Goal: Task Accomplishment & Management: Use online tool/utility

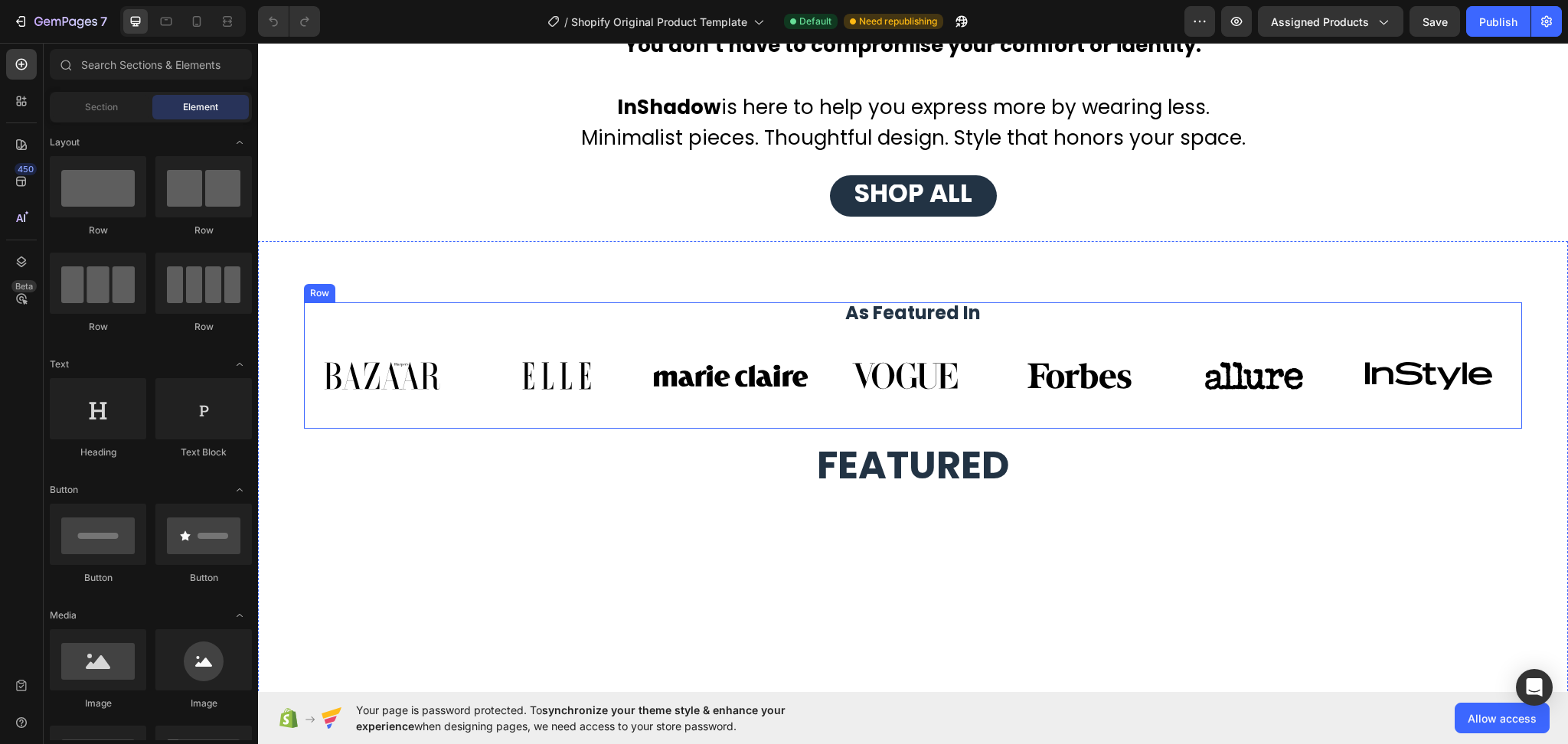
scroll to position [1122, 0]
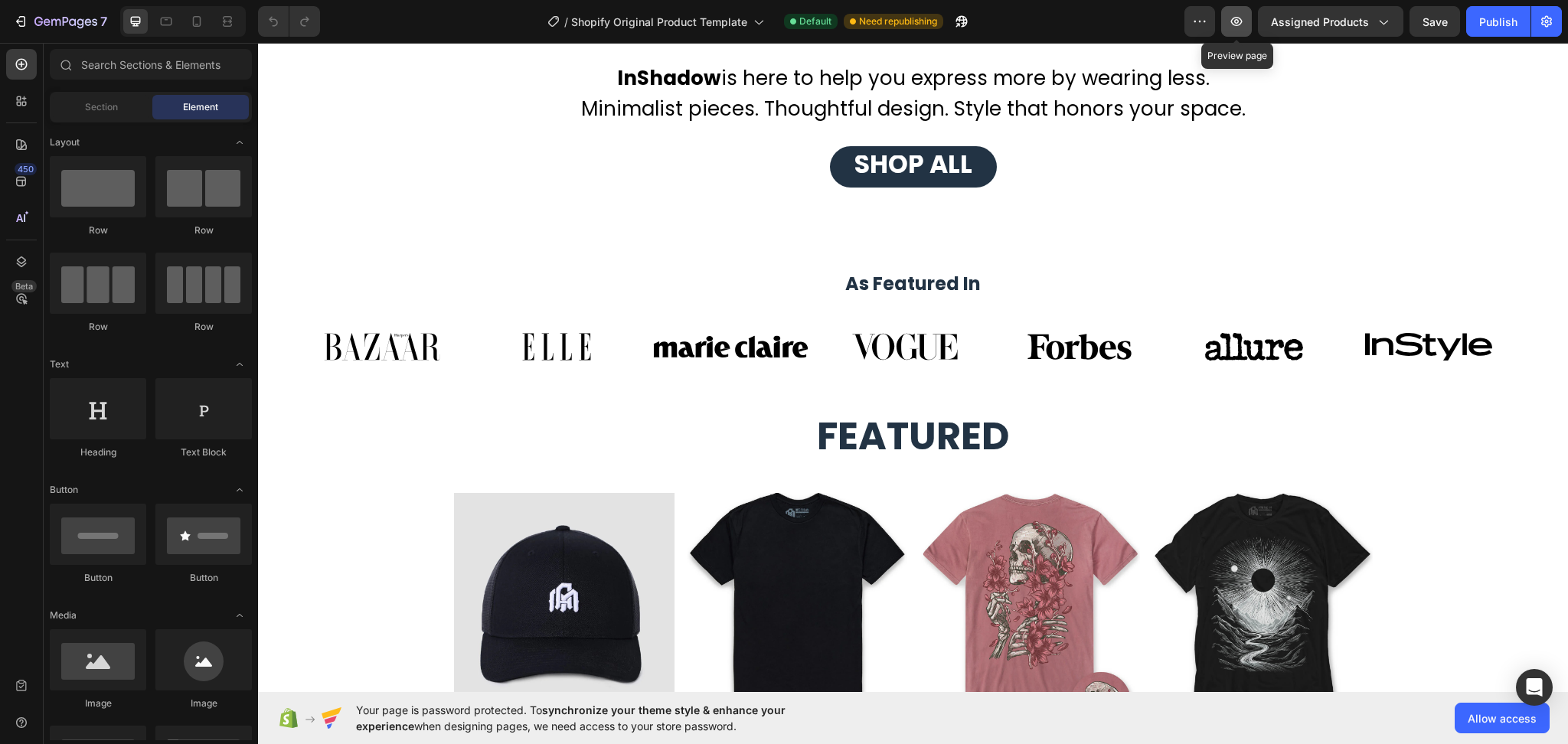
click at [1235, 25] on icon "button" at bounding box center [1236, 21] width 11 height 9
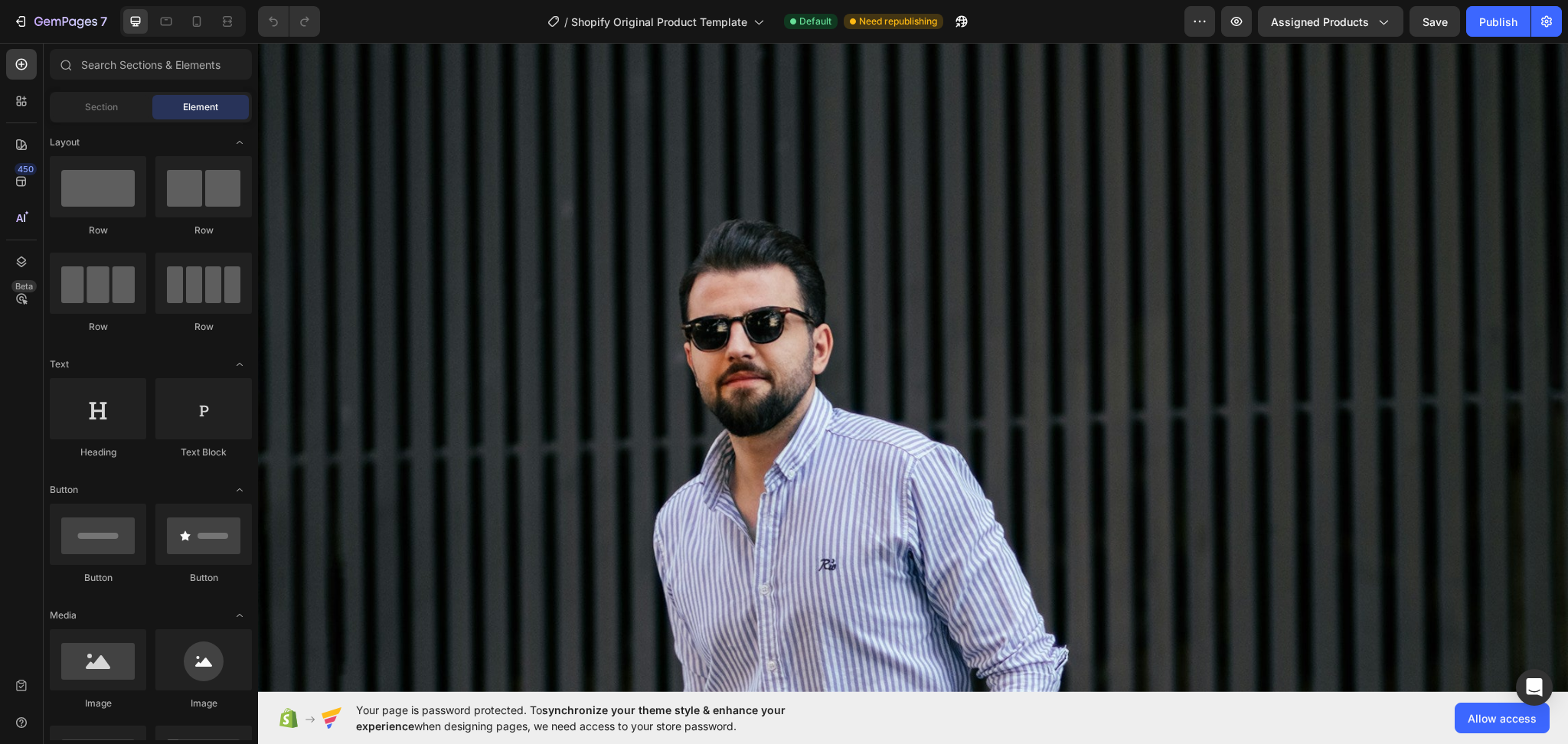
scroll to position [5484, 0]
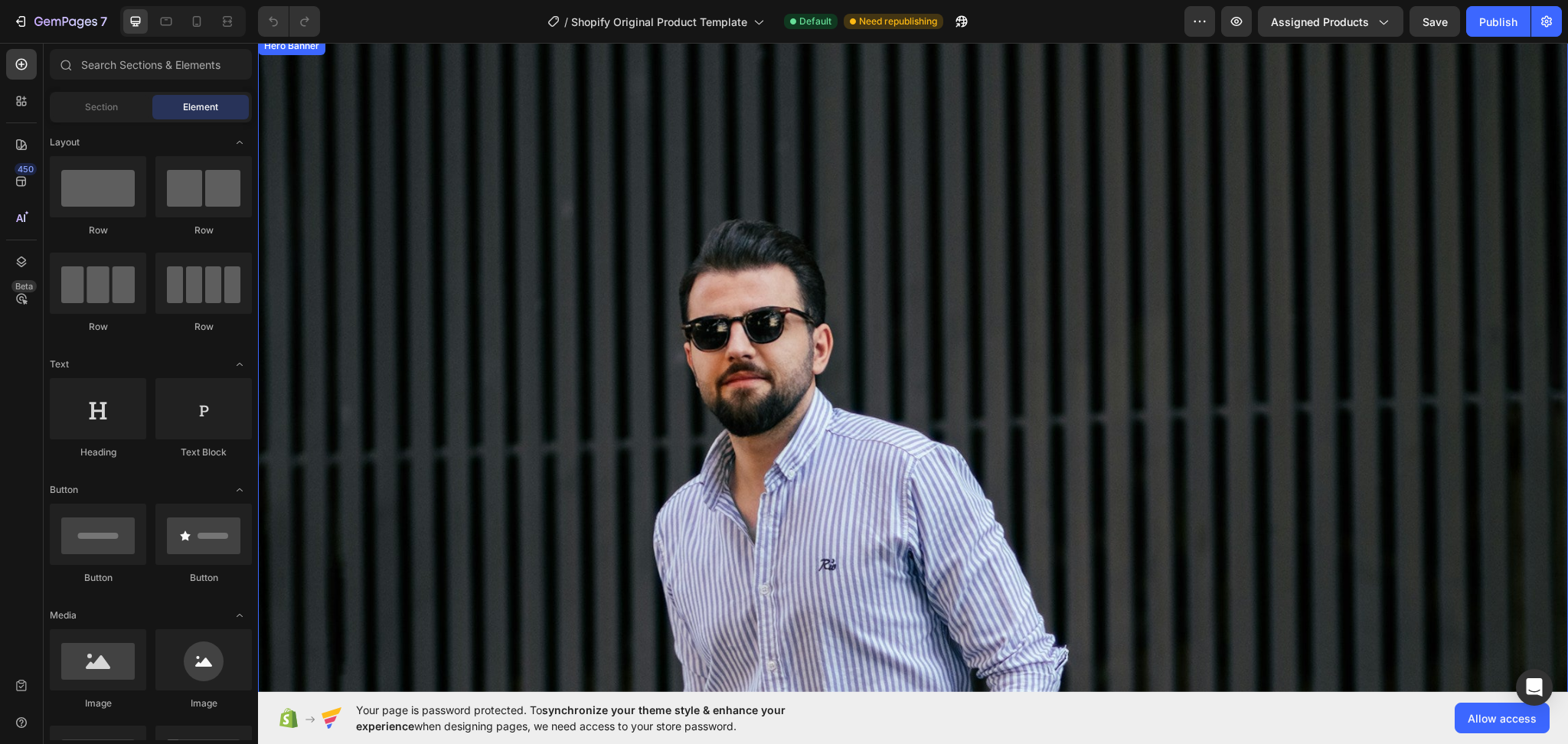
click at [1095, 417] on div "Background Image" at bounding box center [912, 368] width 1310 height 649
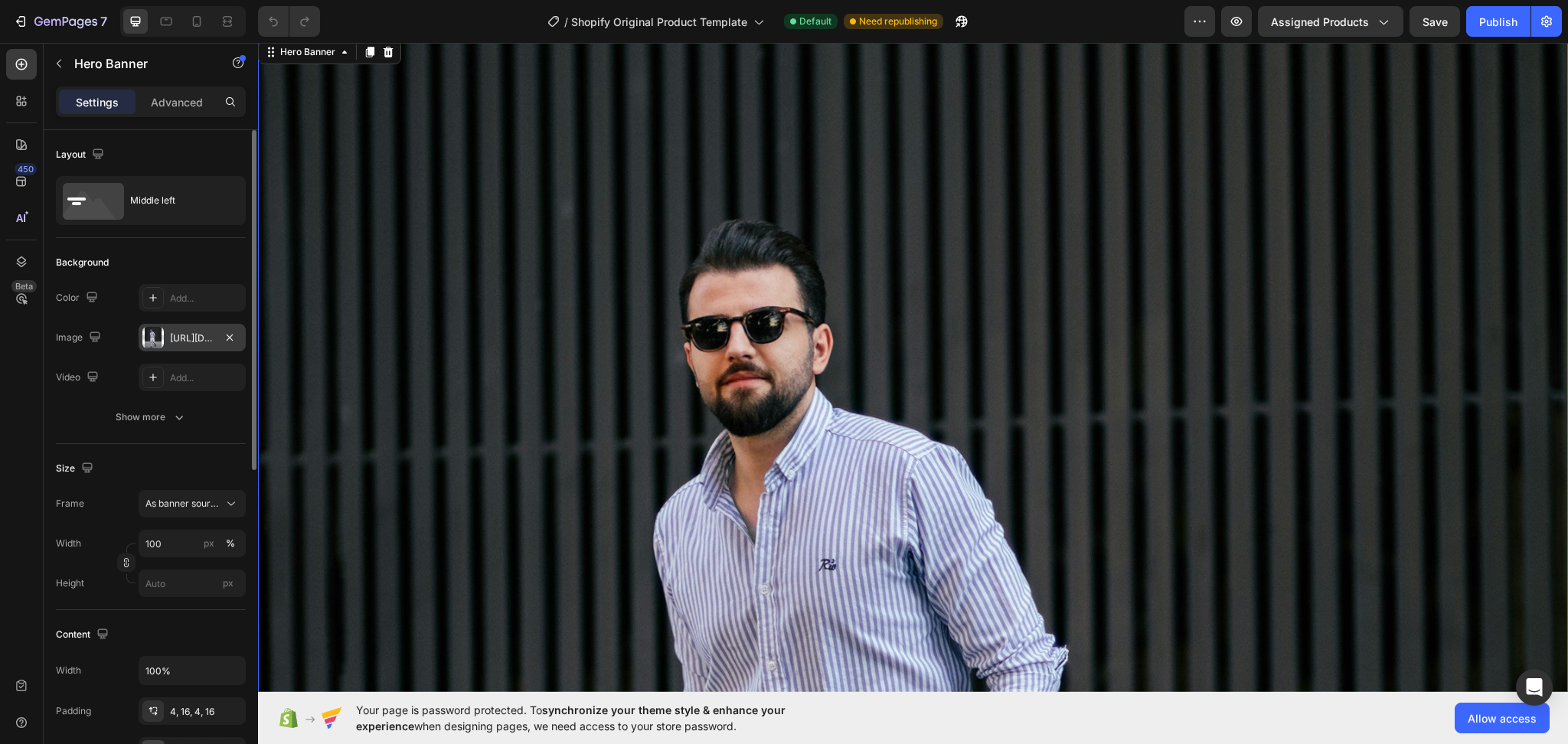
click at [184, 341] on div "[URL][DOMAIN_NAME]" at bounding box center [192, 339] width 44 height 14
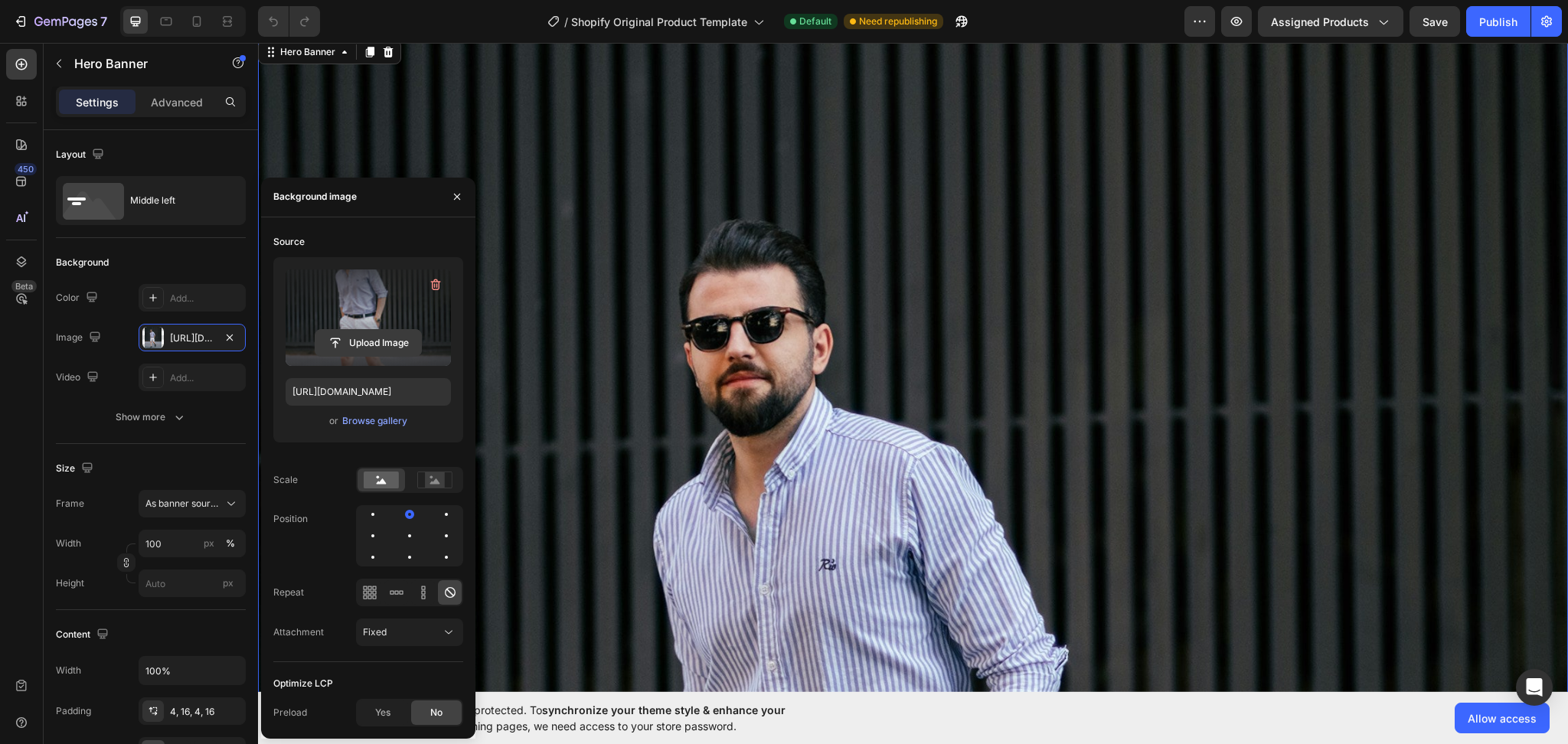
click at [369, 339] on input "file" at bounding box center [369, 343] width 106 height 26
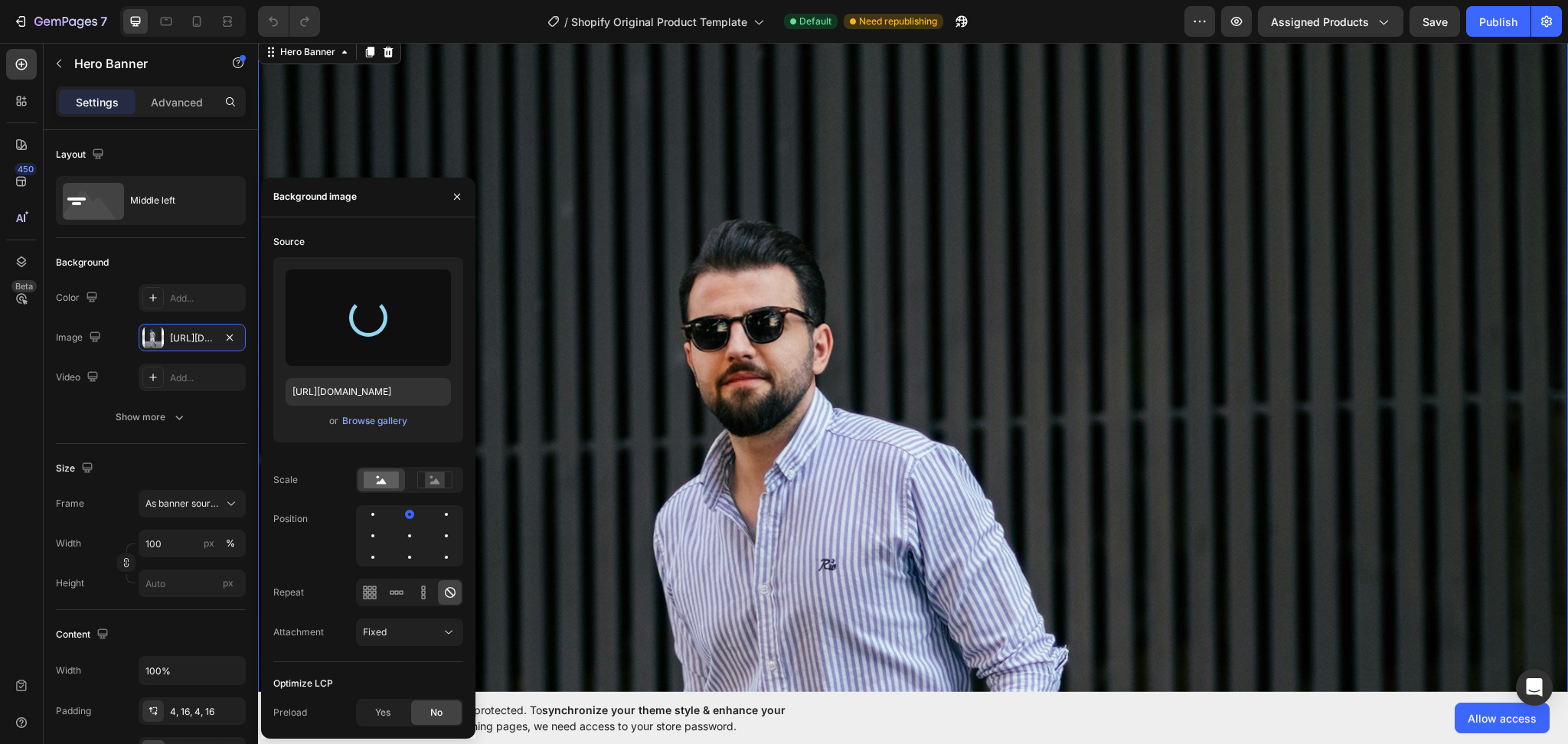
type input "[URL][DOMAIN_NAME]"
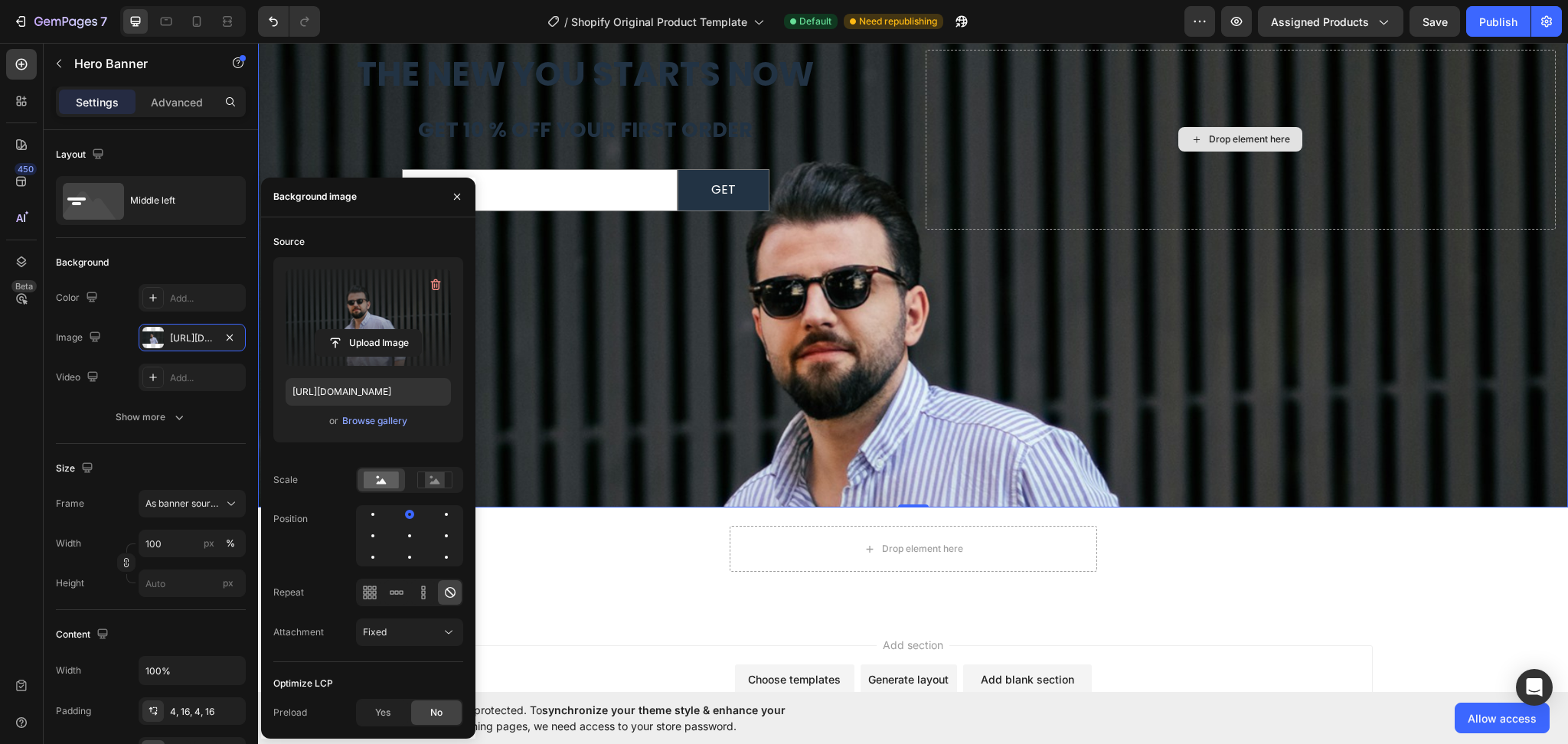
scroll to position [5642, 0]
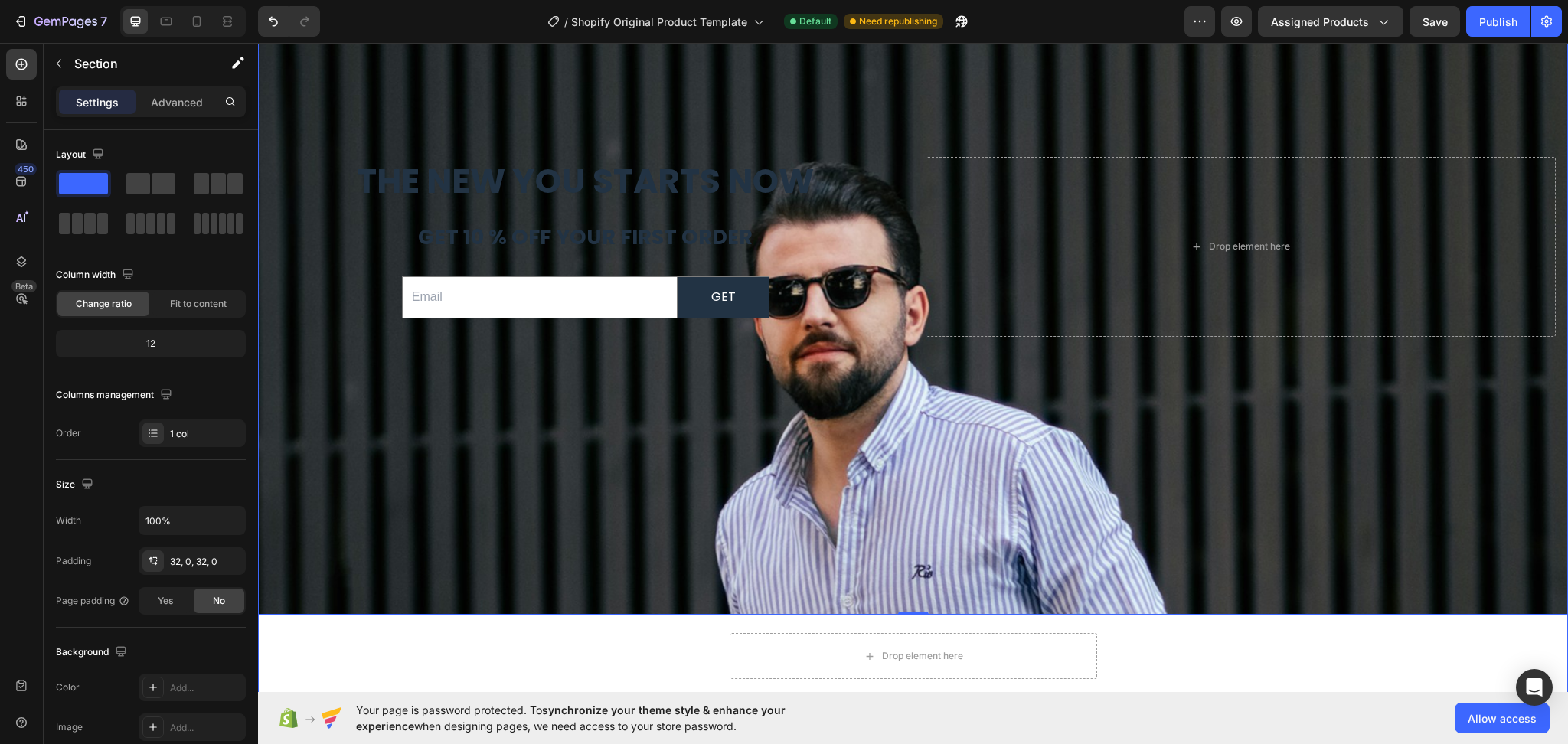
click at [1314, 646] on div "The New You Starts Now Heading get 10 % off your first order Text Block Email F…" at bounding box center [912, 288] width 1310 height 819
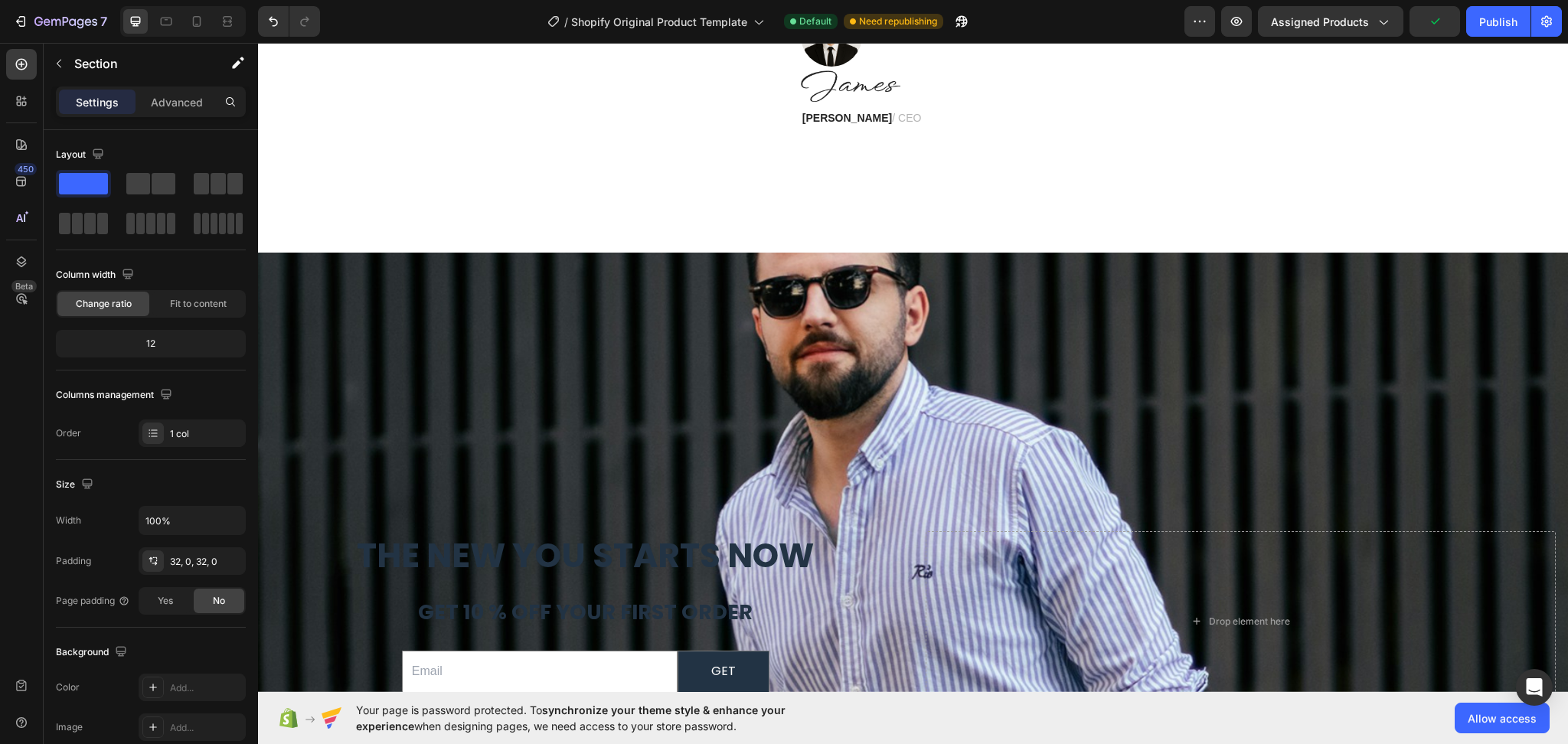
scroll to position [5381, 0]
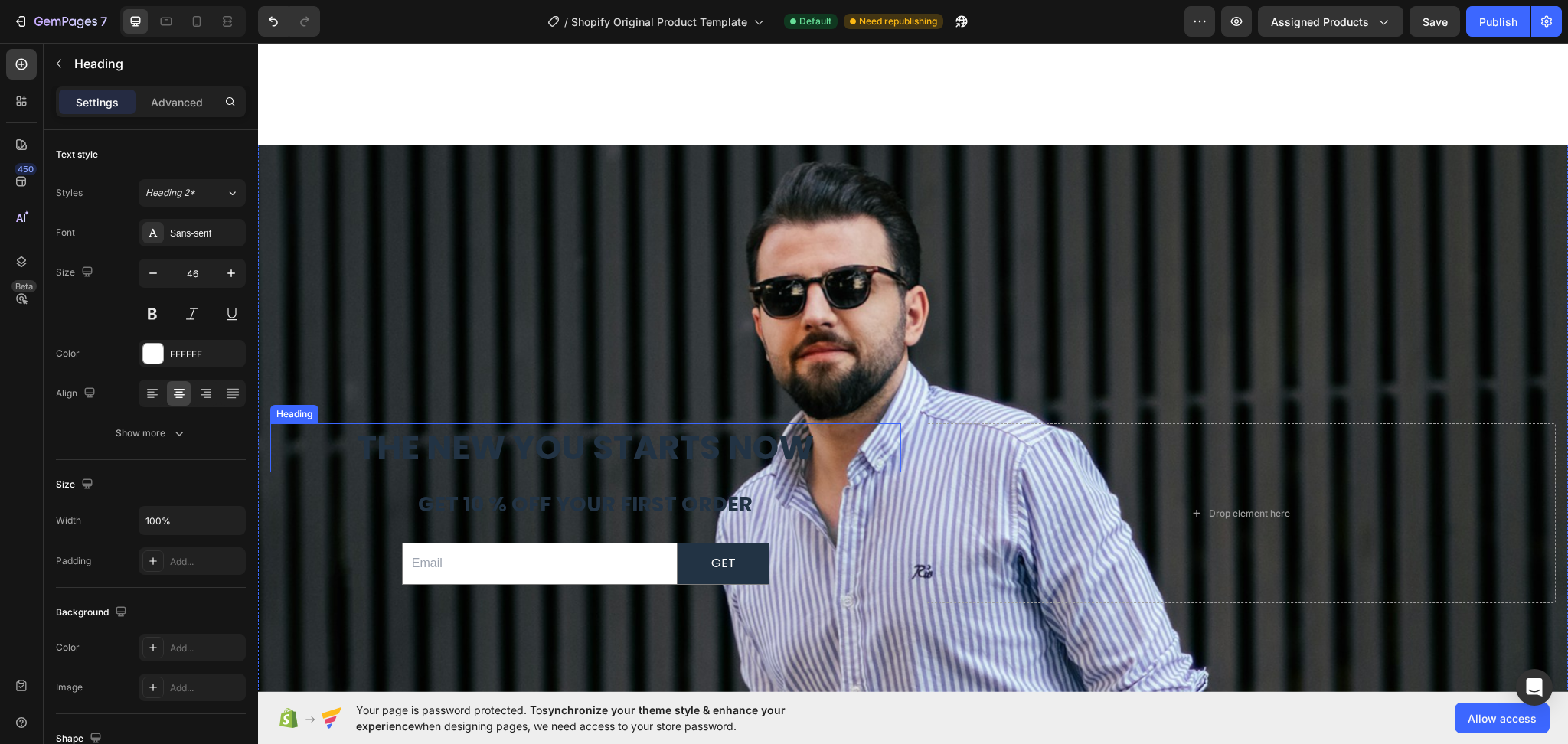
click at [809, 451] on strong "The New You Starts Now" at bounding box center [586, 447] width 458 height 47
click at [822, 445] on h2 "The New You Starts Now" at bounding box center [585, 448] width 631 height 49
click at [822, 445] on p "The New You Starts Now" at bounding box center [586, 448] width 628 height 46
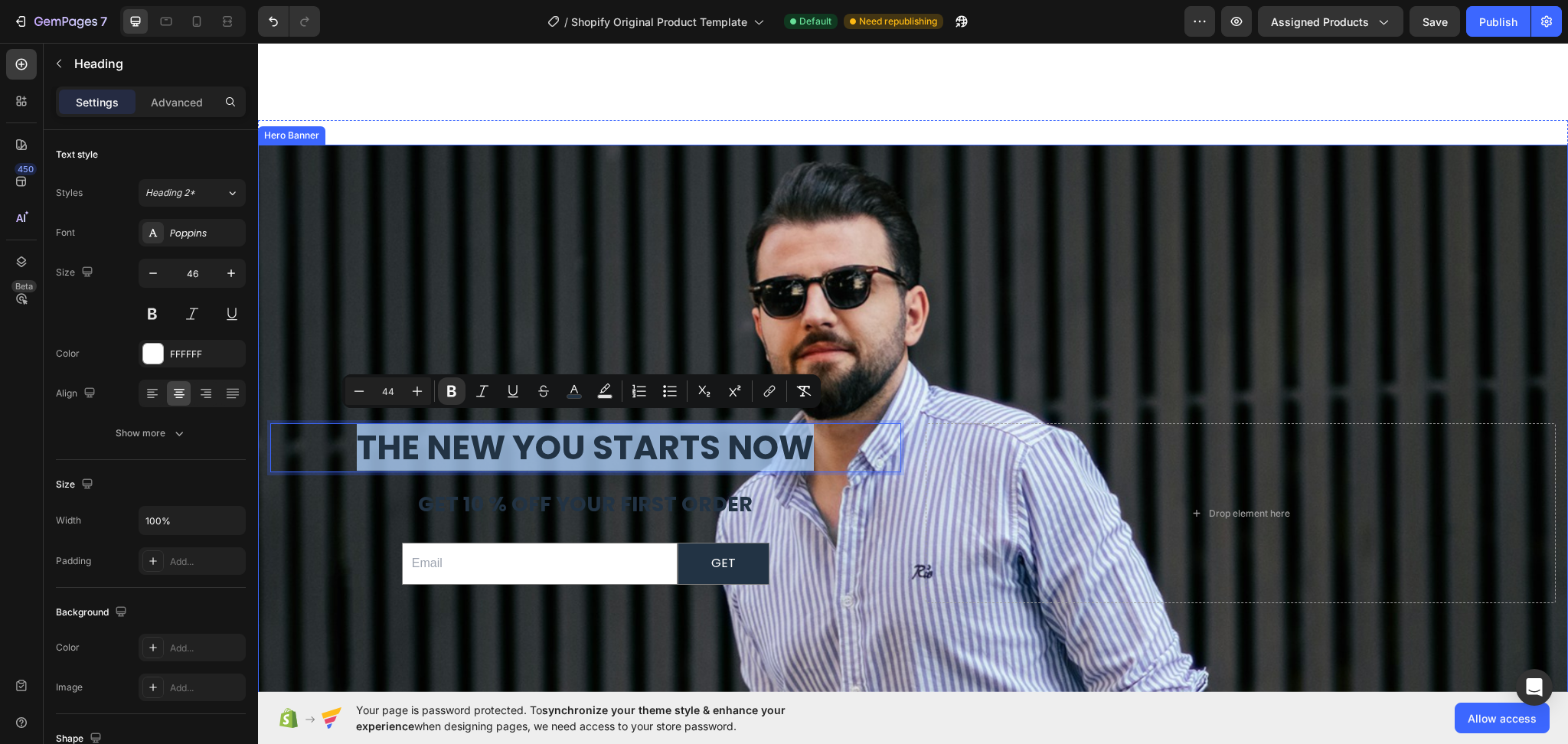
drag, startPoint x: 828, startPoint y: 446, endPoint x: 391, endPoint y: 413, distance: 438.2
click at [334, 392] on div "The New You Starts Now Heading 16 get 10 % off your first order Text Block Emai…" at bounding box center [912, 512] width 1310 height 736
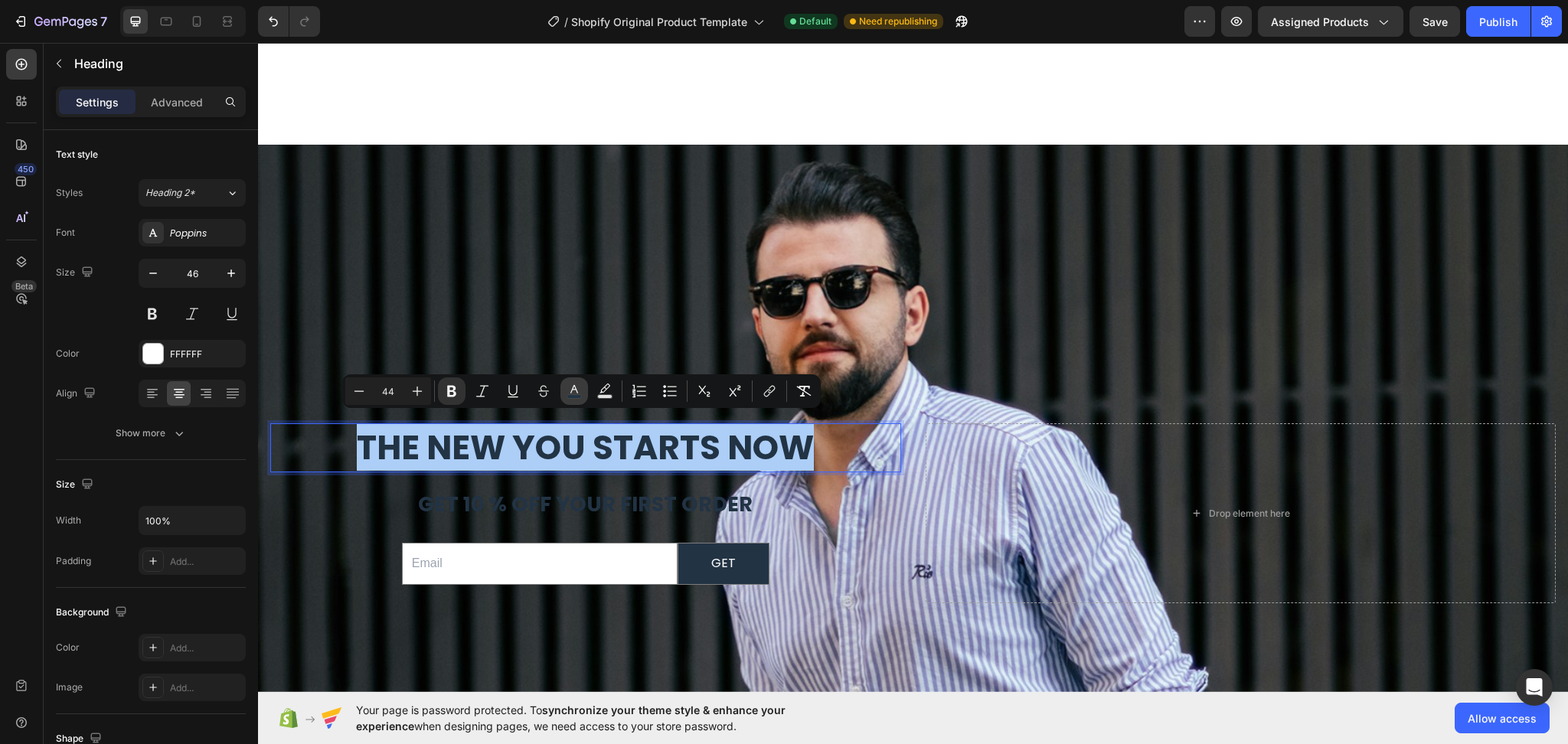
click at [577, 392] on icon "Editor contextual toolbar" at bounding box center [574, 390] width 8 height 9
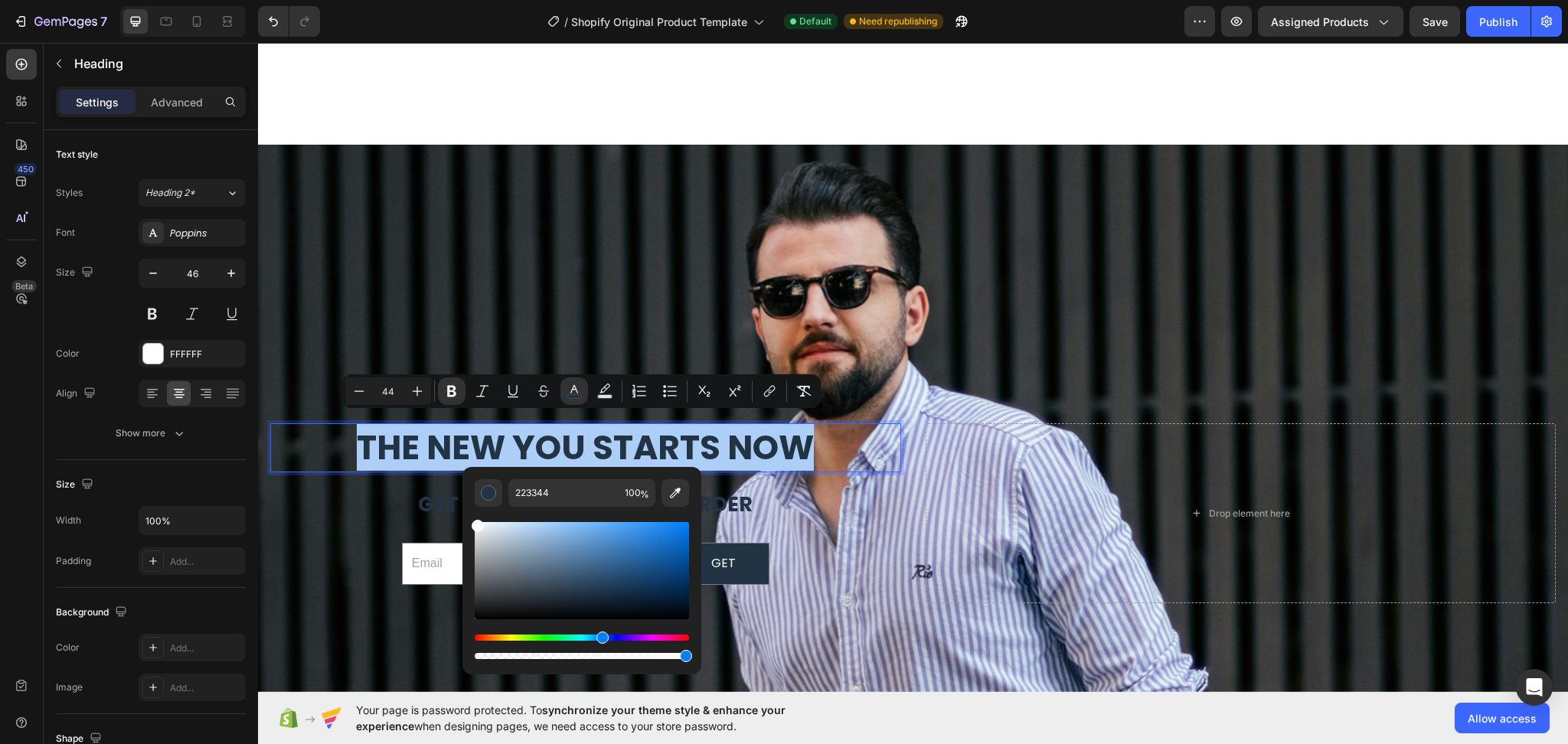
click at [475, 522] on div "Editor contextual toolbar" at bounding box center [583, 571] width 215 height 98
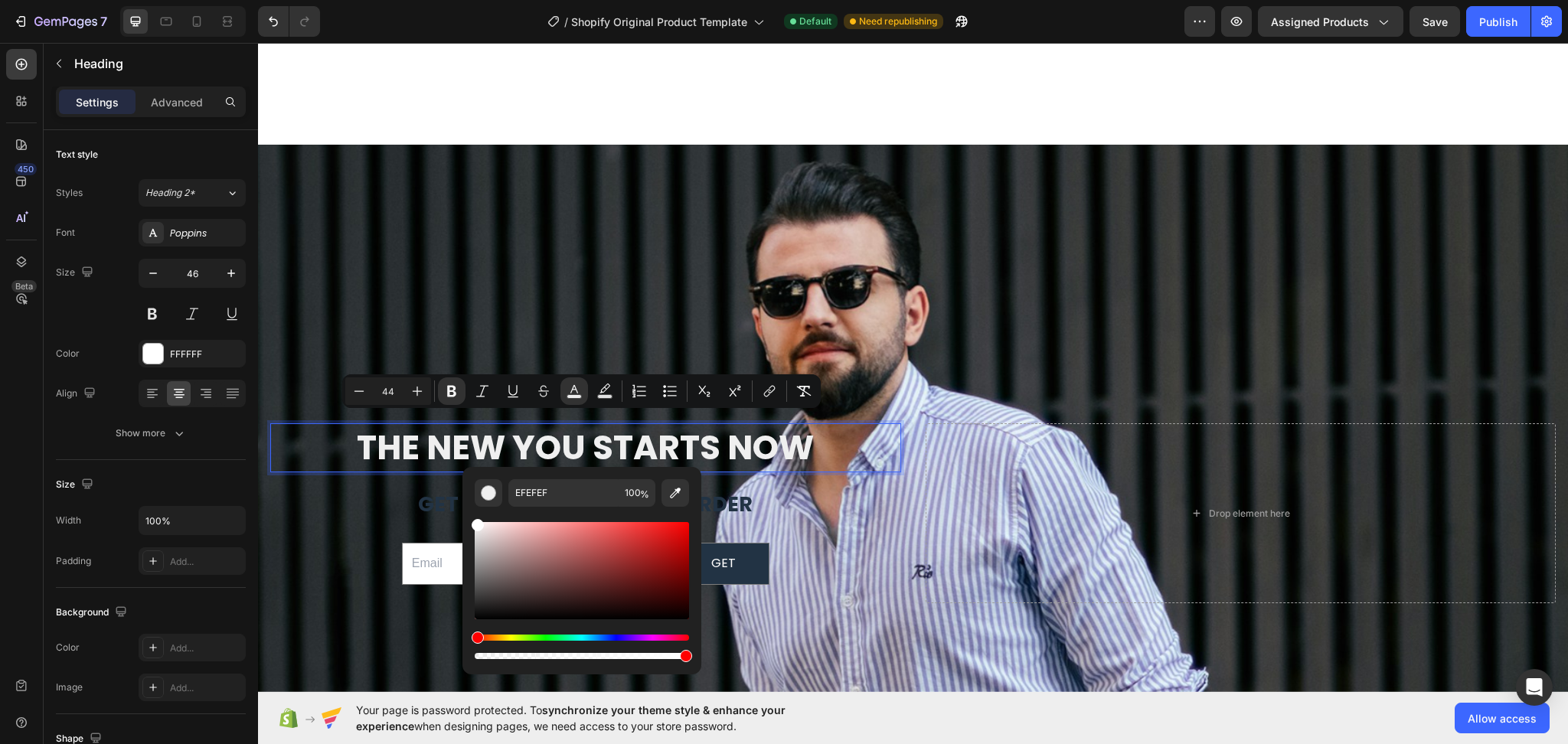
type input "FFFFFF"
drag, startPoint x: 482, startPoint y: 528, endPoint x: 461, endPoint y: 515, distance: 24.7
click at [463, 515] on div "FFFFFF 100 %" at bounding box center [583, 565] width 239 height 195
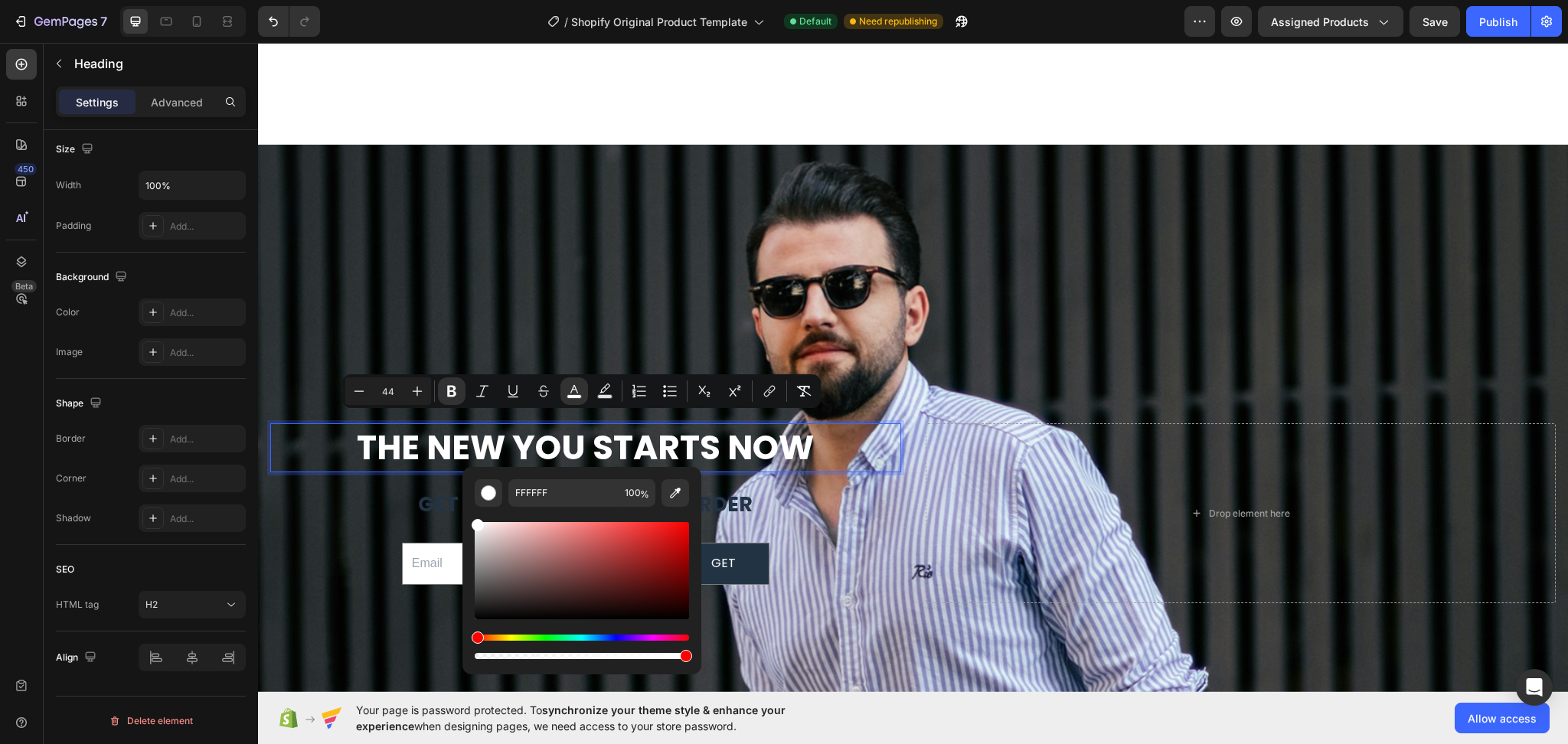
click at [970, 728] on div "Your page is password protected. To synchronize your theme style & enhance your…" at bounding box center [912, 718] width 1310 height 52
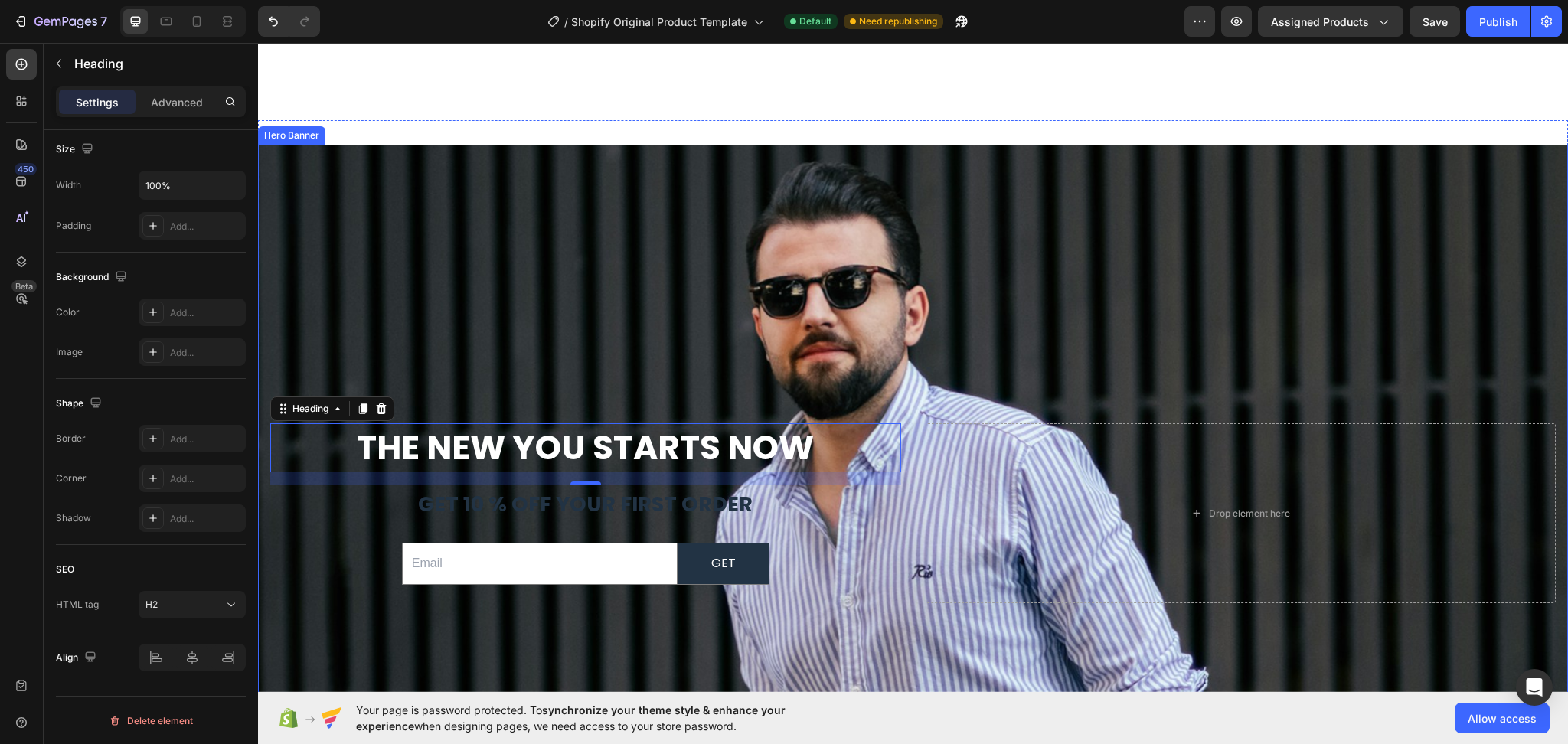
click at [1135, 337] on div "Background Image" at bounding box center [912, 368] width 1310 height 649
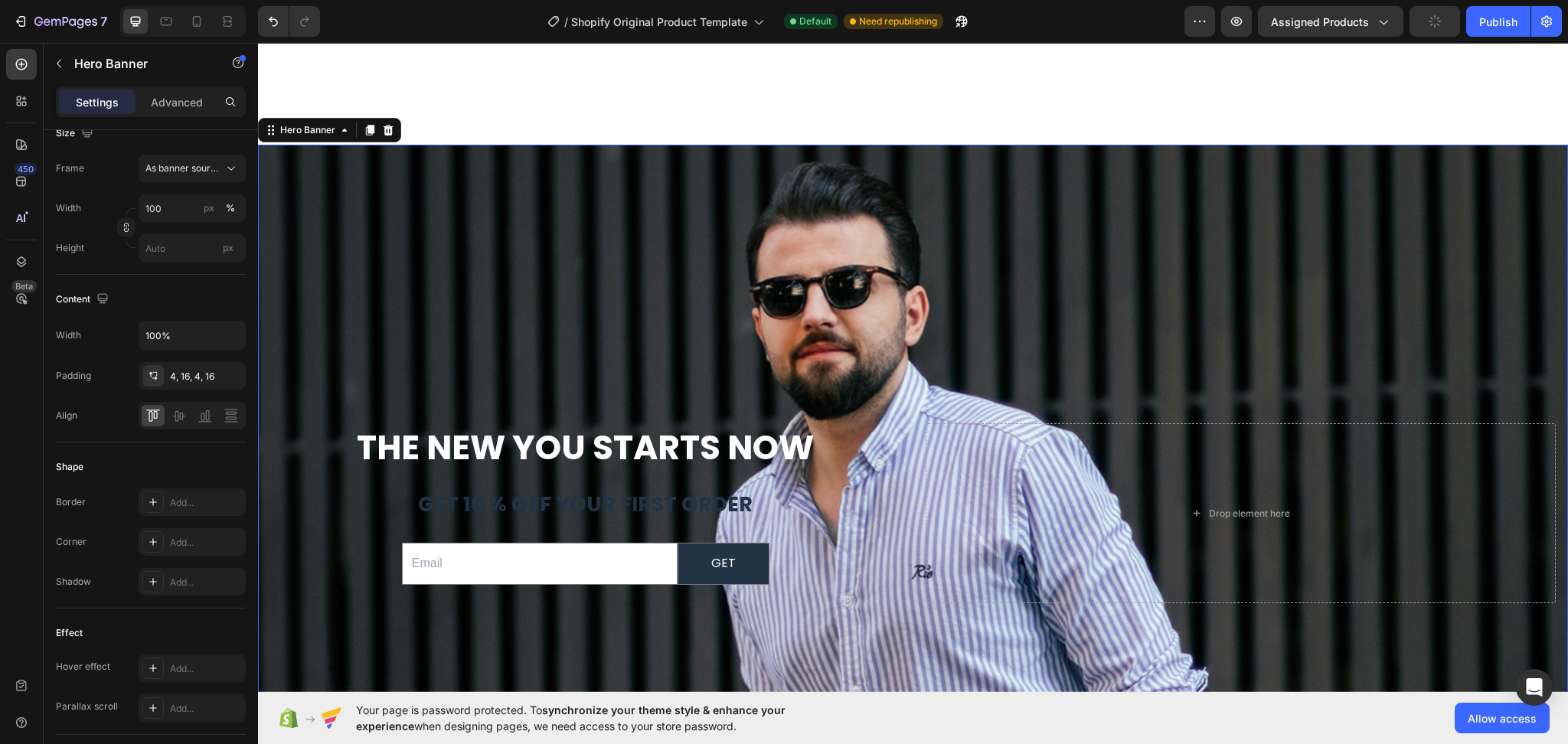
scroll to position [0, 0]
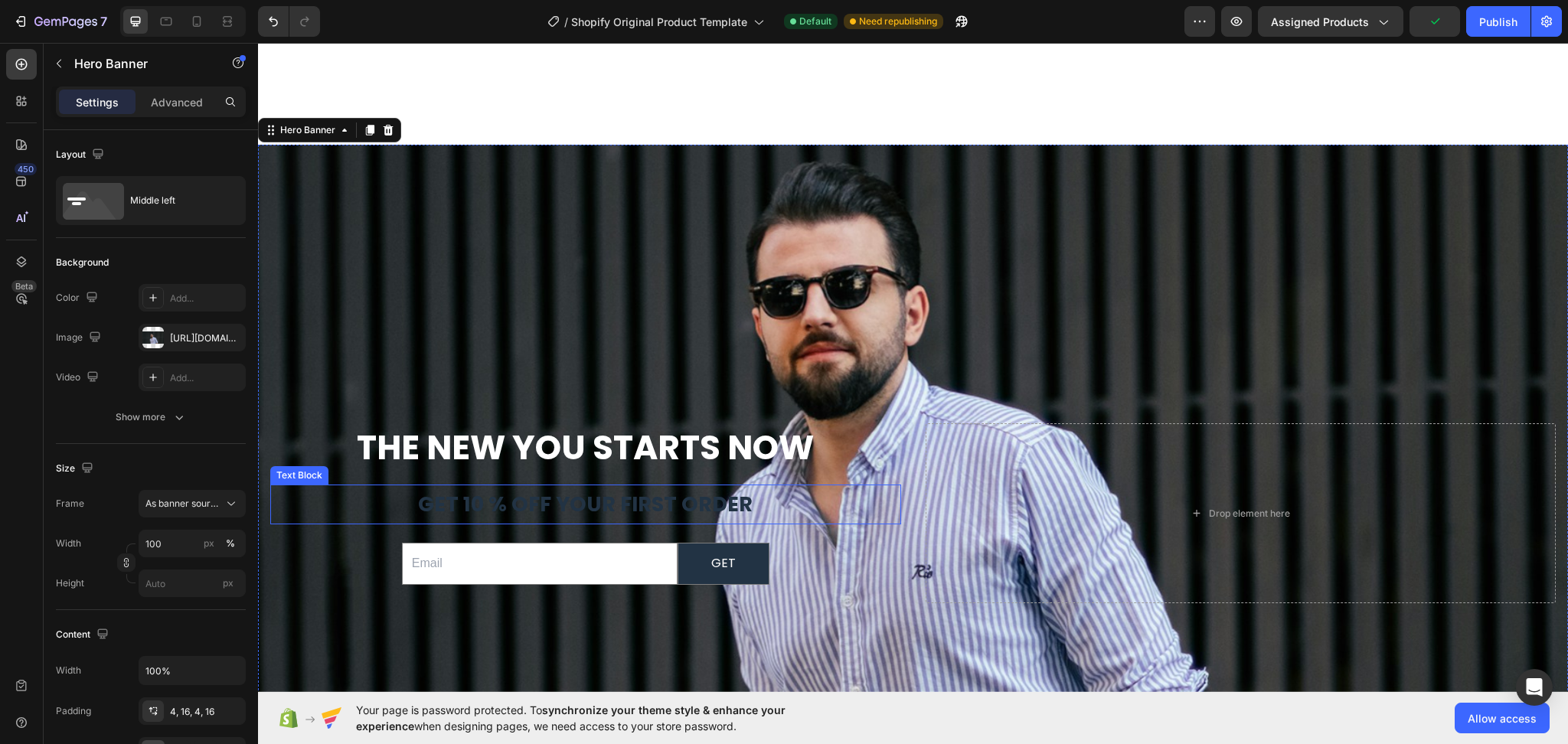
click at [618, 510] on p "get 10 % off your first order" at bounding box center [586, 505] width 628 height 38
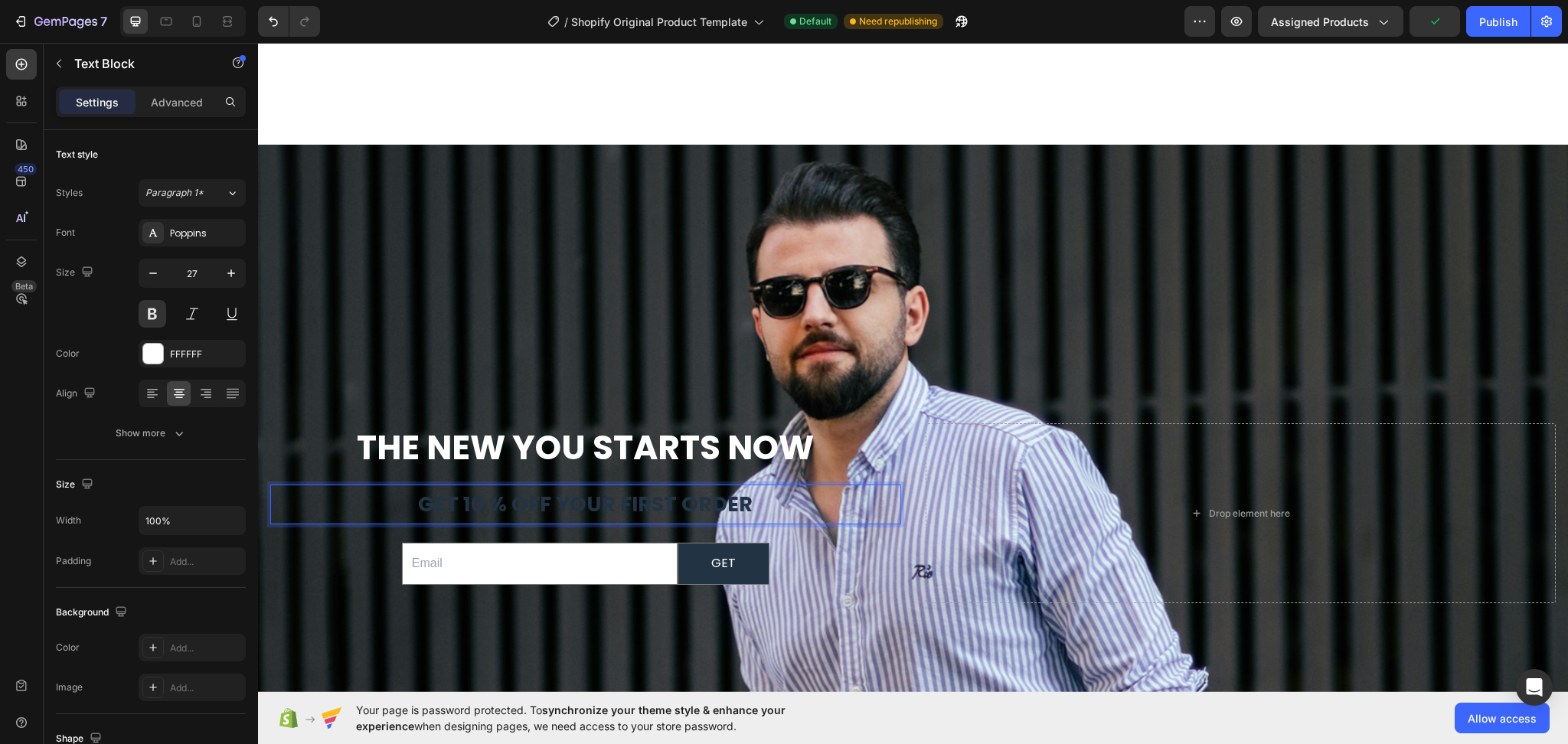
click at [618, 504] on span "get 10 % off your first order" at bounding box center [585, 504] width 334 height 28
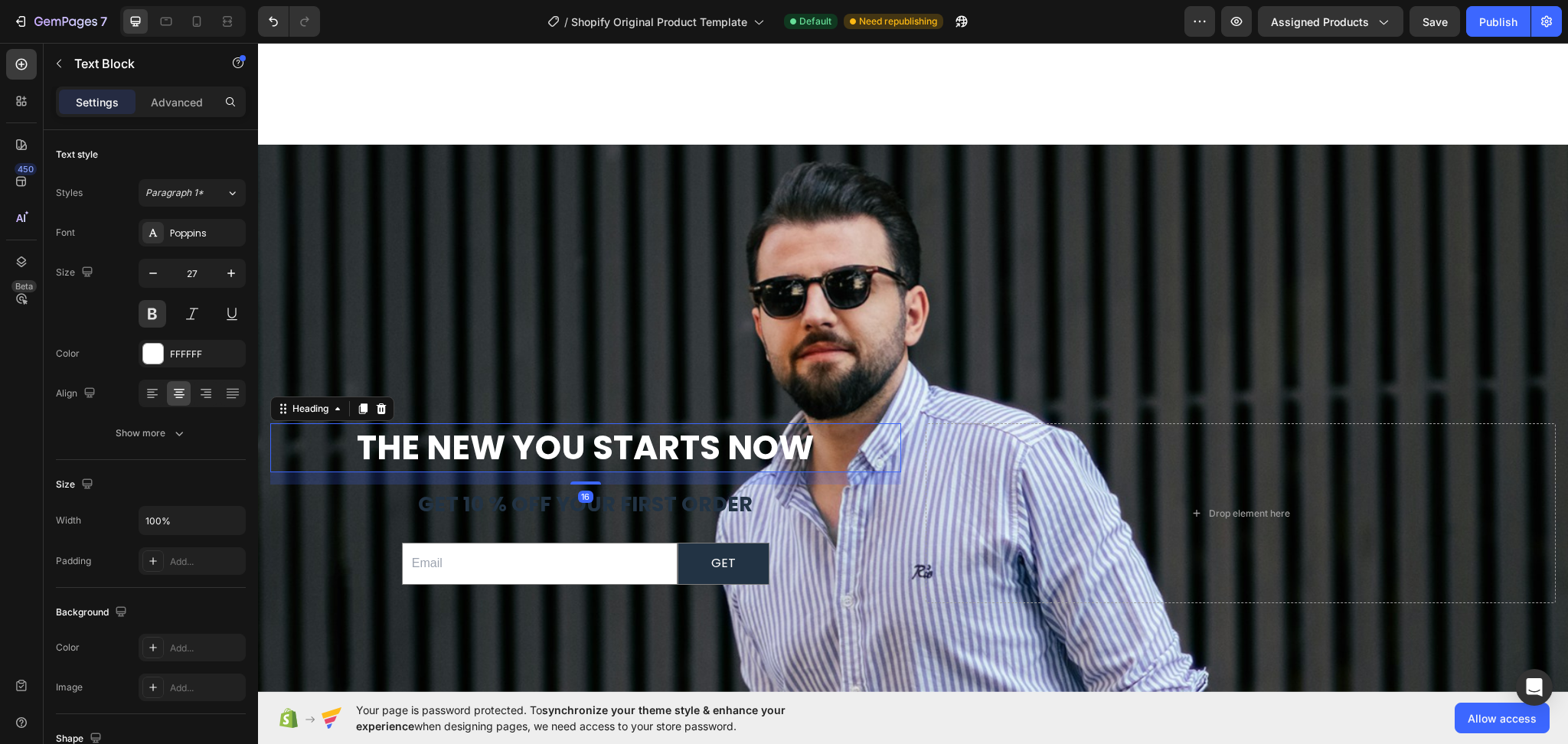
click at [797, 440] on strong "The New You Starts Now" at bounding box center [586, 447] width 458 height 47
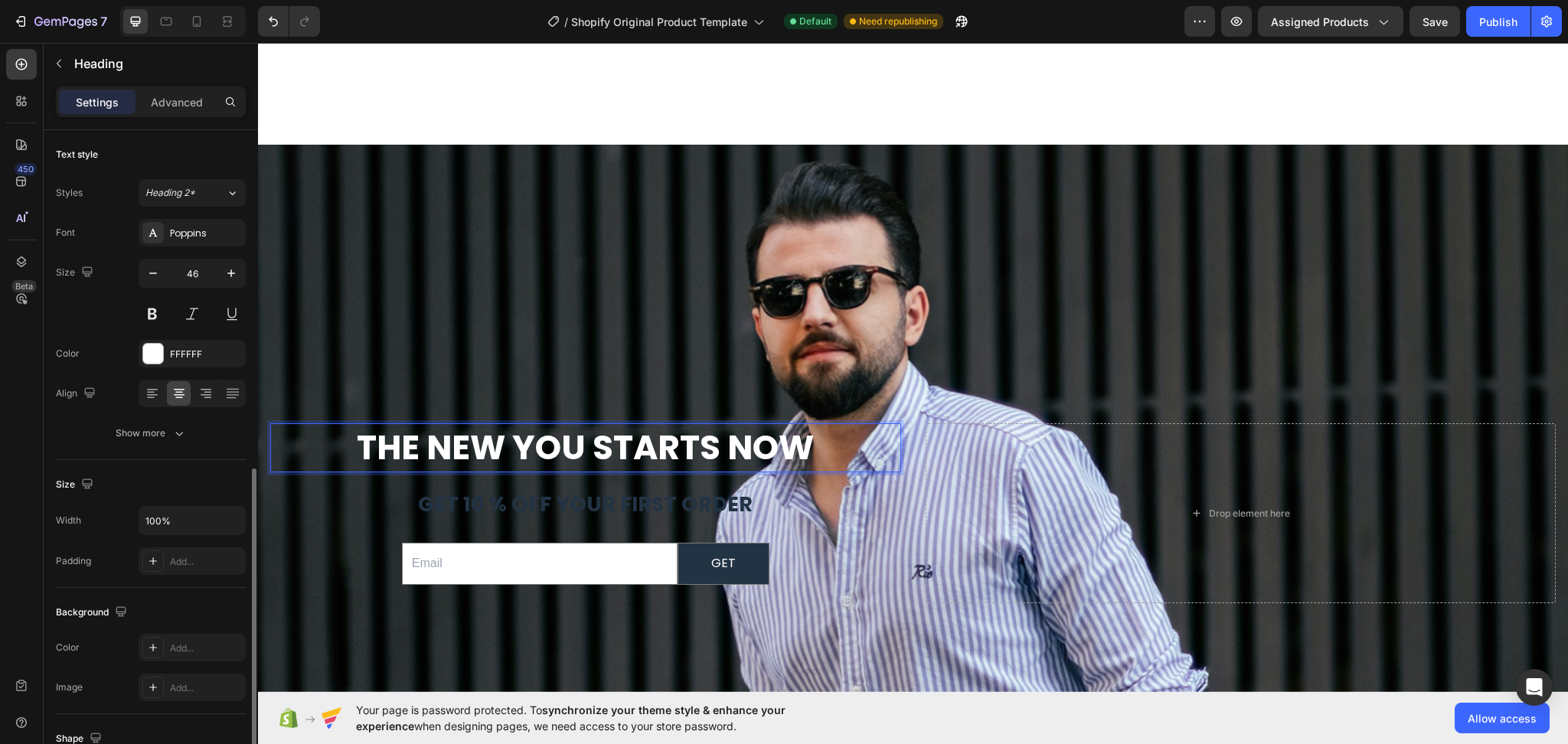
scroll to position [335, 0]
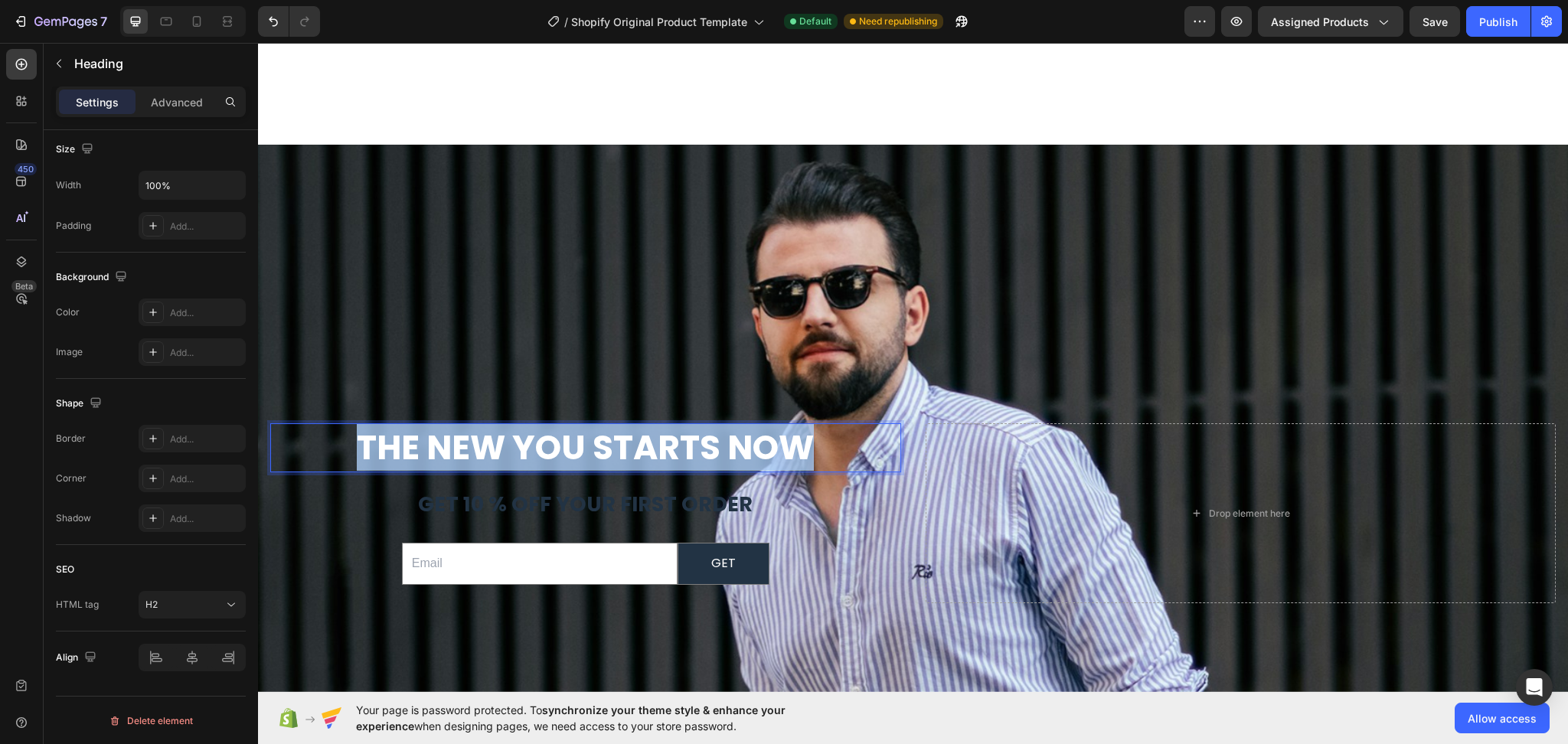
drag, startPoint x: 818, startPoint y: 440, endPoint x: 495, endPoint y: 515, distance: 331.6
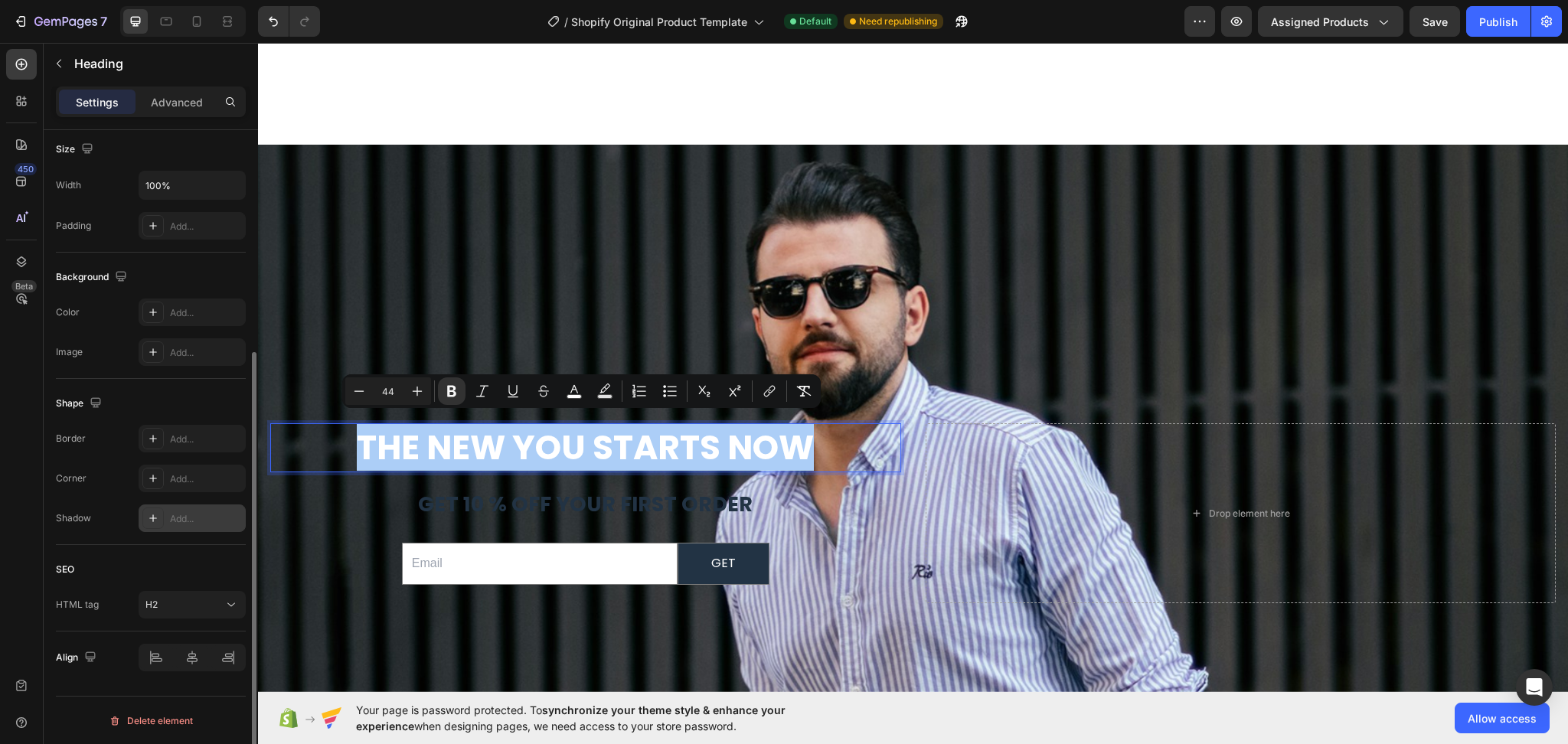
click at [181, 522] on div "Add..." at bounding box center [206, 519] width 72 height 14
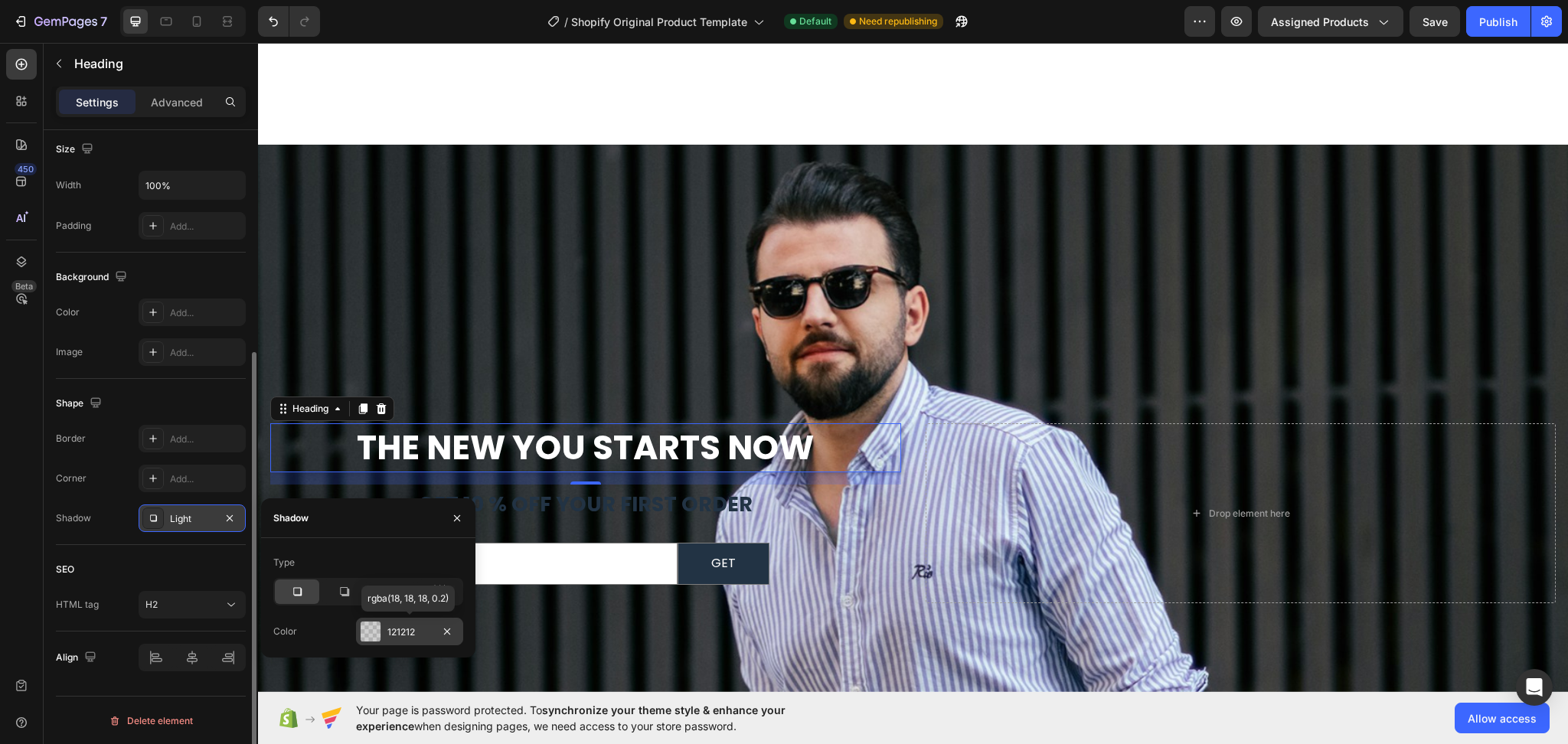
click at [375, 631] on div at bounding box center [370, 631] width 20 height 20
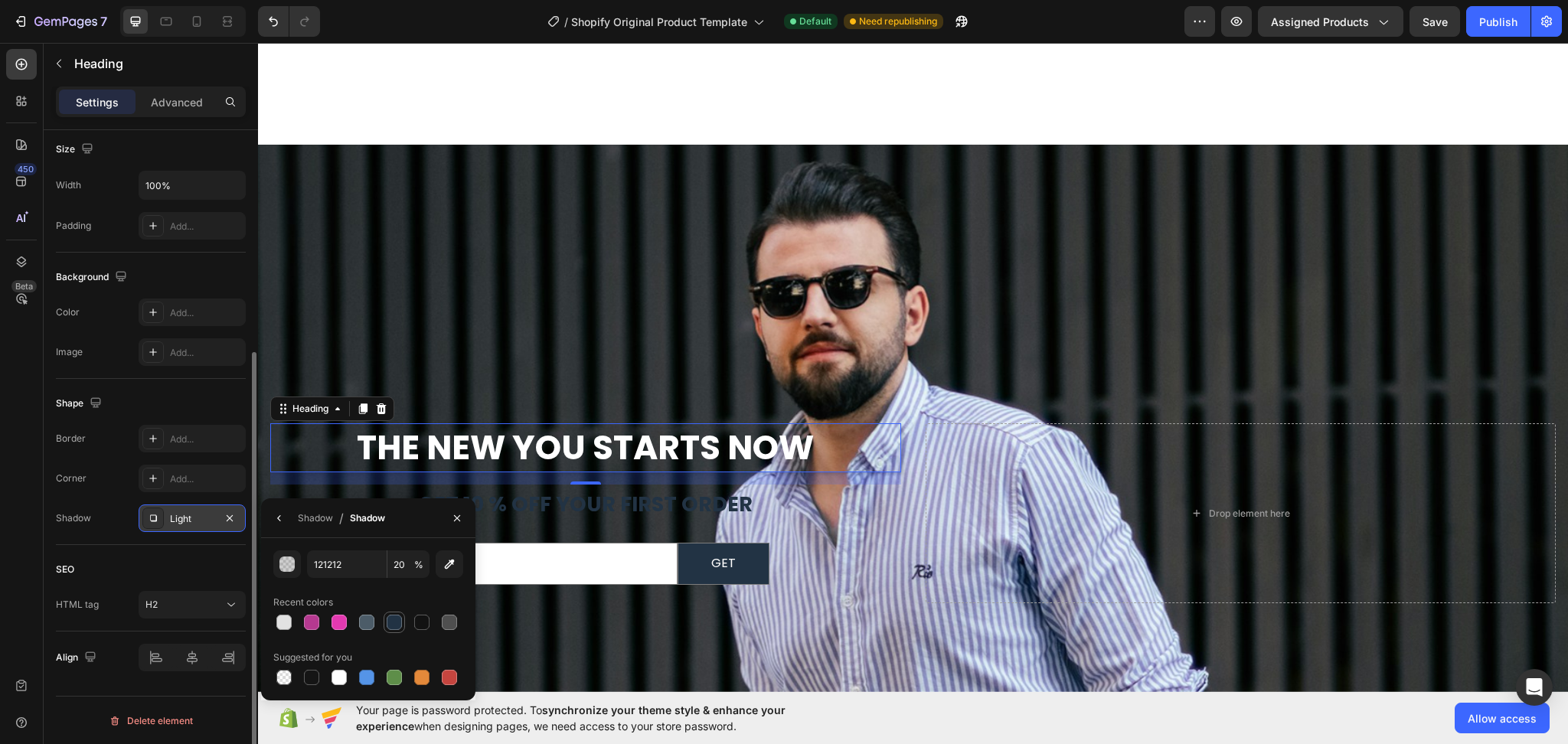
click at [399, 624] on div at bounding box center [393, 622] width 15 height 15
type input "223344"
type input "100"
click at [298, 518] on div "Shadow" at bounding box center [316, 518] width 35 height 14
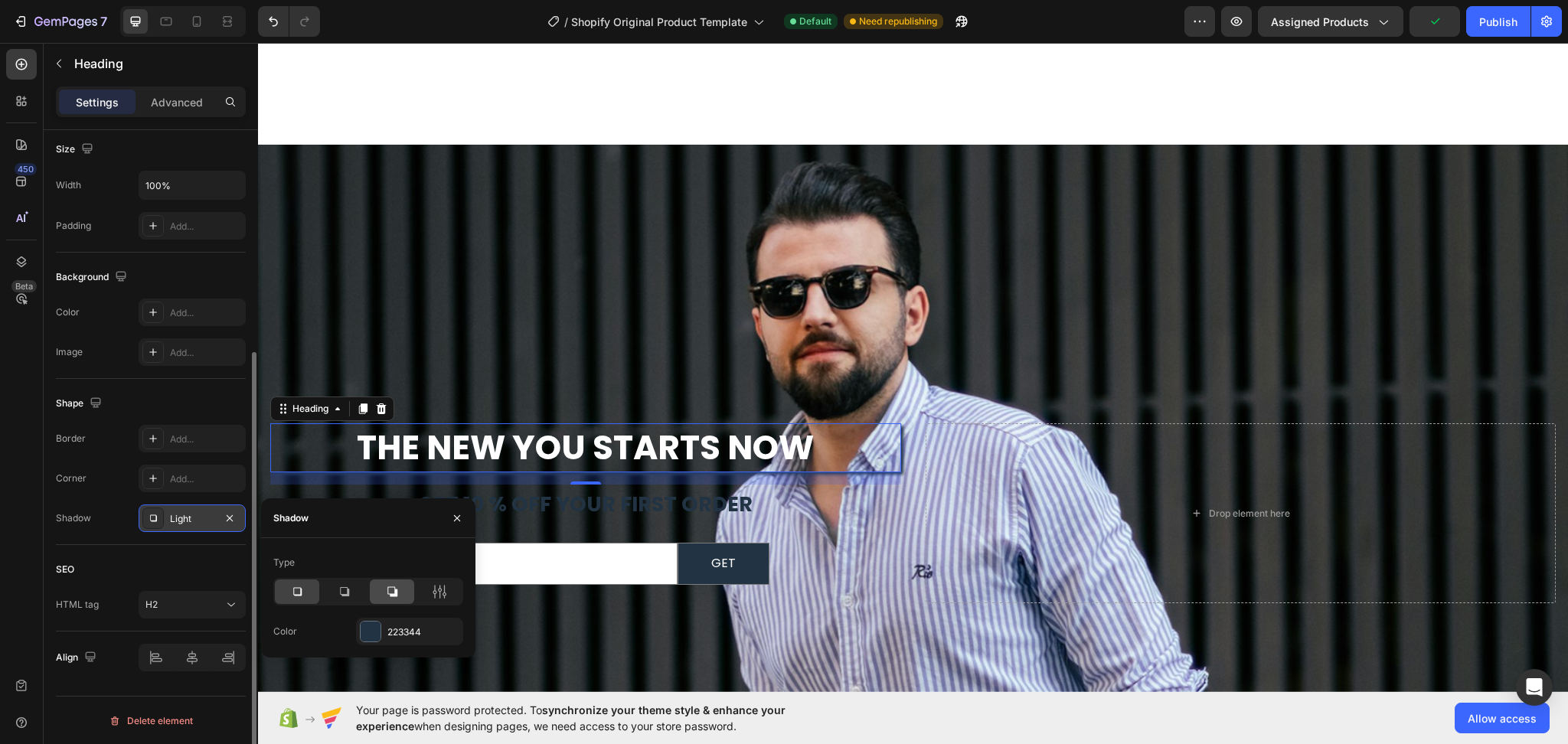
click at [392, 592] on icon at bounding box center [392, 591] width 15 height 15
click at [299, 593] on icon at bounding box center [297, 591] width 15 height 15
click at [227, 514] on icon "button" at bounding box center [230, 518] width 12 height 12
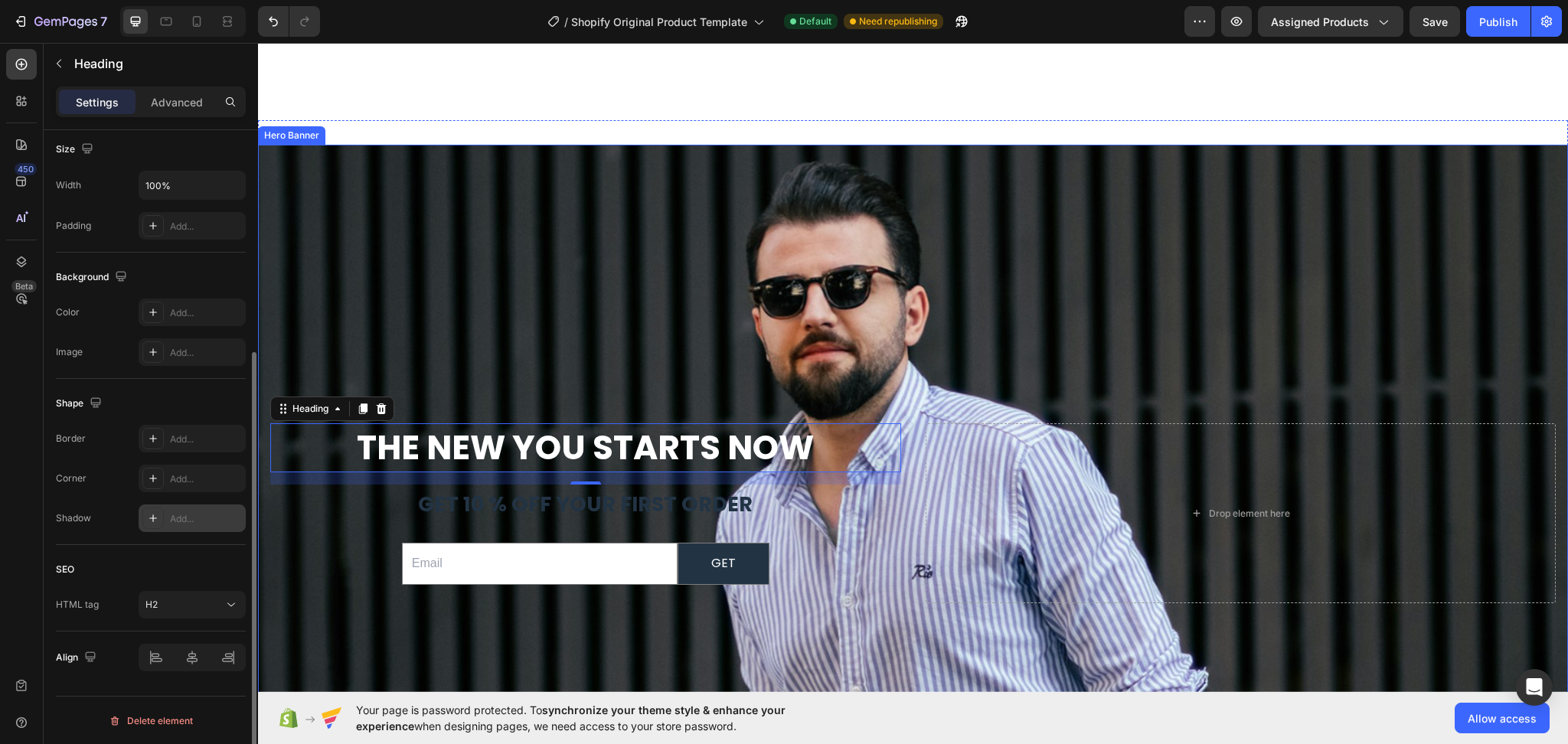
click at [719, 296] on div "Background Image" at bounding box center [912, 368] width 1310 height 649
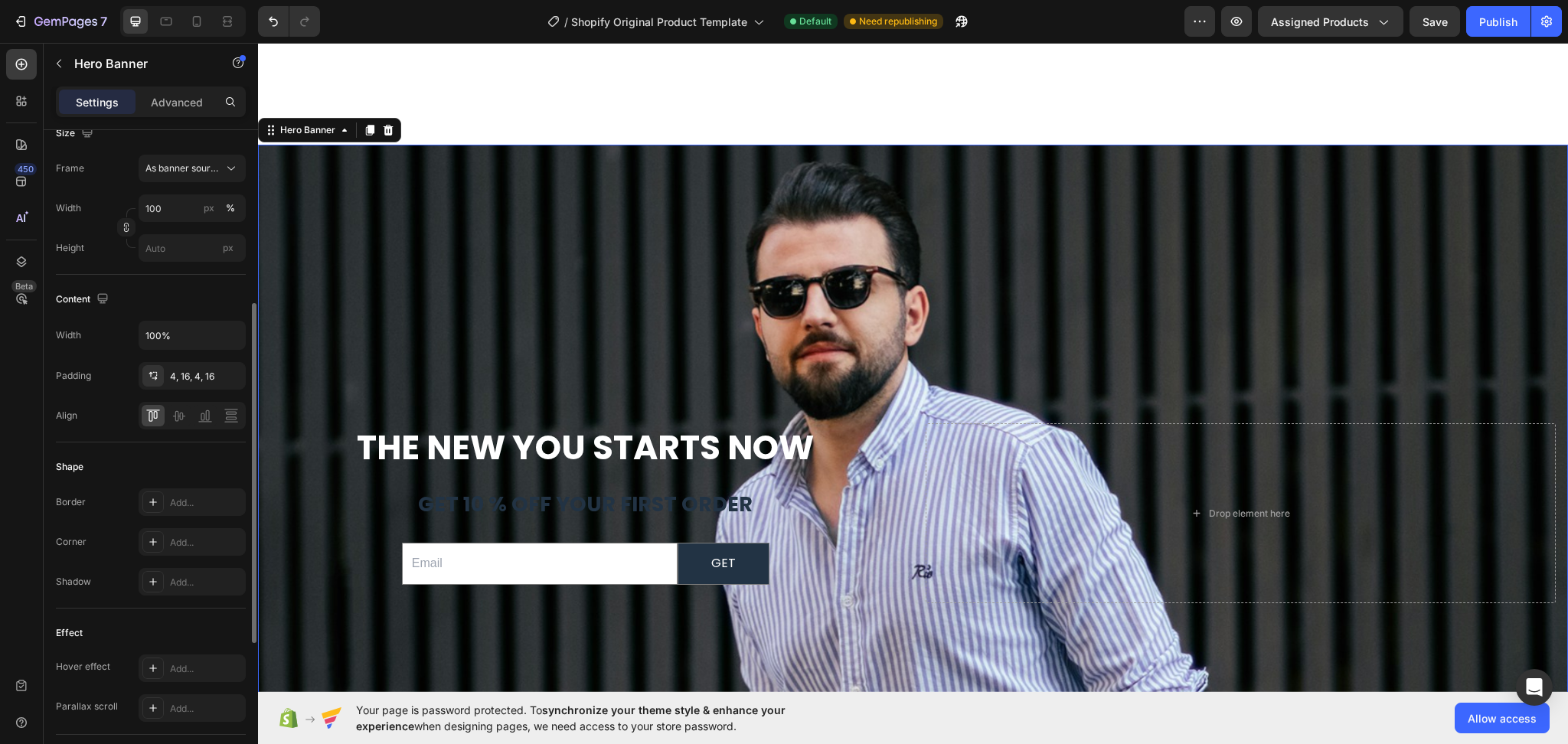
scroll to position [0, 0]
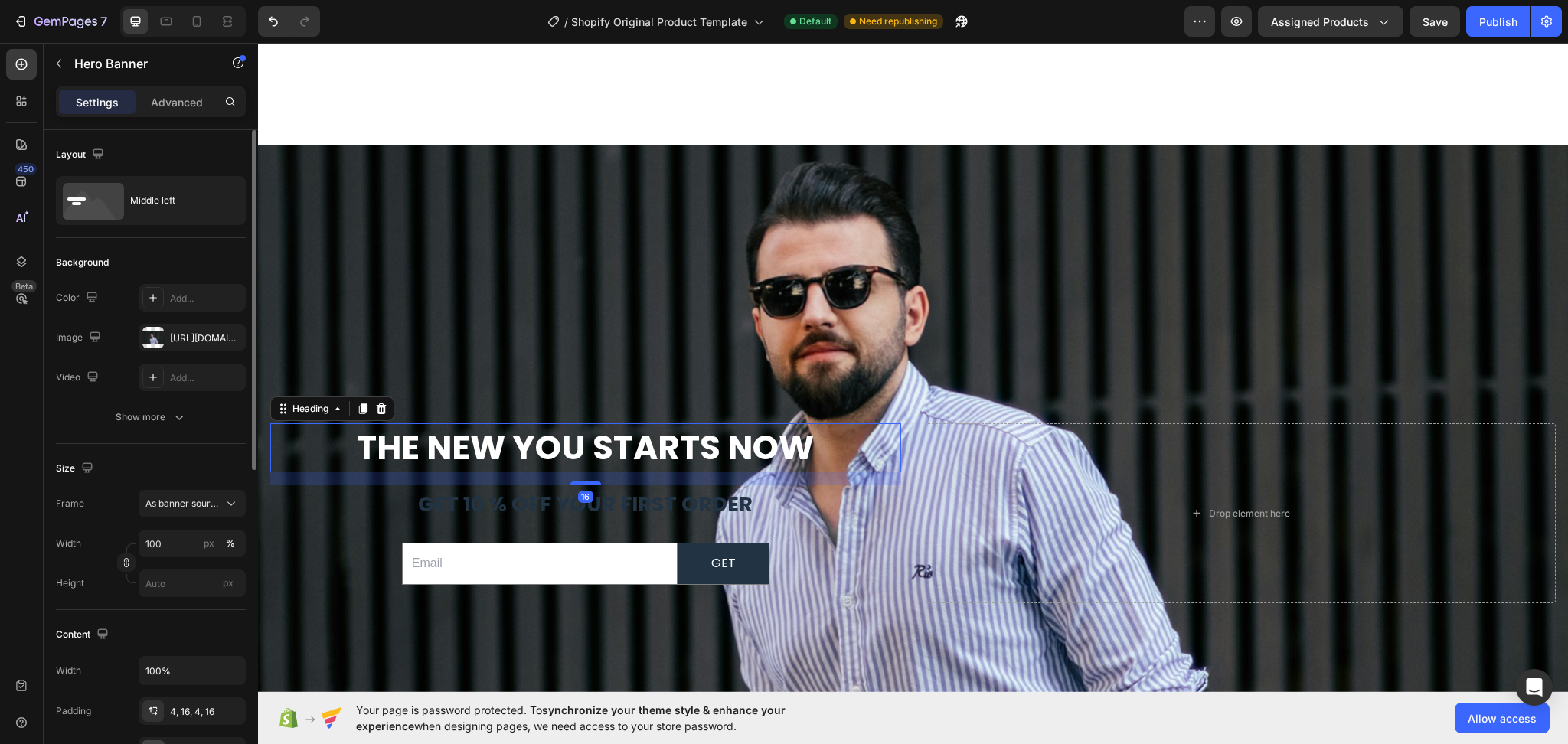
click at [591, 427] on strong "The New You Starts Now" at bounding box center [586, 447] width 458 height 47
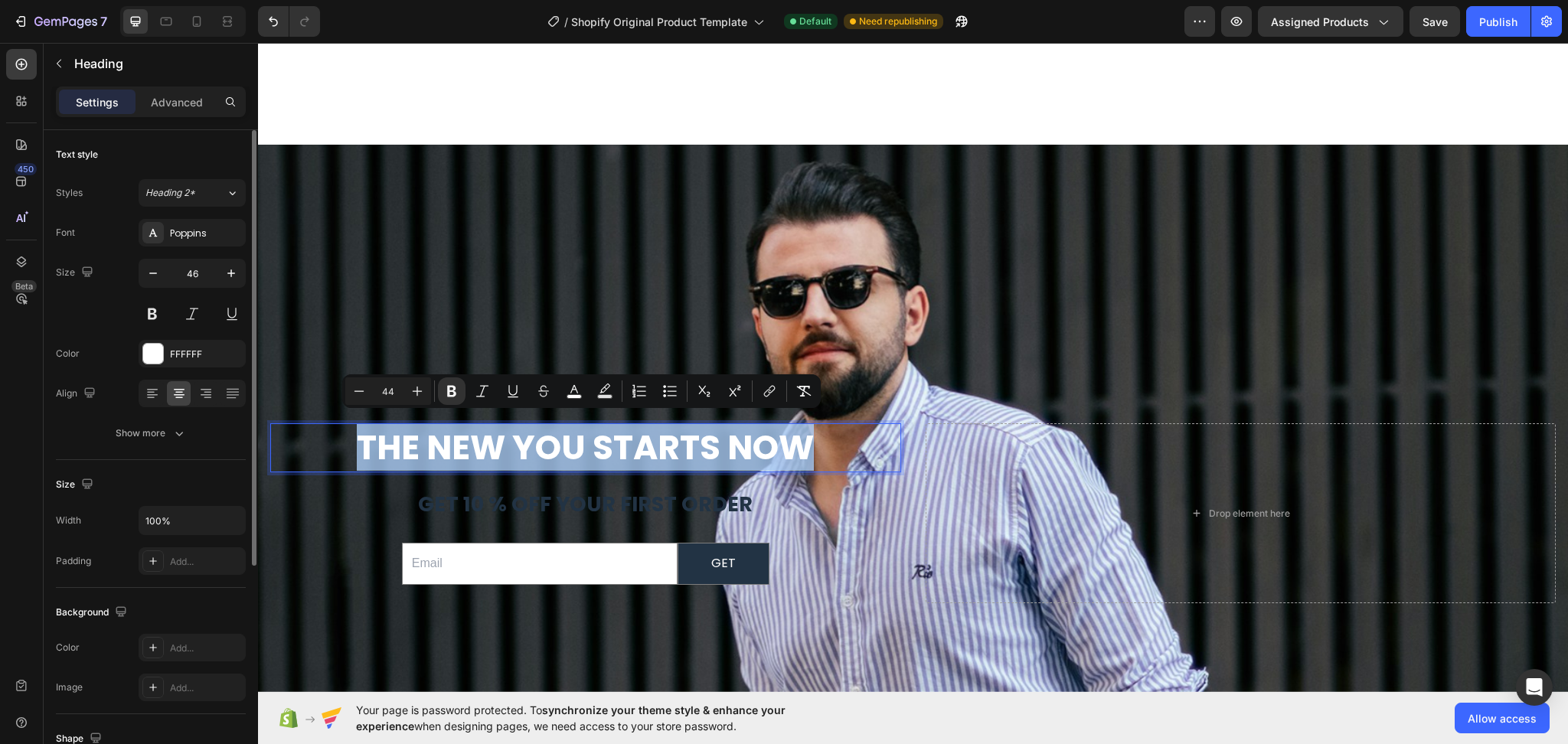
drag, startPoint x: 825, startPoint y: 446, endPoint x: 389, endPoint y: 500, distance: 439.3
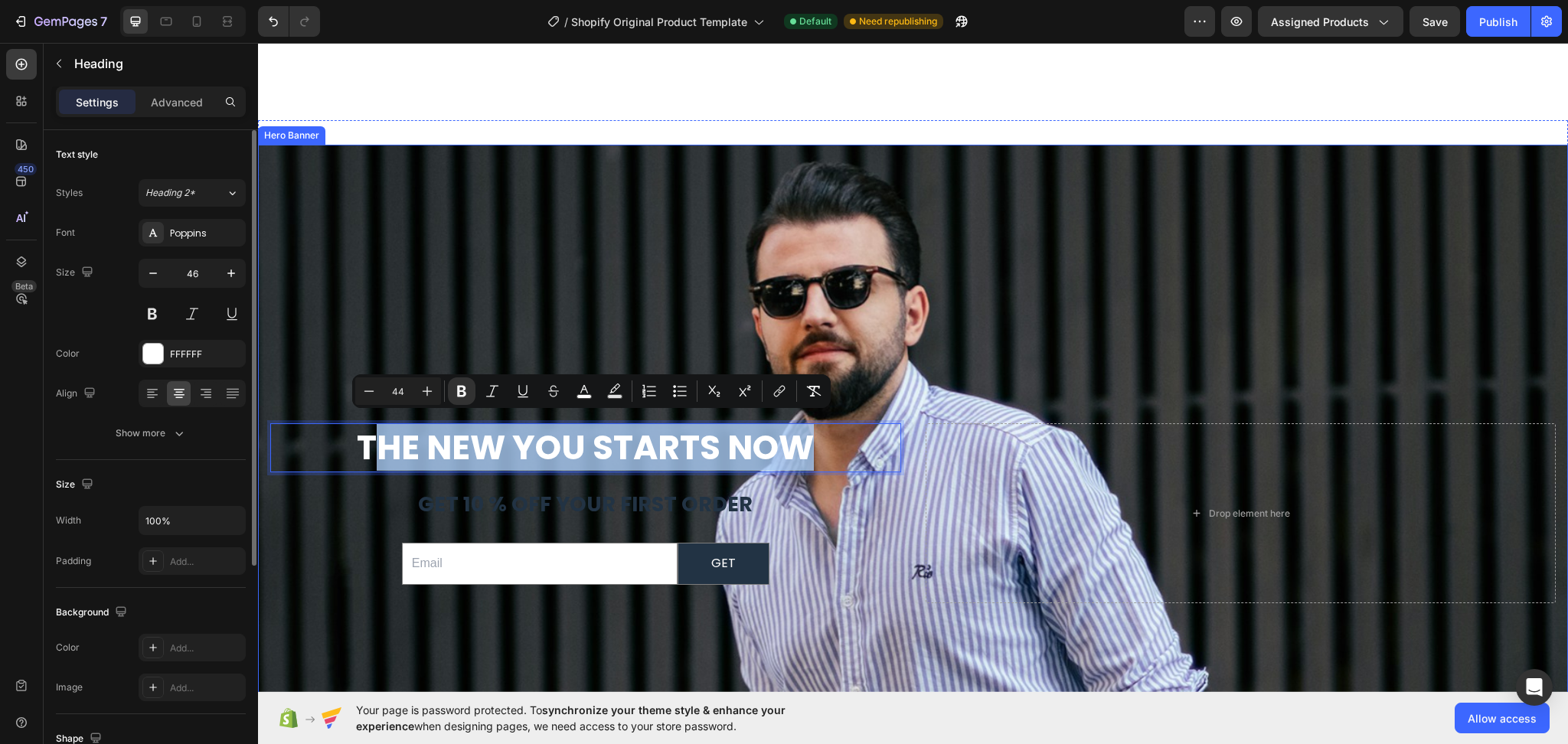
click at [641, 304] on div "Background Image" at bounding box center [912, 368] width 1310 height 649
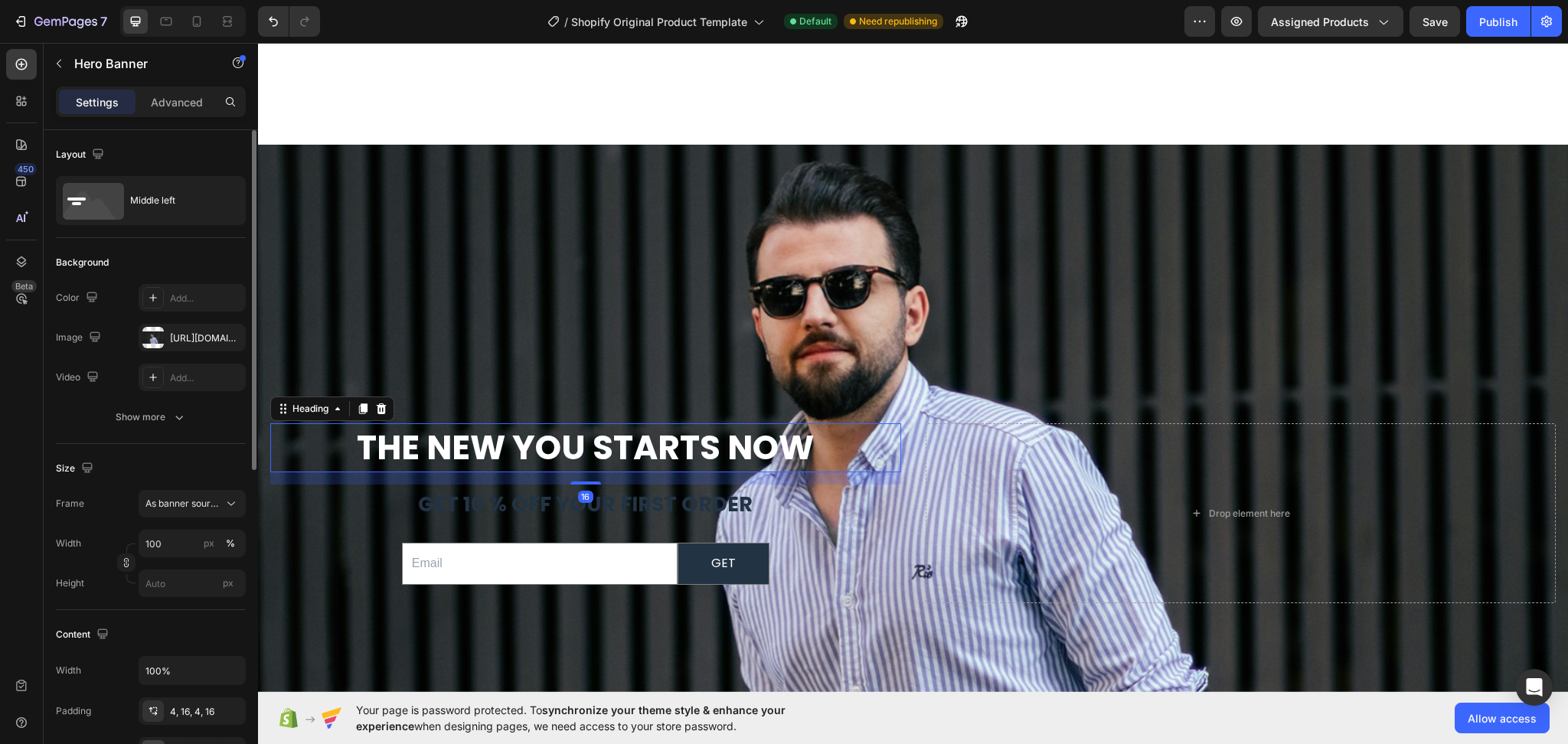
drag, startPoint x: 721, startPoint y: 439, endPoint x: 749, endPoint y: 445, distance: 28.6
click at [721, 438] on strong "The New You Starts Now" at bounding box center [586, 447] width 458 height 47
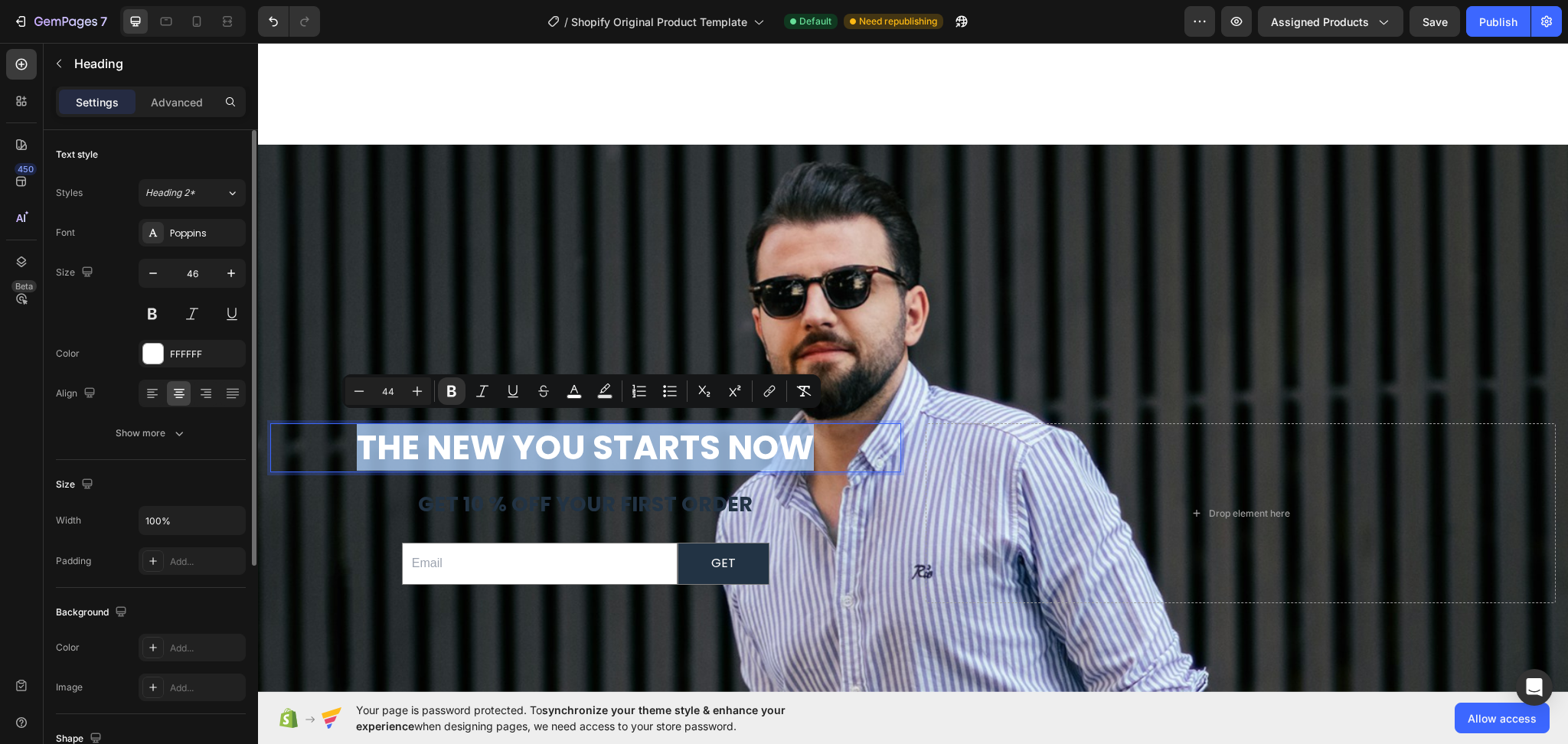
drag, startPoint x: 835, startPoint y: 446, endPoint x: 331, endPoint y: 433, distance: 504.2
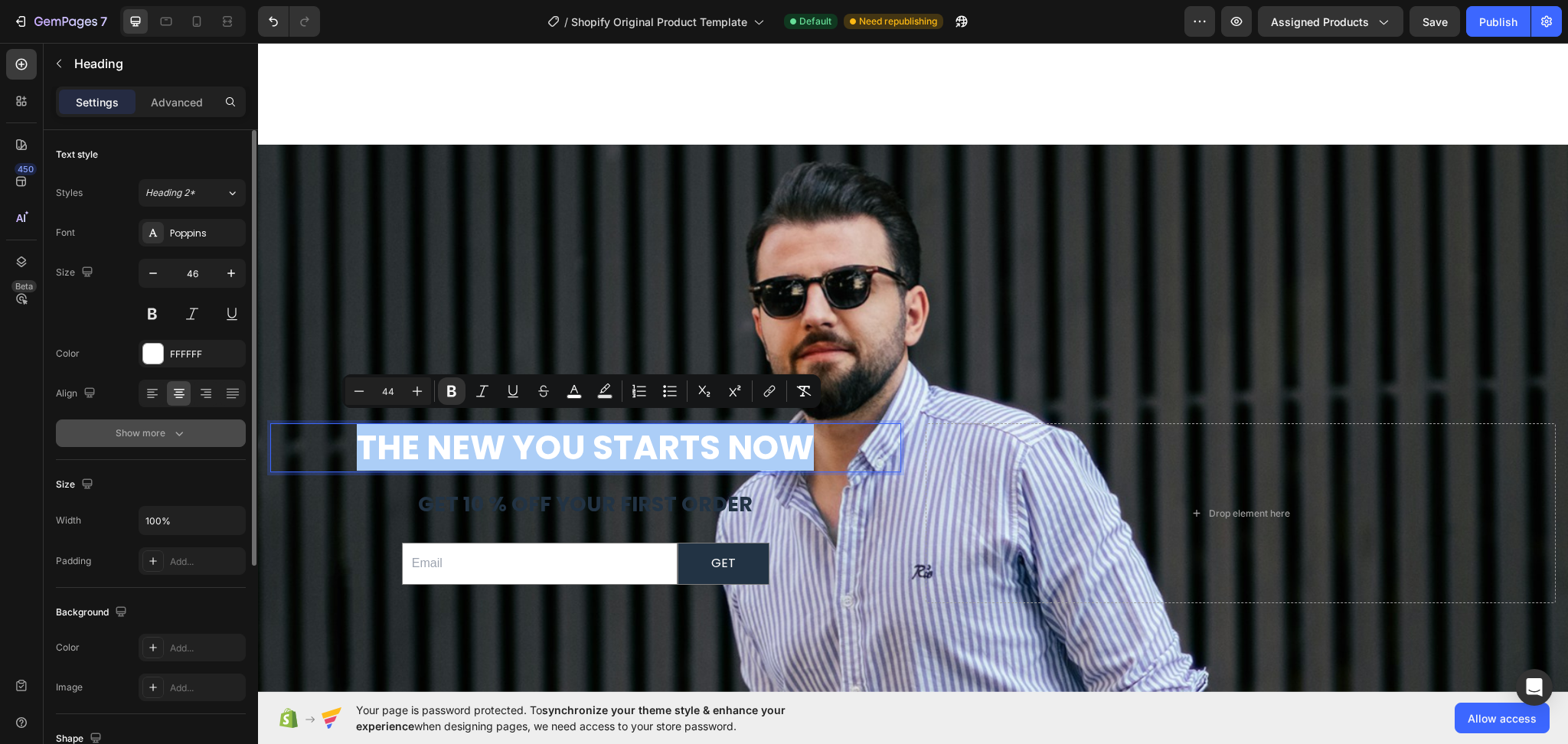
click at [172, 440] on icon "button" at bounding box center [179, 433] width 15 height 15
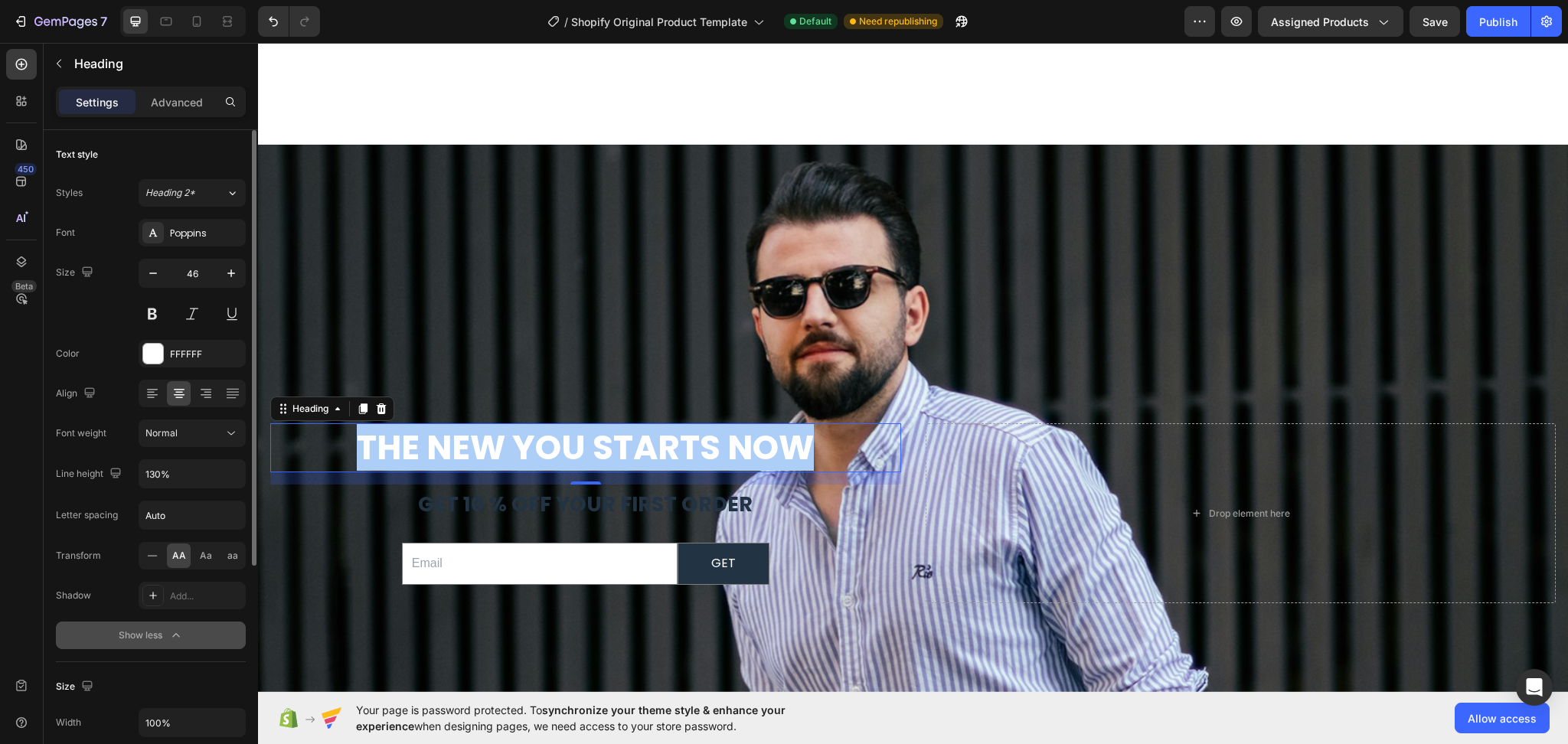
scroll to position [102, 0]
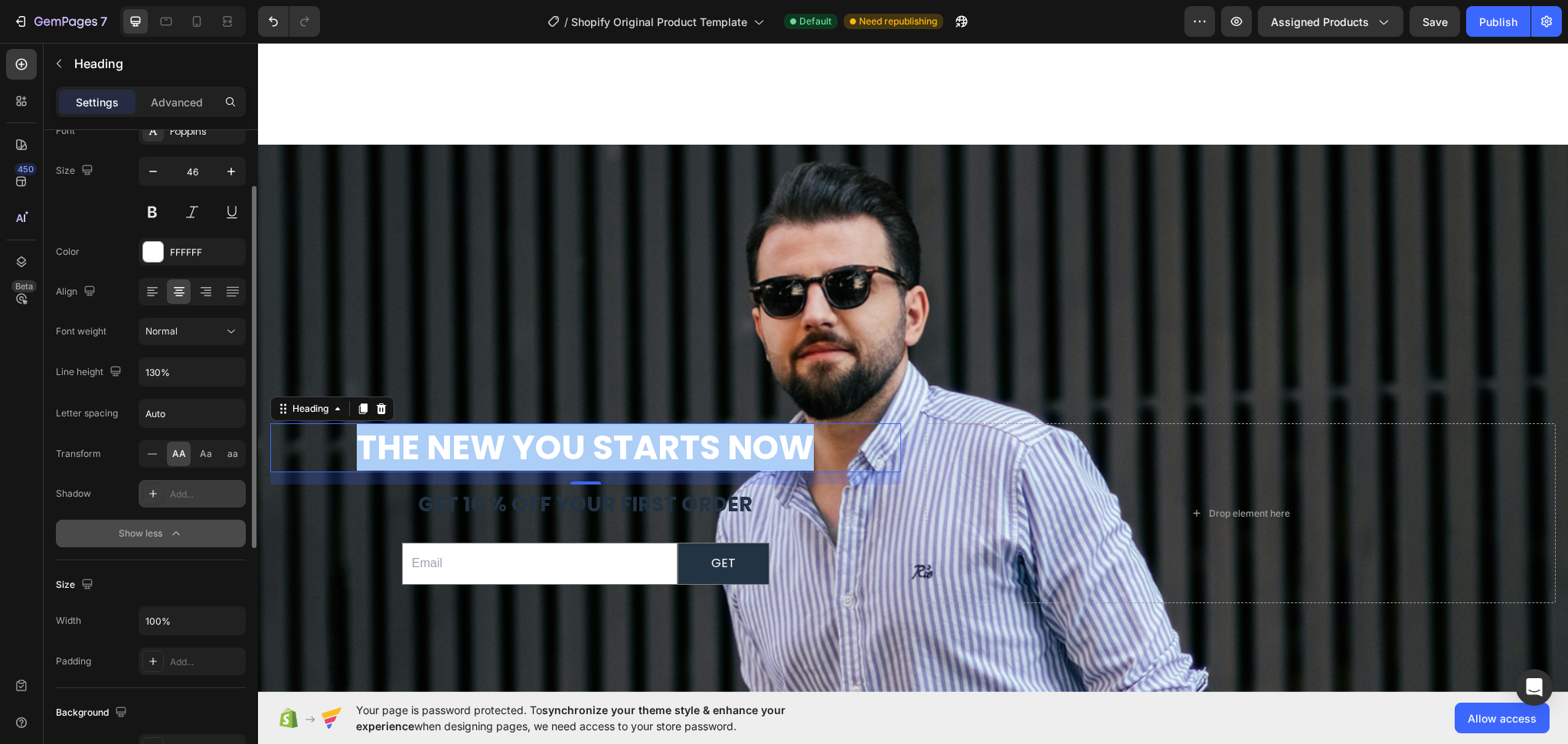
click at [166, 496] on div "Add..." at bounding box center [193, 493] width 107 height 27
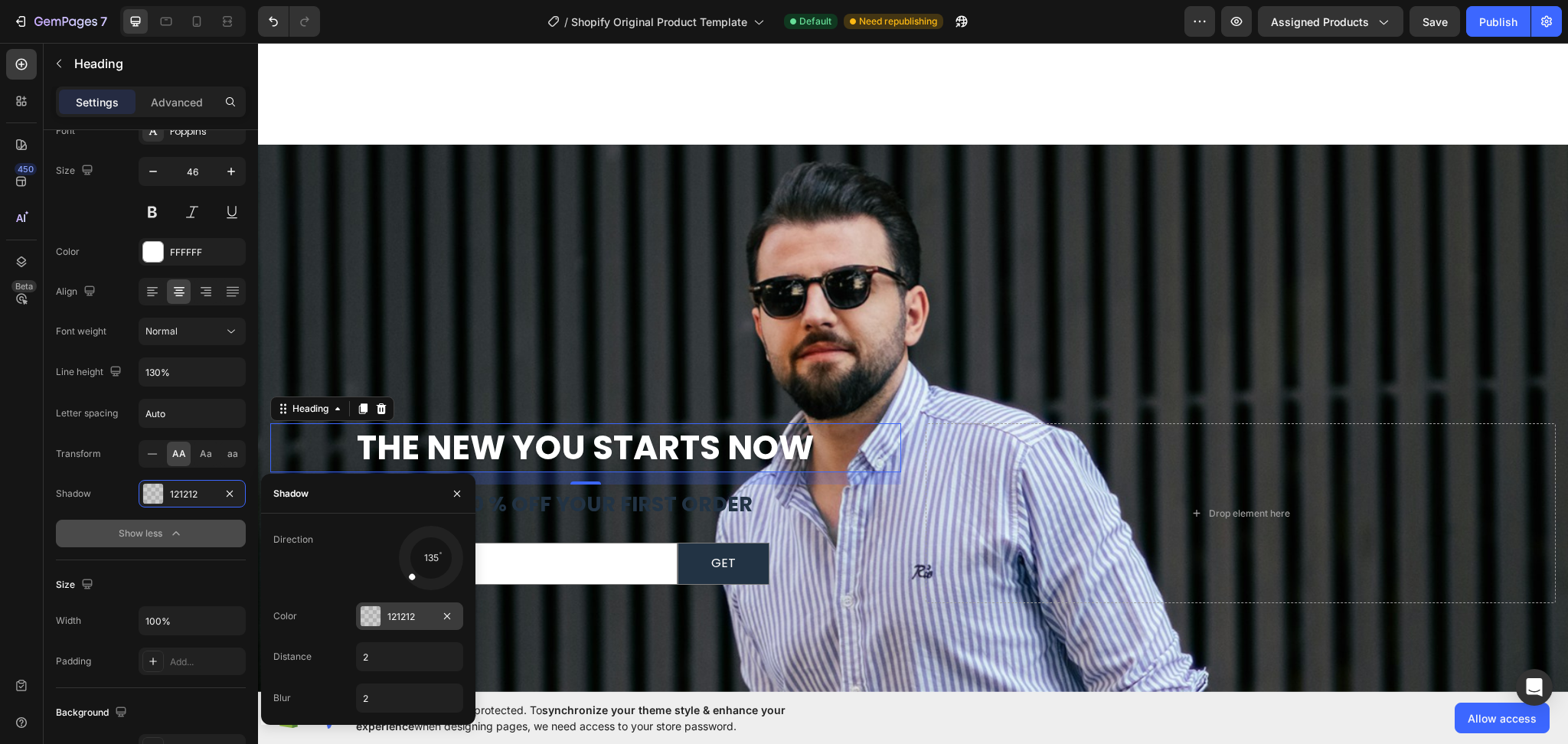
click at [375, 617] on div at bounding box center [370, 616] width 20 height 20
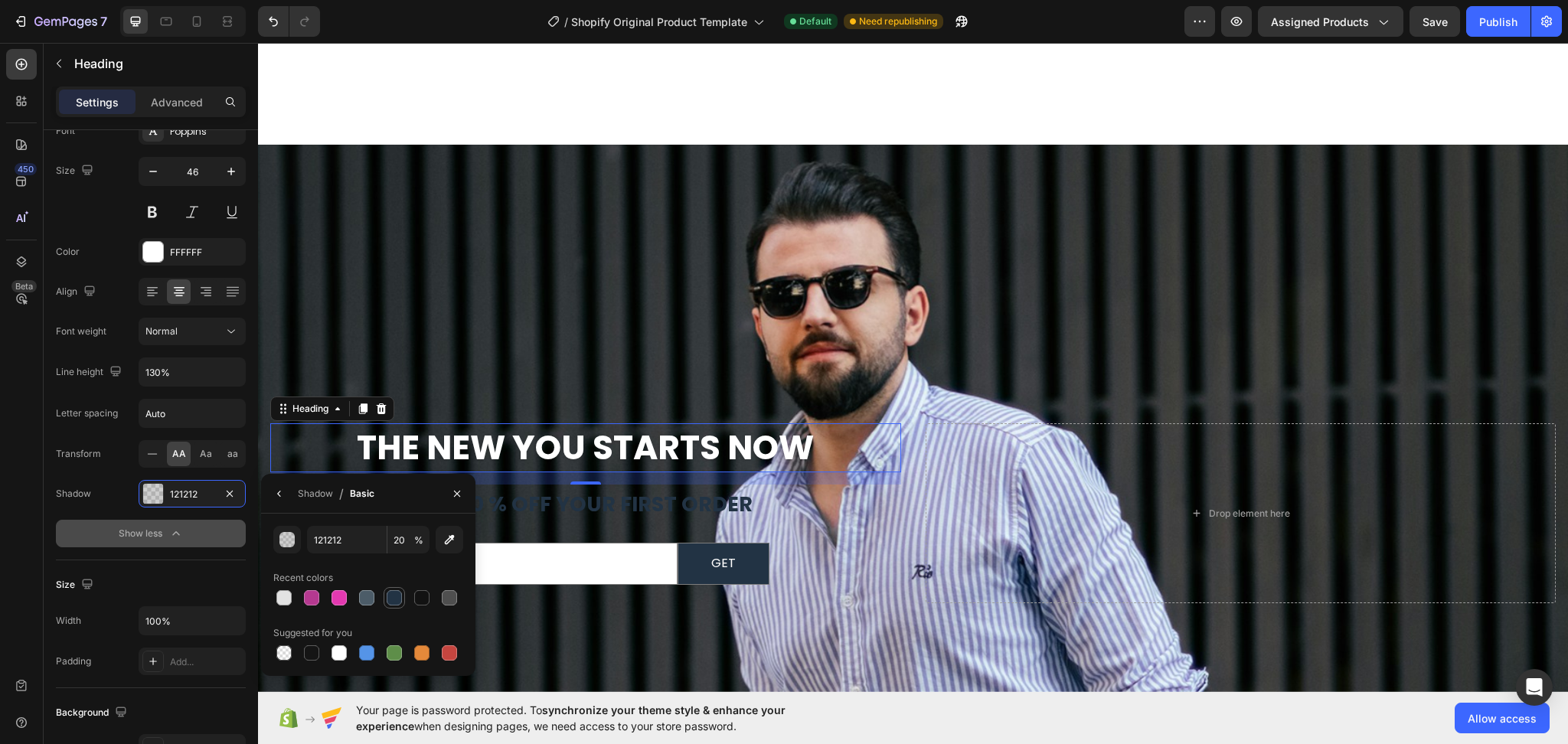
click at [392, 591] on div at bounding box center [393, 597] width 15 height 15
type input "223344"
type input "100"
click at [304, 499] on div "Shadow" at bounding box center [316, 493] width 35 height 14
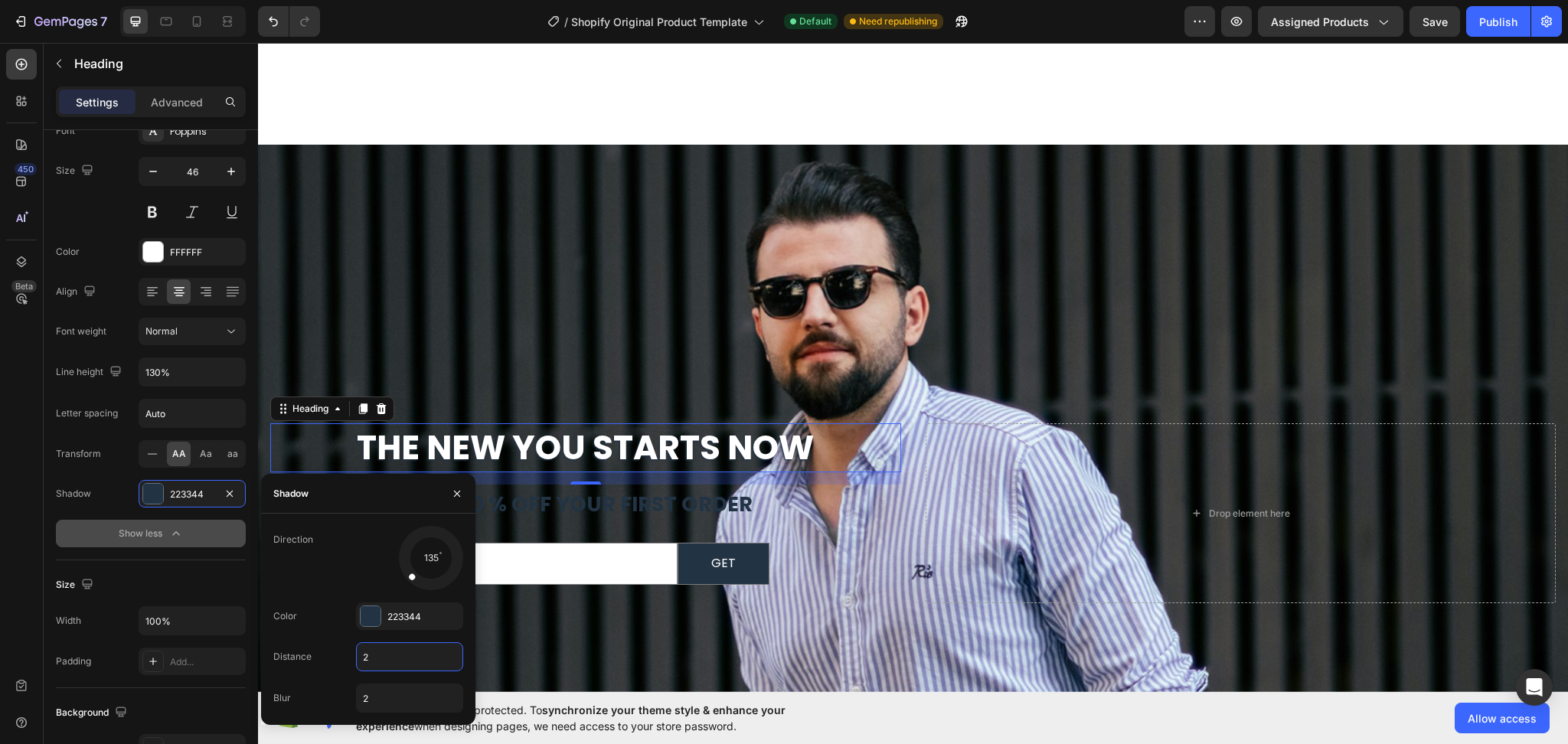
click at [382, 656] on input "2" at bounding box center [410, 656] width 106 height 27
type input "4"
click at [366, 699] on input "2" at bounding box center [410, 697] width 106 height 27
click at [373, 699] on input "2" at bounding box center [410, 697] width 106 height 27
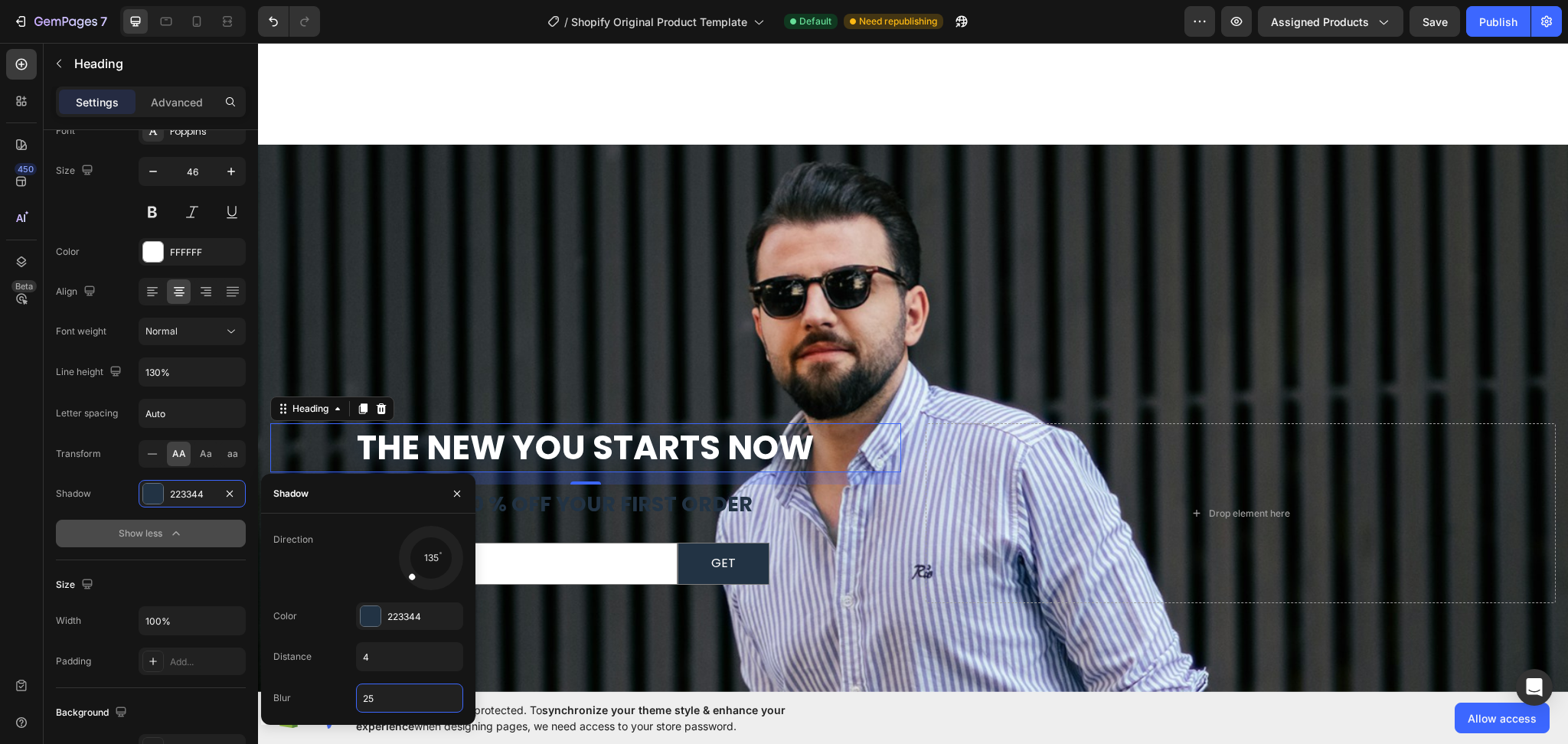
type input "2"
type input "5"
click at [578, 304] on div "Background Image" at bounding box center [912, 368] width 1310 height 649
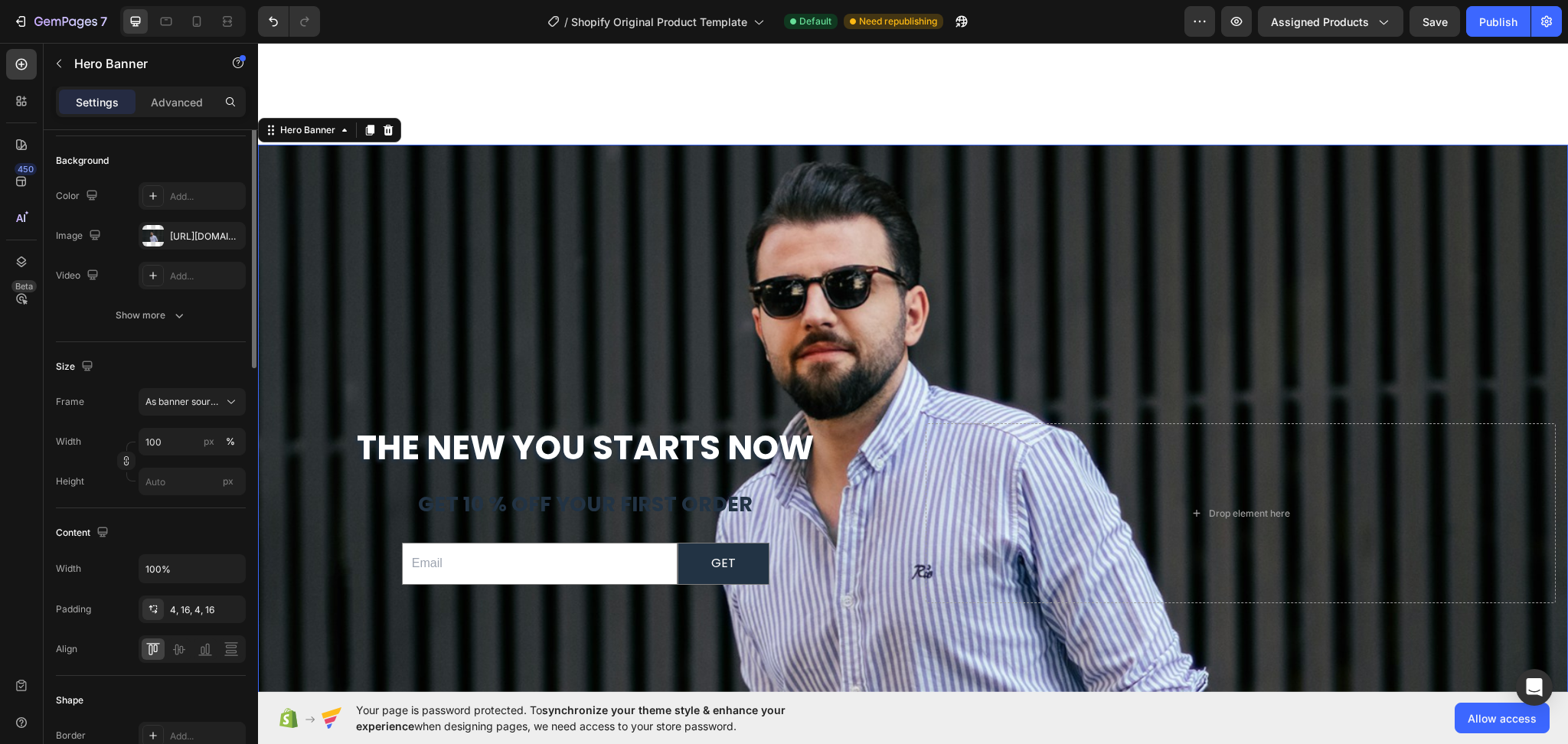
scroll to position [0, 0]
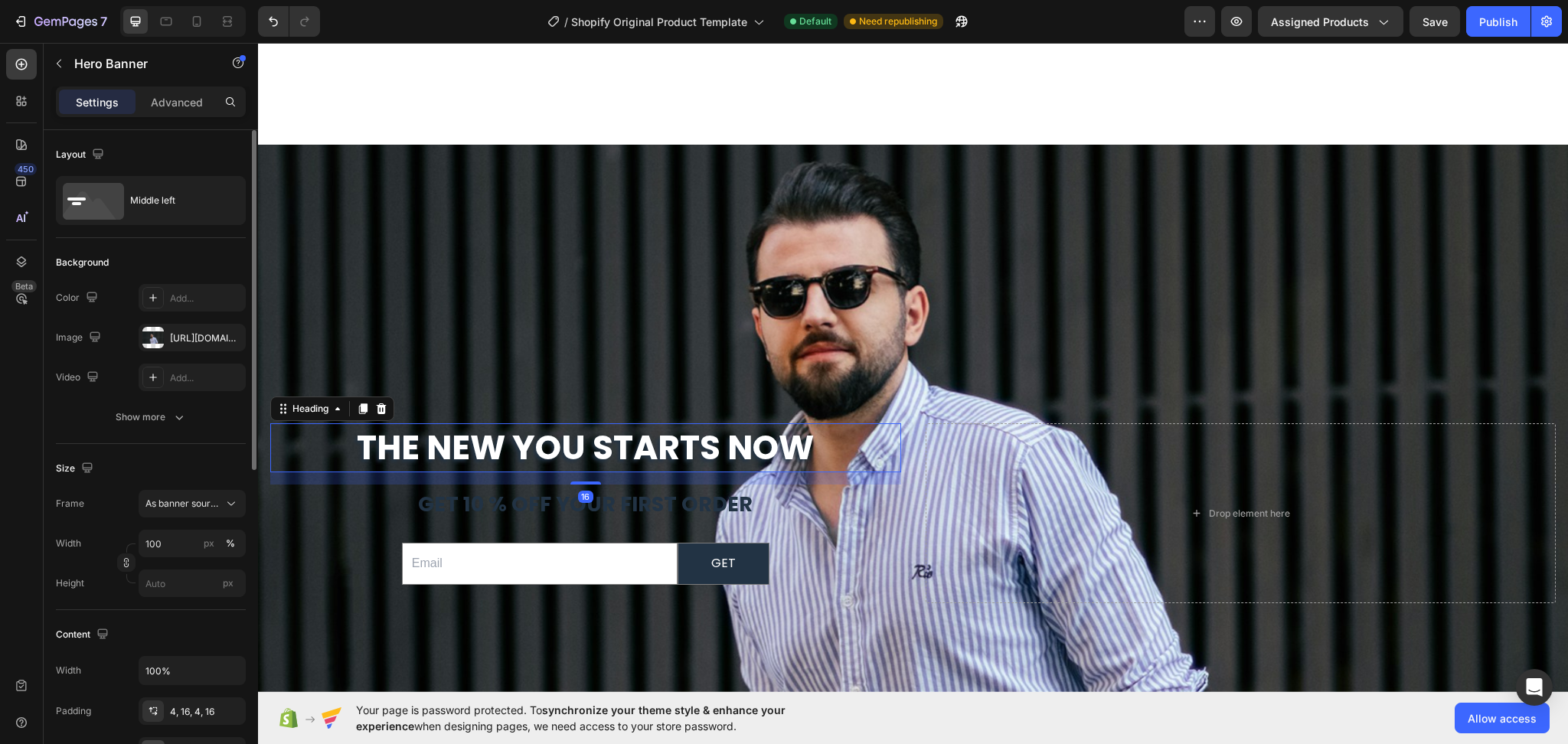
click at [547, 455] on strong "The New You Starts Now" at bounding box center [586, 447] width 458 height 47
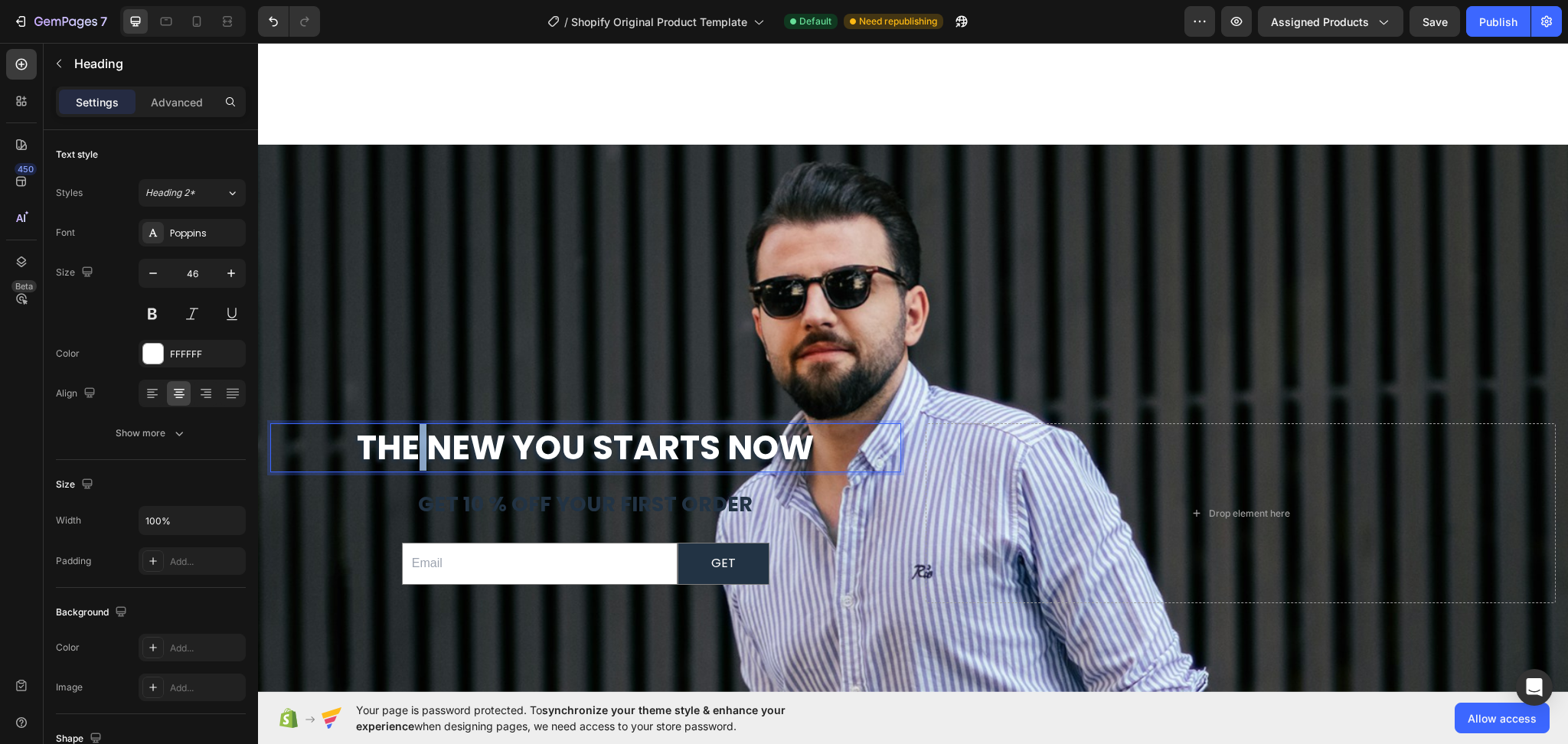
click at [412, 440] on strong "The New You Starts Now" at bounding box center [586, 447] width 458 height 47
click at [800, 441] on strong "The New You Starts Now" at bounding box center [586, 447] width 458 height 47
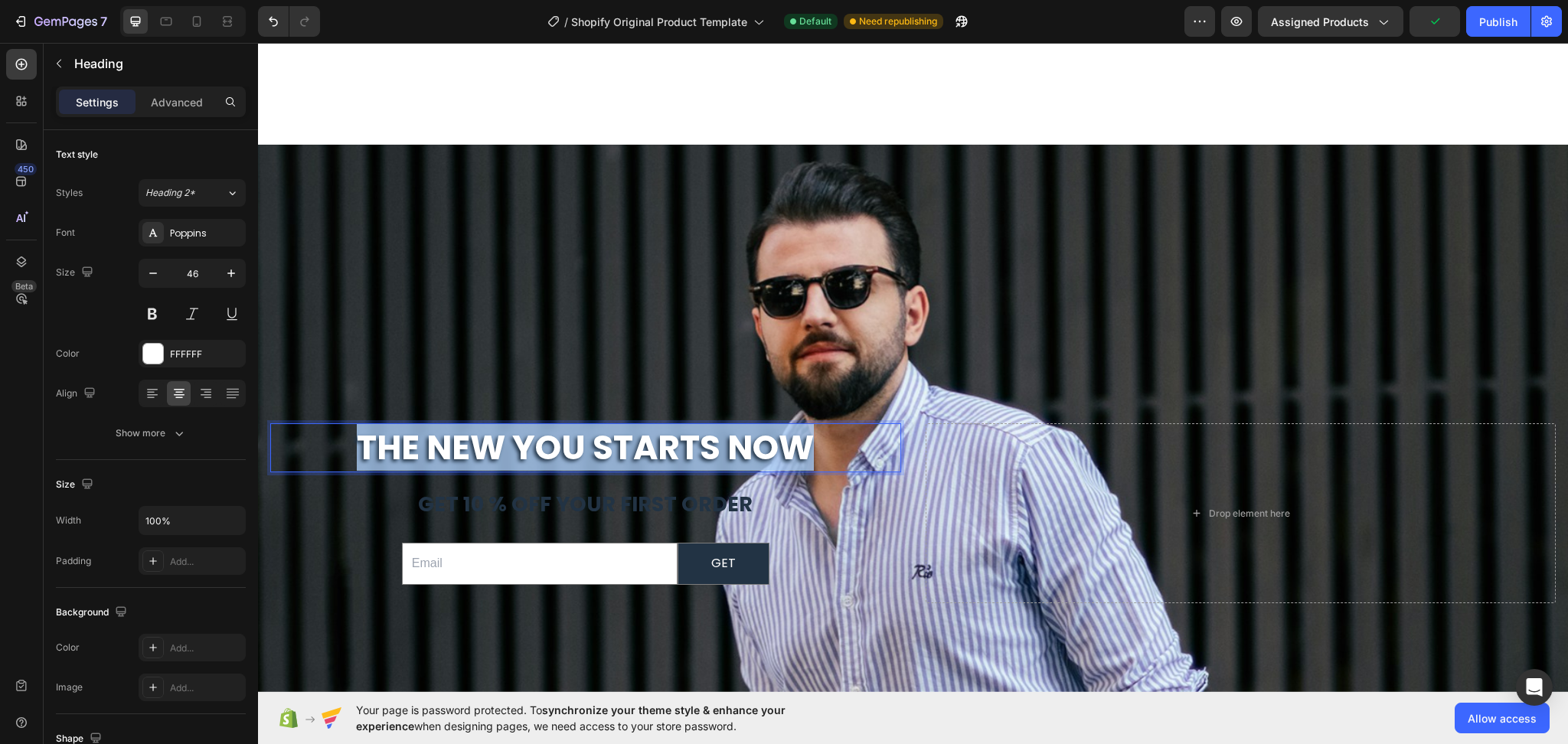
drag, startPoint x: 821, startPoint y: 441, endPoint x: 495, endPoint y: 463, distance: 326.7
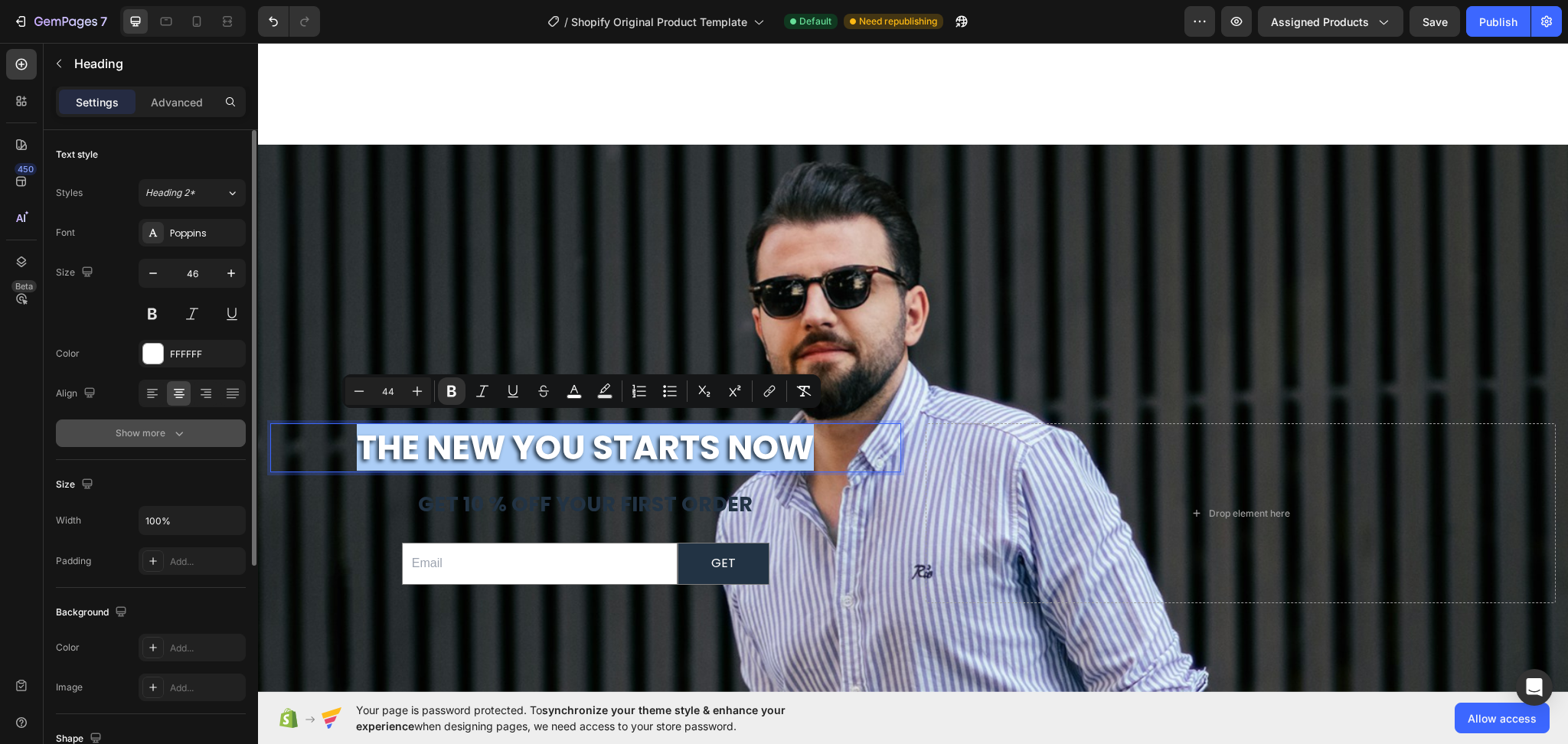
click at [177, 430] on icon "button" at bounding box center [179, 433] width 15 height 15
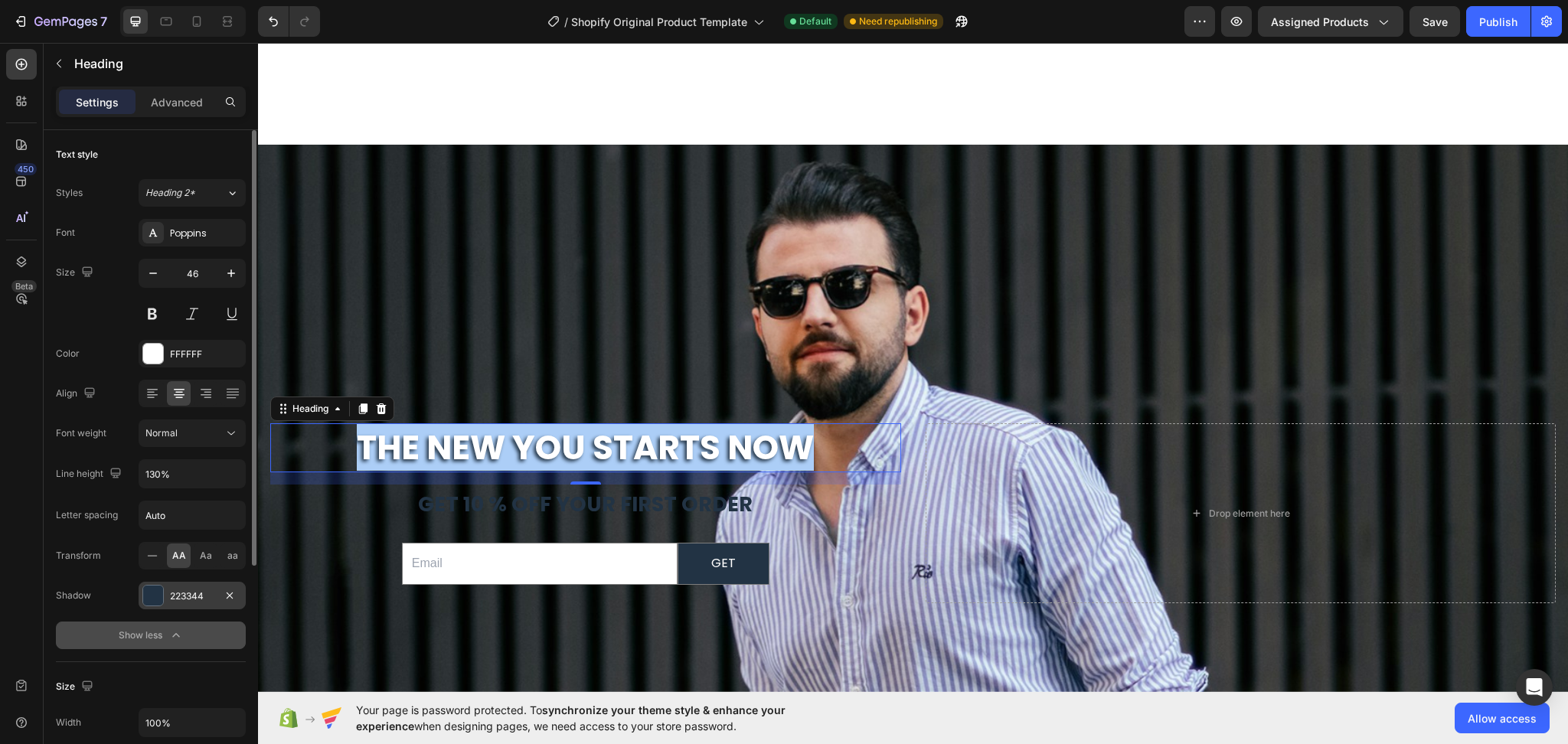
click at [150, 600] on div at bounding box center [153, 595] width 20 height 20
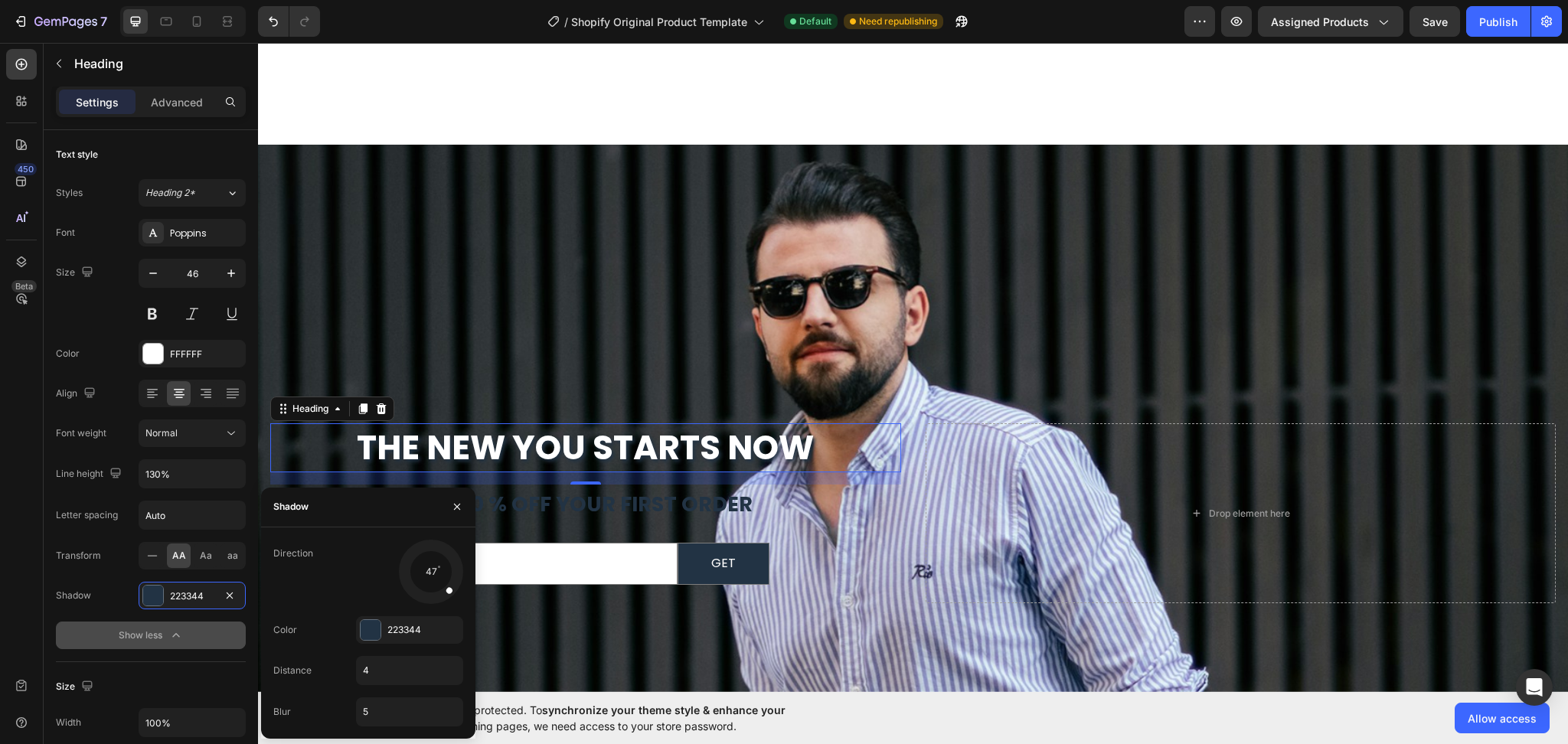
drag, startPoint x: 414, startPoint y: 593, endPoint x: 459, endPoint y: 602, distance: 45.9
click at [459, 602] on div at bounding box center [431, 572] width 69 height 69
click at [394, 638] on div "223344" at bounding box center [410, 630] width 107 height 27
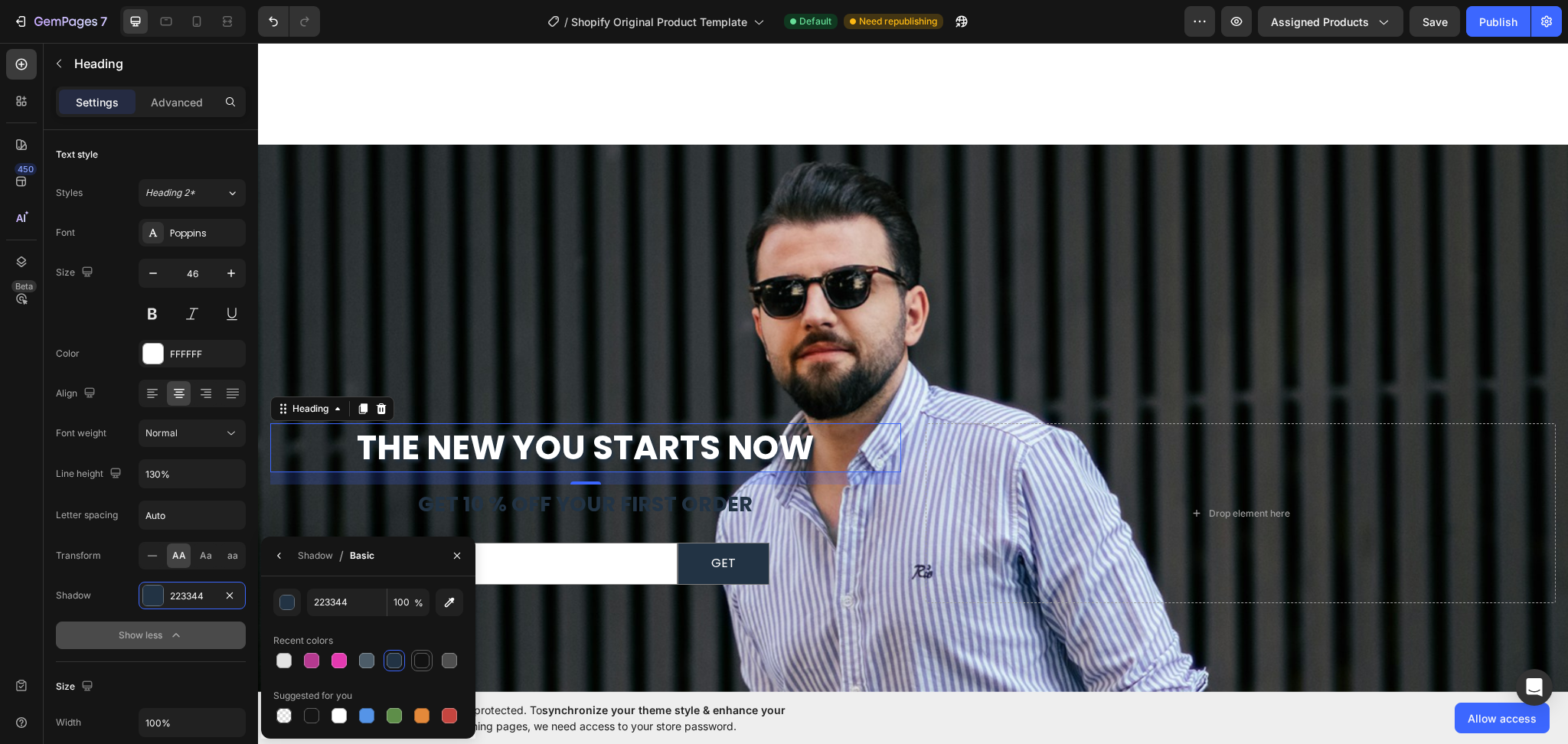
click at [424, 663] on div at bounding box center [421, 660] width 15 height 15
type input "121212"
click at [292, 553] on div "Shadow / Basic" at bounding box center [321, 556] width 120 height 39
click at [311, 565] on div "Shadow" at bounding box center [316, 556] width 35 height 25
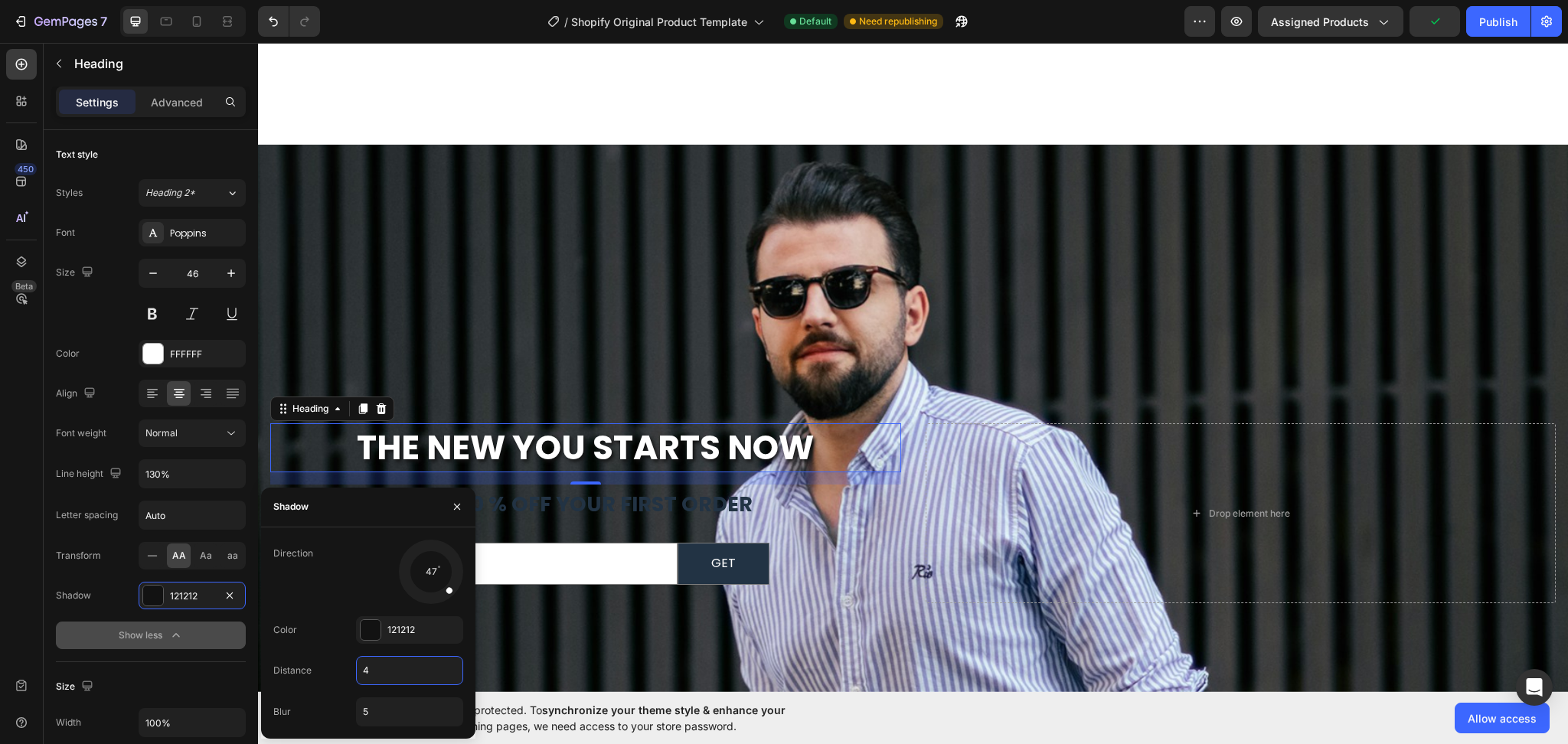
click at [380, 675] on input "4" at bounding box center [410, 670] width 106 height 27
type input "5"
type input "10"
click at [397, 718] on input "5" at bounding box center [410, 711] width 106 height 27
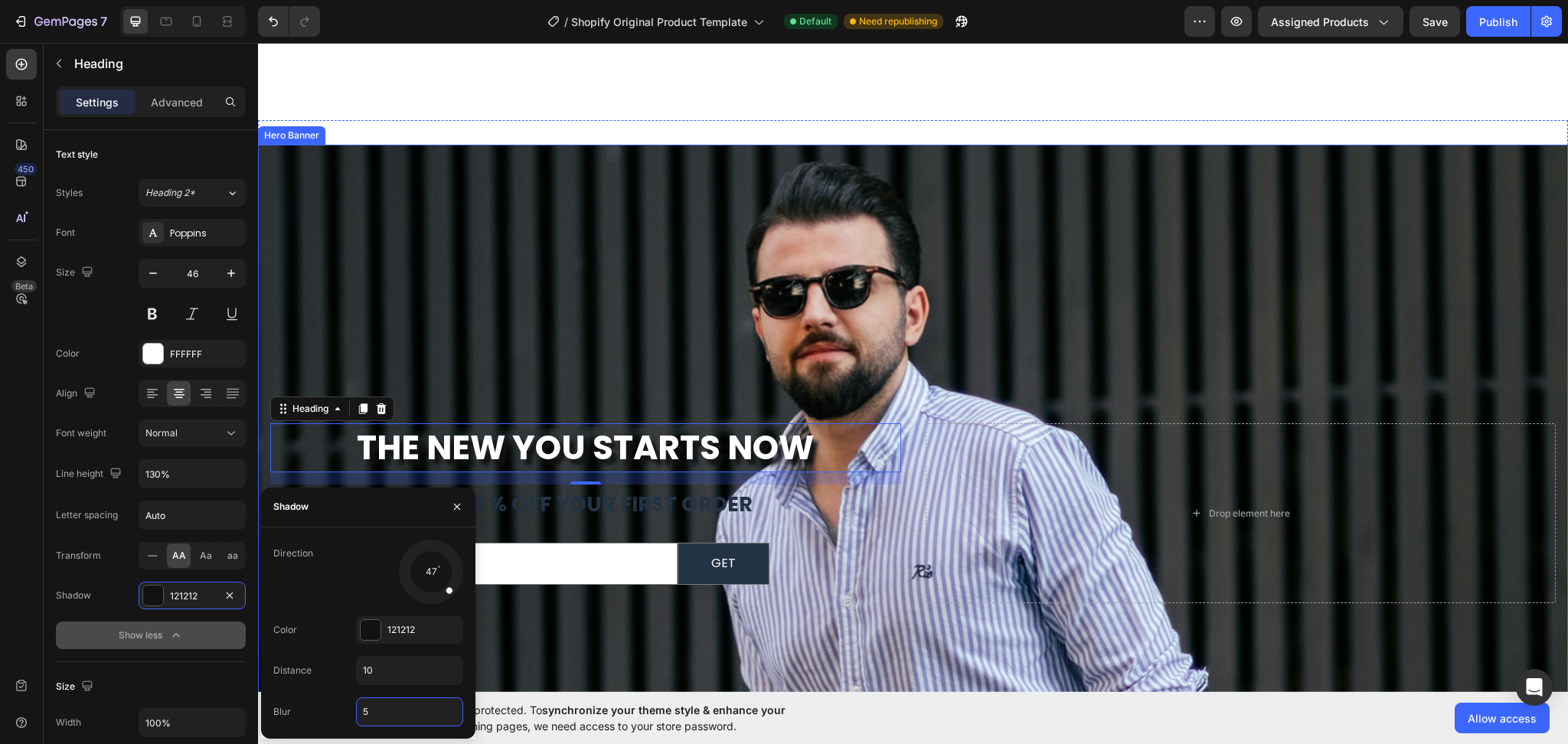
click at [517, 346] on div "Background Image" at bounding box center [912, 368] width 1310 height 649
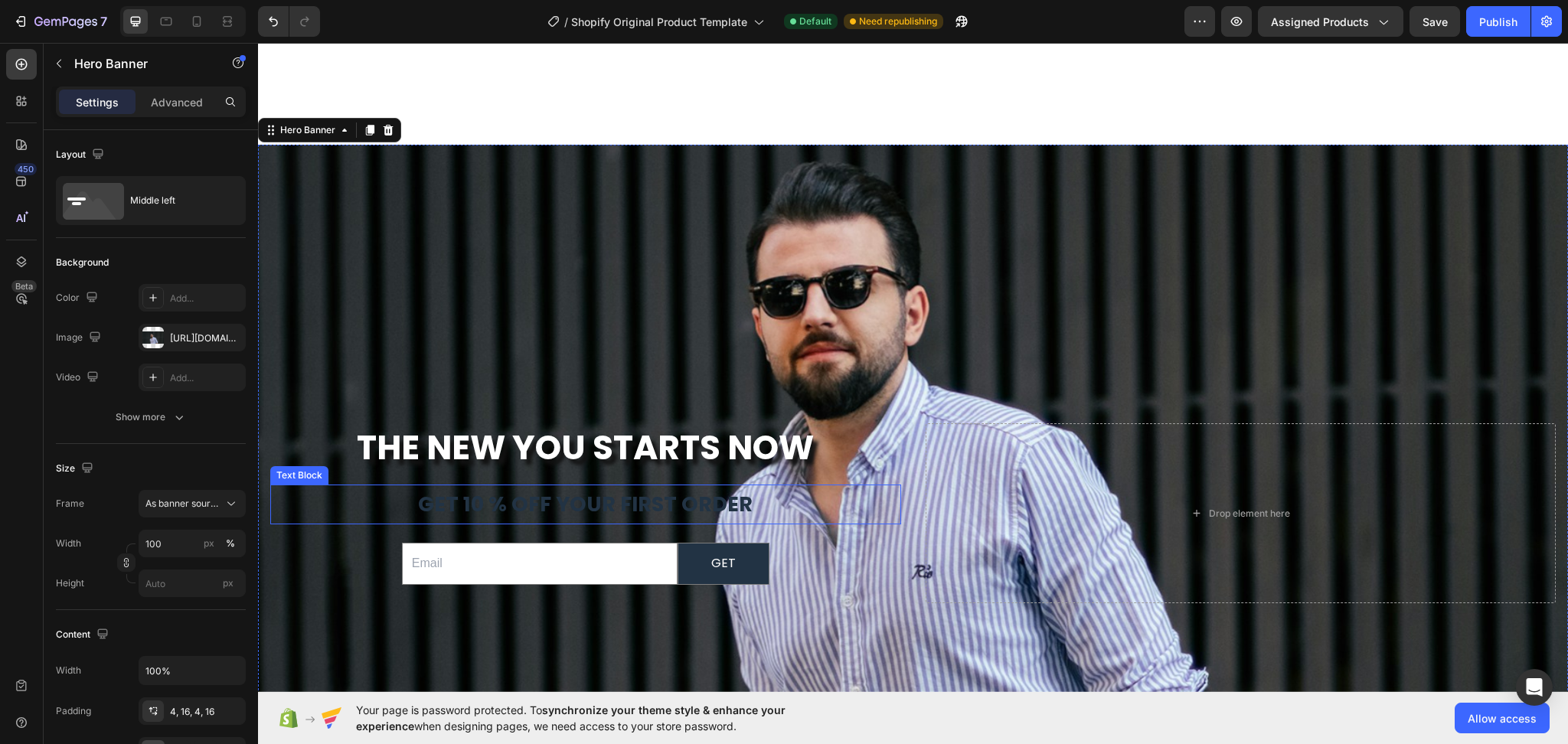
click at [568, 503] on span "get 10 % off your first order" at bounding box center [585, 504] width 334 height 28
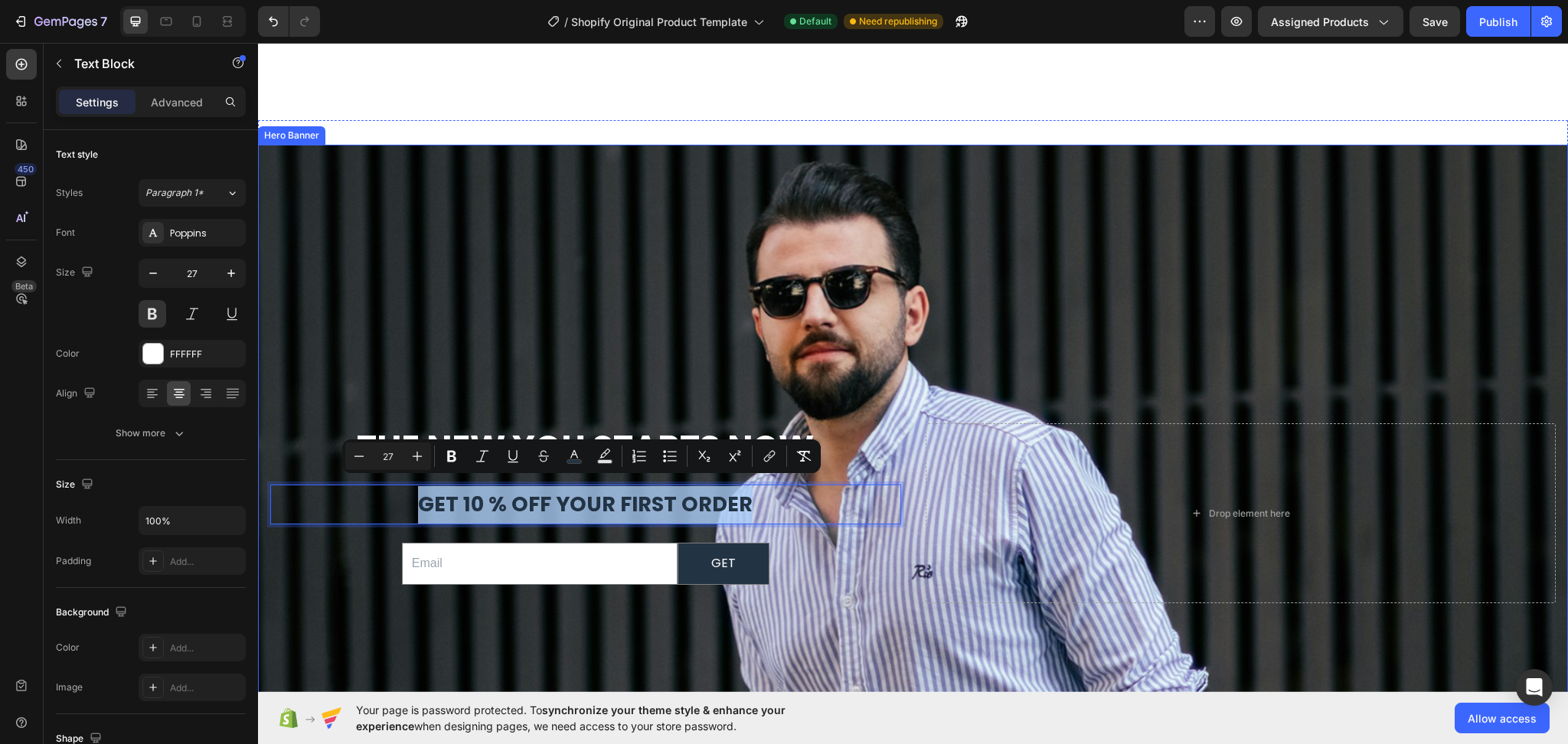
drag, startPoint x: 764, startPoint y: 498, endPoint x: 335, endPoint y: 472, distance: 429.8
click at [335, 472] on div "⁠⁠⁠⁠⁠⁠⁠ The New You Starts Now Heading get 10 % off your first order Text Block…" at bounding box center [585, 513] width 631 height 180
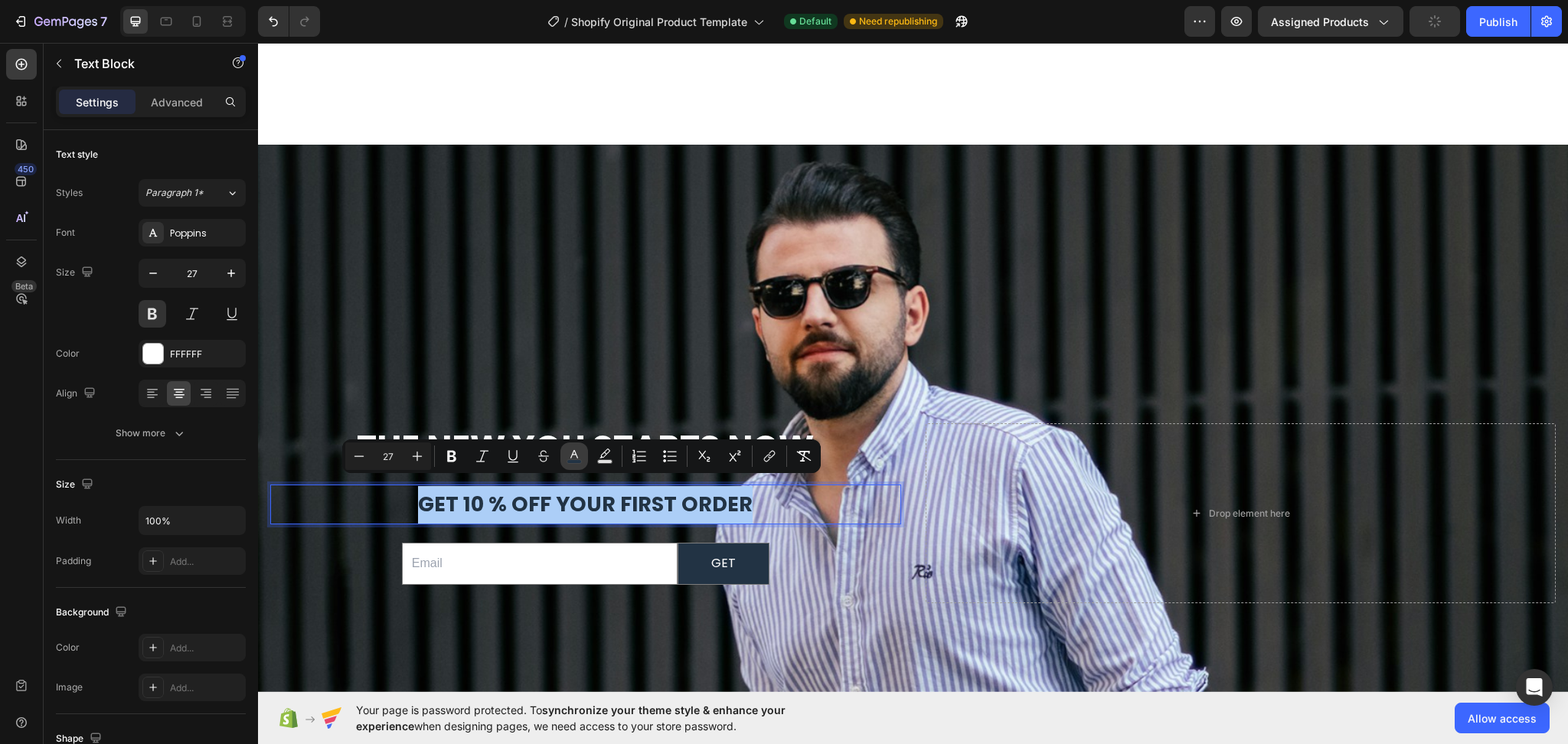
click at [581, 456] on icon "Editor contextual toolbar" at bounding box center [574, 456] width 15 height 15
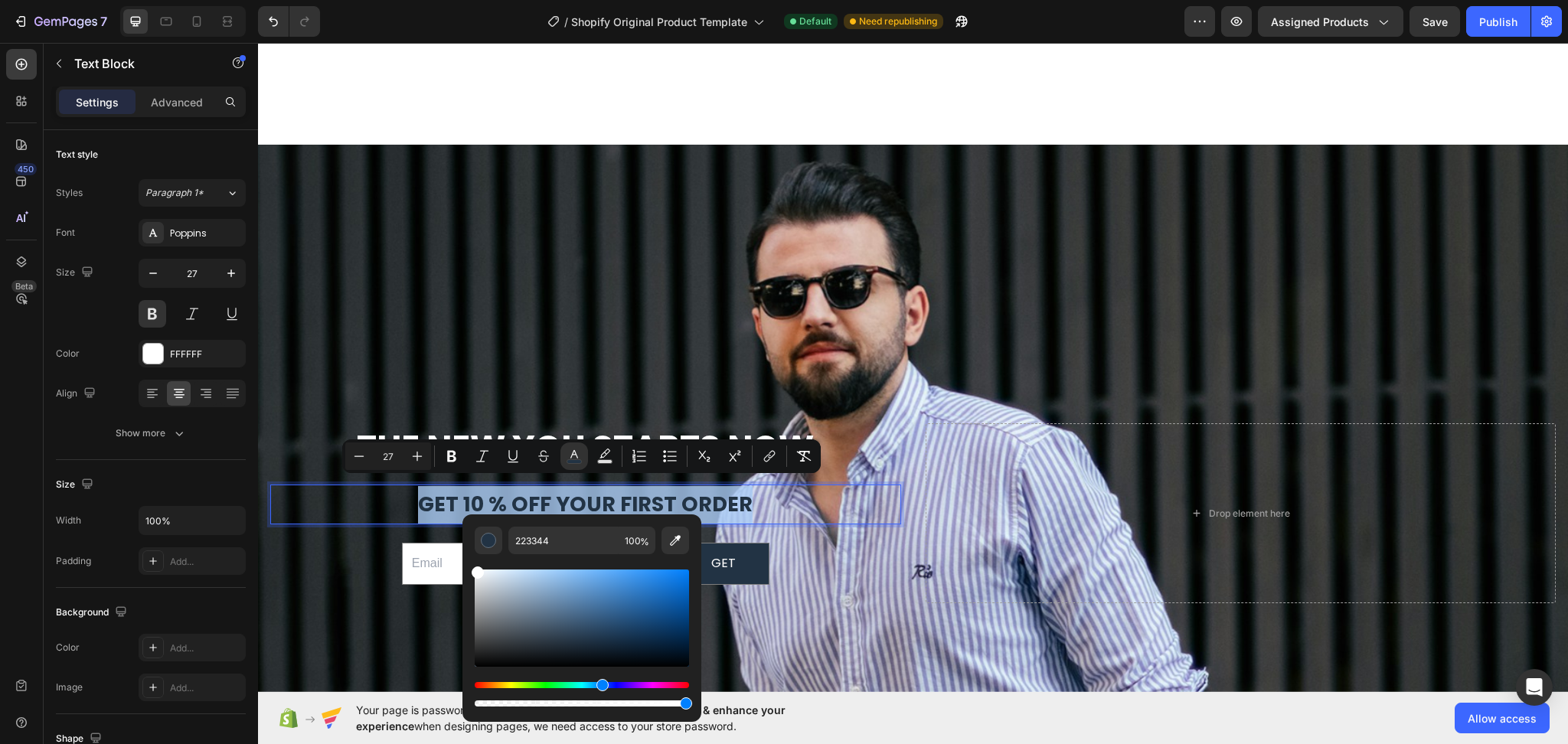
type input "FFFFFF"
drag, startPoint x: 481, startPoint y: 579, endPoint x: 463, endPoint y: 550, distance: 34.1
click at [463, 550] on div "FFFFFF 100 %" at bounding box center [583, 612] width 239 height 195
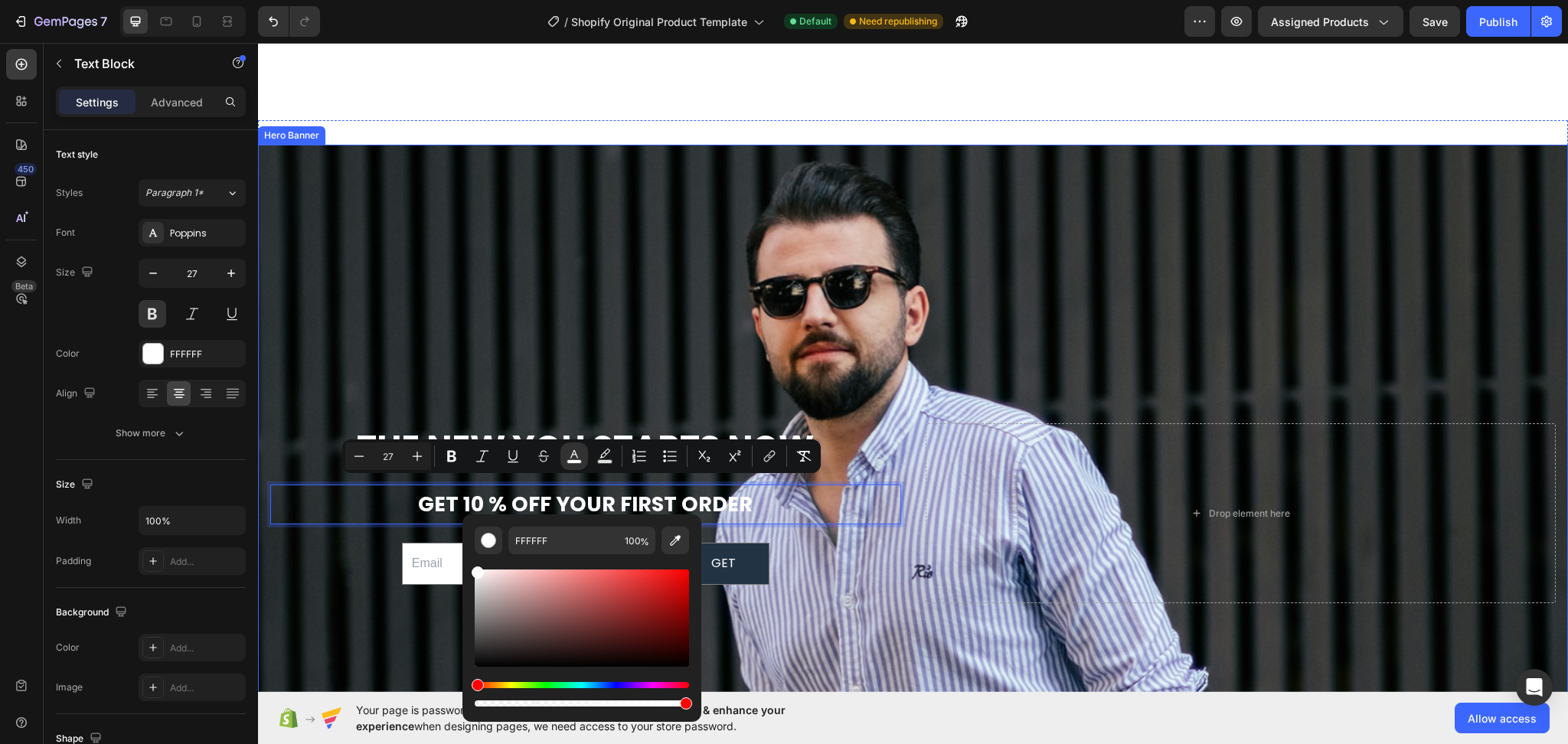
click at [545, 322] on div "Background Image" at bounding box center [912, 368] width 1310 height 649
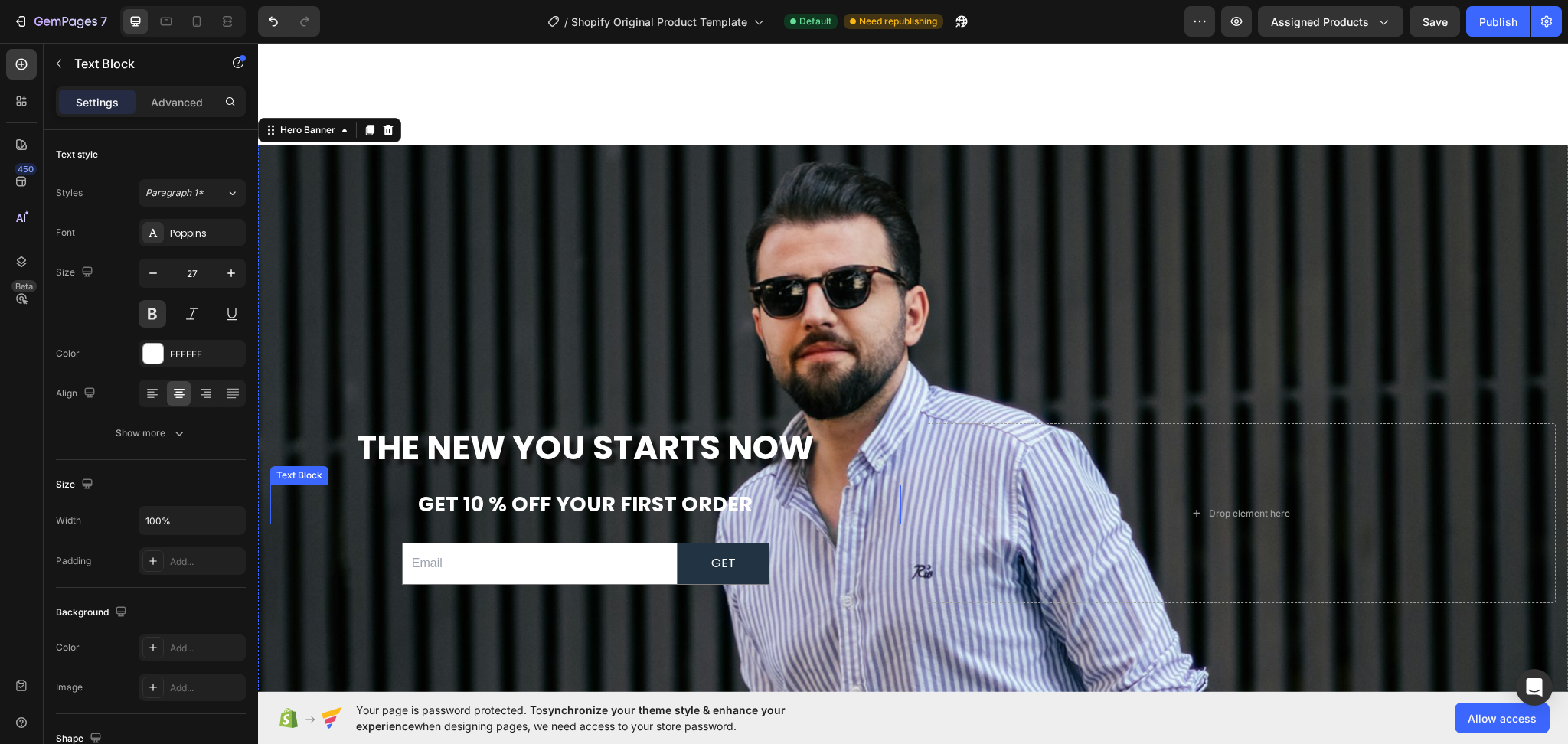
click at [521, 503] on span "get 10 % off your first order" at bounding box center [585, 504] width 334 height 28
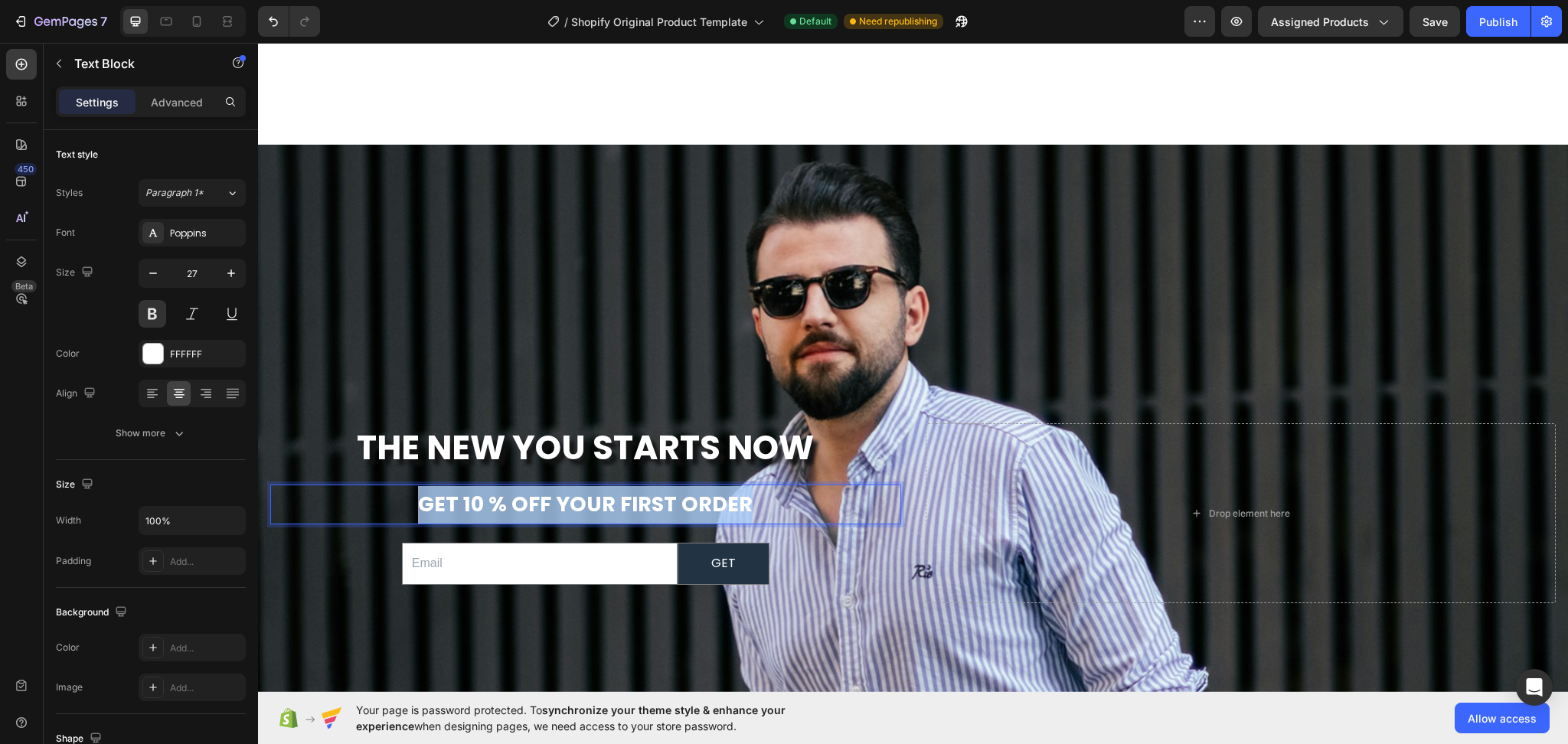
drag, startPoint x: 762, startPoint y: 501, endPoint x: 393, endPoint y: 501, distance: 369.0
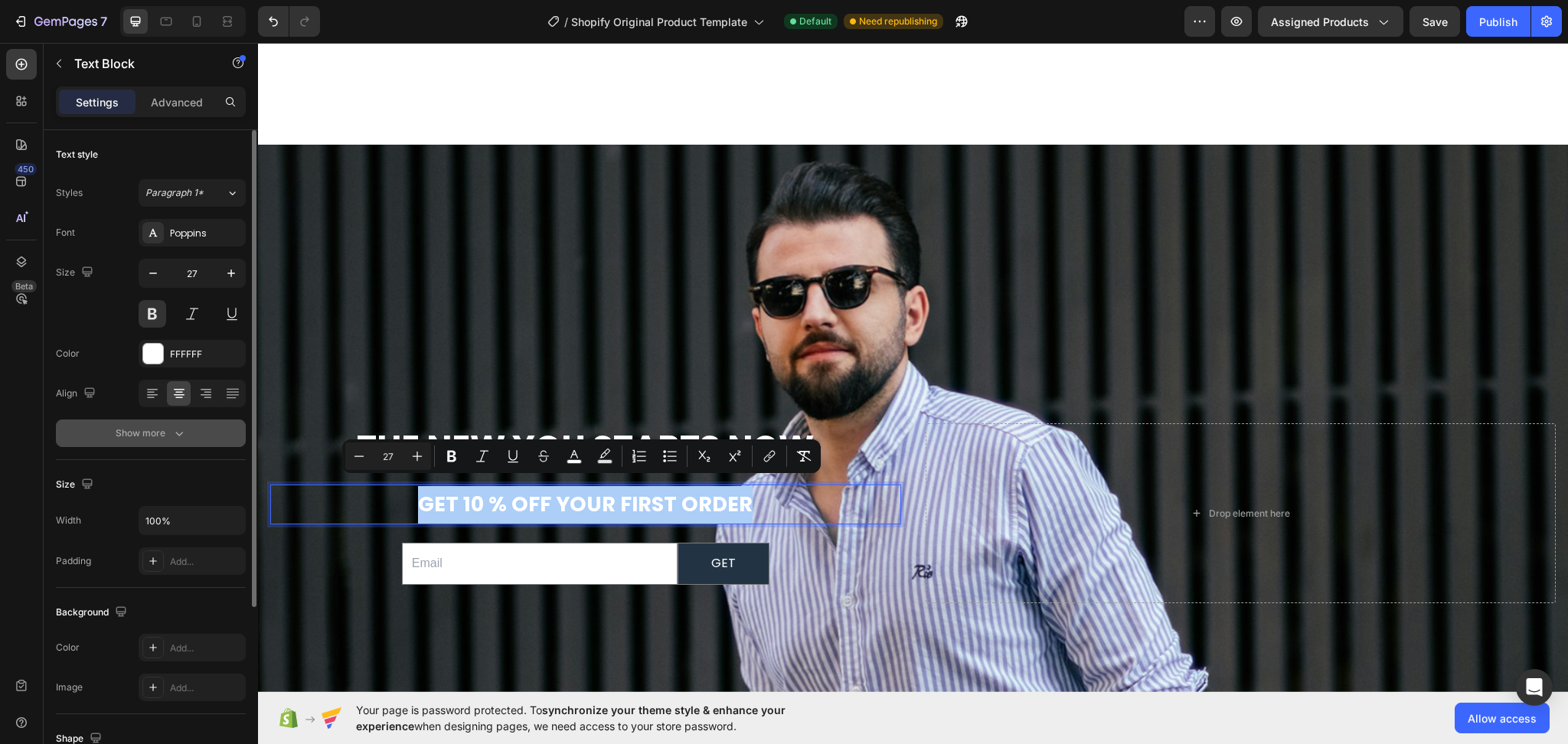
click at [180, 431] on icon "button" at bounding box center [179, 433] width 15 height 15
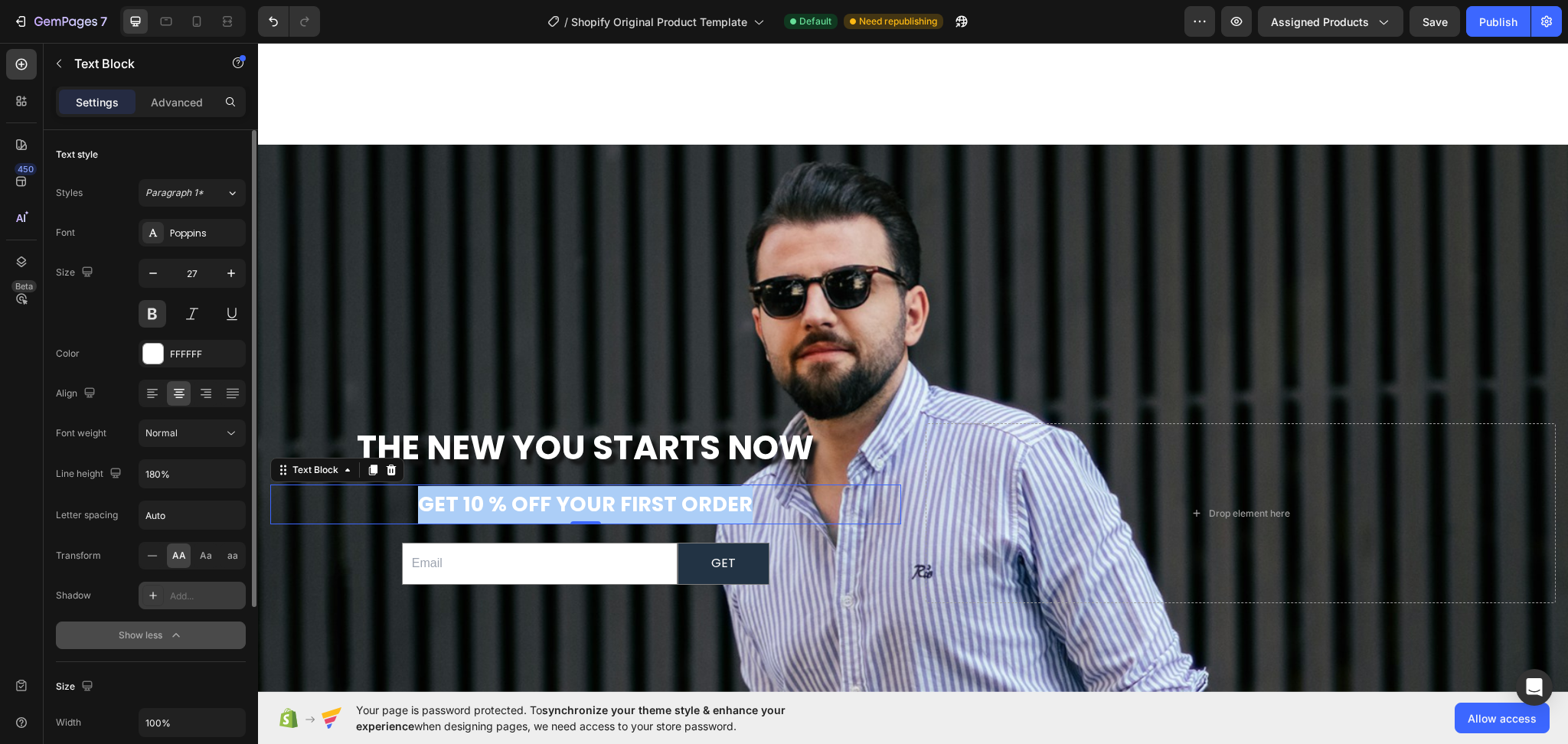
click at [156, 593] on icon at bounding box center [153, 595] width 12 height 12
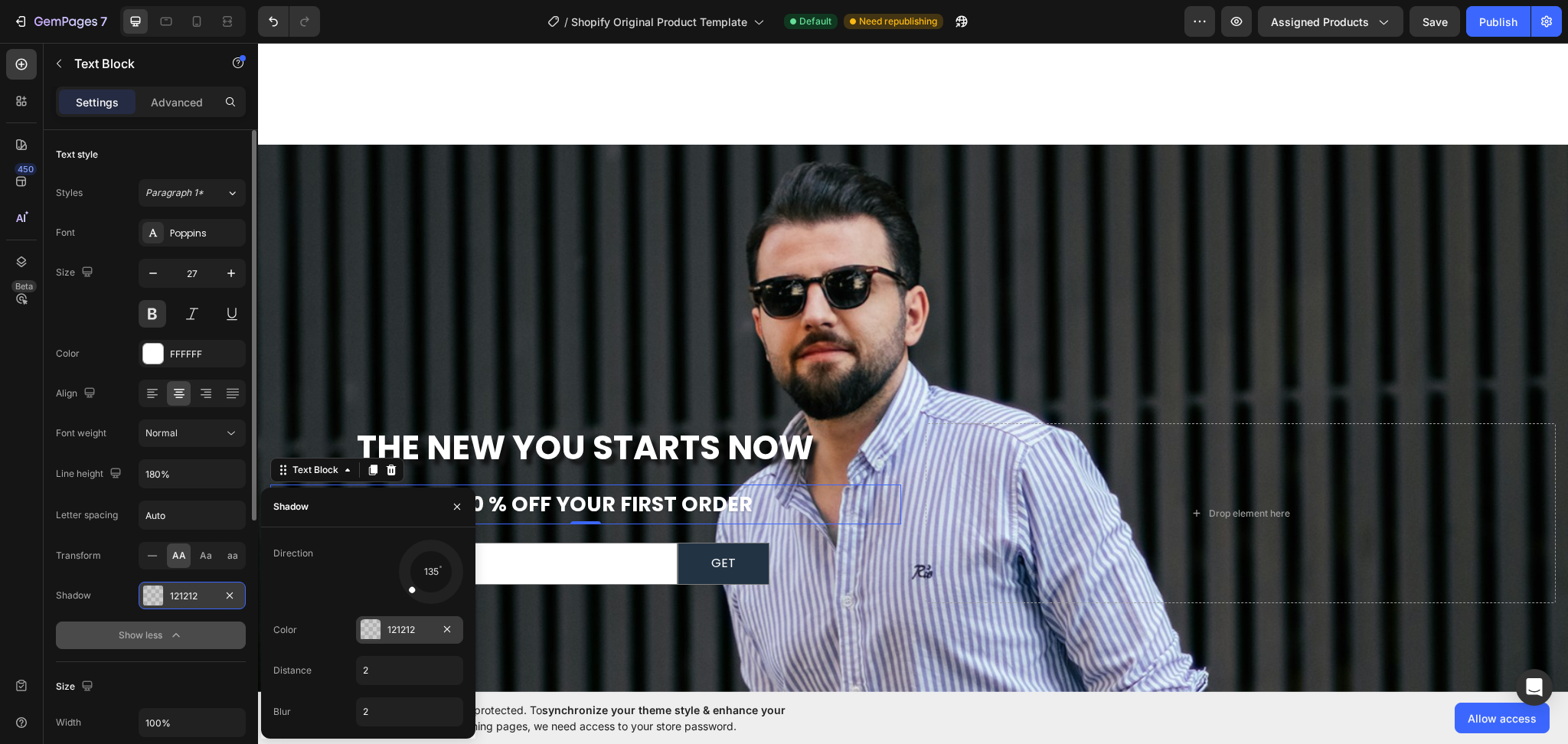
click at [366, 634] on div at bounding box center [370, 630] width 20 height 20
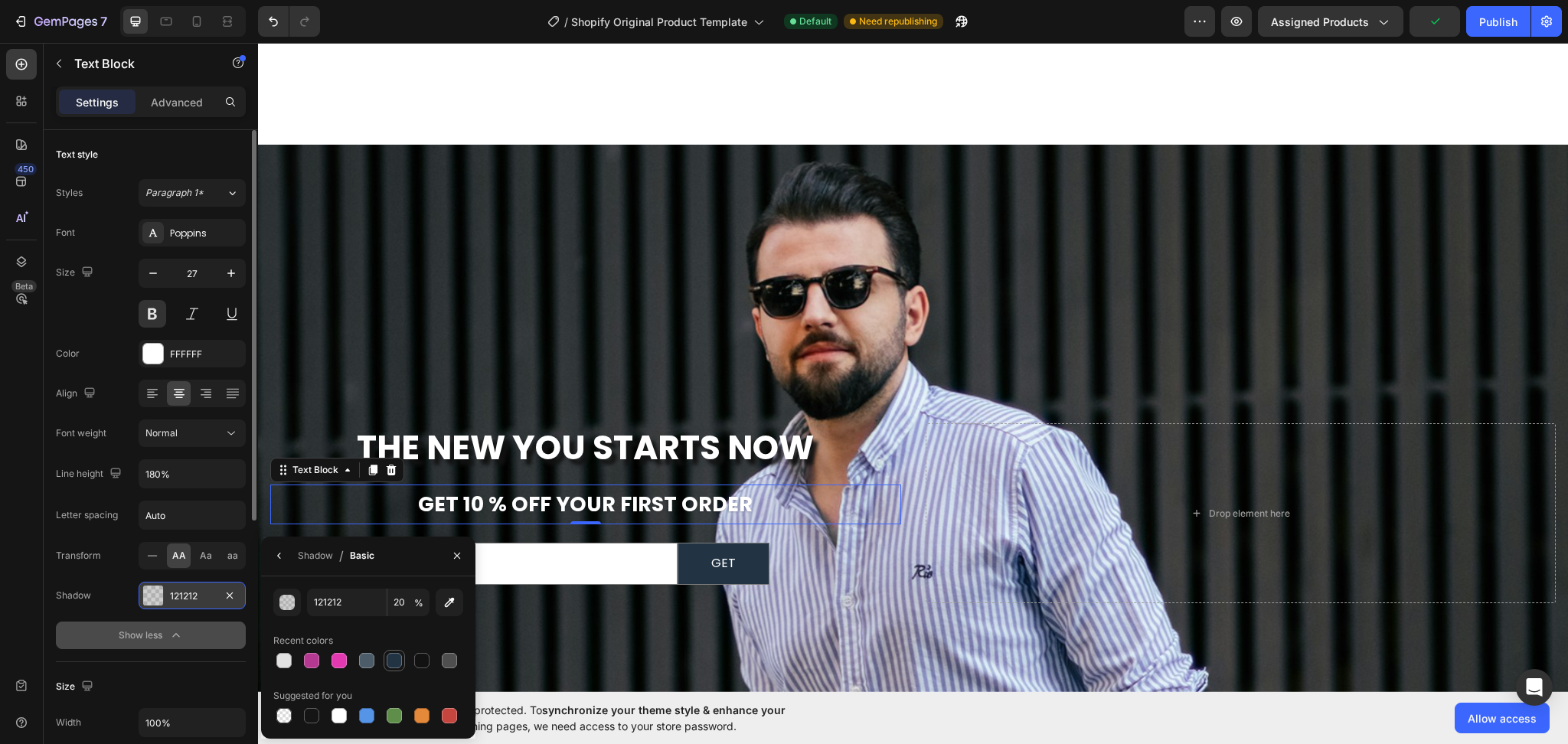
click at [396, 658] on div at bounding box center [393, 660] width 15 height 15
type input "223344"
type input "100"
click at [312, 556] on div "Shadow" at bounding box center [316, 556] width 35 height 14
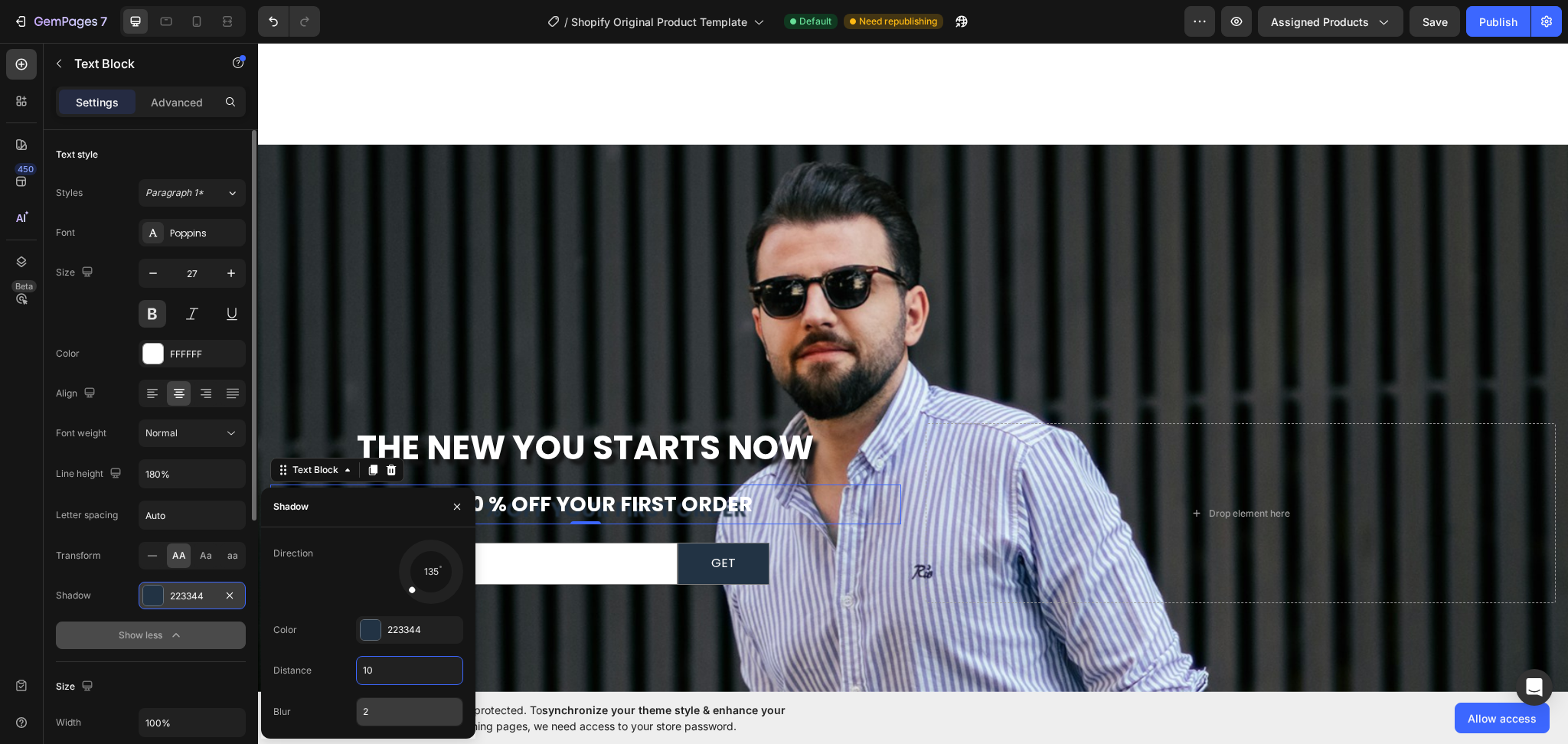
type input "10"
click at [382, 718] on input "2" at bounding box center [410, 711] width 106 height 27
type input "5"
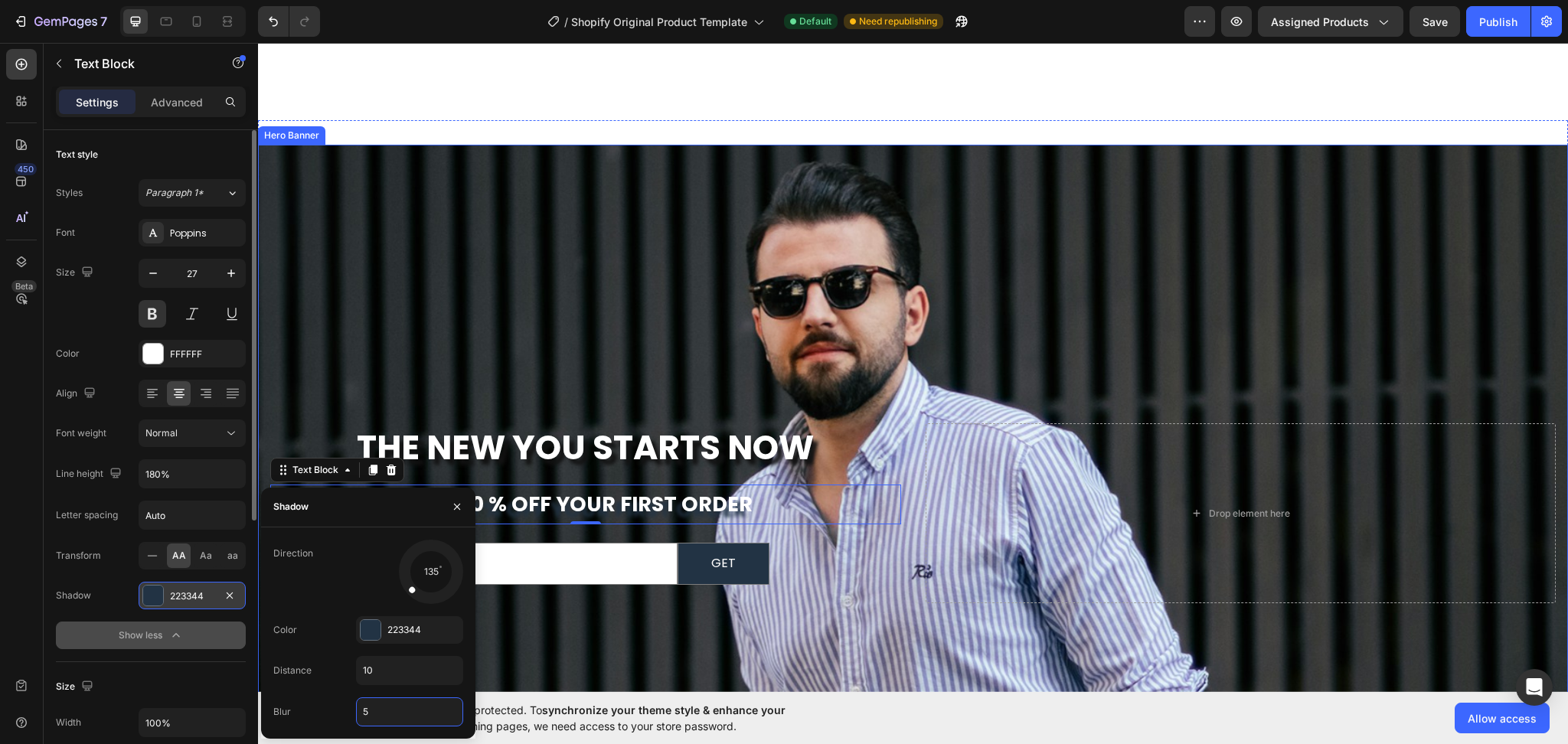
click at [481, 349] on div "Background Image" at bounding box center [912, 368] width 1310 height 649
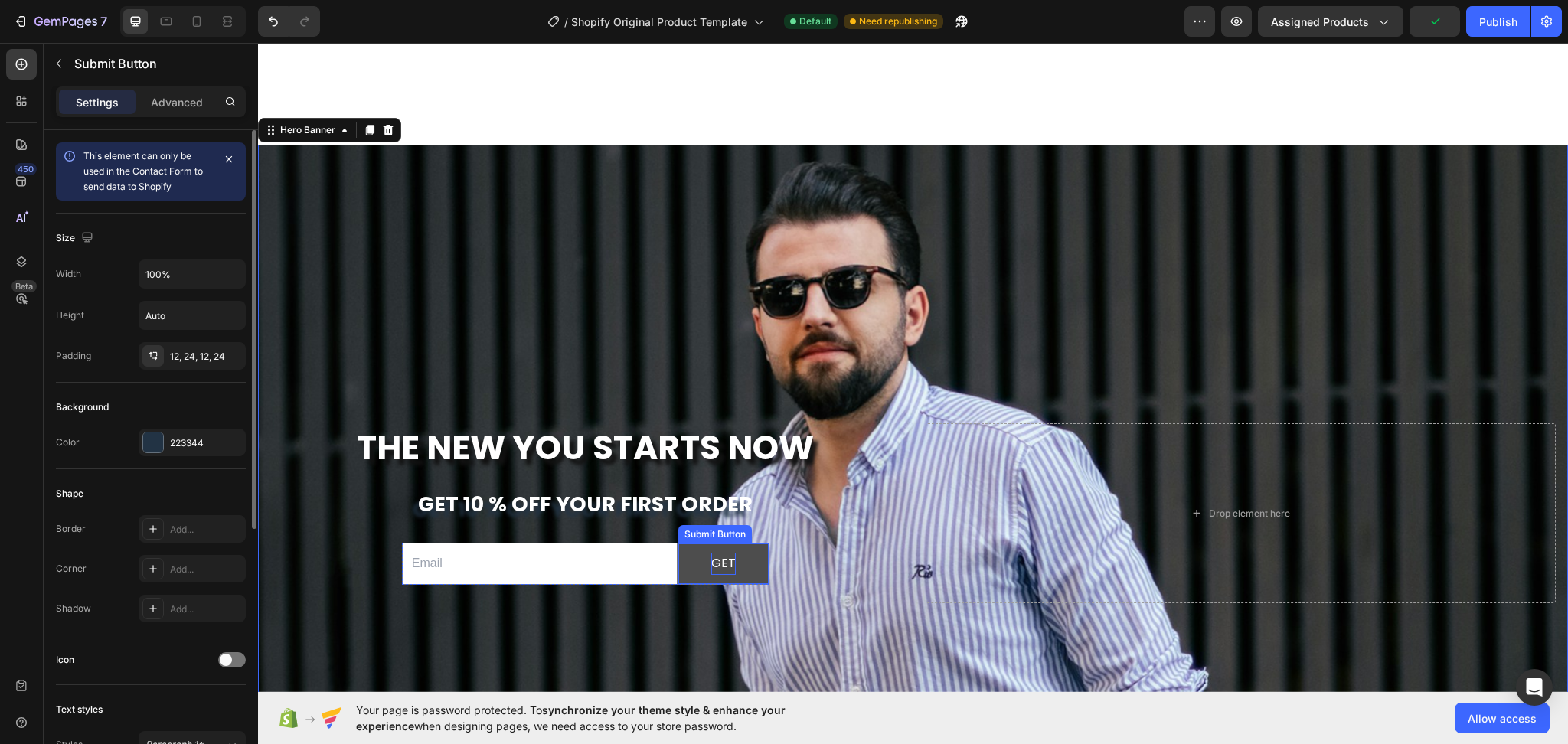
click at [718, 558] on div "GET" at bounding box center [723, 563] width 25 height 22
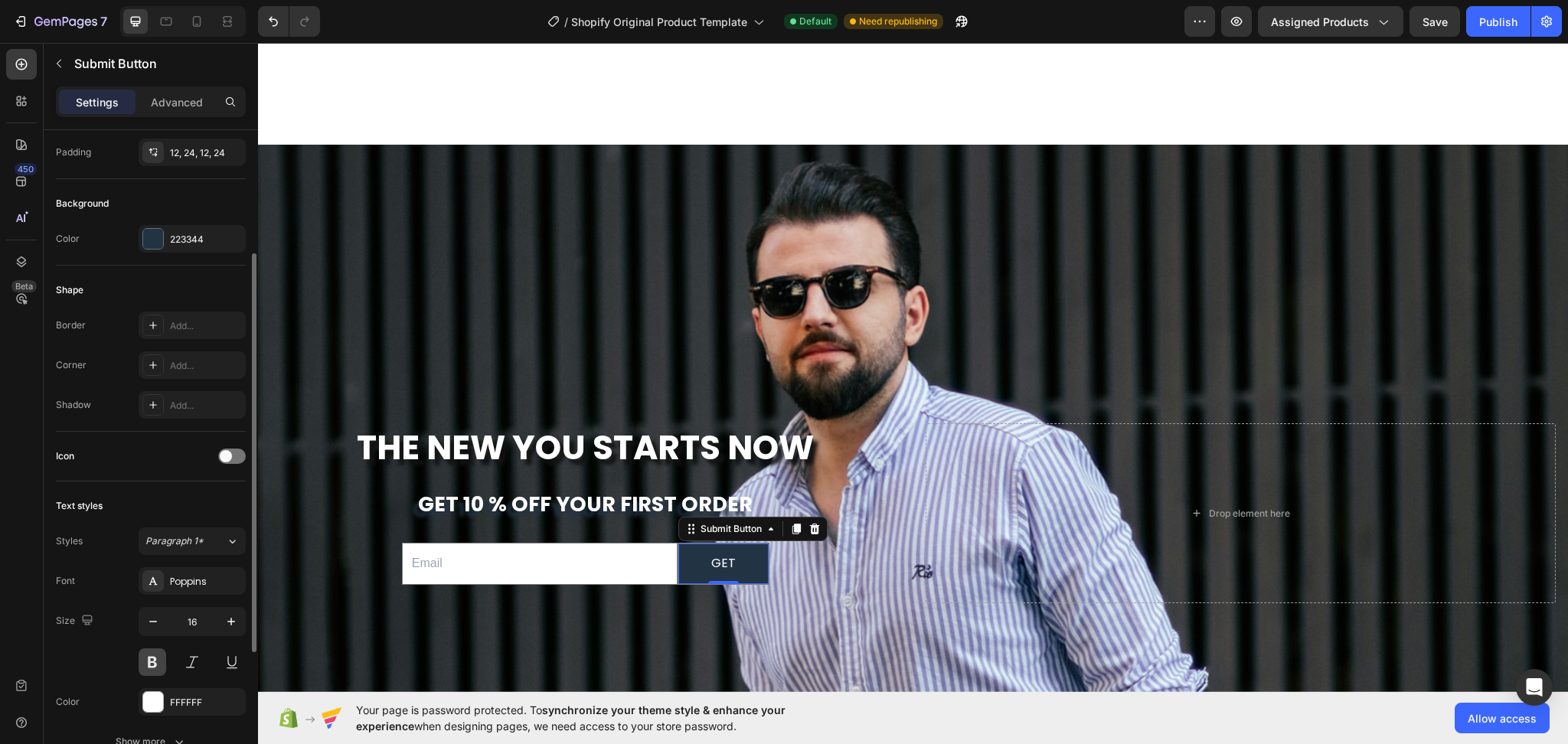
scroll to position [306, 0]
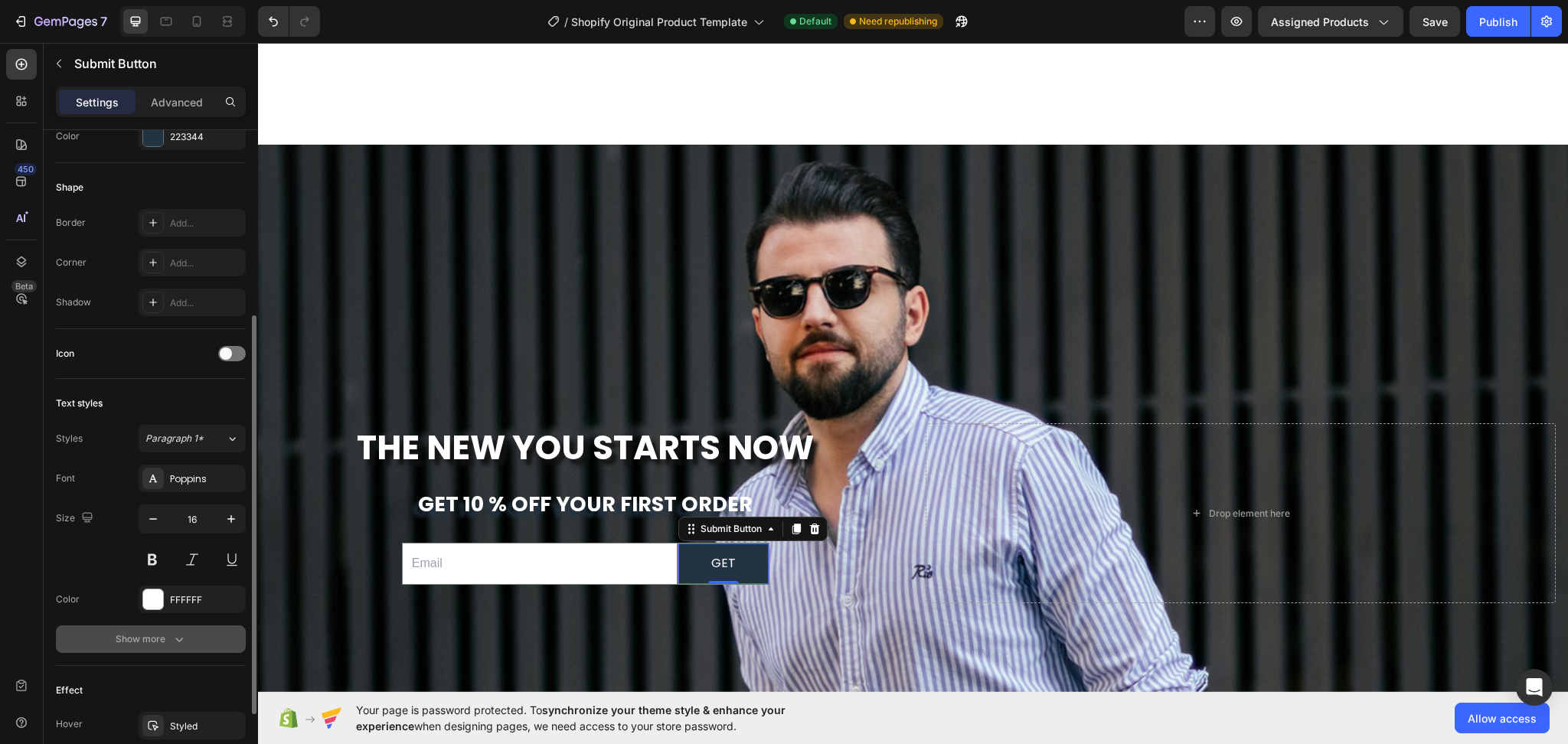
click at [162, 645] on div "Show more" at bounding box center [150, 638] width 71 height 15
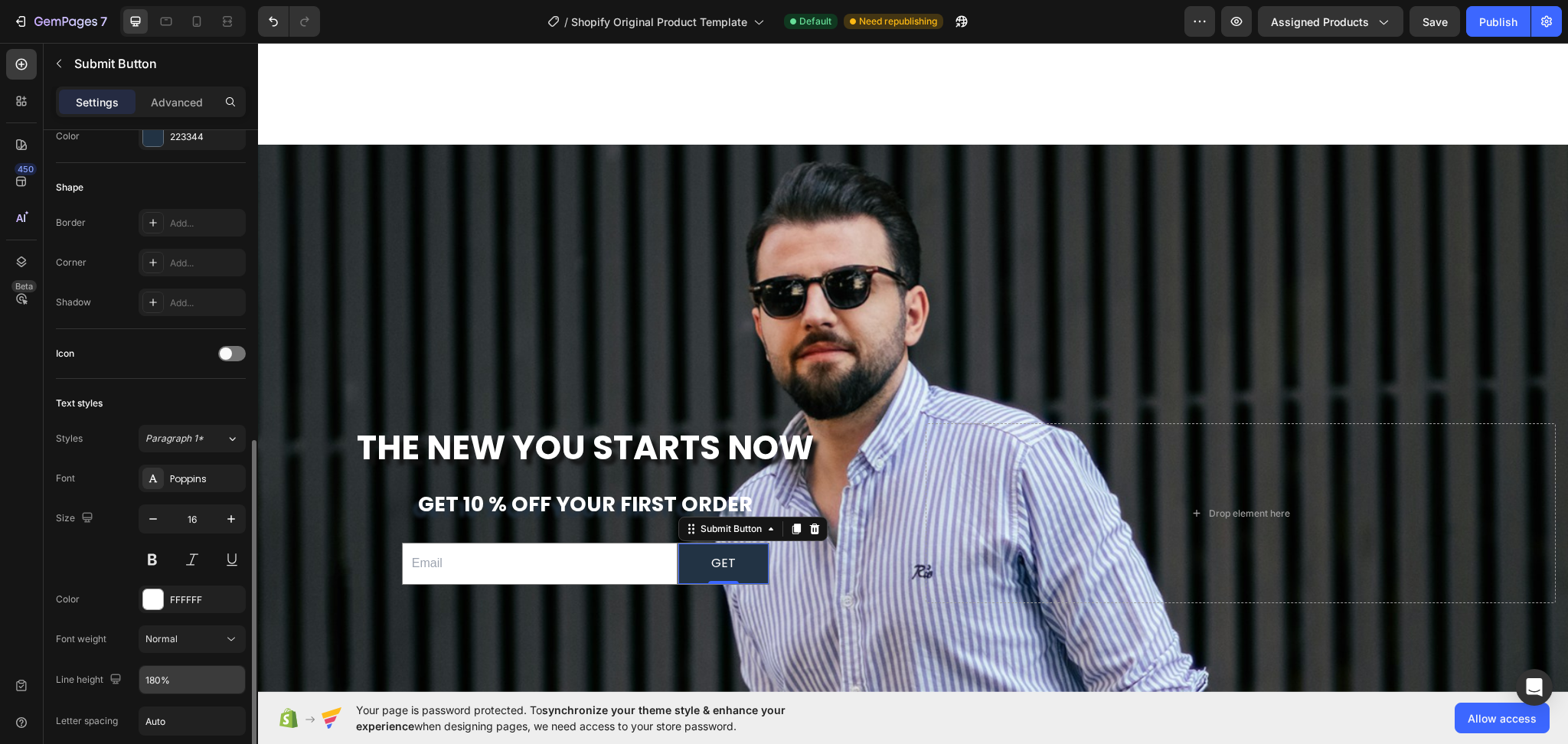
scroll to position [510, 0]
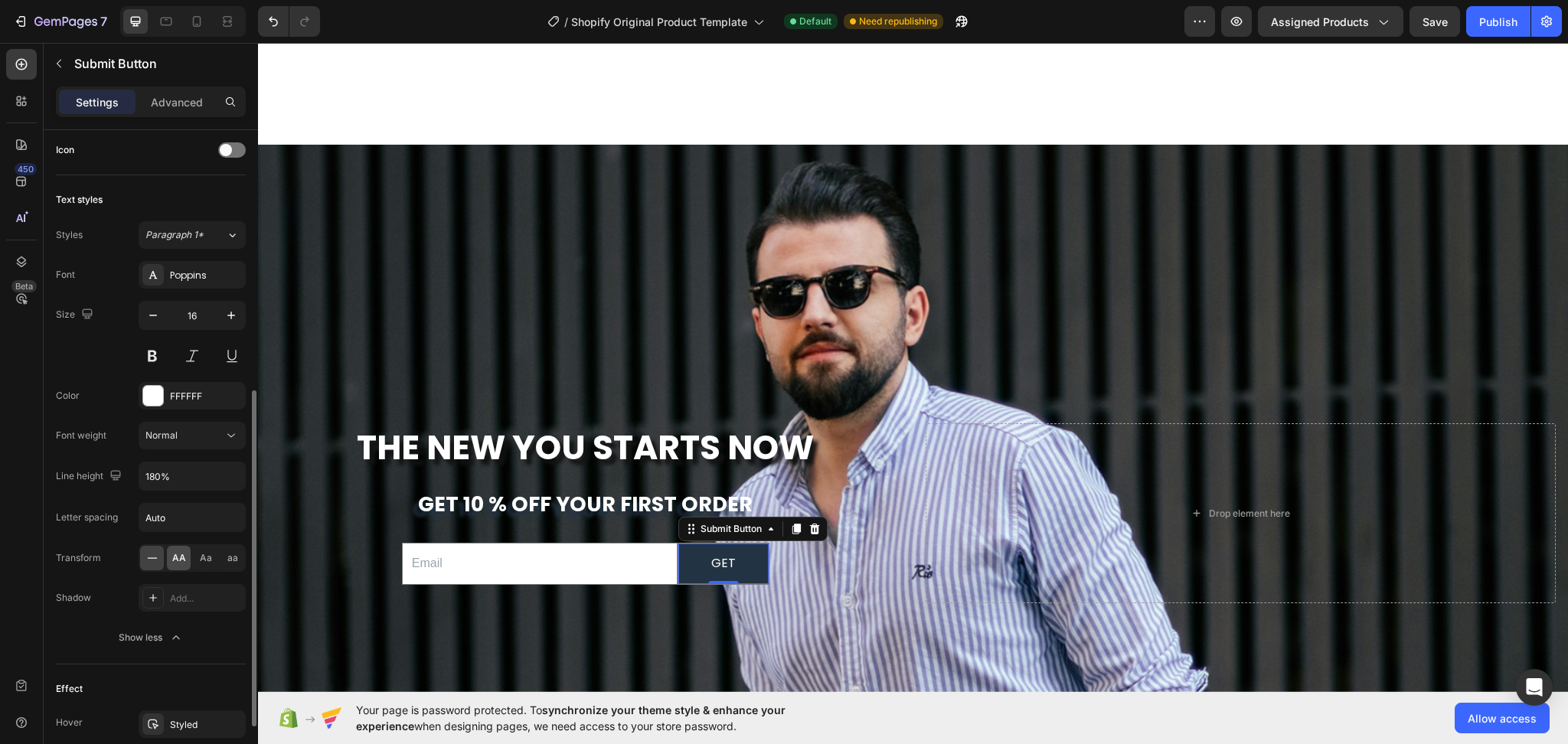
click at [180, 558] on span "AA" at bounding box center [180, 558] width 14 height 14
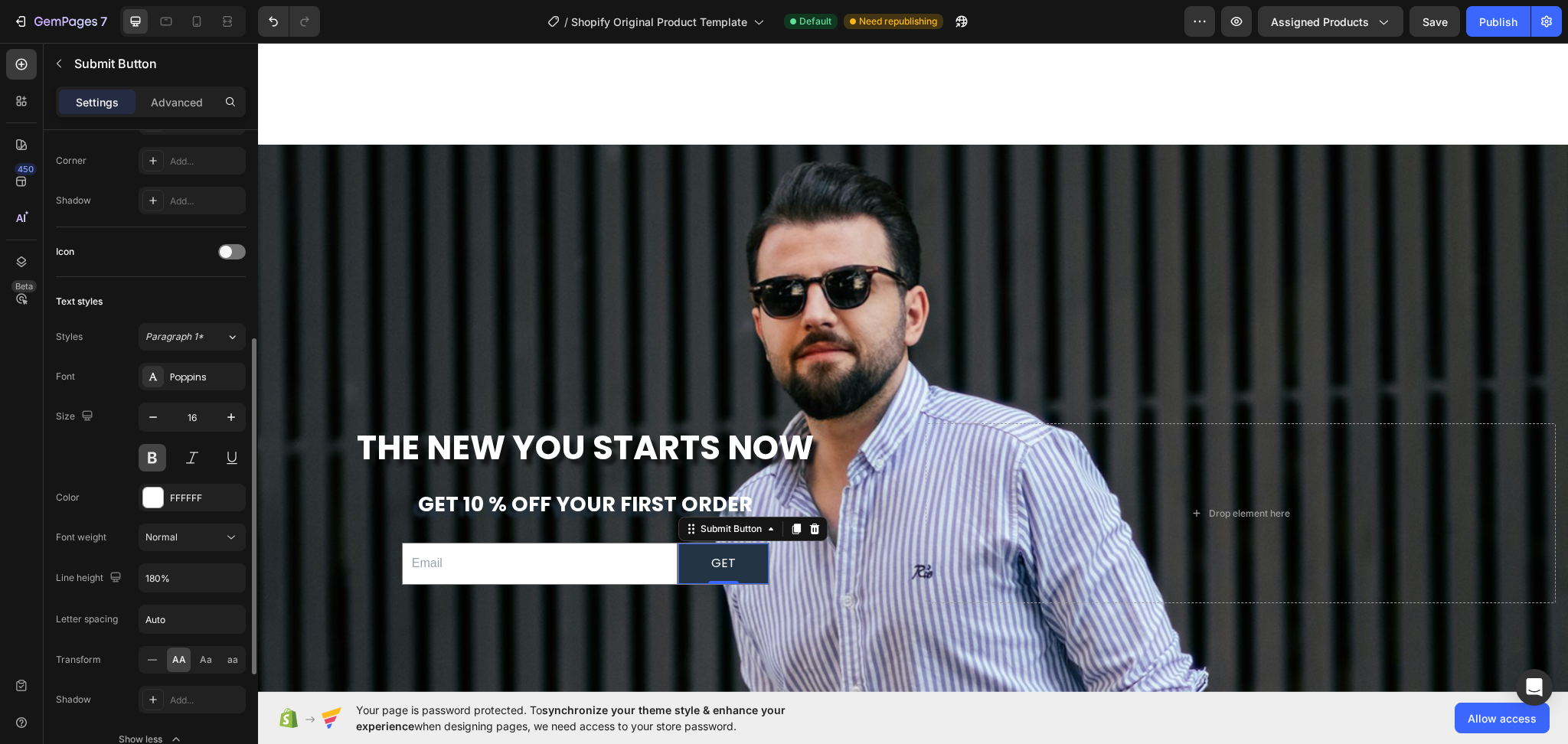
click at [153, 460] on button at bounding box center [152, 457] width 27 height 27
click at [725, 563] on div "GET" at bounding box center [723, 563] width 26 height 22
click at [233, 419] on icon "button" at bounding box center [231, 417] width 15 height 15
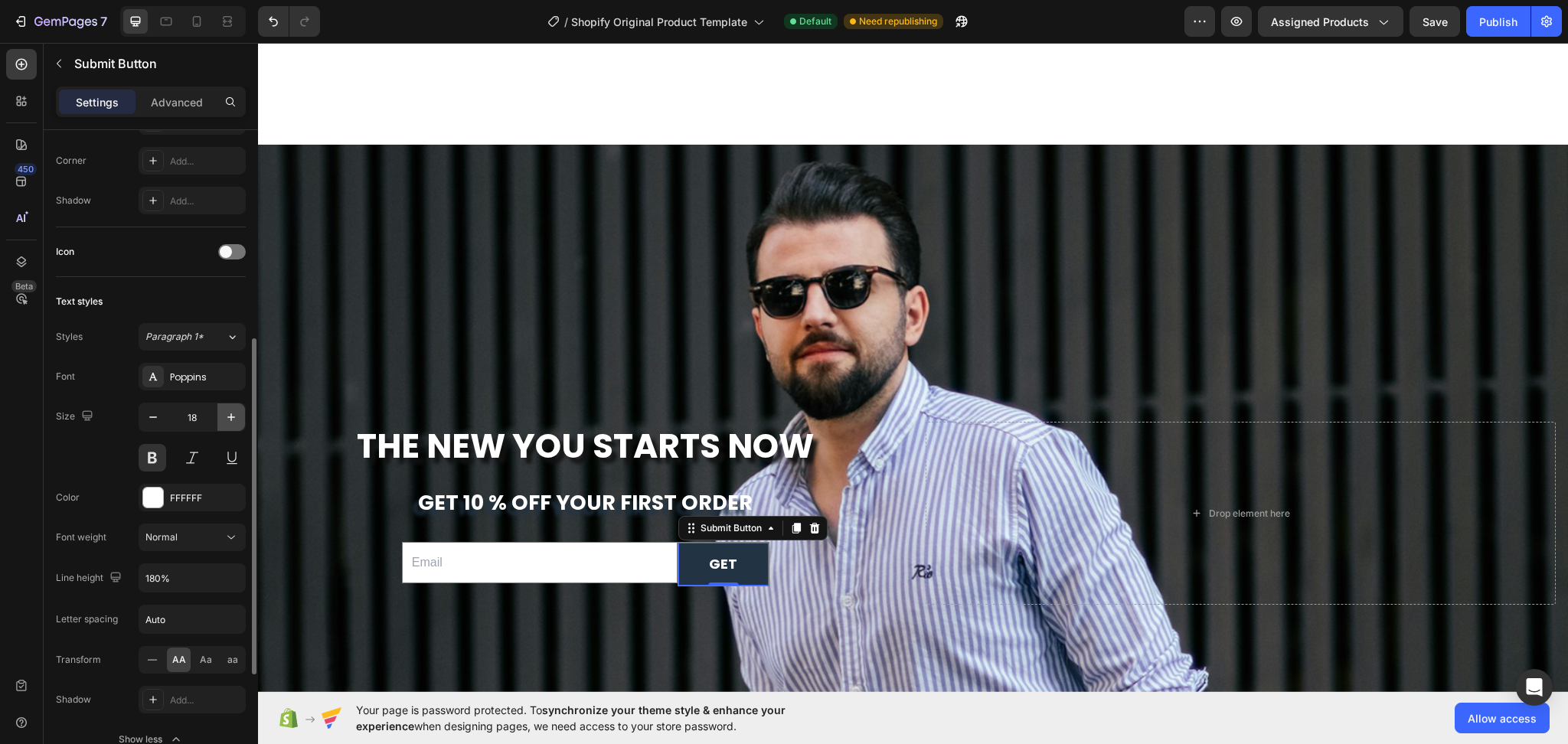
click at [233, 419] on icon "button" at bounding box center [231, 417] width 15 height 15
type input "19"
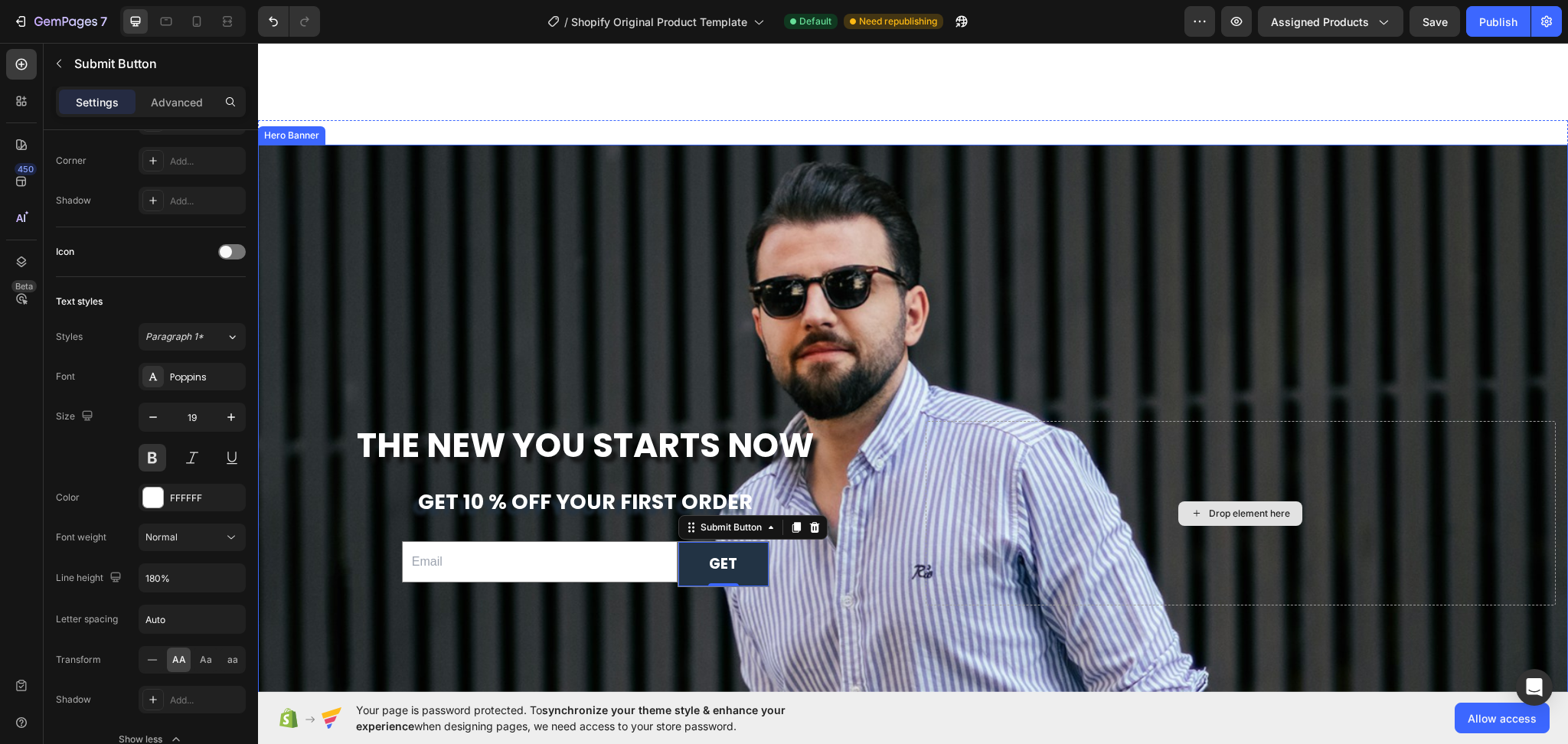
click at [980, 418] on div "⁠⁠⁠⁠⁠⁠⁠ The New You Starts Now Heading get 10 % off your first order Text Block…" at bounding box center [912, 513] width 1310 height 191
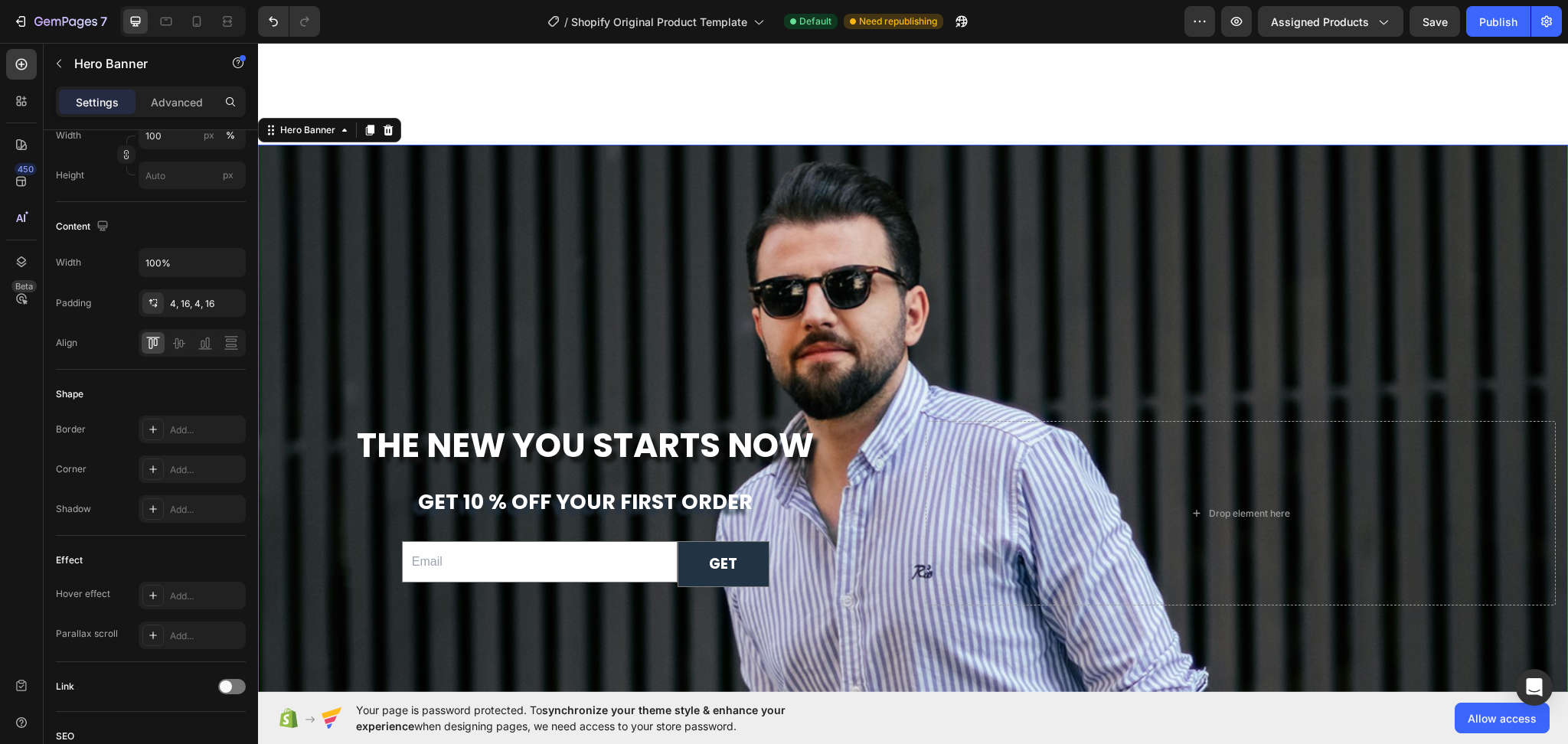
scroll to position [0, 0]
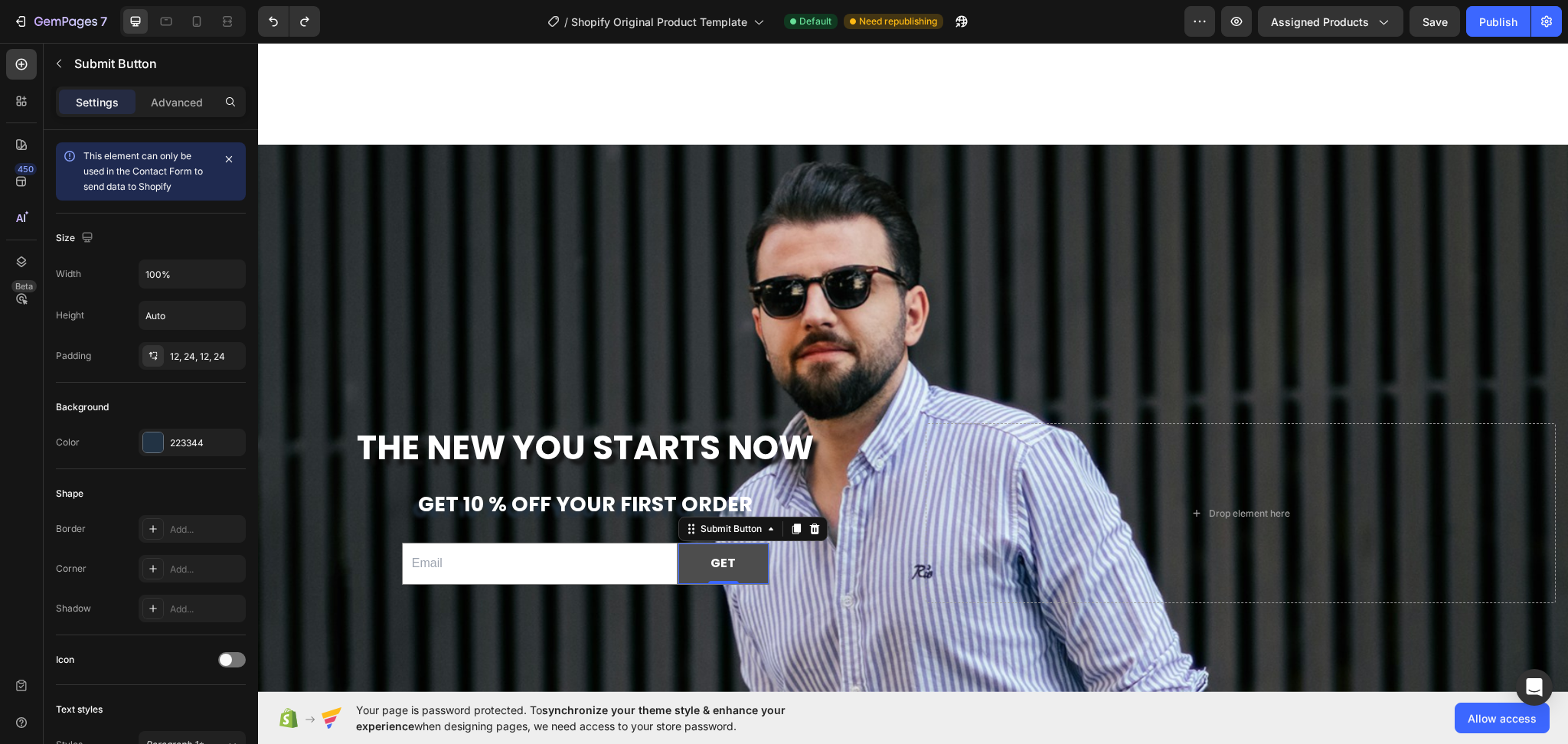
click at [732, 558] on button "GET" at bounding box center [723, 564] width 91 height 40
click at [732, 556] on button "GET" at bounding box center [723, 564] width 91 height 40
click at [730, 556] on p "GET" at bounding box center [723, 563] width 26 height 22
drag, startPoint x: 729, startPoint y: 556, endPoint x: 693, endPoint y: 556, distance: 36.0
click at [693, 556] on button "GET" at bounding box center [723, 564] width 91 height 40
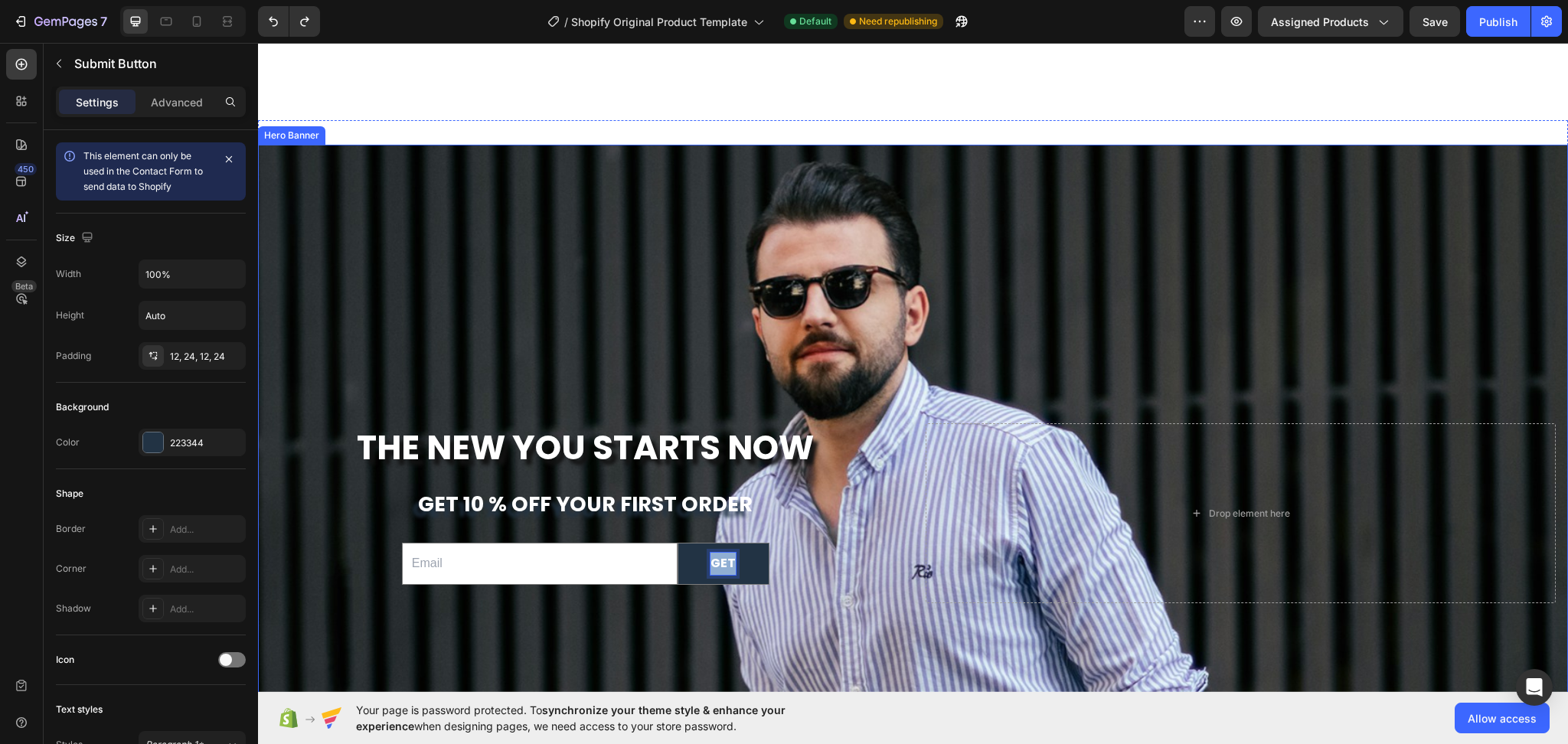
click at [1013, 340] on div "Background Image" at bounding box center [912, 368] width 1310 height 649
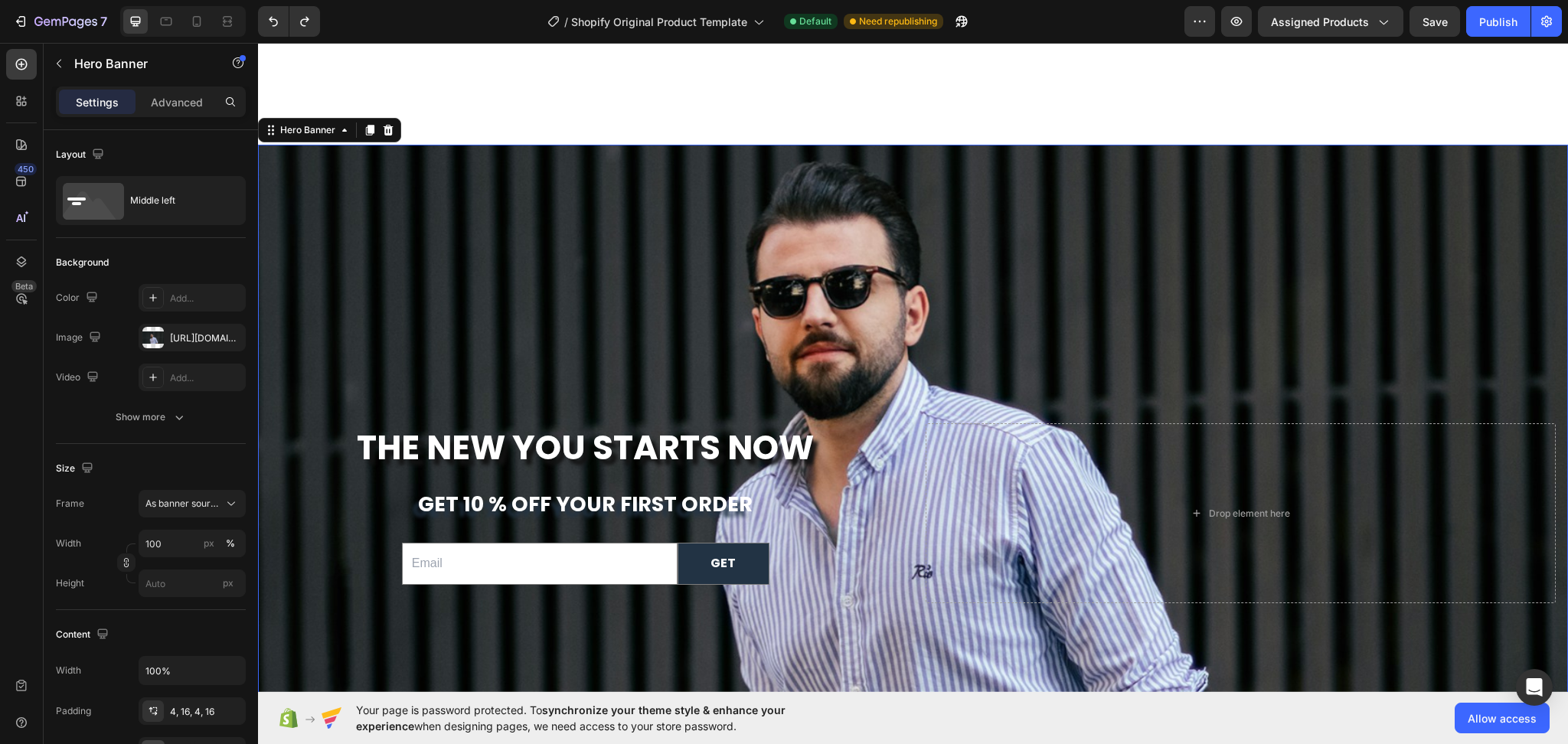
click at [1013, 340] on div "Background Image" at bounding box center [912, 368] width 1310 height 649
click at [1205, 274] on div "Background Image" at bounding box center [912, 368] width 1310 height 649
click at [1216, 233] on div "Background Image" at bounding box center [912, 368] width 1310 height 649
click at [497, 182] on div "Background Image" at bounding box center [912, 368] width 1310 height 649
click at [172, 340] on div "https://cdn.shopify.com/s/files/1/0753/1649/4563/files/gempages_581500426780672…" at bounding box center [192, 339] width 44 height 14
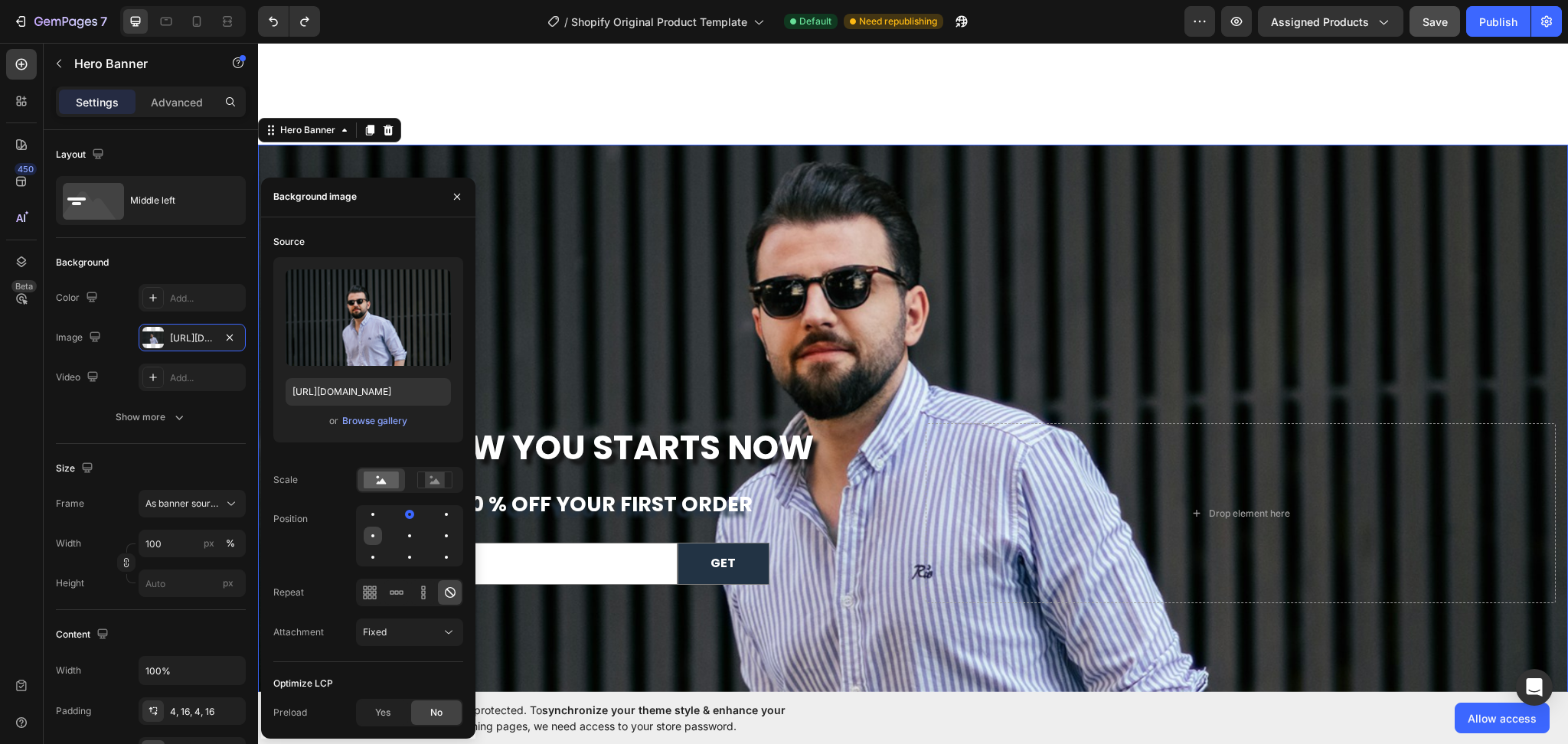
click at [400, 538] on div at bounding box center [409, 536] width 18 height 18
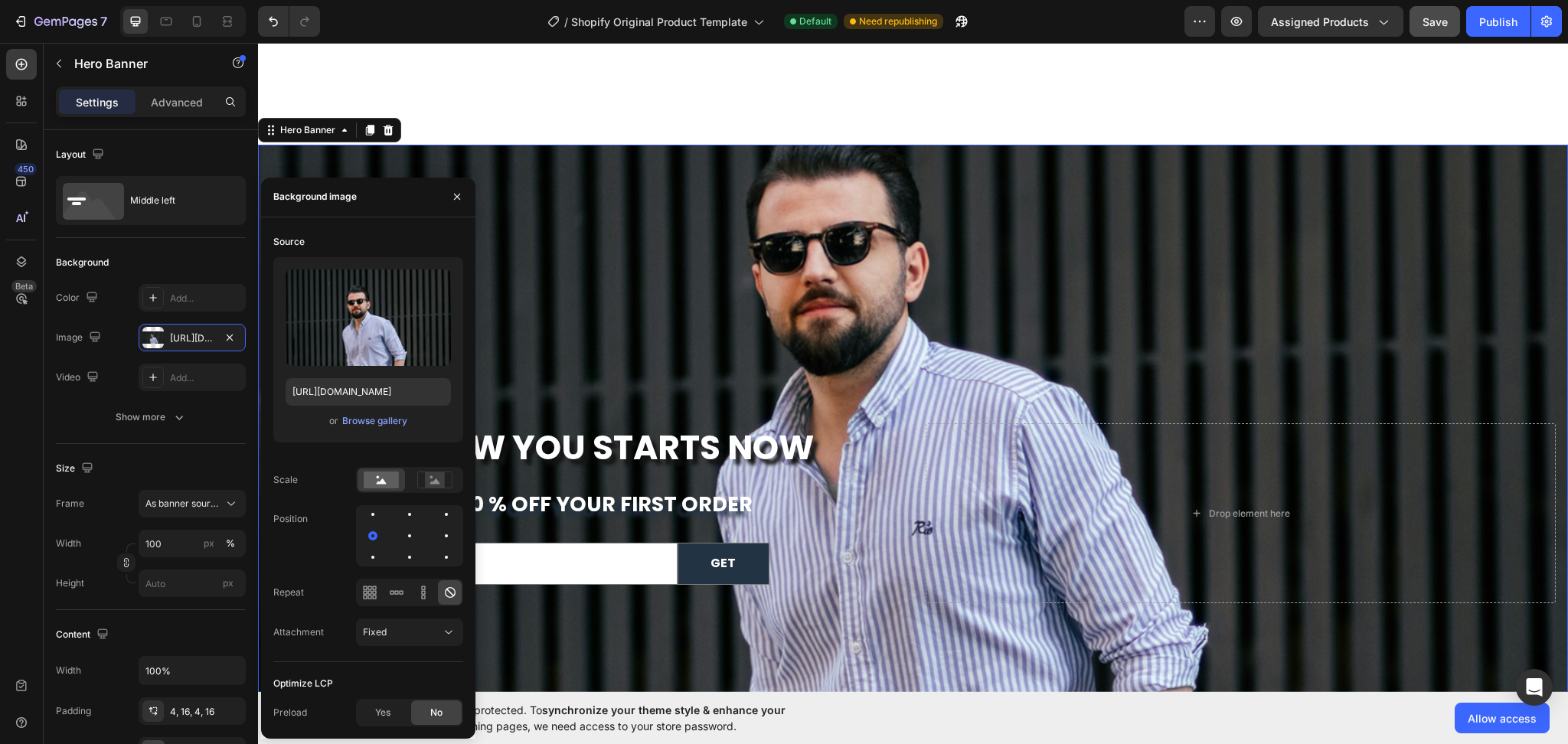
click at [371, 502] on div "Source Upload Image https://cdn.shopify.com/s/files/1/0753/1649/4563/files/gemp…" at bounding box center [369, 446] width 190 height 433
click at [374, 514] on div at bounding box center [372, 514] width 3 height 3
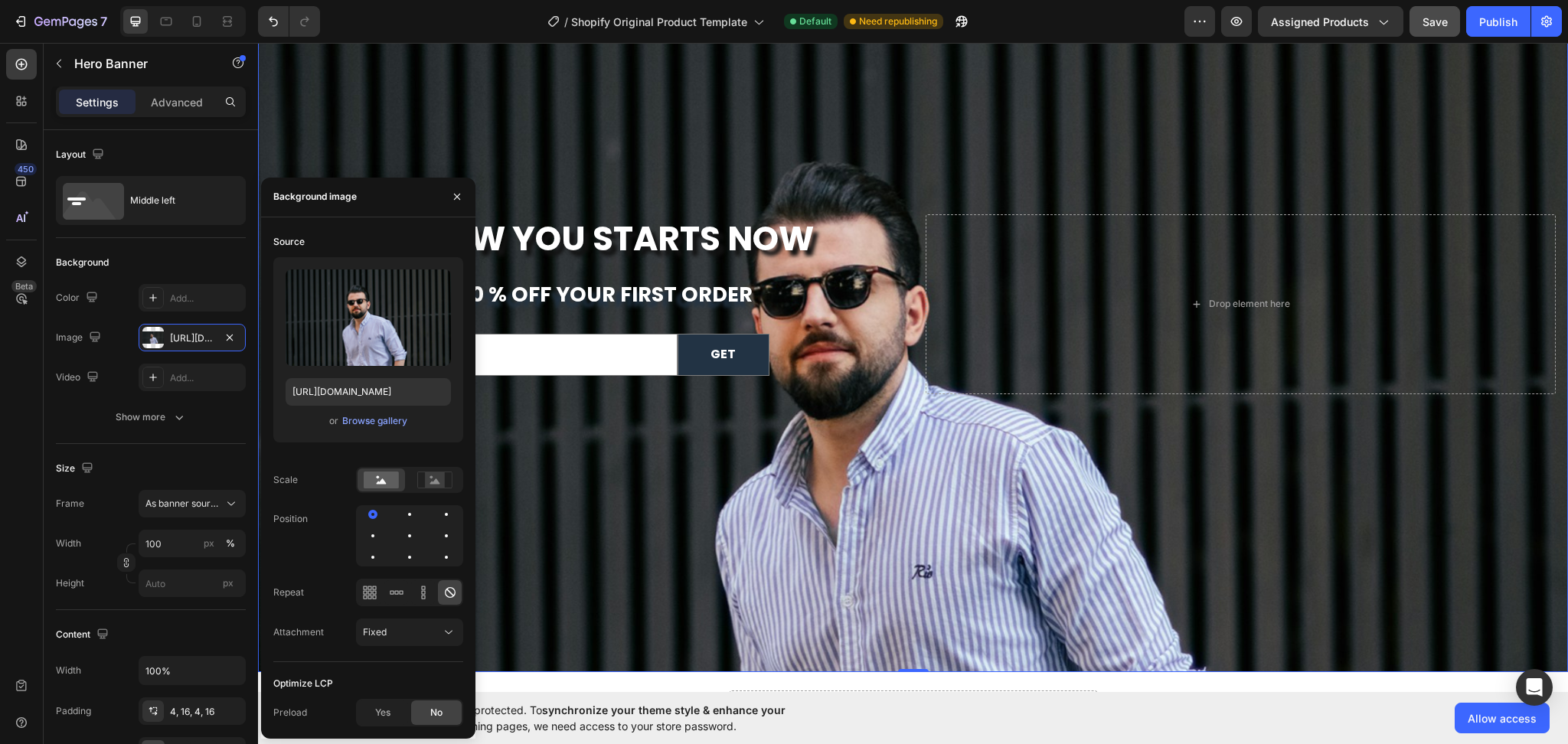
scroll to position [5482, 0]
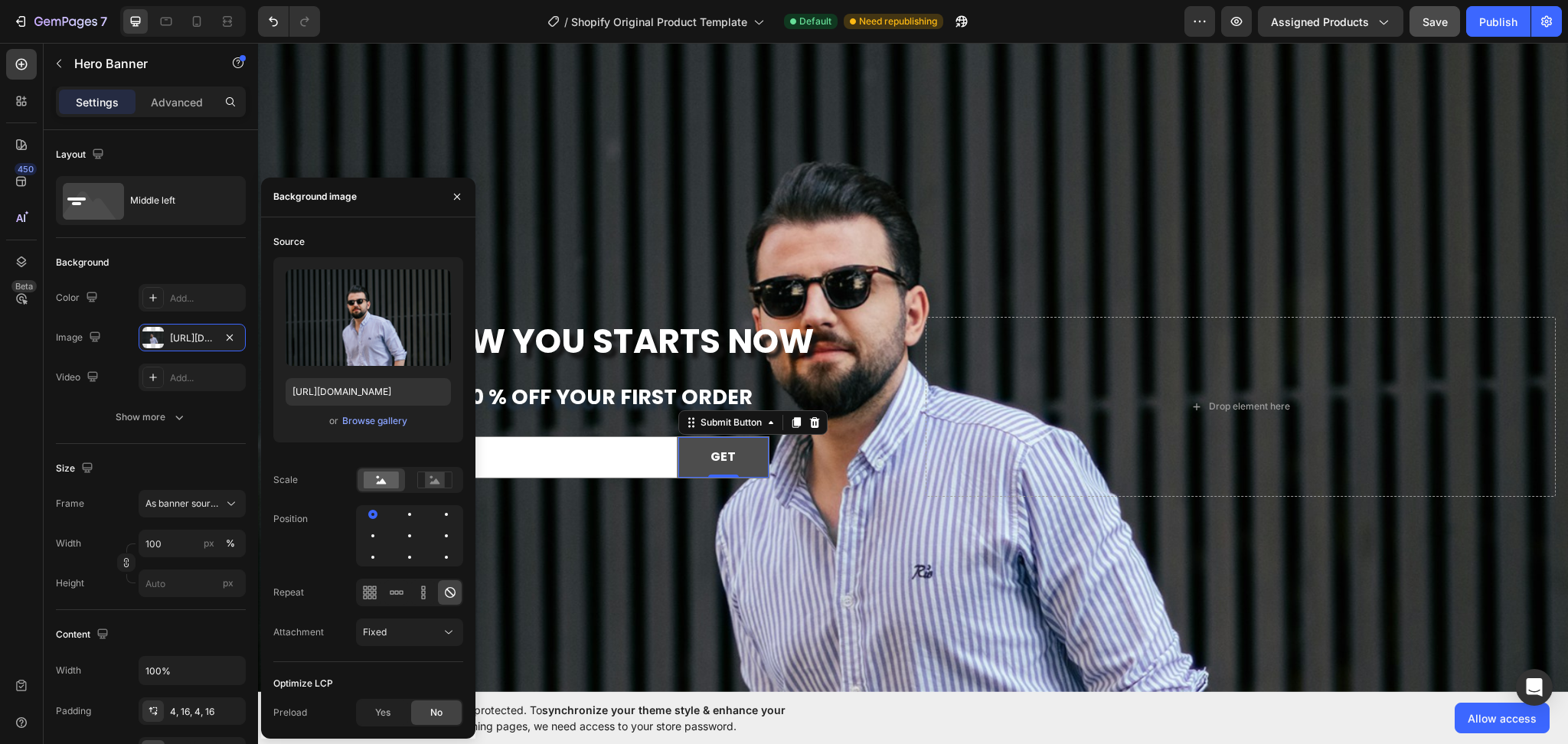
click at [759, 451] on button "GET" at bounding box center [723, 457] width 91 height 40
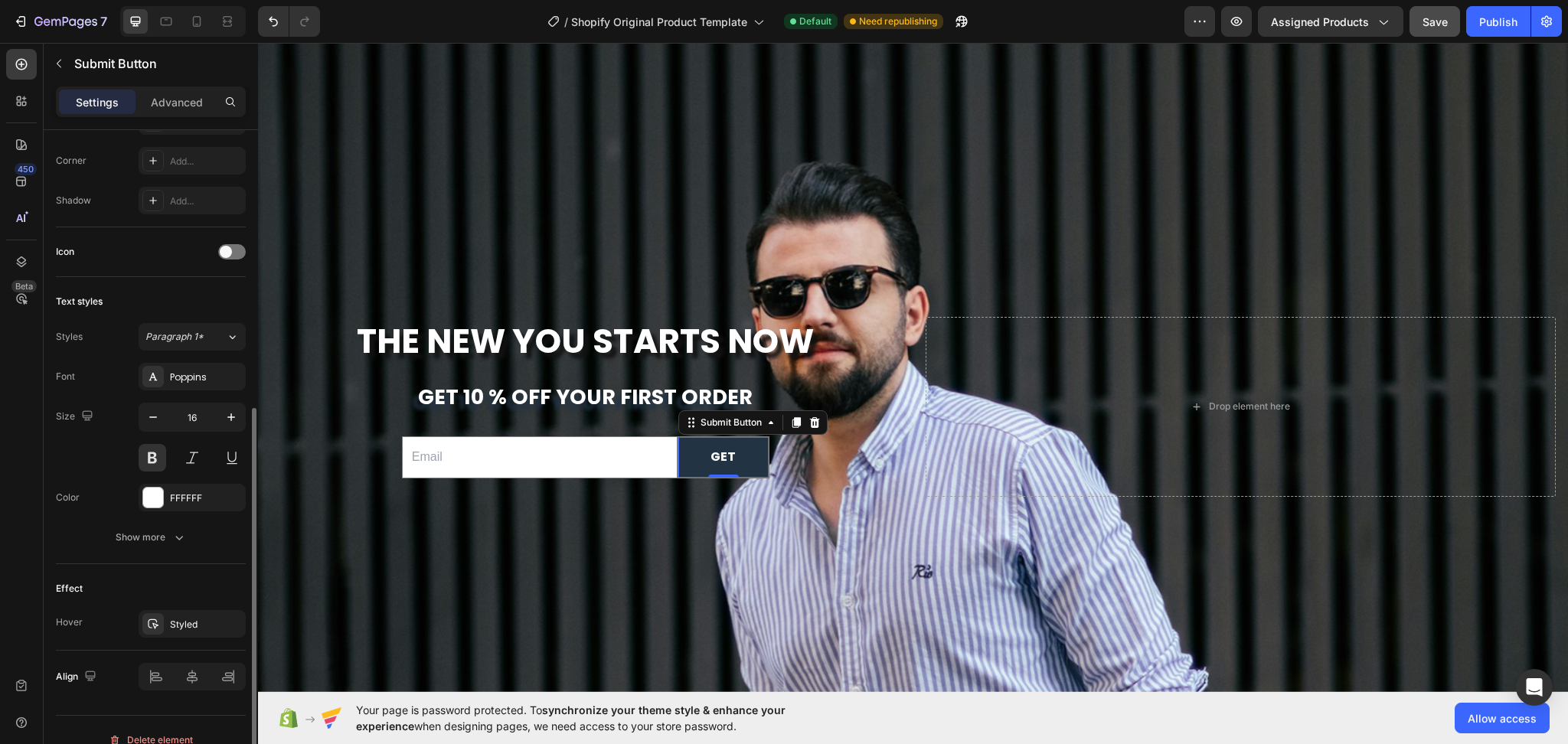
scroll to position [427, 0]
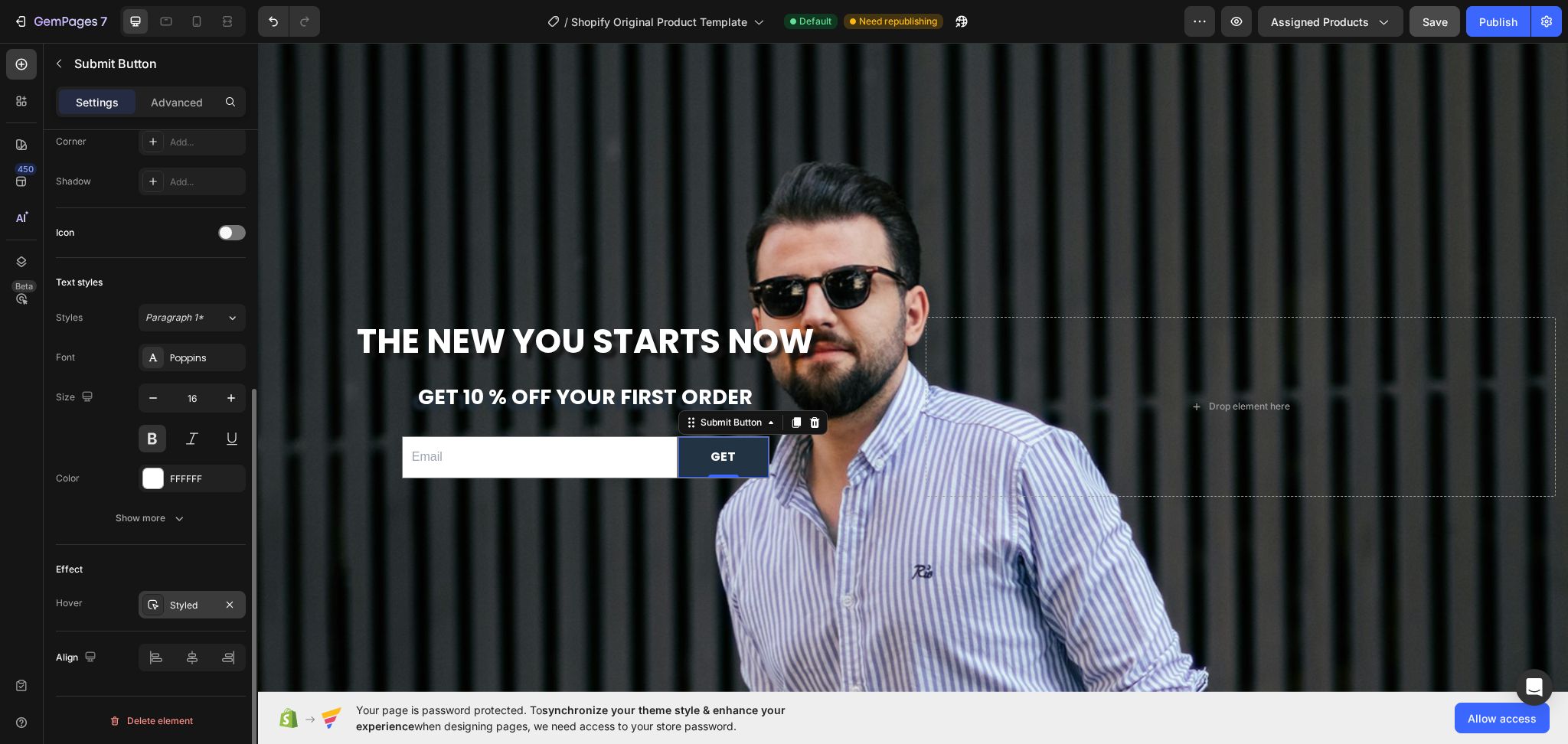
click at [159, 609] on icon at bounding box center [153, 605] width 12 height 12
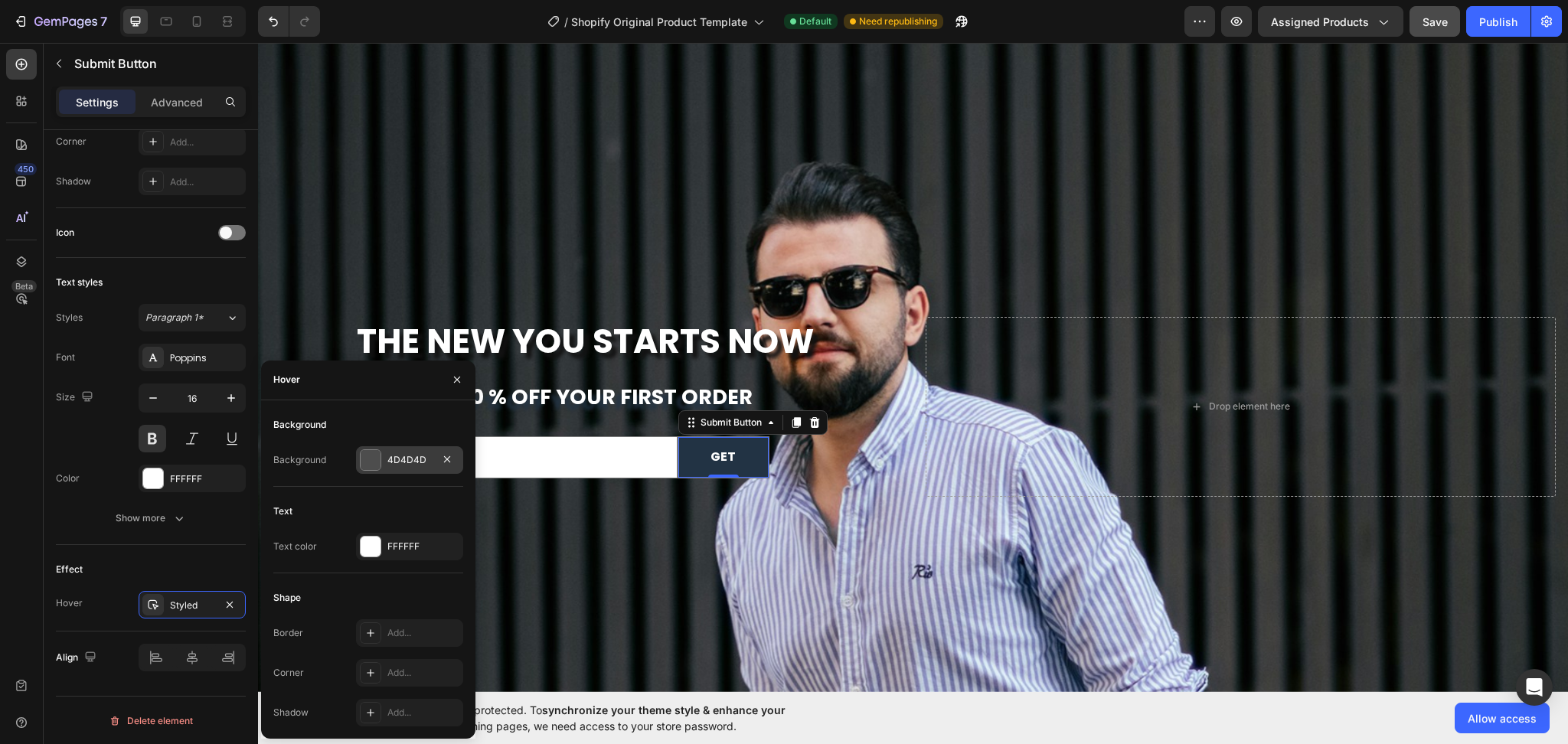
click at [370, 460] on div at bounding box center [370, 460] width 20 height 20
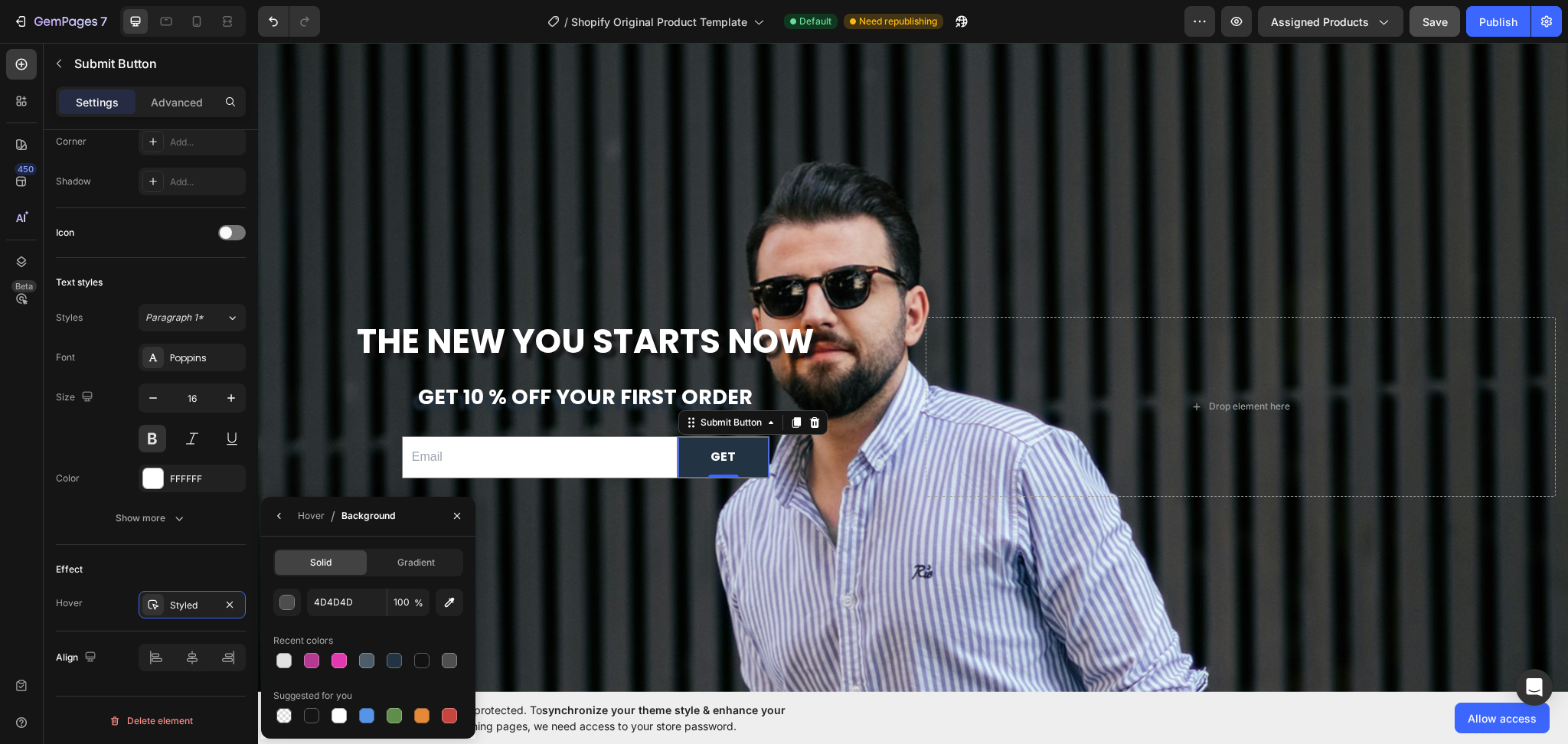
click at [413, 634] on div "Recent colors" at bounding box center [369, 640] width 190 height 25
paste input "#4C5C68"
type input "4C5C68"
click at [298, 506] on div "Hover" at bounding box center [311, 516] width 26 height 25
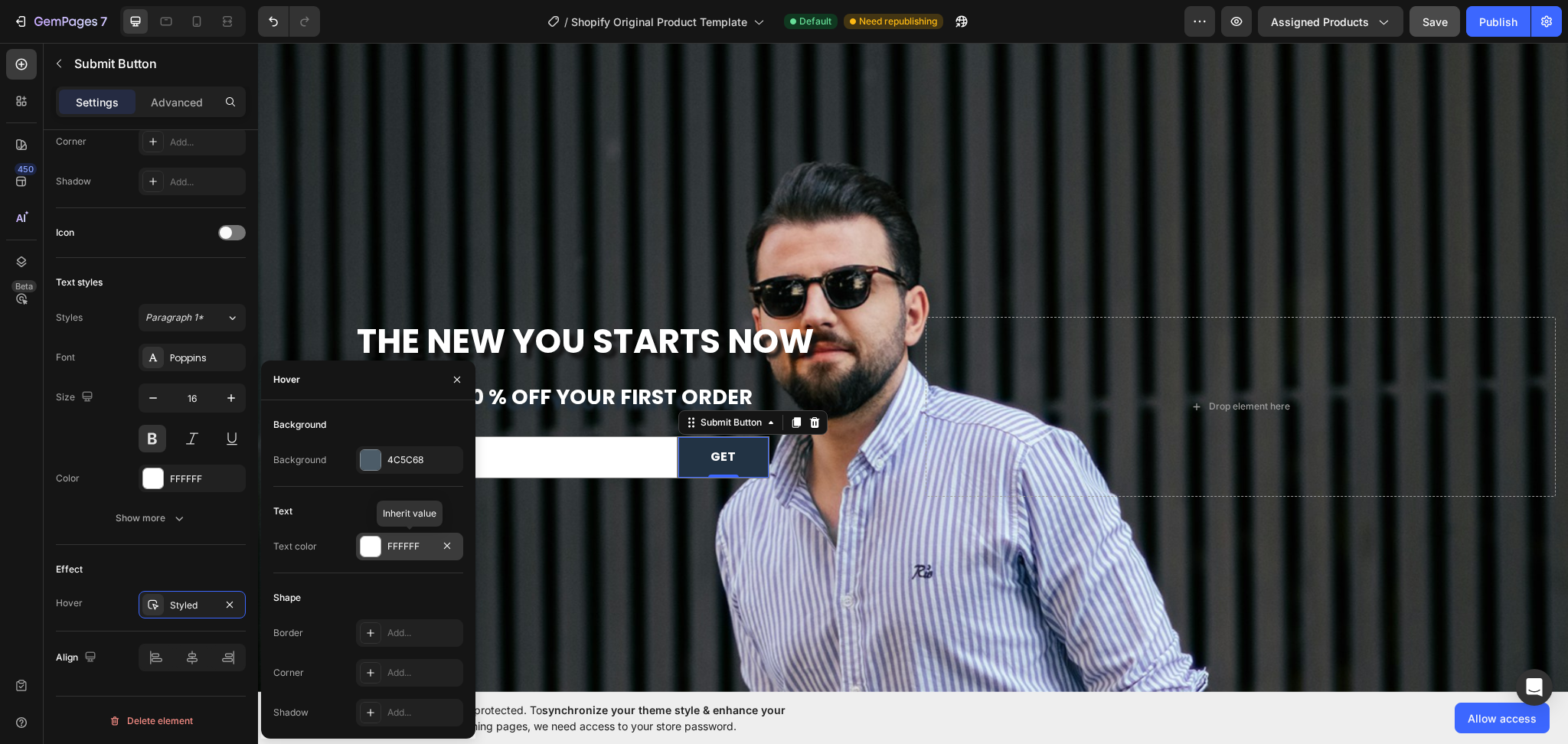
click at [387, 548] on div "FFFFFF" at bounding box center [409, 547] width 44 height 14
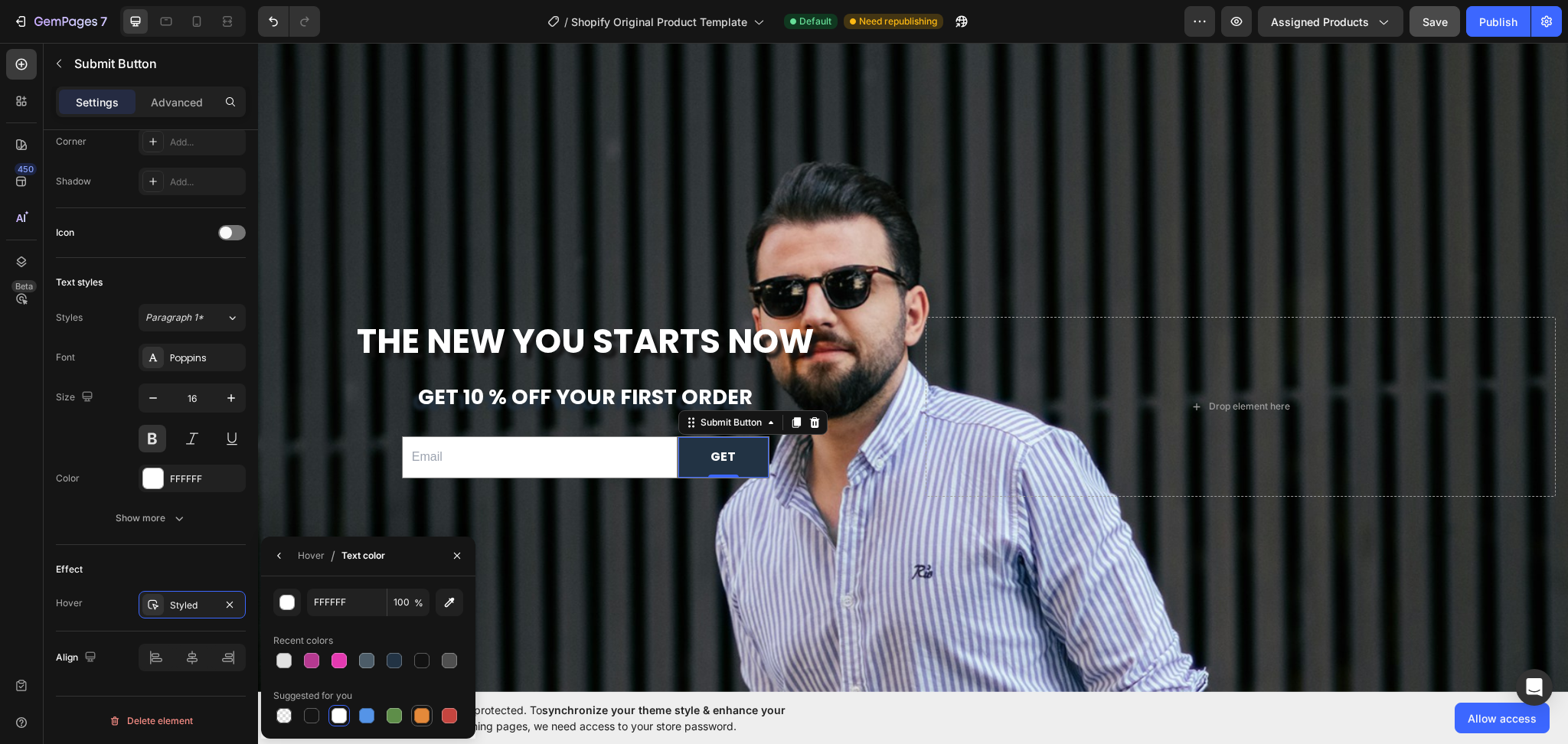
click at [418, 716] on div at bounding box center [421, 715] width 15 height 15
type input "E4893A"
click at [794, 560] on div "Background Image" at bounding box center [912, 368] width 1310 height 649
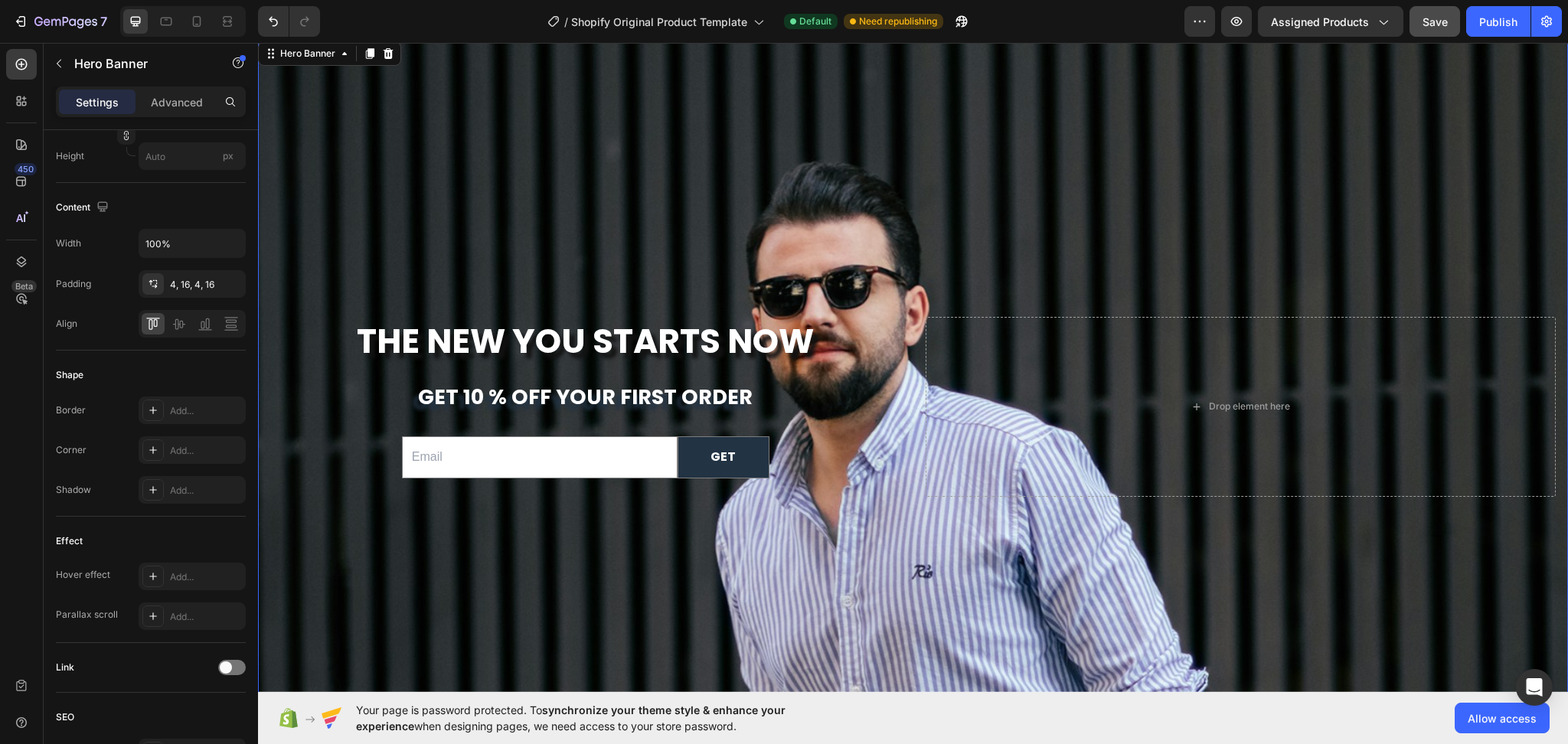
scroll to position [0, 0]
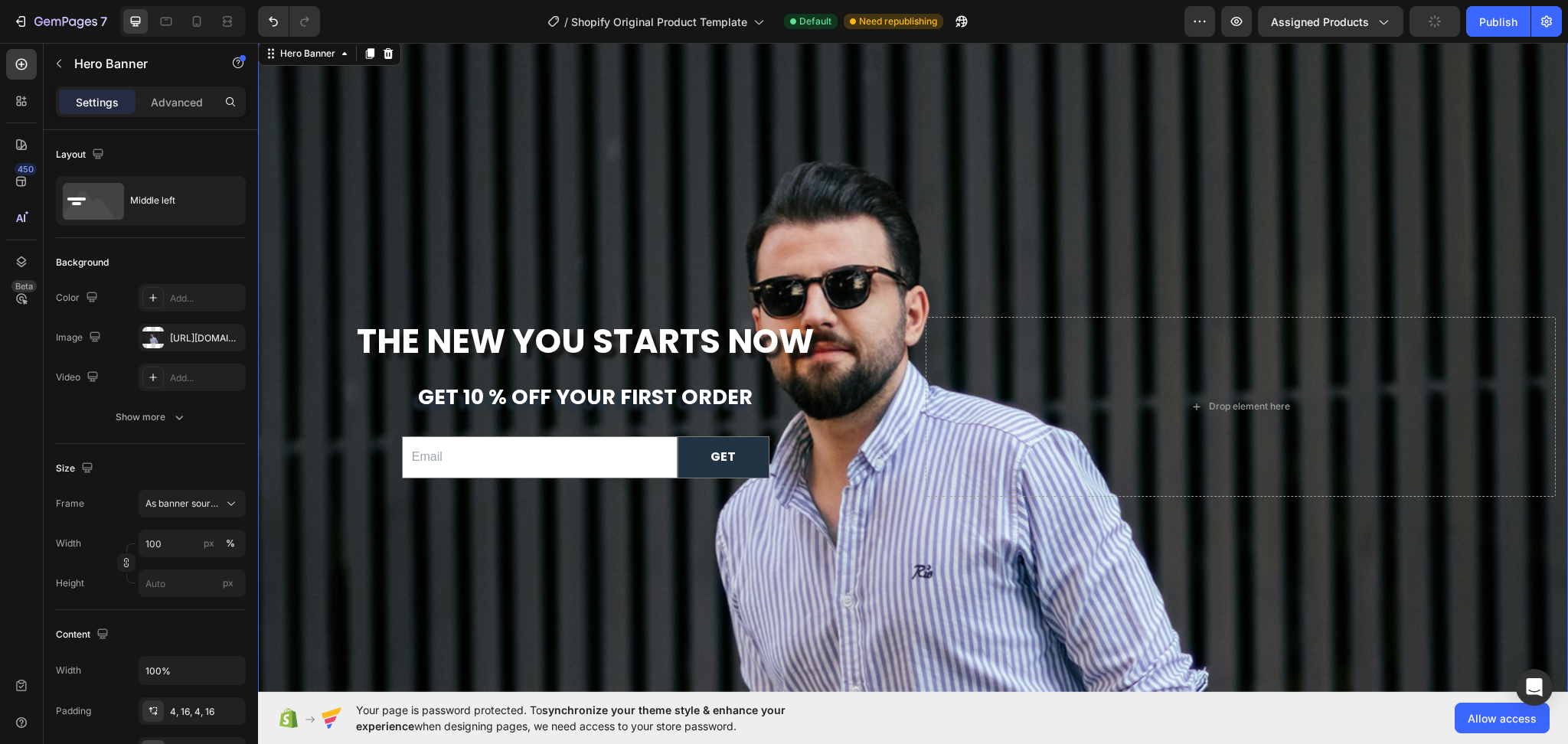
click at [1079, 590] on div "Background Image" at bounding box center [912, 368] width 1310 height 649
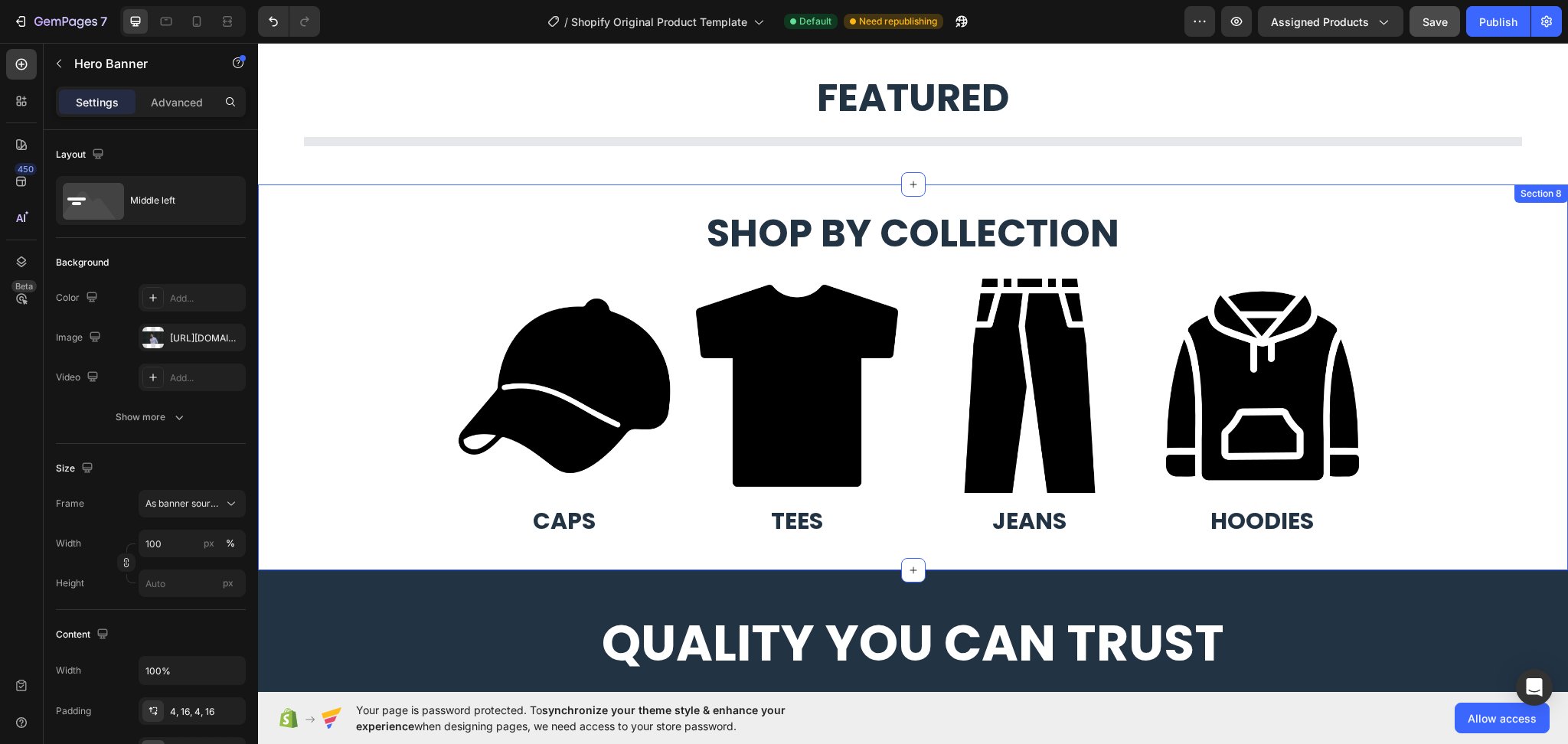
scroll to position [1153, 0]
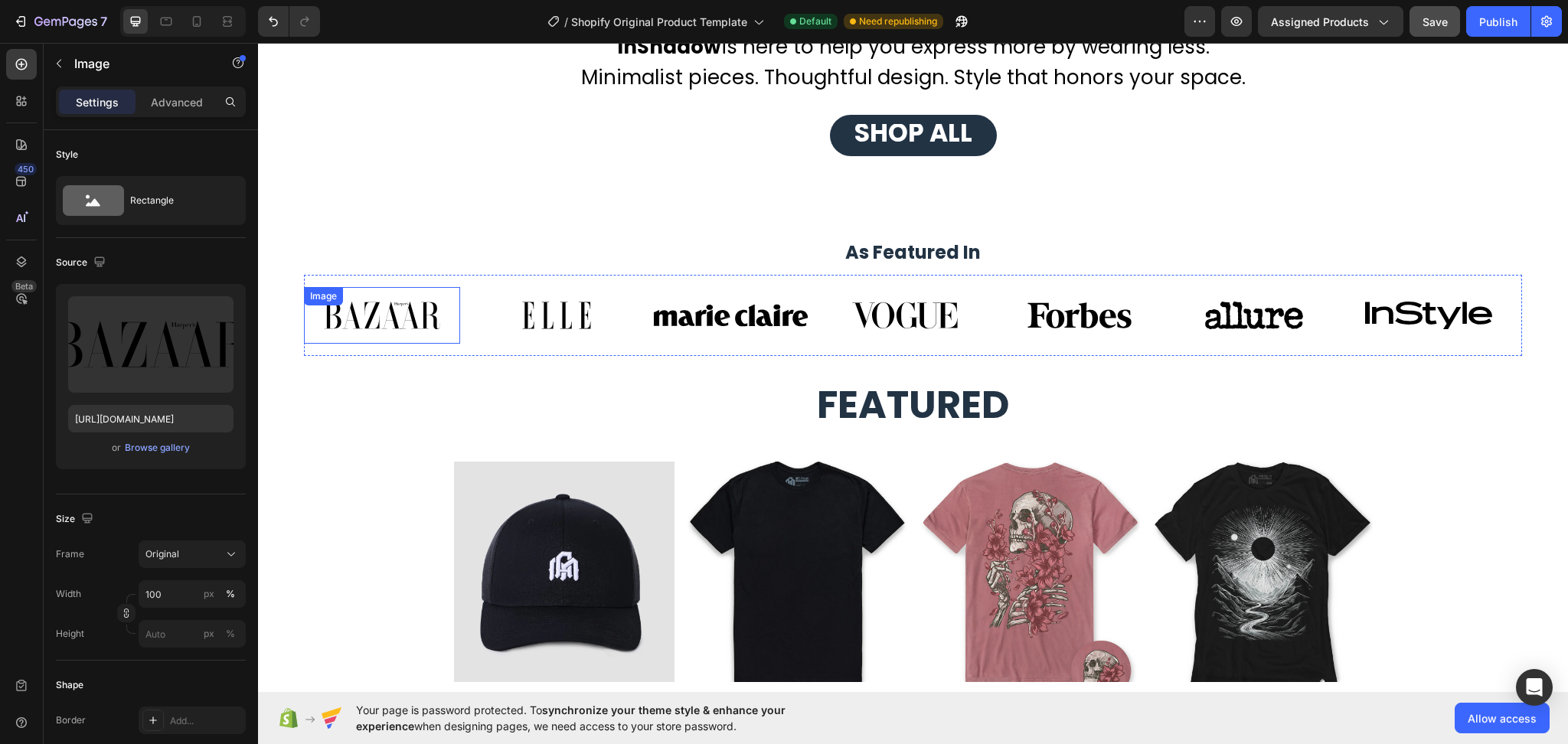
click at [433, 322] on img at bounding box center [382, 315] width 157 height 57
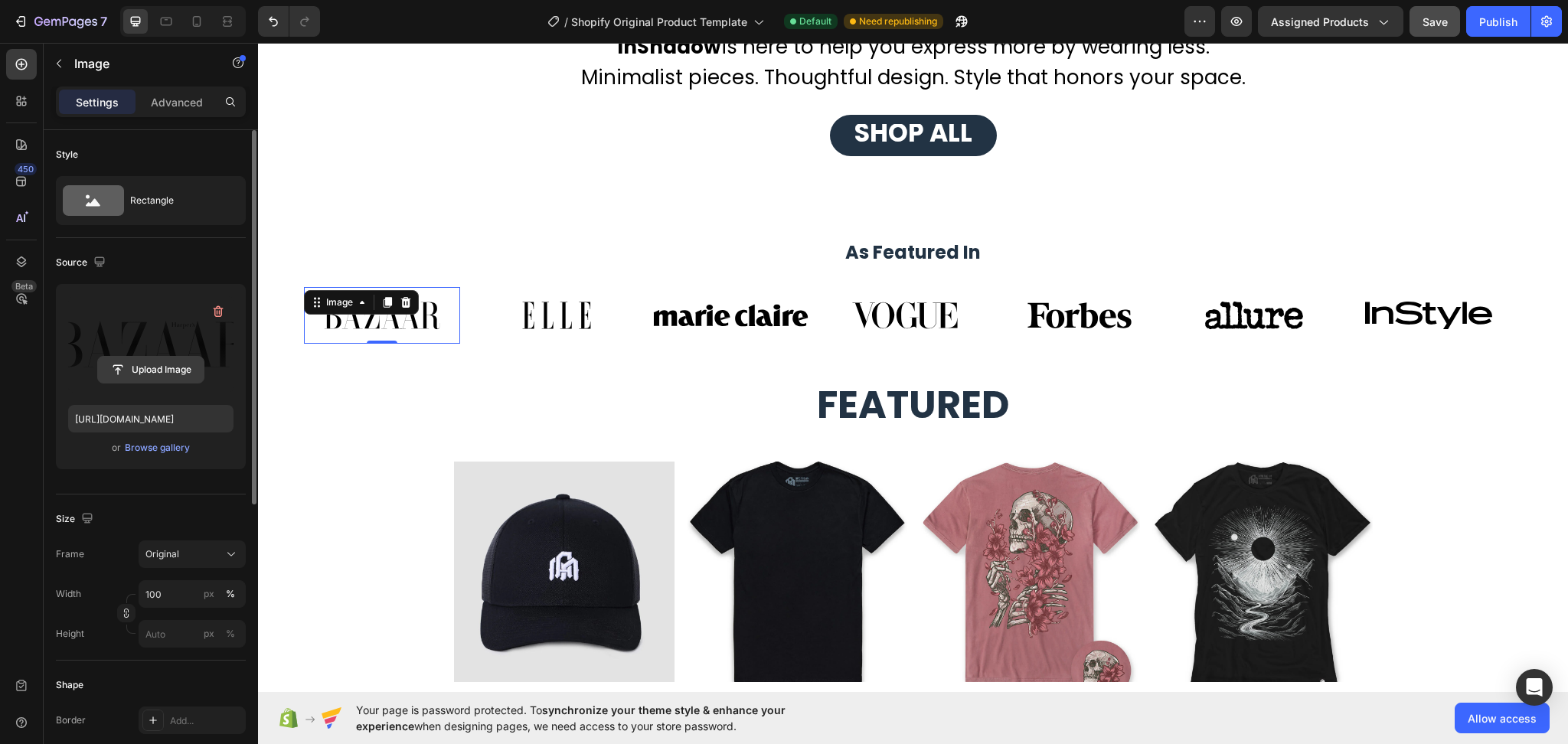
click at [165, 376] on input "file" at bounding box center [150, 370] width 106 height 26
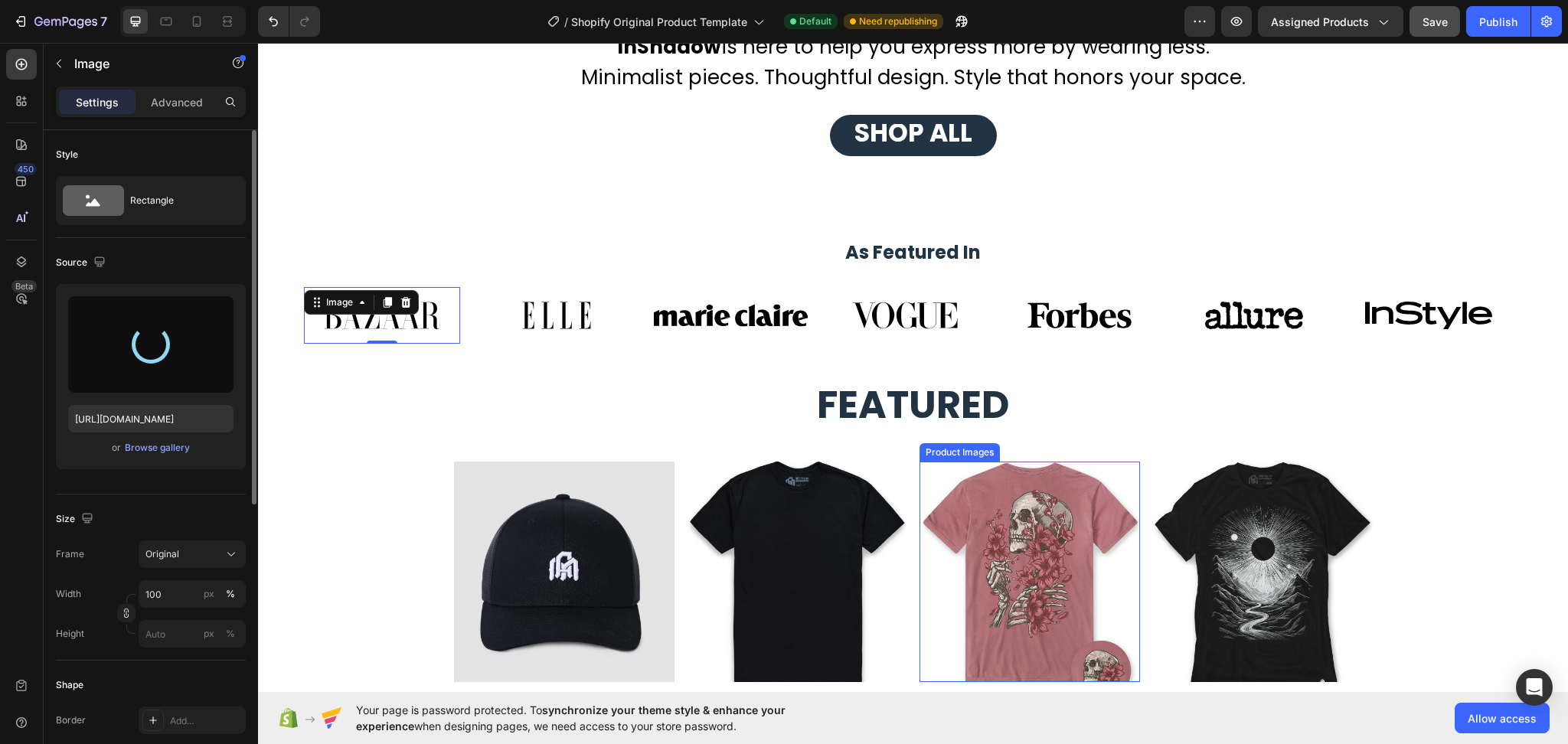
type input "https://cdn.shopify.com/s/files/1/0753/1649/4563/files/gempages_581500426780672…"
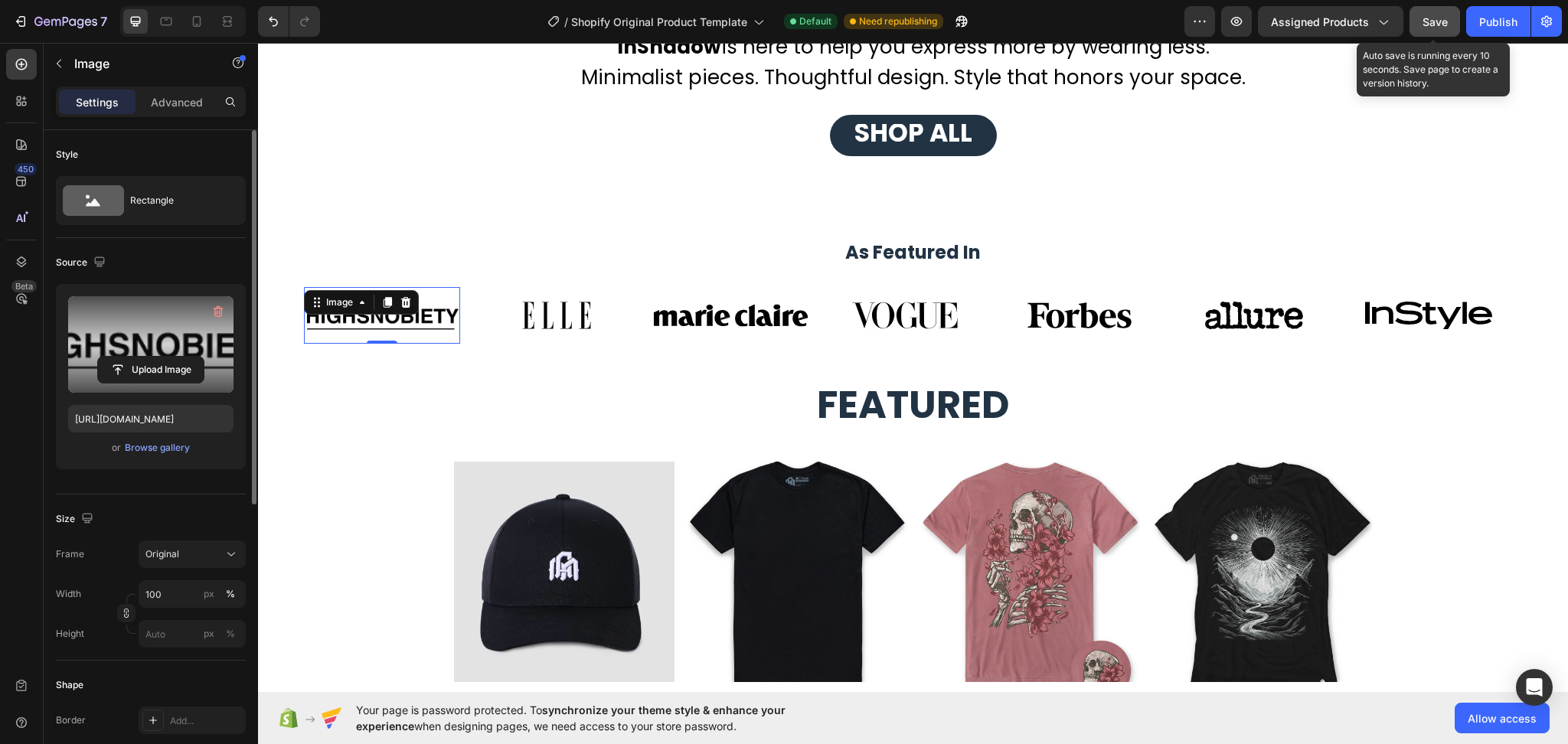
click at [1451, 26] on button "Save" at bounding box center [1434, 21] width 50 height 31
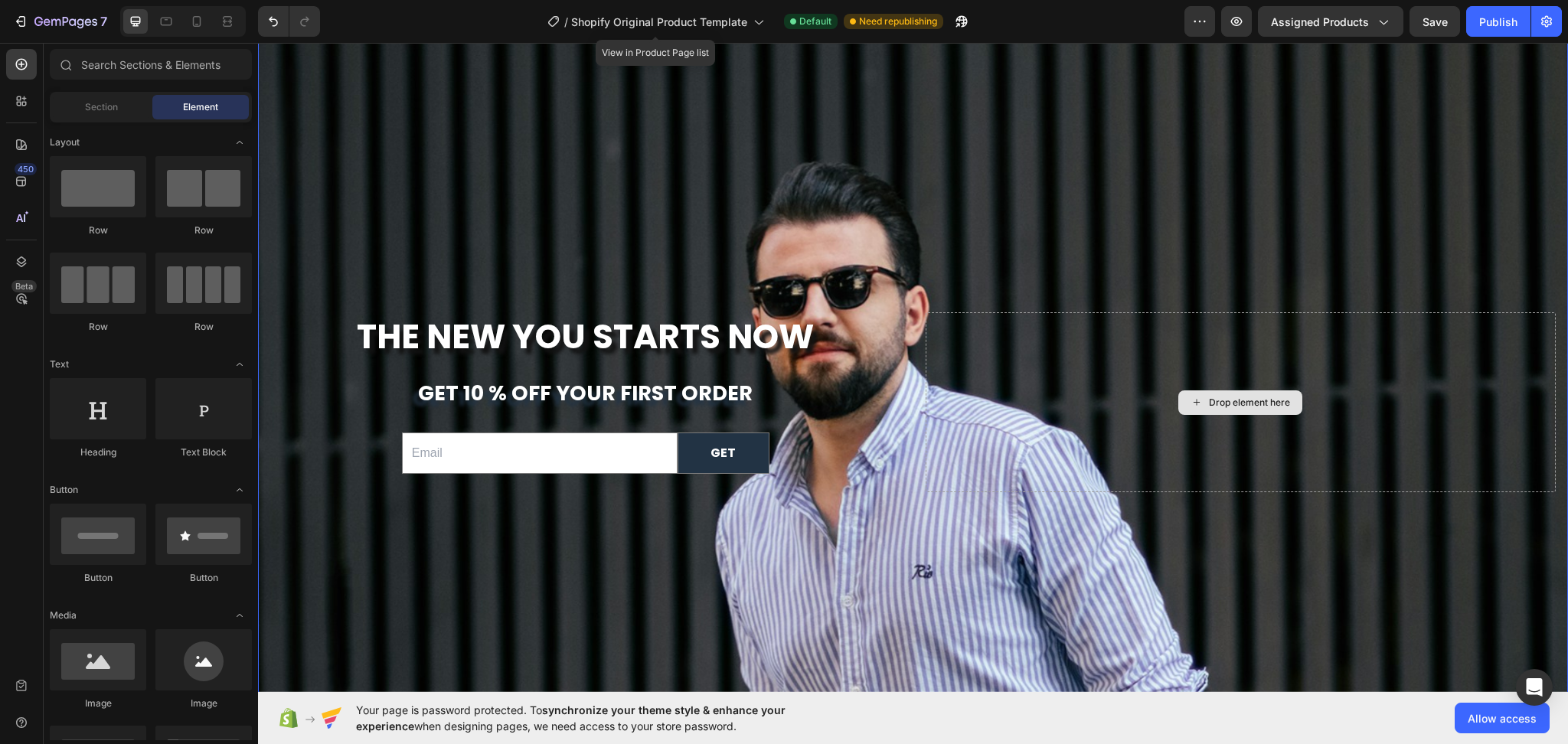
scroll to position [5627, 0]
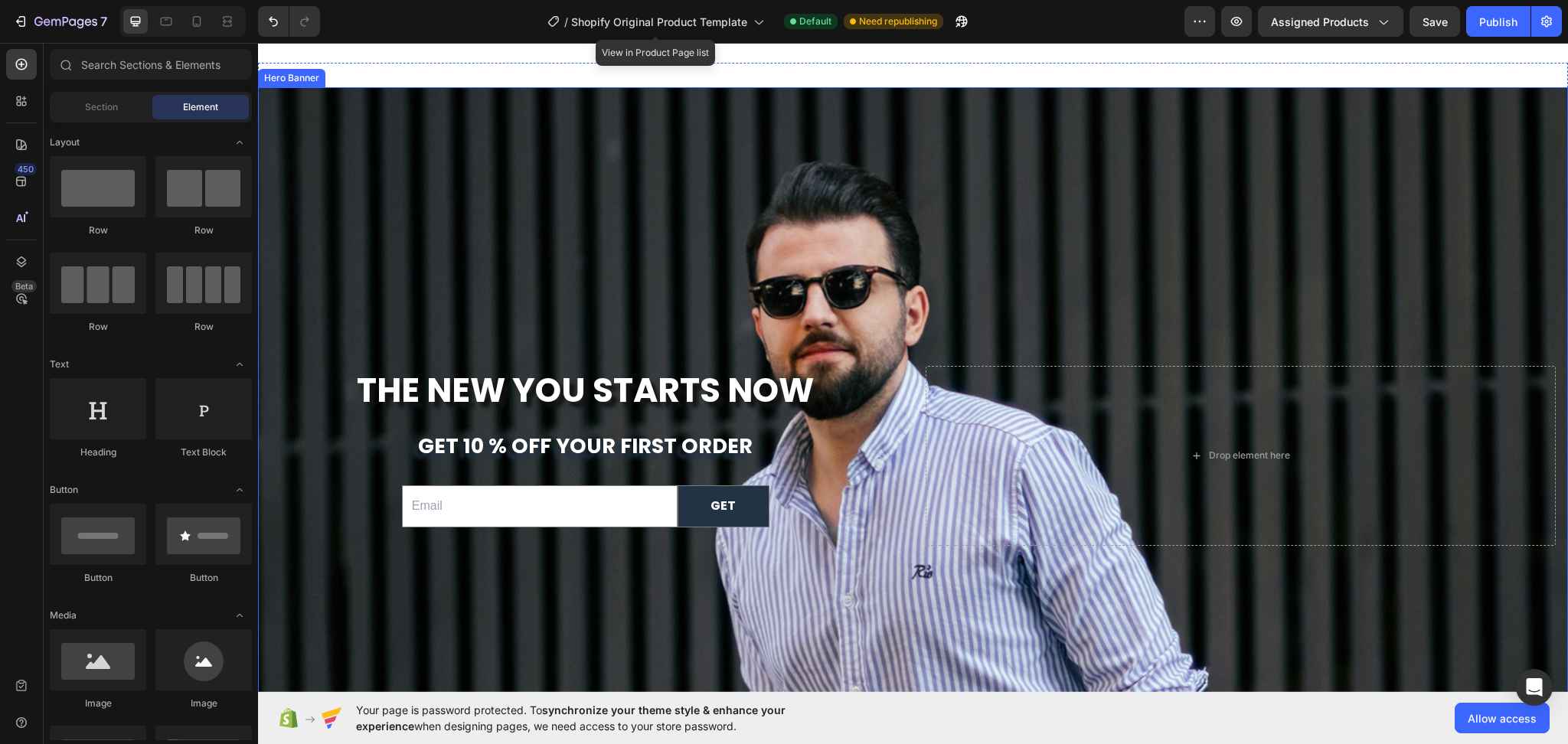
click at [623, 201] on div "Background Image" at bounding box center [912, 368] width 1310 height 649
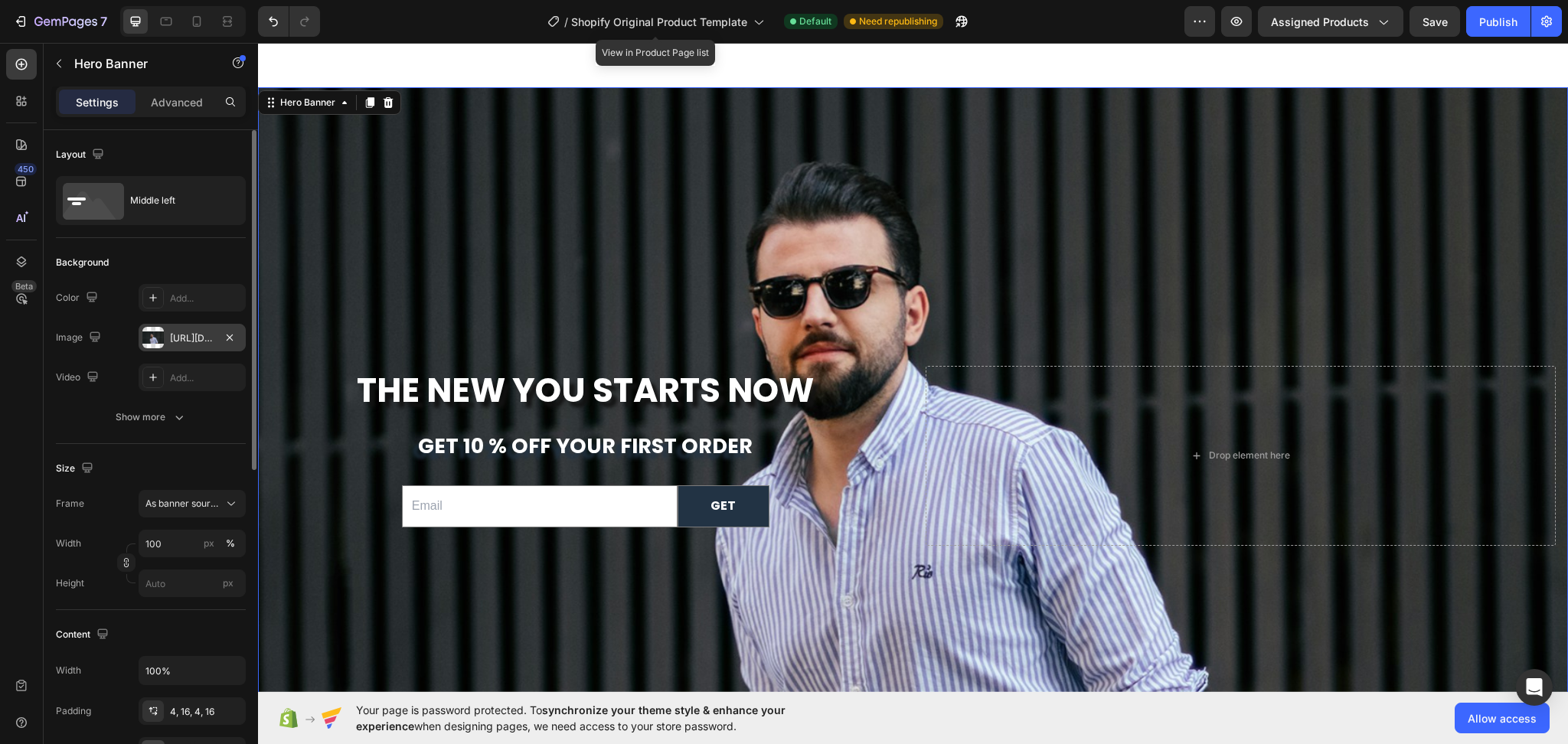
click at [187, 337] on div "https://cdn.shopify.com/s/files/1/0753/1649/4563/files/gempages_581500426780672…" at bounding box center [192, 339] width 44 height 14
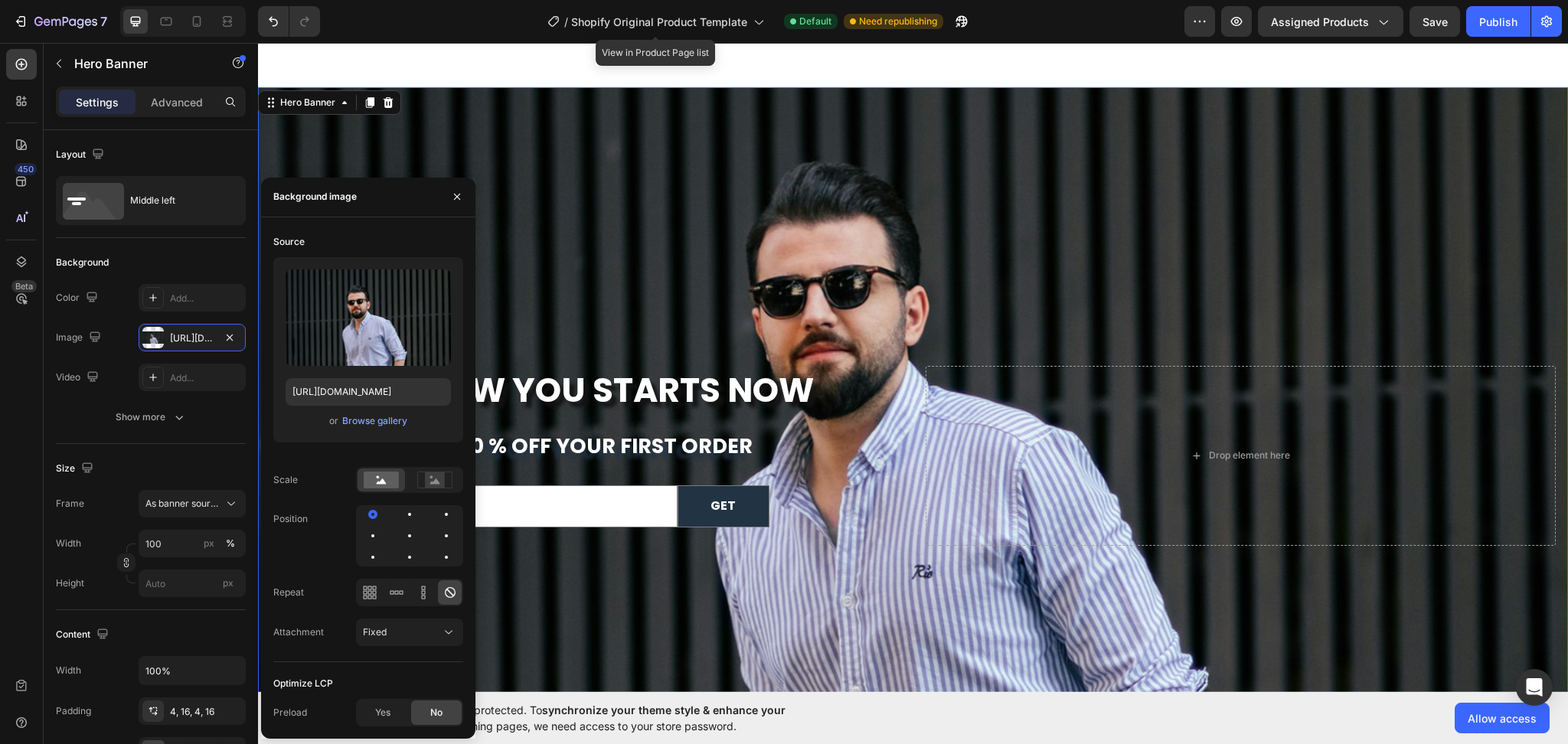
click at [1281, 269] on div "Background Image" at bounding box center [912, 368] width 1310 height 649
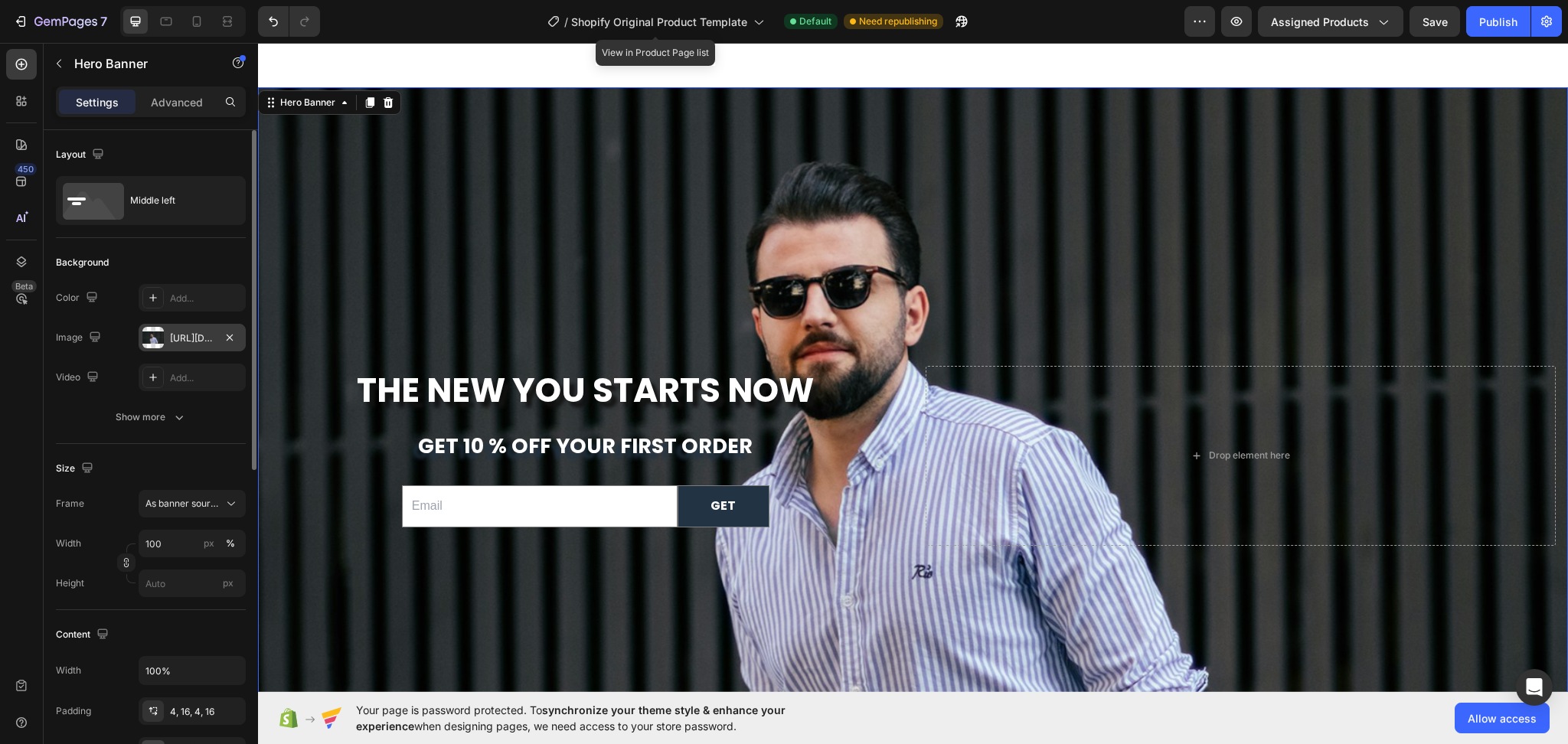
click at [187, 344] on div "https://cdn.shopify.com/s/files/1/0753/1649/4563/files/gempages_581500426780672…" at bounding box center [192, 339] width 44 height 14
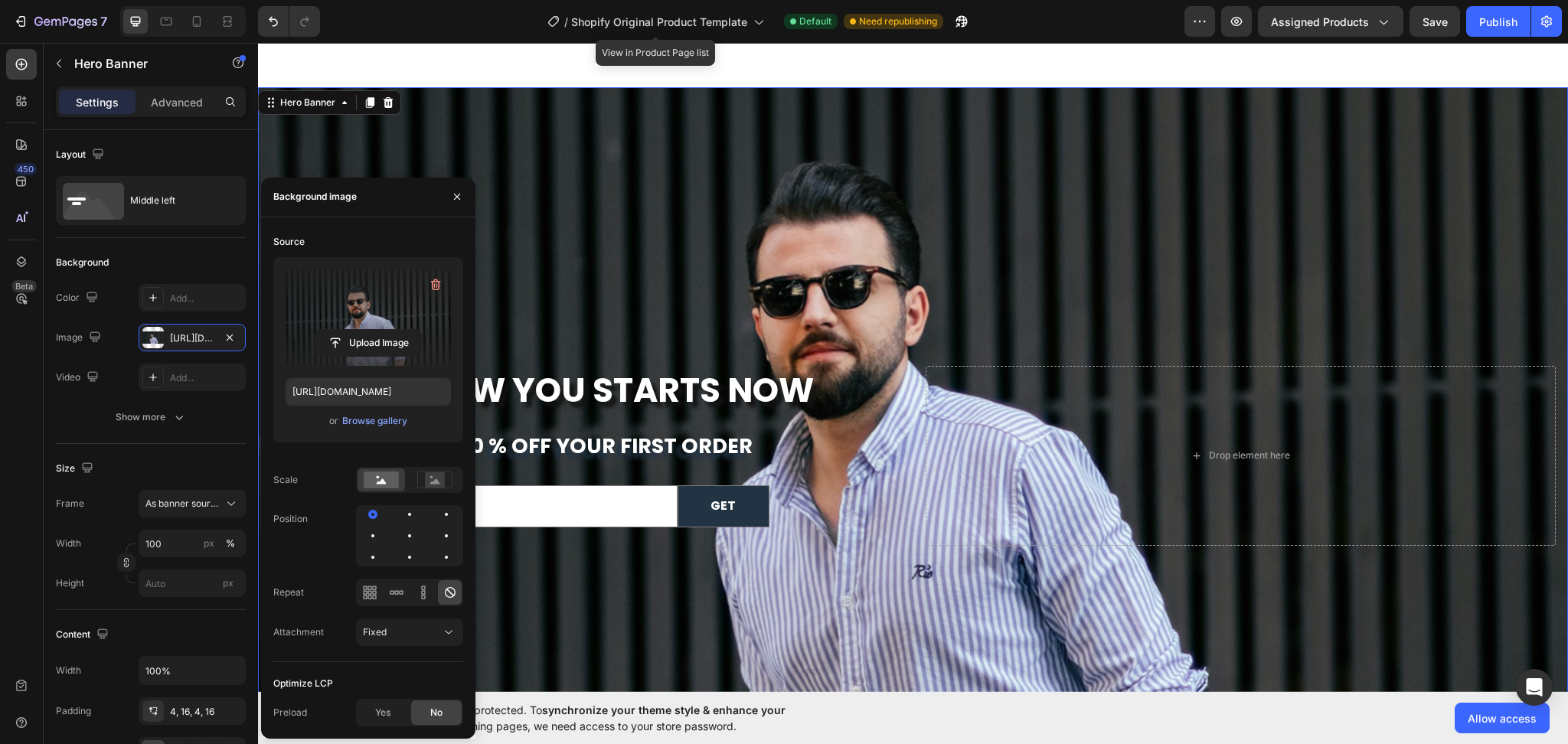
click at [372, 317] on label at bounding box center [369, 317] width 165 height 97
click at [372, 330] on input "file" at bounding box center [369, 343] width 106 height 26
type input "https://cdn.shopify.com/s/files/1/0753/1649/4563/files/gempages_581500426780672…"
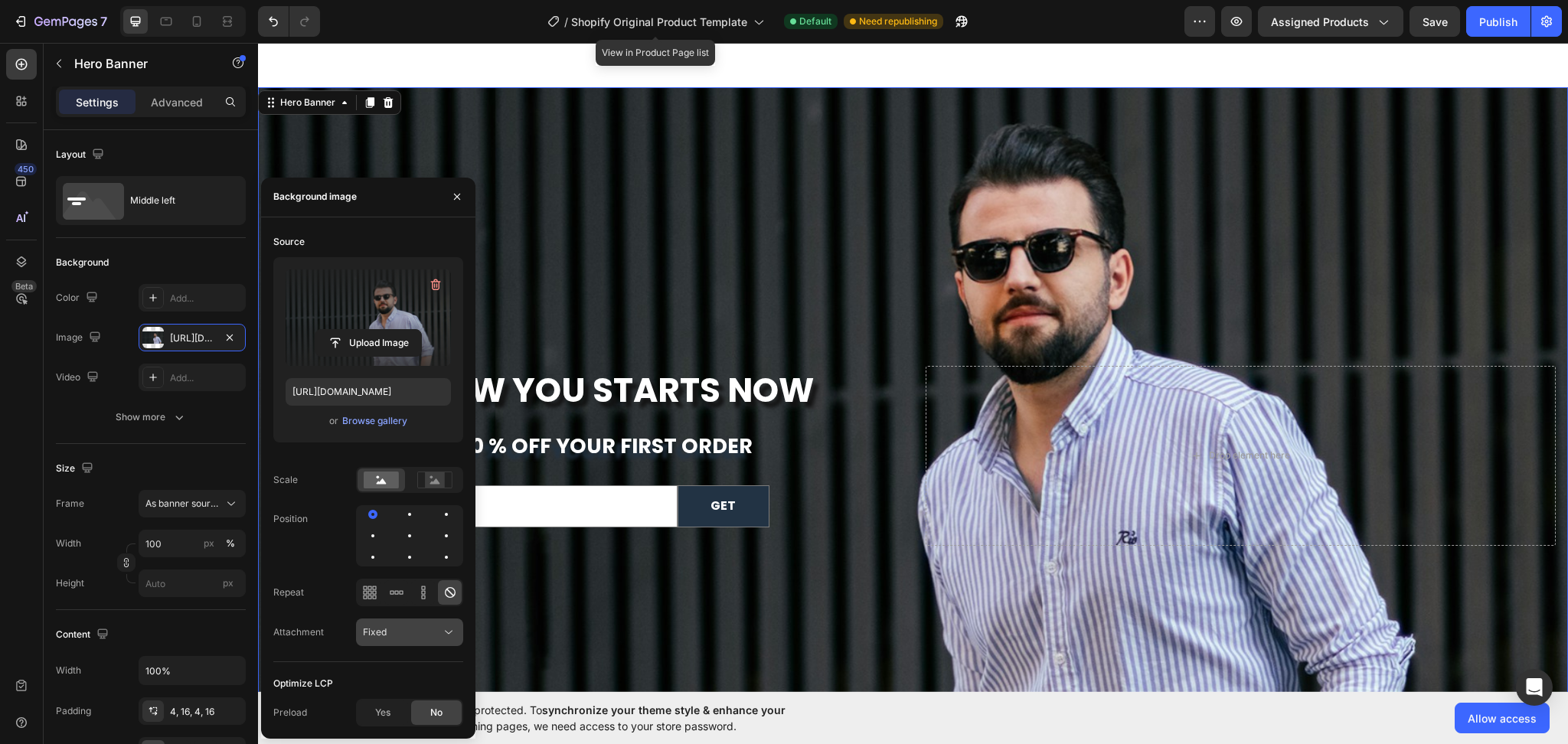
click at [451, 637] on icon at bounding box center [448, 631] width 15 height 15
click at [396, 539] on p "Scroll" at bounding box center [406, 536] width 87 height 14
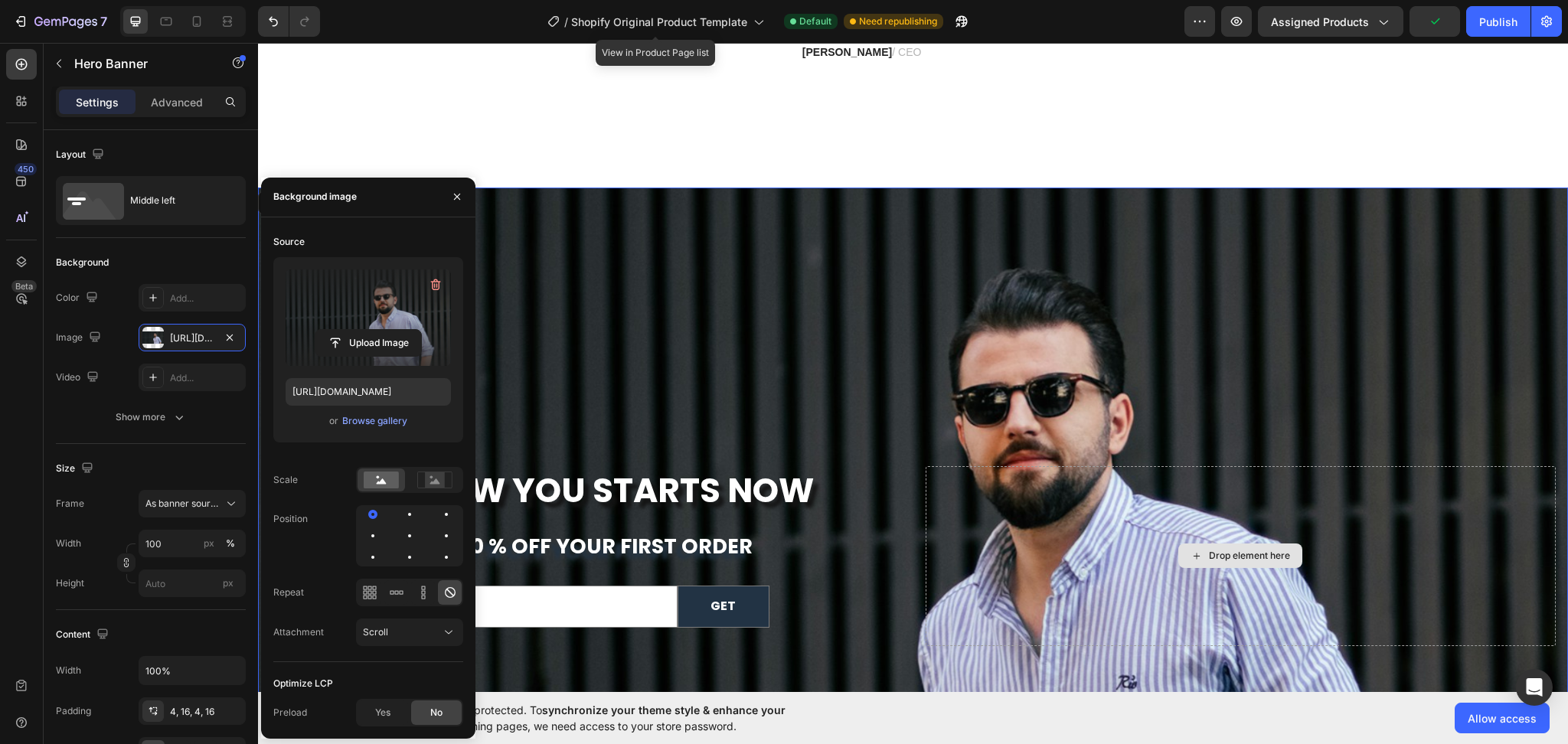
scroll to position [5525, 0]
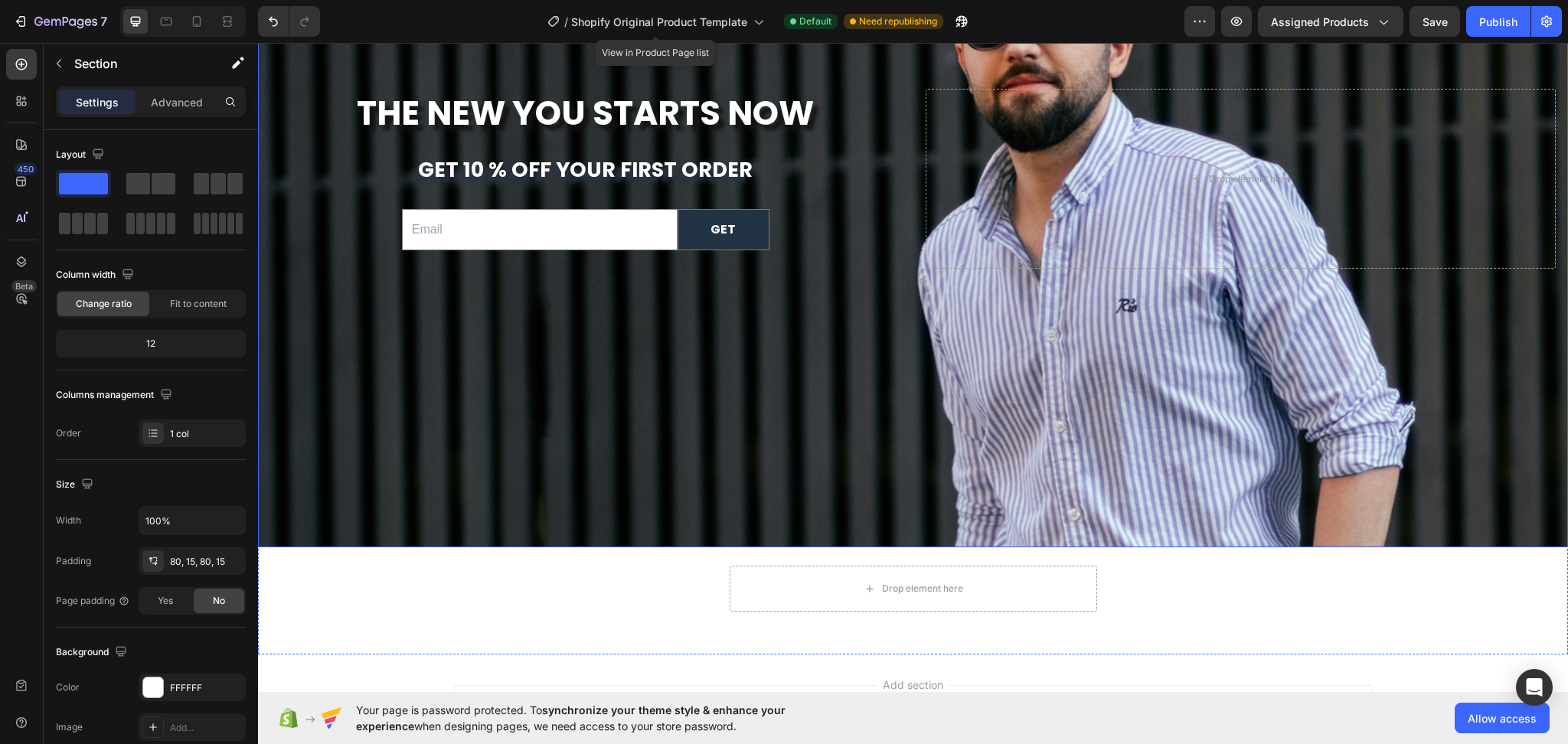
scroll to position [6036, 0]
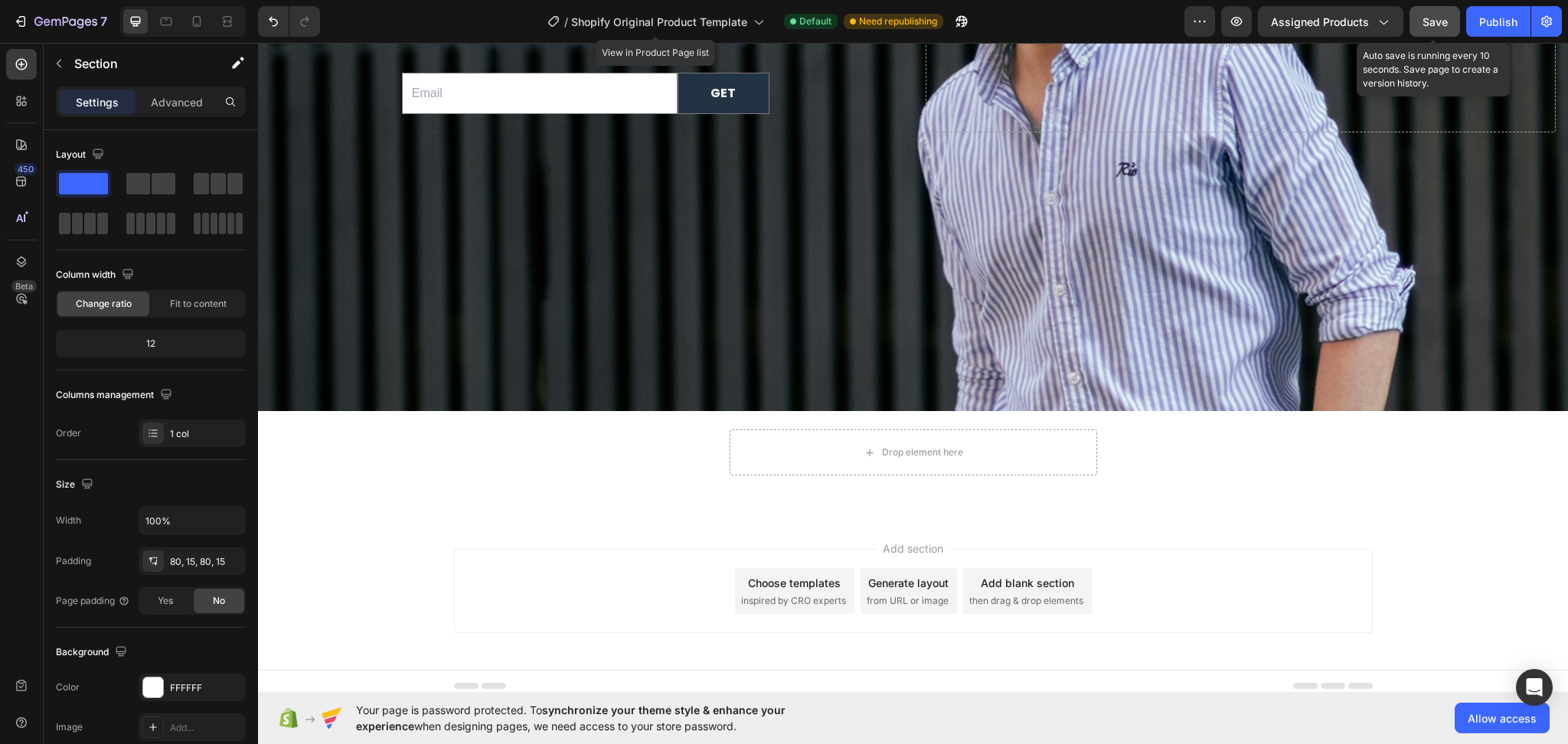
click at [1423, 27] on div "Save" at bounding box center [1435, 22] width 26 height 16
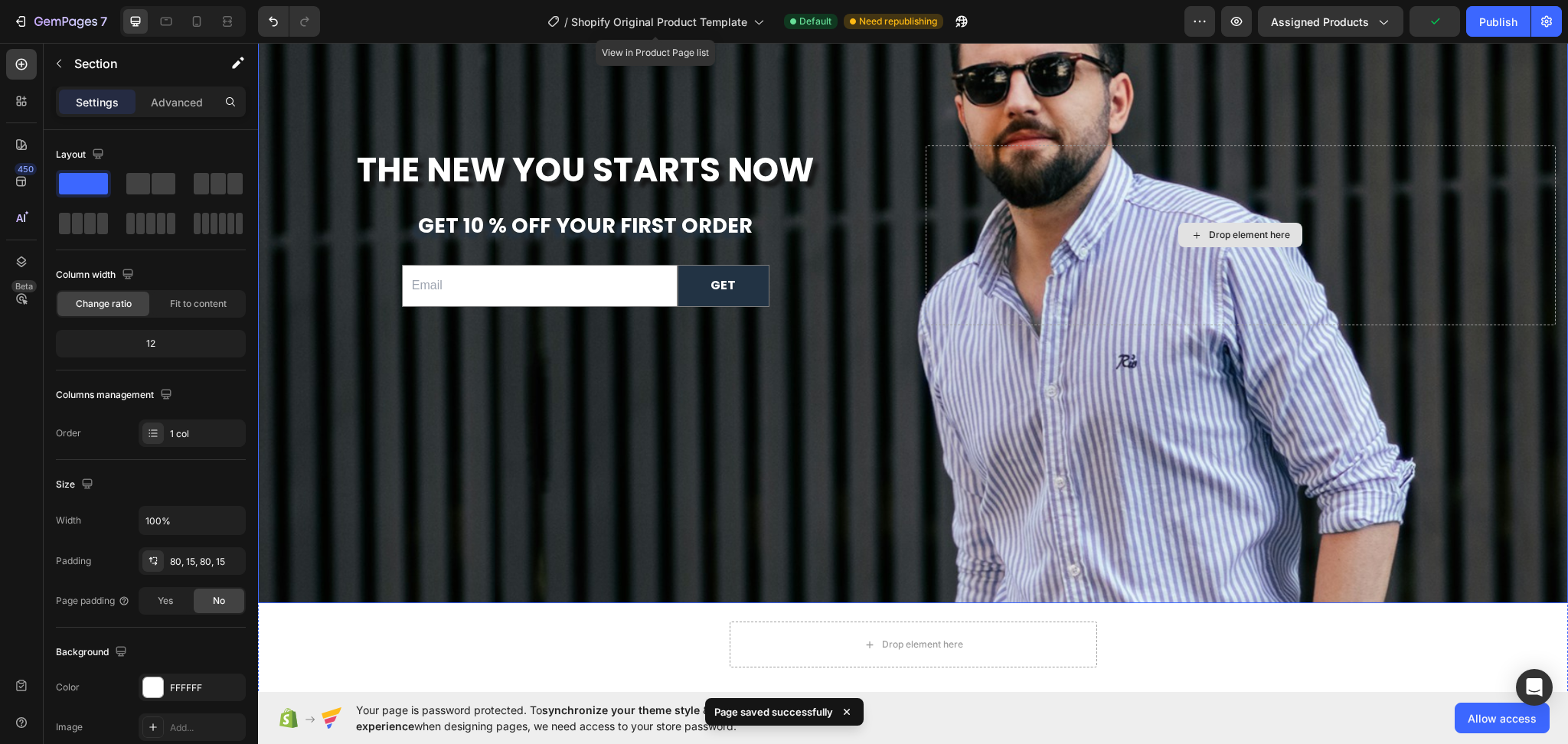
scroll to position [5627, 0]
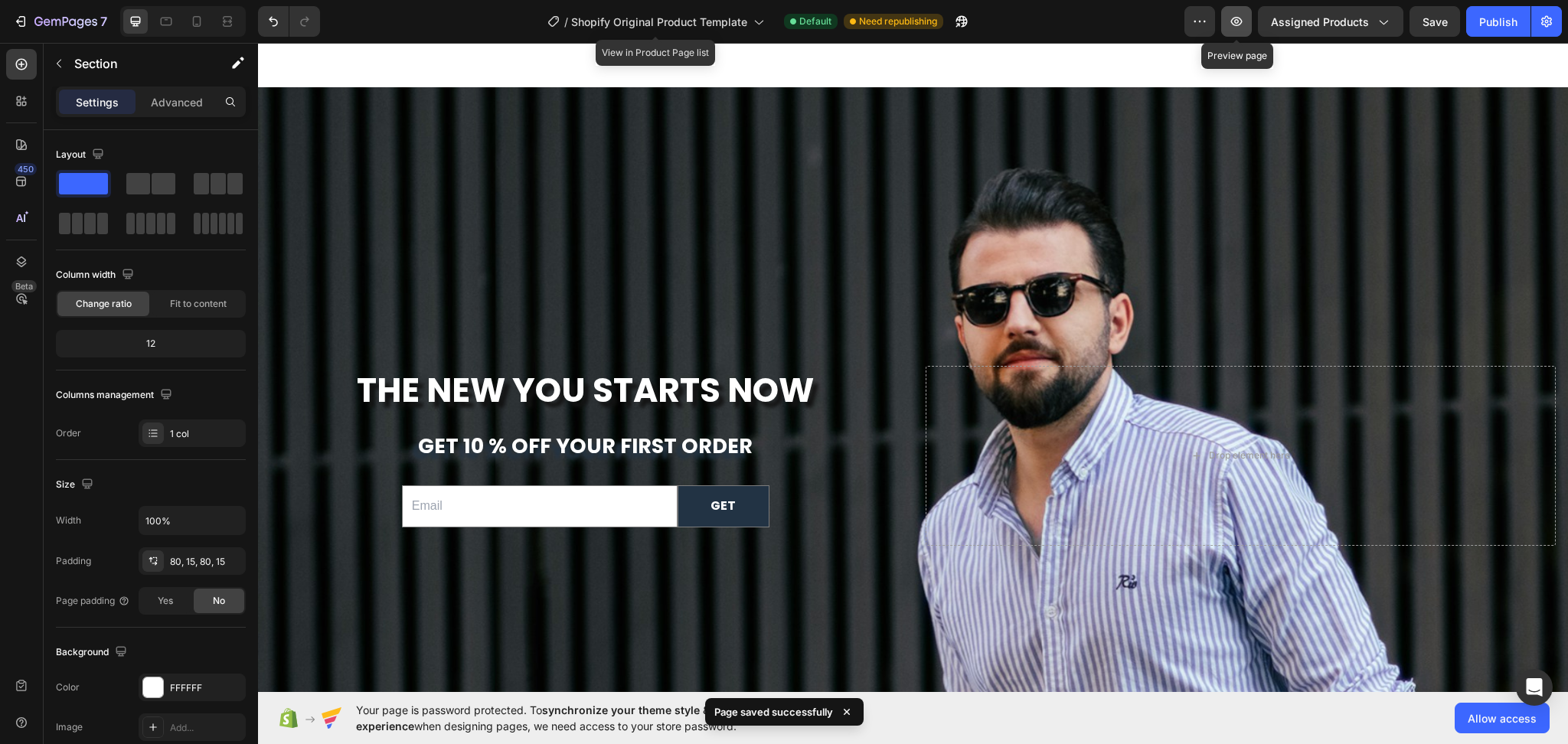
click at [1244, 27] on icon "button" at bounding box center [1236, 21] width 15 height 15
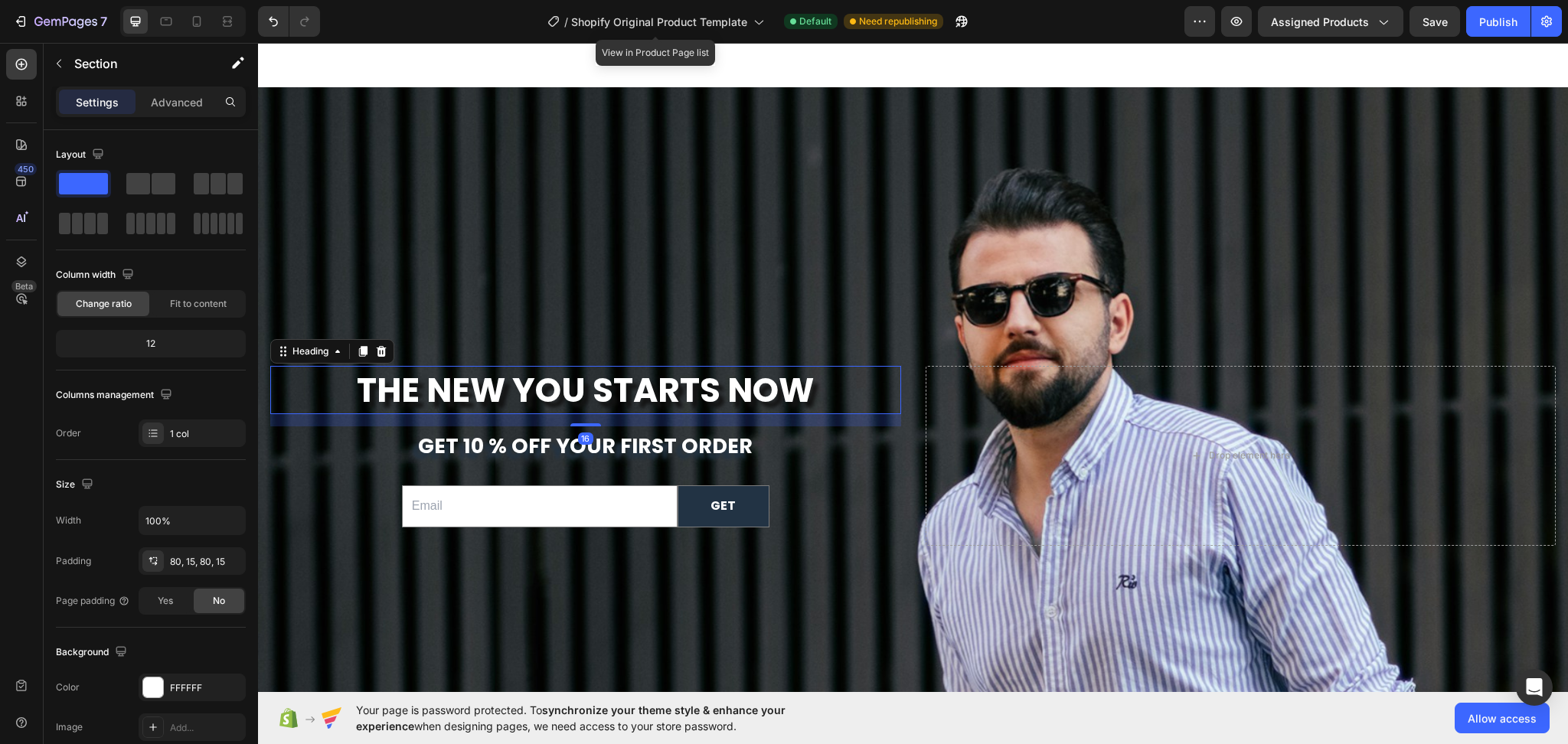
click at [700, 374] on strong "The New You Starts Now" at bounding box center [586, 390] width 458 height 47
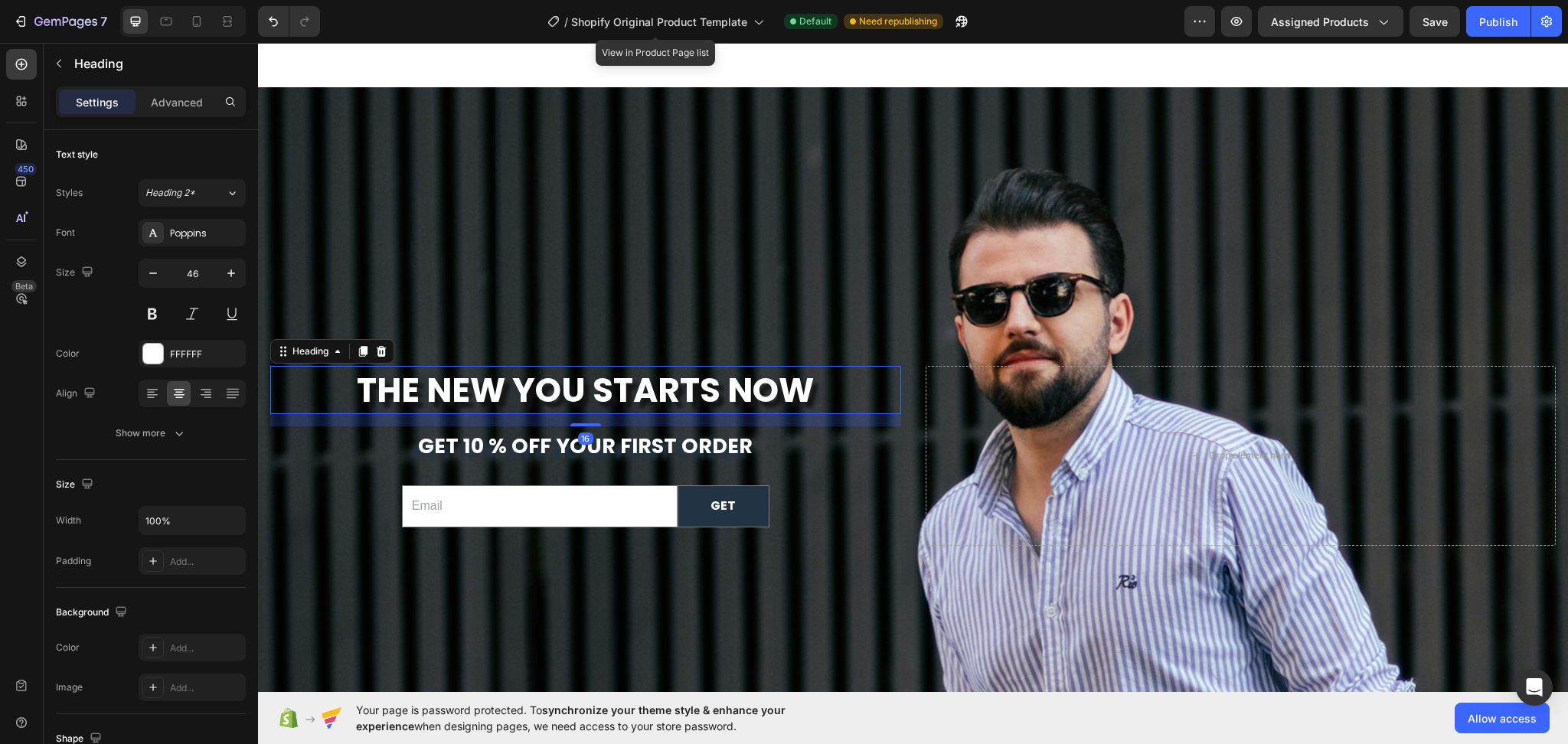
click at [827, 368] on h2 "The New You Starts Now" at bounding box center [585, 390] width 631 height 49
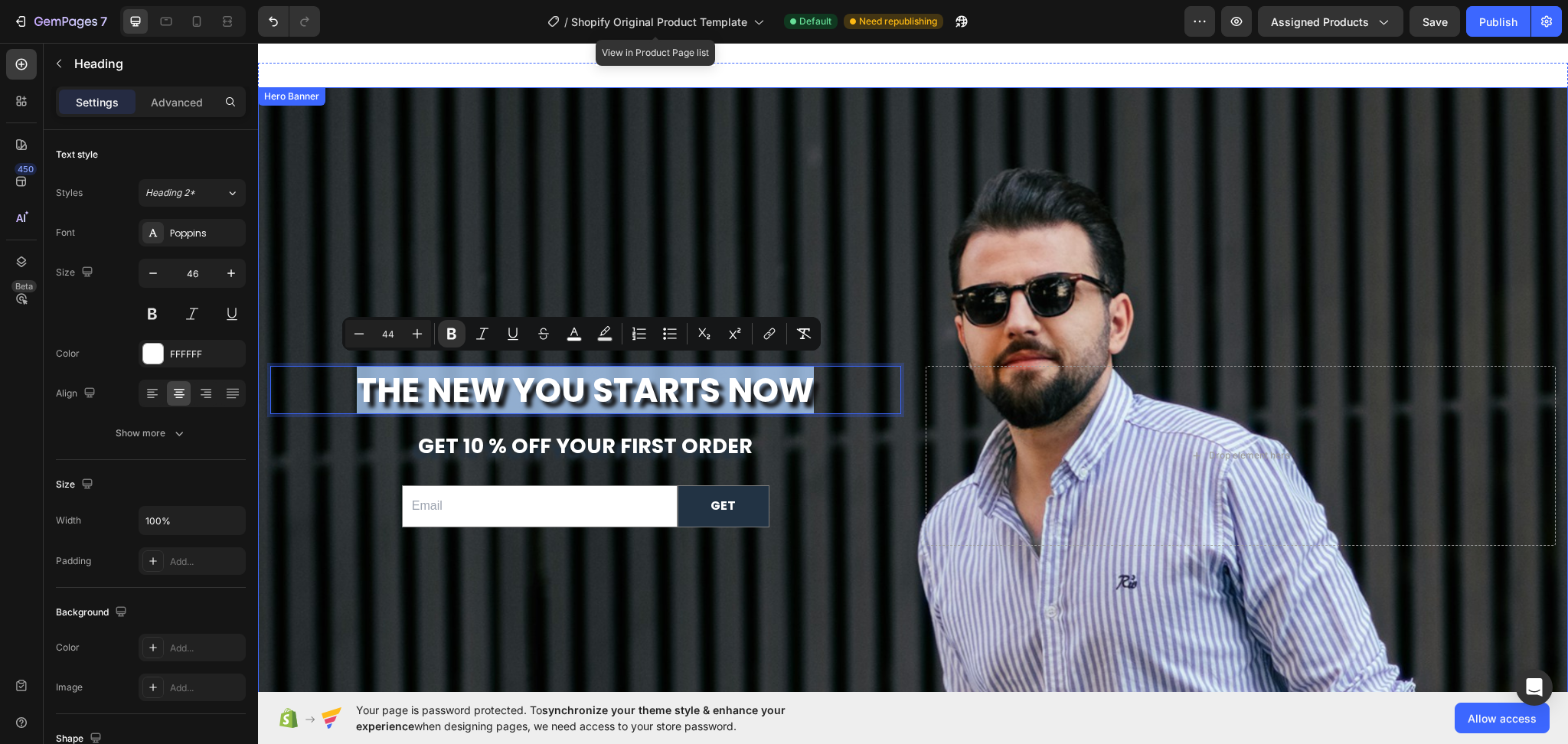
drag, startPoint x: 794, startPoint y: 370, endPoint x: 320, endPoint y: 332, distance: 475.5
click at [320, 332] on div "The New You Starts Now Heading 16 get 10 % off your first order Text Block Emai…" at bounding box center [912, 455] width 1310 height 736
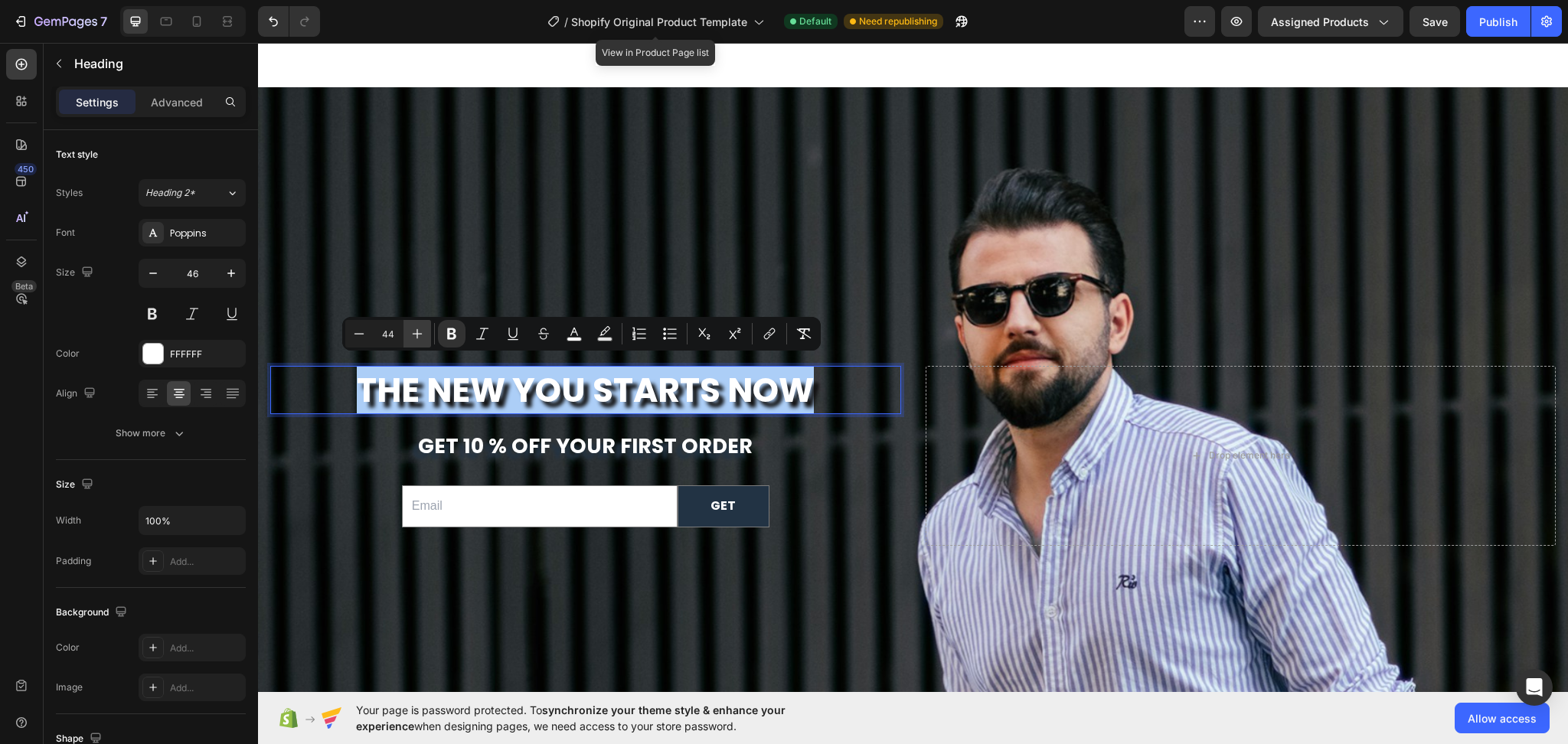
click at [420, 336] on icon "Editor contextual toolbar" at bounding box center [417, 333] width 15 height 15
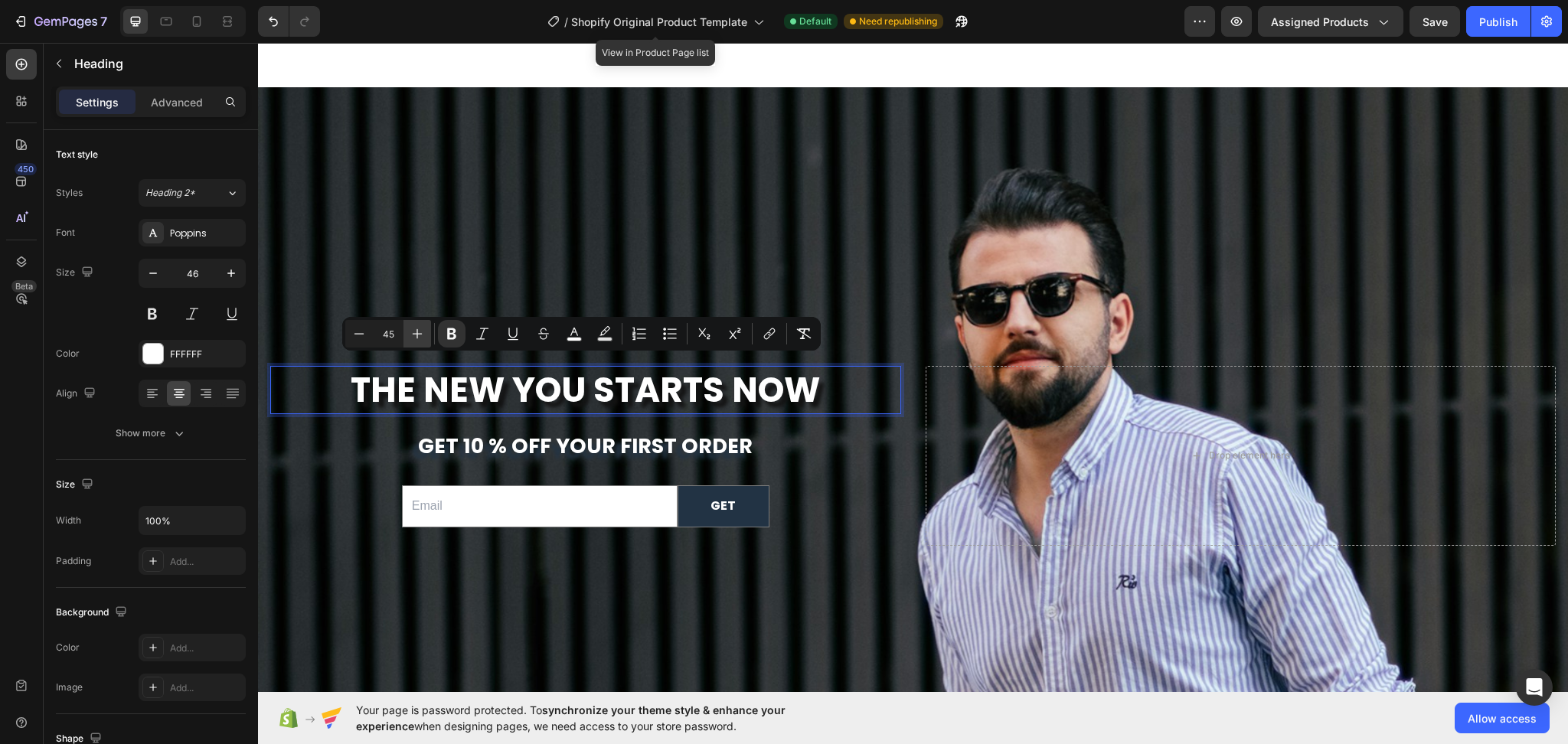
click at [420, 336] on icon "Editor contextual toolbar" at bounding box center [417, 333] width 15 height 15
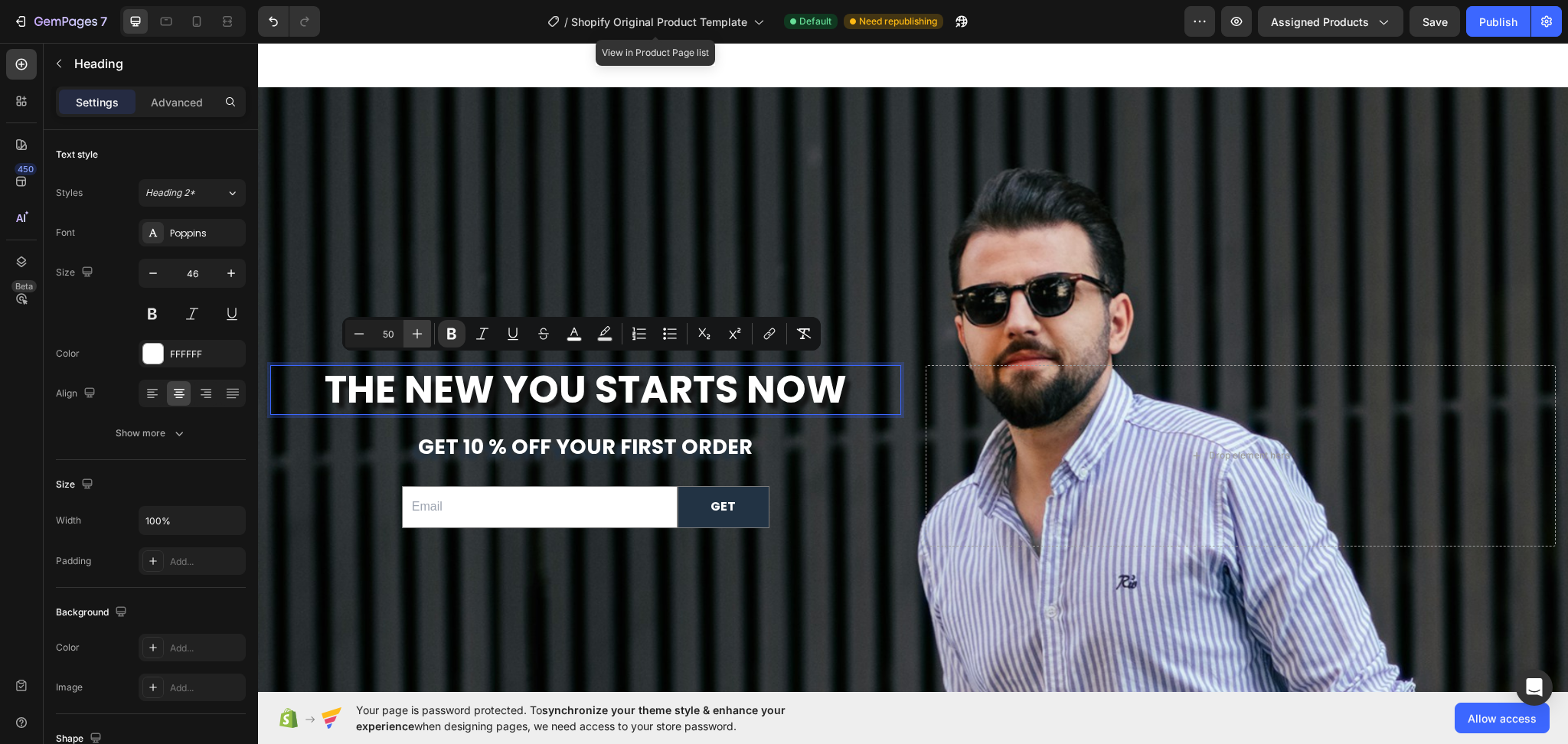
click at [420, 336] on icon "Editor contextual toolbar" at bounding box center [417, 333] width 15 height 15
click at [421, 333] on icon "Editor contextual toolbar" at bounding box center [417, 333] width 15 height 15
type input "52"
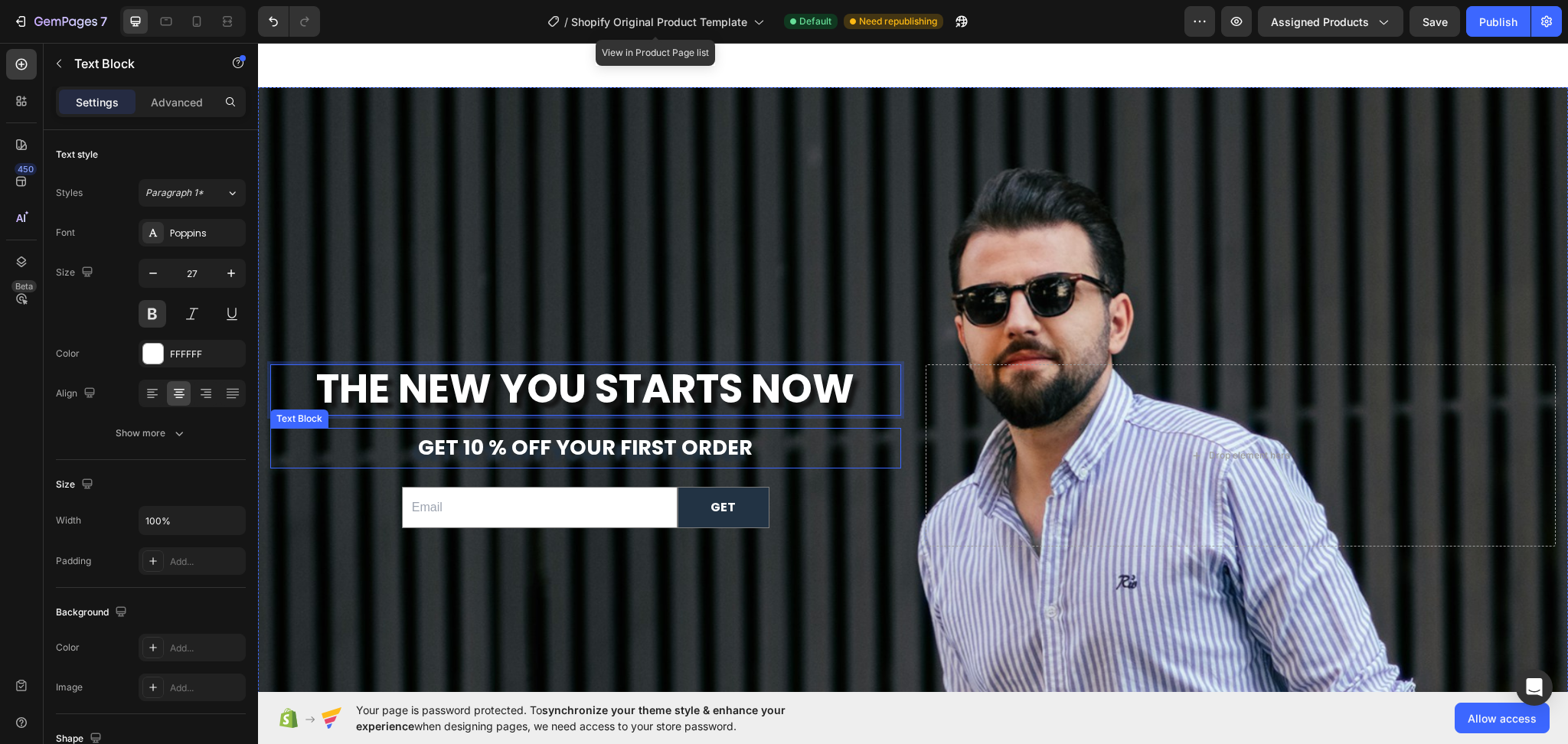
click at [679, 441] on span "get 10 % off your first order" at bounding box center [585, 448] width 334 height 28
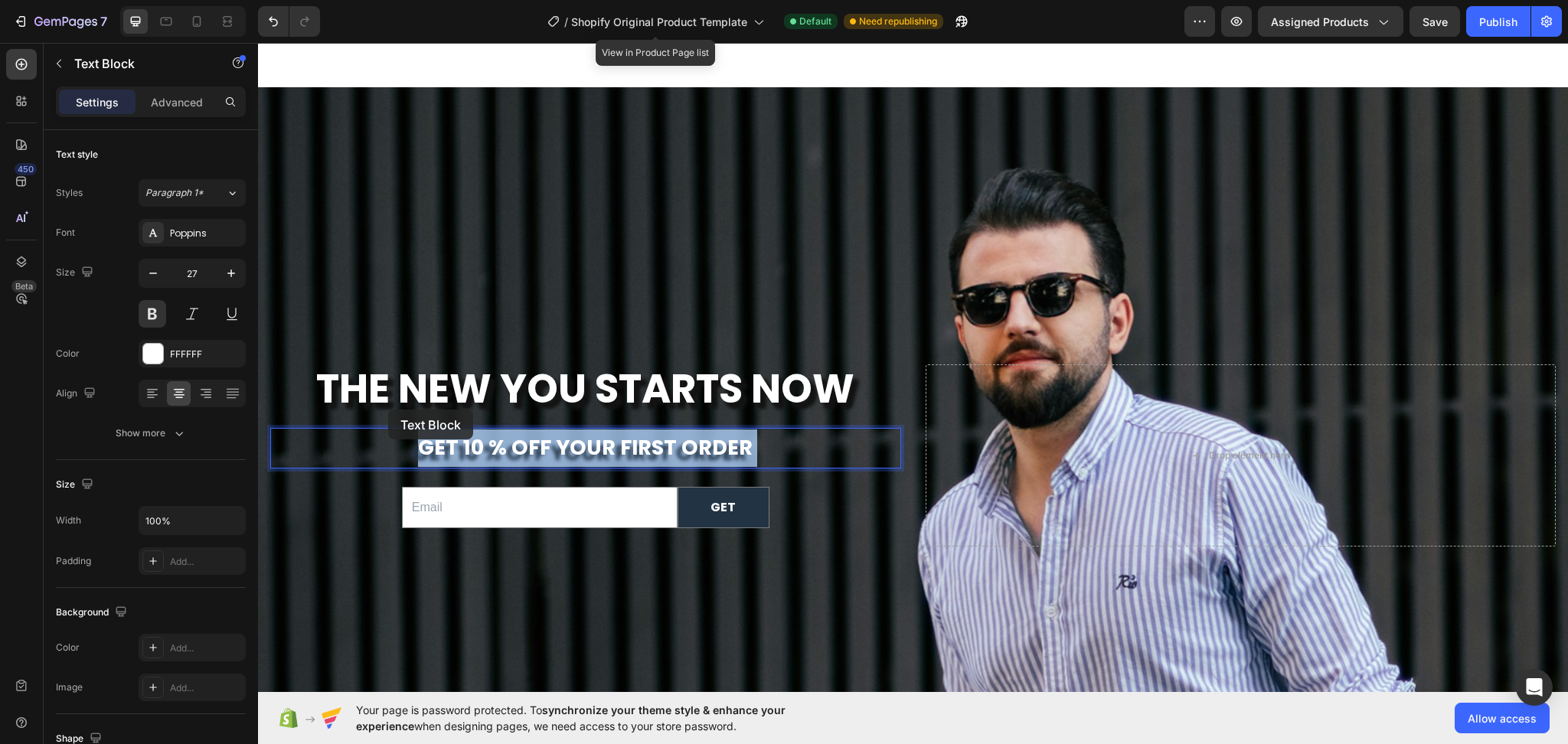
scroll to position [5608, 0]
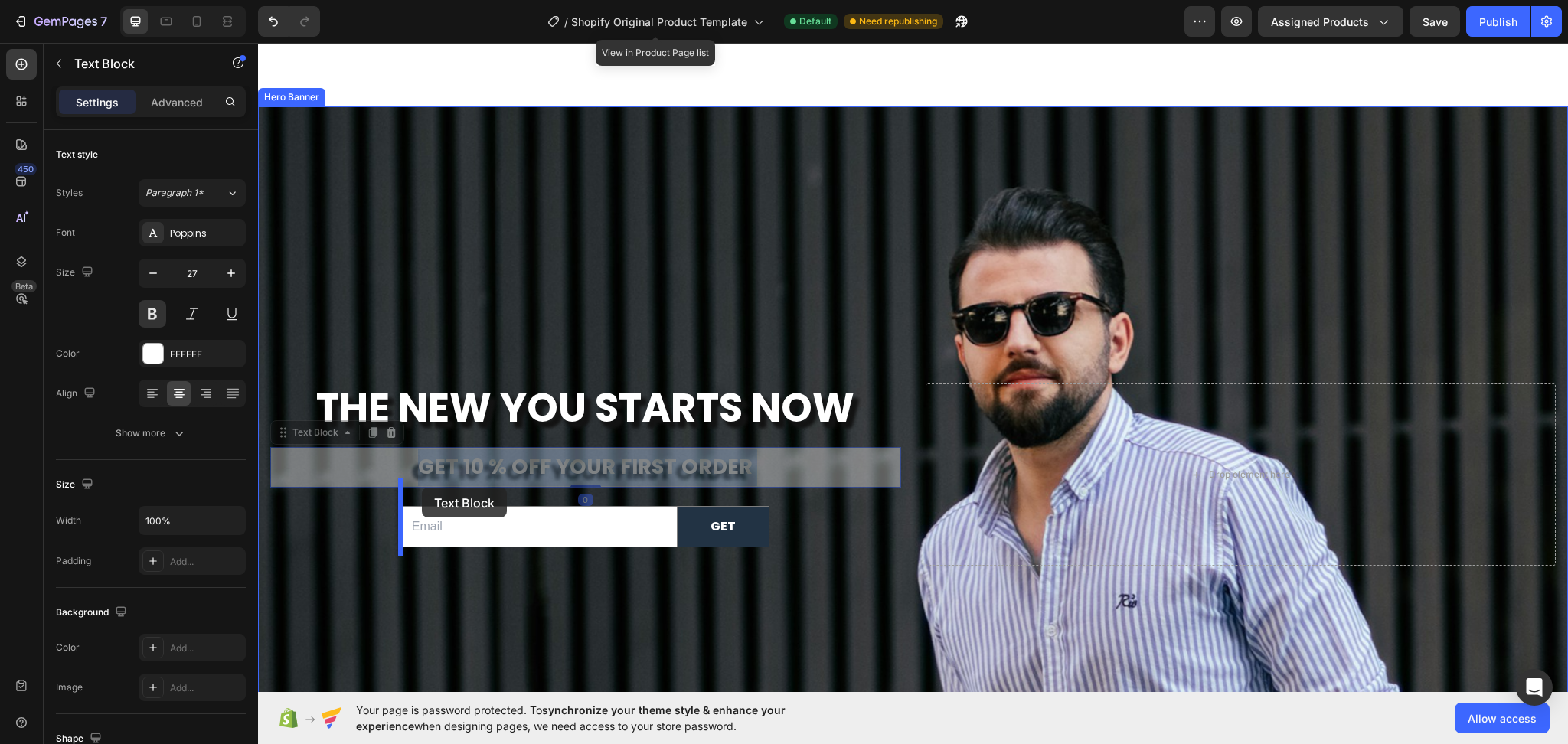
drag, startPoint x: 782, startPoint y: 440, endPoint x: 421, endPoint y: 485, distance: 363.8
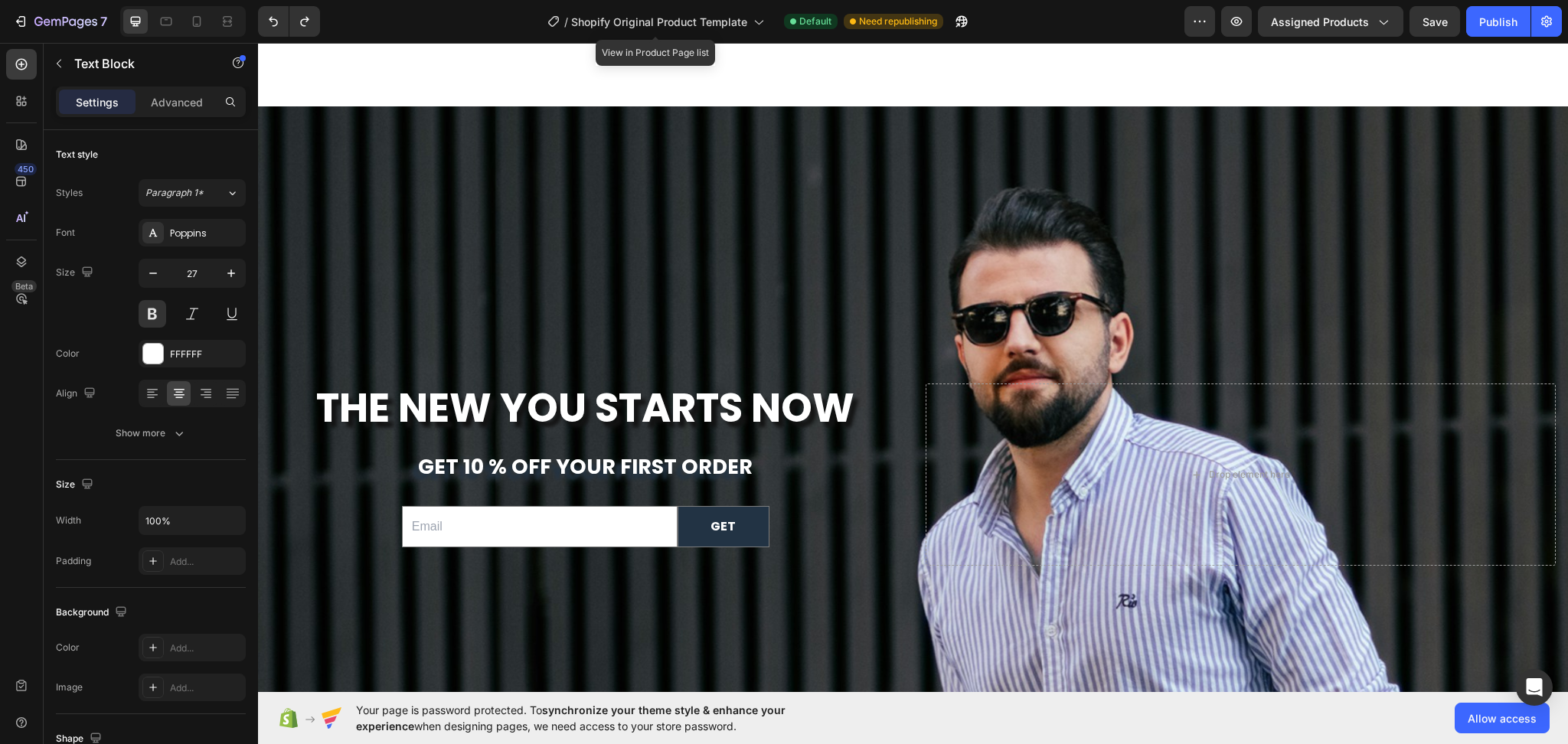
click at [744, 458] on span "get 10 % off your first order" at bounding box center [585, 466] width 334 height 28
click at [682, 452] on span "get 10 % off your first order" at bounding box center [585, 466] width 334 height 28
click at [700, 456] on span "get 10 % off your first order" at bounding box center [585, 466] width 334 height 28
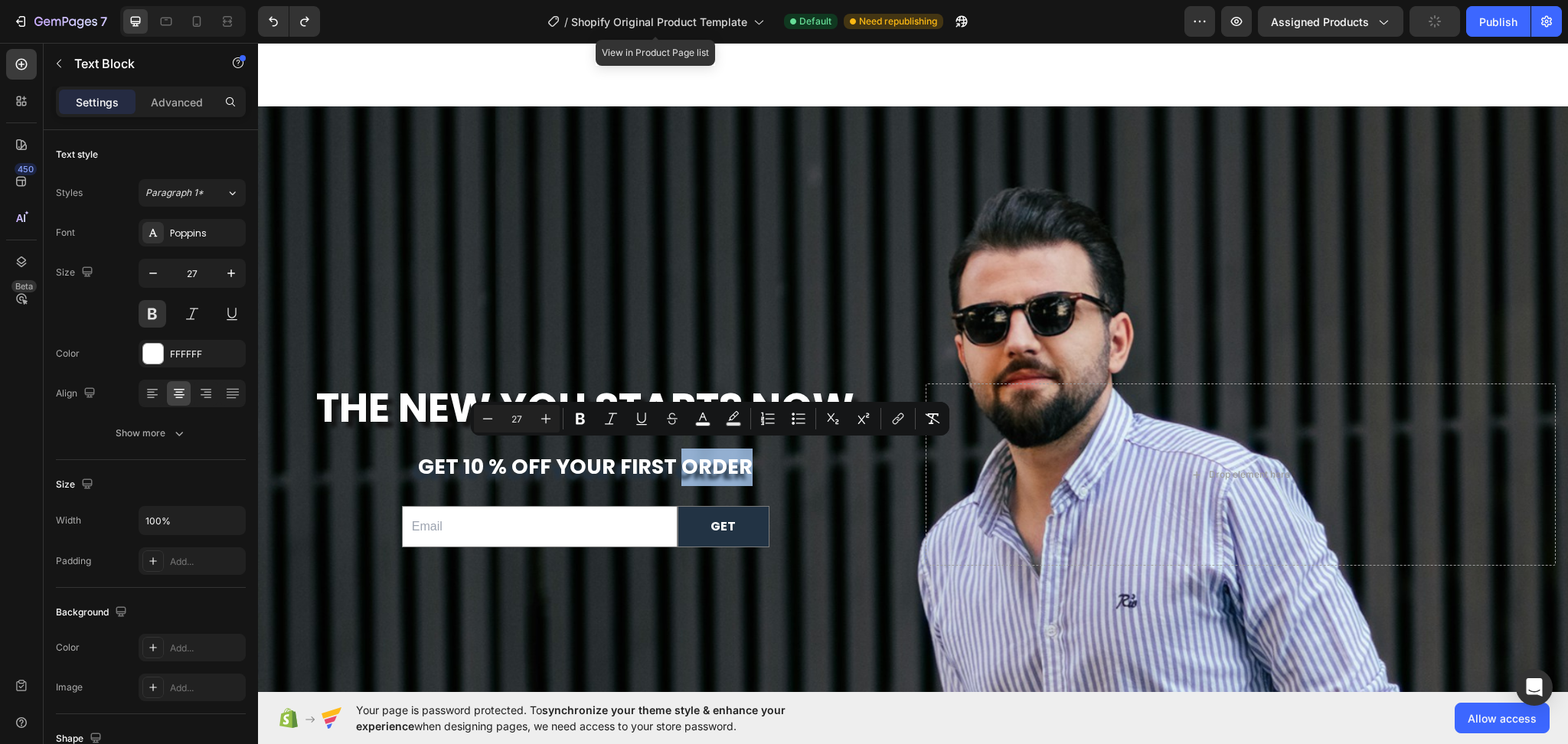
click at [767, 451] on p "get 10 % off your first order" at bounding box center [586, 467] width 628 height 38
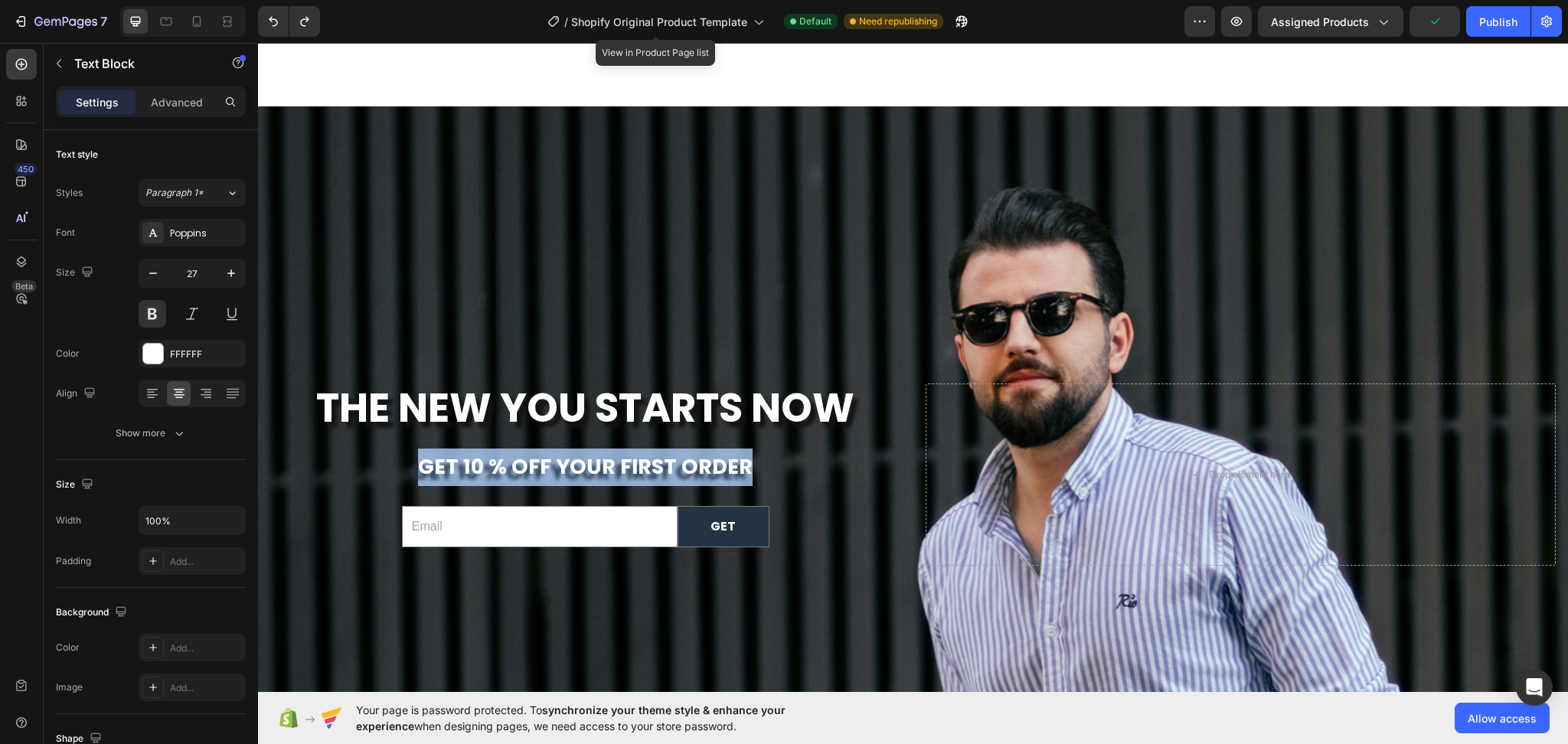
drag, startPoint x: 758, startPoint y: 463, endPoint x: 415, endPoint y: 441, distance: 343.7
click at [415, 449] on p "get 10 % off your first order" at bounding box center [586, 467] width 628 height 38
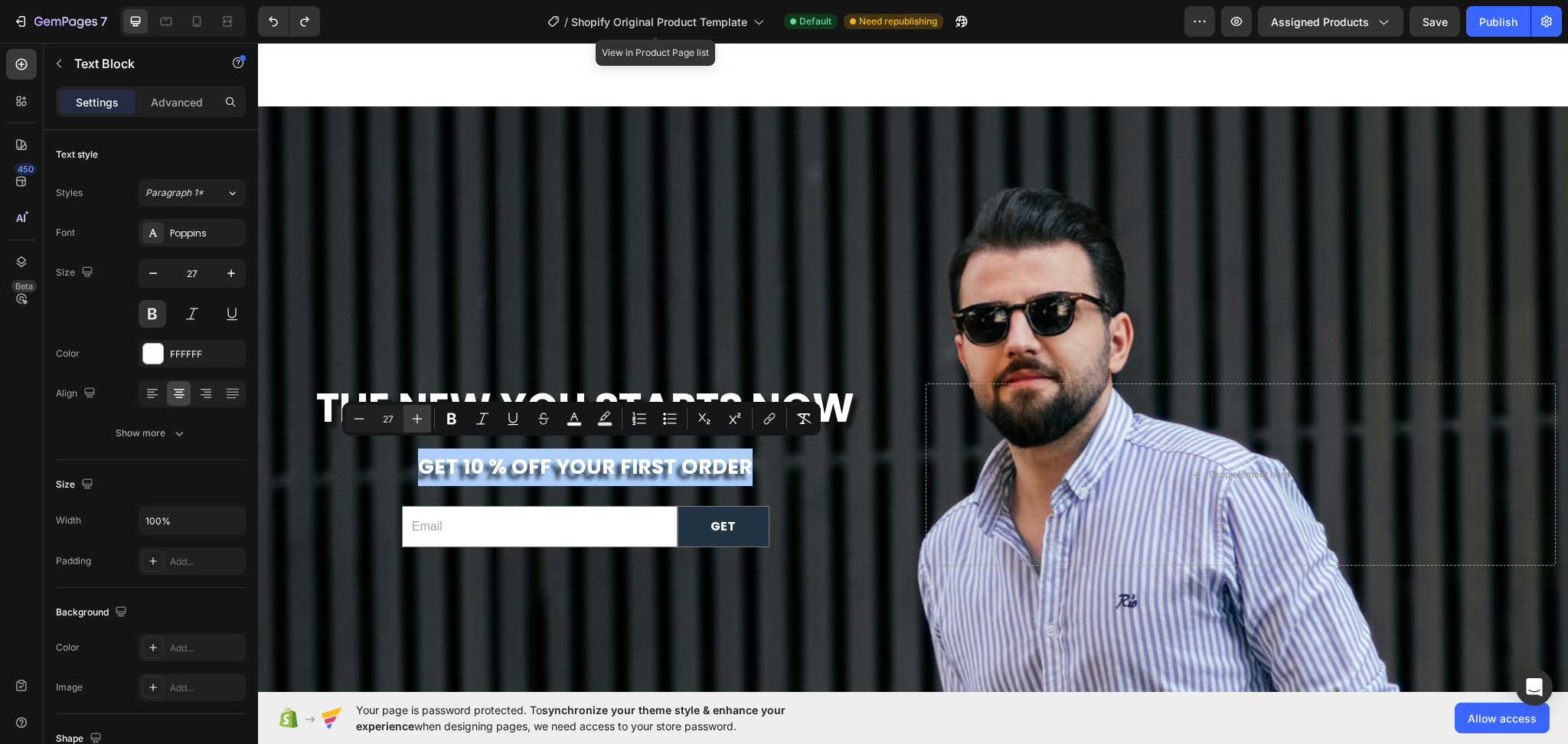
click at [416, 421] on icon "Editor contextual toolbar" at bounding box center [417, 418] width 15 height 15
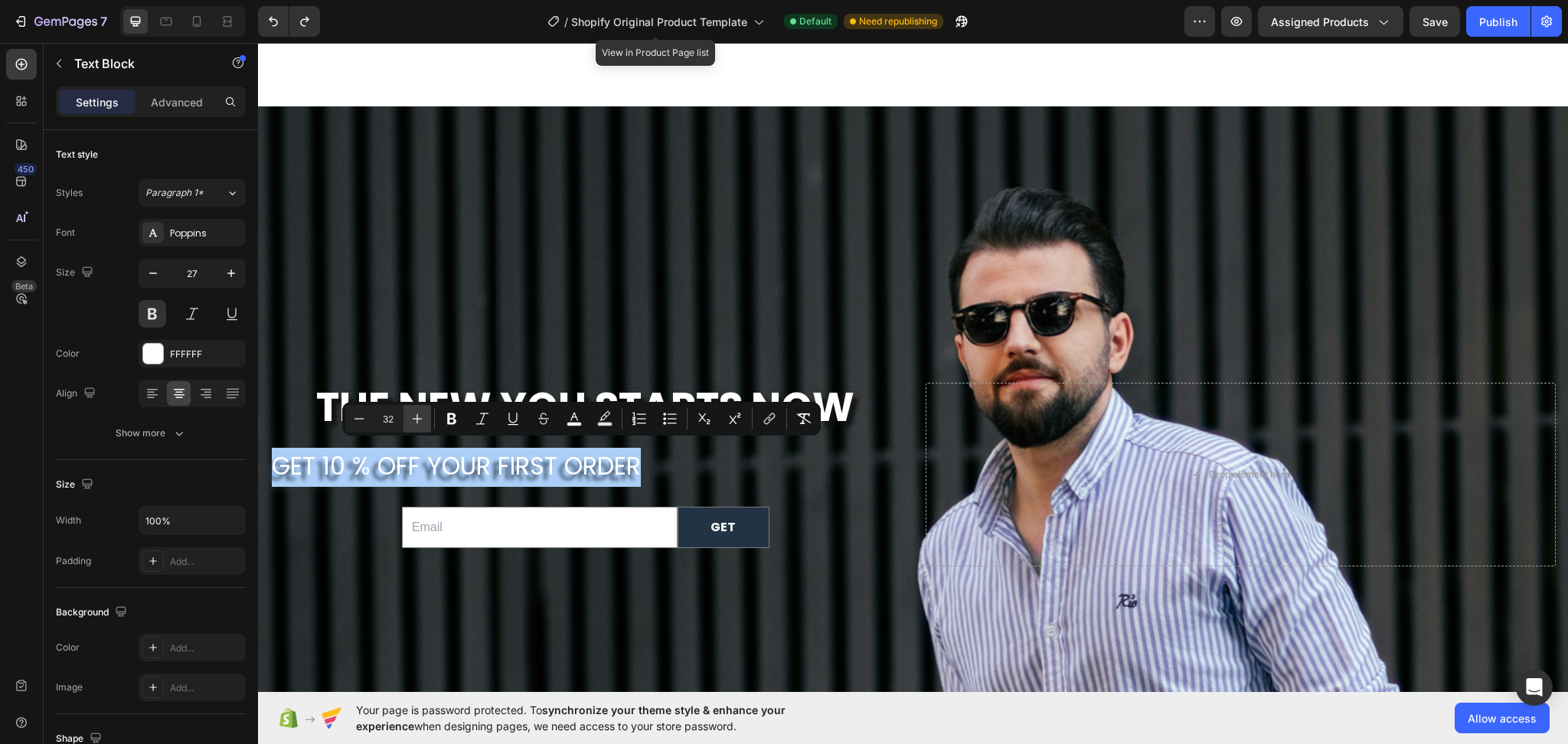
click at [416, 421] on icon "Editor contextual toolbar" at bounding box center [417, 418] width 15 height 15
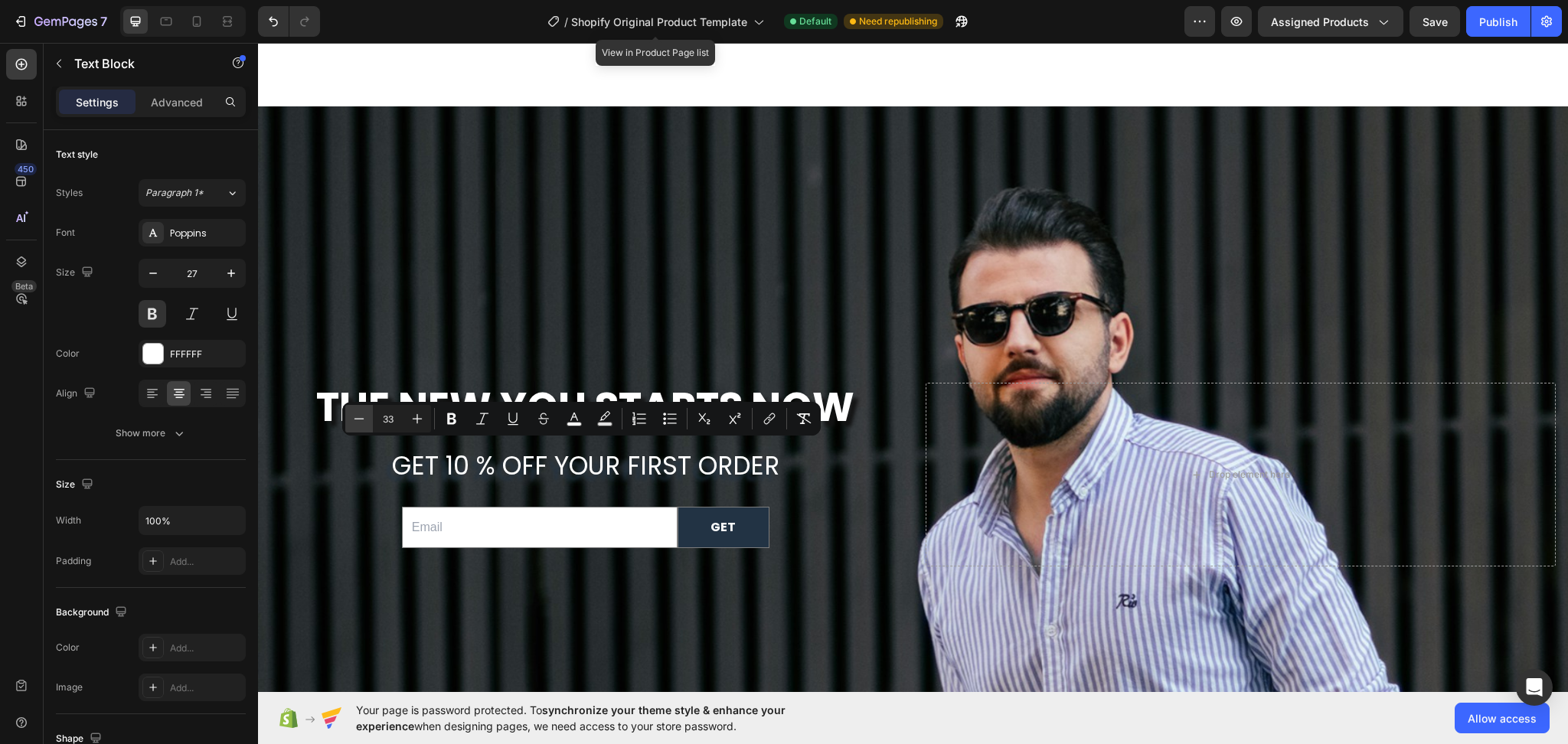
click at [355, 419] on icon "Editor contextual toolbar" at bounding box center [358, 418] width 15 height 15
click at [355, 418] on icon "Editor contextual toolbar" at bounding box center [359, 418] width 10 height 1
type input "31"
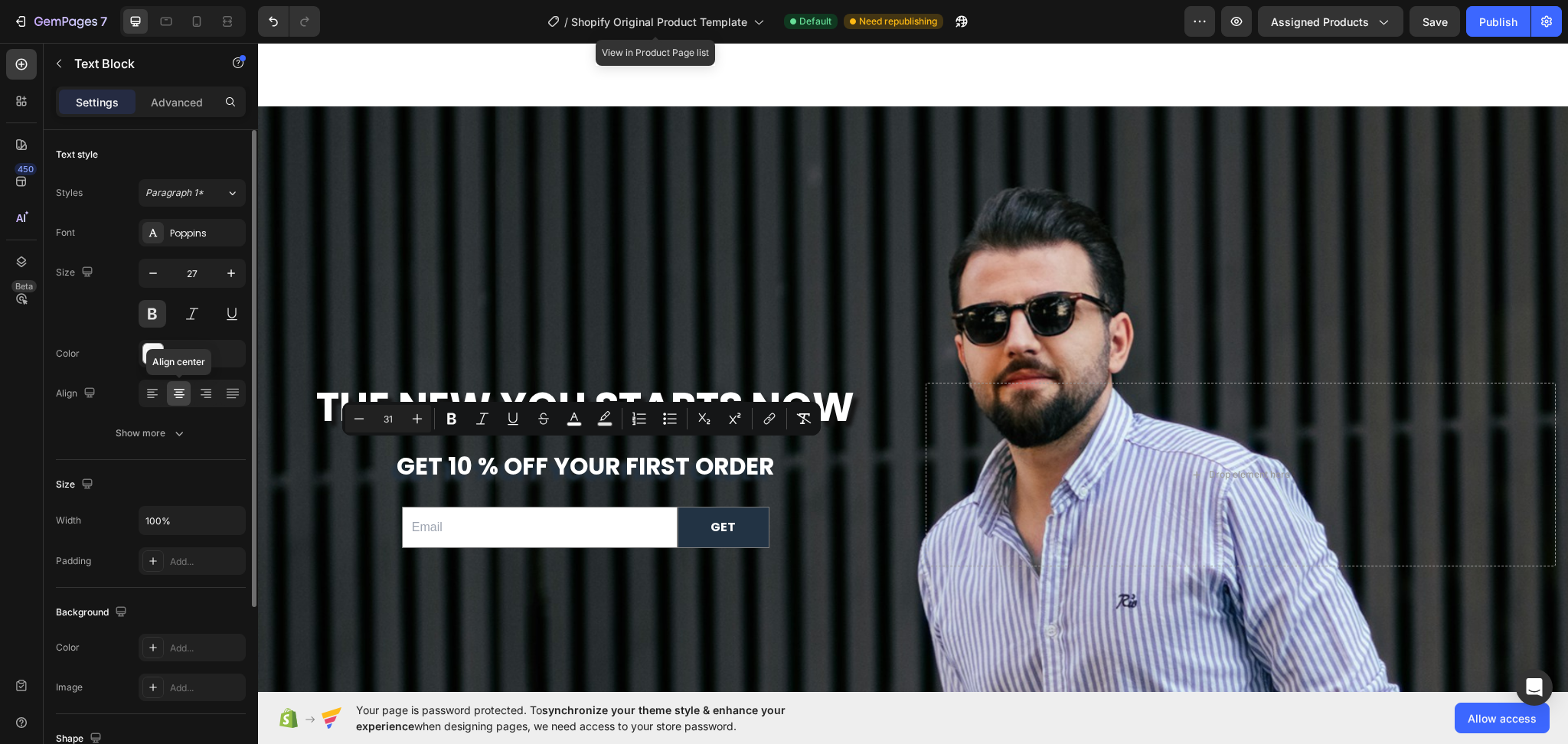
click at [186, 386] on icon at bounding box center [179, 393] width 15 height 15
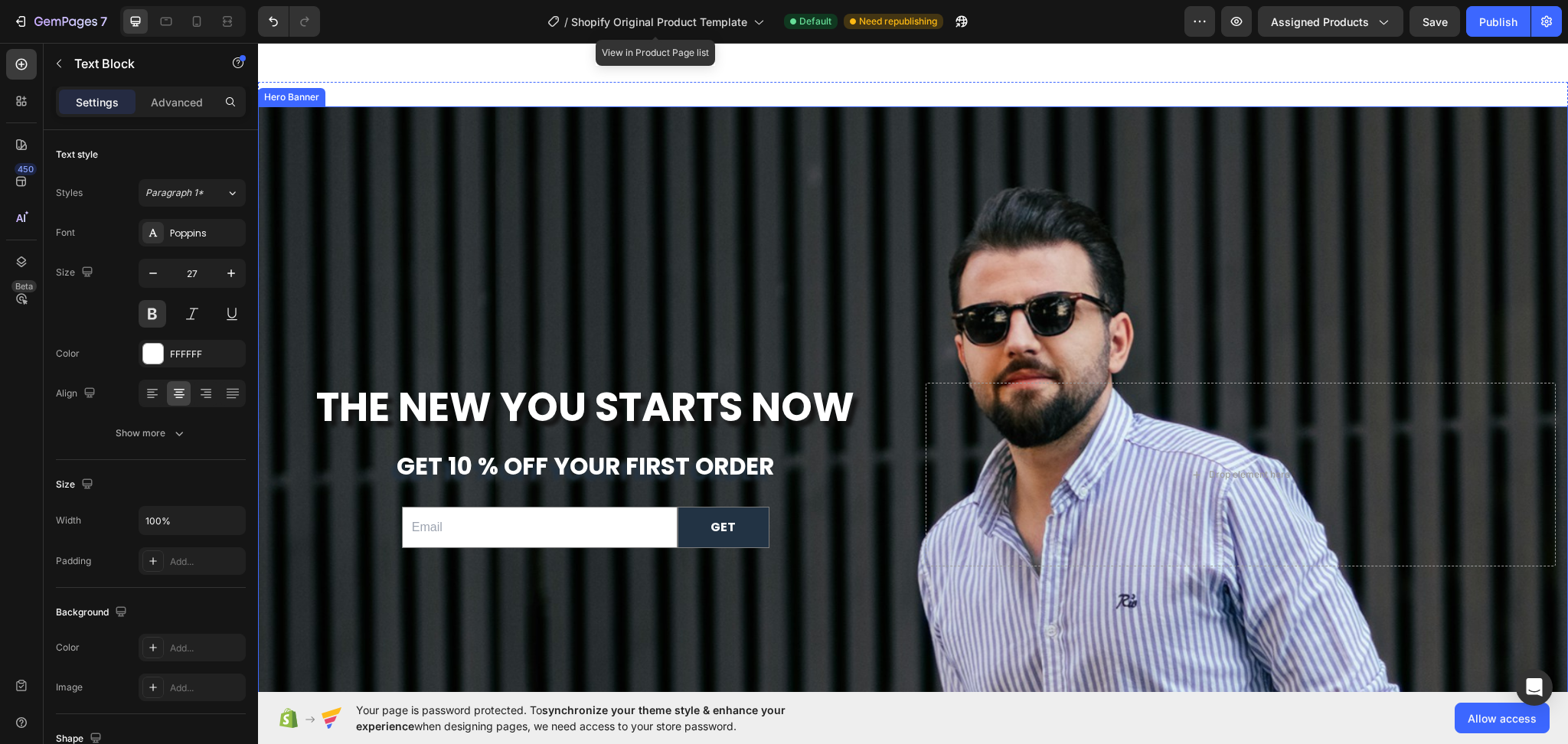
click at [697, 268] on div "Background Image" at bounding box center [912, 474] width 1310 height 736
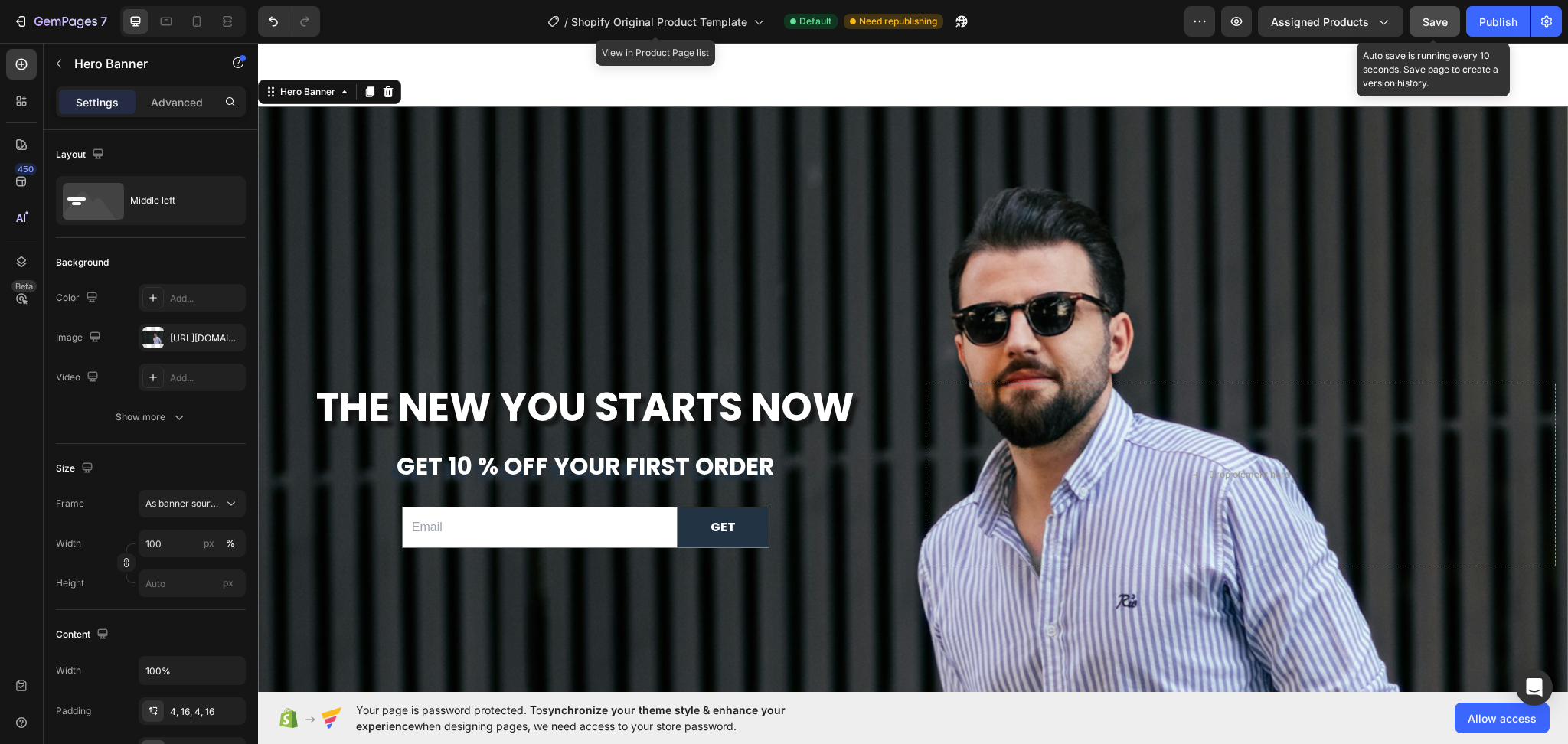
click at [1425, 24] on span "Save" at bounding box center [1435, 21] width 26 height 13
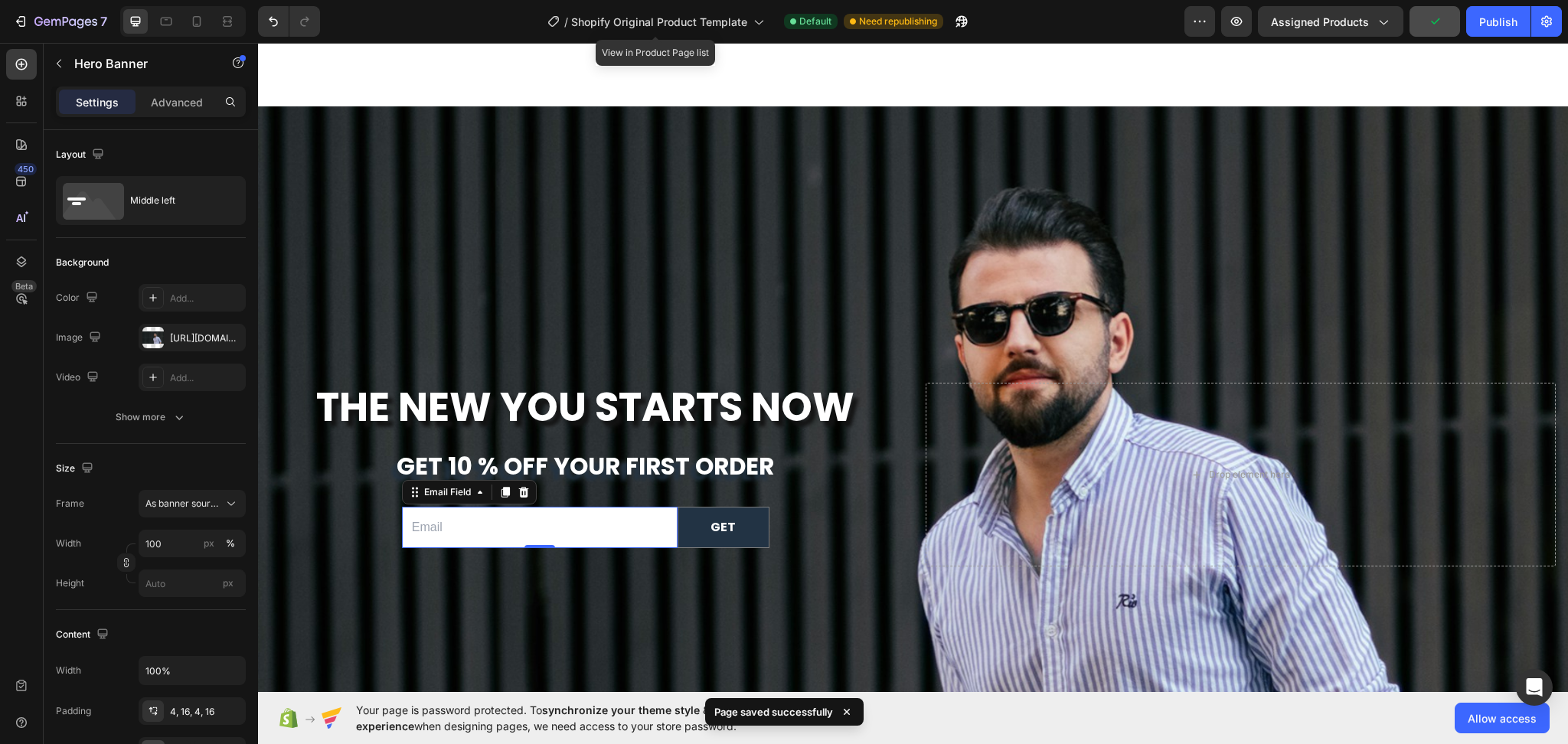
click at [671, 529] on input "email" at bounding box center [539, 528] width 275 height 42
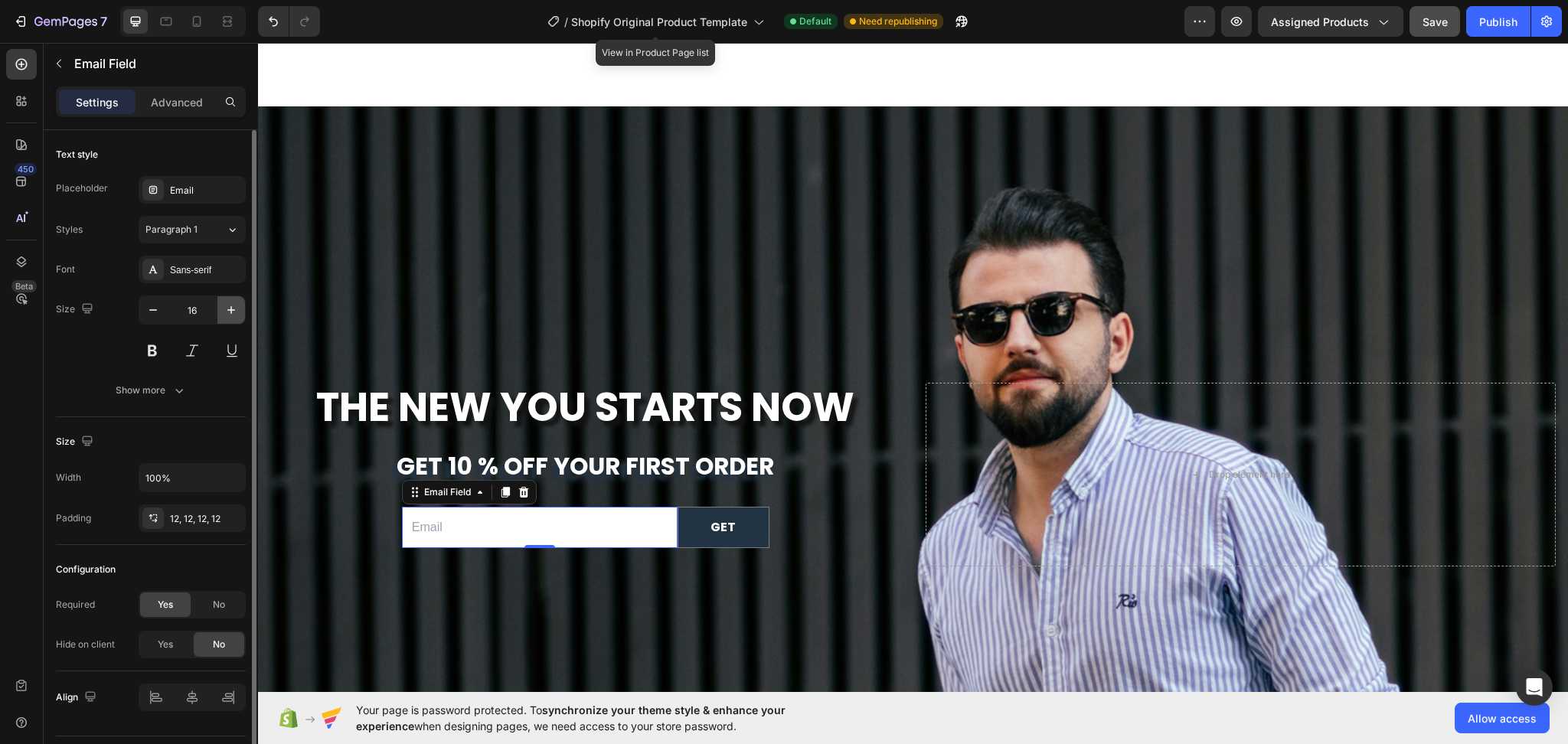
click at [228, 307] on icon "button" at bounding box center [231, 310] width 15 height 15
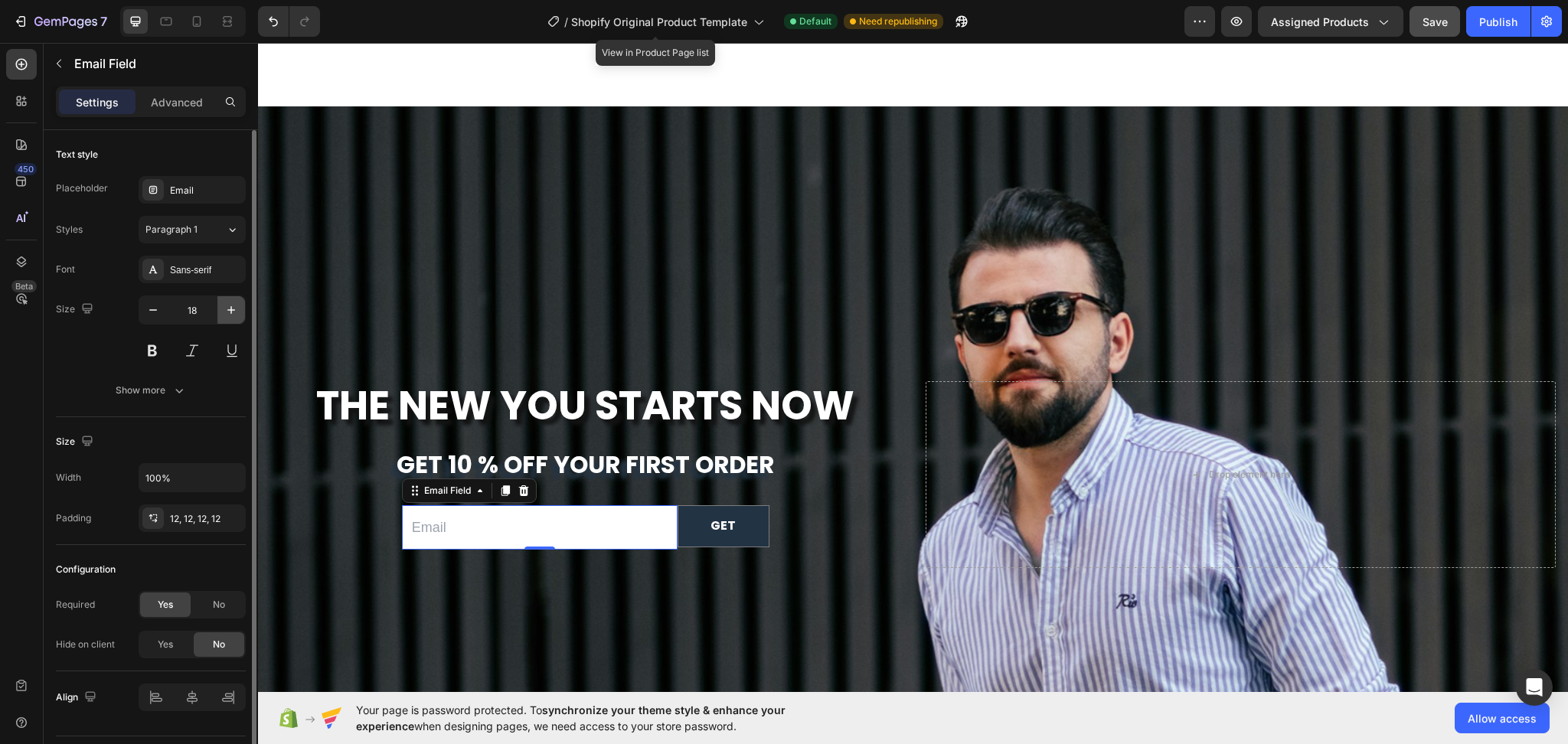
click at [228, 307] on icon "button" at bounding box center [231, 310] width 15 height 15
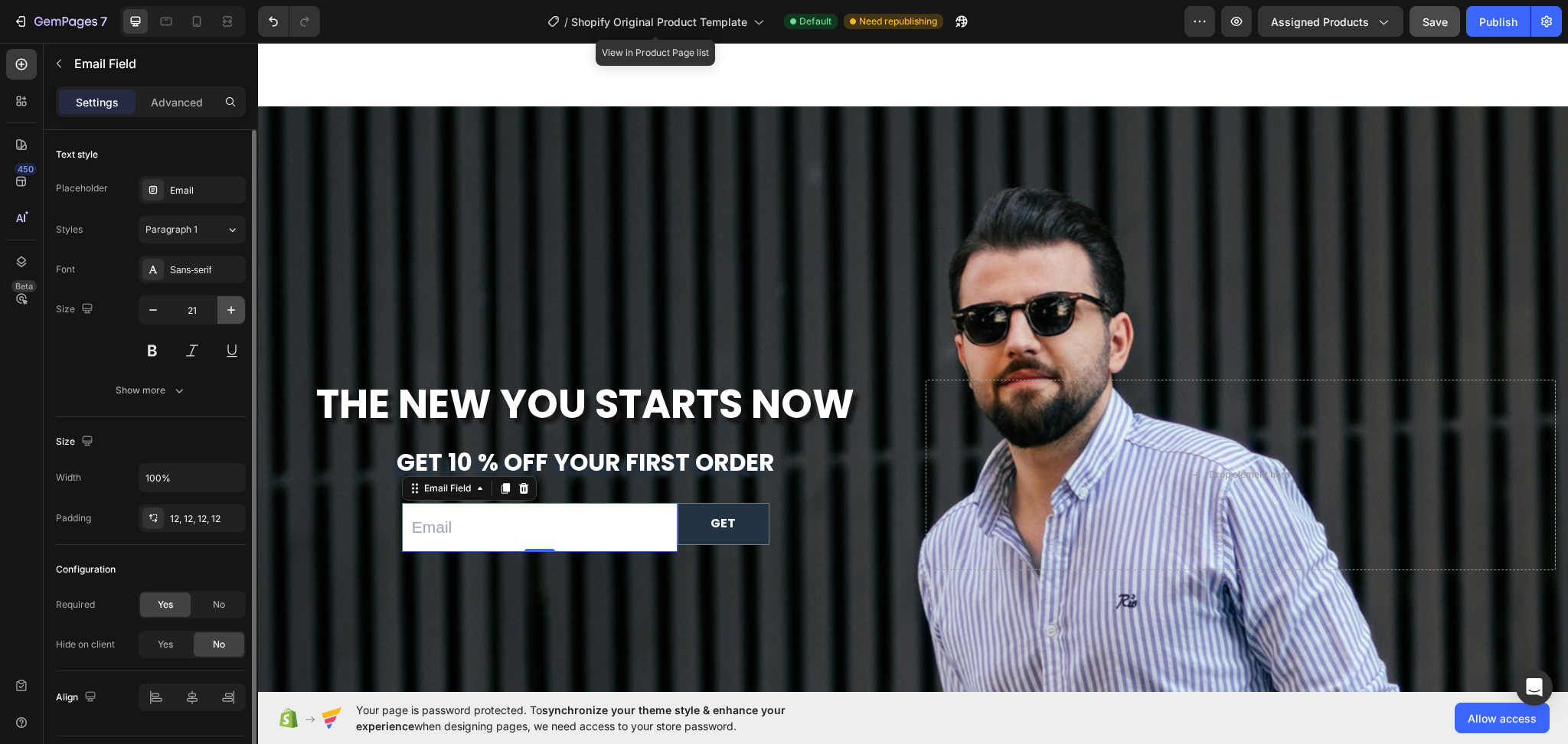
click at [228, 307] on icon "button" at bounding box center [231, 310] width 15 height 15
type input "23"
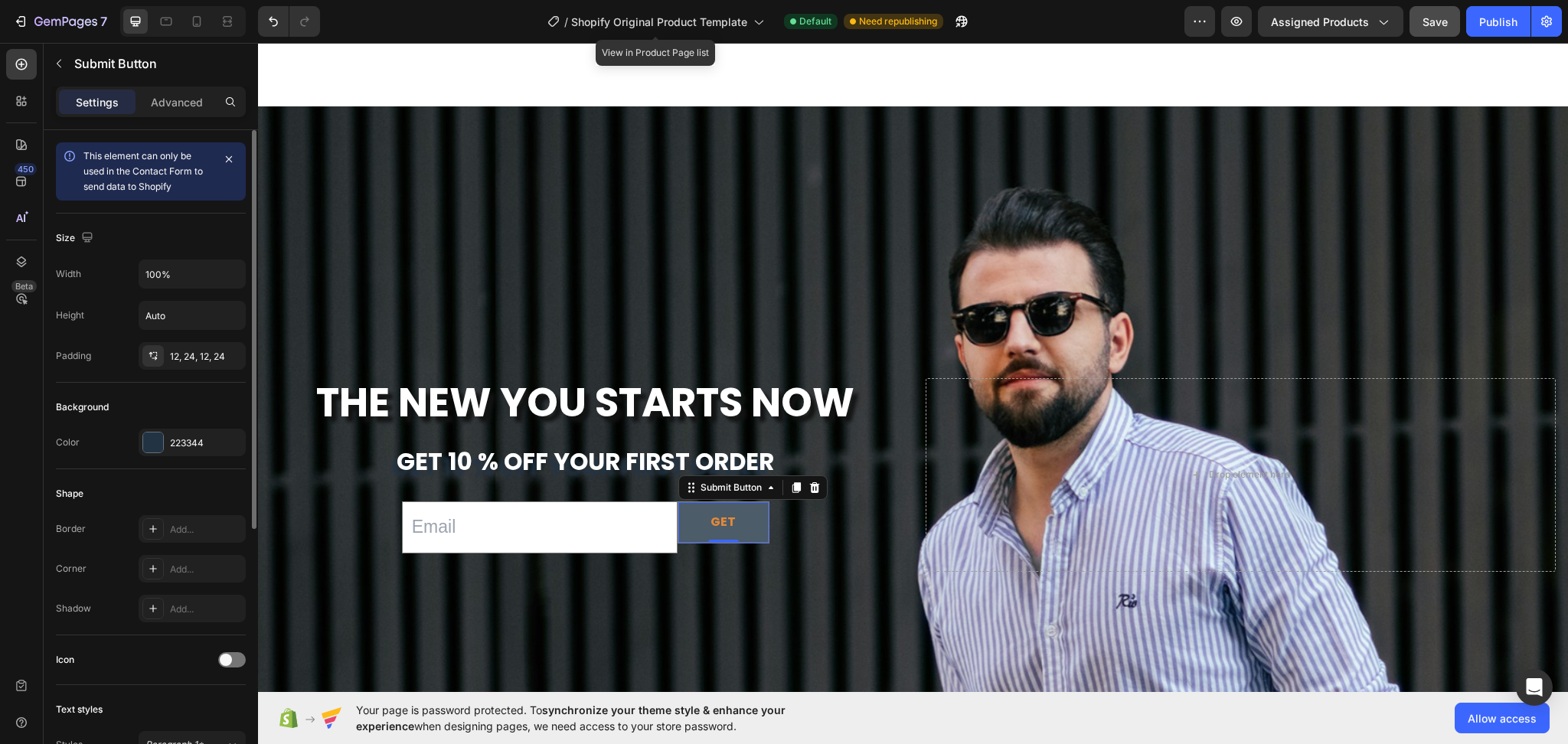
click at [742, 529] on button "GET" at bounding box center [723, 522] width 91 height 40
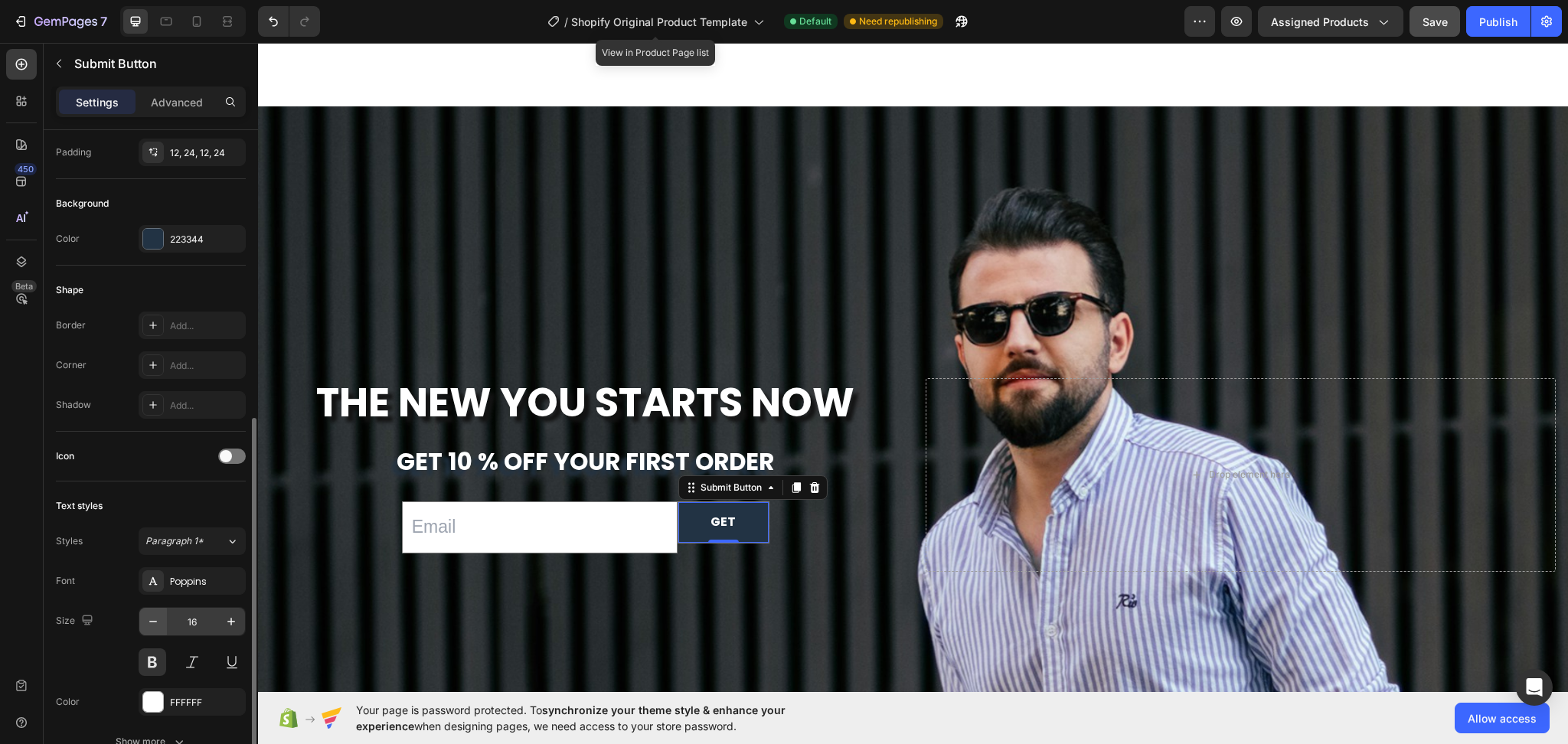
scroll to position [306, 0]
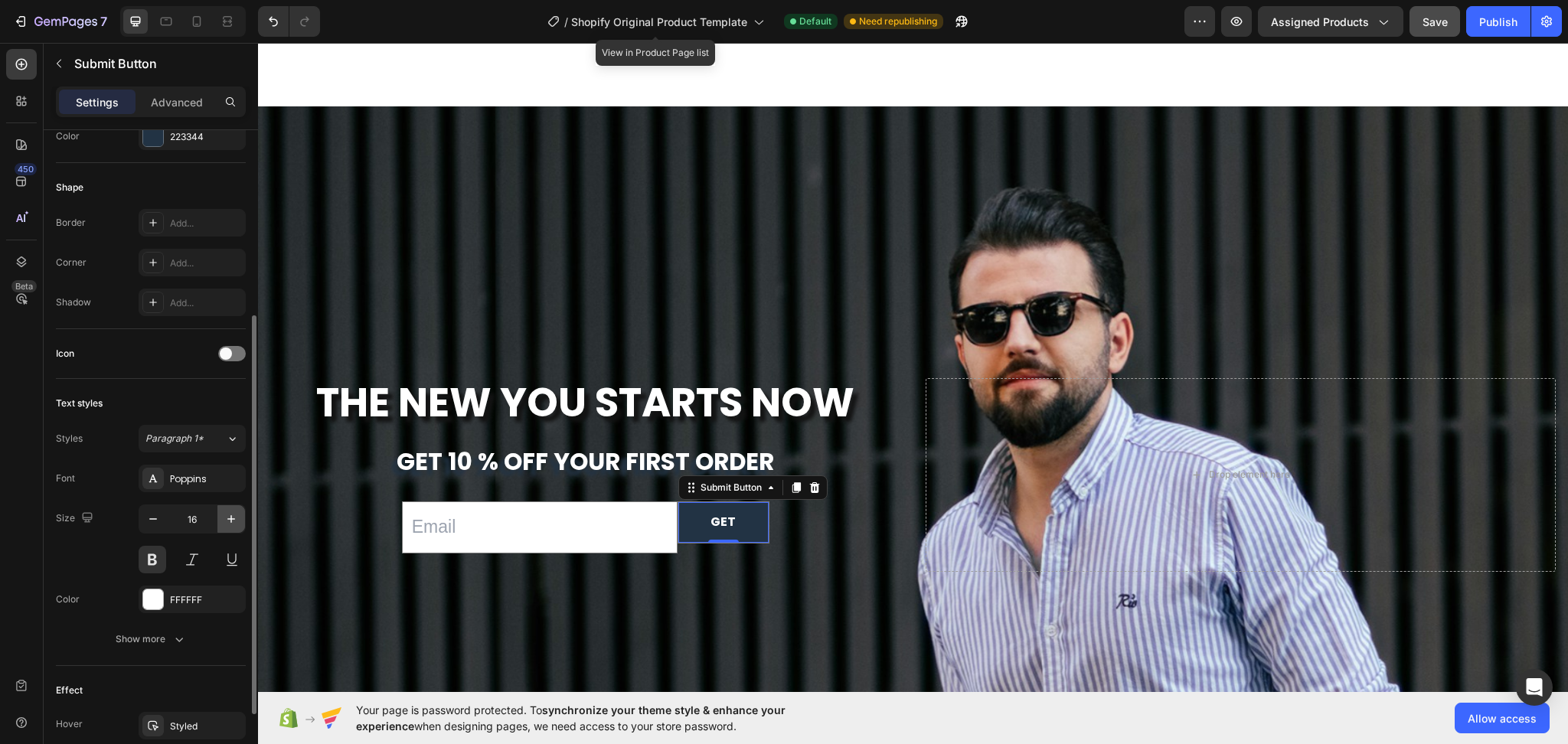
click at [238, 528] on button "button" at bounding box center [231, 518] width 27 height 27
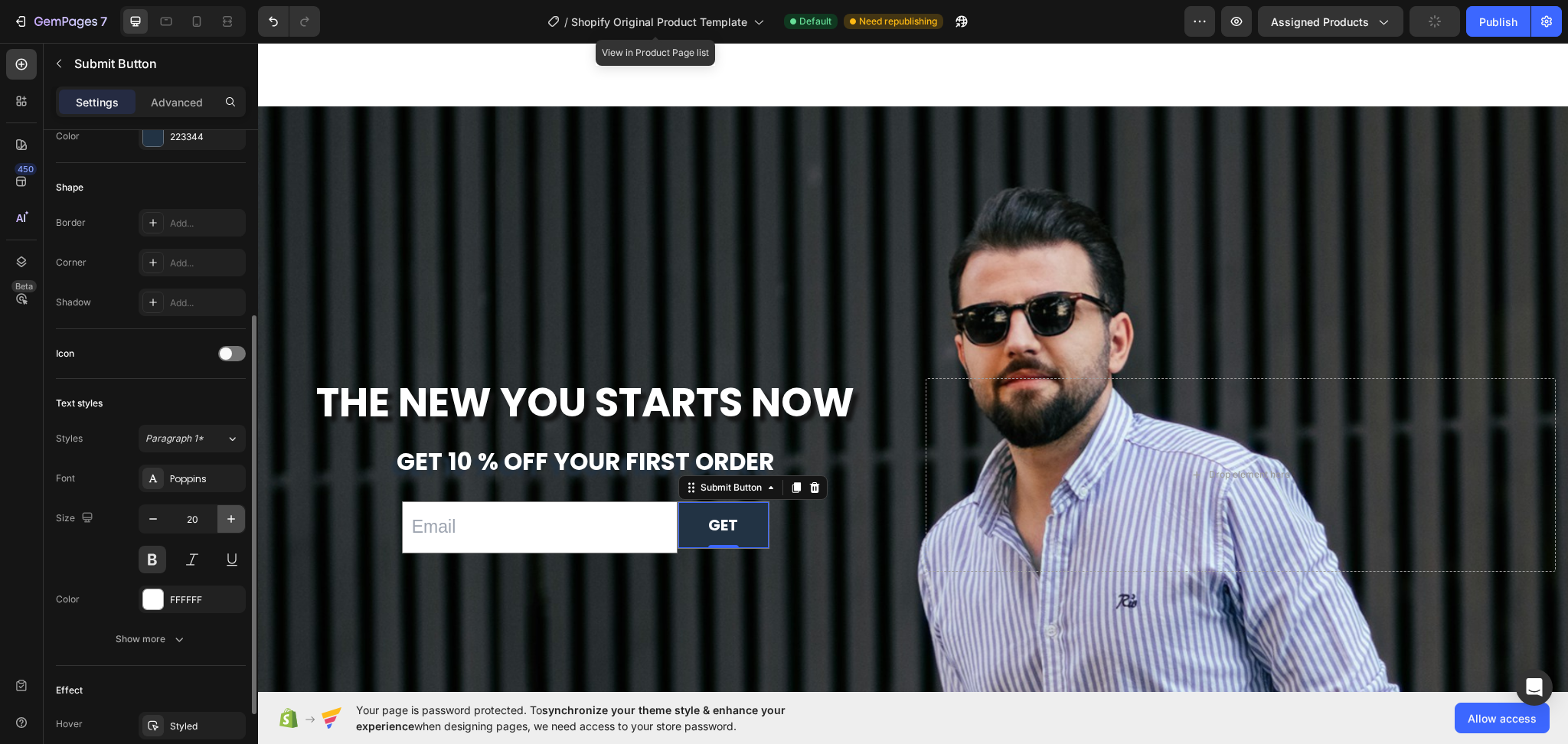
click at [238, 528] on button "button" at bounding box center [231, 518] width 27 height 27
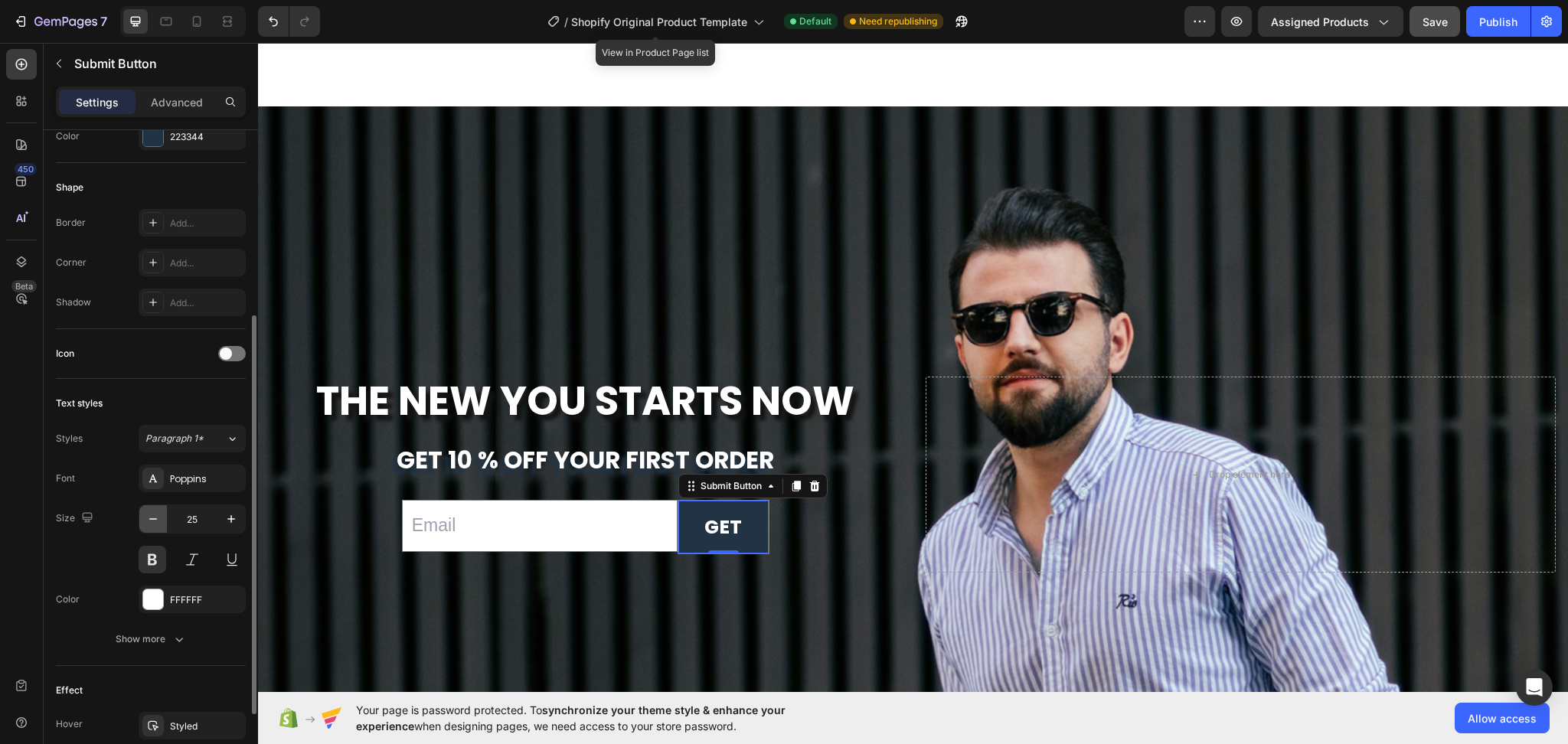
click at [158, 522] on icon "button" at bounding box center [152, 518] width 15 height 15
type input "24"
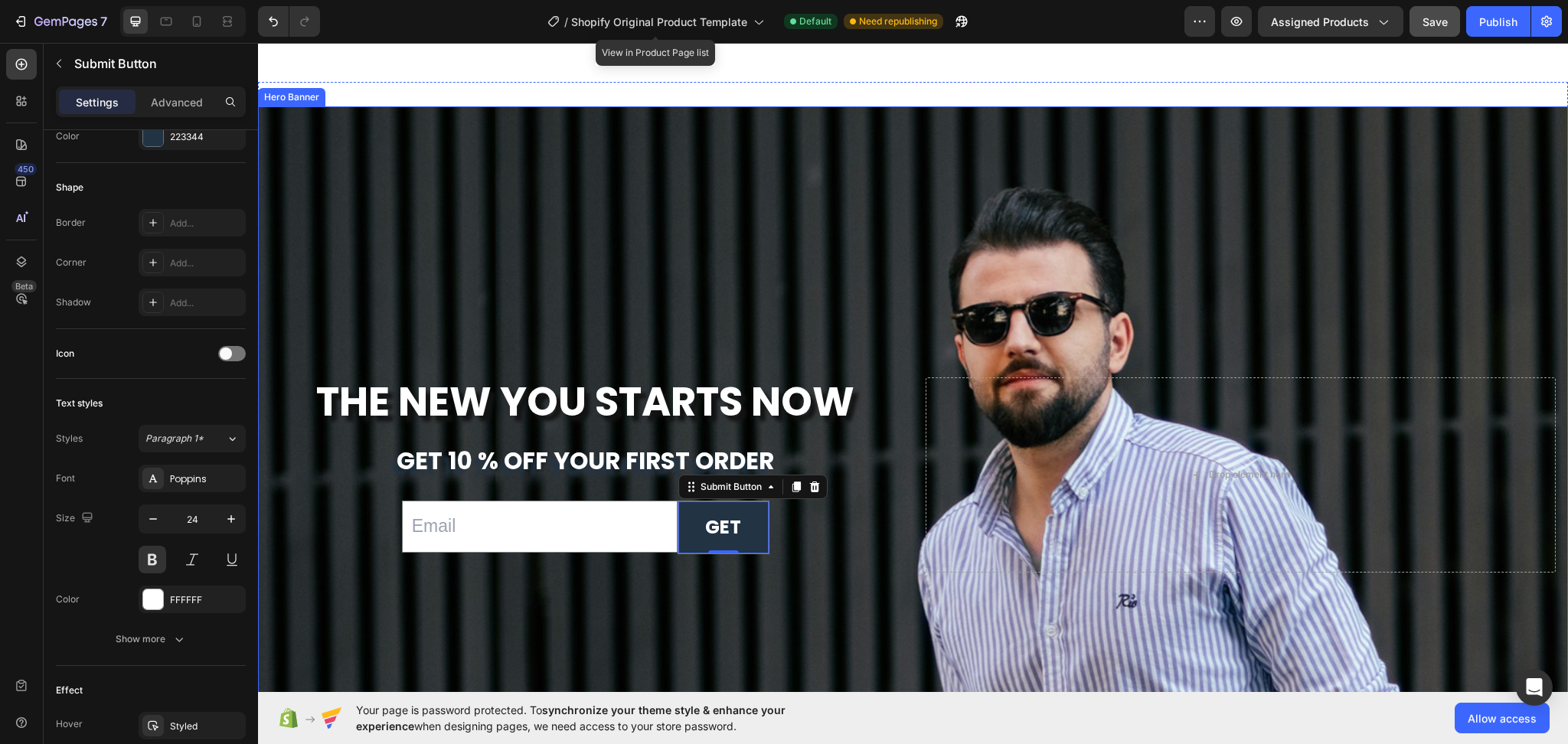
click at [729, 272] on div "Background Image" at bounding box center [912, 474] width 1310 height 736
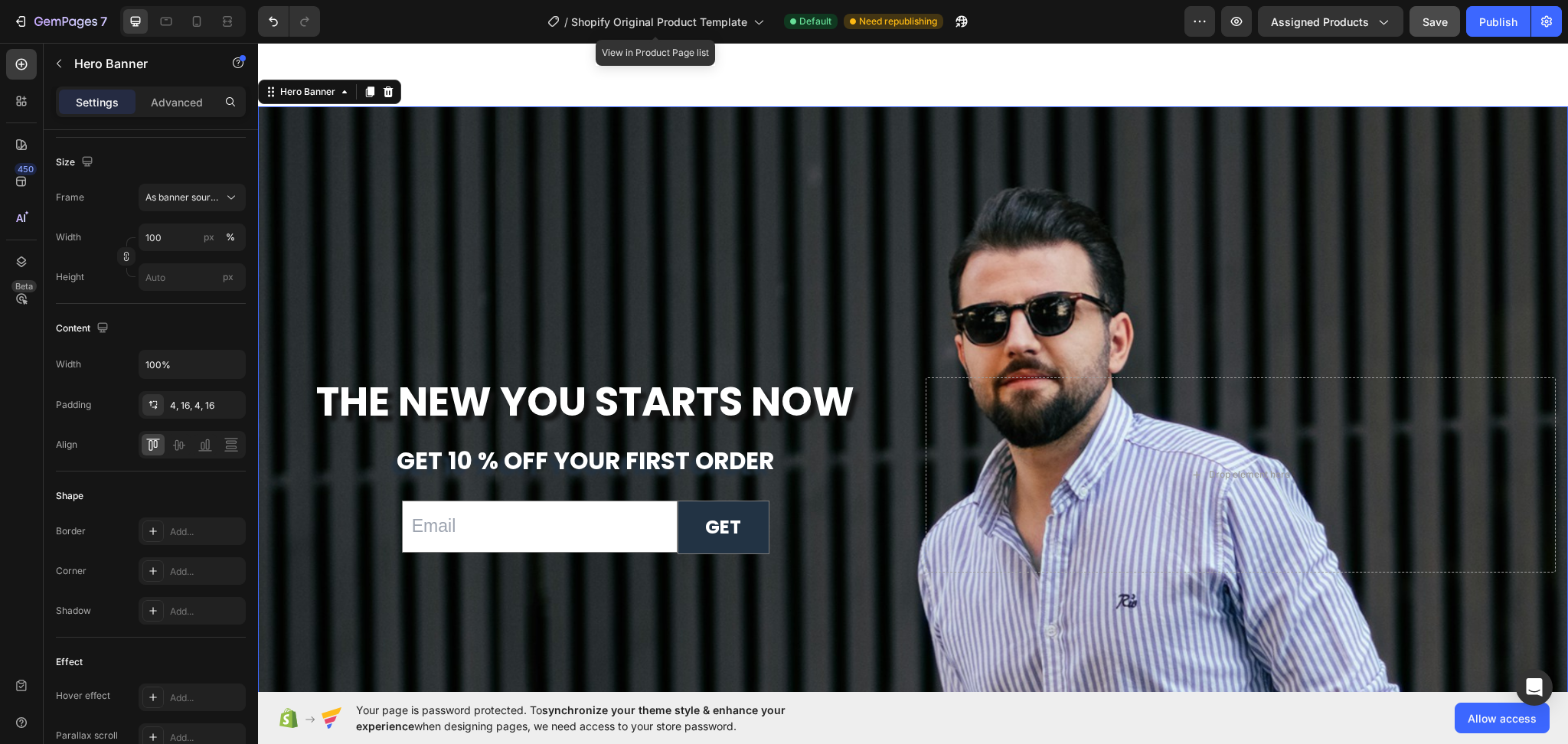
scroll to position [0, 0]
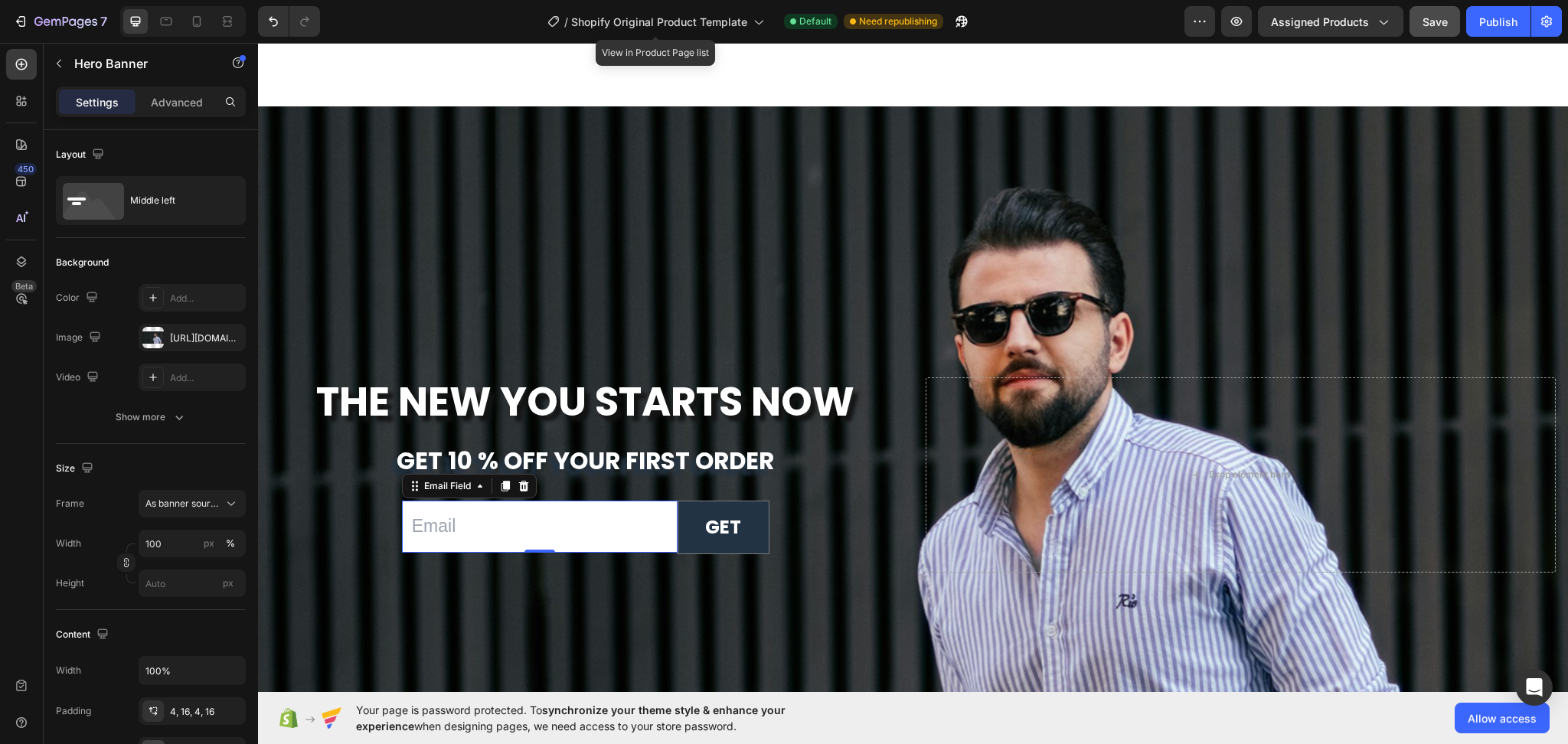
click at [602, 520] on input "email" at bounding box center [539, 526] width 275 height 51
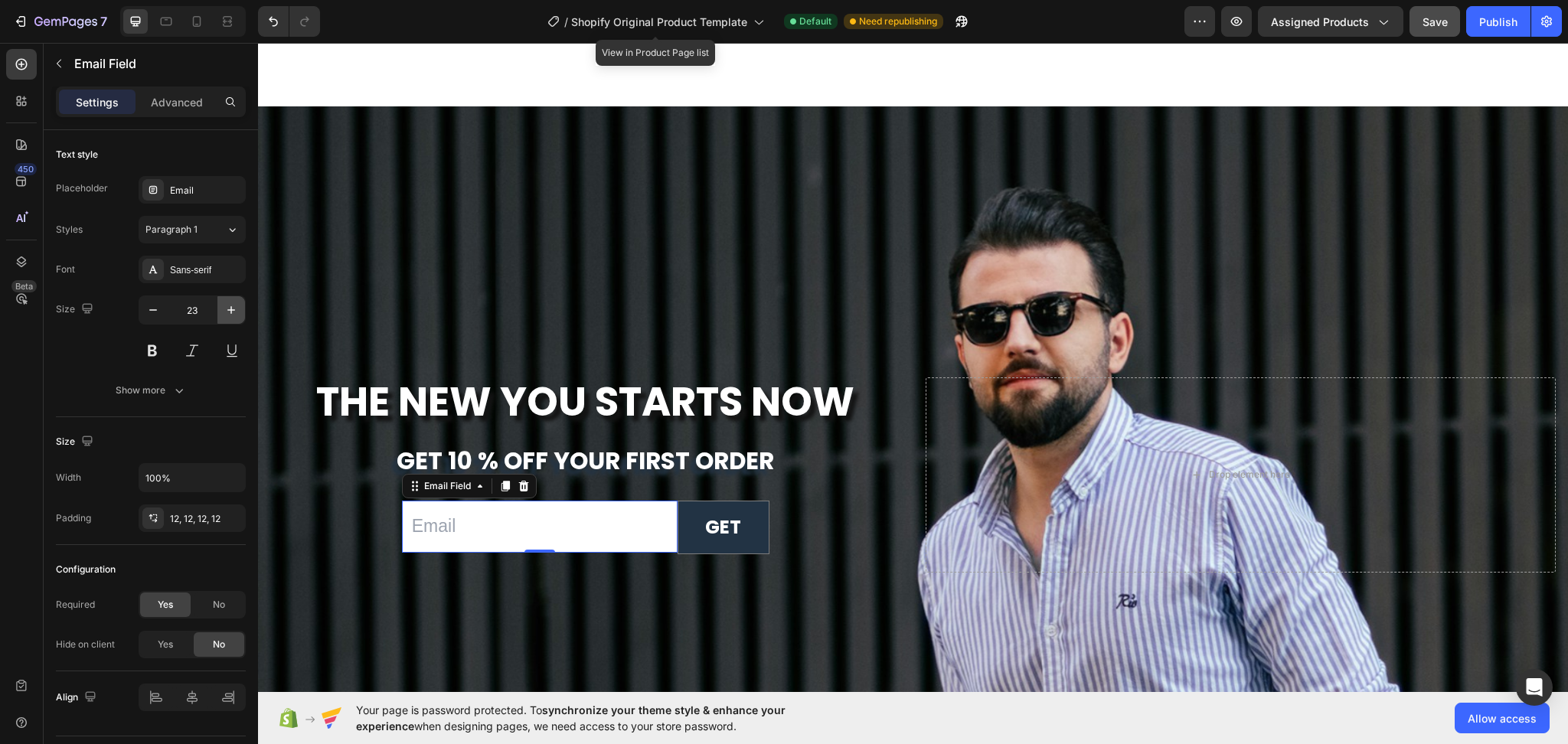
click at [231, 313] on icon "button" at bounding box center [231, 310] width 8 height 8
type input "24"
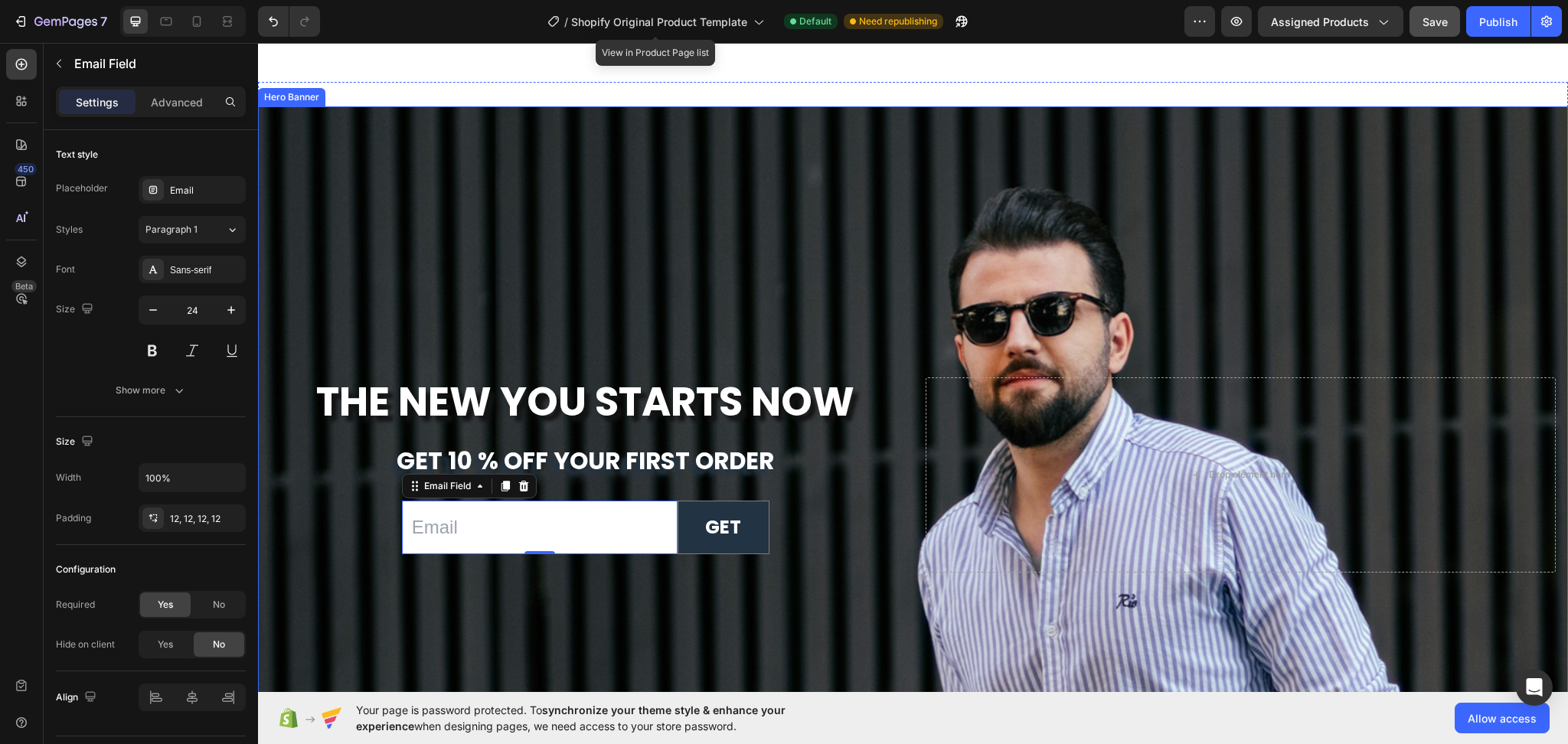
click at [483, 251] on div "Background Image" at bounding box center [912, 474] width 1310 height 736
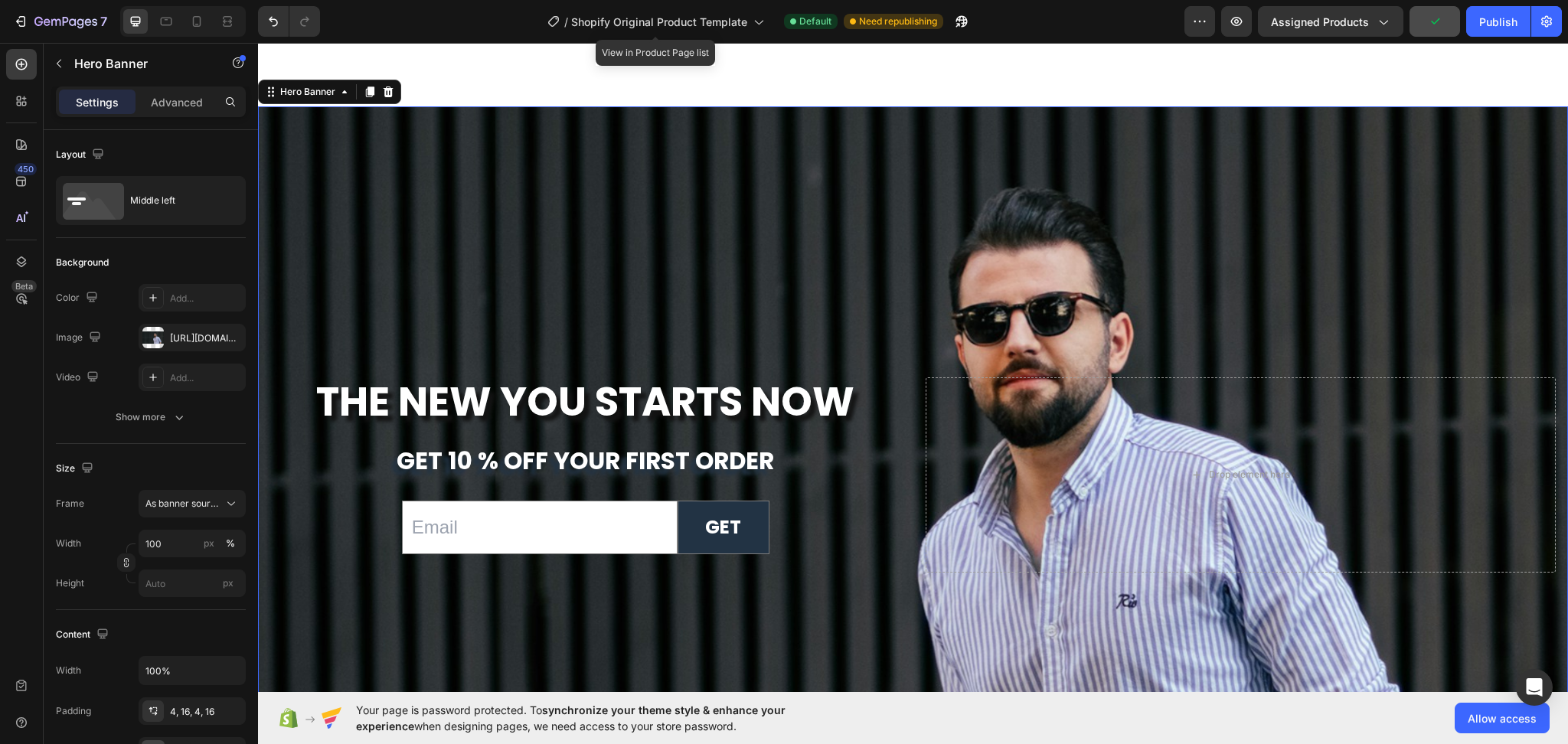
click at [598, 302] on div "Background Image" at bounding box center [912, 474] width 1310 height 736
click at [1433, 27] on div "Save" at bounding box center [1435, 22] width 26 height 16
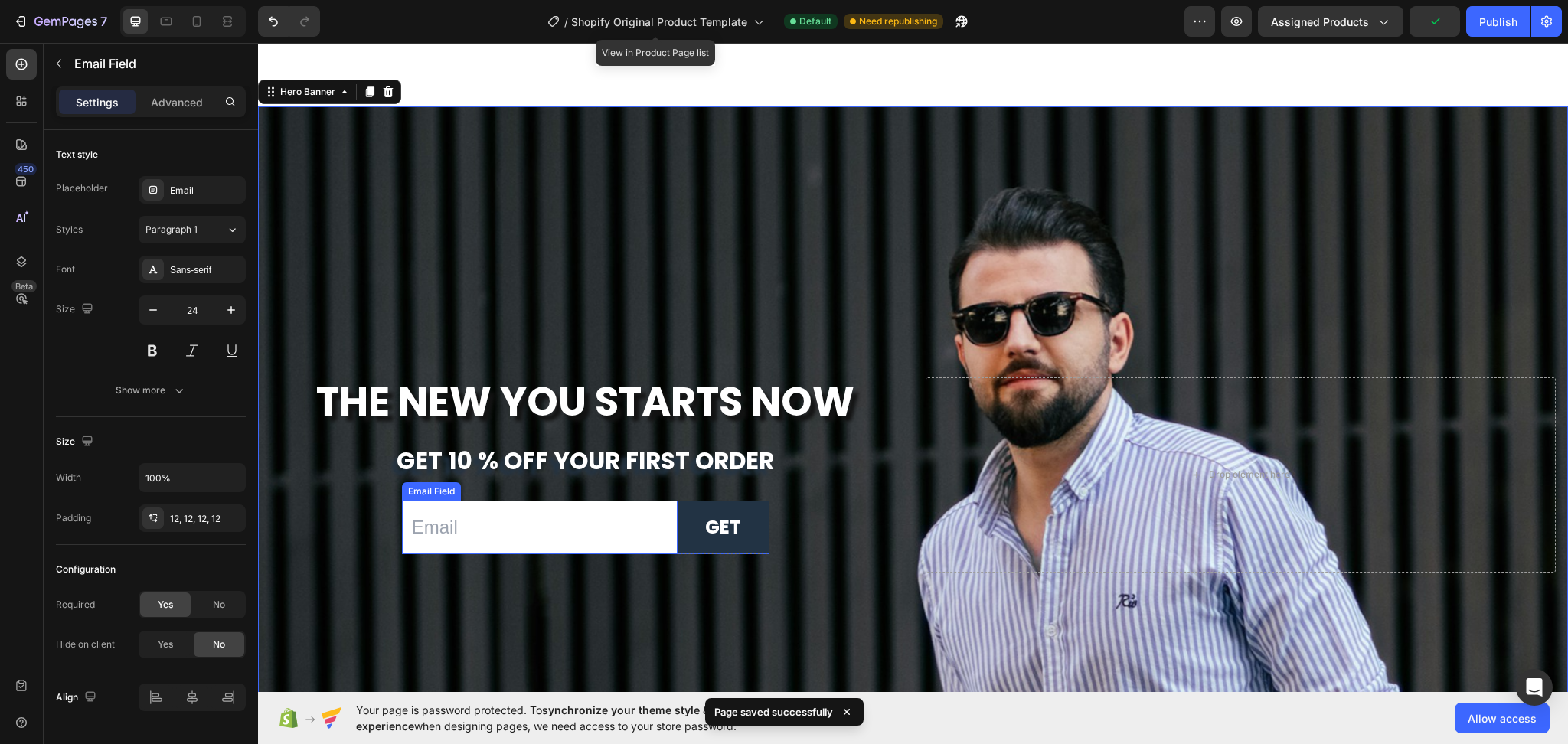
click at [475, 529] on input "email" at bounding box center [539, 527] width 275 height 53
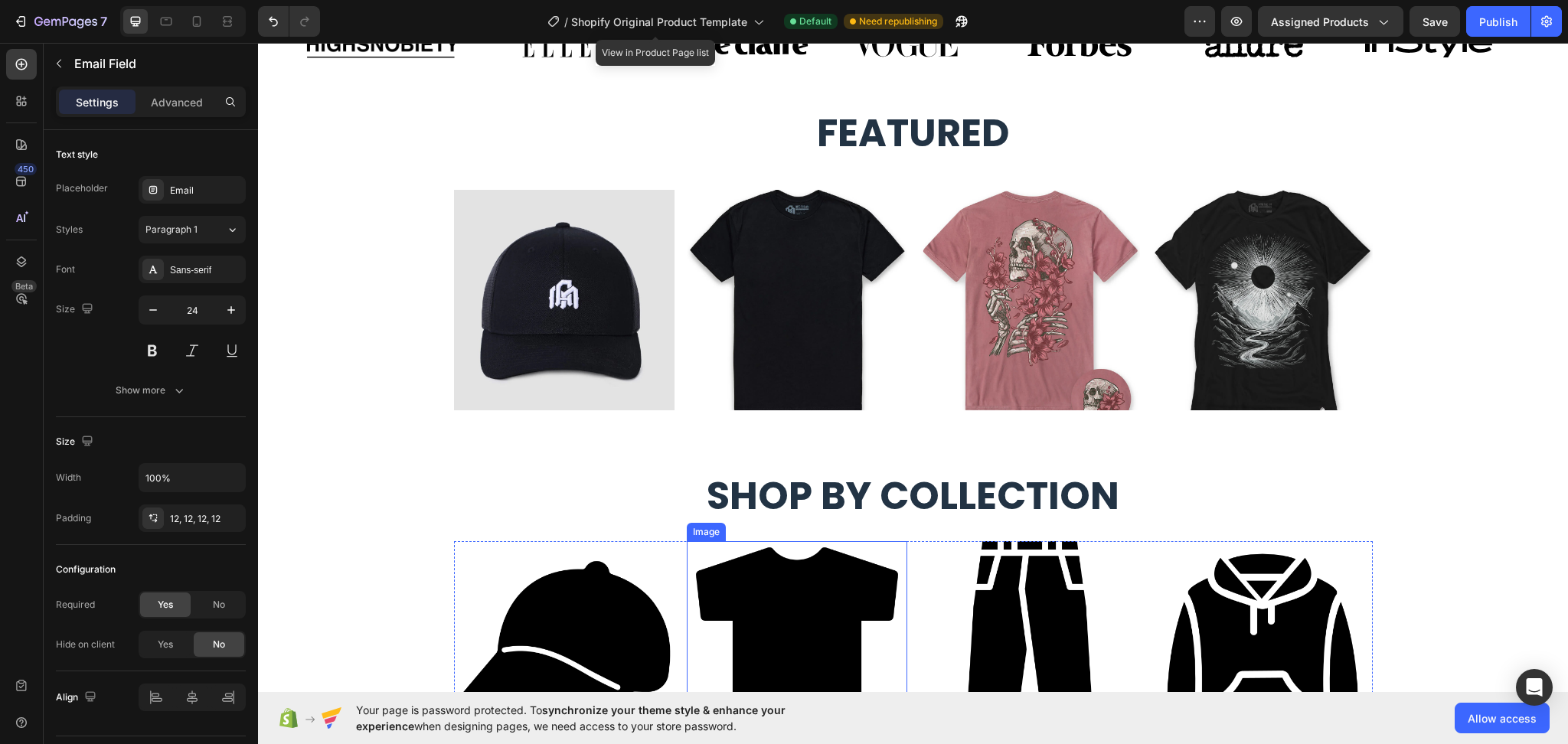
scroll to position [1118, 0]
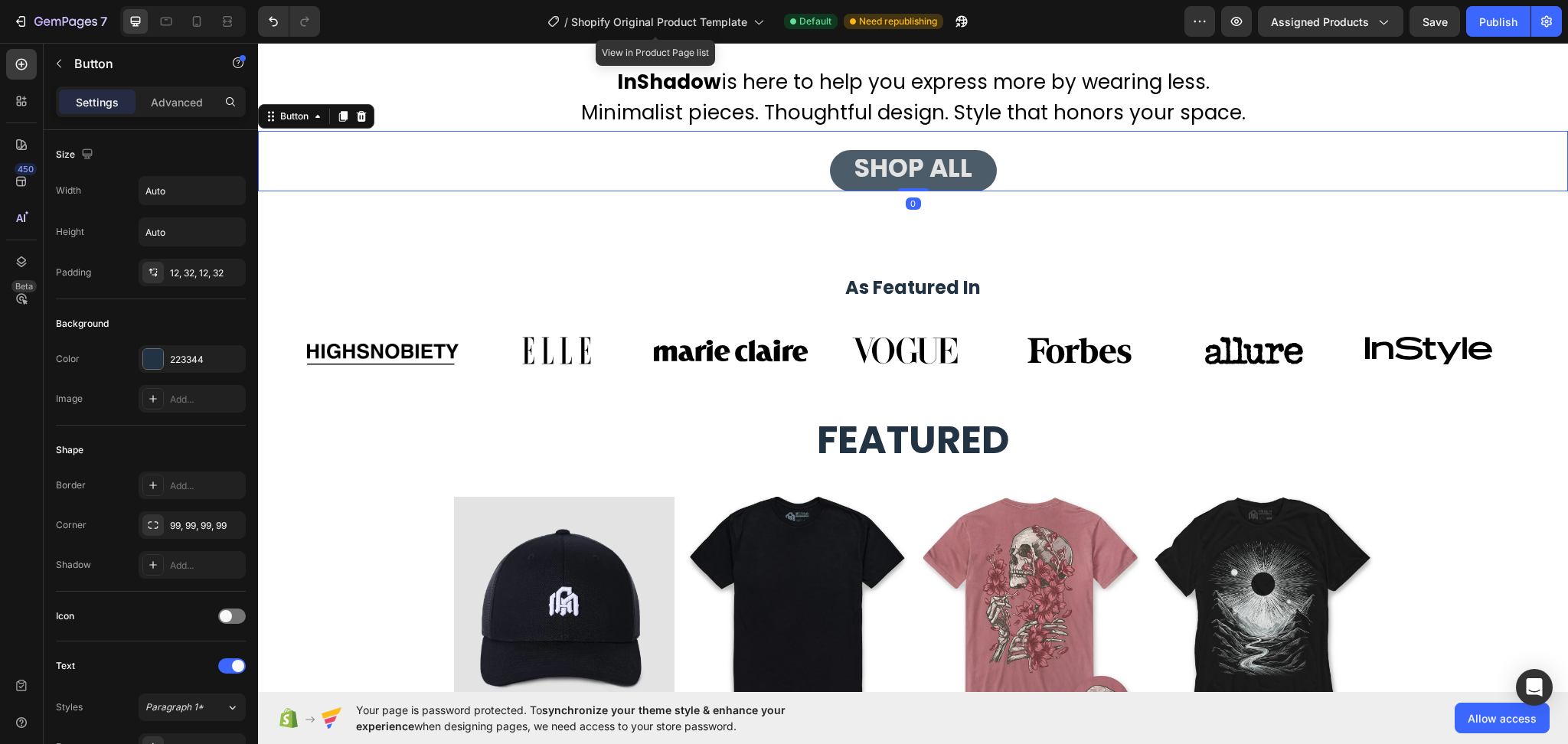
click at [969, 176] on button "SHOP ALL" at bounding box center [913, 171] width 167 height 41
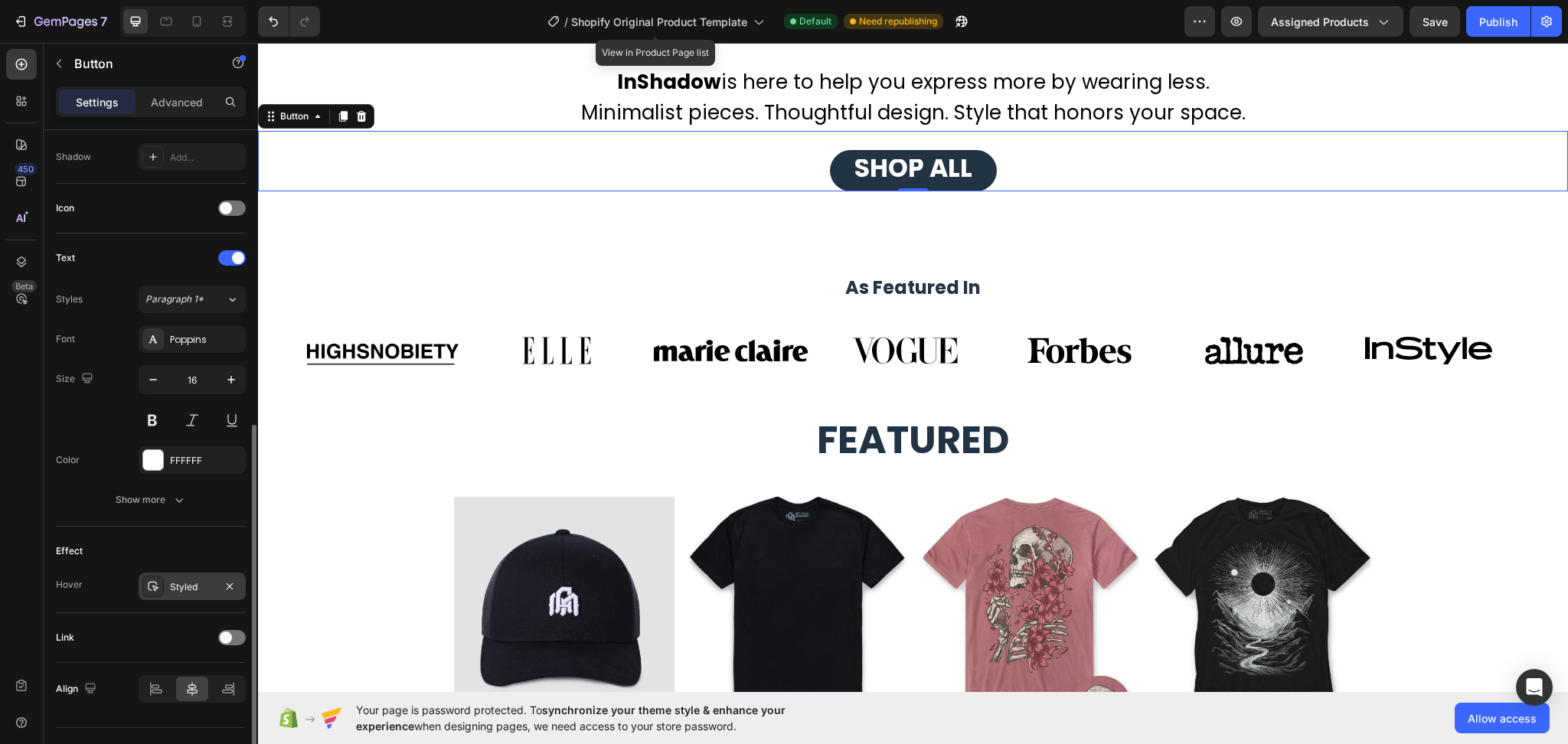
scroll to position [440, 0]
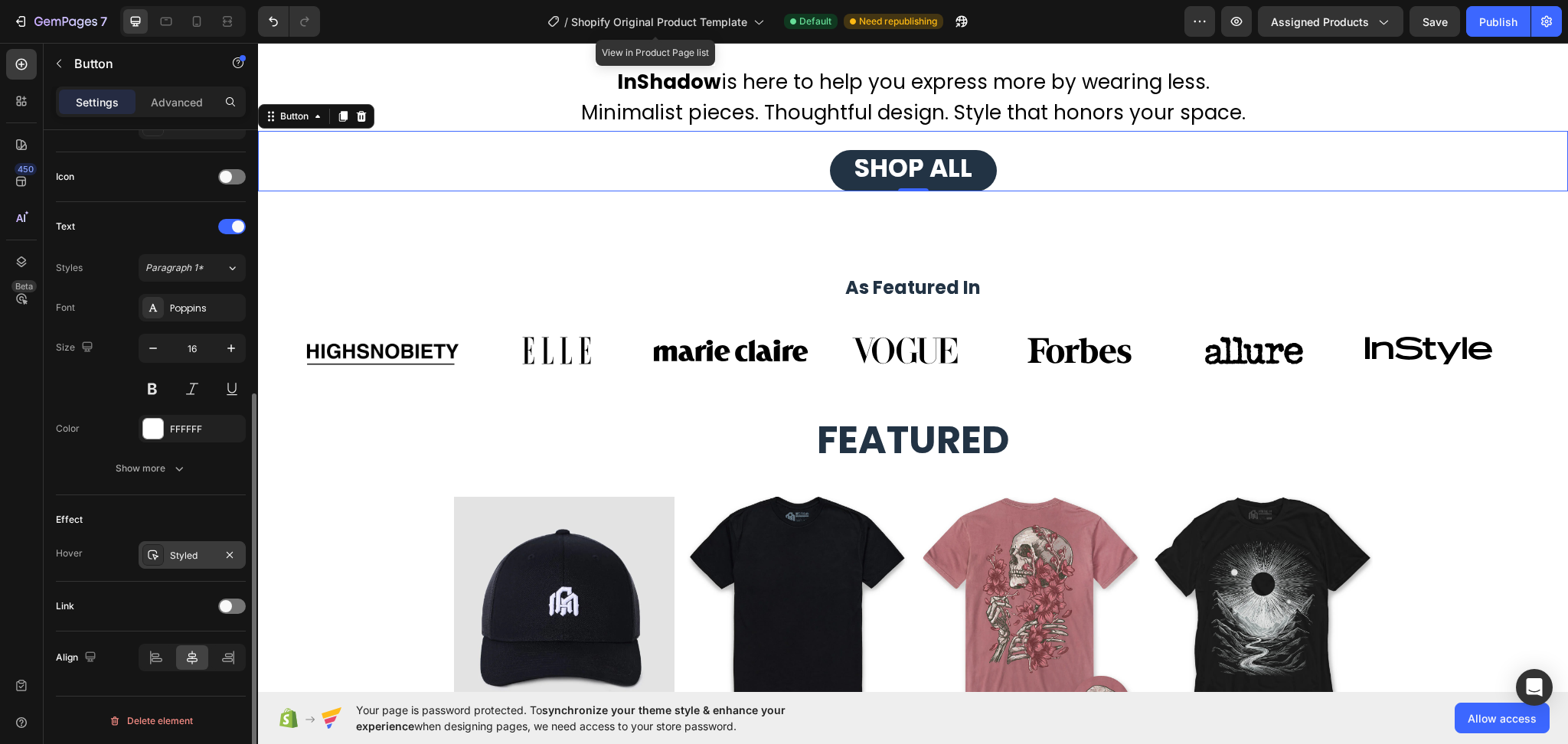
click at [157, 562] on div at bounding box center [153, 555] width 21 height 21
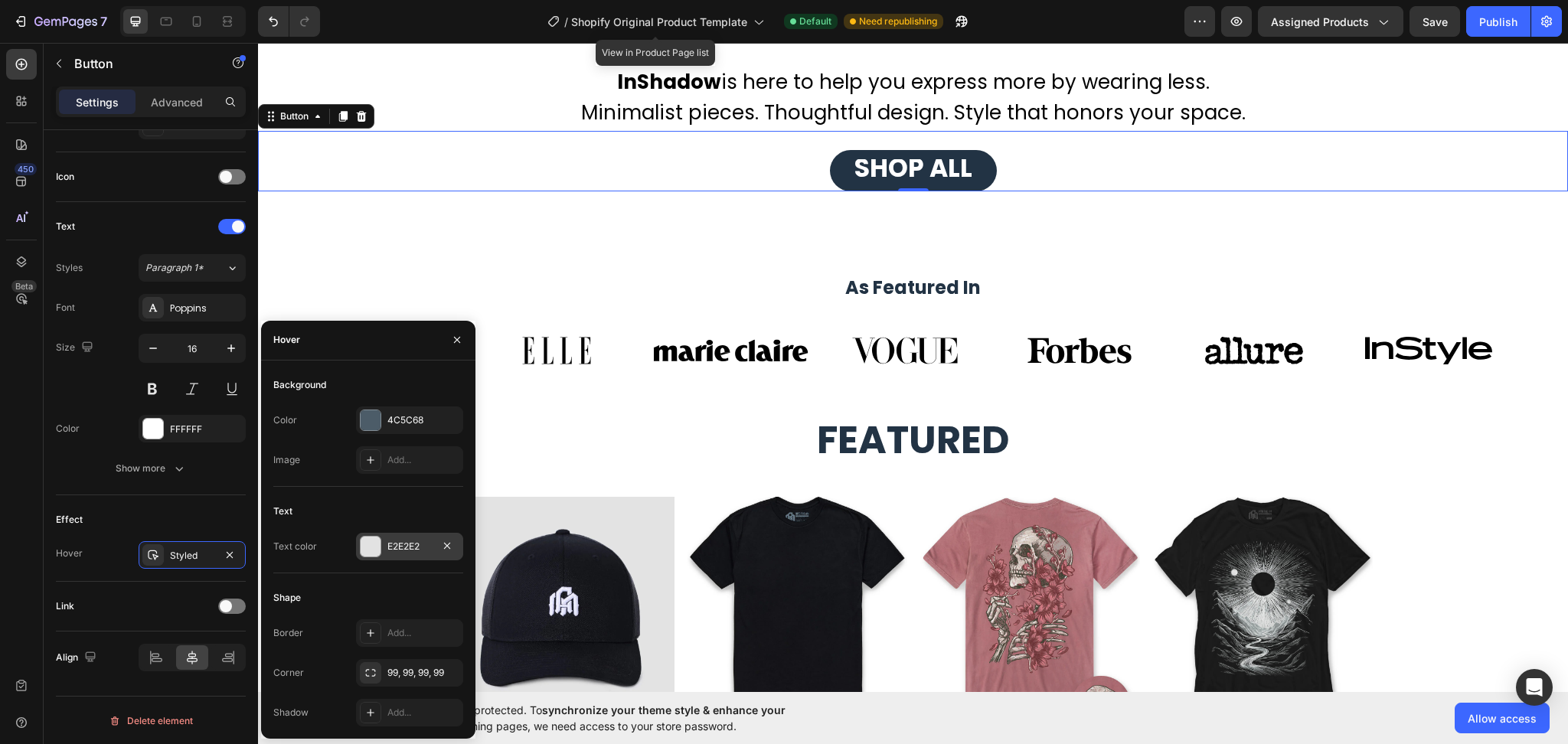
click at [381, 546] on div at bounding box center [370, 546] width 21 height 21
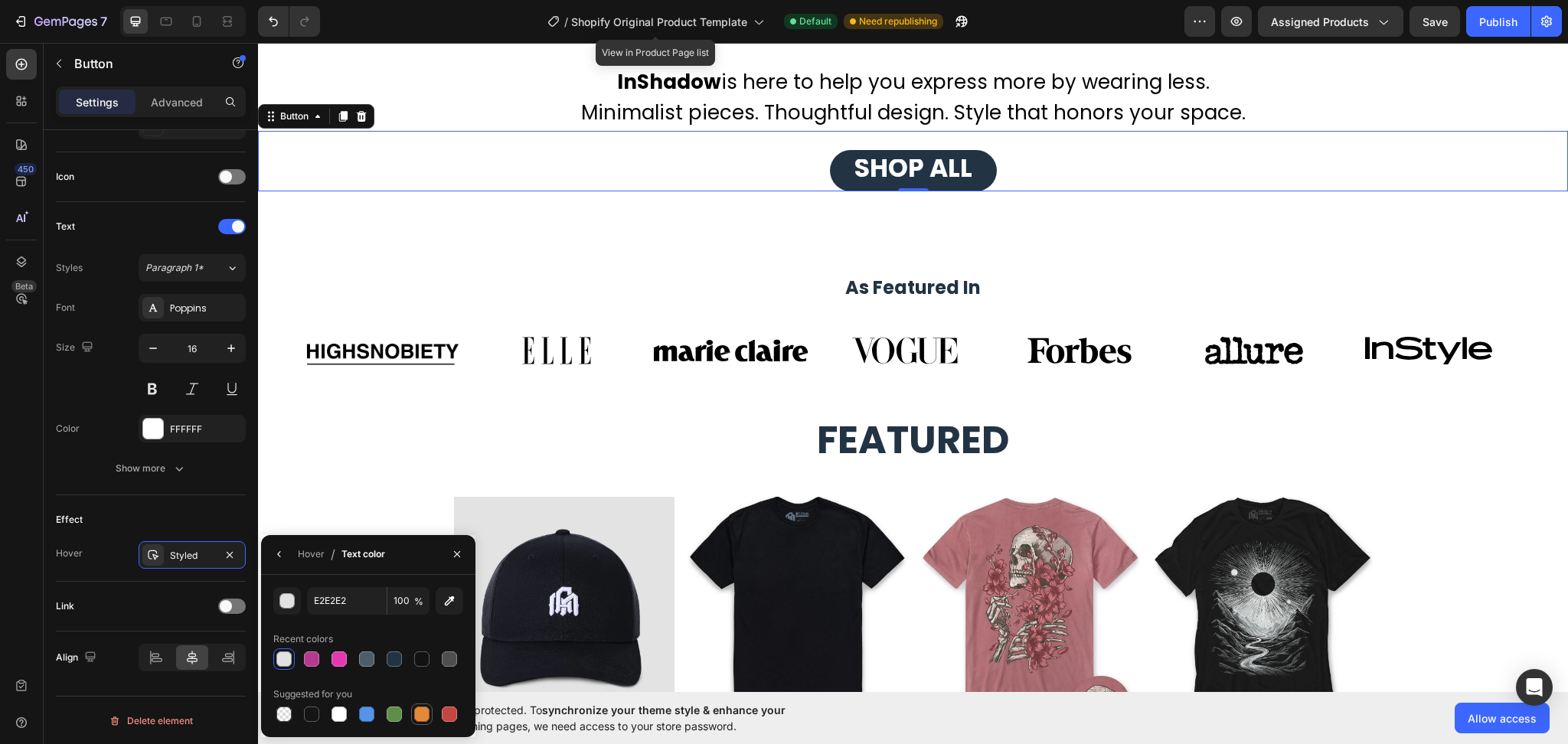
click at [421, 711] on div at bounding box center [421, 713] width 15 height 15
type input "E4893A"
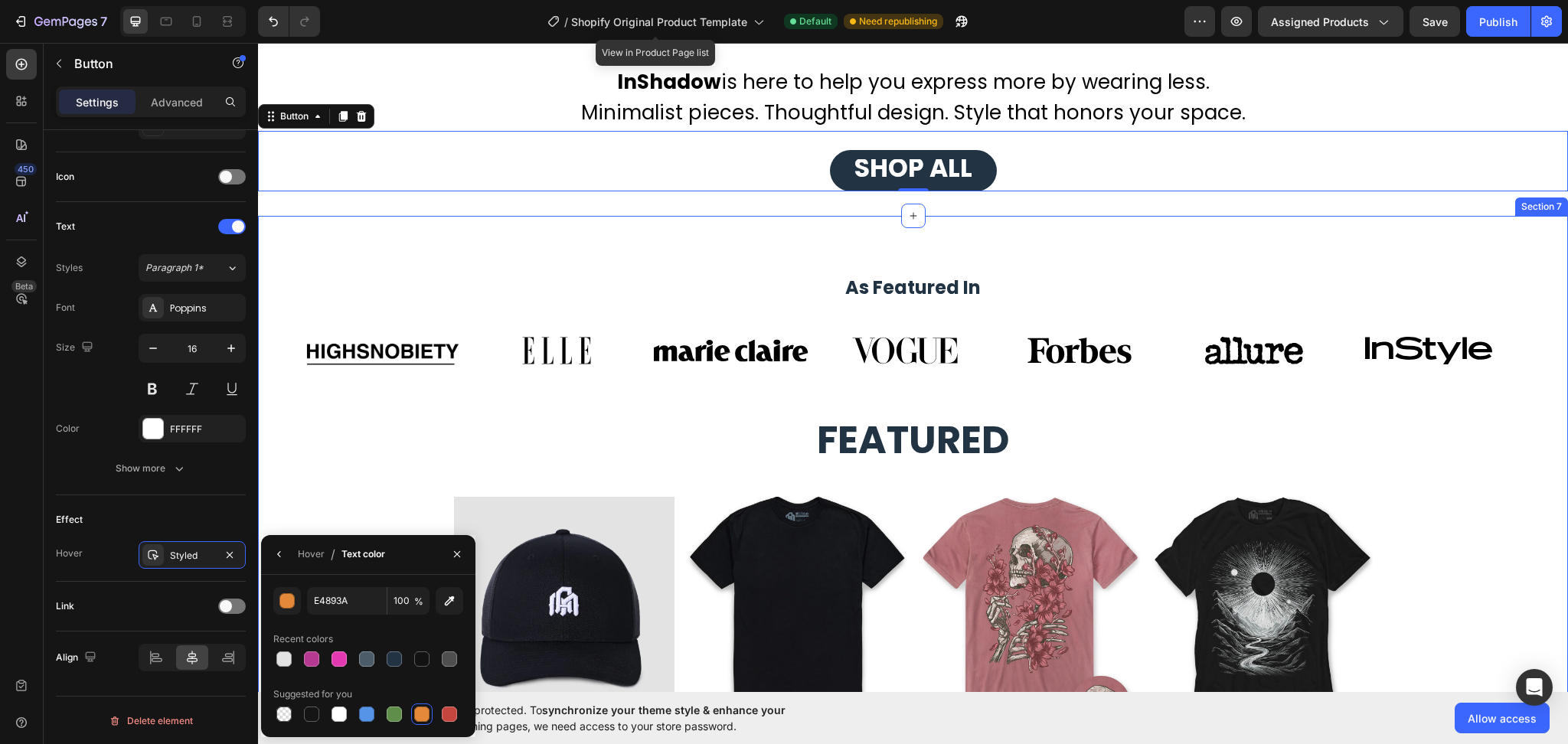
click at [1052, 218] on div "As Featured In Heading Image Image Image Image Image Image Image Carousel Row F…" at bounding box center [912, 485] width 1310 height 538
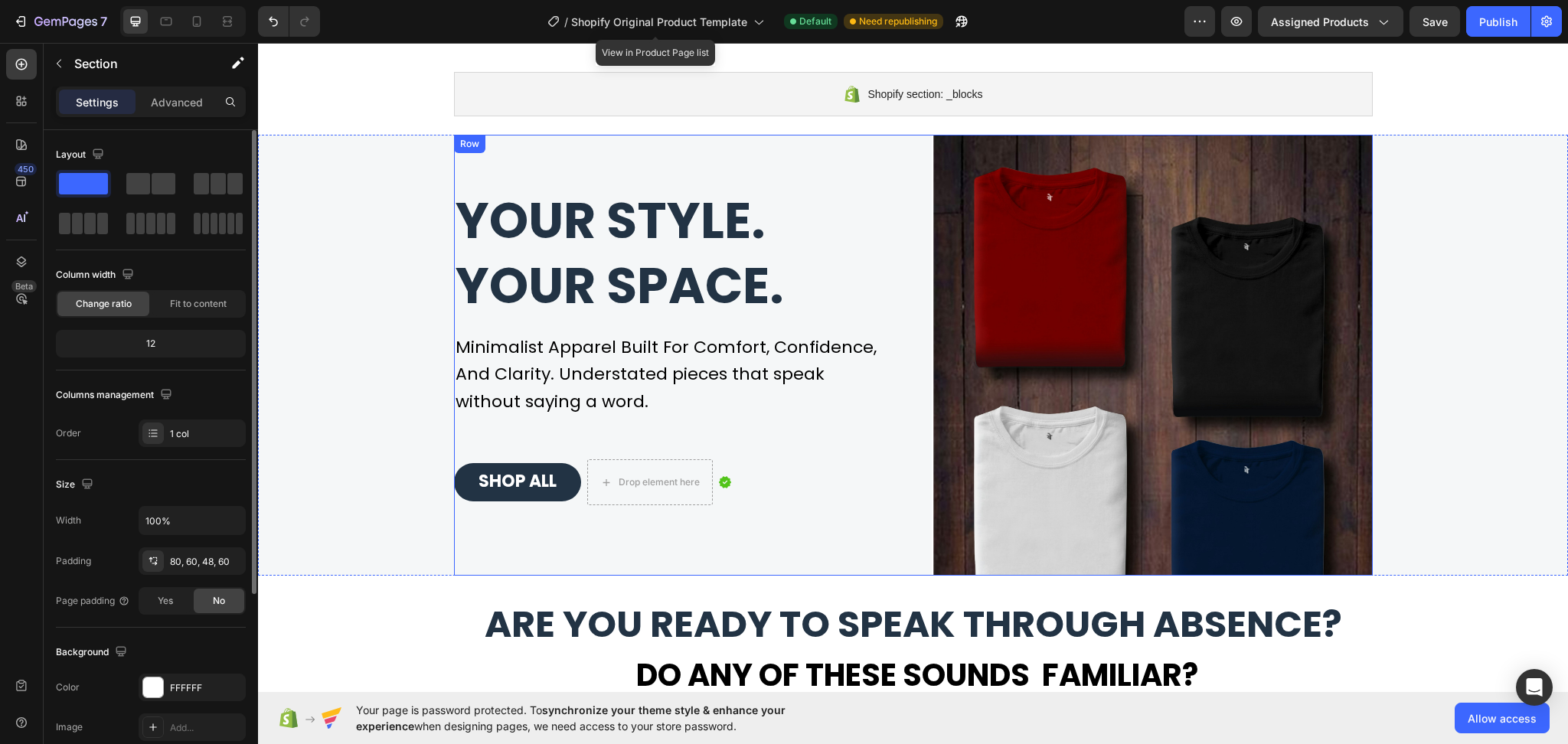
scroll to position [98, 0]
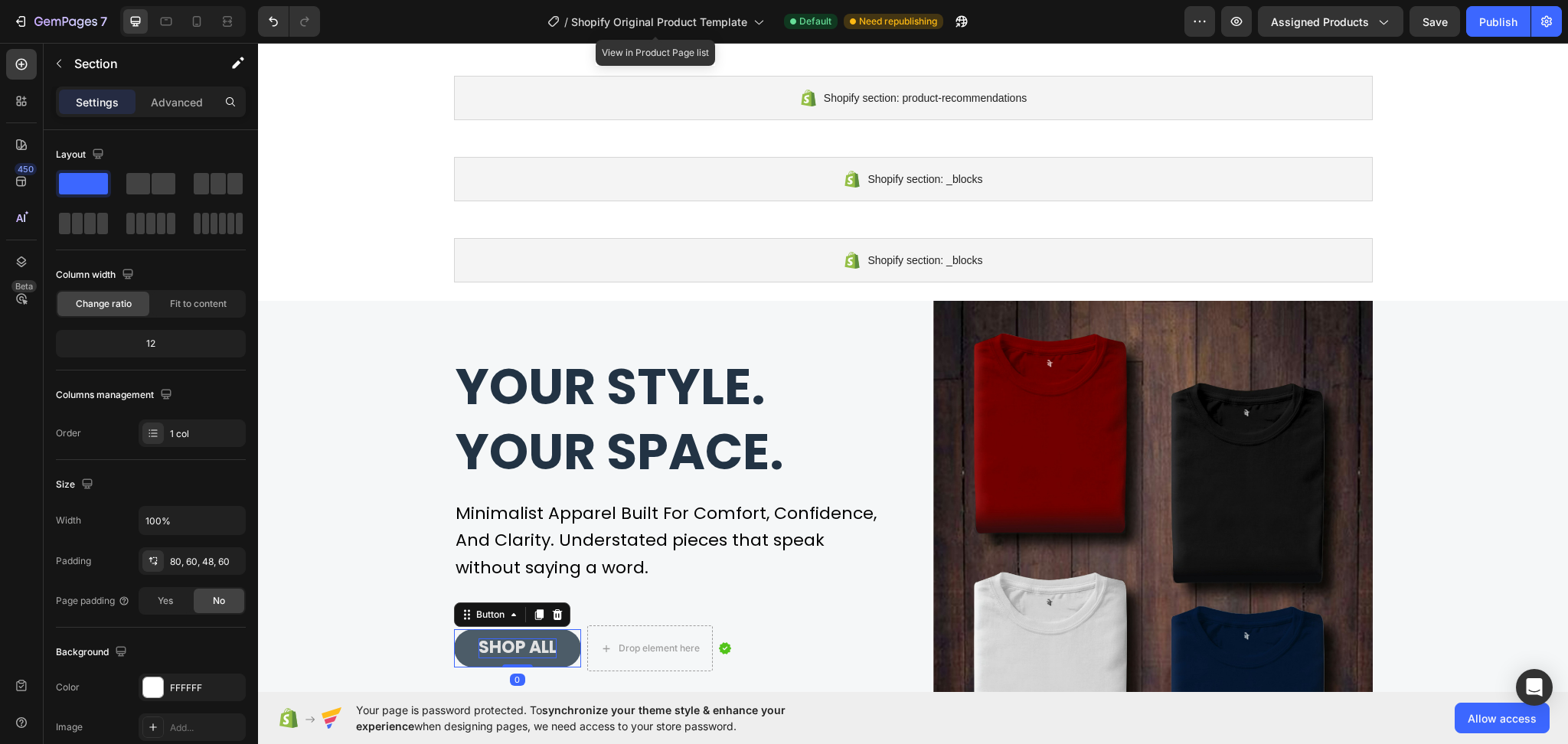
click at [546, 640] on span "SHOP ALL" at bounding box center [517, 646] width 78 height 24
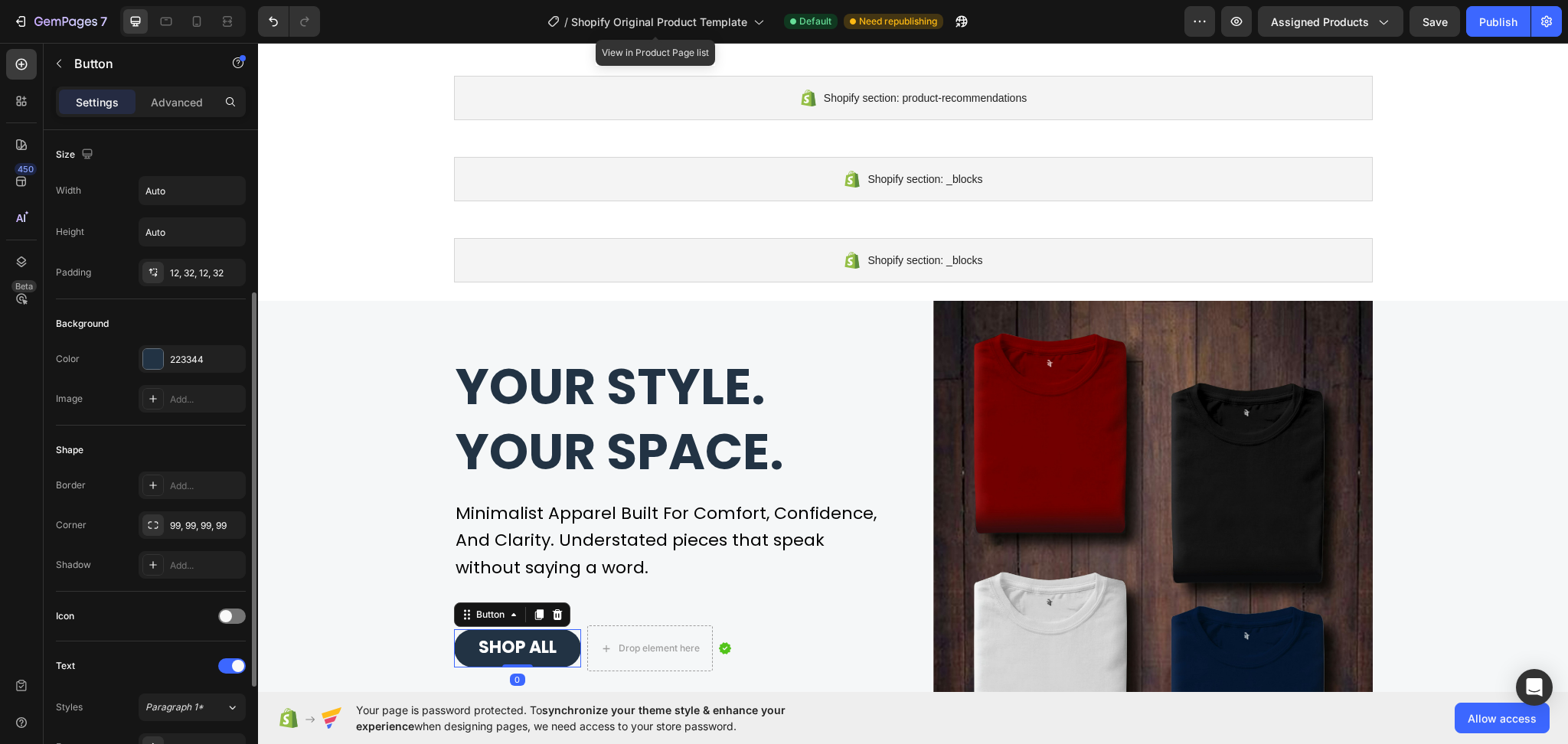
scroll to position [408, 0]
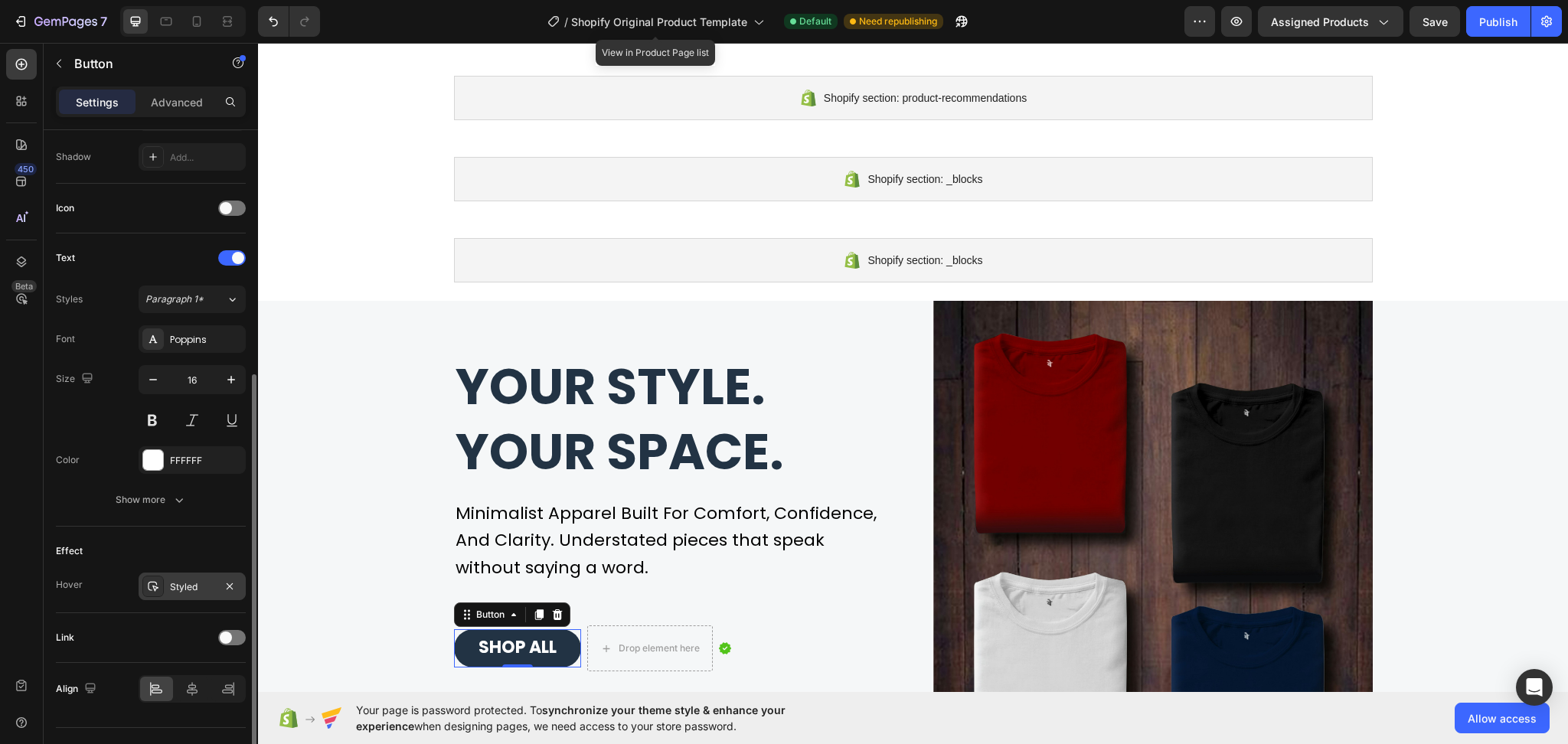
click at [165, 591] on div "Styled" at bounding box center [193, 586] width 107 height 27
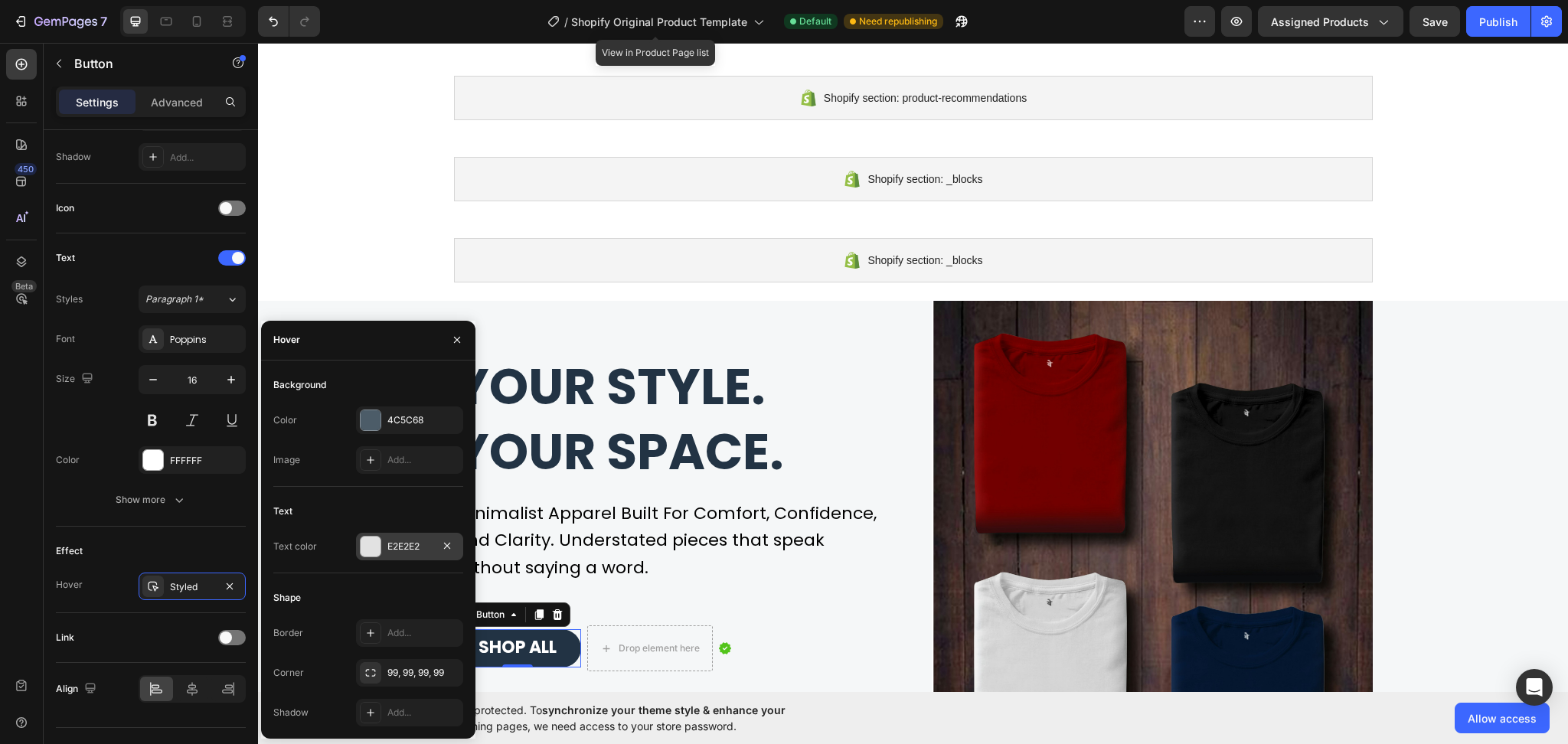
click at [375, 553] on div at bounding box center [370, 546] width 20 height 20
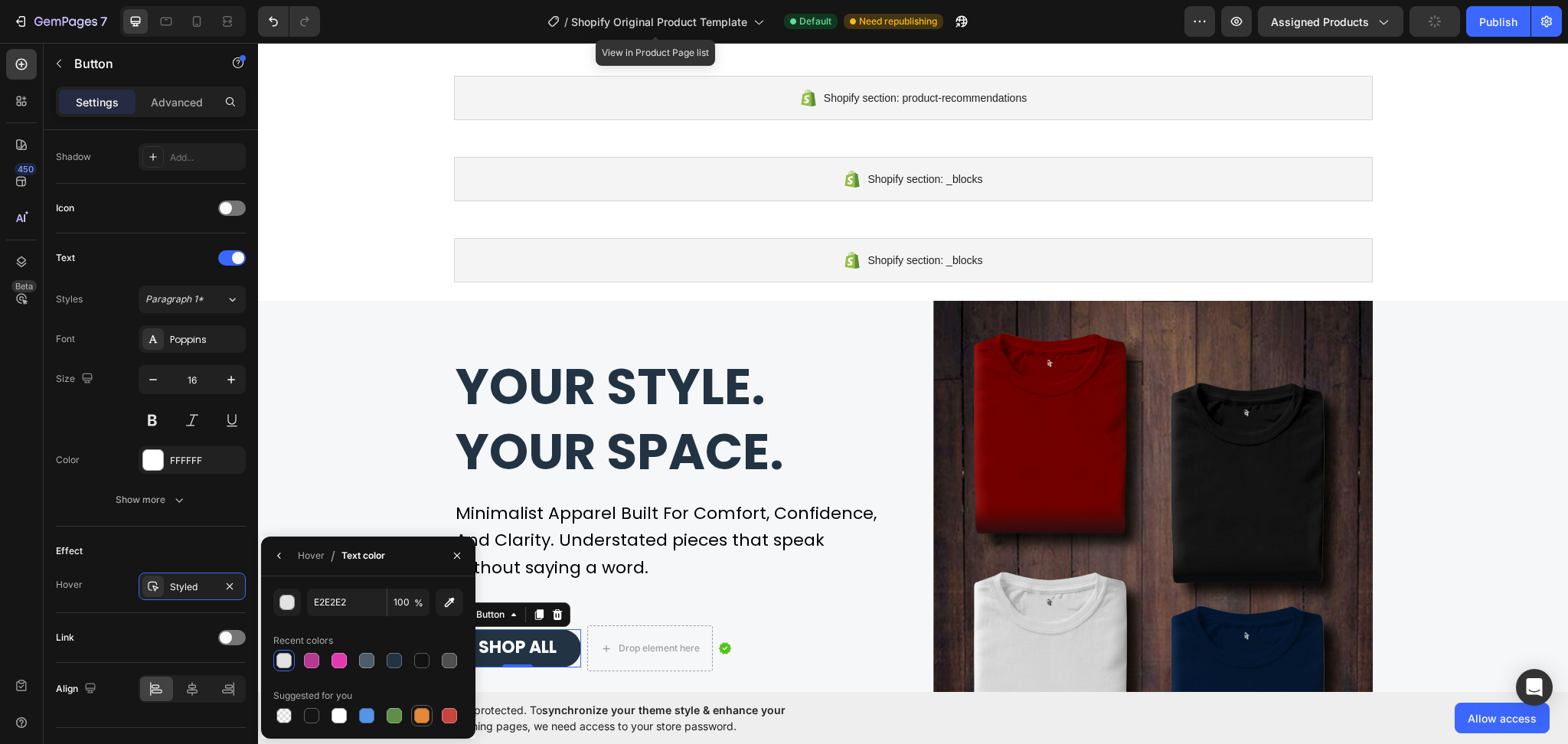
drag, startPoint x: 426, startPoint y: 711, endPoint x: 253, endPoint y: 599, distance: 206.1
click at [426, 711] on div at bounding box center [421, 715] width 15 height 15
type input "E4893A"
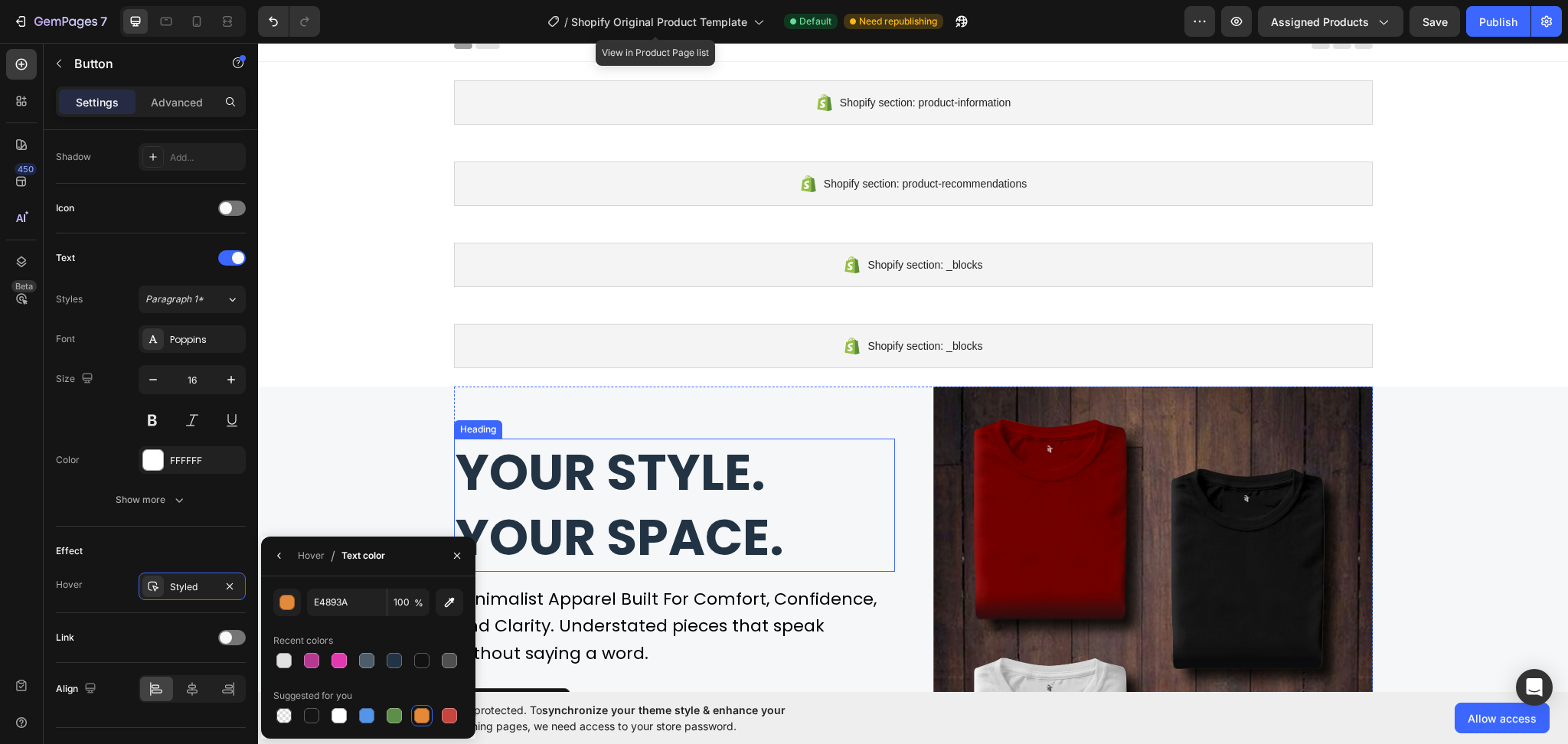
scroll to position [0, 0]
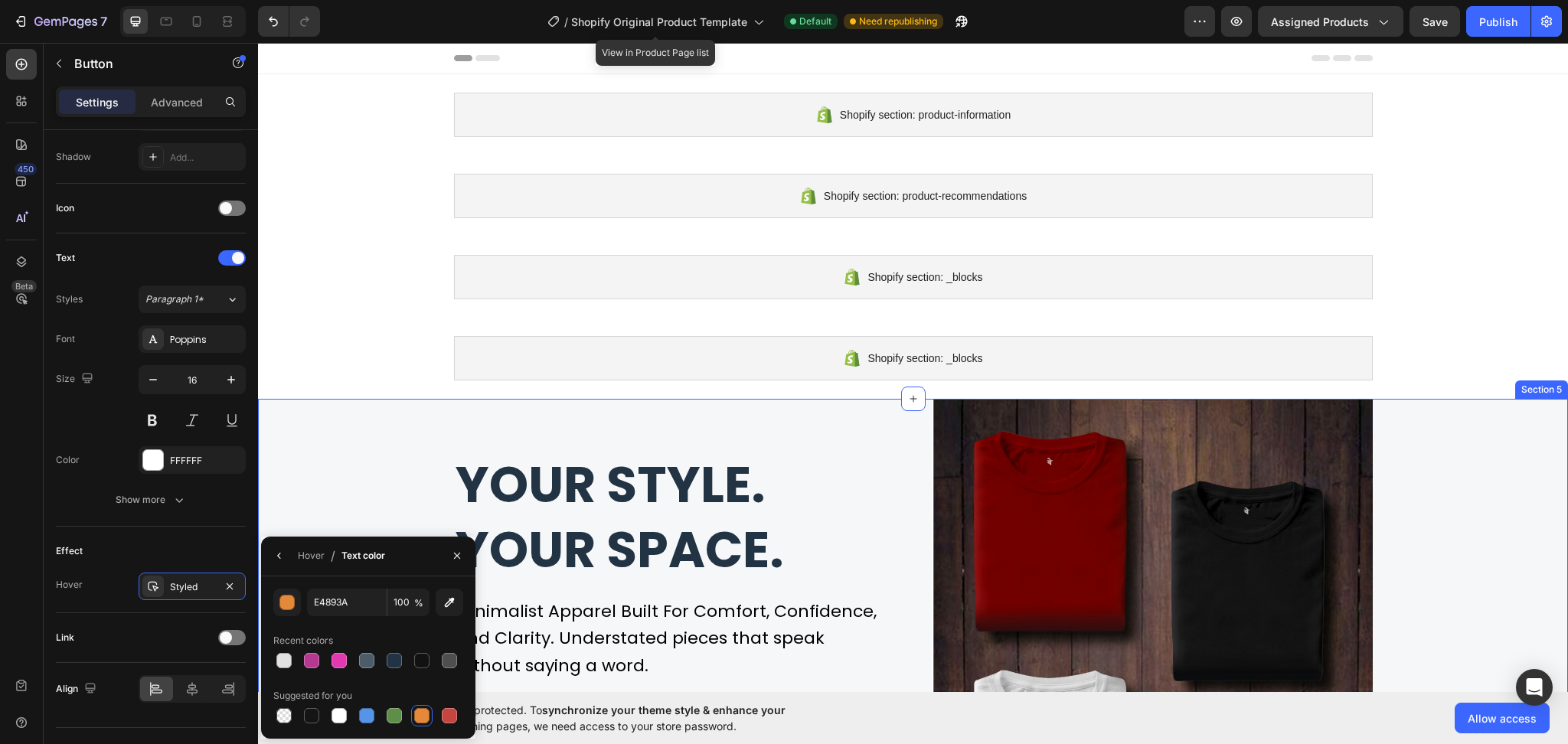
click at [1486, 457] on div "Your style. Your space. Heading Minimalist Apparel Built For Comfort, Confidenc…" at bounding box center [912, 618] width 1287 height 441
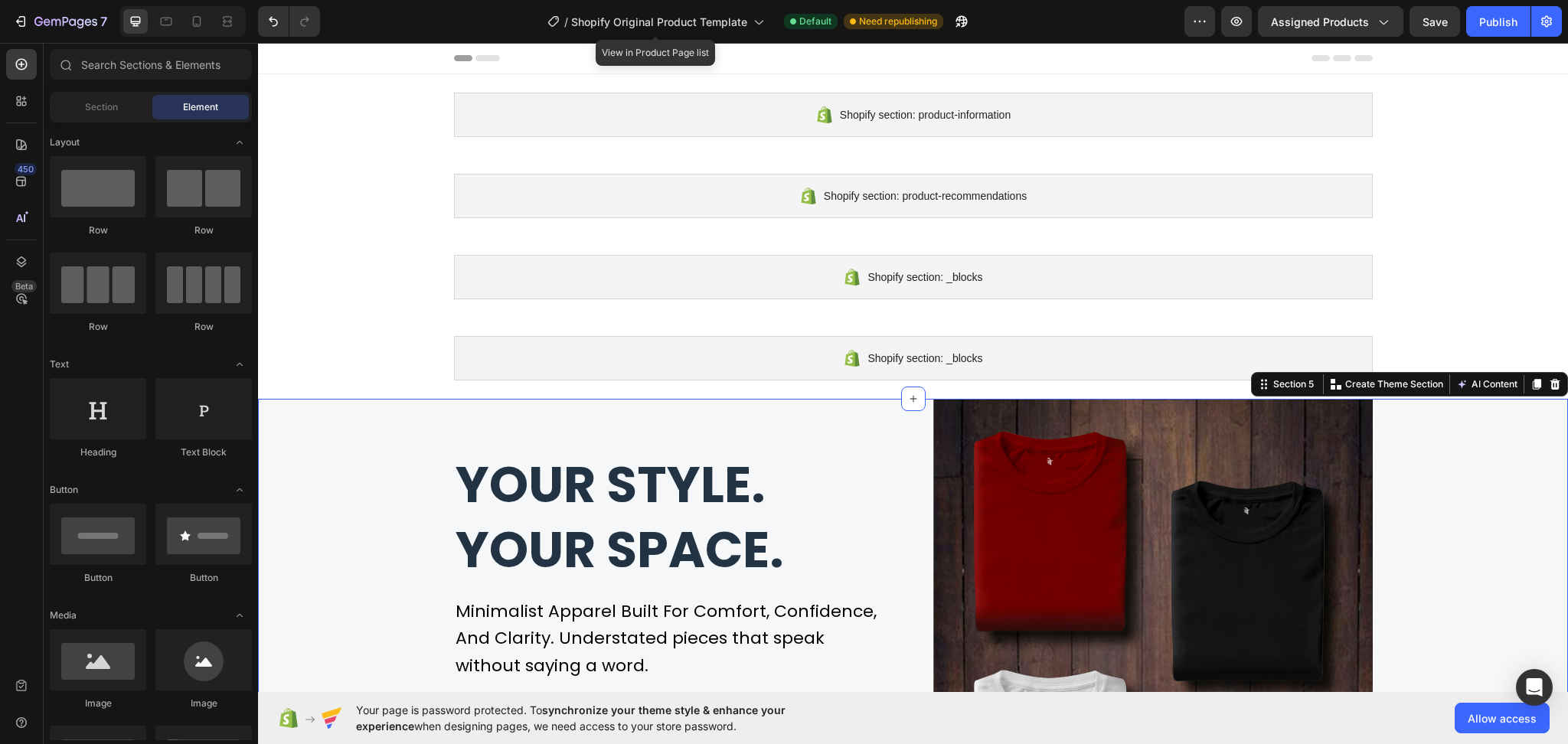
drag, startPoint x: 1466, startPoint y: 257, endPoint x: 1478, endPoint y: 183, distance: 75.0
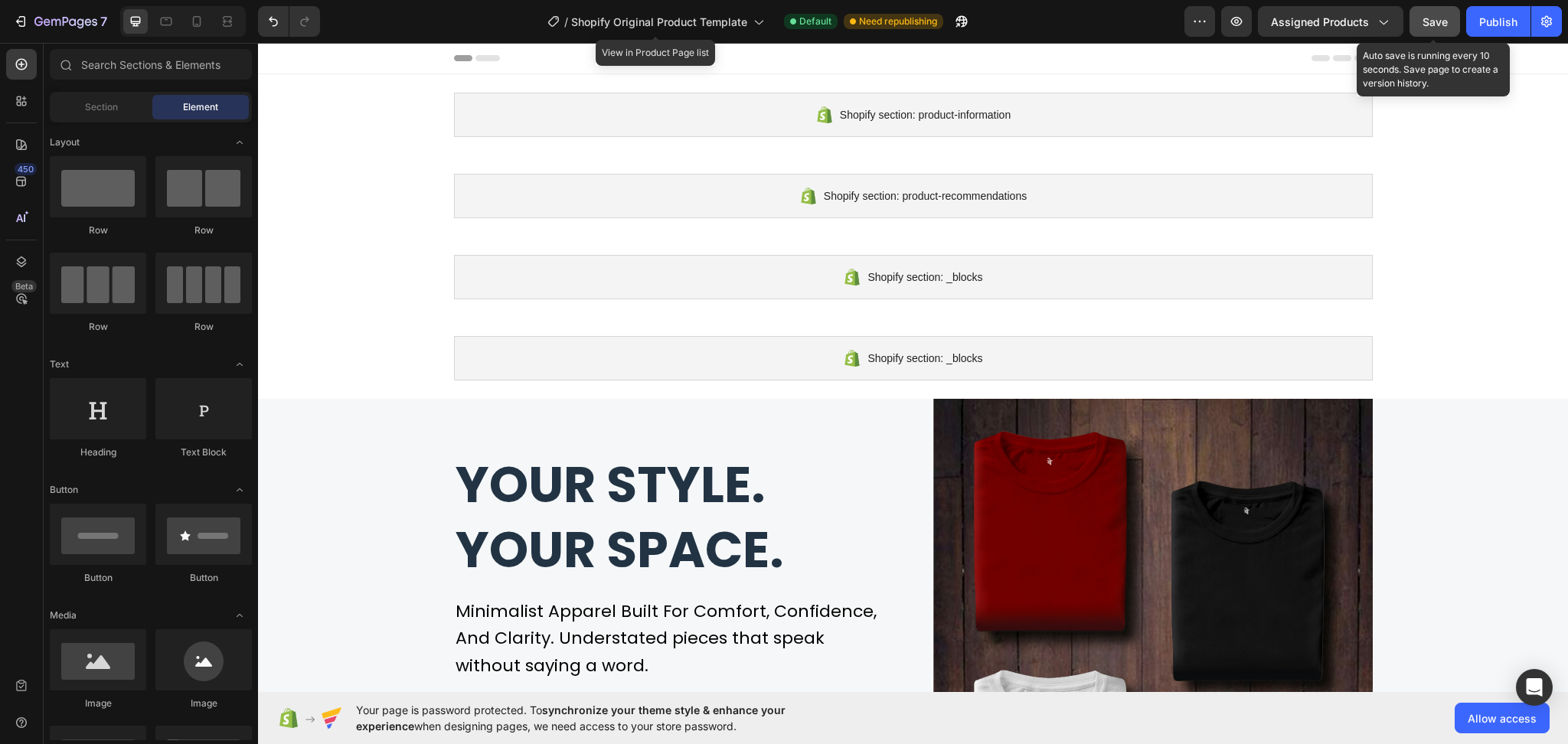
click at [1437, 21] on span "Save" at bounding box center [1435, 21] width 26 height 13
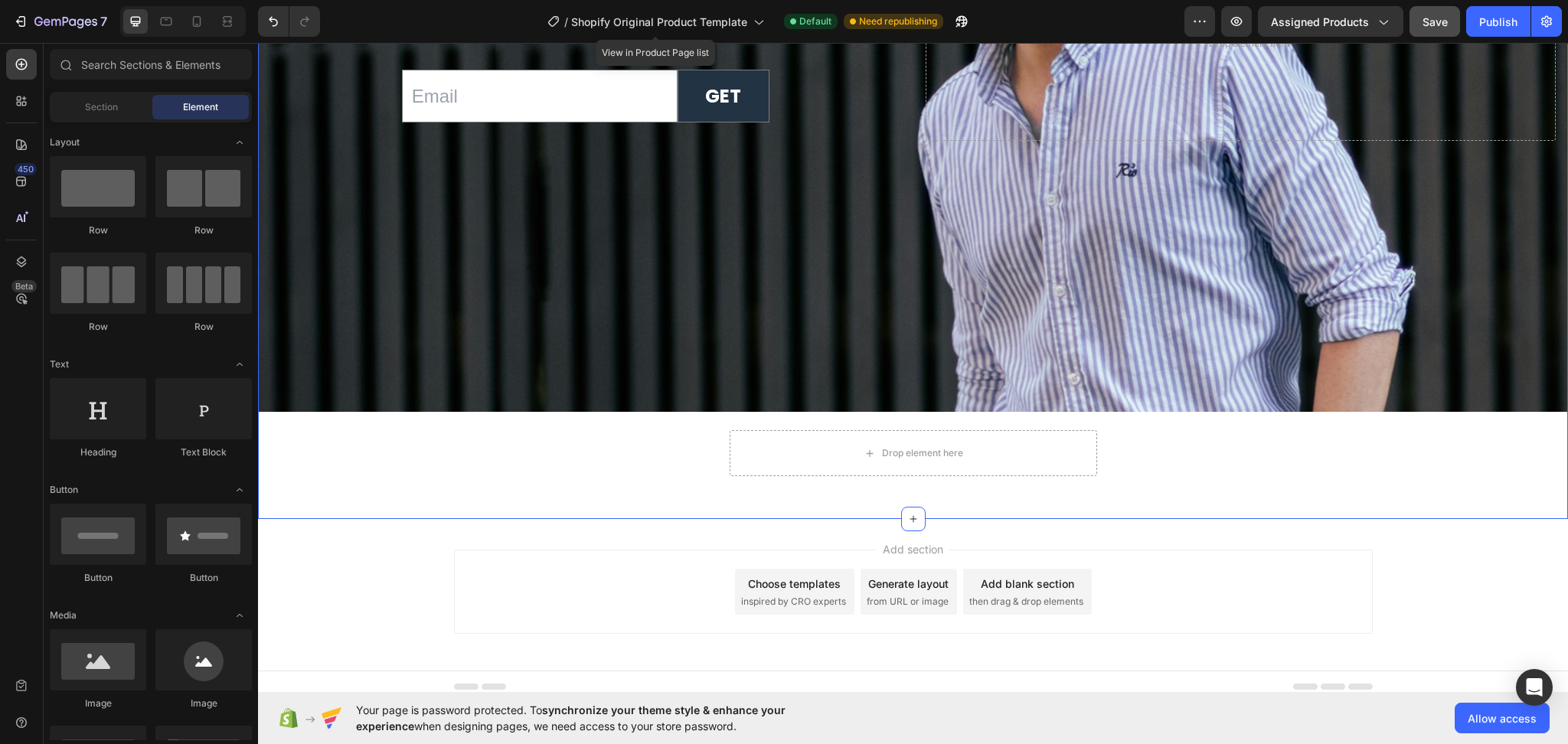
scroll to position [6036, 0]
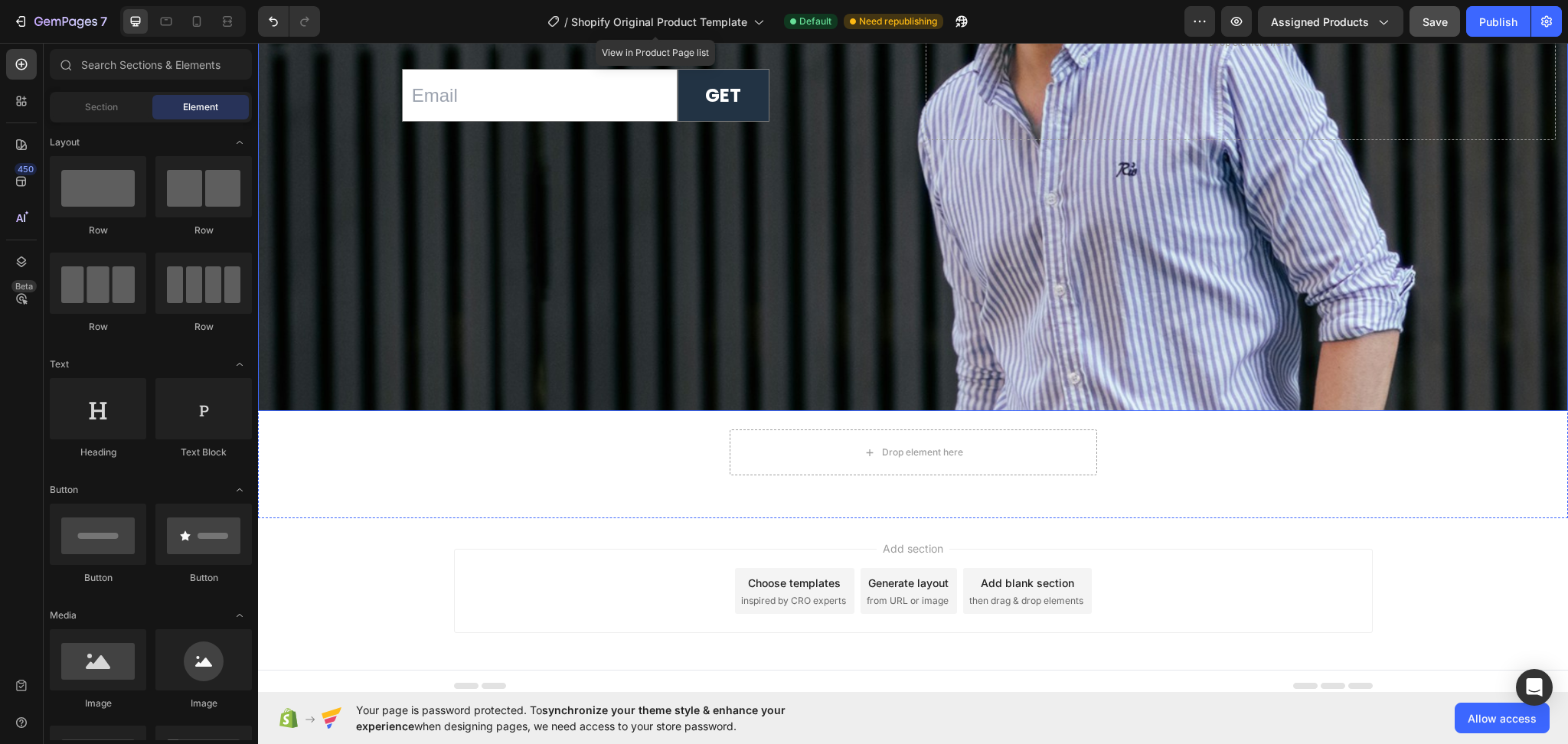
click at [744, 353] on div "Background Image" at bounding box center [912, 42] width 1310 height 736
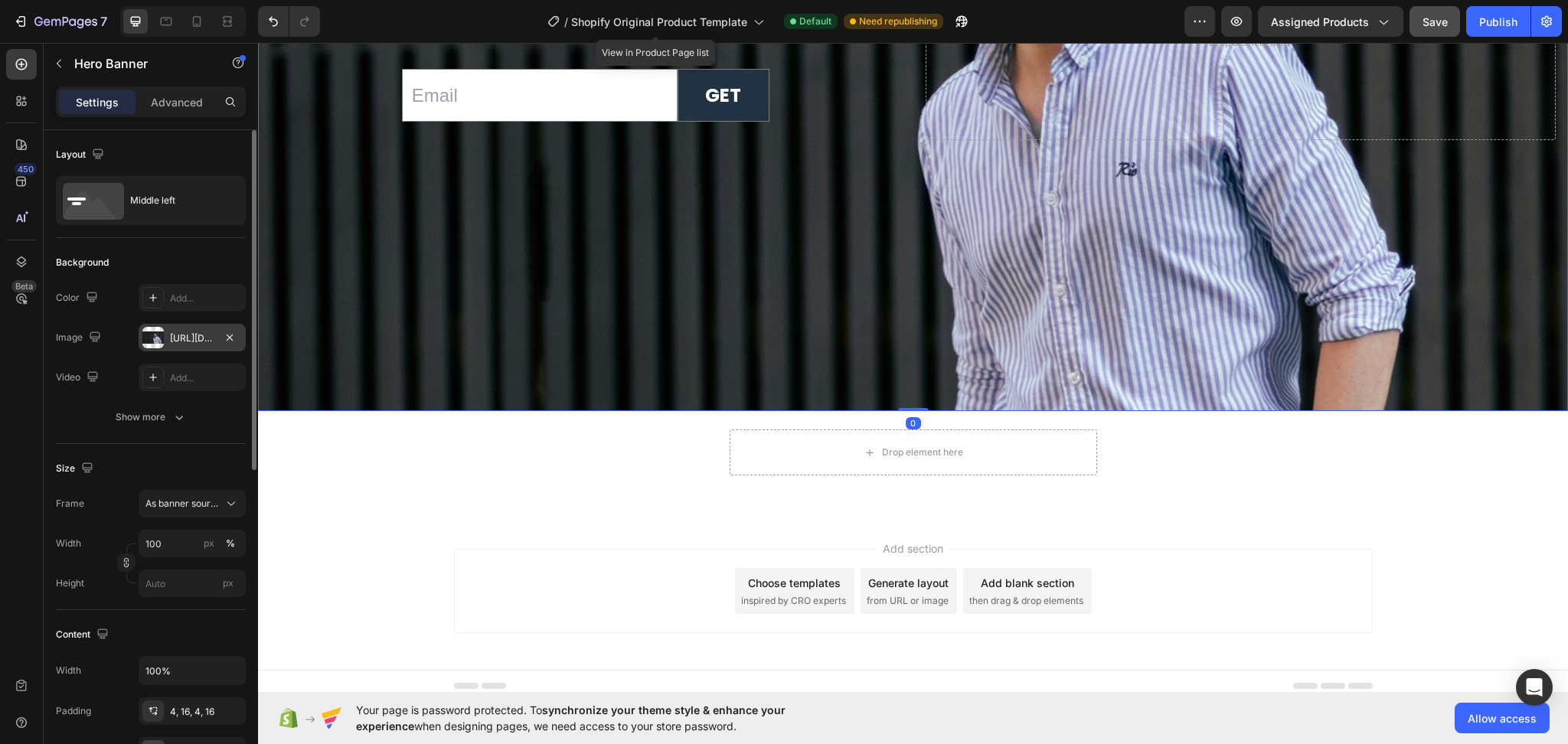
click at [162, 336] on div at bounding box center [153, 338] width 21 height 21
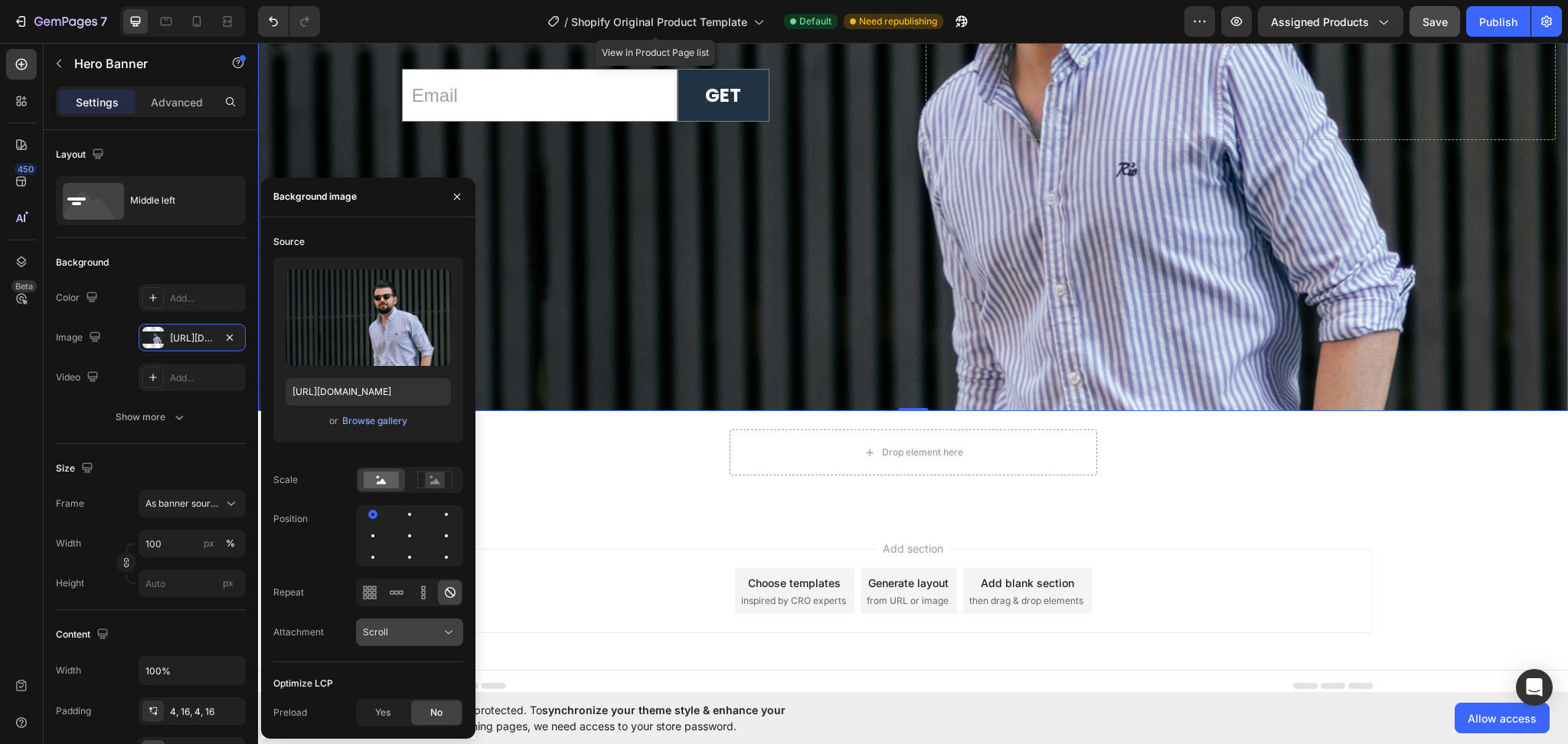
click at [445, 628] on icon at bounding box center [448, 631] width 15 height 15
click at [363, 558] on span "Fixed" at bounding box center [374, 565] width 24 height 14
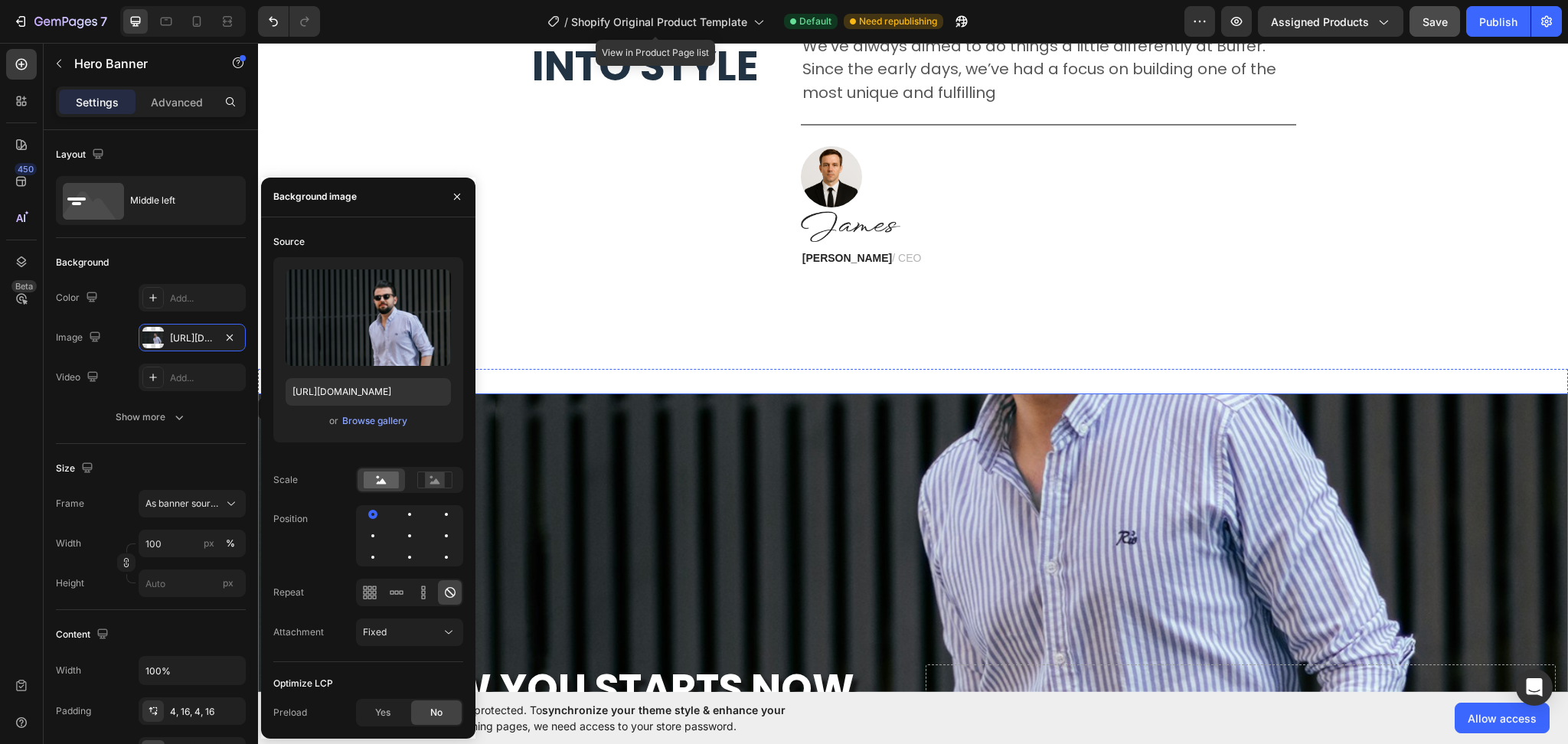
scroll to position [5569, 0]
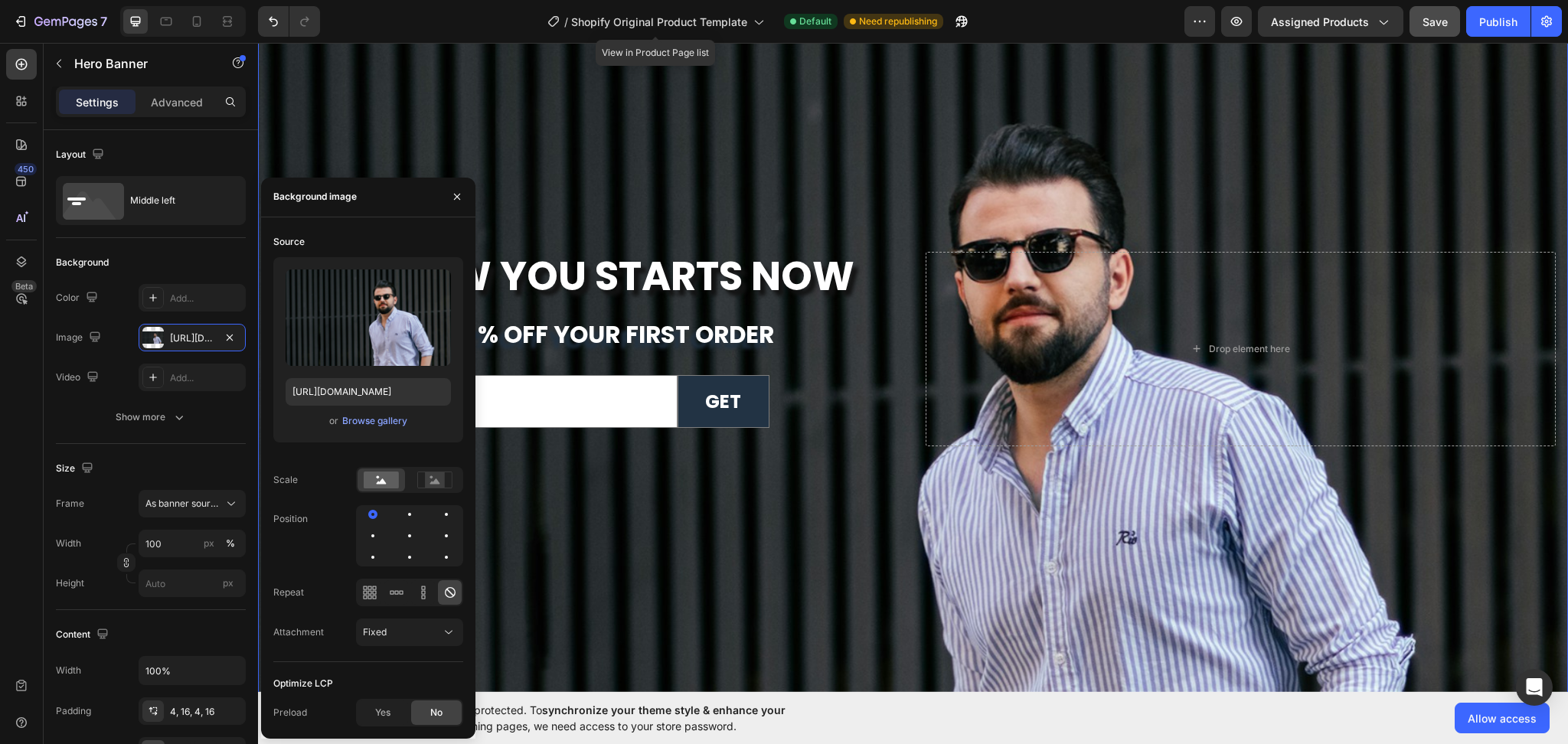
click at [848, 556] on div "Background Image" at bounding box center [912, 368] width 1310 height 649
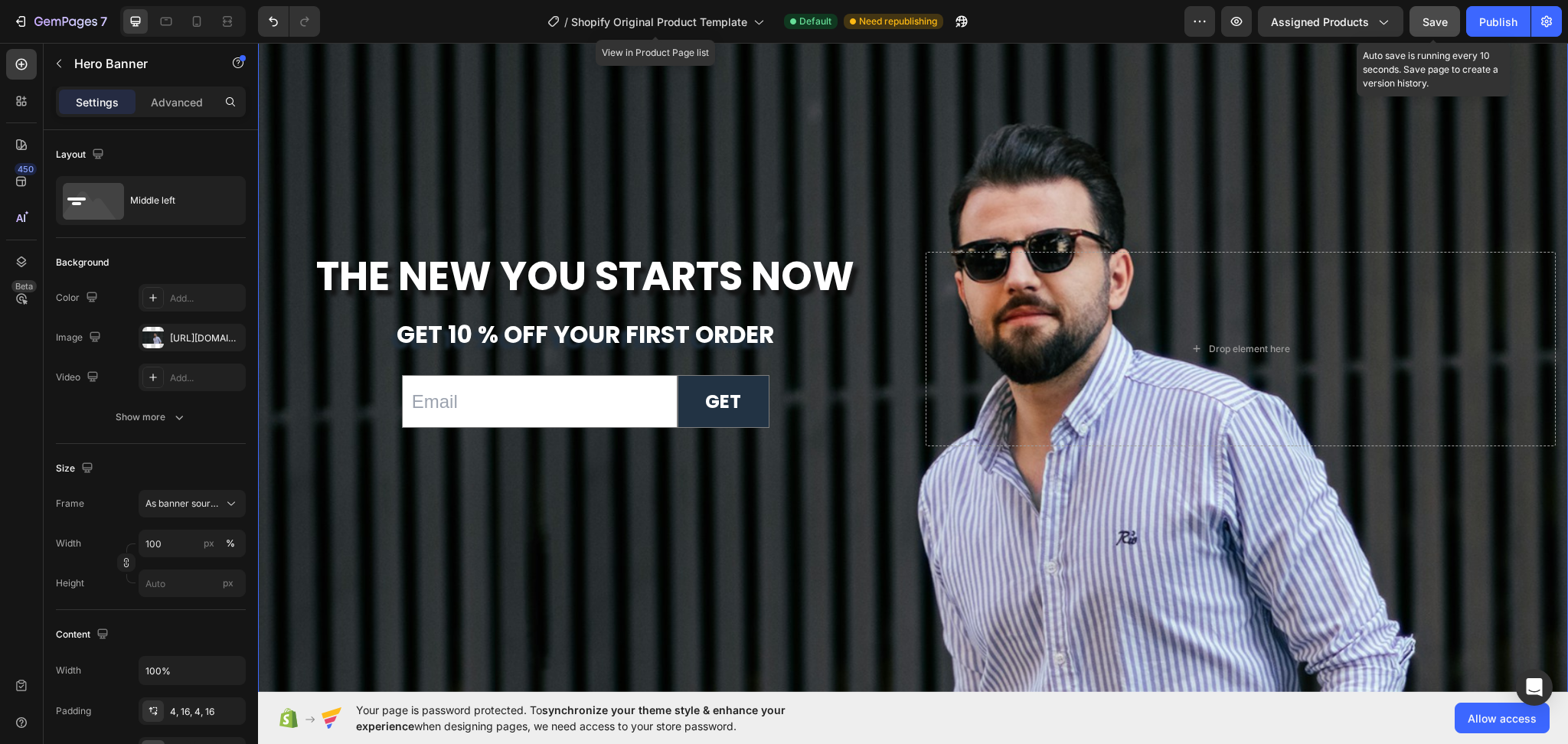
click at [1447, 22] on span "Save" at bounding box center [1435, 21] width 26 height 13
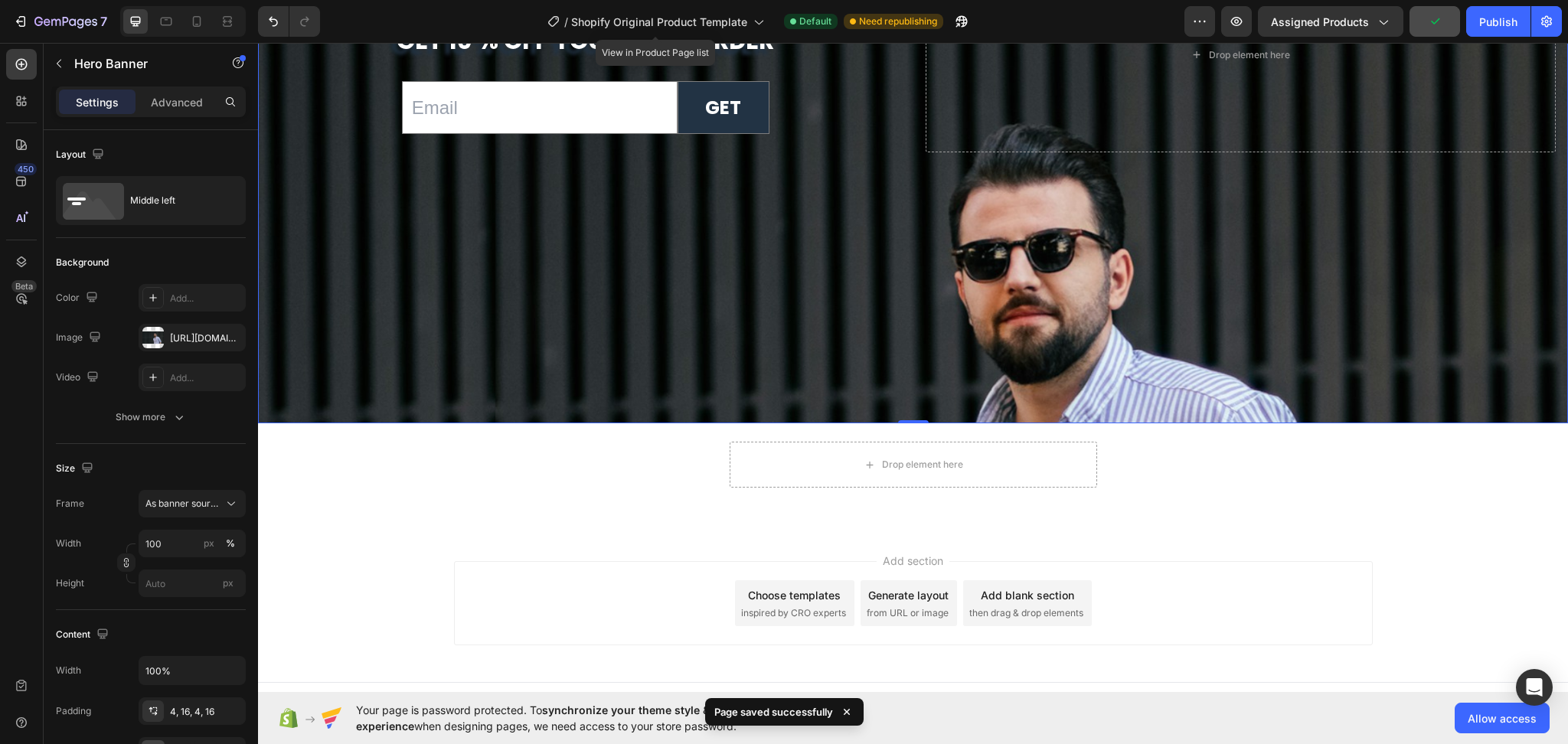
scroll to position [5875, 0]
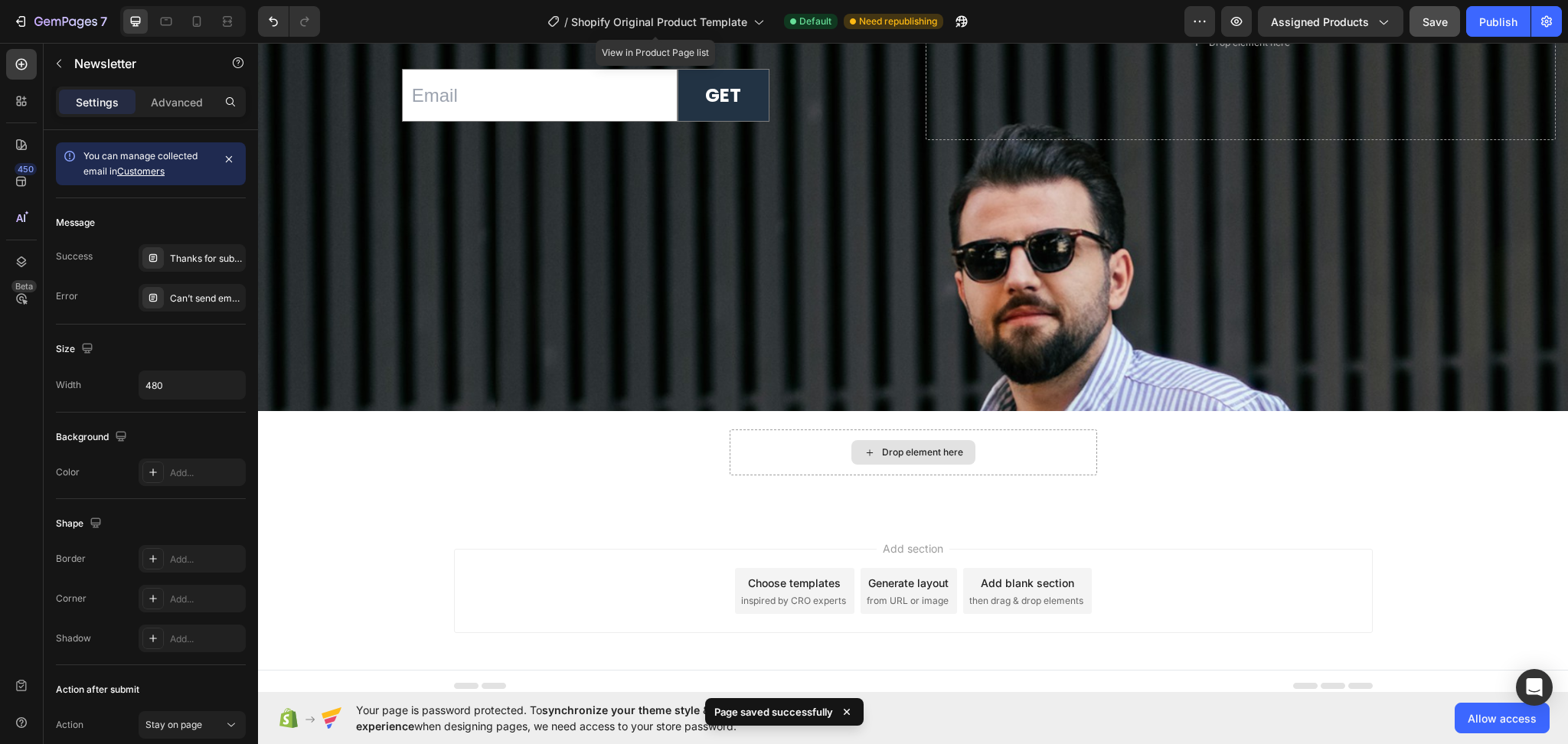
click at [1072, 445] on div "Drop element here" at bounding box center [913, 452] width 368 height 46
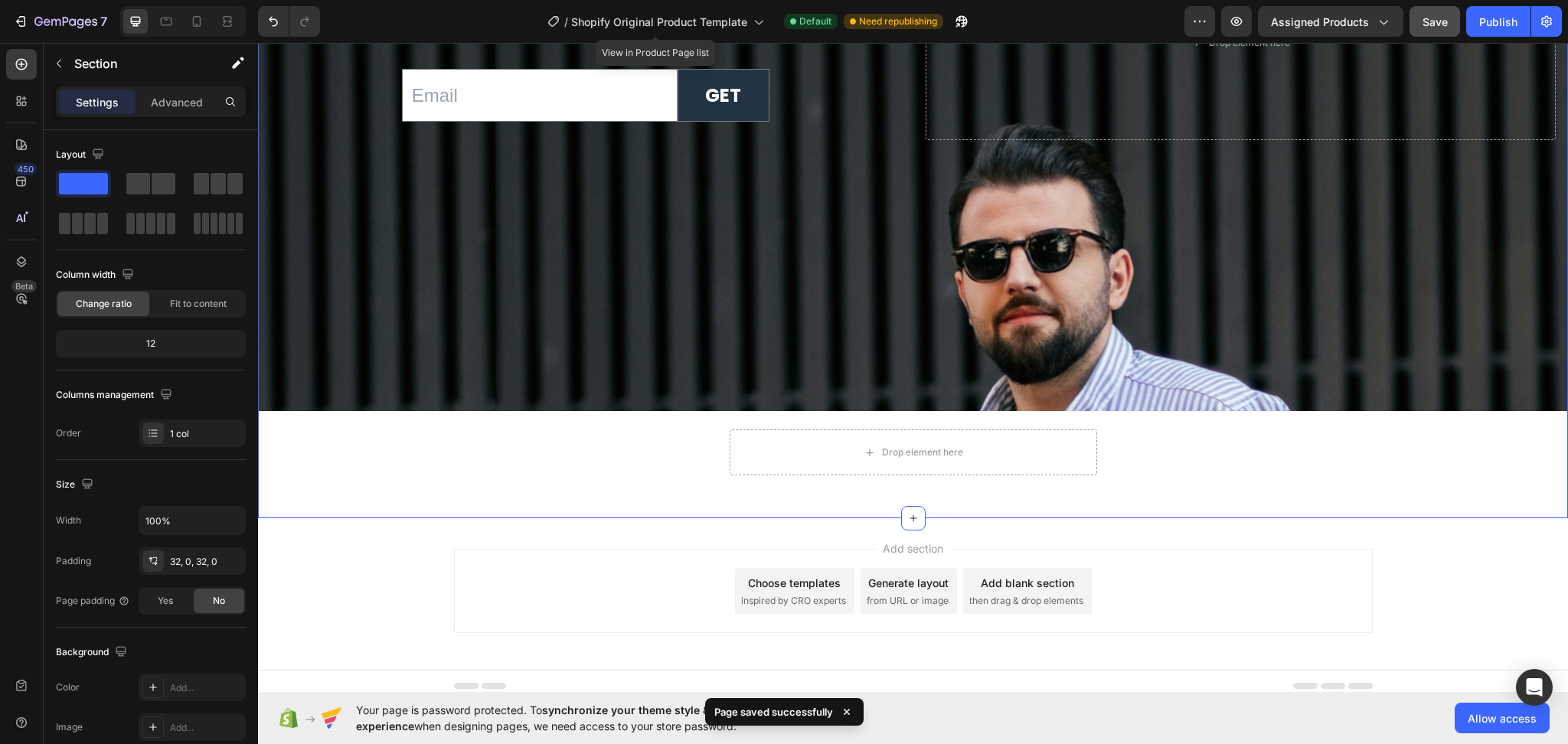
click at [1182, 445] on div "The New You Starts Now Heading get 10 % off your first order Text Block Email F…" at bounding box center [912, 84] width 1310 height 819
click at [647, 478] on div "The New You Starts Now Heading get 10 % off your first order Text Block Email F…" at bounding box center [912, 84] width 1310 height 819
click at [763, 594] on span "inspired by CRO experts" at bounding box center [793, 601] width 105 height 14
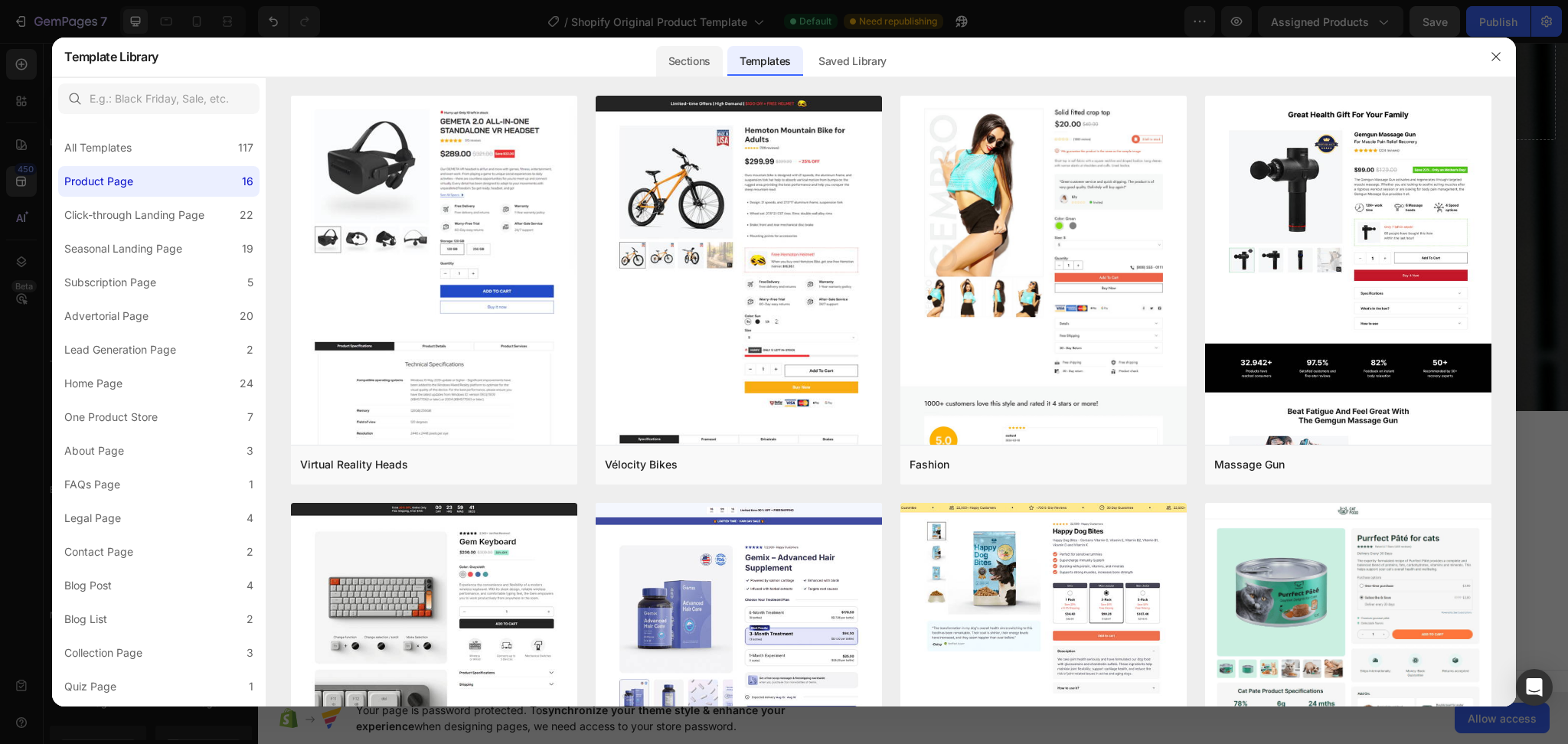
drag, startPoint x: 703, startPoint y: 66, endPoint x: 695, endPoint y: 68, distance: 8.2
click at [701, 66] on div "Sections" at bounding box center [690, 61] width 67 height 31
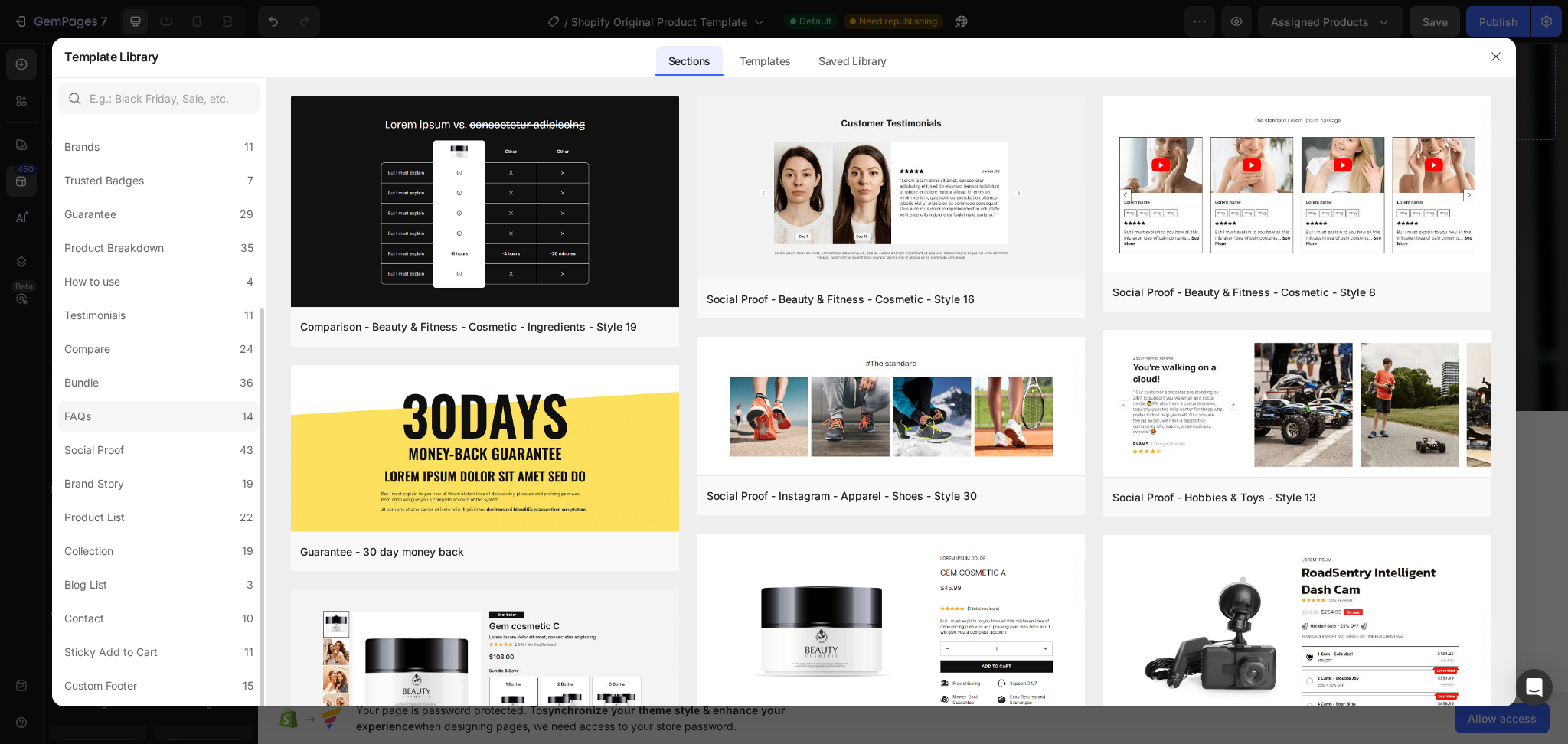
scroll to position [162, 0]
click at [137, 625] on div "Custom Footer" at bounding box center [100, 625] width 73 height 18
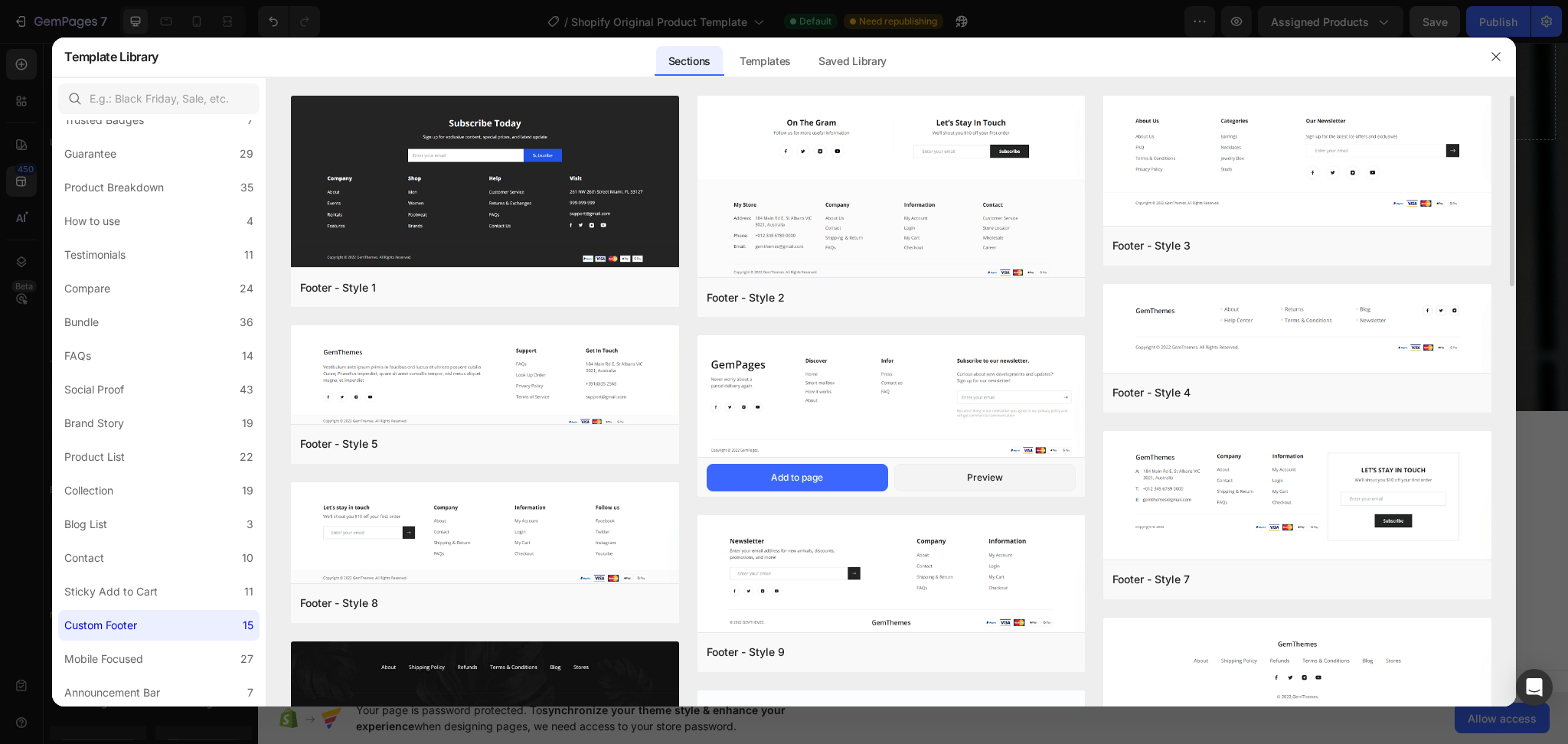
click at [842, 419] on img at bounding box center [891, 398] width 387 height 125
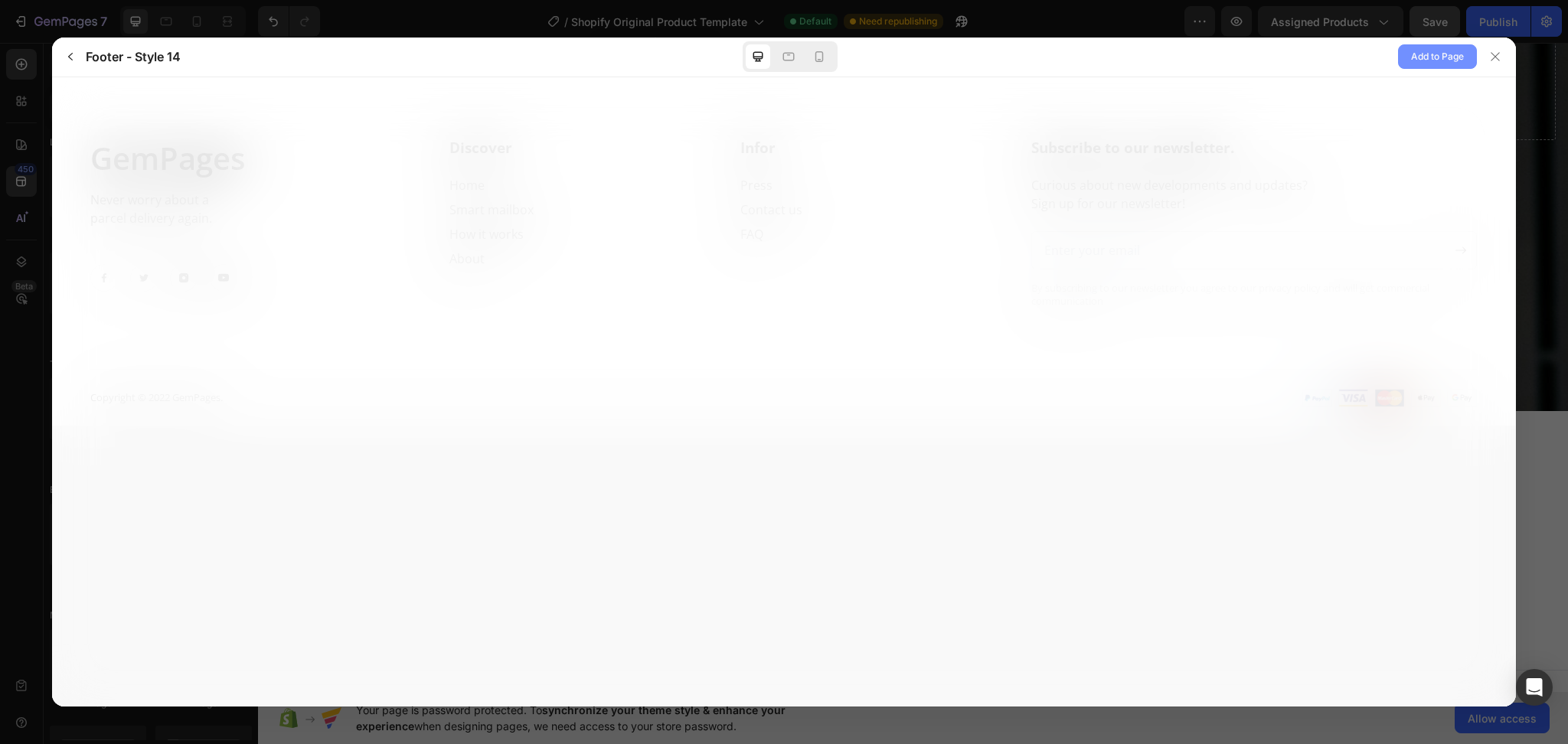
scroll to position [0, 0]
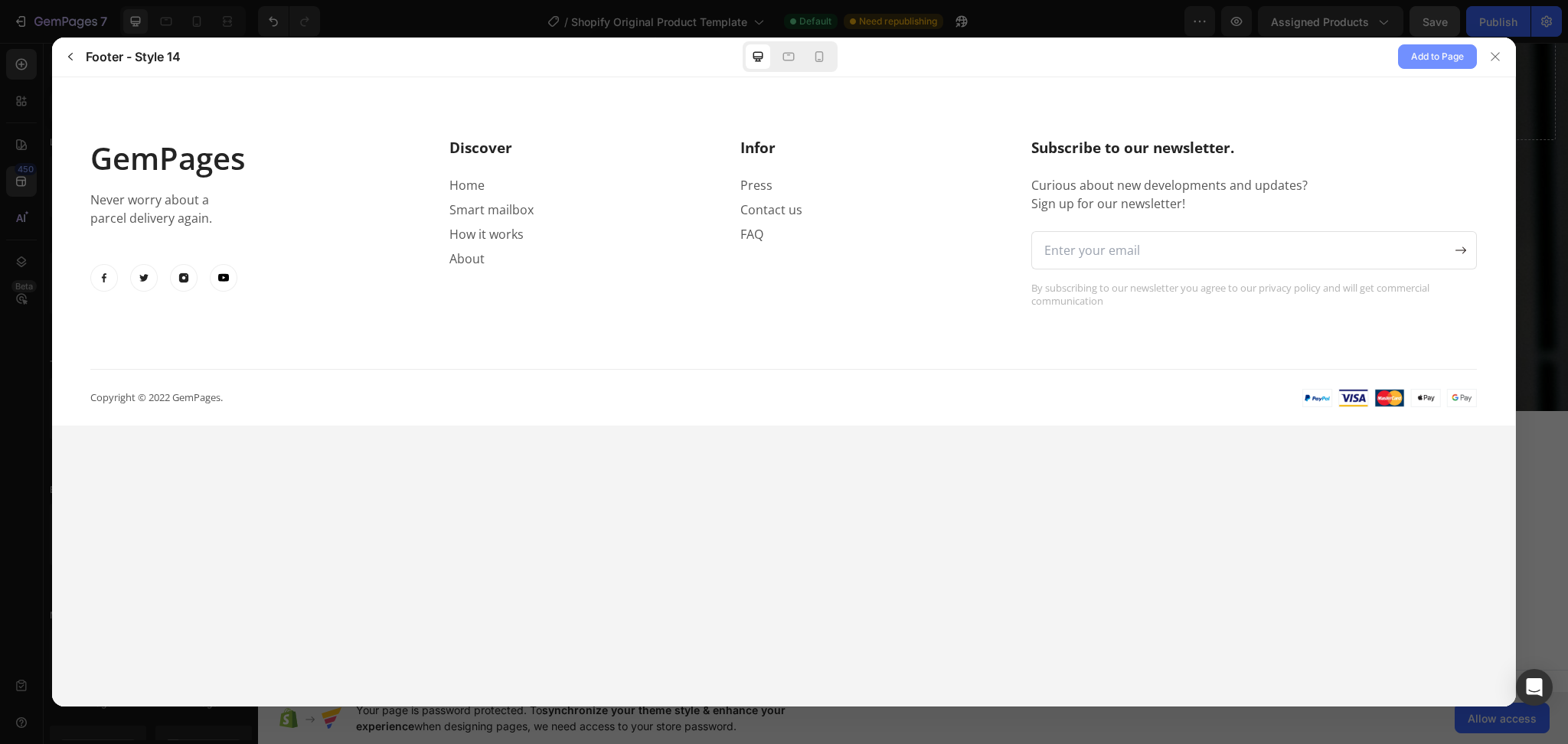
click at [1422, 56] on span "Add to Page" at bounding box center [1438, 56] width 53 height 18
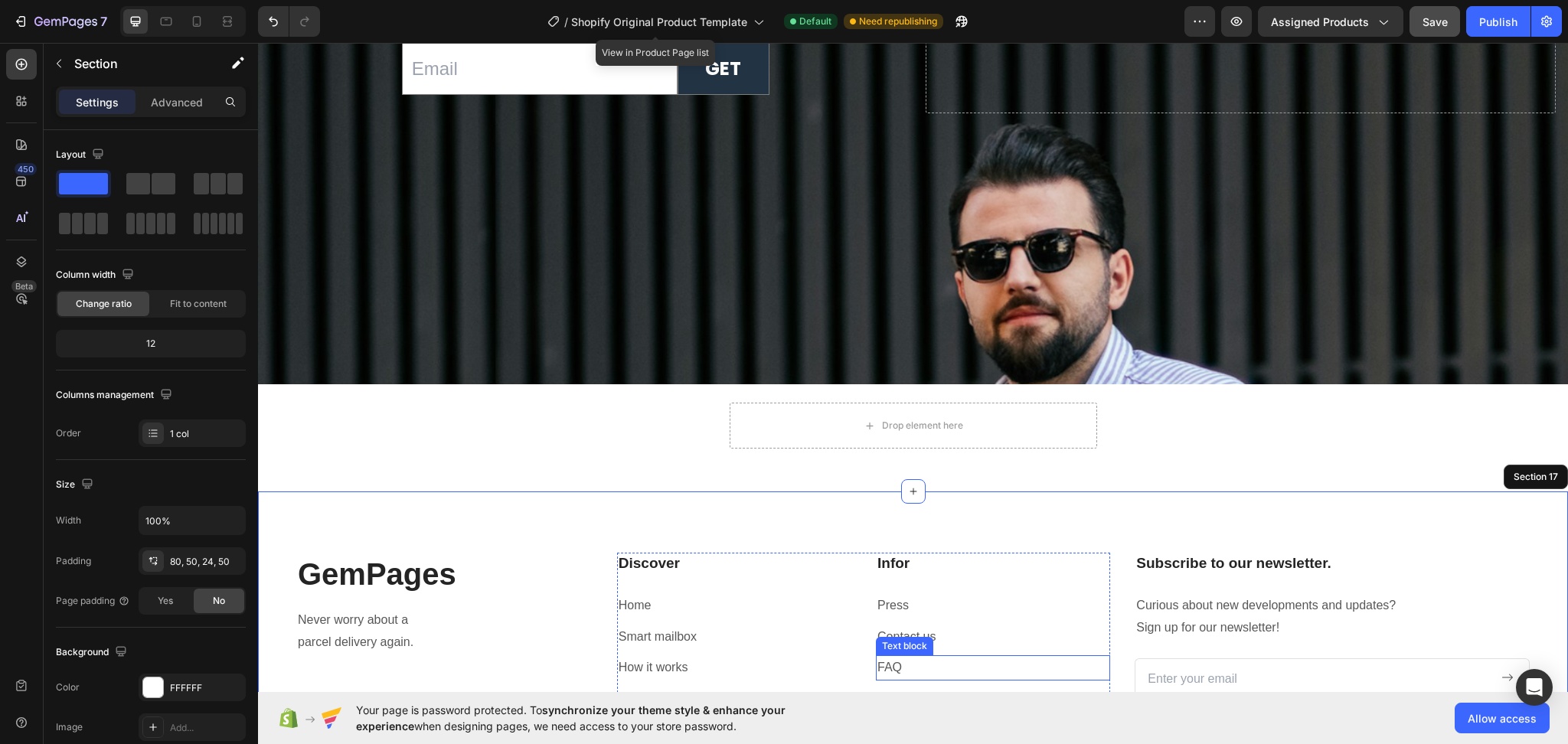
scroll to position [5835, 0]
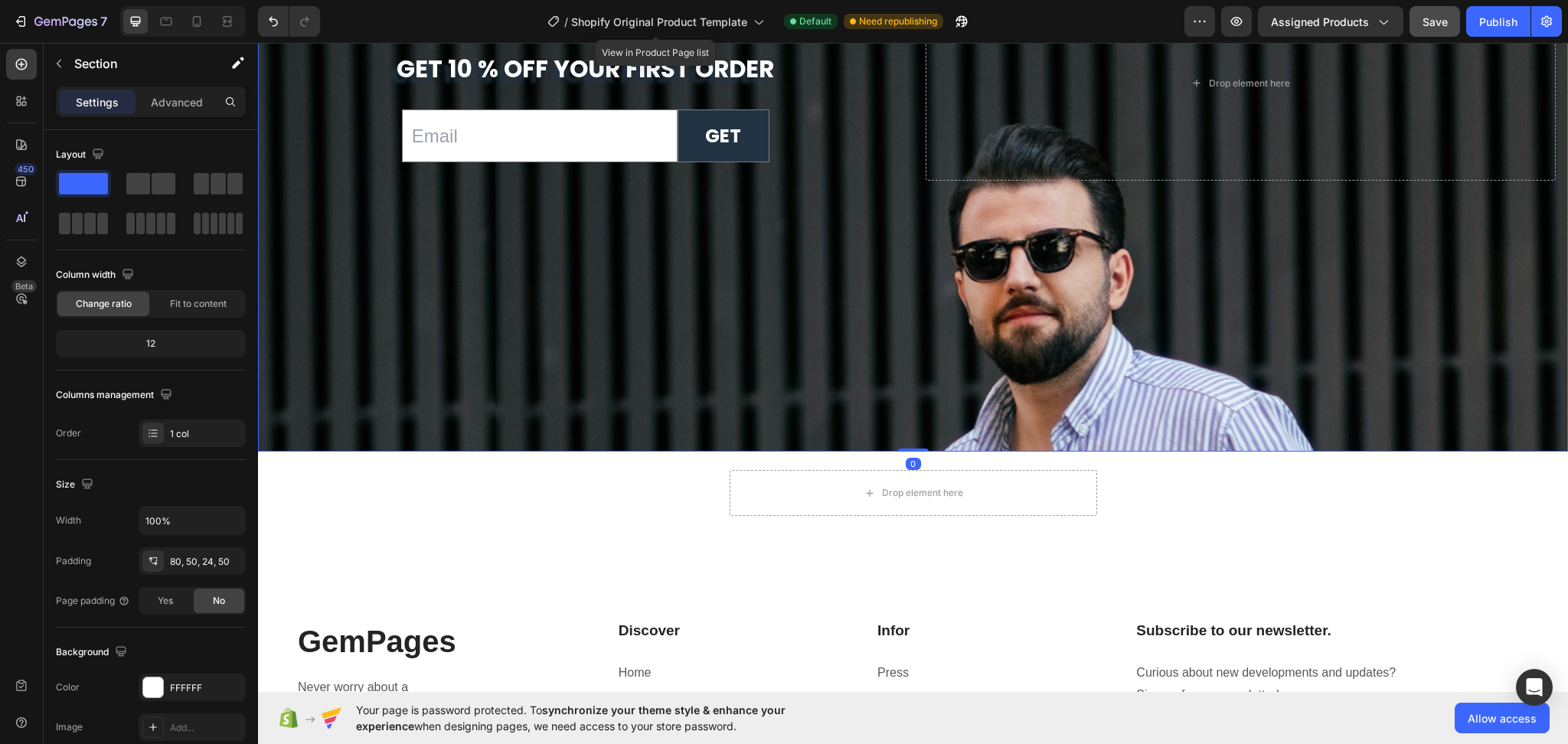
click at [1271, 405] on div "Background Image" at bounding box center [912, 368] width 1310 height 649
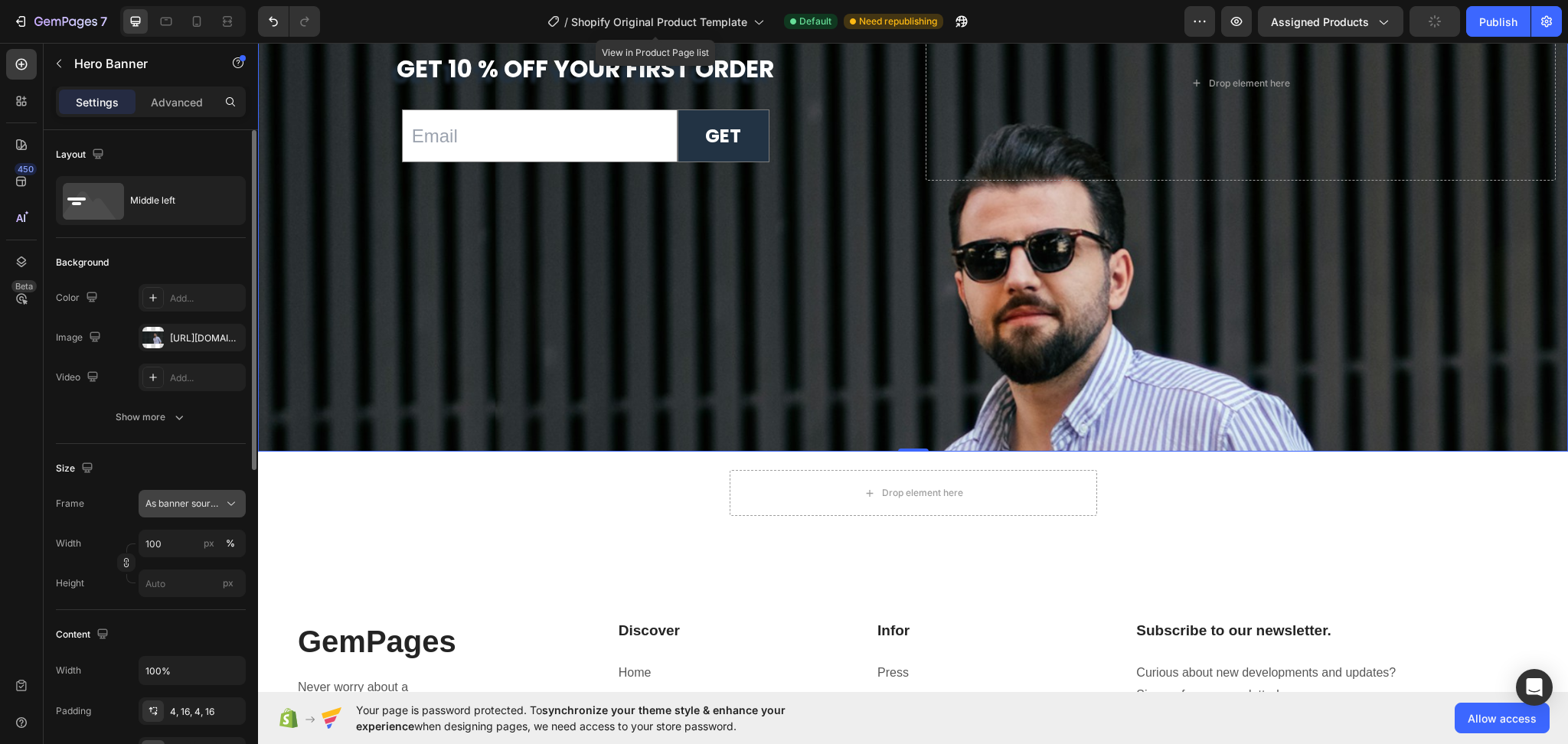
click at [228, 505] on icon at bounding box center [231, 503] width 15 height 15
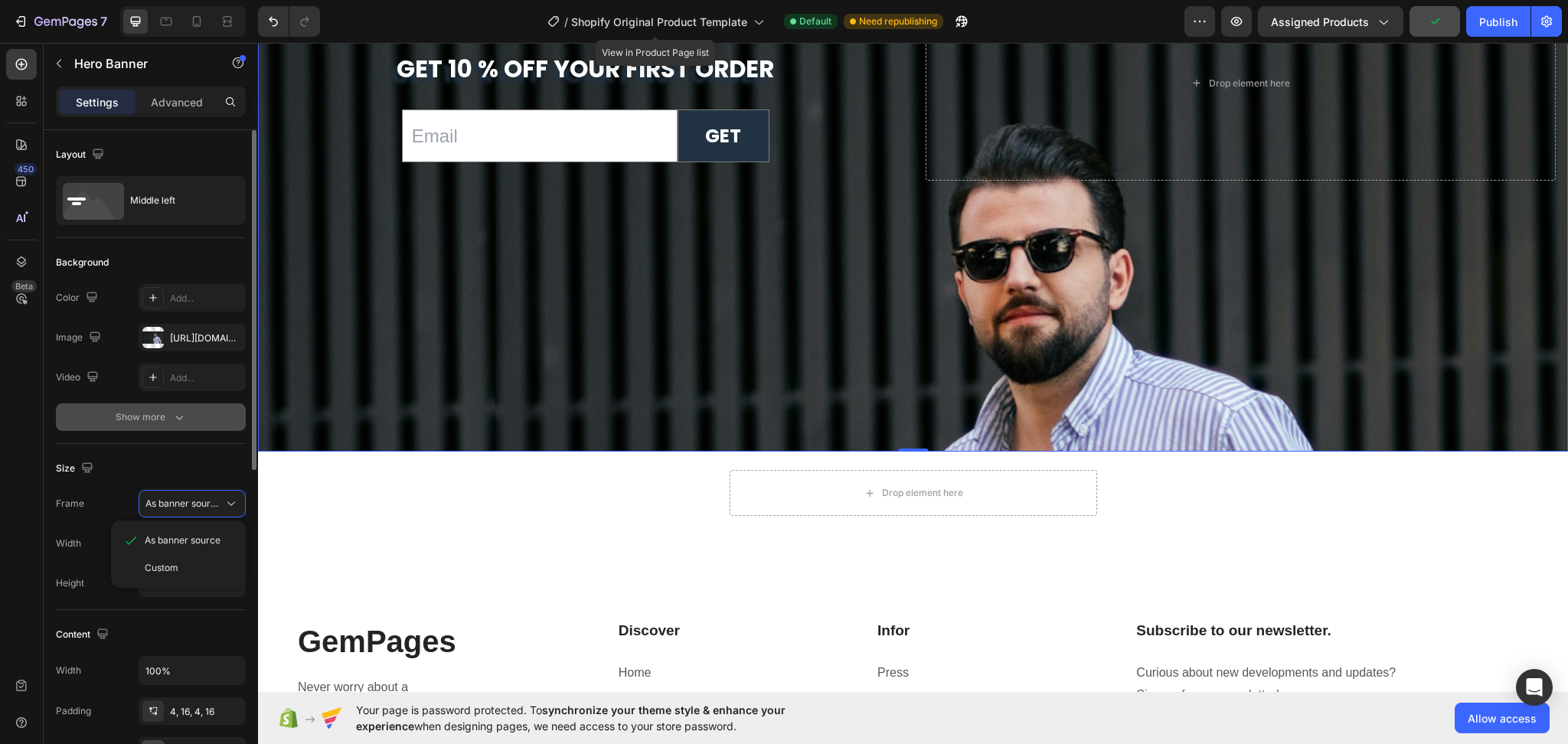
click at [180, 413] on icon "button" at bounding box center [179, 417] width 15 height 15
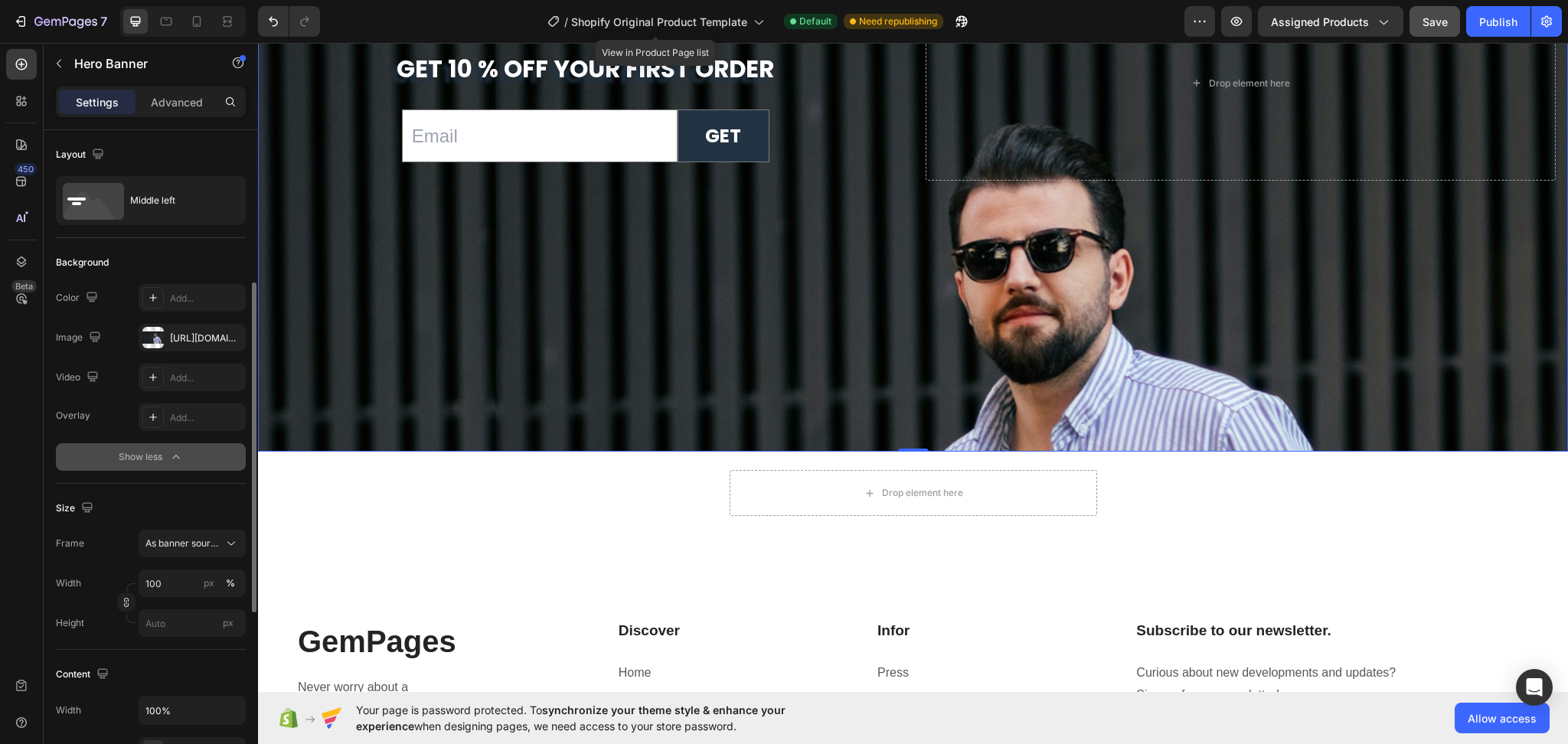
scroll to position [102, 0]
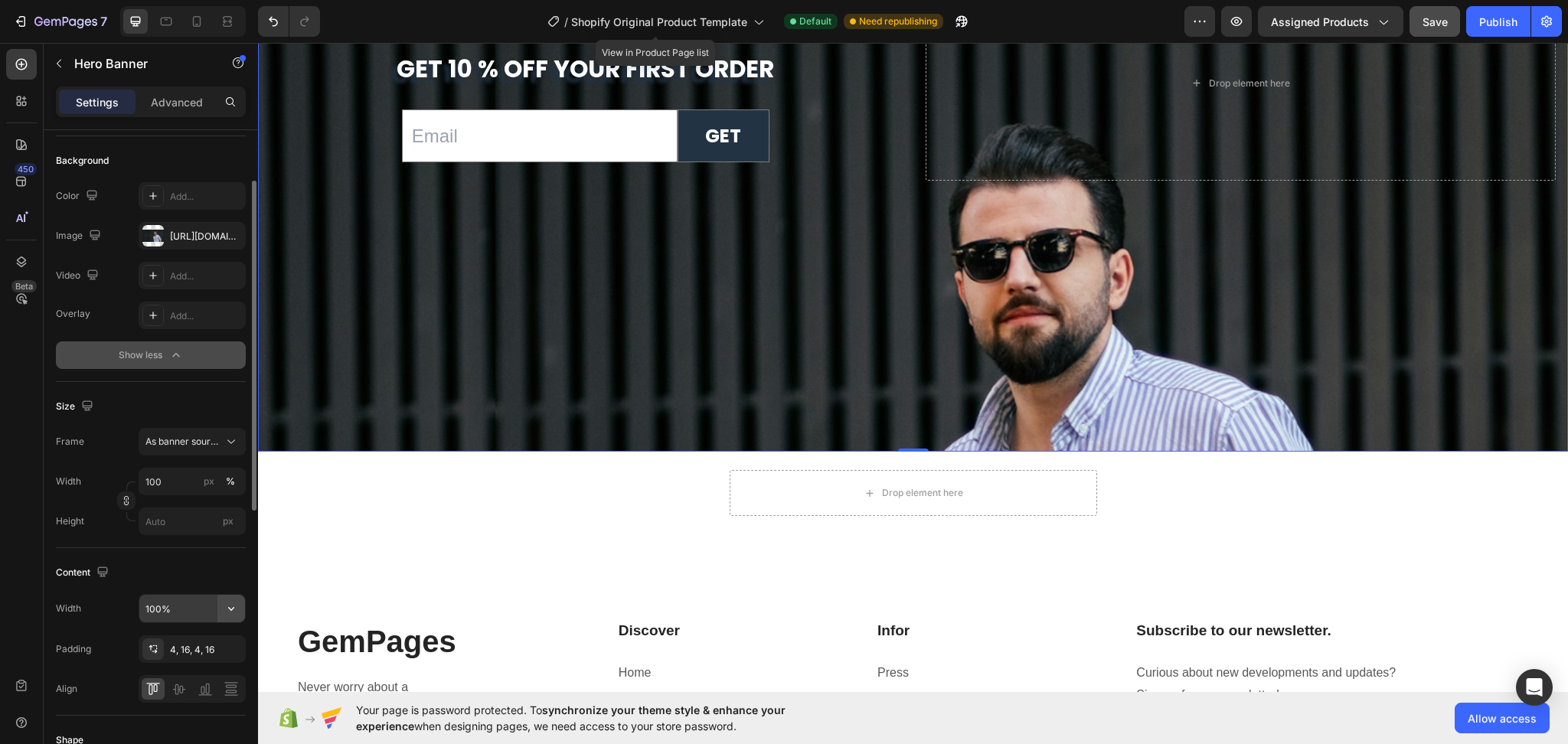
click at [227, 610] on icon "button" at bounding box center [231, 608] width 15 height 15
click at [162, 711] on span "Fit content" at bounding box center [167, 706] width 46 height 14
type input "Auto"
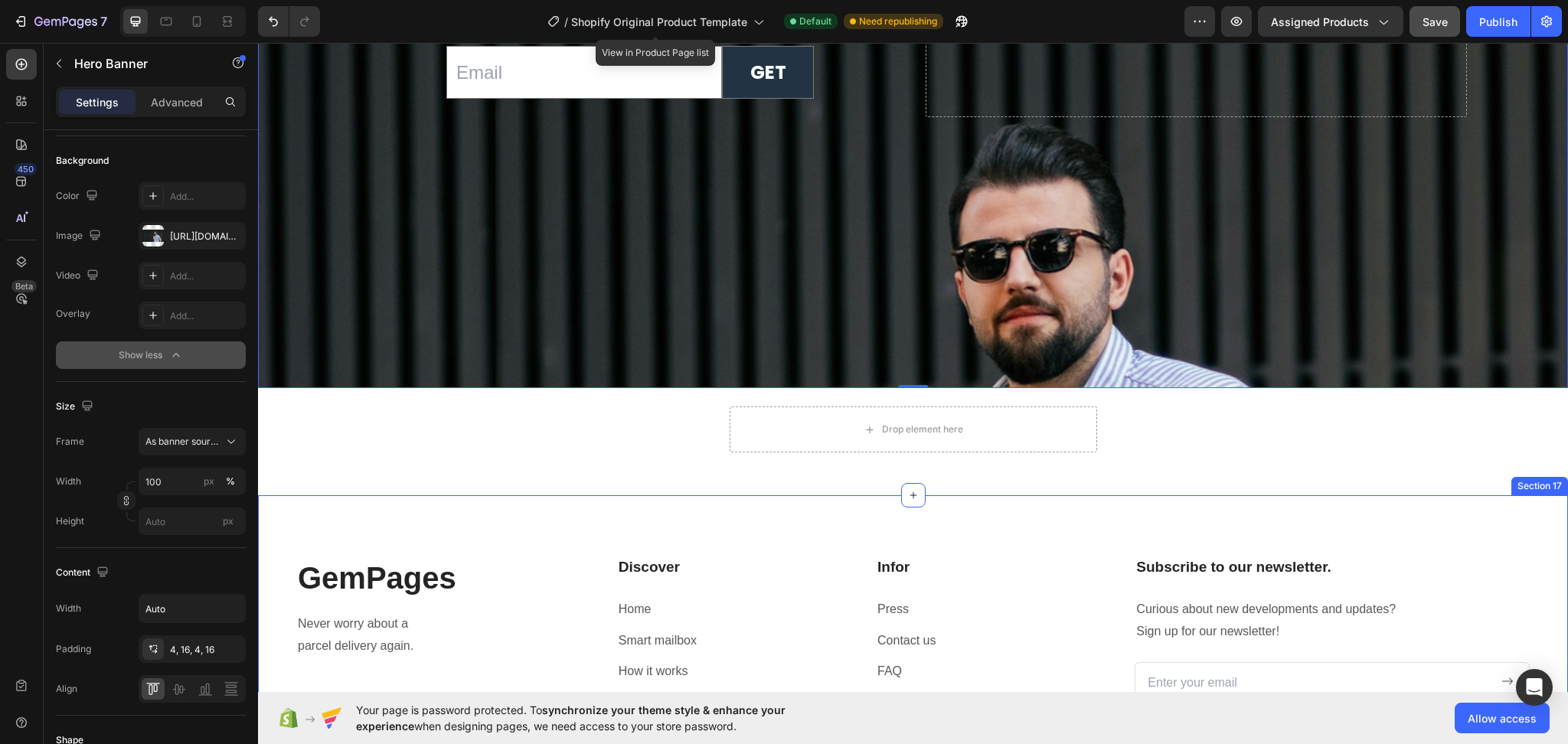
scroll to position [5835, 0]
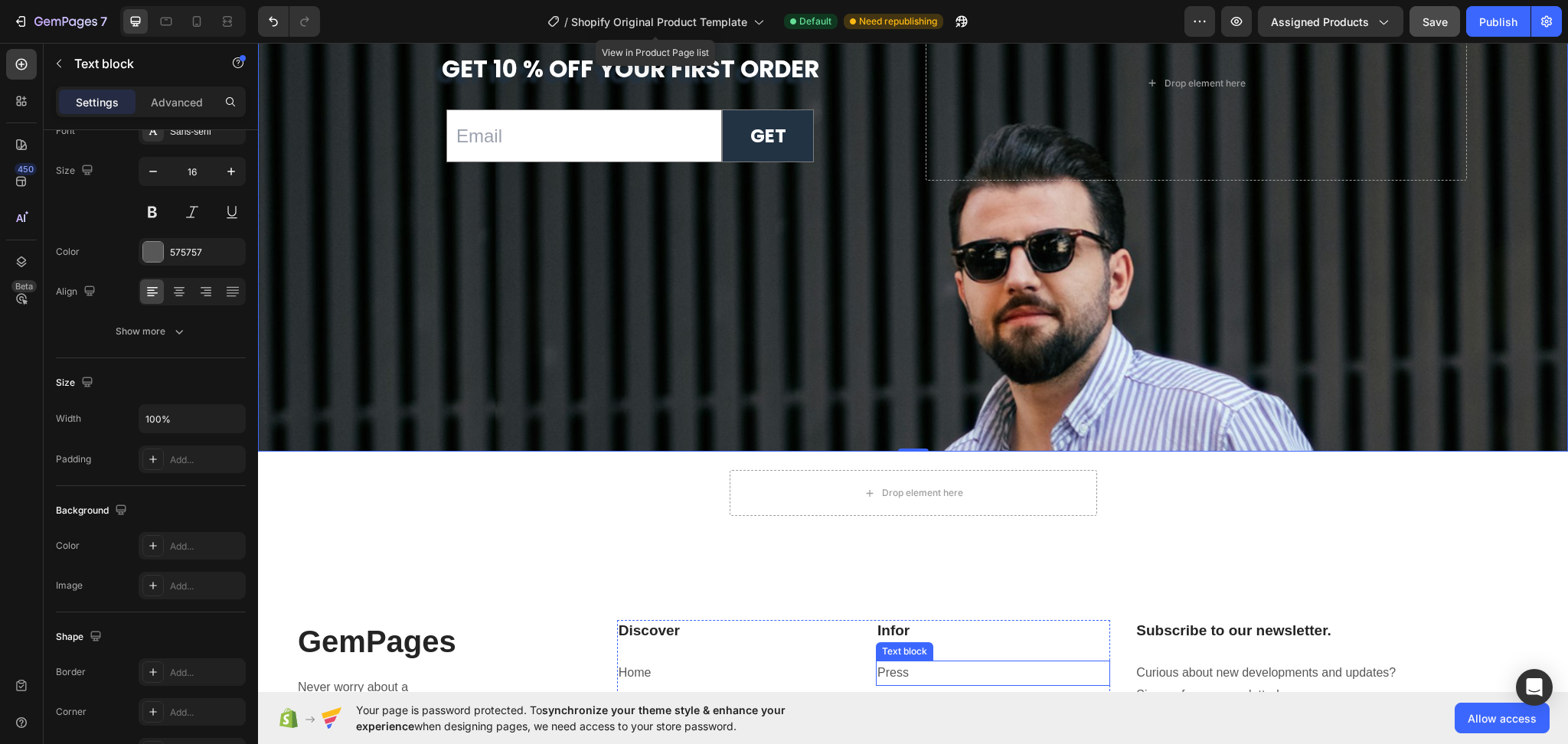
click at [1094, 662] on p "Press" at bounding box center [993, 673] width 231 height 22
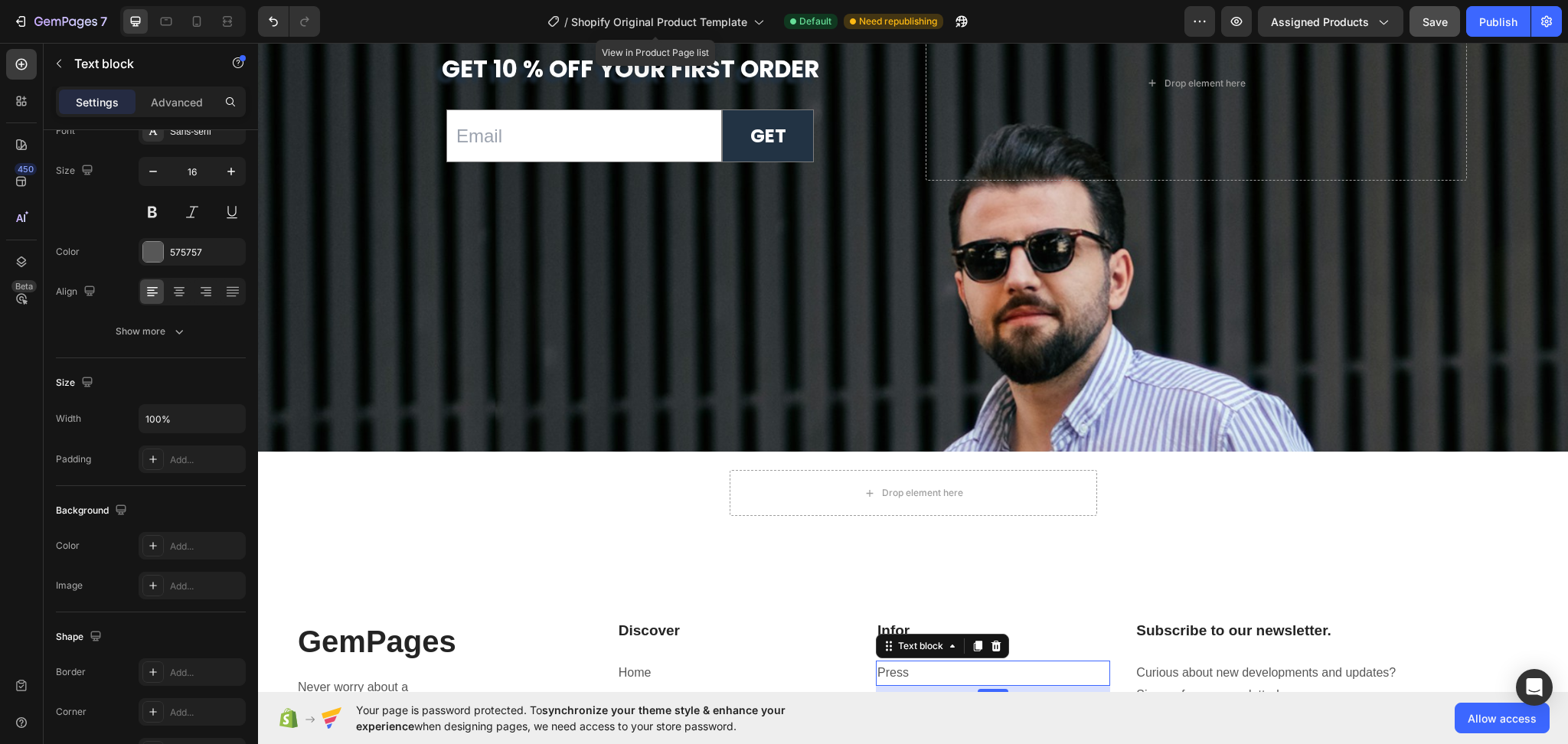
scroll to position [0, 0]
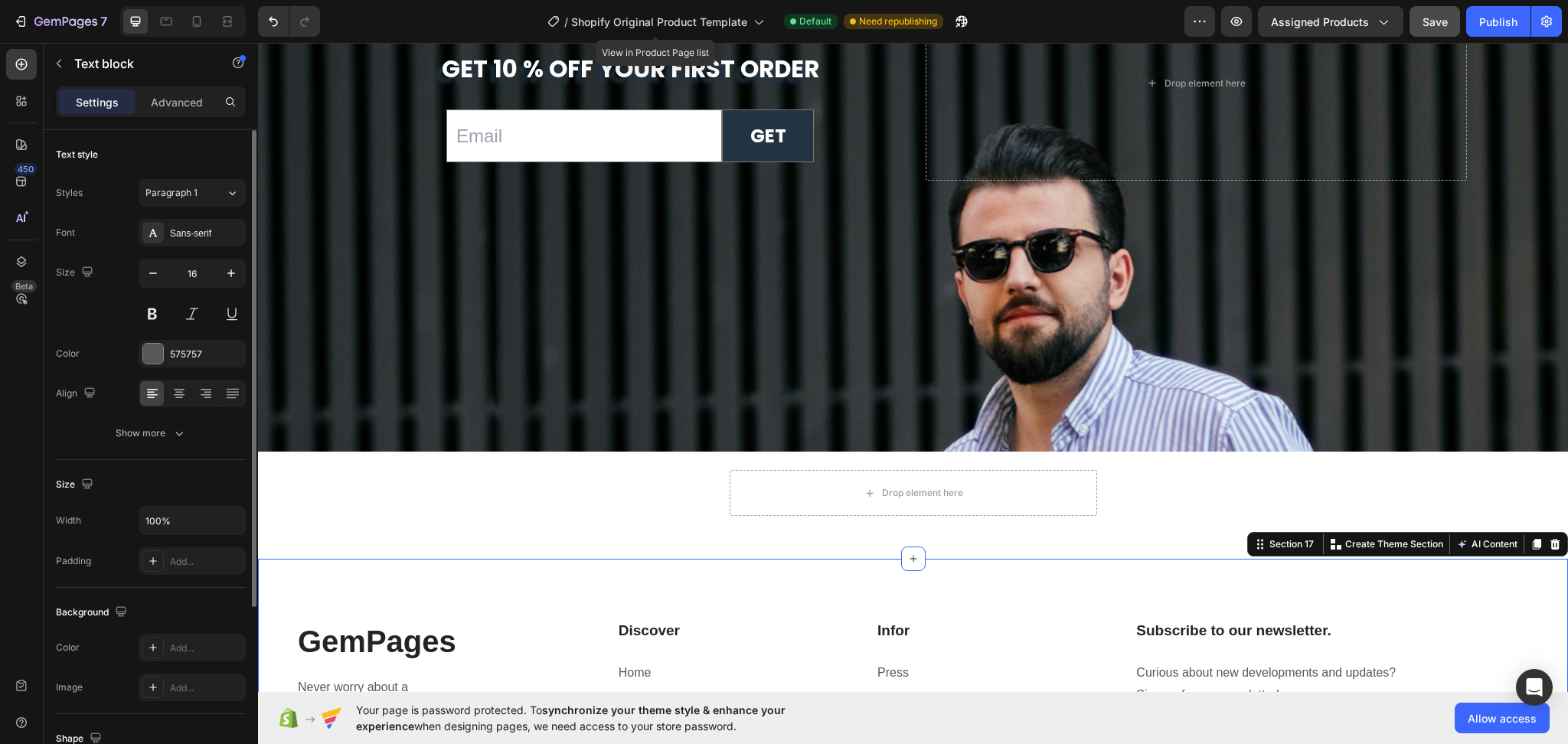
click at [1012, 577] on div "GemPages Heading Never worry about a parcel delivery again. Text block Image Im…" at bounding box center [912, 742] width 1310 height 368
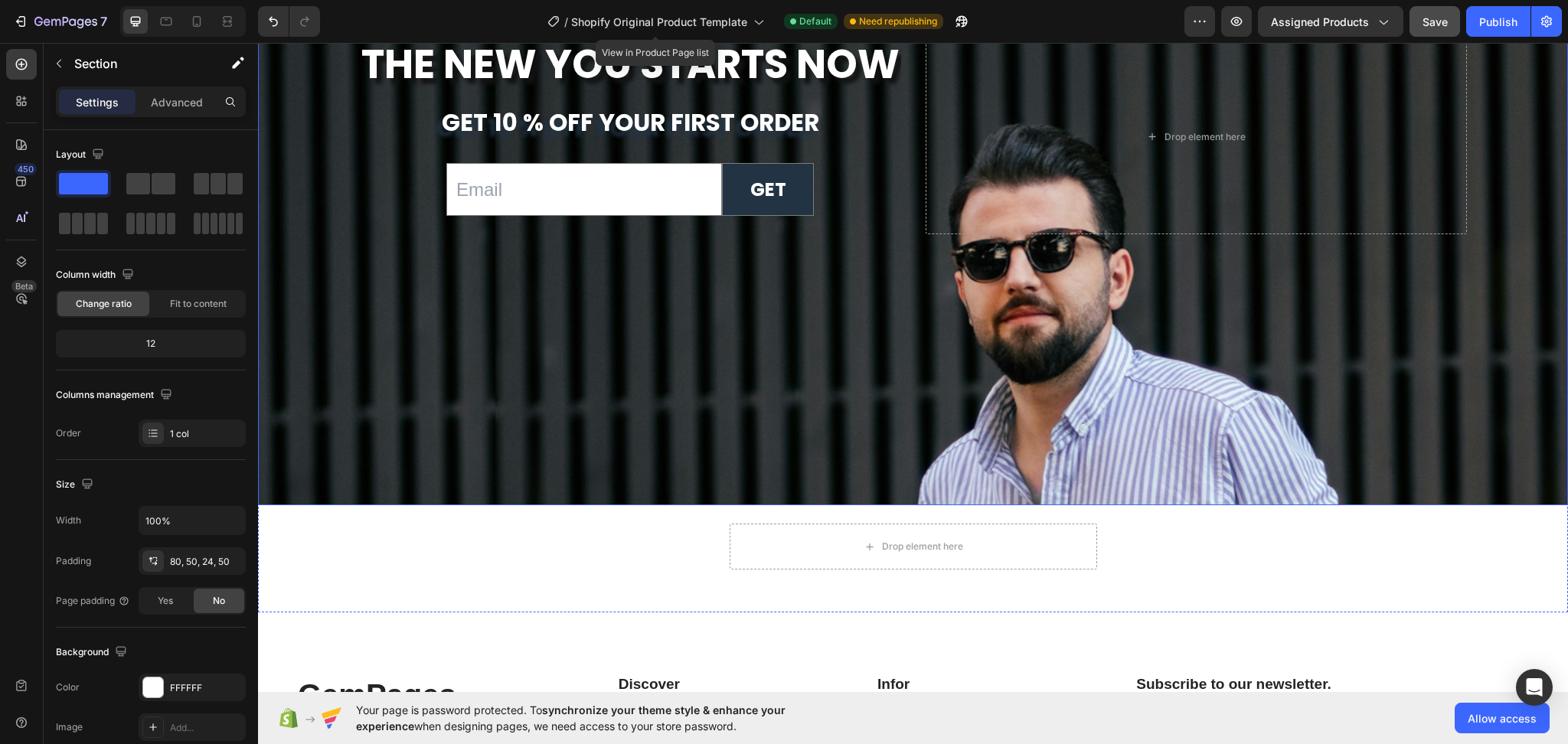
scroll to position [5936, 0]
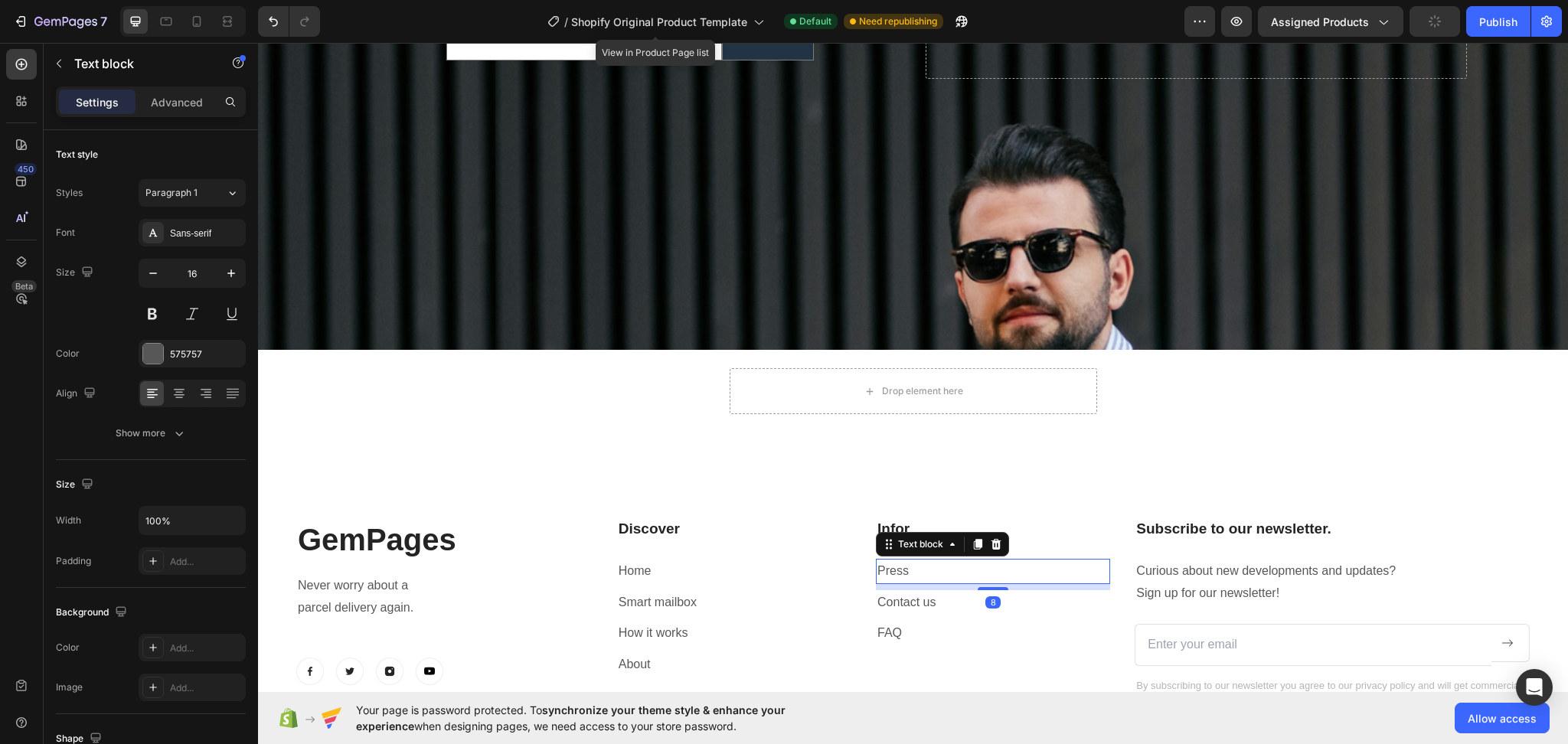
click at [1019, 570] on p "Press" at bounding box center [993, 571] width 231 height 22
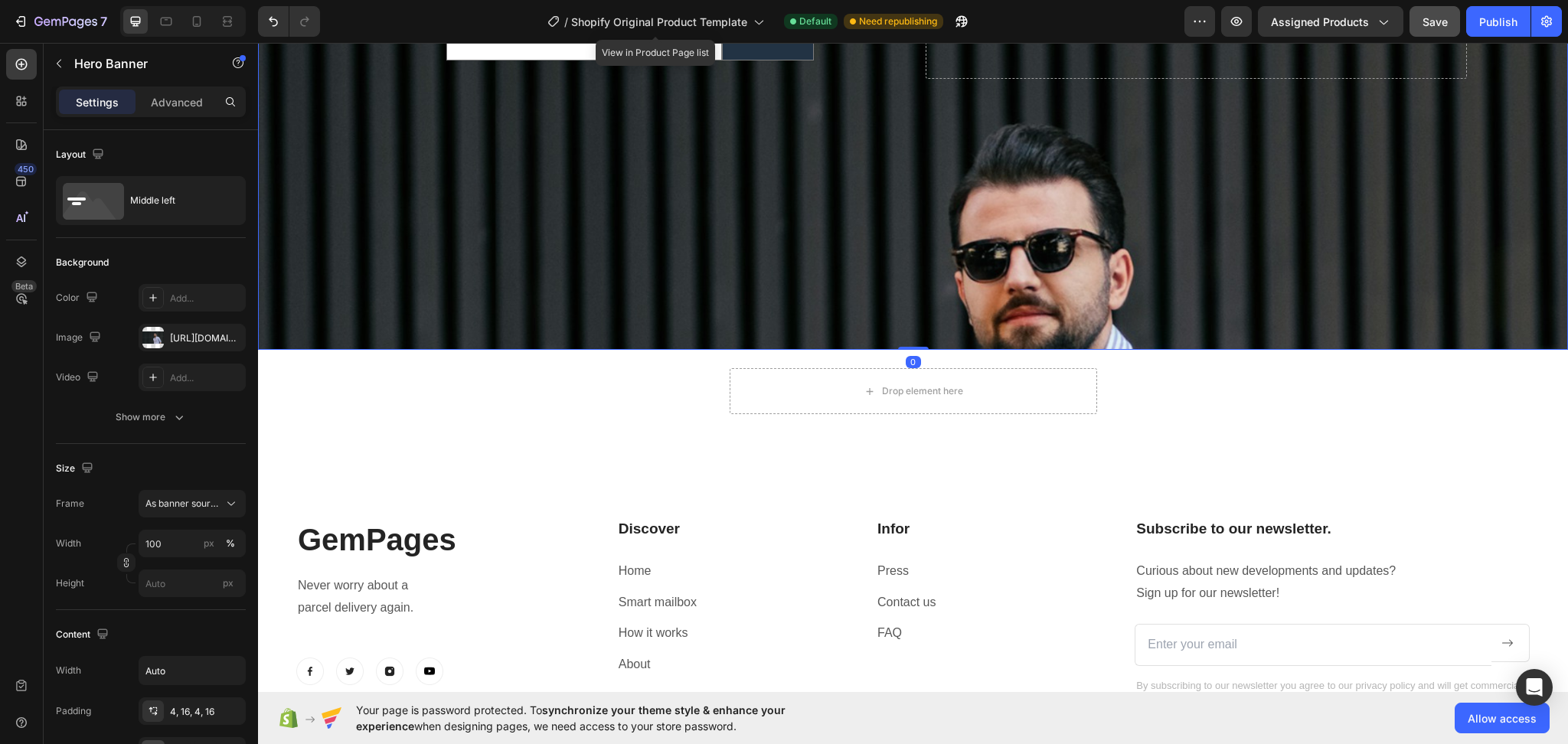
click at [854, 286] on div "Background Image" at bounding box center [912, 368] width 1310 height 649
click at [187, 108] on p "Advanced" at bounding box center [176, 102] width 52 height 16
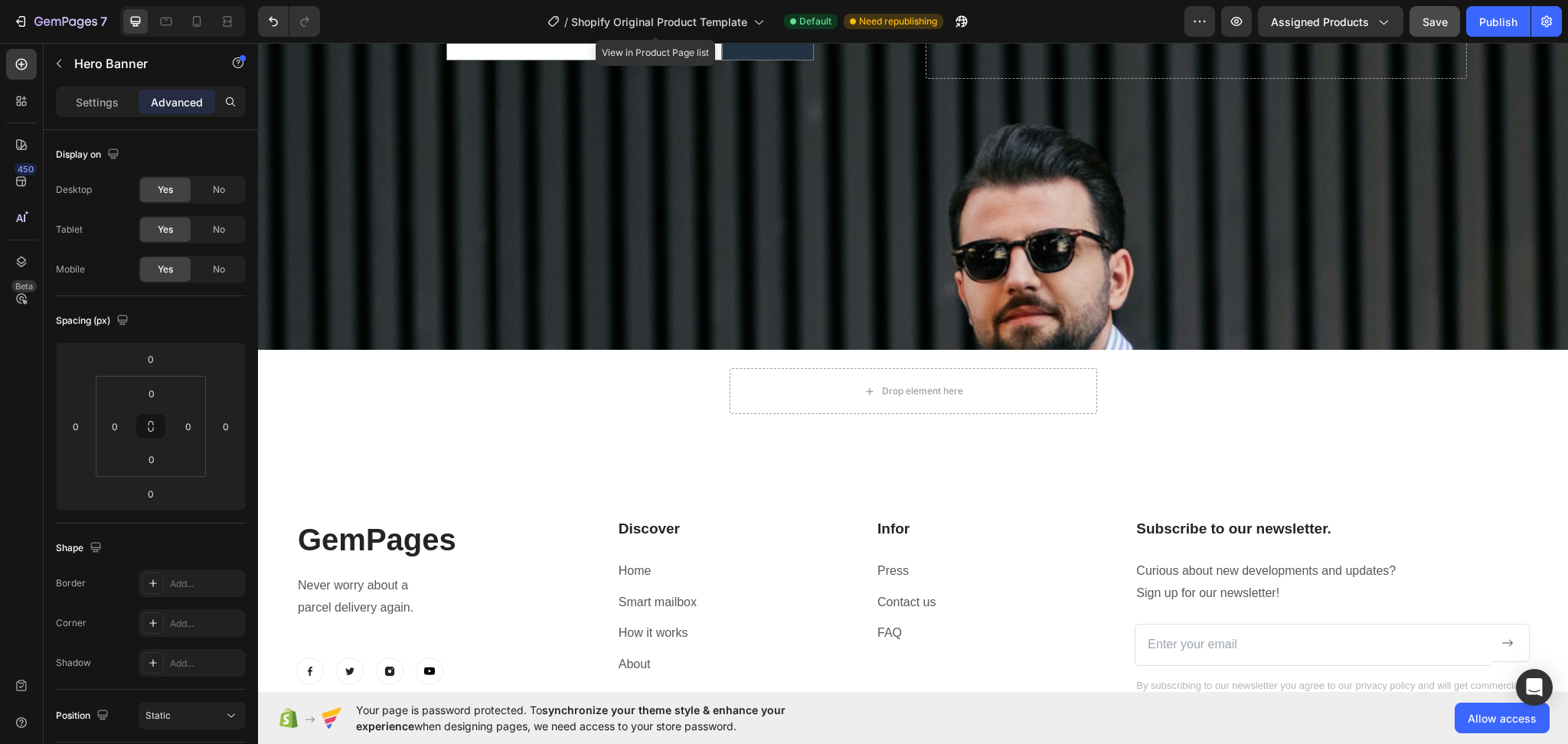
click at [799, 406] on div "Drop element here" at bounding box center [913, 391] width 368 height 83
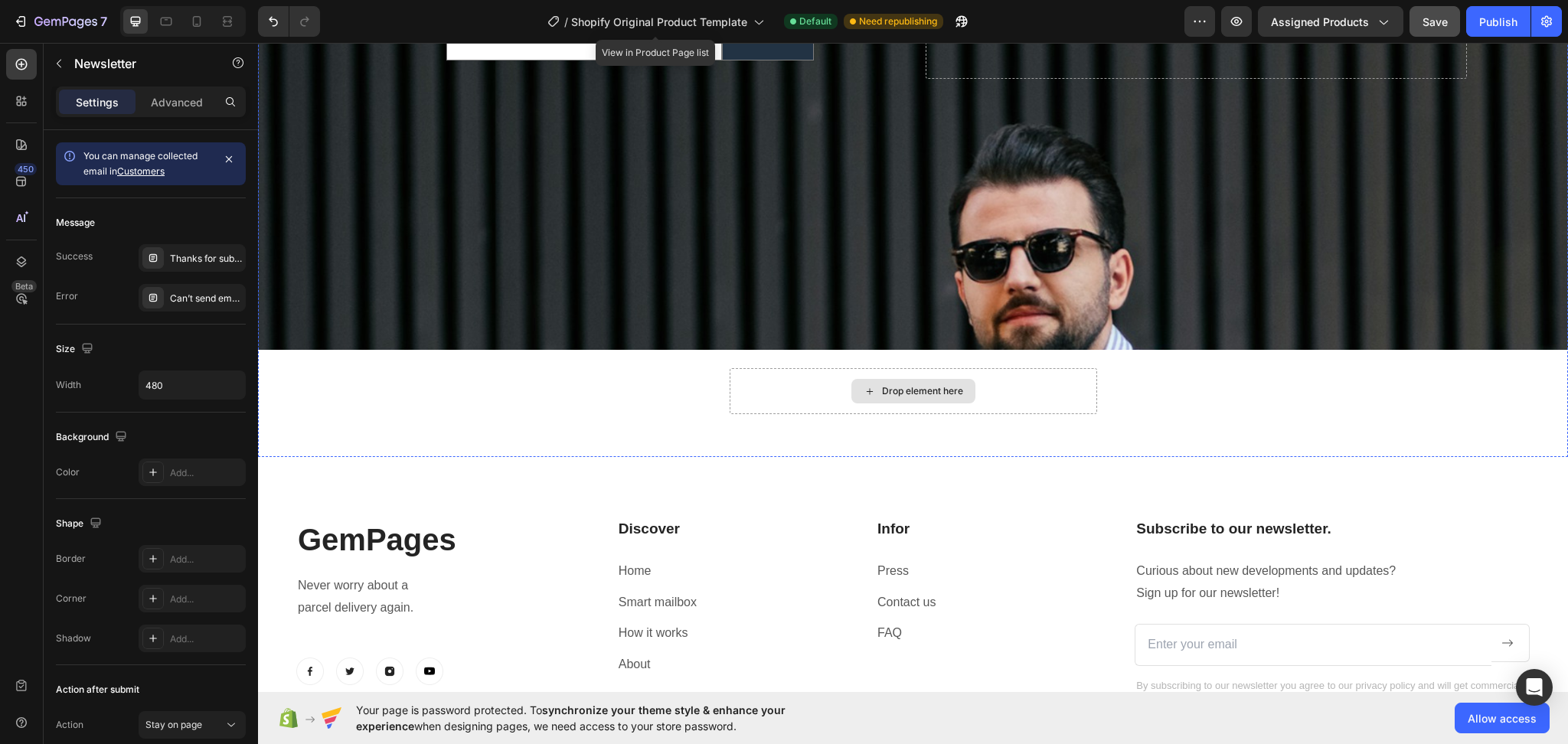
click at [1044, 377] on div "Drop element here" at bounding box center [913, 391] width 368 height 46
click at [1050, 376] on div "Drop element here" at bounding box center [913, 391] width 368 height 46
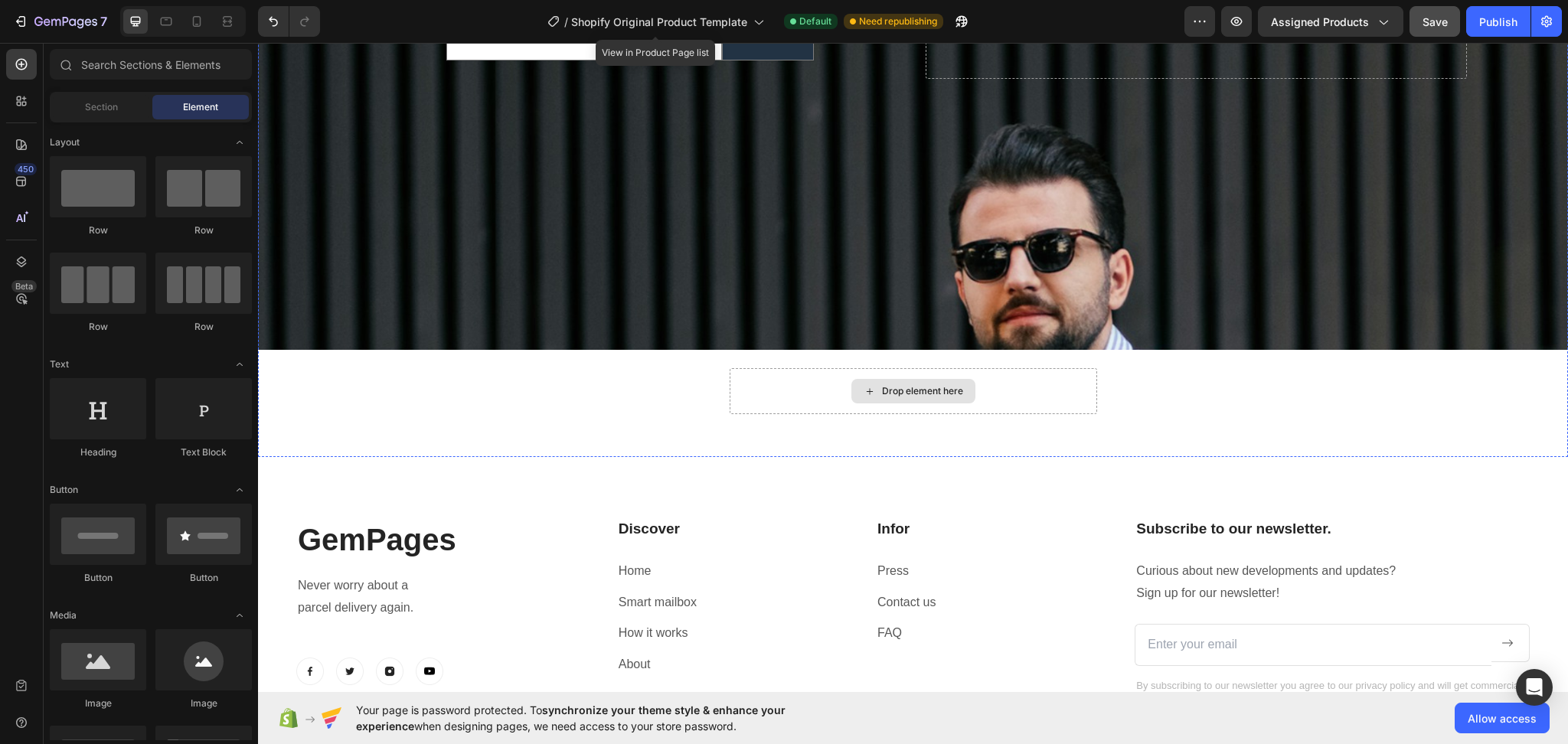
click at [852, 383] on div "Drop element here" at bounding box center [913, 391] width 124 height 25
click at [1170, 382] on div "The New You Starts Now Heading get 10 % off your first order Text Block Email F…" at bounding box center [912, 23] width 1310 height 819
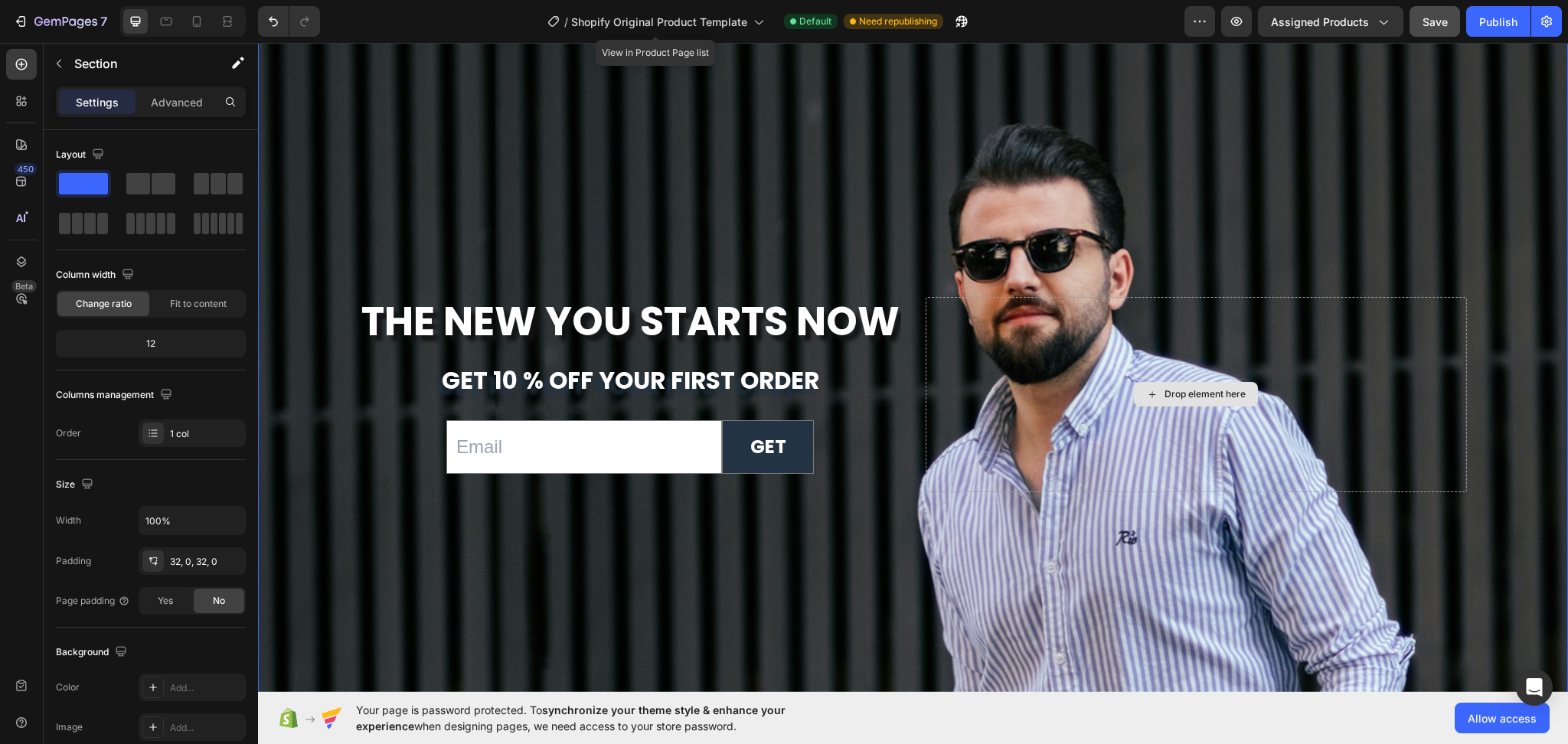
scroll to position [5121, 0]
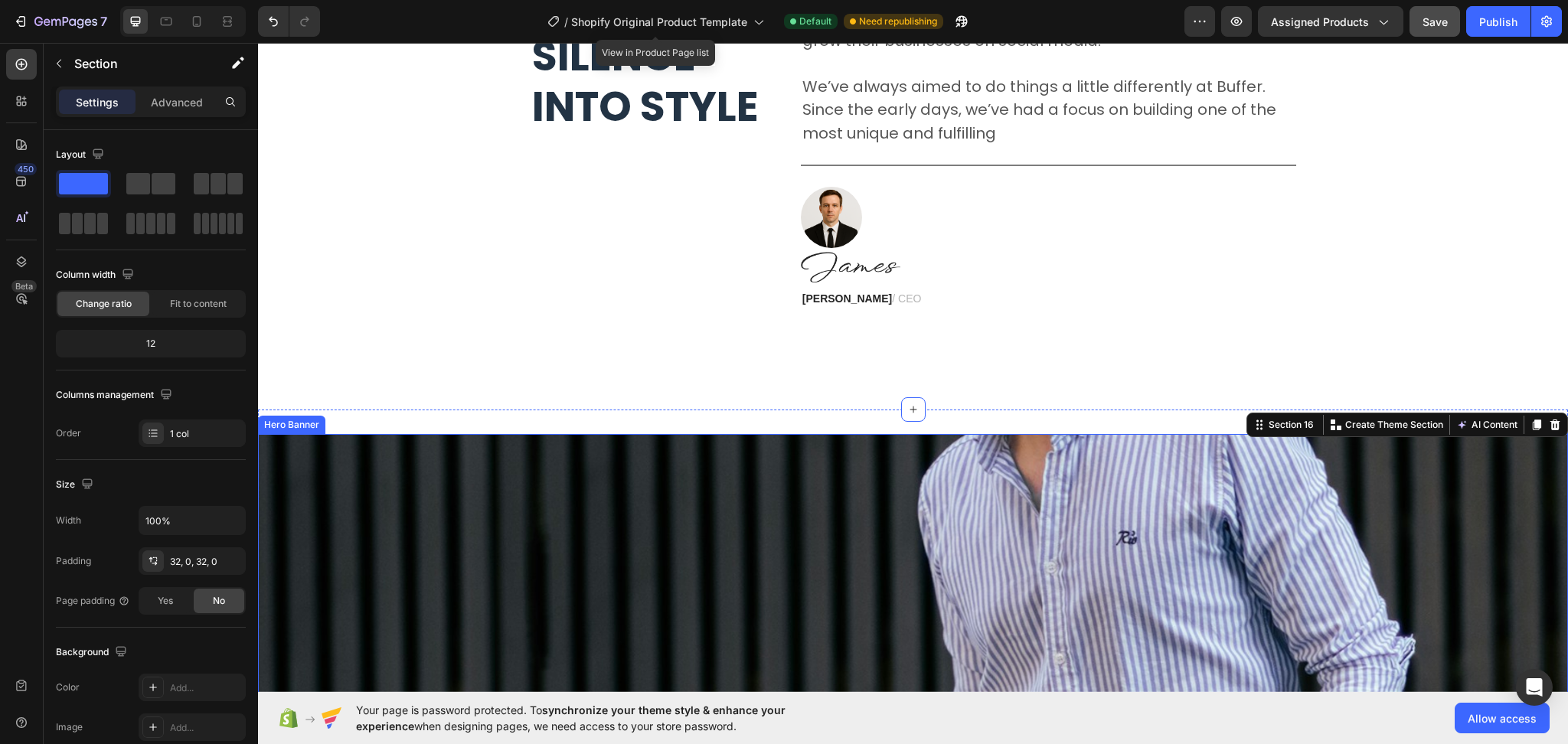
click at [570, 500] on div "Background Image" at bounding box center [912, 368] width 1310 height 649
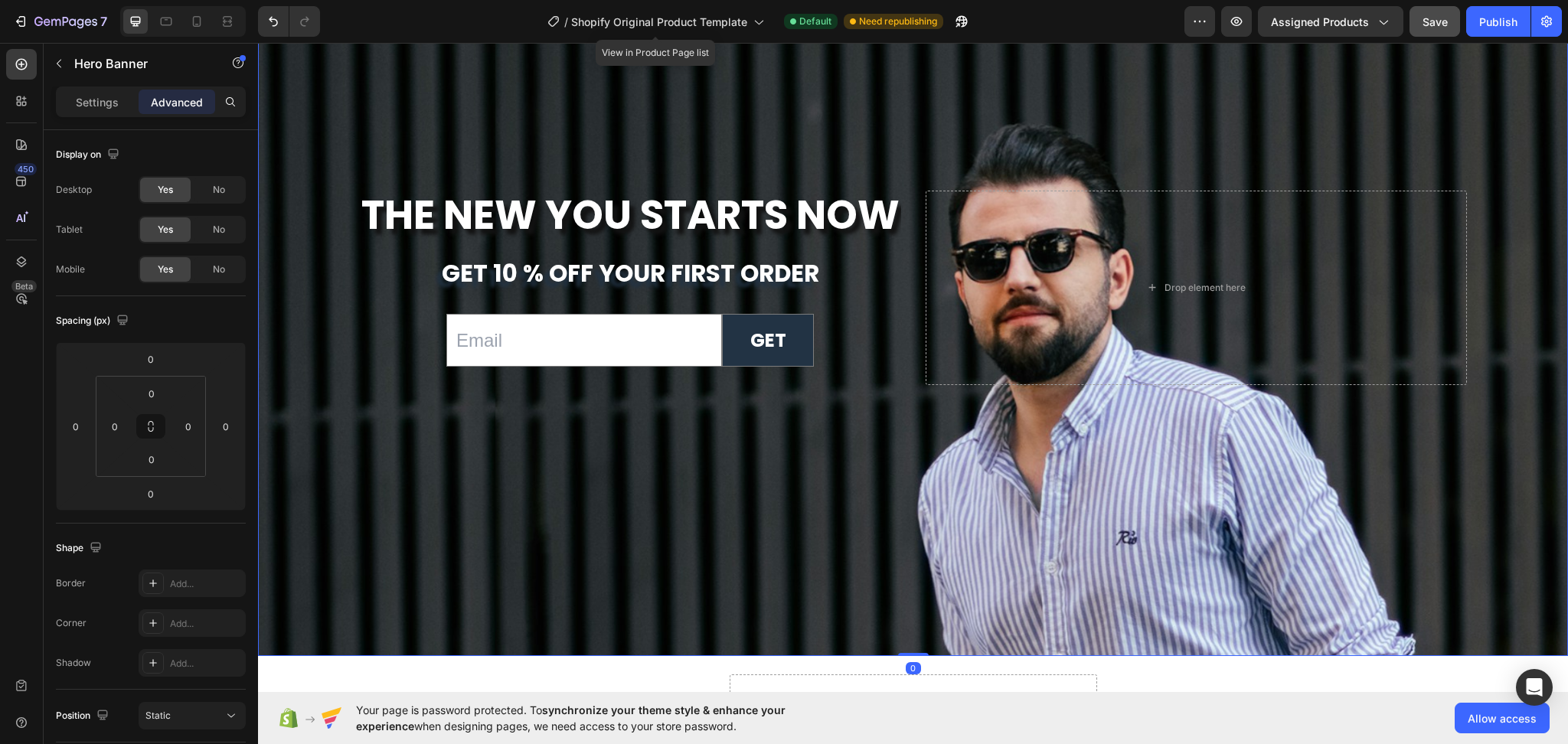
scroll to position [5936, 0]
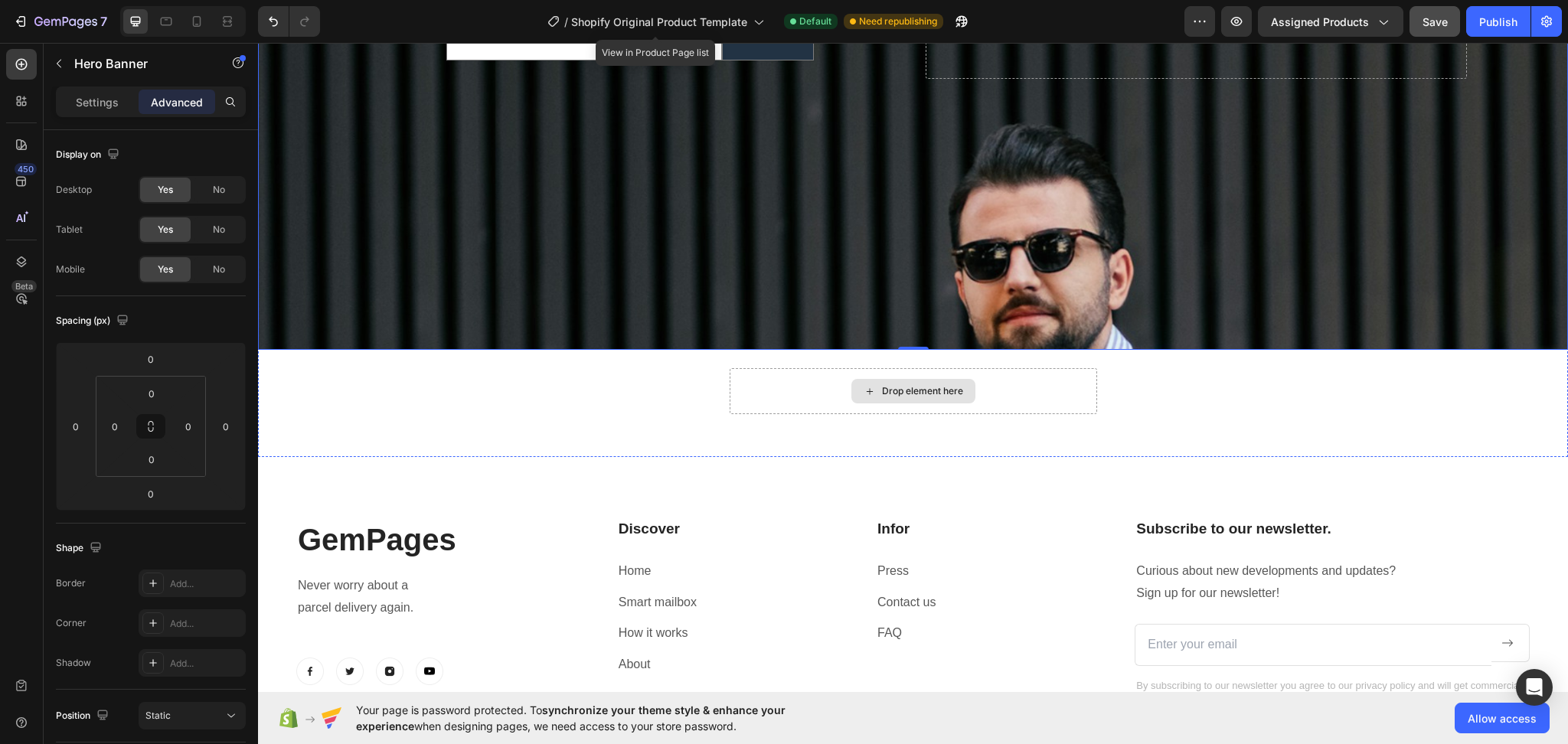
click at [852, 382] on div "Drop element here" at bounding box center [913, 391] width 124 height 25
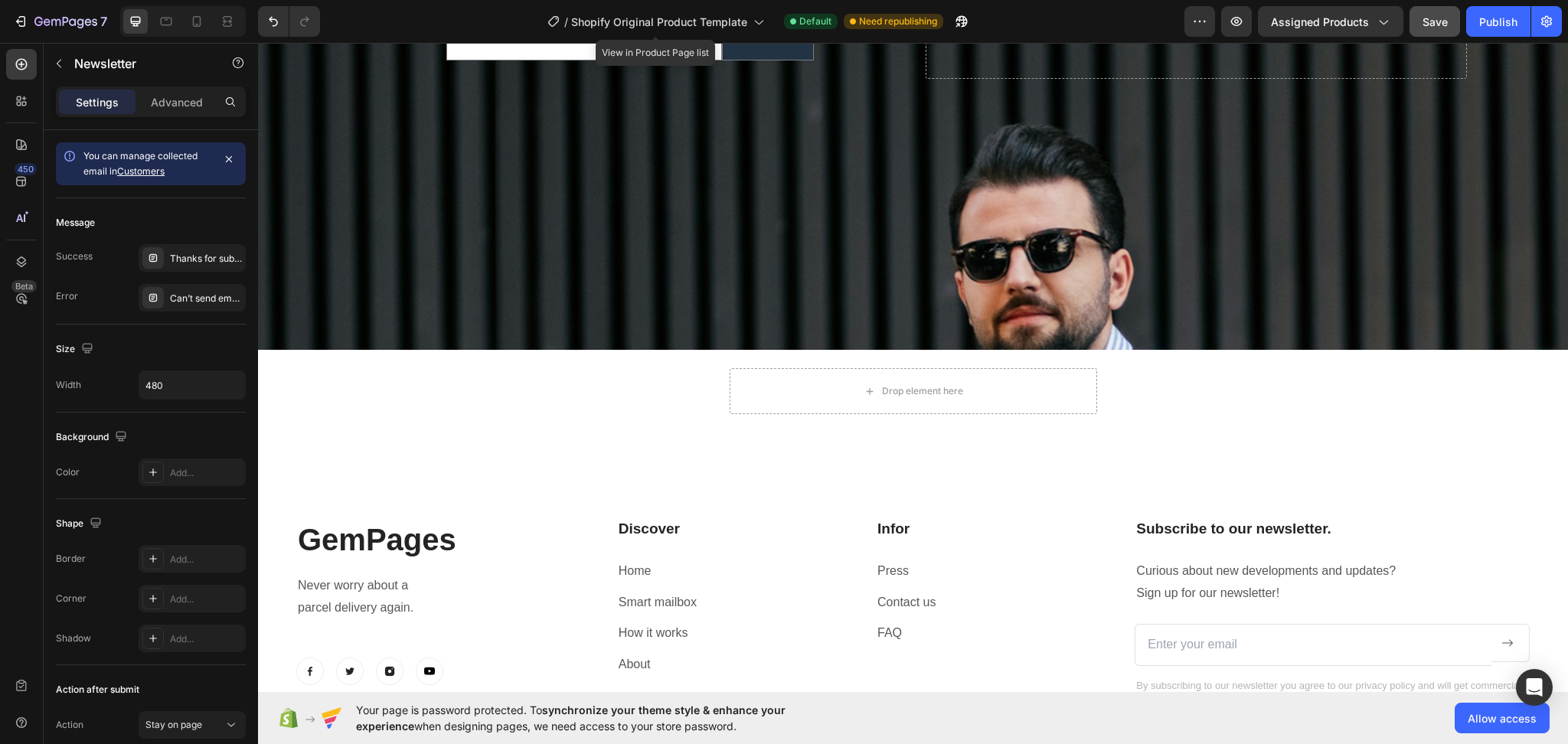
click at [744, 405] on div "Drop element here" at bounding box center [913, 391] width 368 height 83
click at [1351, 439] on div "The New You Starts Now Heading get 10 % off your first order Text Block Email F…" at bounding box center [912, 23] width 1310 height 868
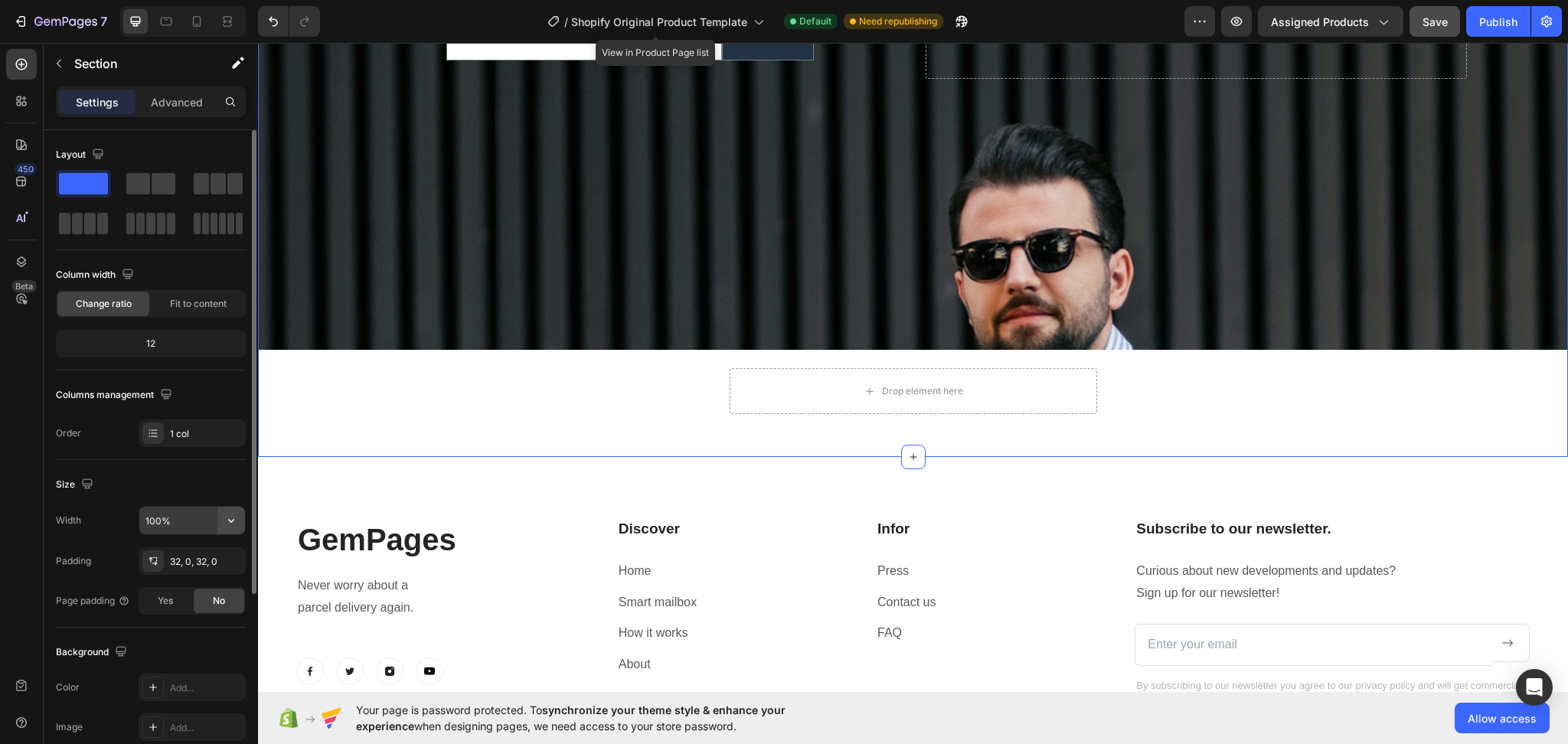
click at [229, 522] on icon "button" at bounding box center [231, 520] width 15 height 15
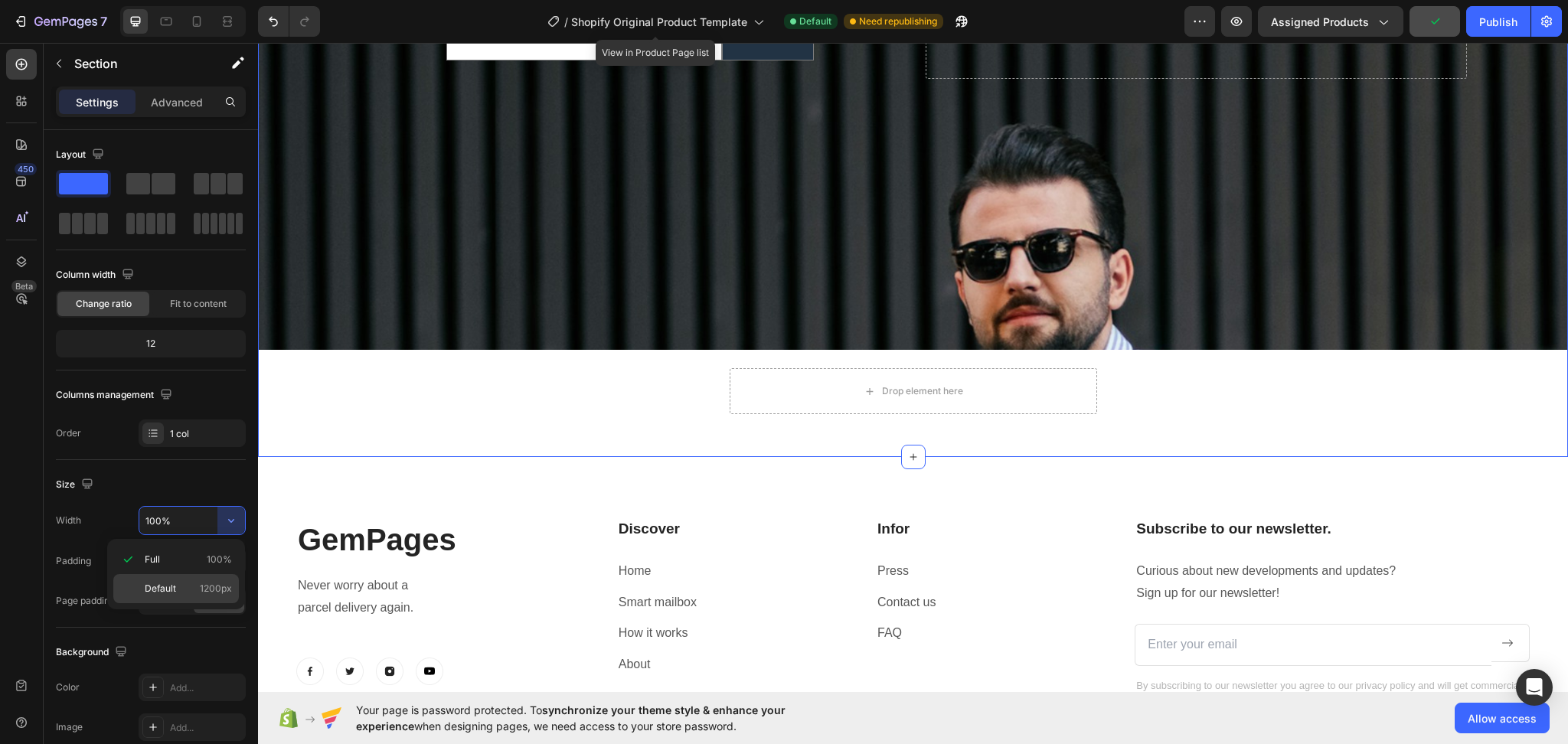
click at [231, 592] on span "1200px" at bounding box center [216, 588] width 33 height 14
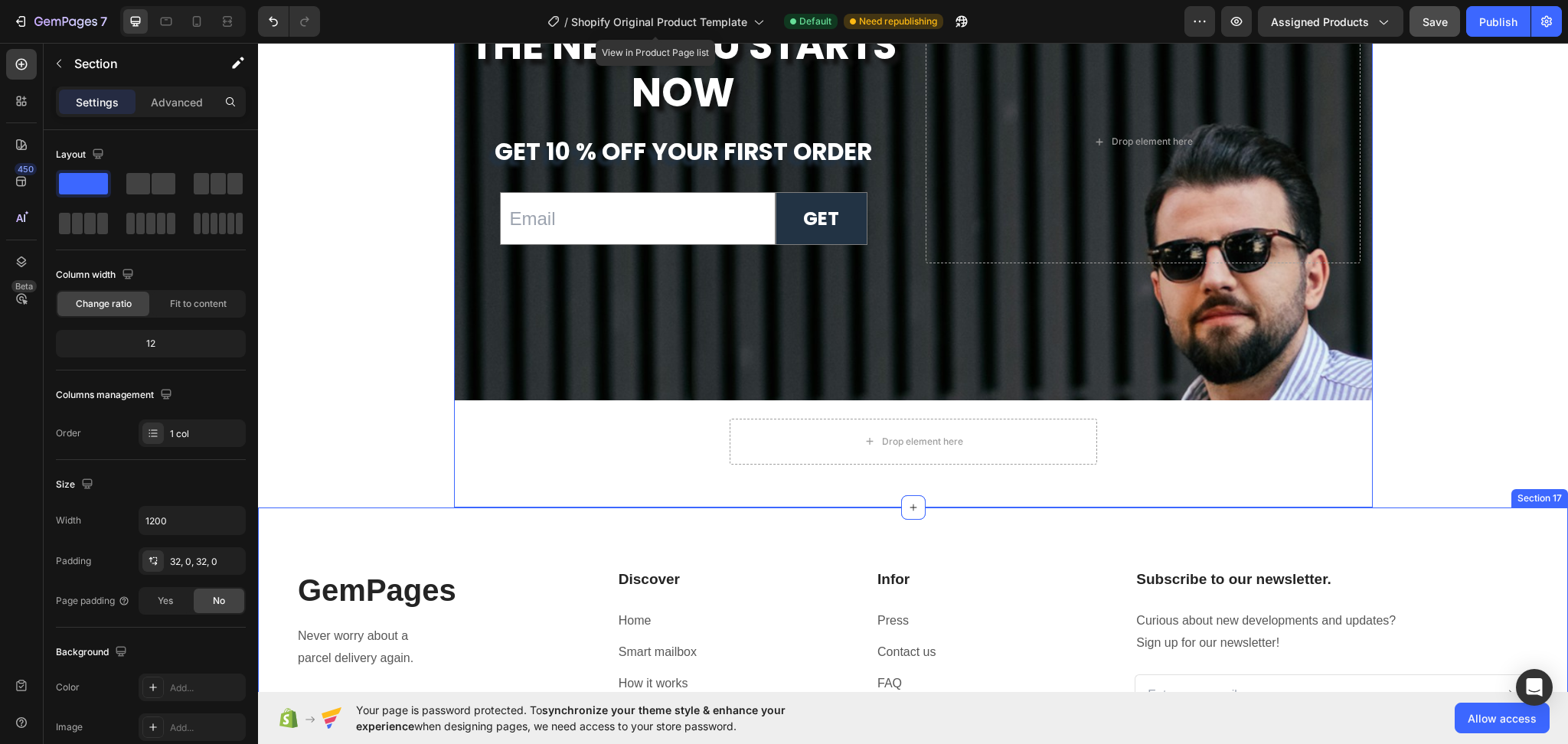
scroll to position [5630, 0]
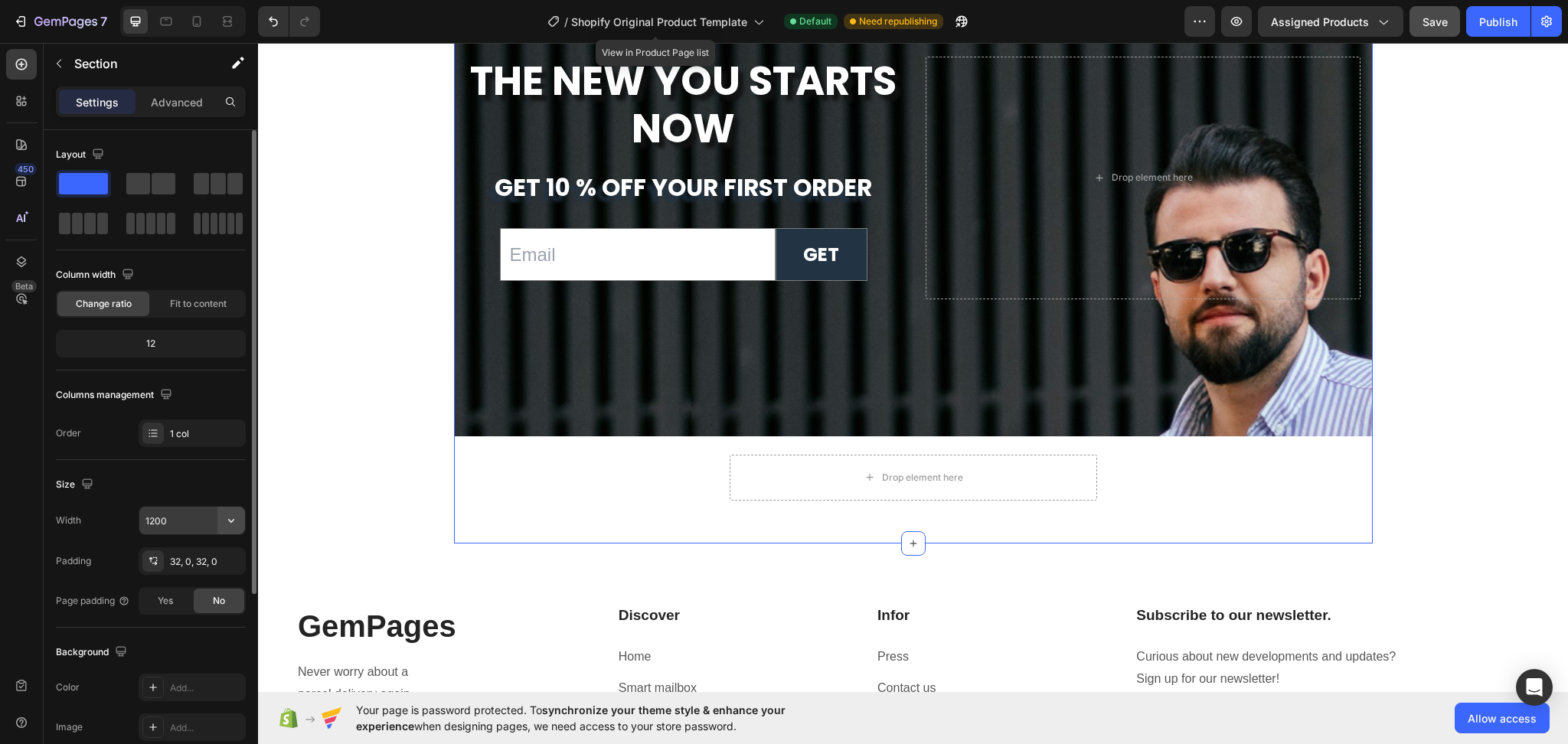
click at [231, 523] on icon "button" at bounding box center [231, 520] width 15 height 15
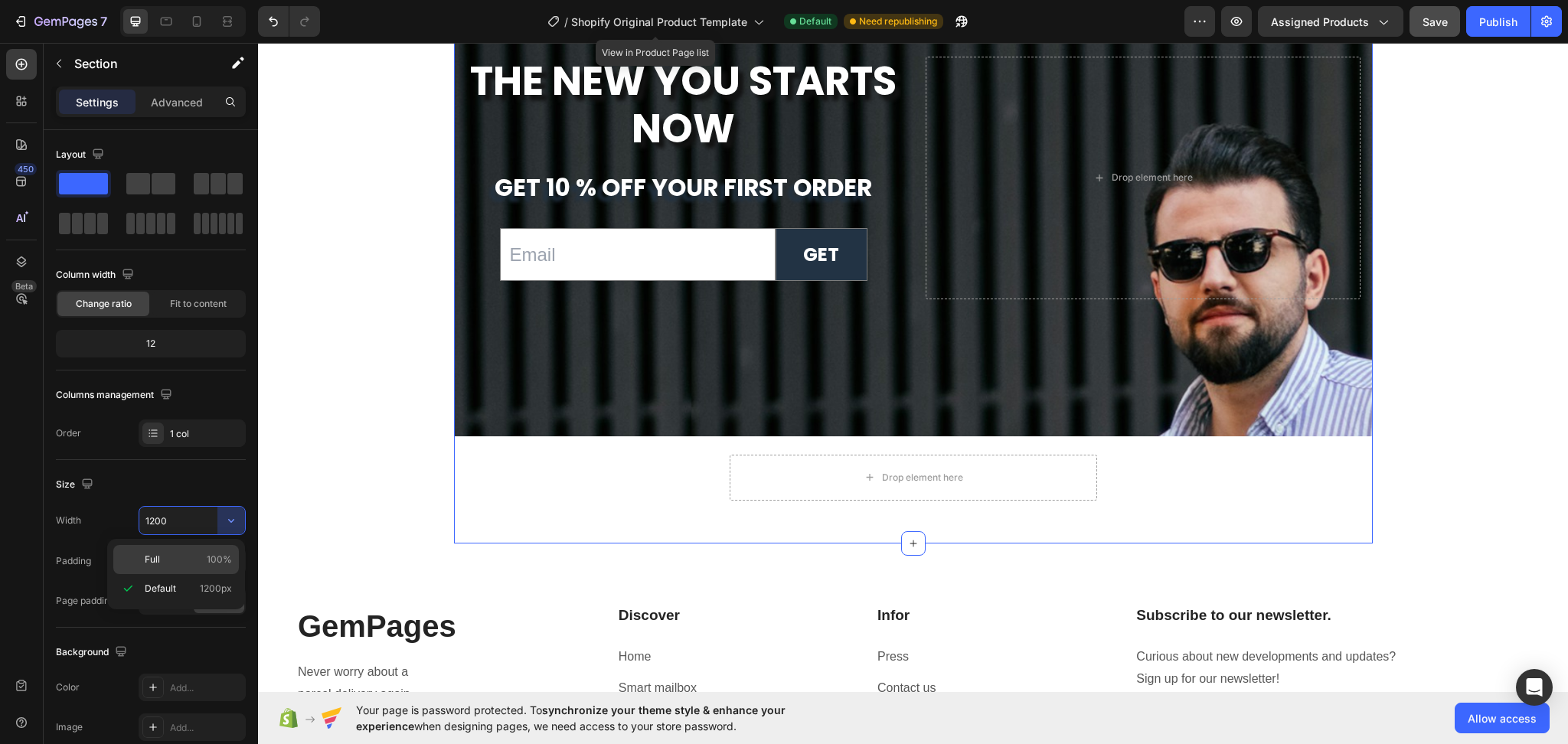
click at [165, 558] on p "Full 100%" at bounding box center [187, 559] width 87 height 14
type input "100%"
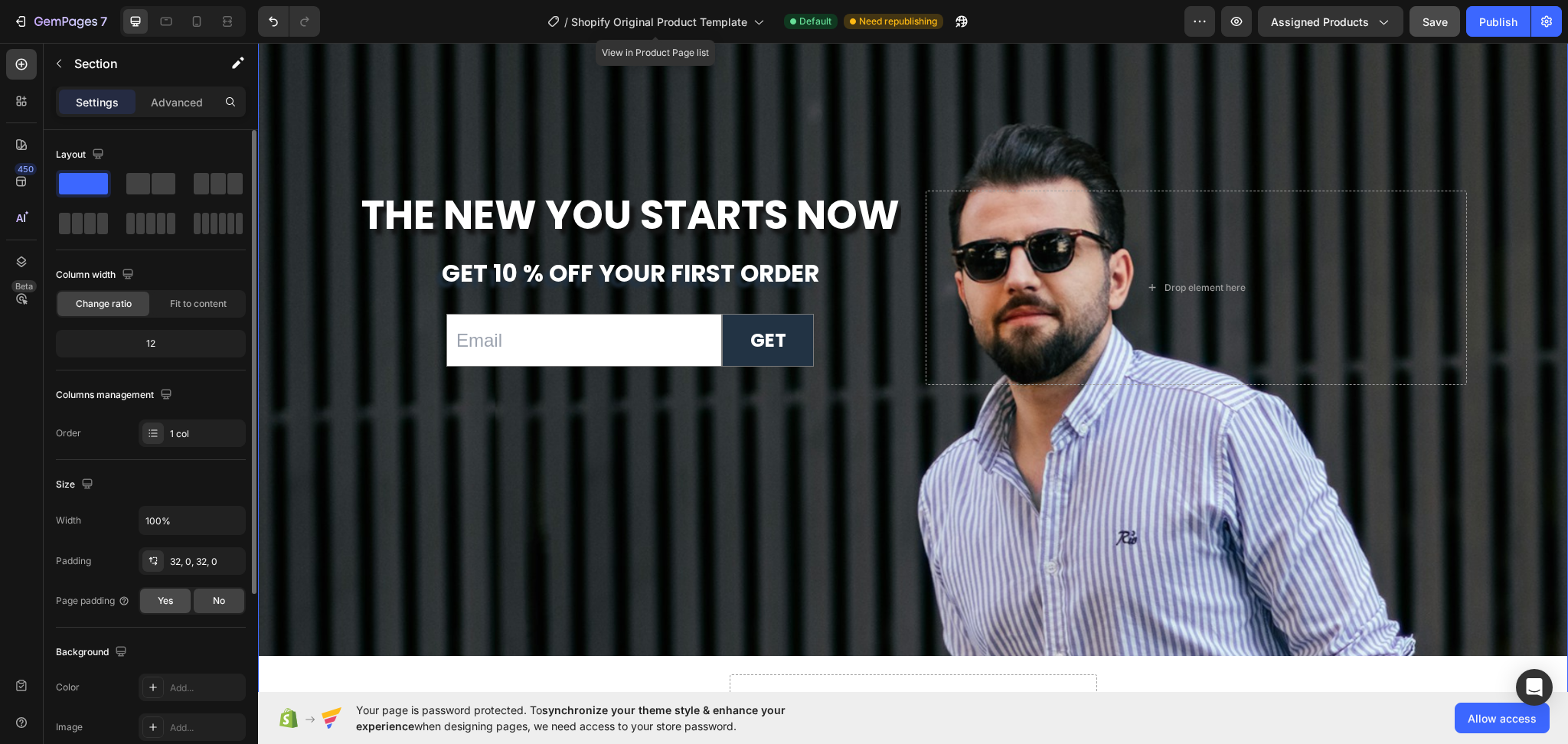
click at [178, 604] on div "Yes" at bounding box center [165, 601] width 50 height 25
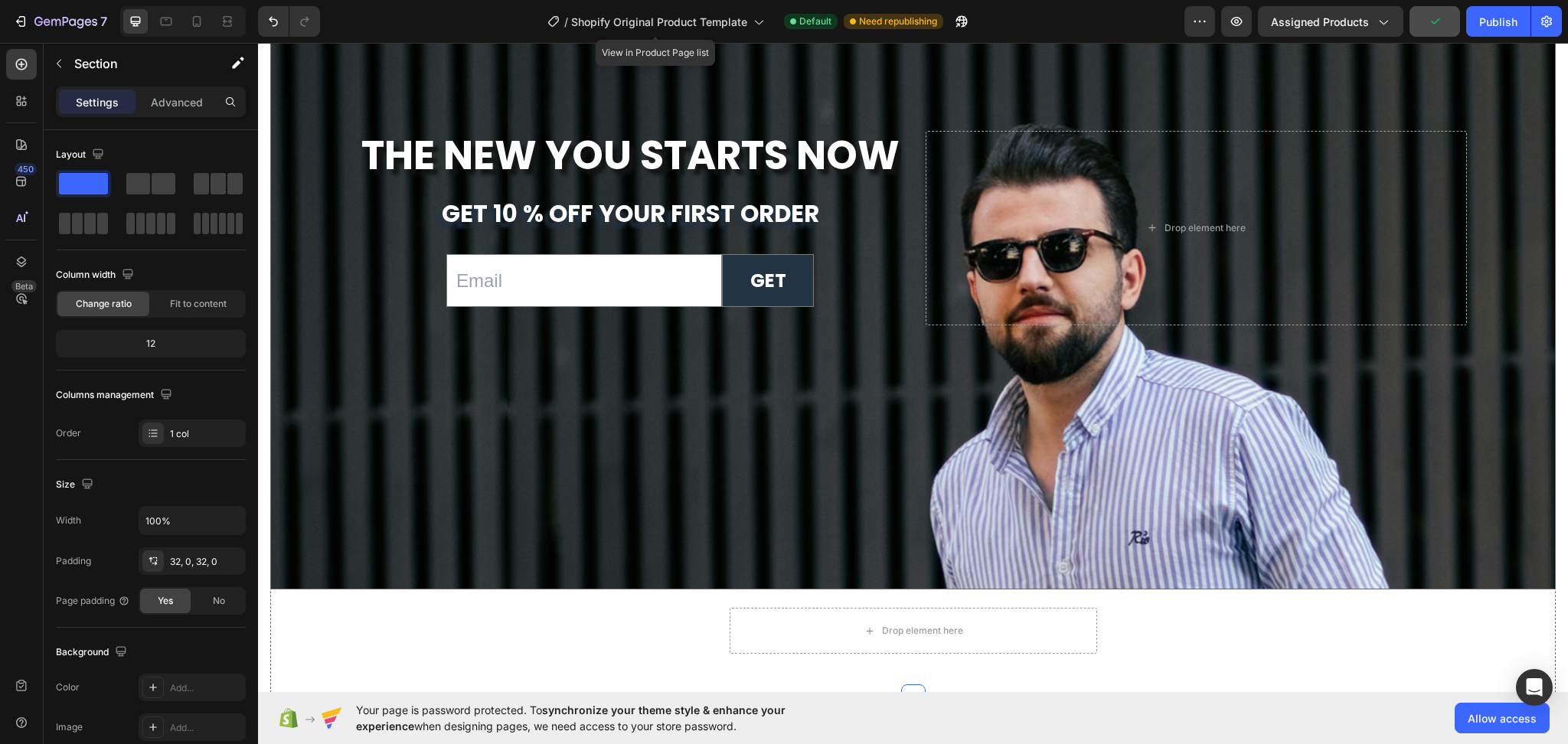
scroll to position [5835, 0]
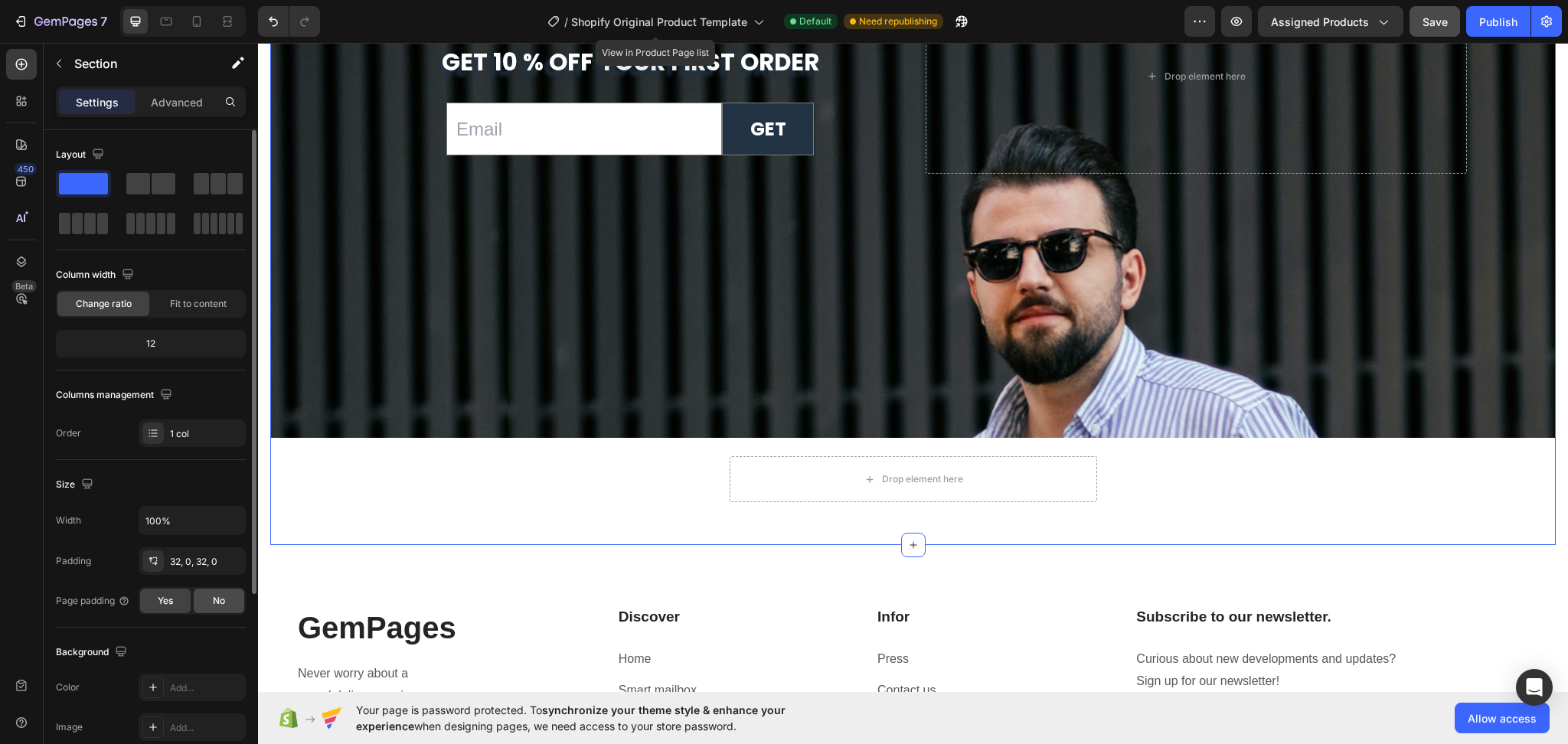
click at [223, 593] on div "No" at bounding box center [218, 601] width 50 height 25
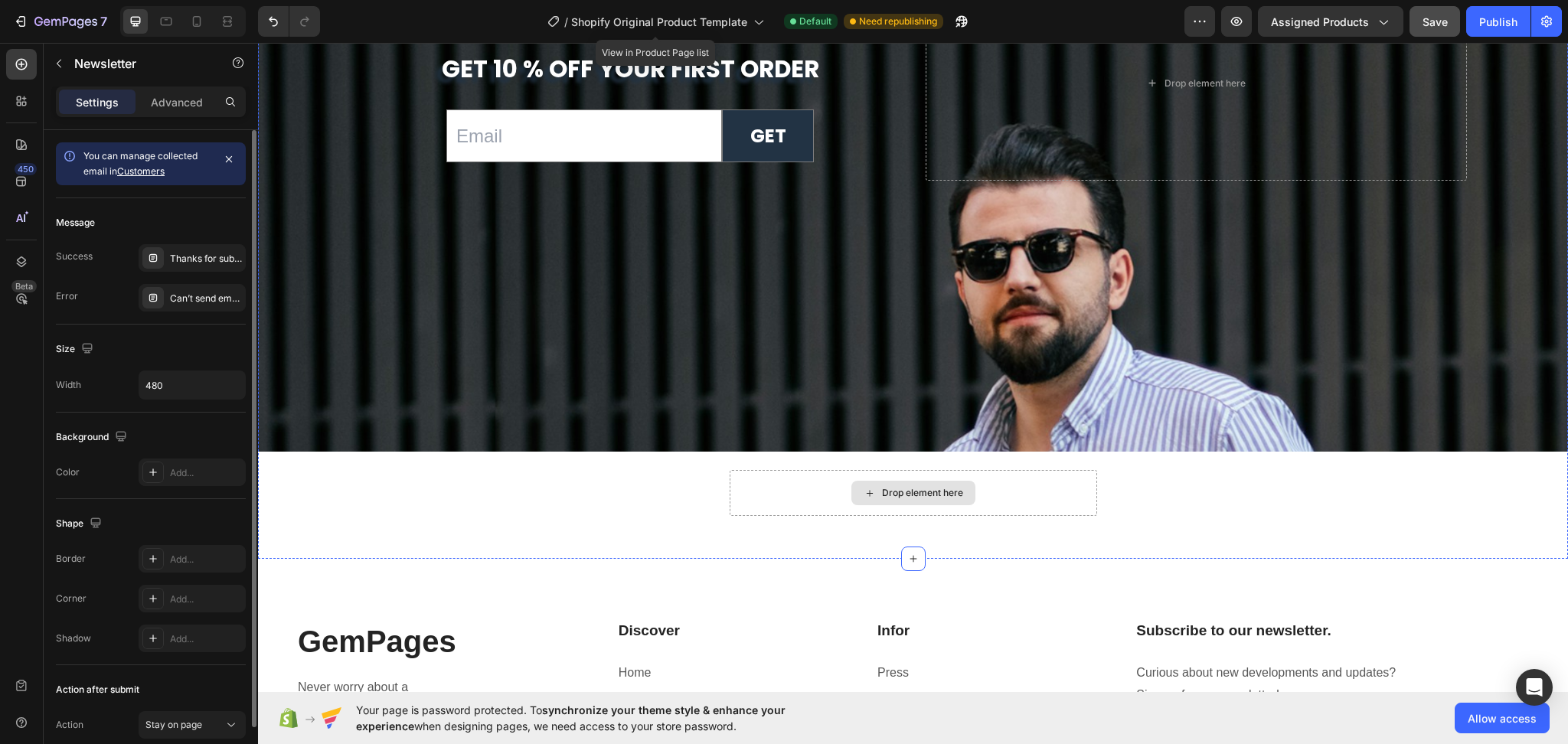
click at [981, 484] on div "Drop element here" at bounding box center [913, 492] width 368 height 46
click at [192, 103] on p "Advanced" at bounding box center [176, 102] width 52 height 16
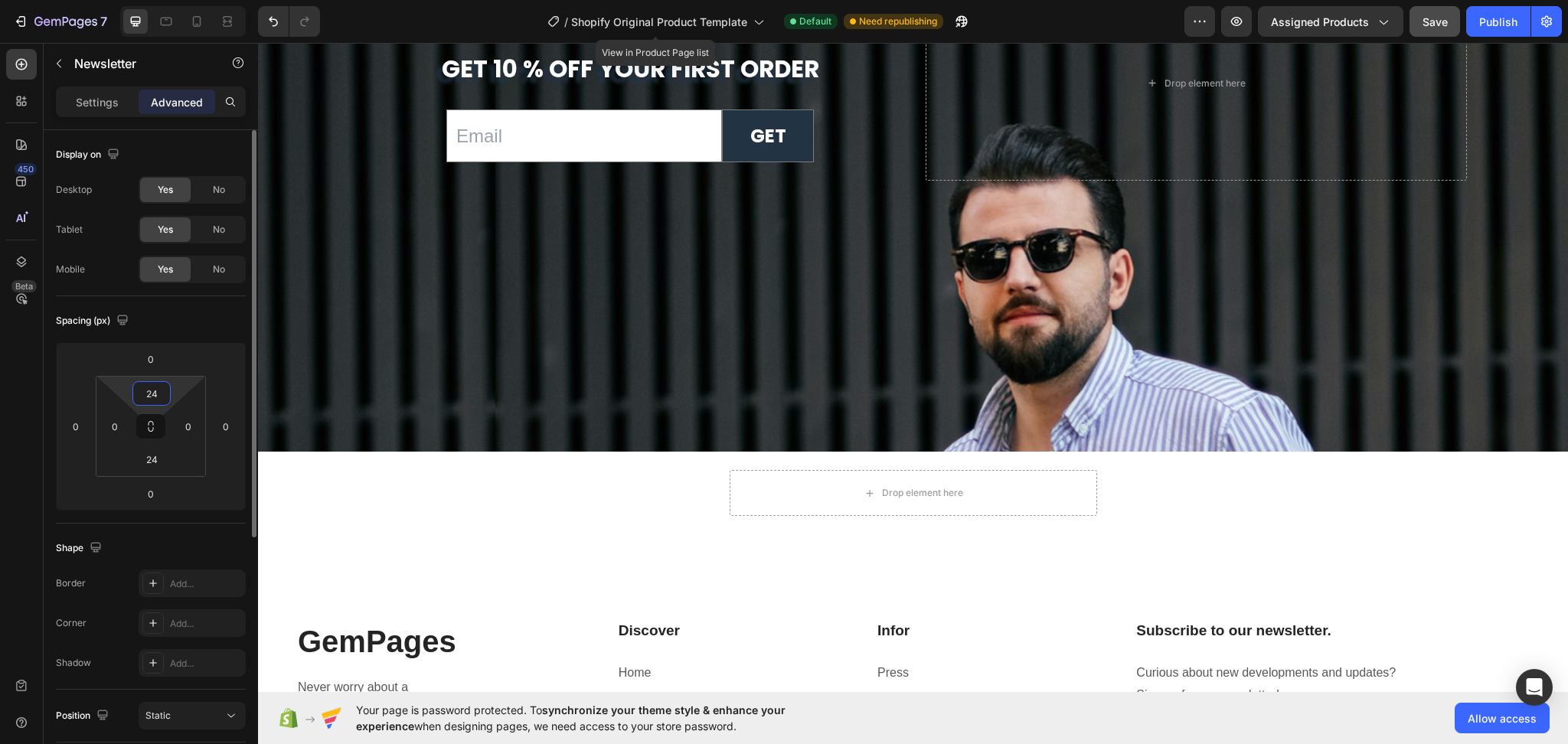
click at [148, 394] on input "24" at bounding box center [151, 393] width 31 height 23
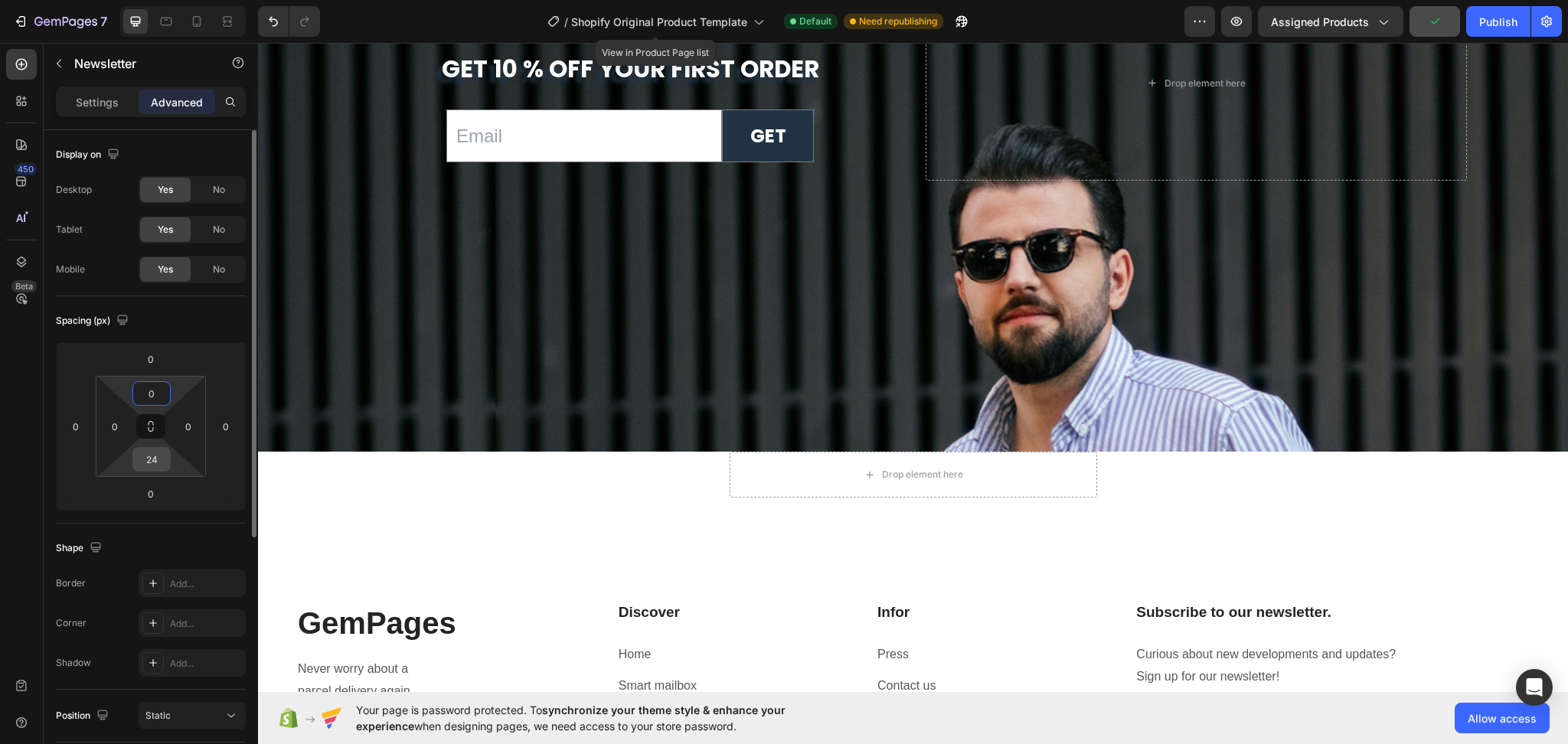
type input "0"
click at [157, 451] on input "24" at bounding box center [151, 459] width 31 height 23
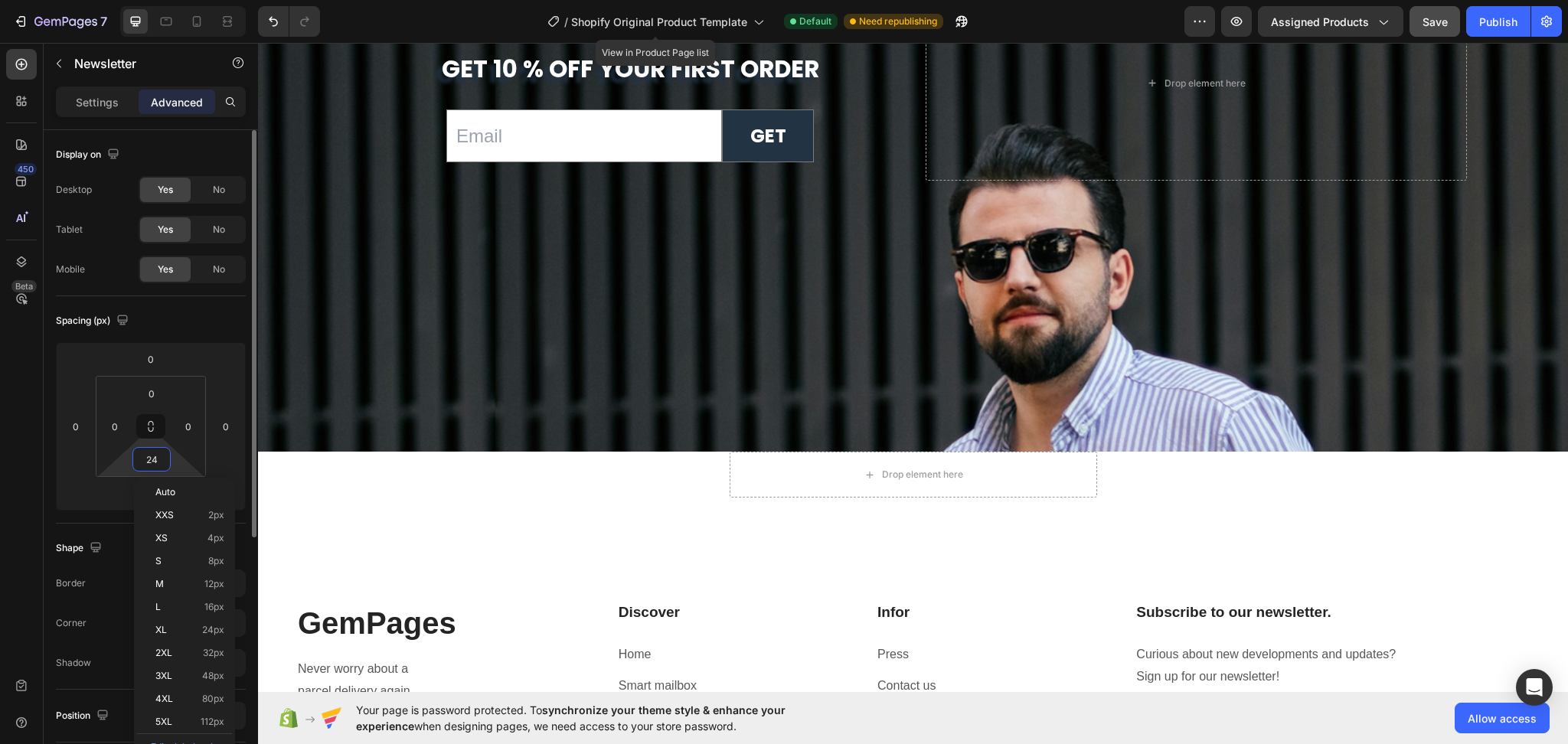
type input "0"
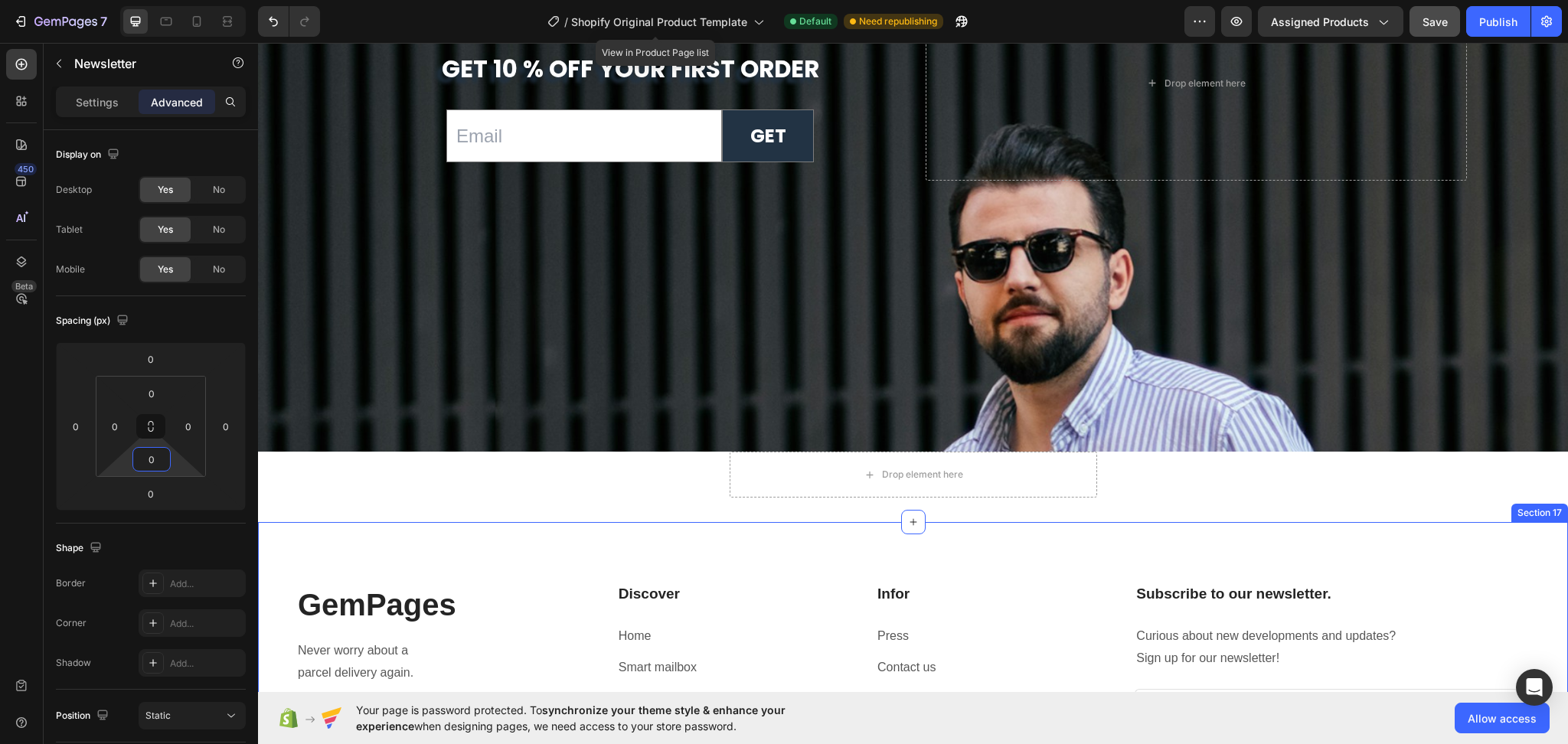
click at [743, 564] on div "GemPages Heading Never worry about a parcel delivery again. Text block Image Im…" at bounding box center [912, 706] width 1310 height 368
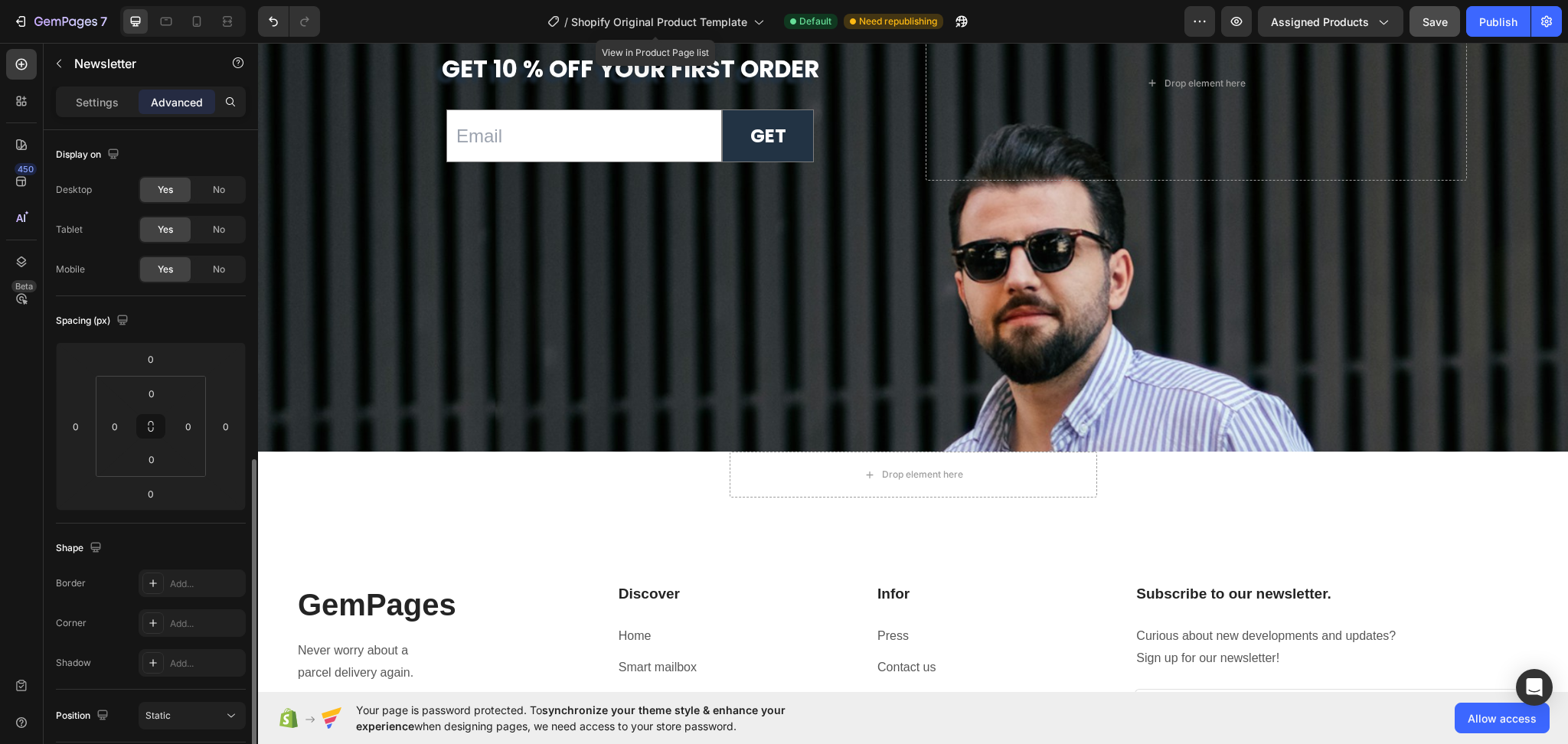
scroll to position [203, 0]
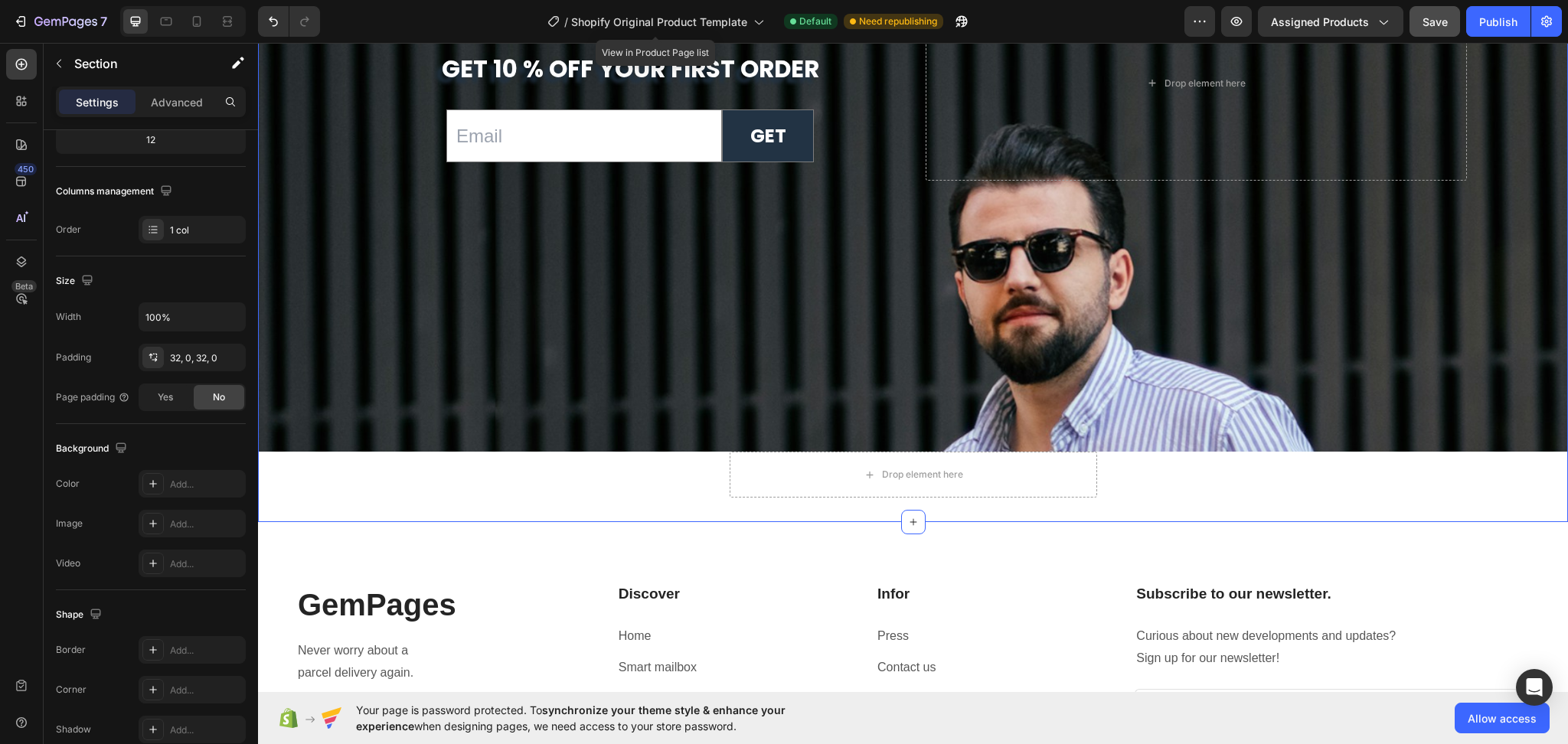
click at [1154, 495] on div "The New You Starts Now Heading get 10 % off your first order Text Block Email F…" at bounding box center [912, 106] width 1310 height 831
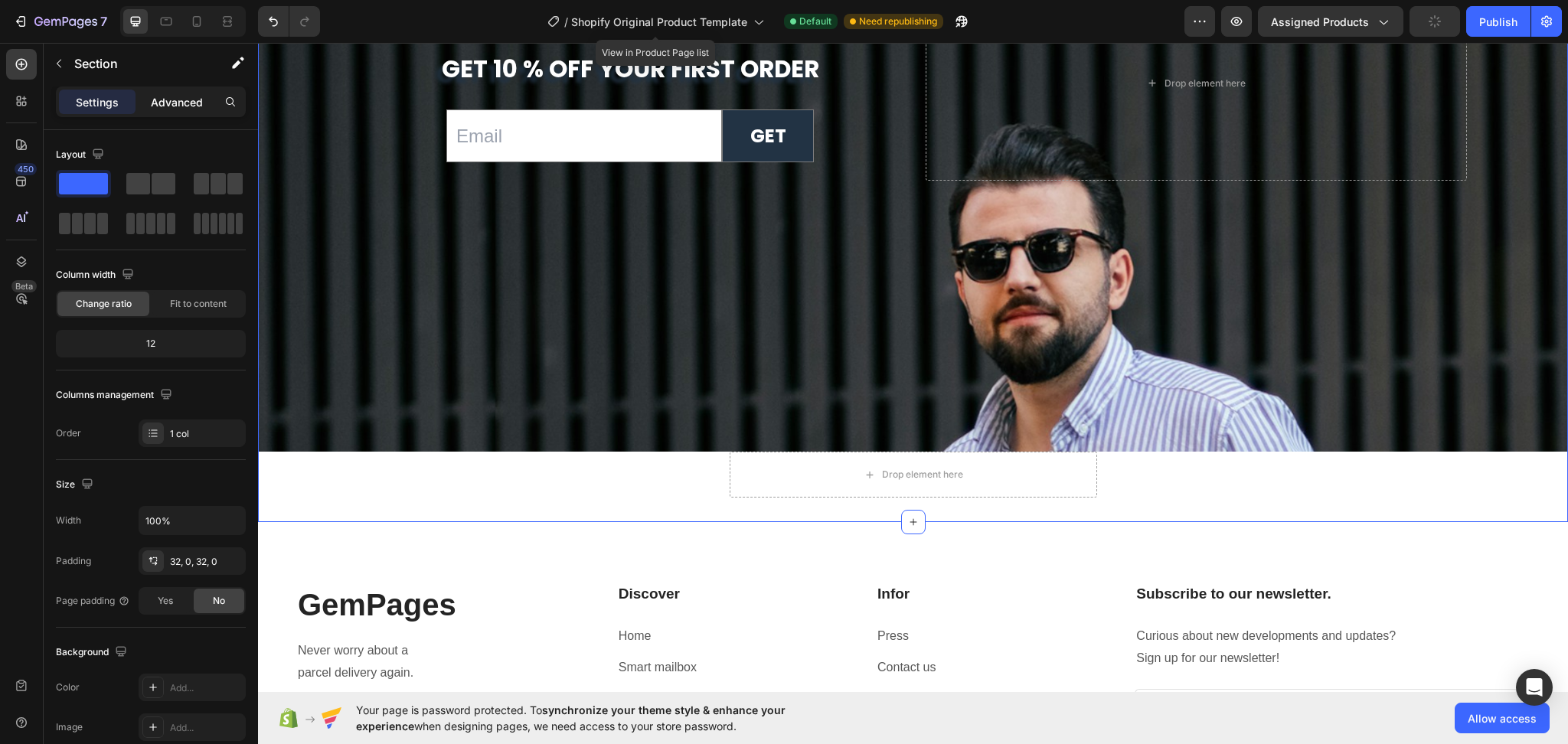
click at [158, 109] on p "Advanced" at bounding box center [176, 102] width 52 height 16
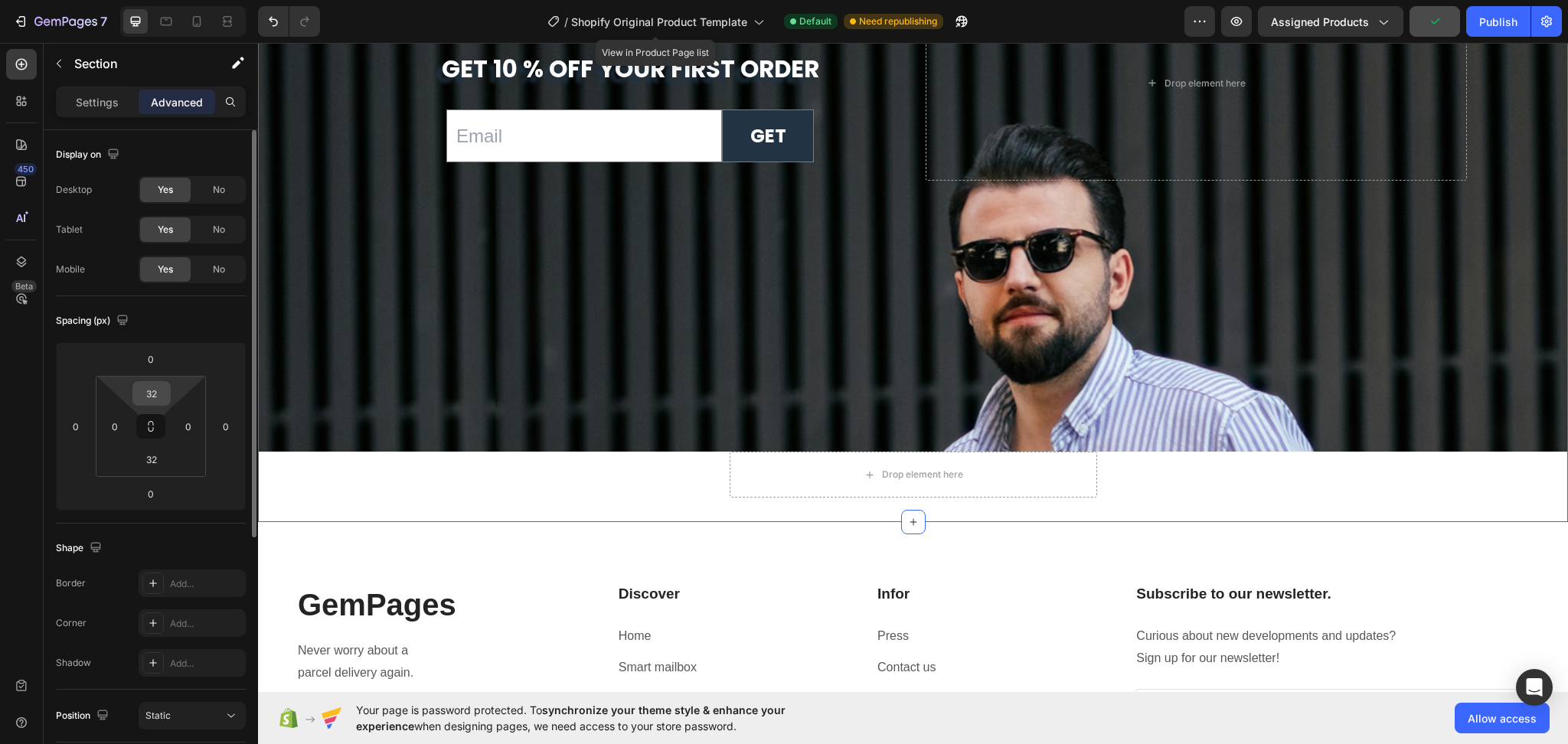
click at [152, 399] on input "32" at bounding box center [151, 393] width 31 height 23
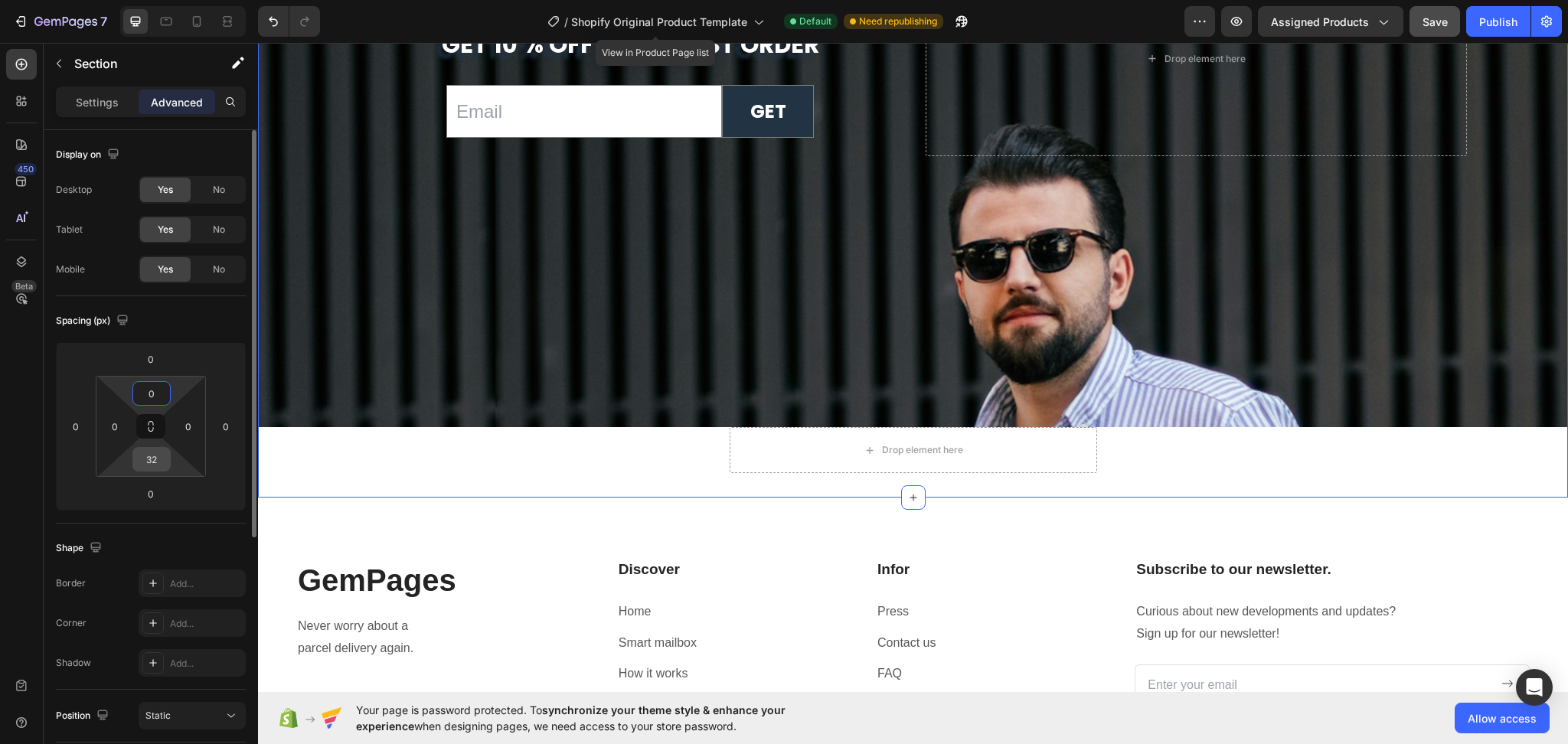
type input "0"
click at [154, 469] on input "32" at bounding box center [151, 459] width 31 height 23
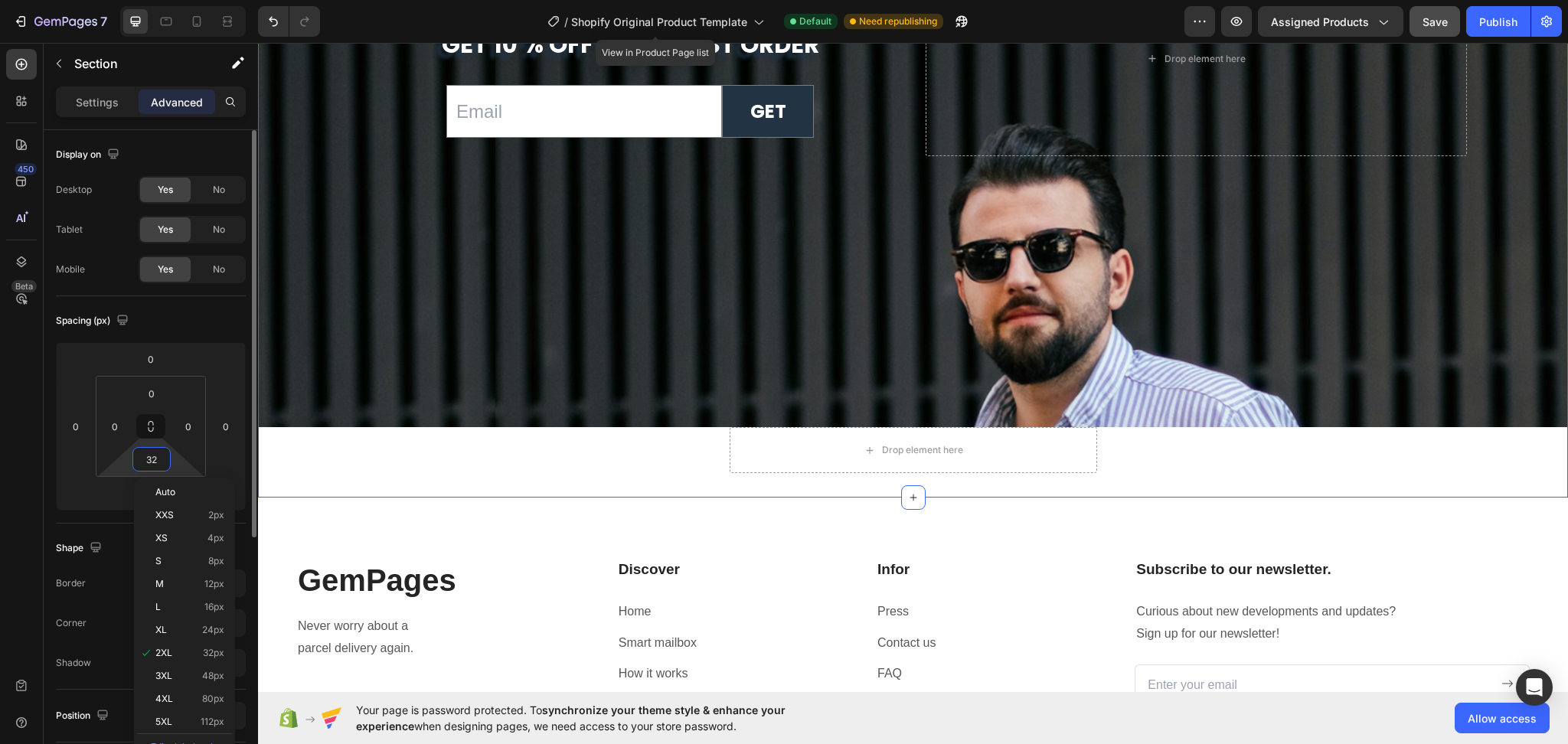
type input "0"
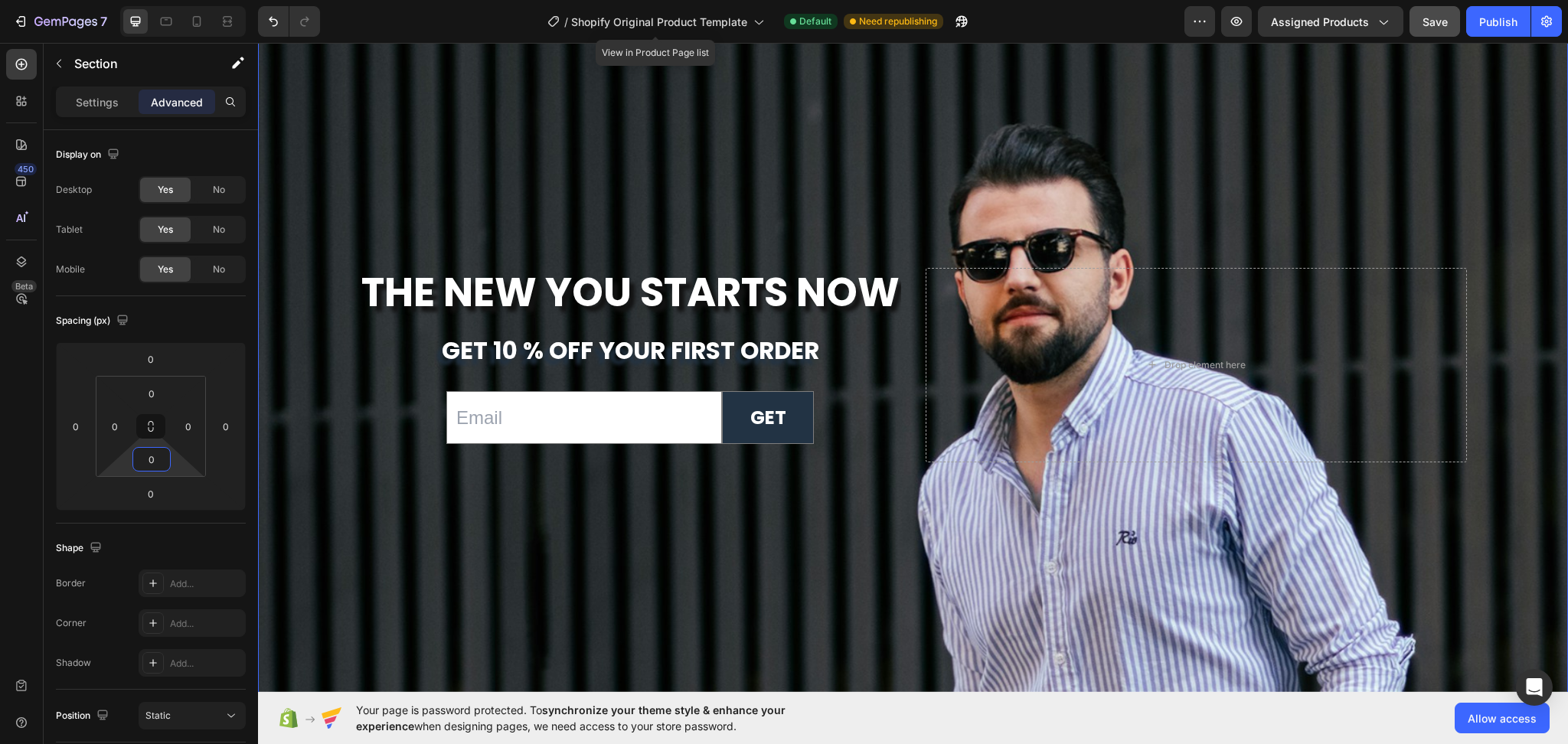
scroll to position [5936, 0]
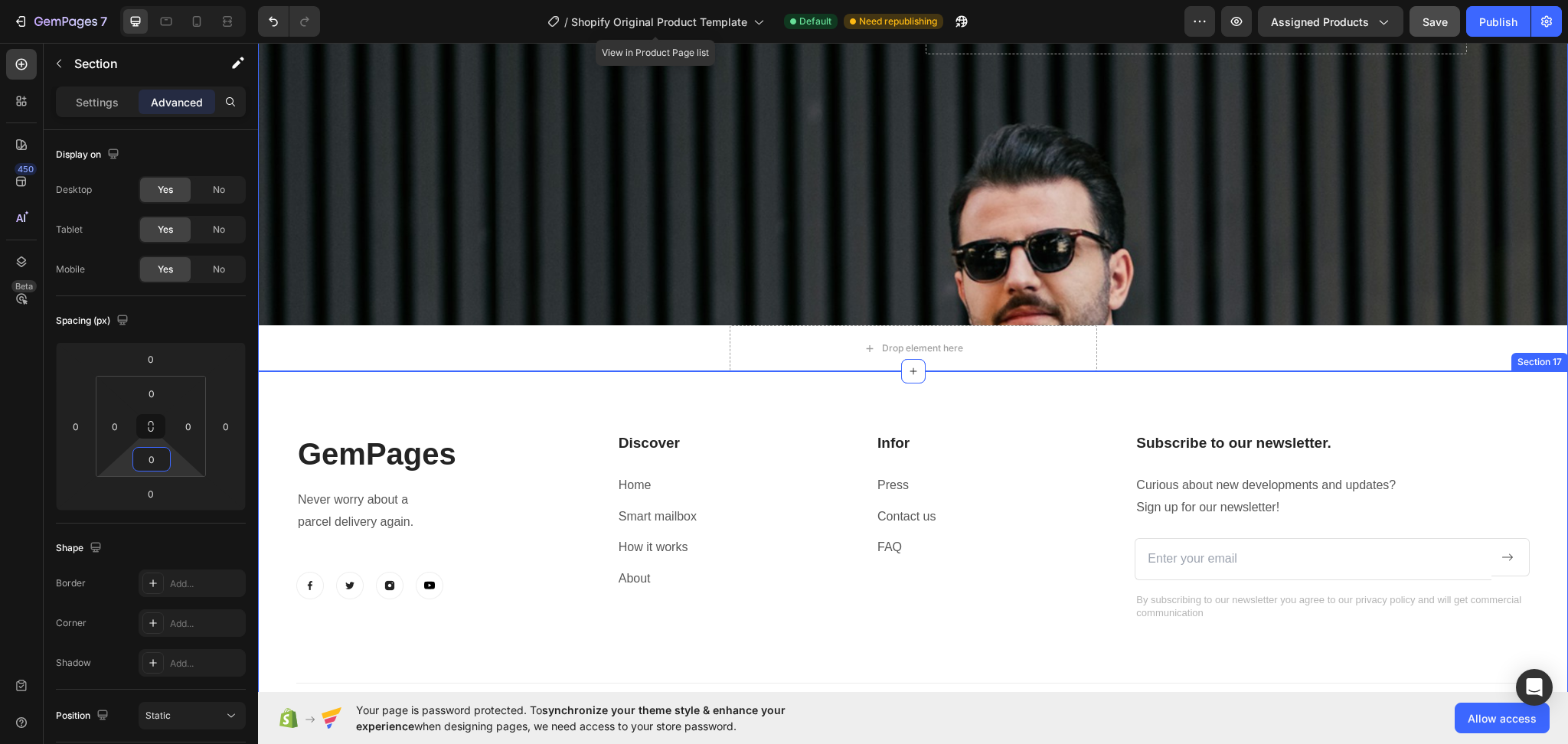
click at [797, 410] on div "GemPages Heading Never worry about a parcel delivery again. Text block Image Im…" at bounding box center [912, 555] width 1310 height 368
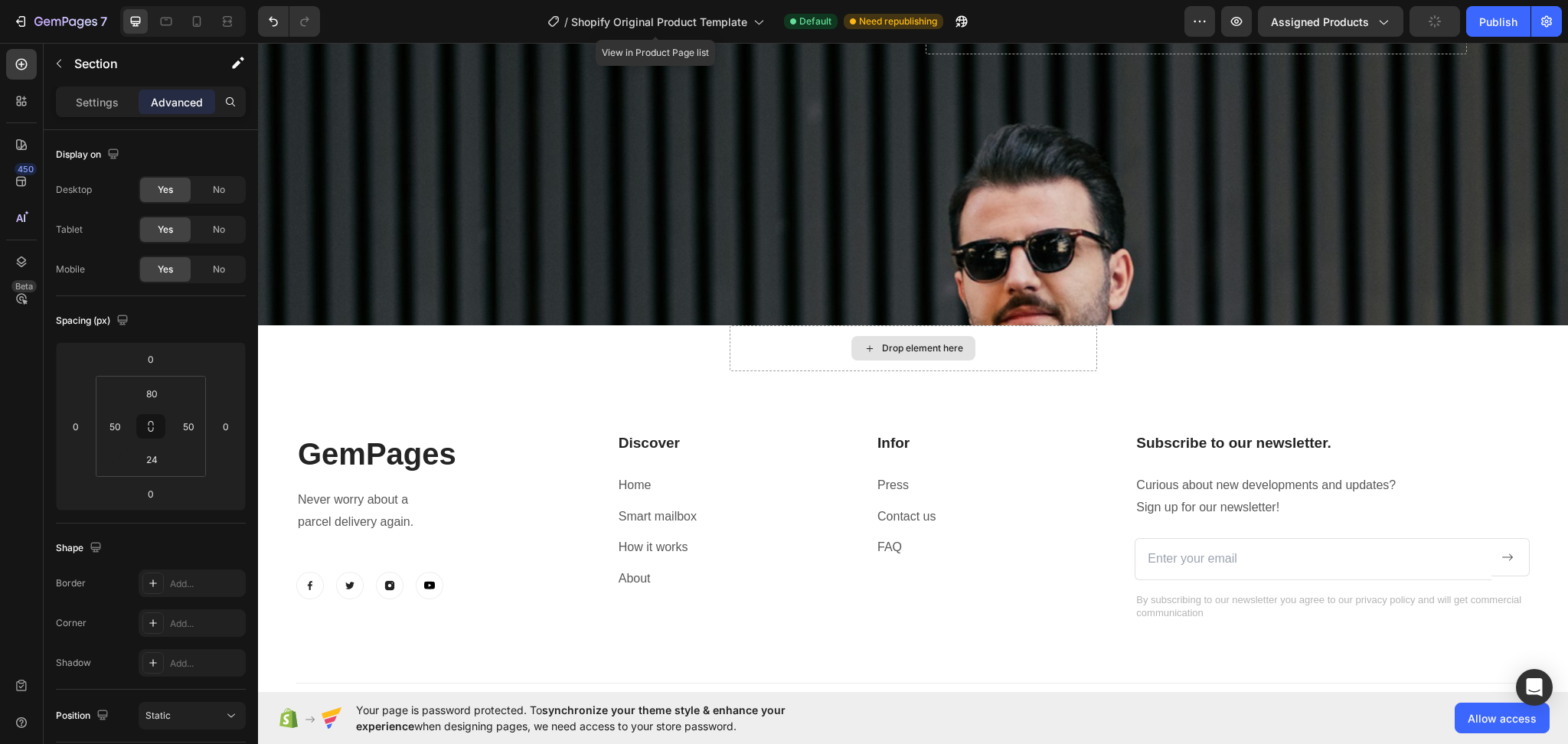
click at [786, 326] on div "Drop element here" at bounding box center [913, 348] width 368 height 46
click at [187, 98] on p "Advanced" at bounding box center [176, 102] width 52 height 16
click at [764, 337] on div "Drop element here" at bounding box center [913, 348] width 368 height 46
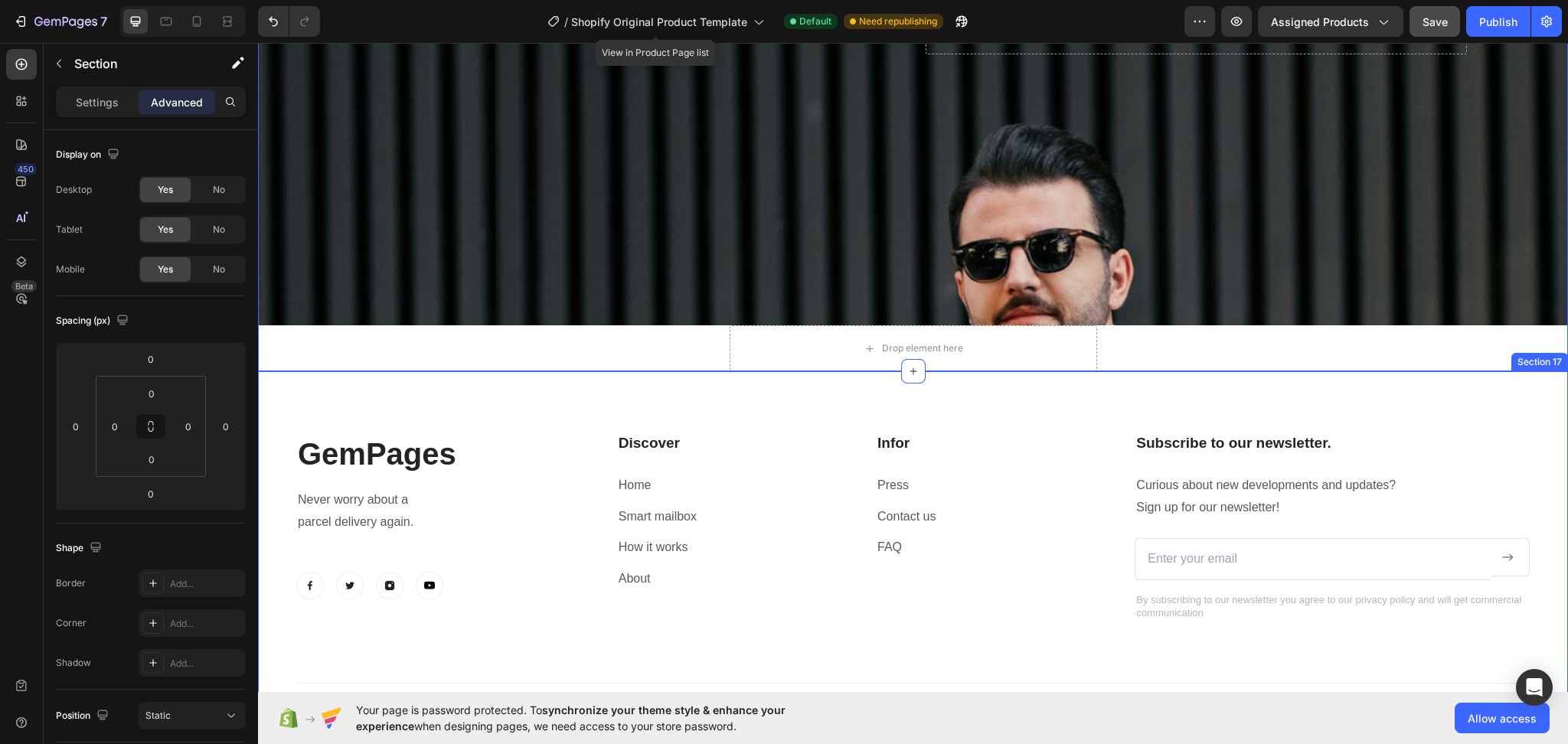
click at [802, 394] on div "GemPages Heading Never worry about a parcel delivery again. Text block Image Im…" at bounding box center [912, 555] width 1310 height 368
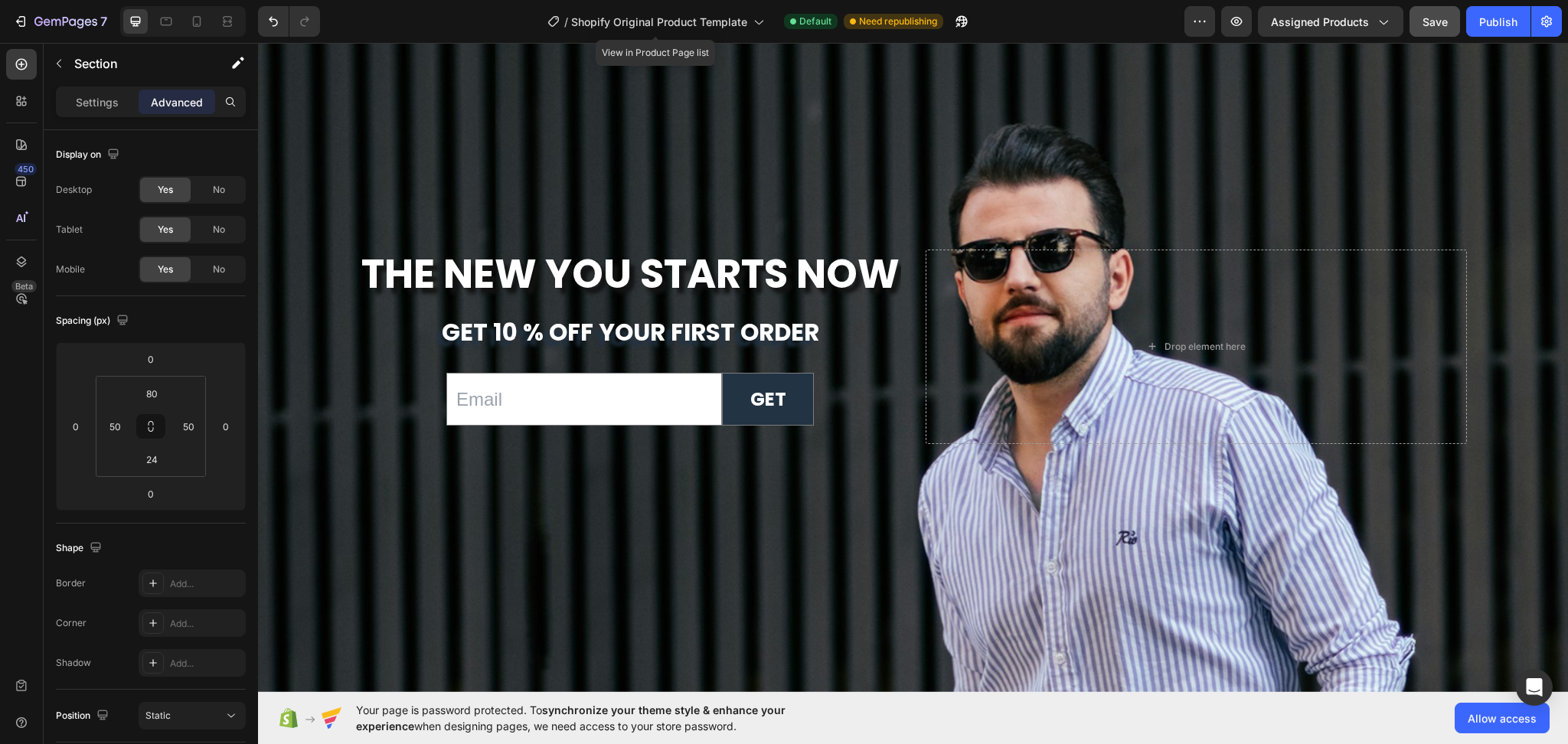
scroll to position [5835, 0]
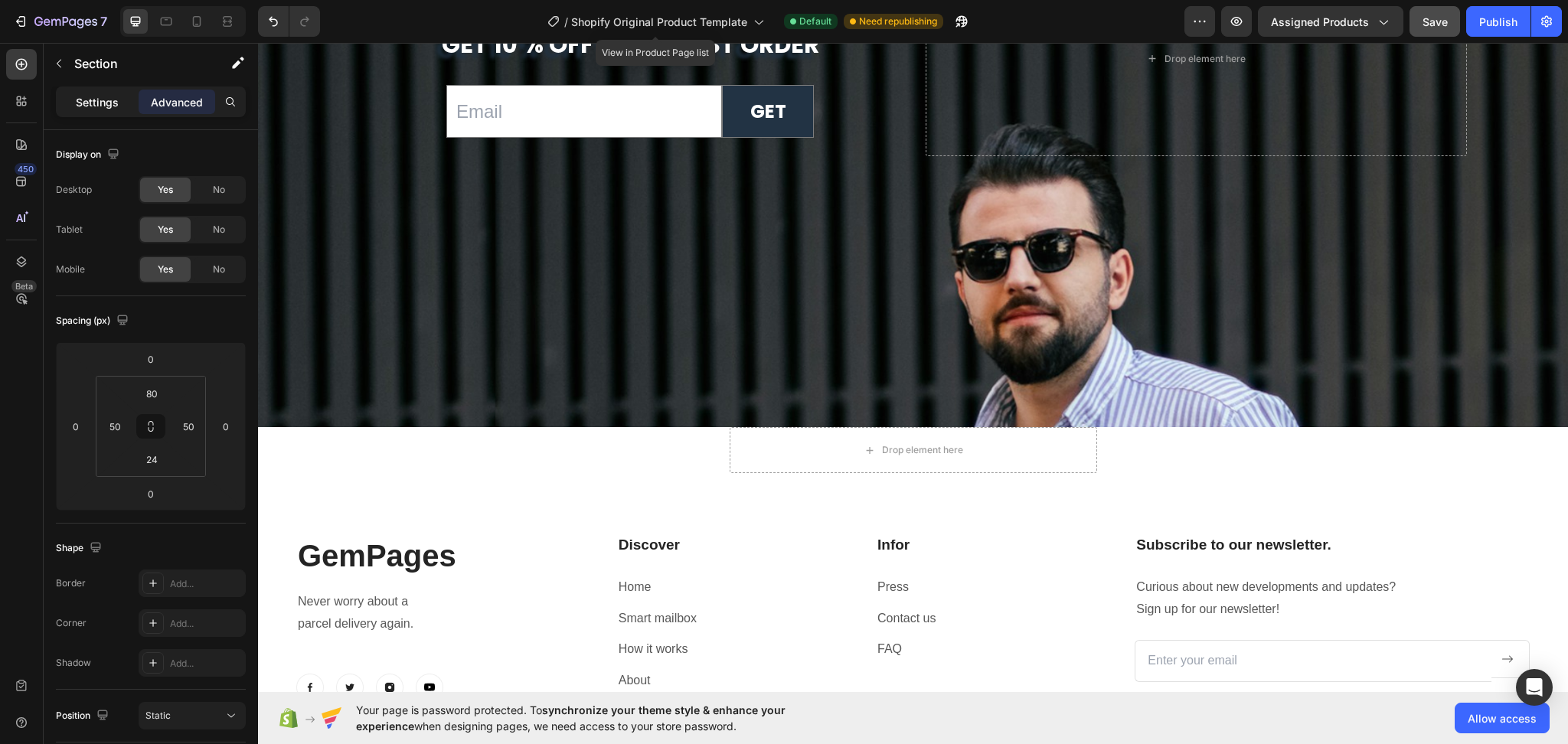
click at [84, 100] on p "Settings" at bounding box center [97, 102] width 43 height 16
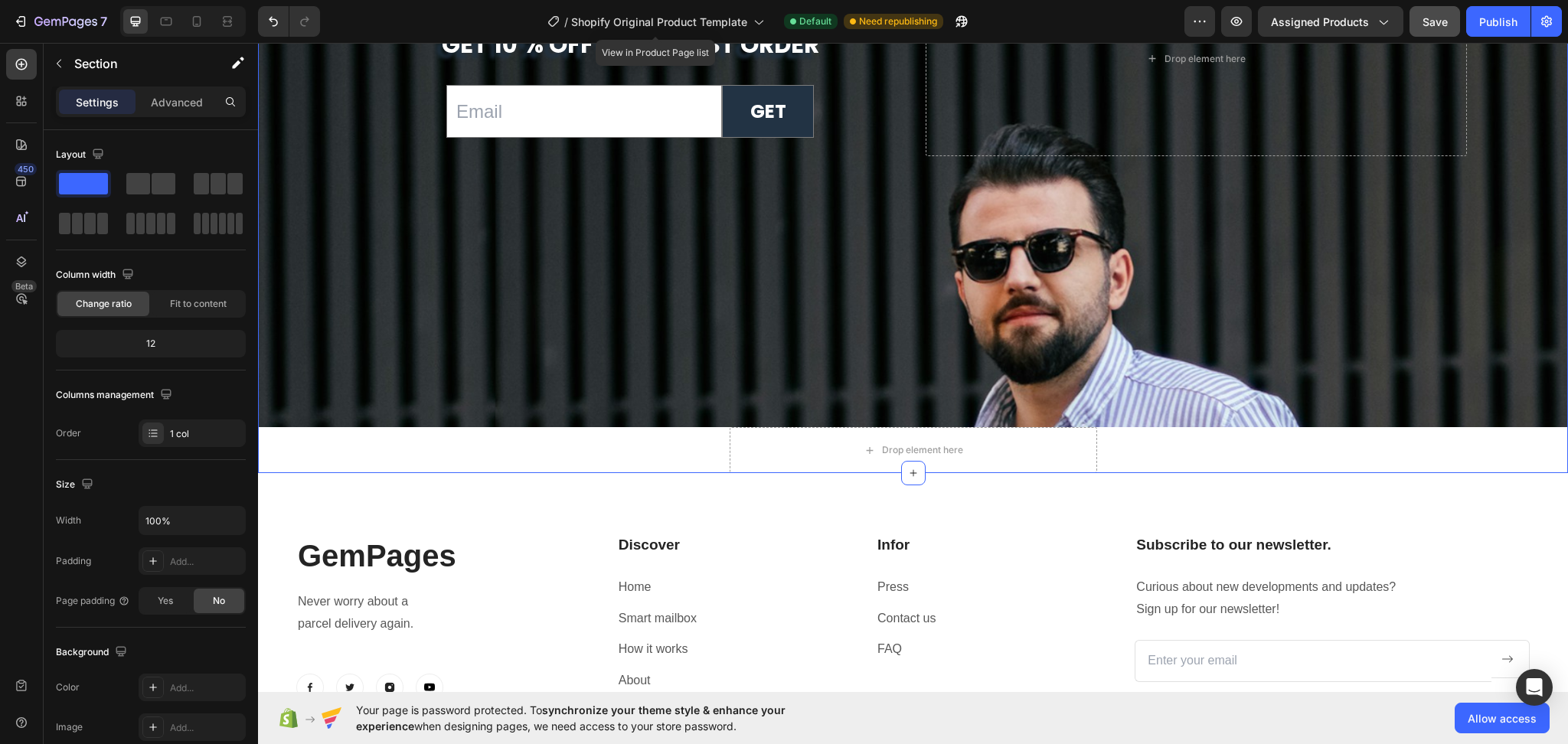
click at [552, 439] on div "The New You Starts Now Heading get 10 % off your first order Text Block Email F…" at bounding box center [912, 81] width 1310 height 782
click at [238, 522] on icon "button" at bounding box center [231, 520] width 15 height 15
click at [216, 581] on span "1200px" at bounding box center [216, 588] width 33 height 14
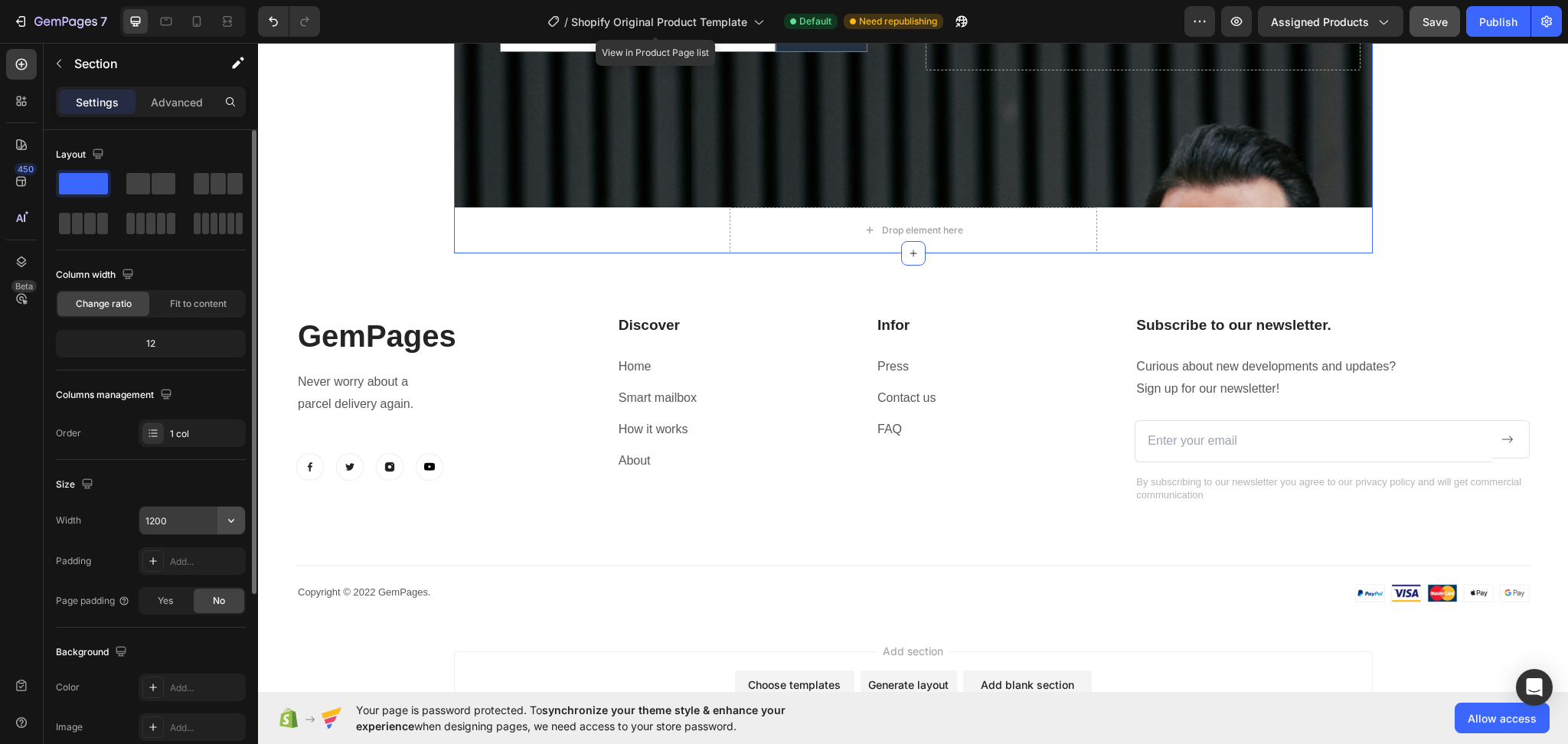
click at [227, 522] on icon "button" at bounding box center [231, 520] width 15 height 15
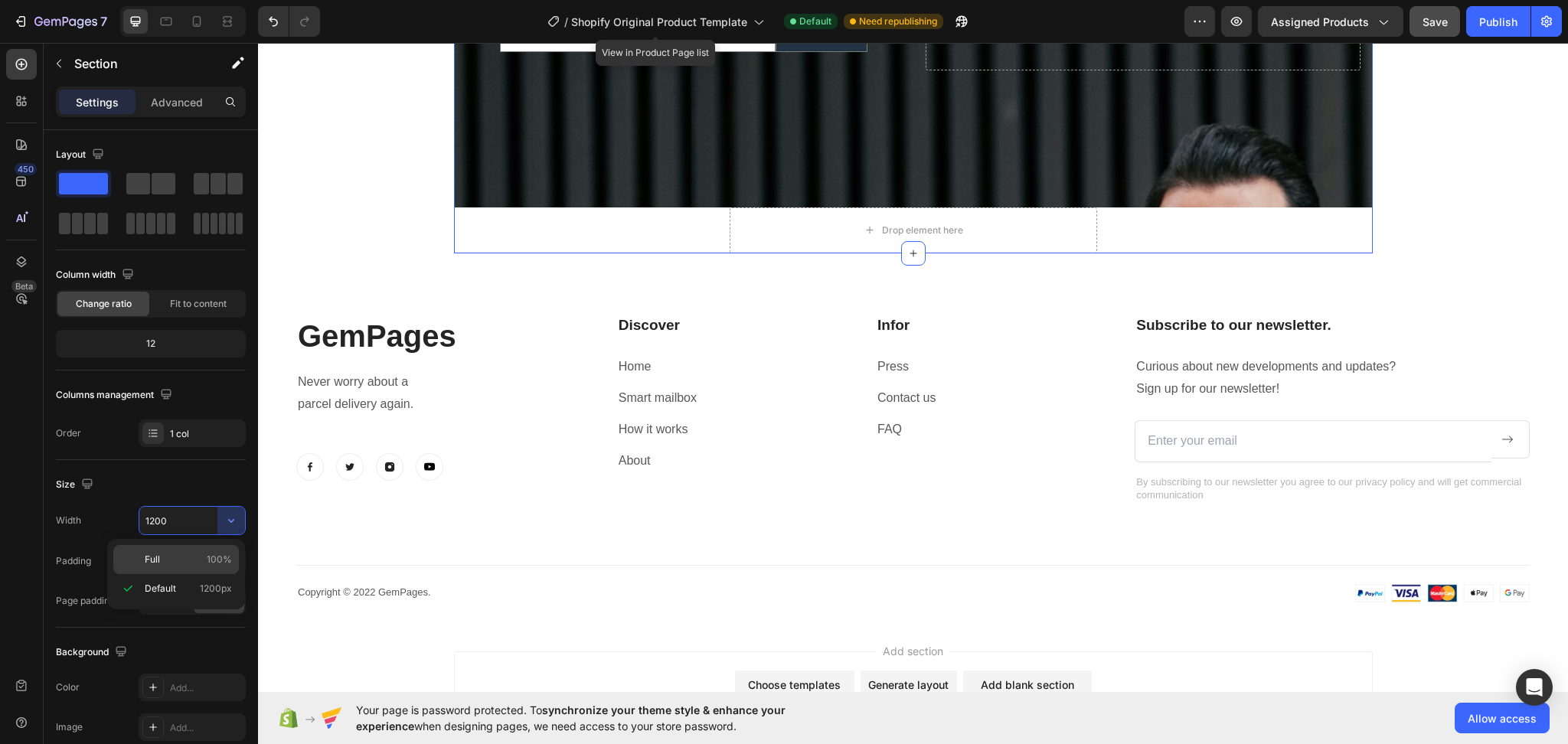
click at [190, 549] on div "Full 100%" at bounding box center [176, 559] width 126 height 29
type input "100%"
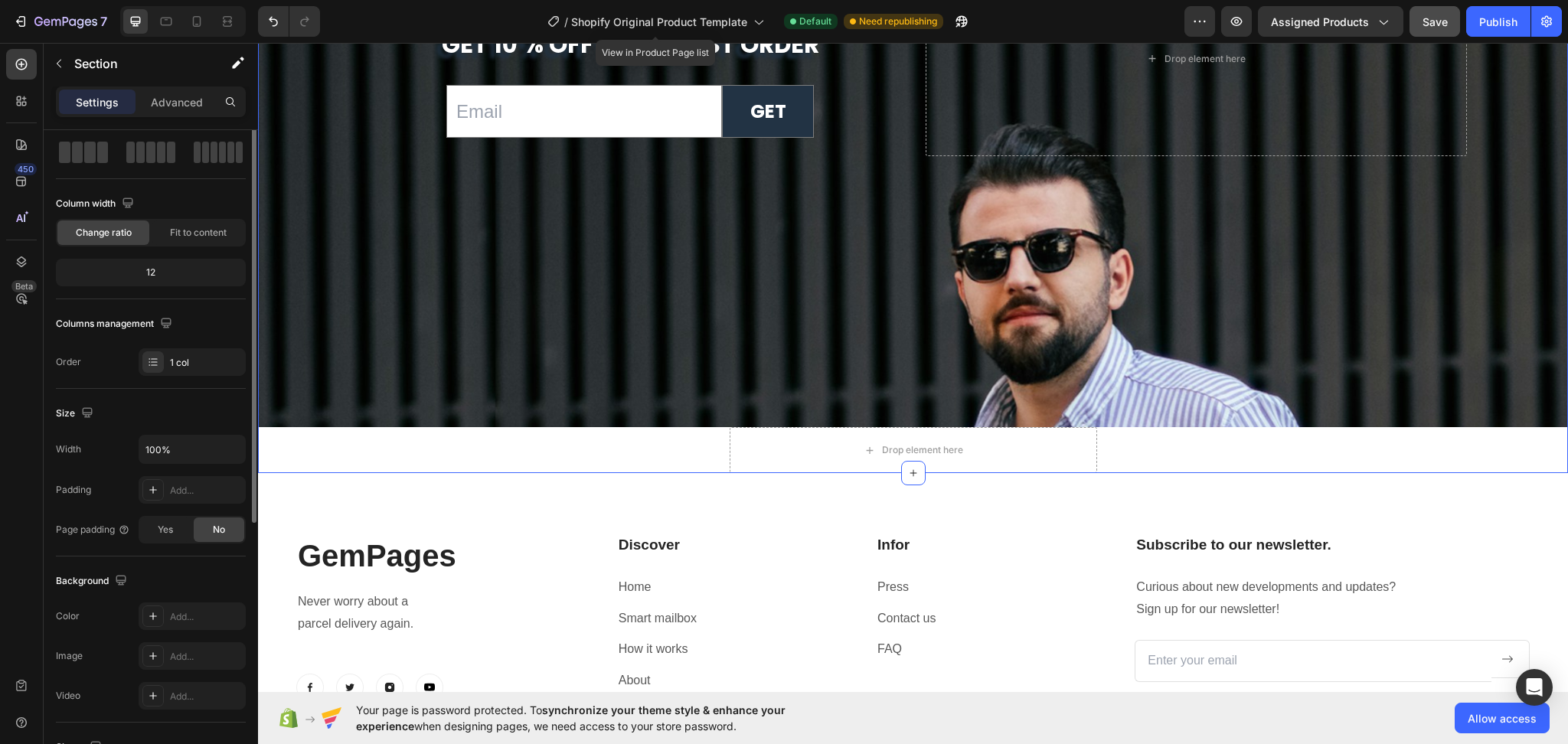
scroll to position [0, 0]
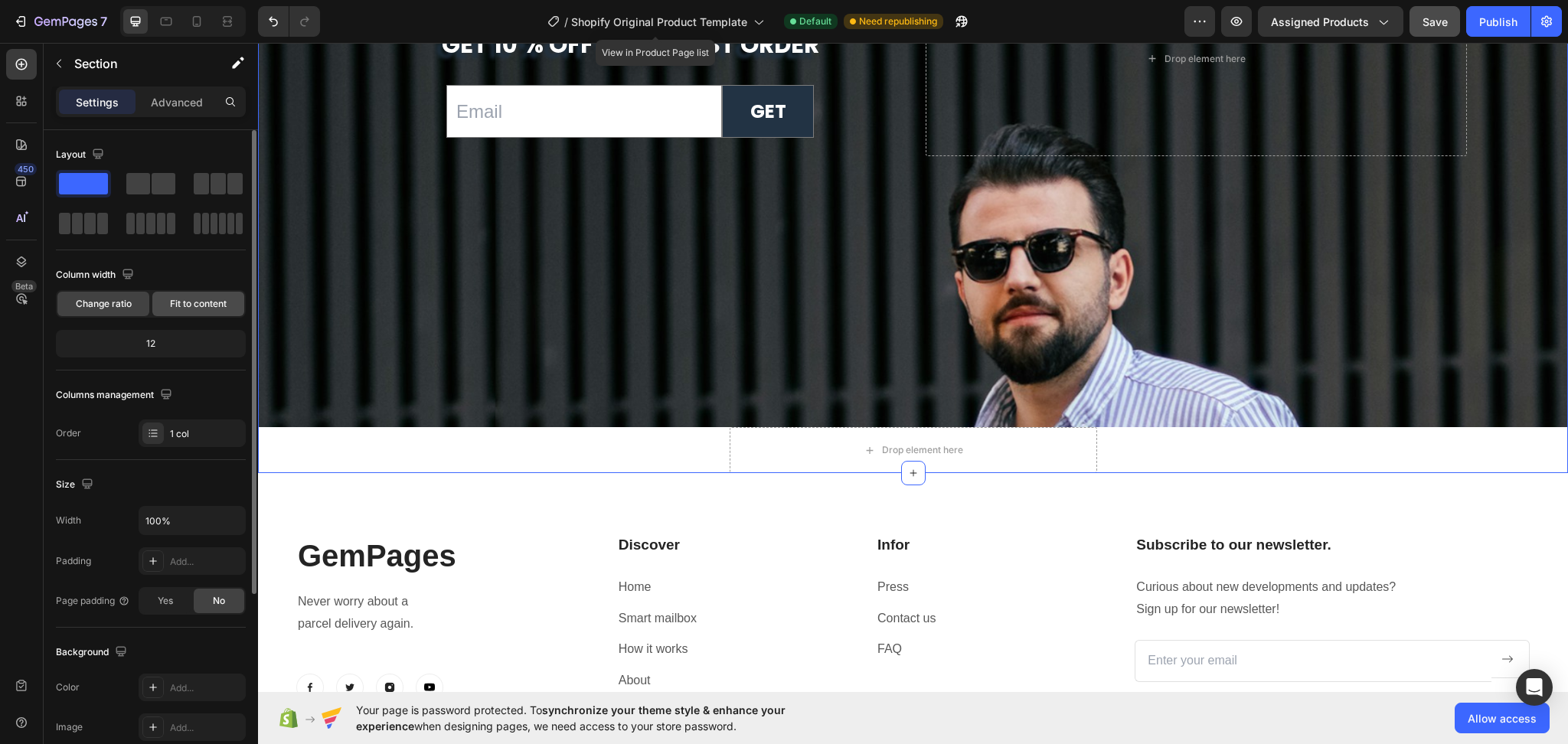
click at [203, 308] on span "Fit to content" at bounding box center [198, 304] width 56 height 14
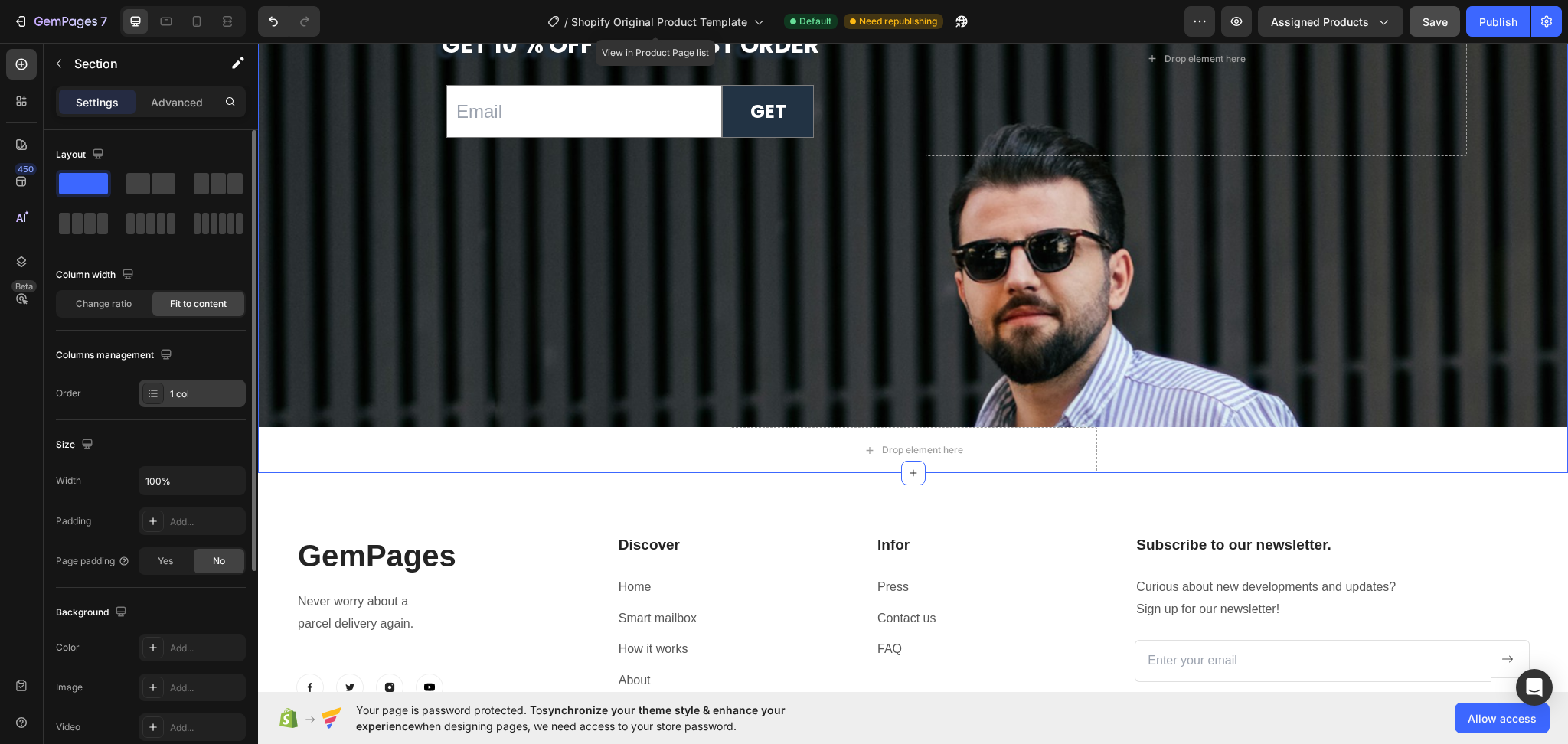
click at [215, 405] on div "1 col" at bounding box center [193, 393] width 107 height 27
click at [110, 306] on span "Change ratio" at bounding box center [104, 304] width 56 height 14
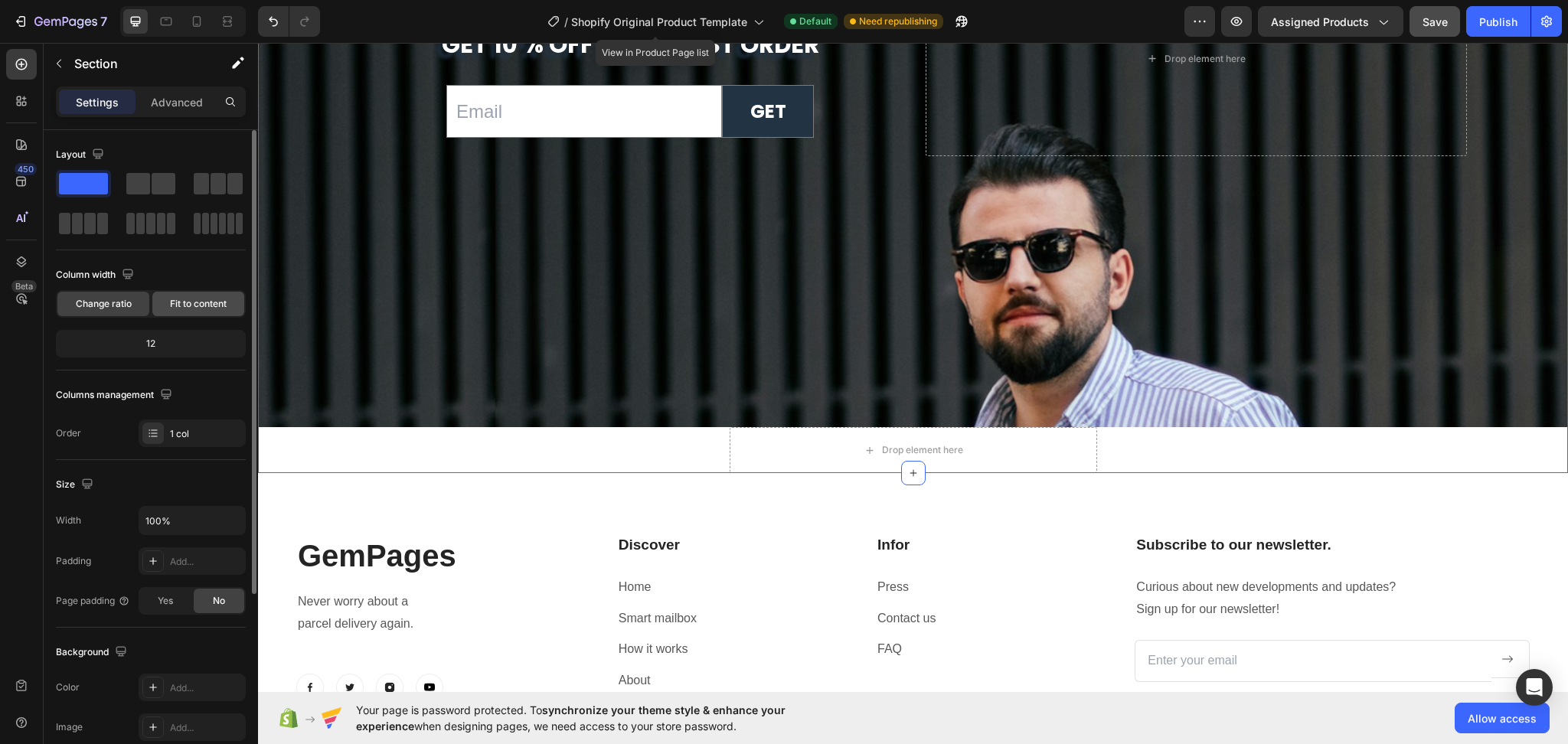
click at [197, 311] on div "Fit to content" at bounding box center [198, 304] width 92 height 25
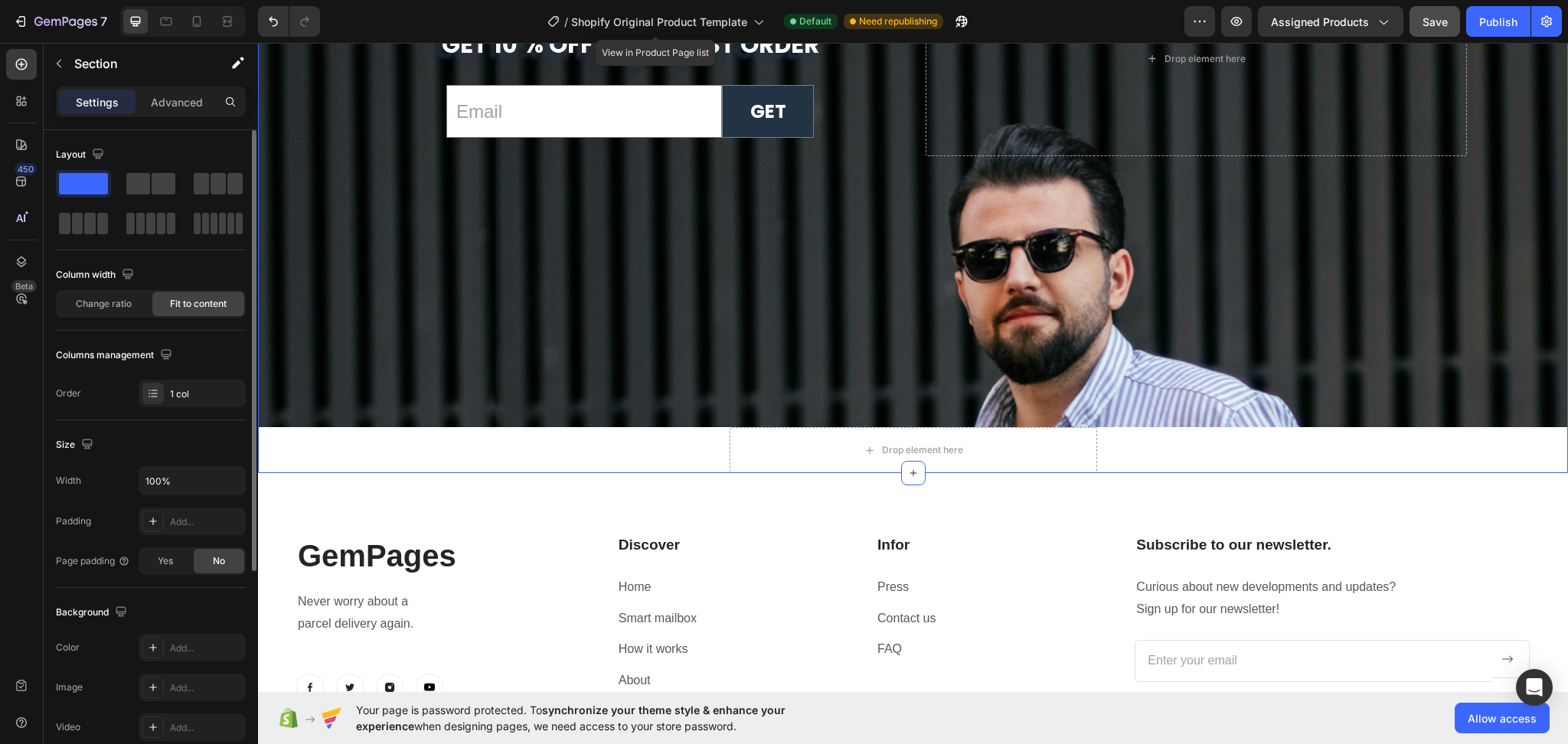
click at [197, 311] on div "Fit to content" at bounding box center [198, 304] width 92 height 25
drag, startPoint x: 150, startPoint y: 309, endPoint x: 128, endPoint y: 308, distance: 22.0
click at [148, 308] on div "Change ratio Fit to content" at bounding box center [151, 303] width 190 height 27
click at [124, 305] on span "Change ratio" at bounding box center [104, 304] width 56 height 14
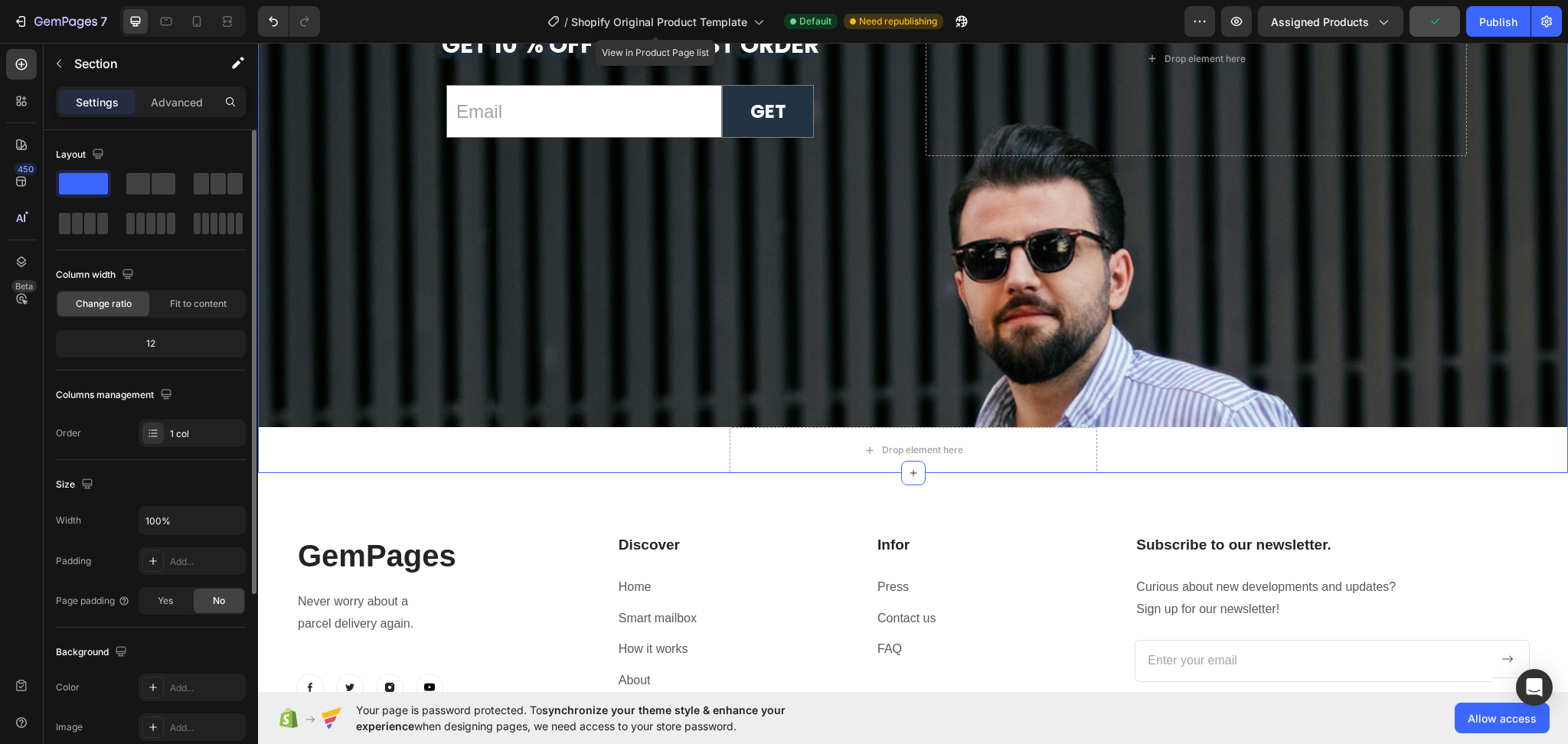
click at [149, 342] on div "12" at bounding box center [150, 344] width 184 height 21
click at [187, 307] on span "Fit to content" at bounding box center [198, 304] width 56 height 14
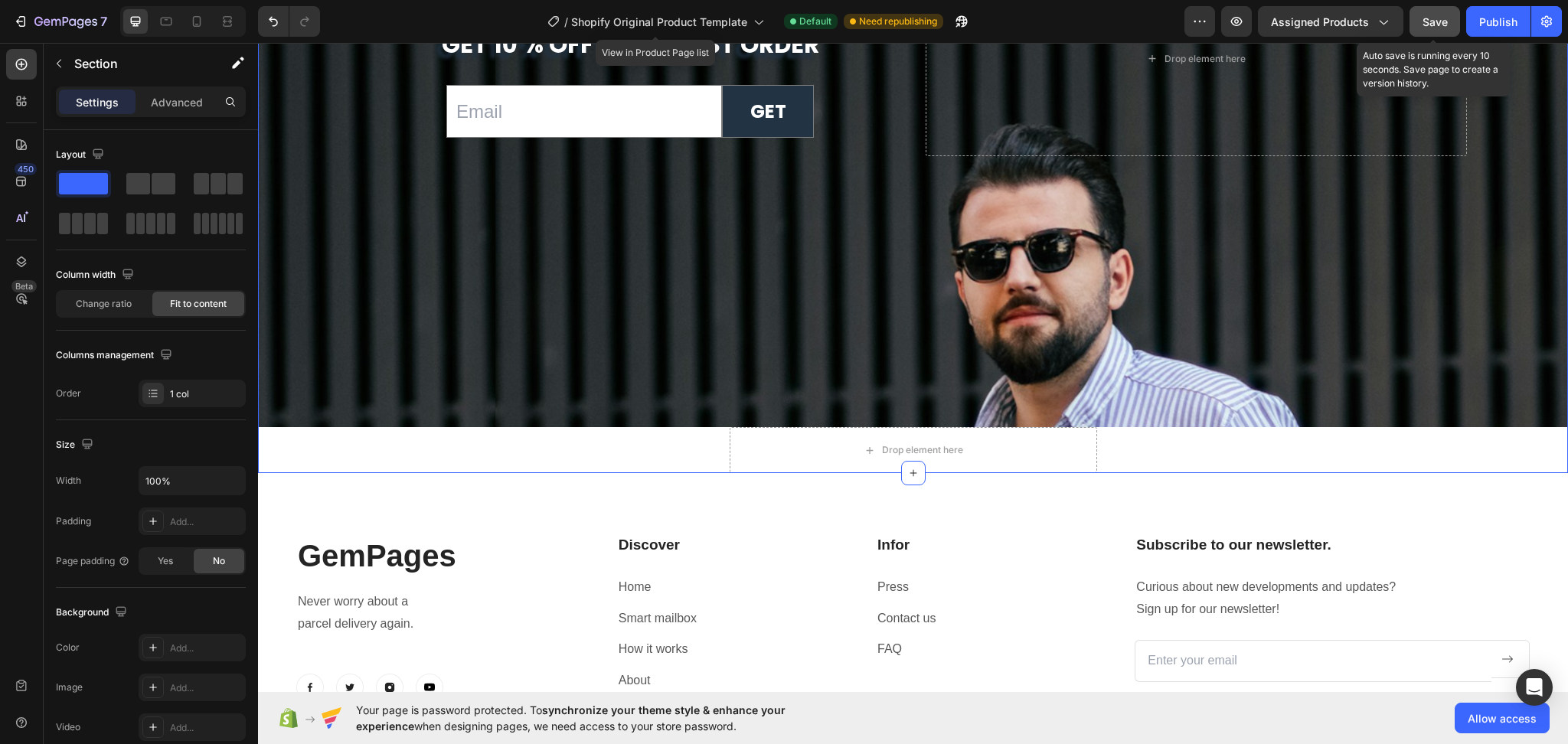
click at [1431, 22] on span "Save" at bounding box center [1435, 21] width 26 height 13
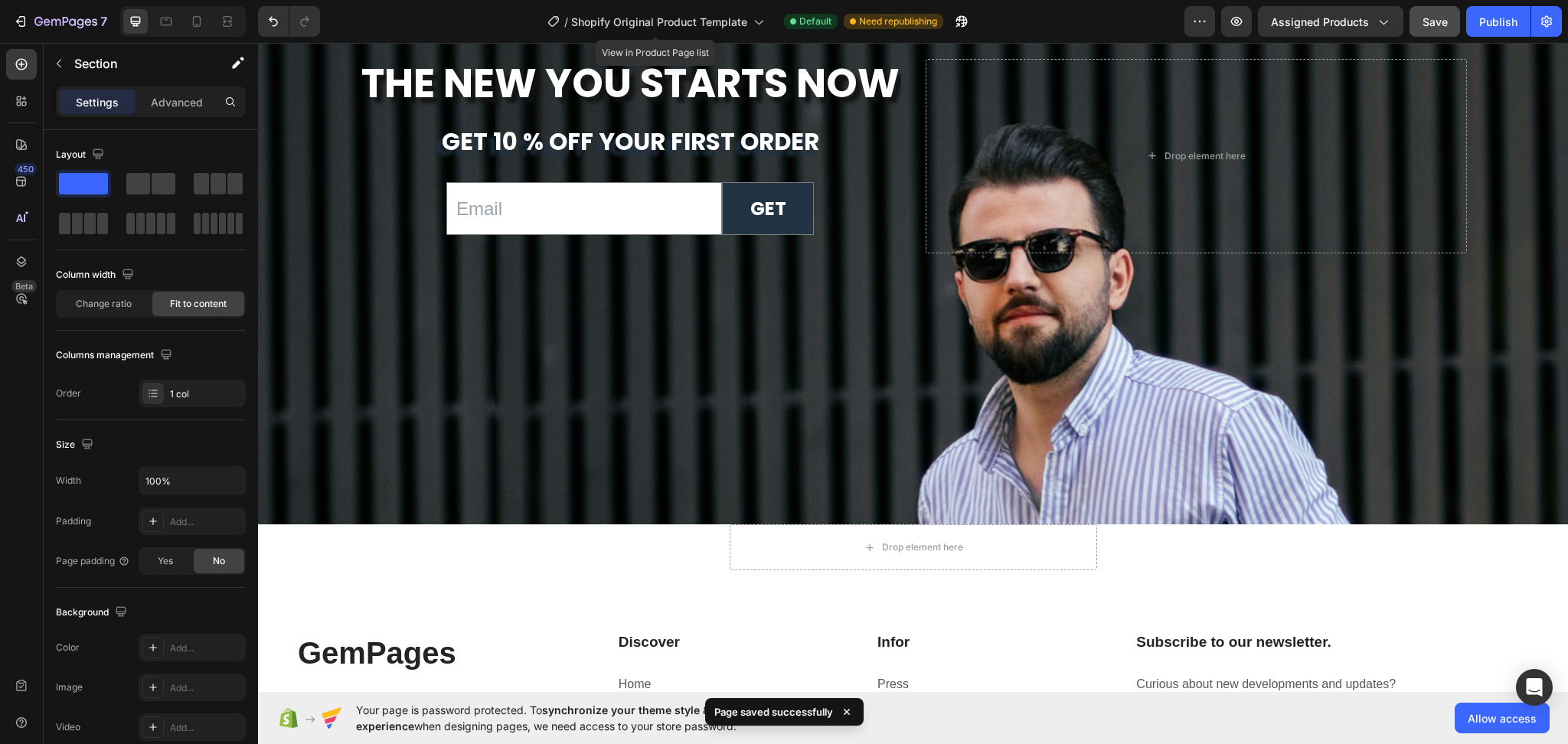
scroll to position [6306, 0]
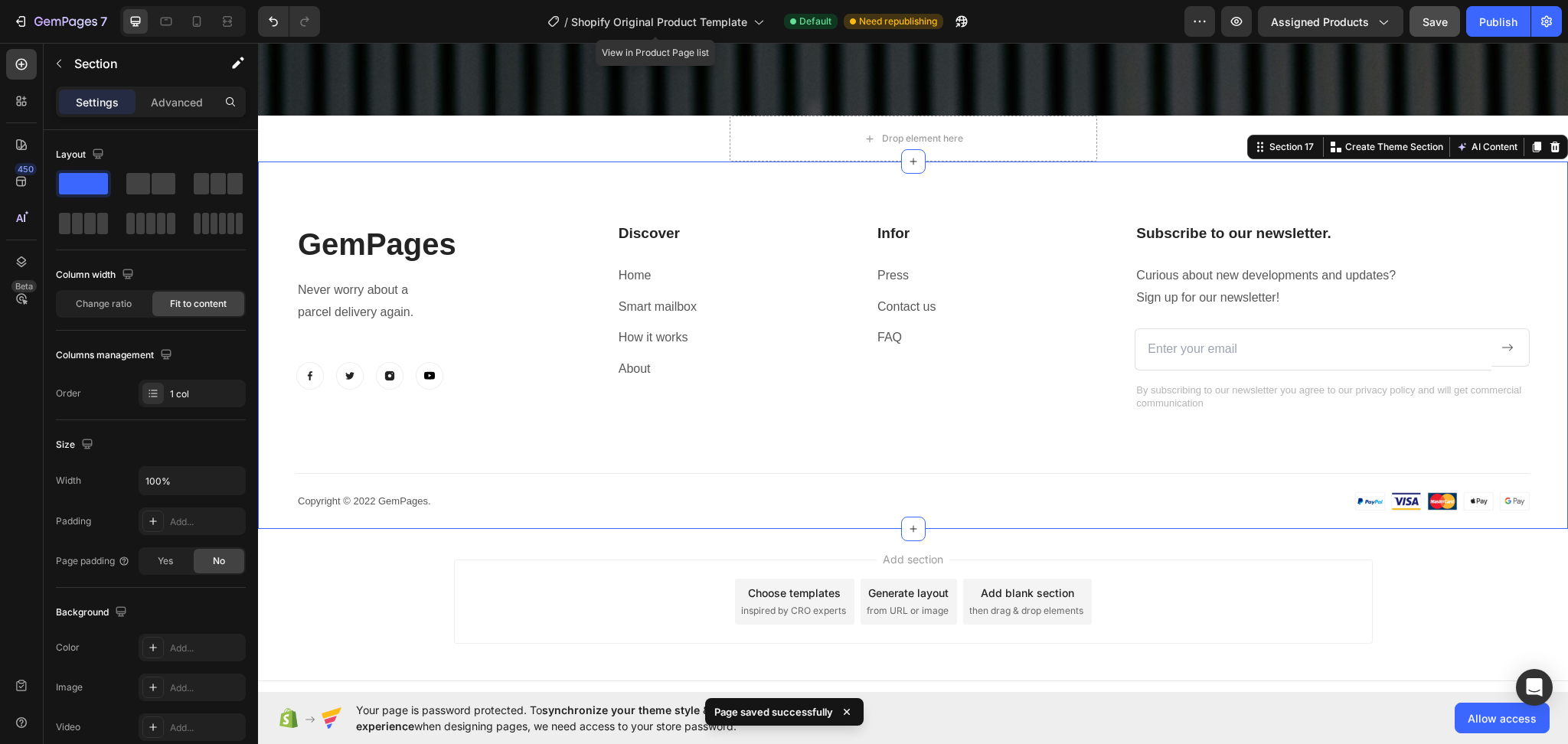
click at [844, 454] on div "GemPages Heading Never worry about a parcel delivery again. Text block Image Im…" at bounding box center [913, 366] width 1234 height 288
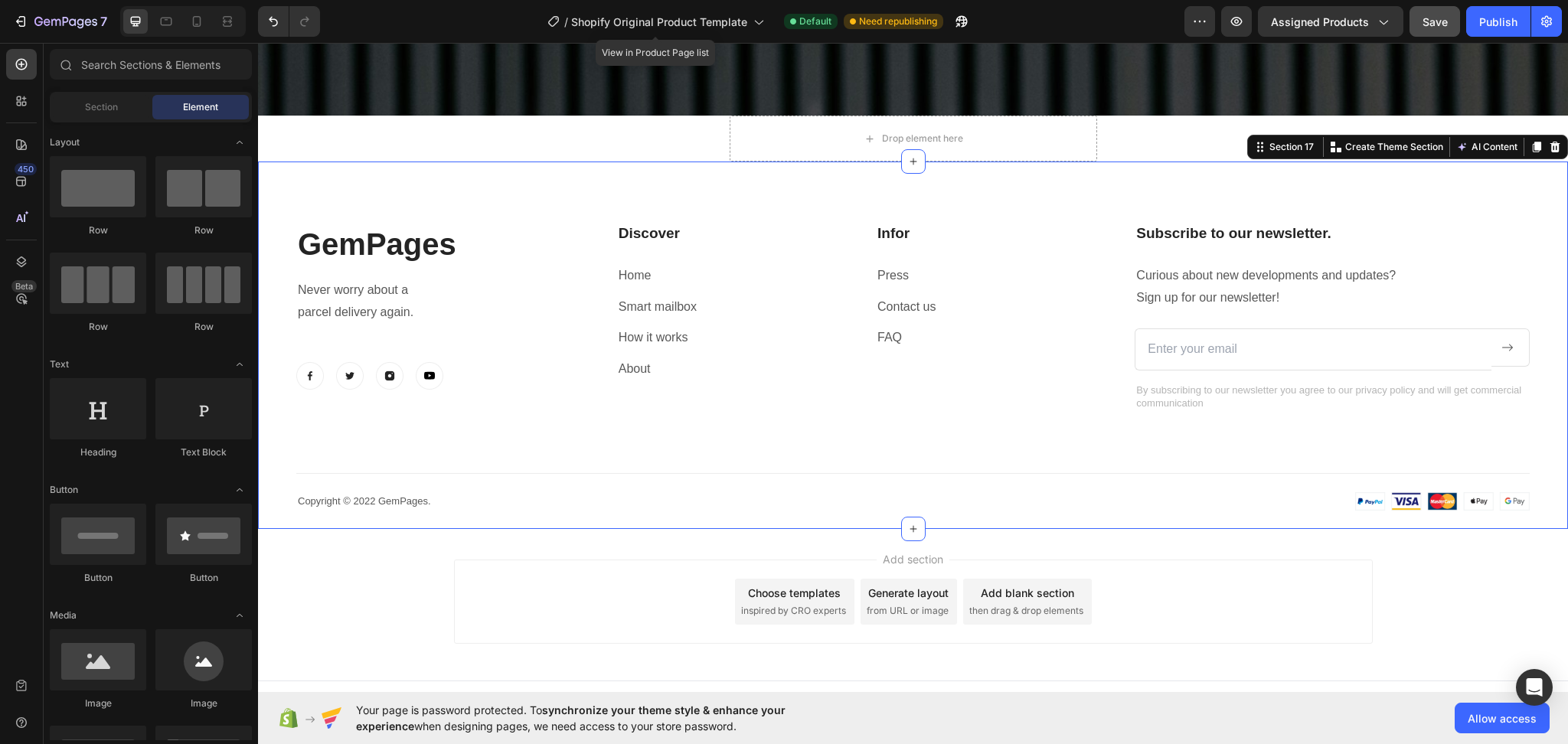
click at [1395, 565] on div "Add section Choose templates inspired by CRO experts Generate layout from URL o…" at bounding box center [912, 604] width 1310 height 151
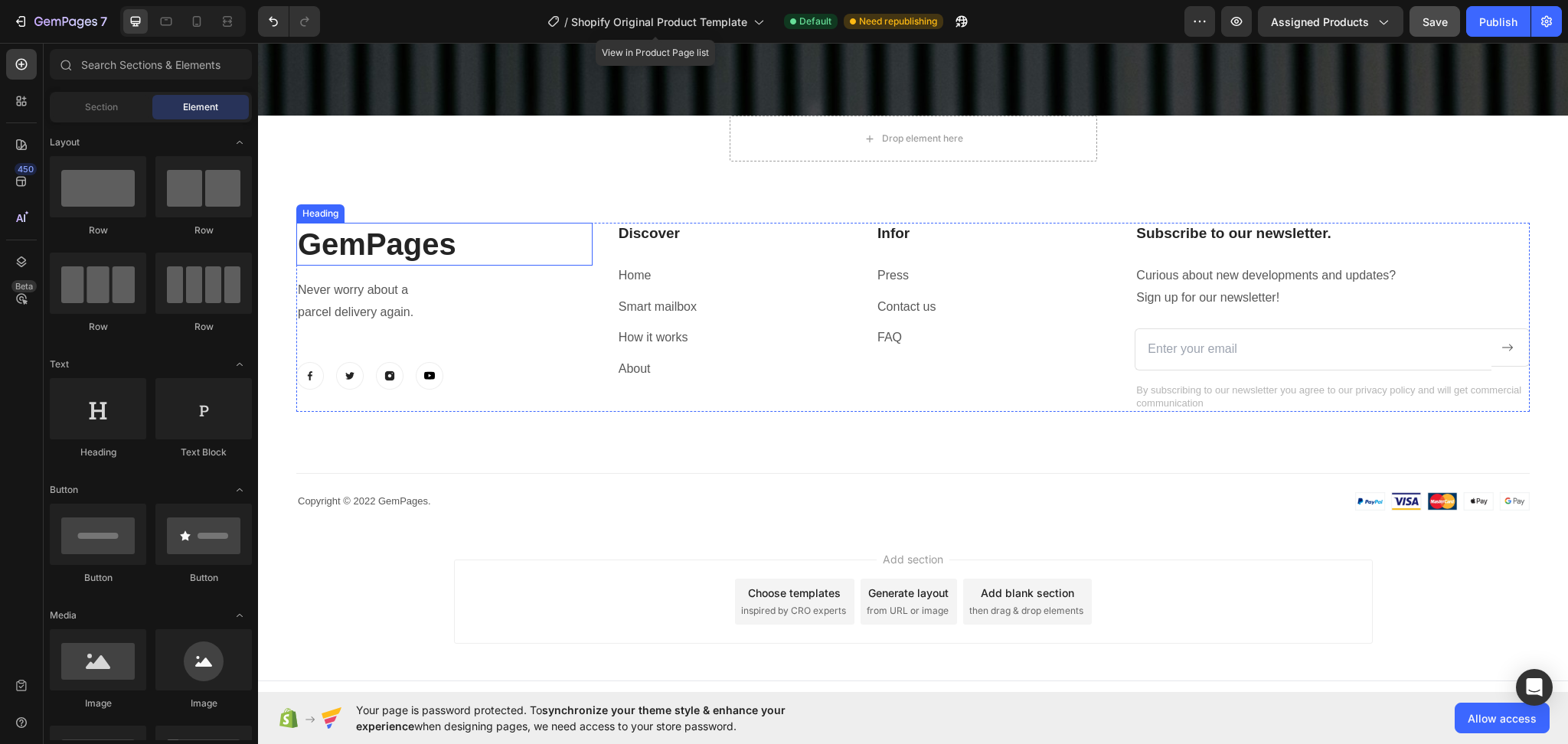
click at [397, 251] on p "GemPages" at bounding box center [444, 244] width 293 height 40
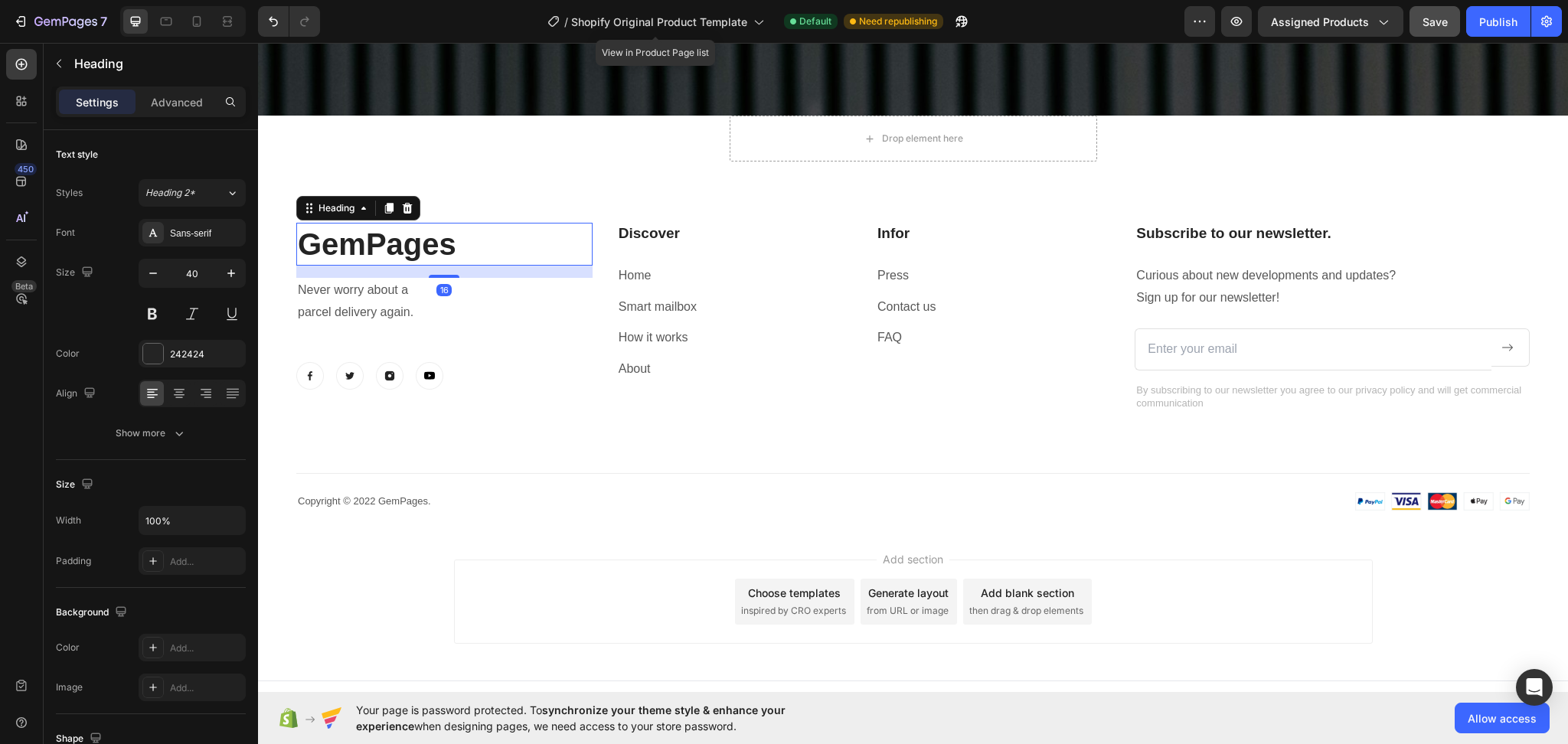
click at [397, 251] on p "GemPages" at bounding box center [444, 244] width 293 height 40
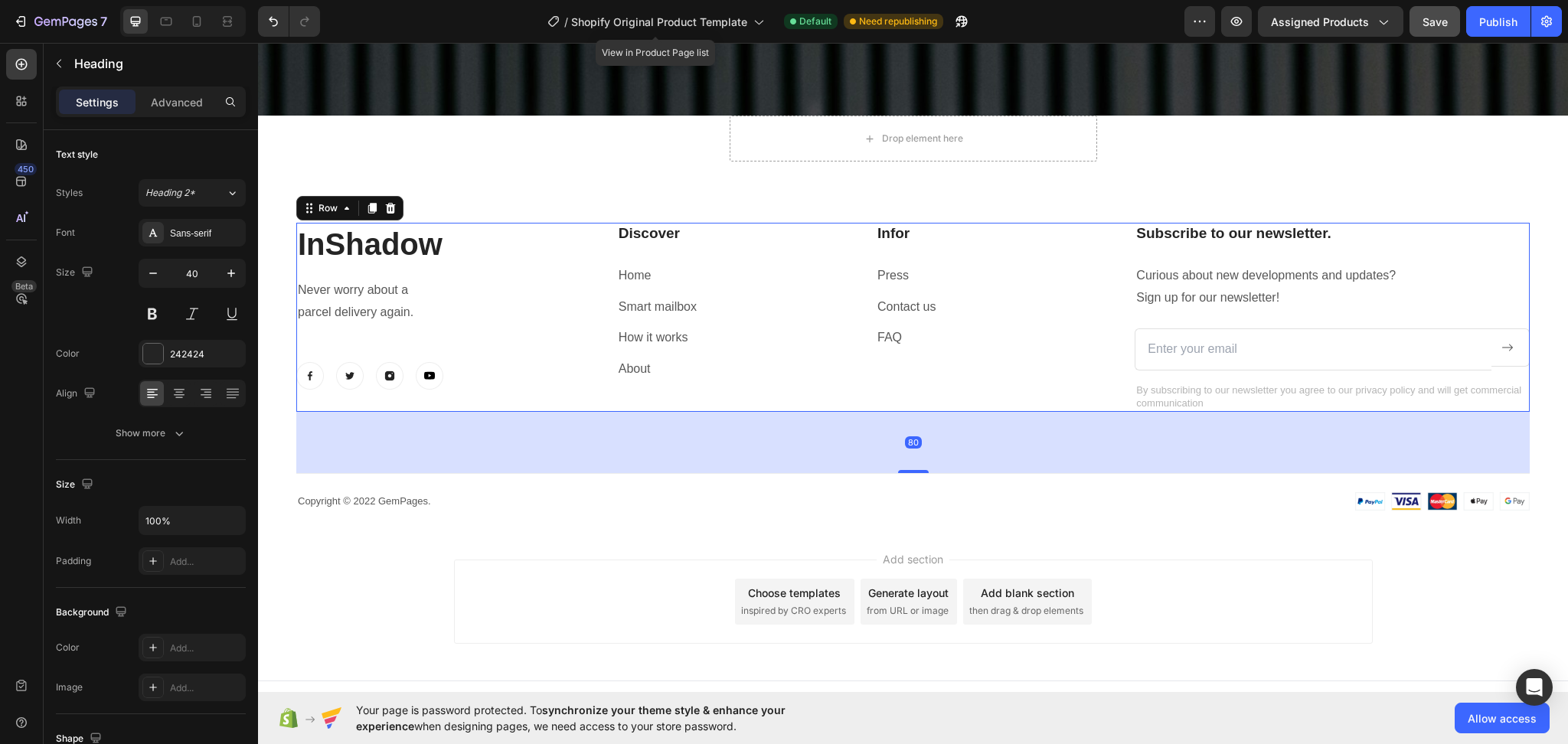
click at [495, 344] on div "InShadow Heading Never worry about a parcel delivery again. Text block Image Im…" at bounding box center [444, 317] width 297 height 189
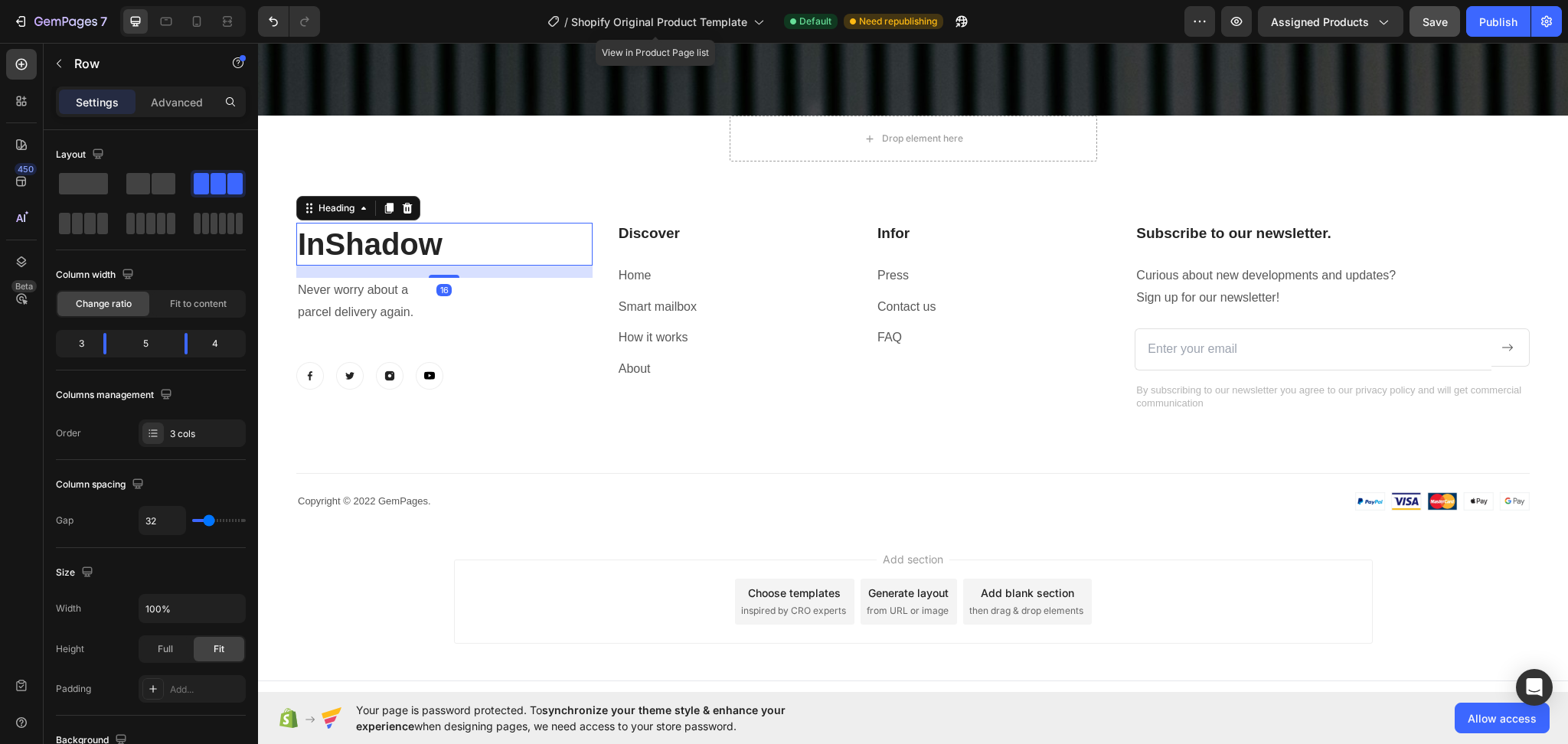
click at [481, 239] on p "InShadow" at bounding box center [444, 244] width 293 height 40
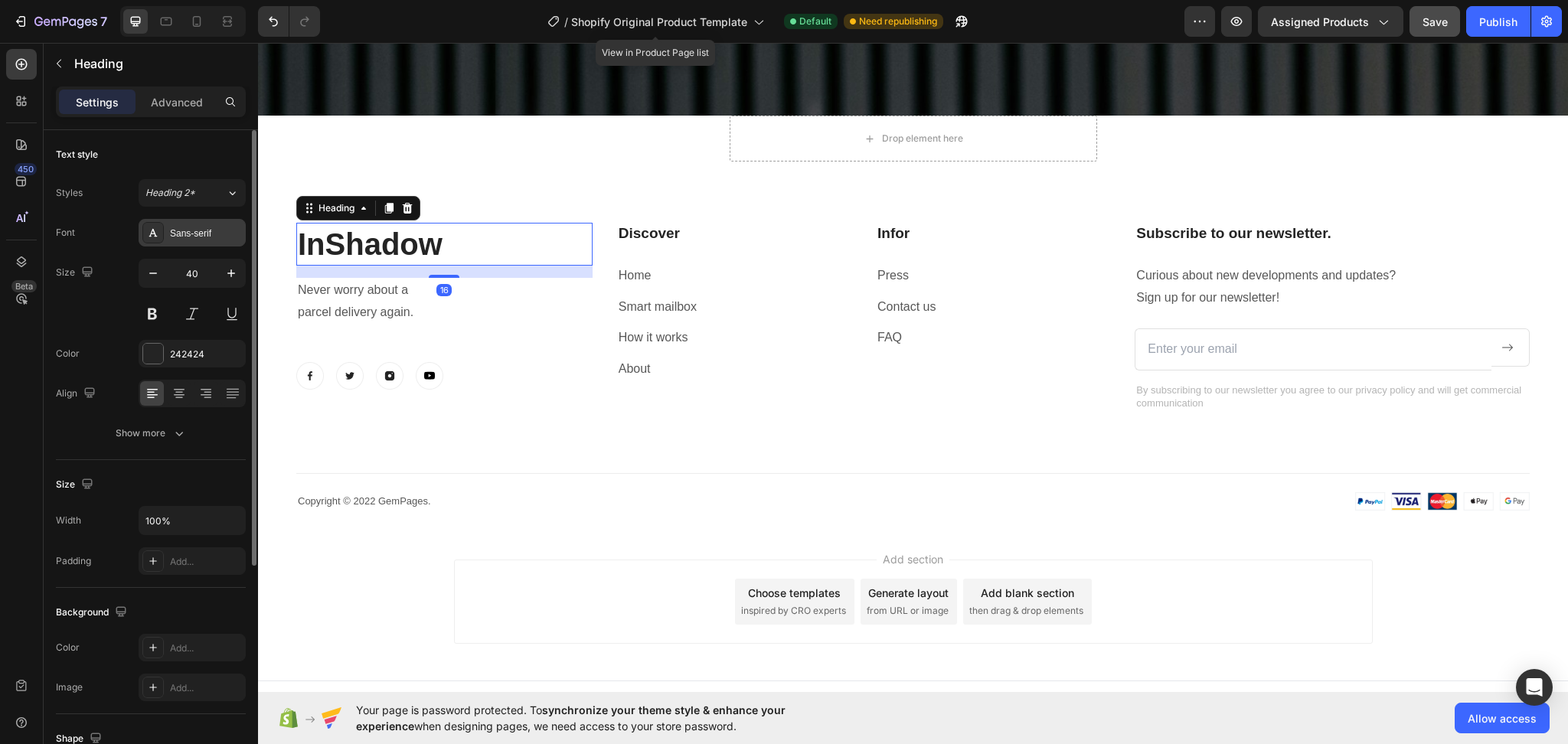
click at [219, 237] on div "Sans-serif" at bounding box center [206, 234] width 72 height 14
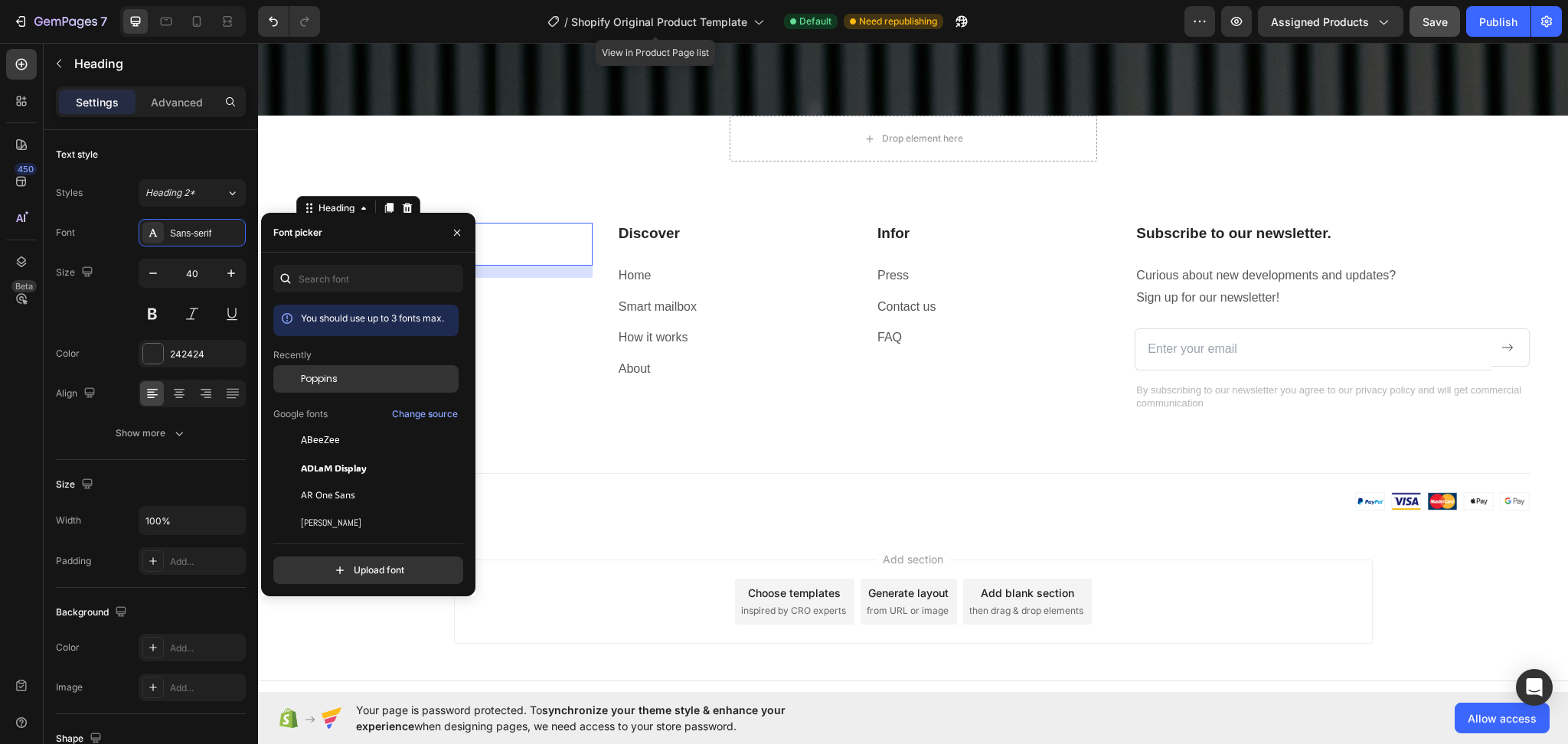
click at [310, 382] on span "Poppins" at bounding box center [319, 379] width 37 height 14
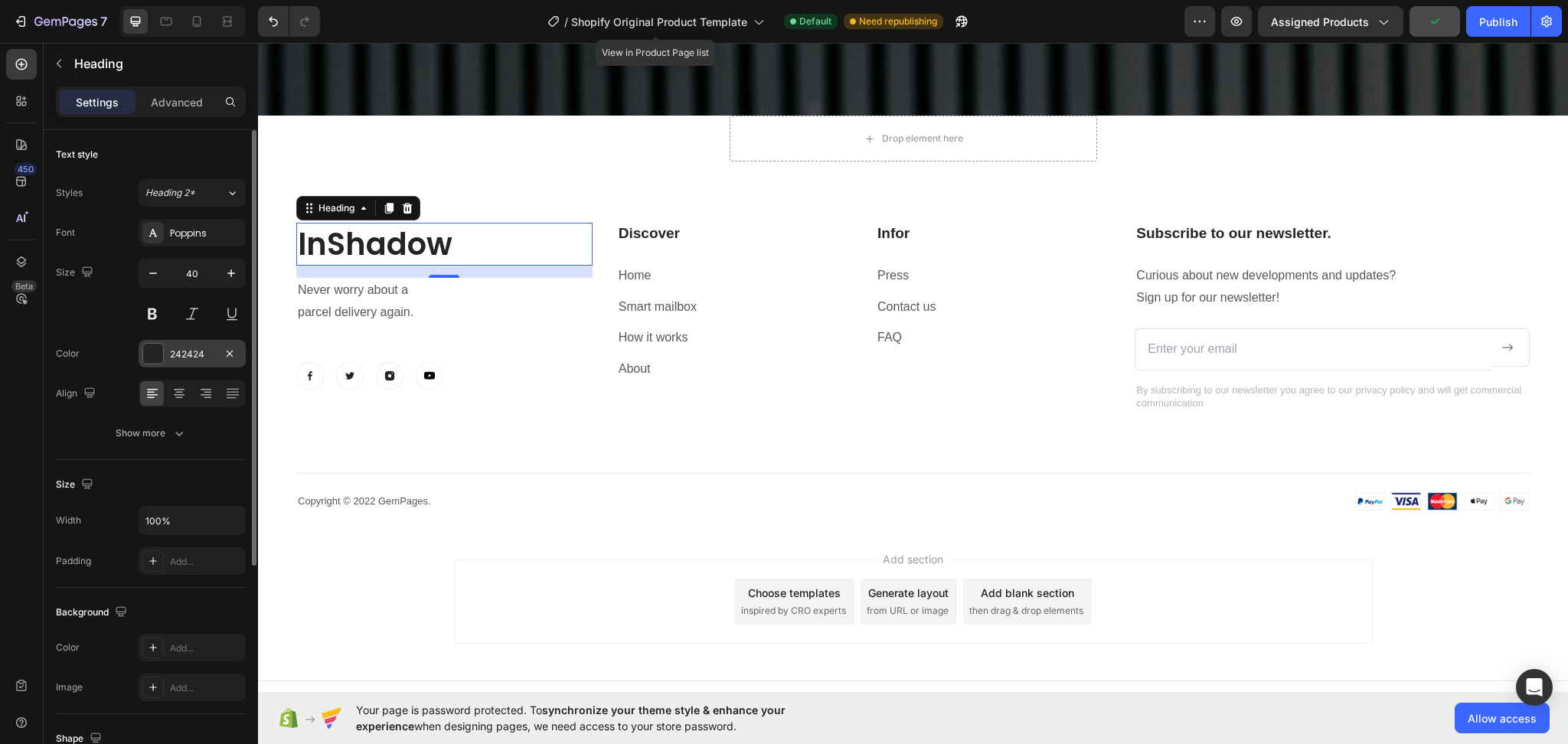
click at [180, 360] on div "242424" at bounding box center [192, 354] width 44 height 14
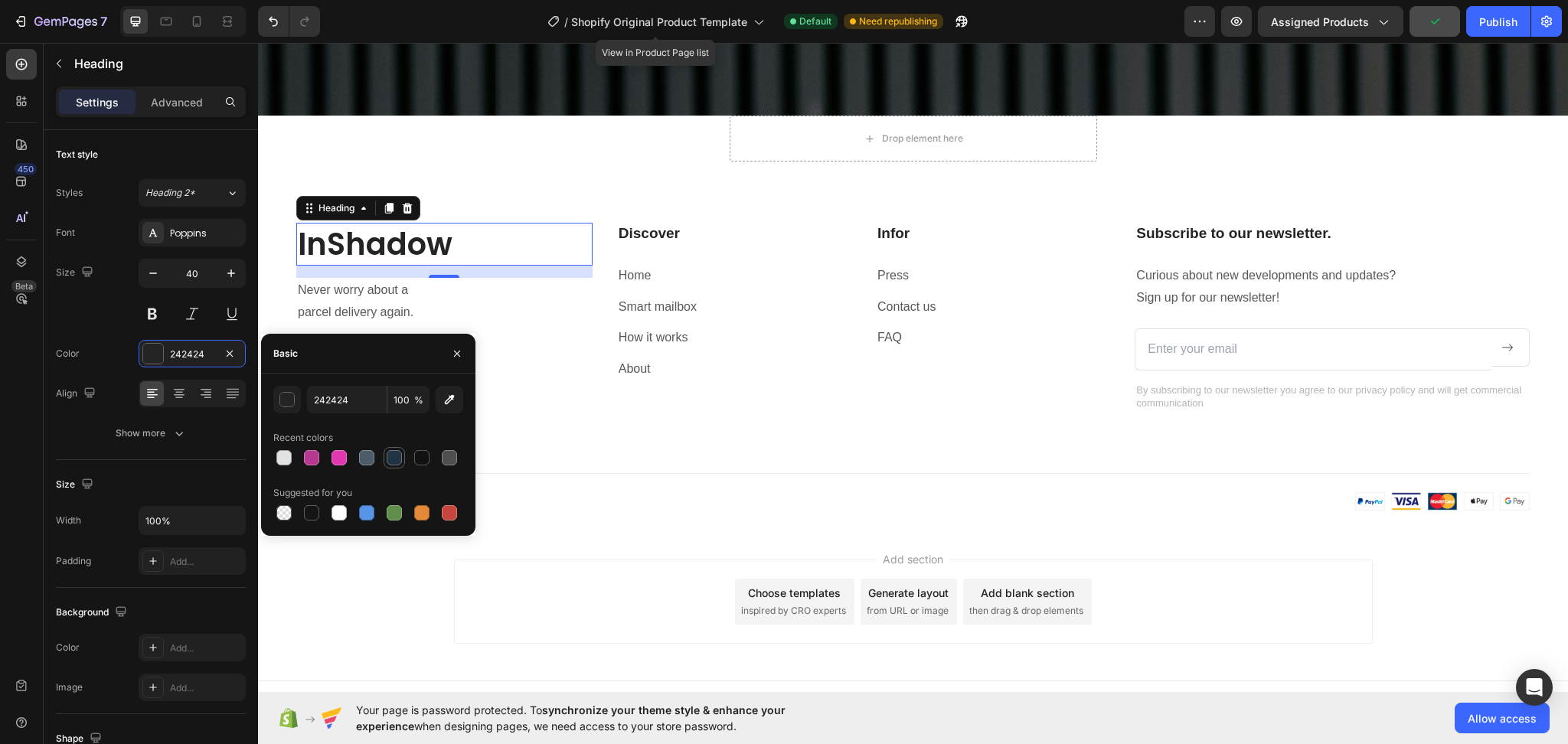
click at [402, 463] on div at bounding box center [394, 457] width 18 height 18
type input "223344"
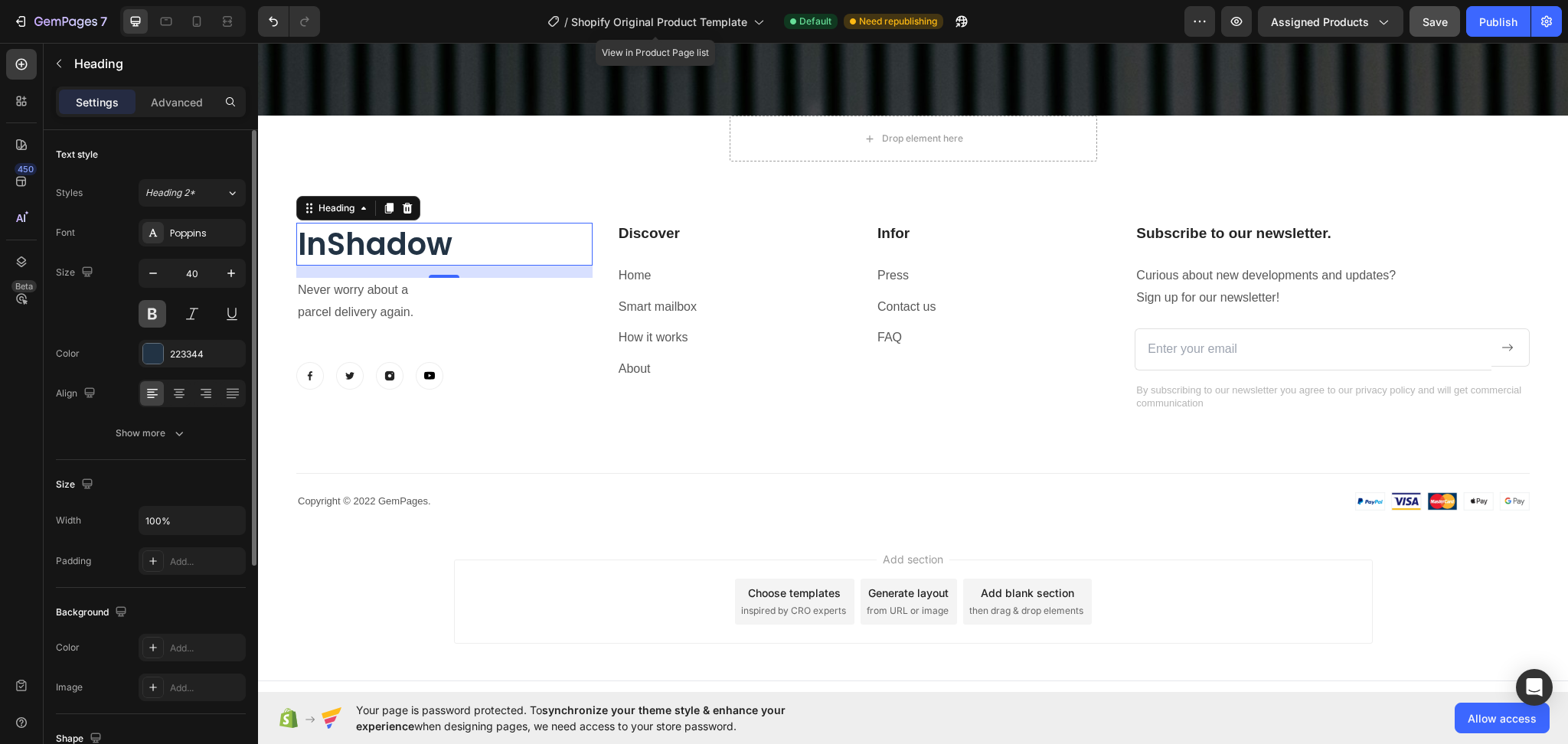
click at [143, 320] on button at bounding box center [152, 313] width 27 height 27
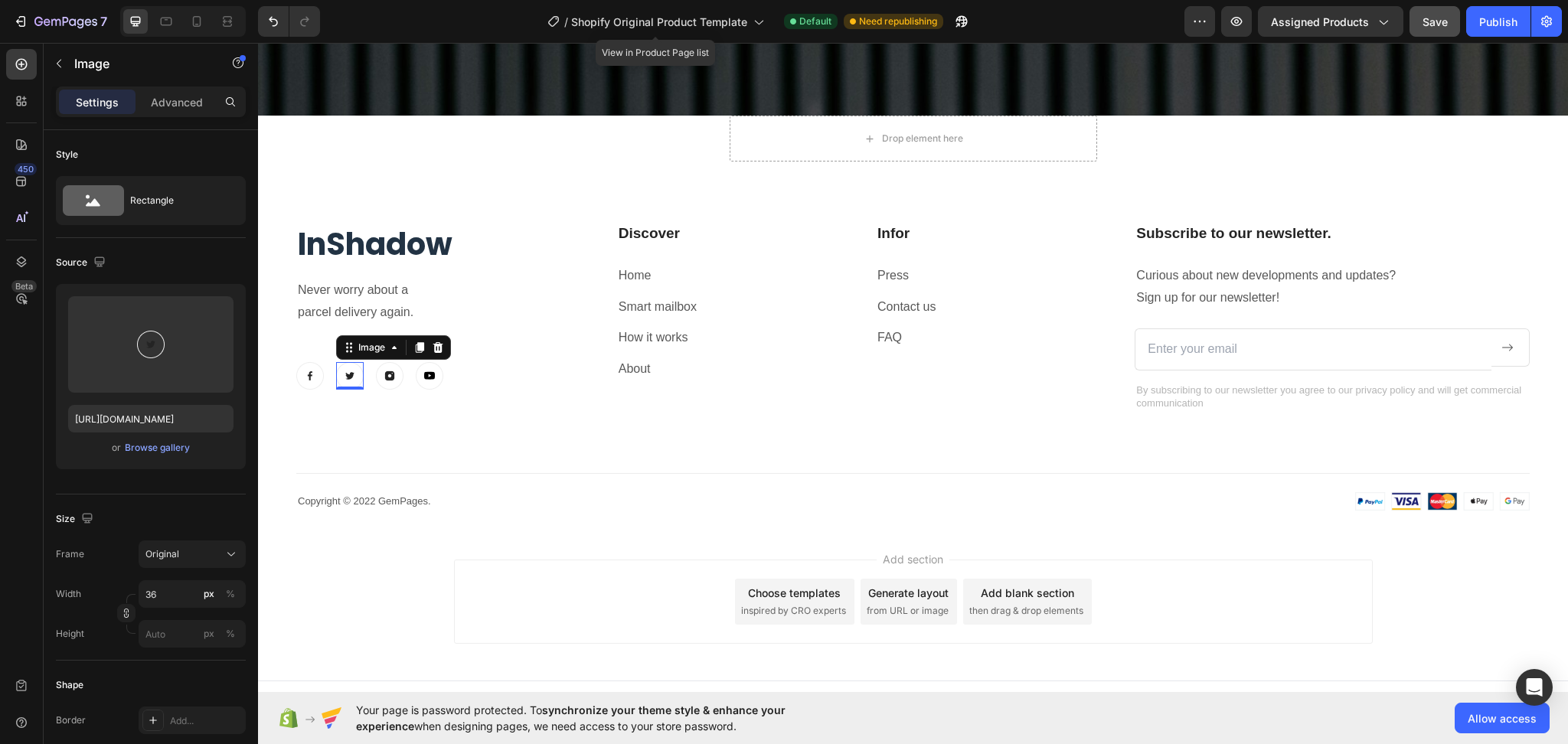
click at [356, 371] on img at bounding box center [349, 376] width 27 height 27
click at [443, 342] on icon at bounding box center [438, 347] width 12 height 12
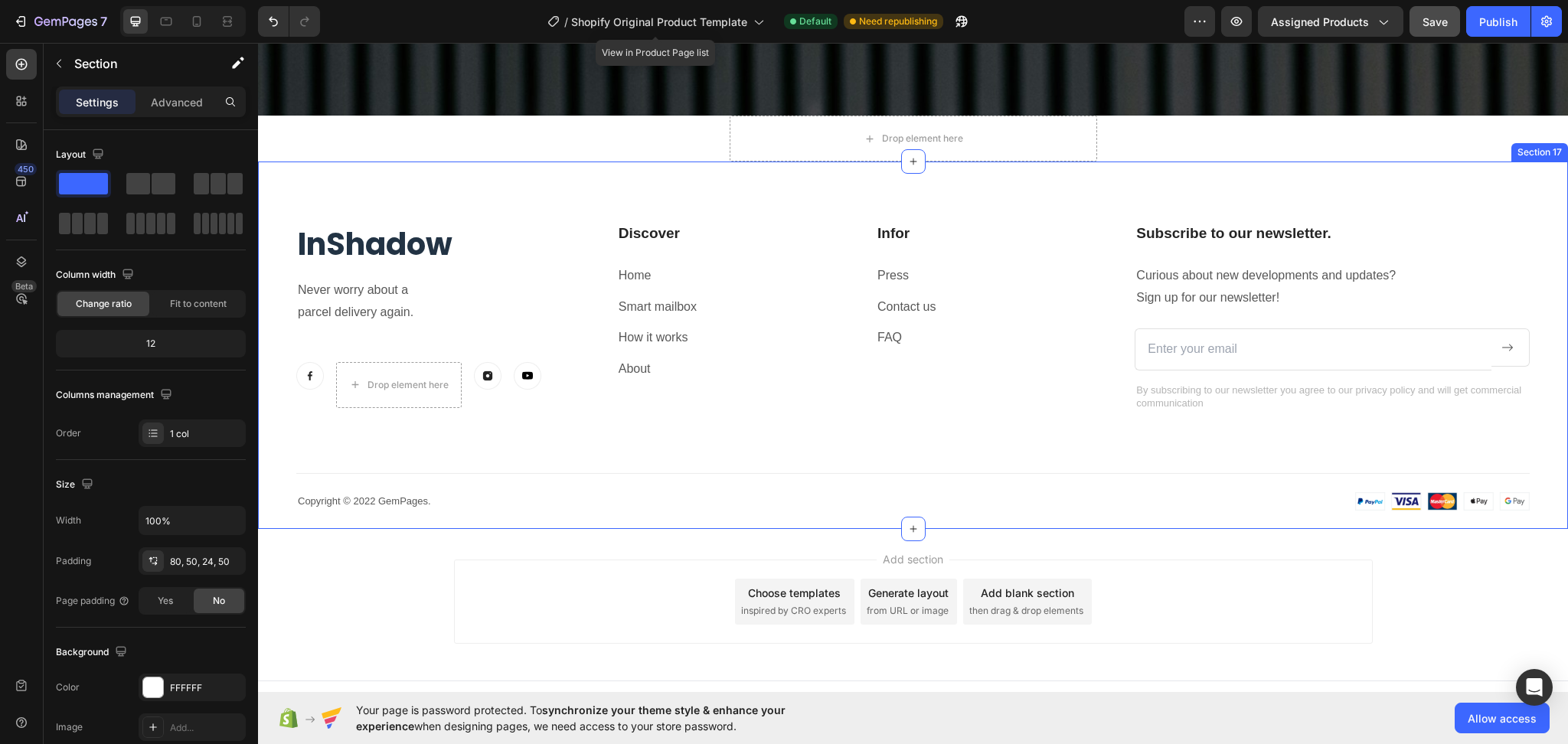
click at [467, 423] on div "InShadow Heading Never worry about a parcel delivery again. Text block Image Dr…" at bounding box center [913, 366] width 1234 height 288
click at [481, 383] on div "Image" at bounding box center [487, 385] width 27 height 46
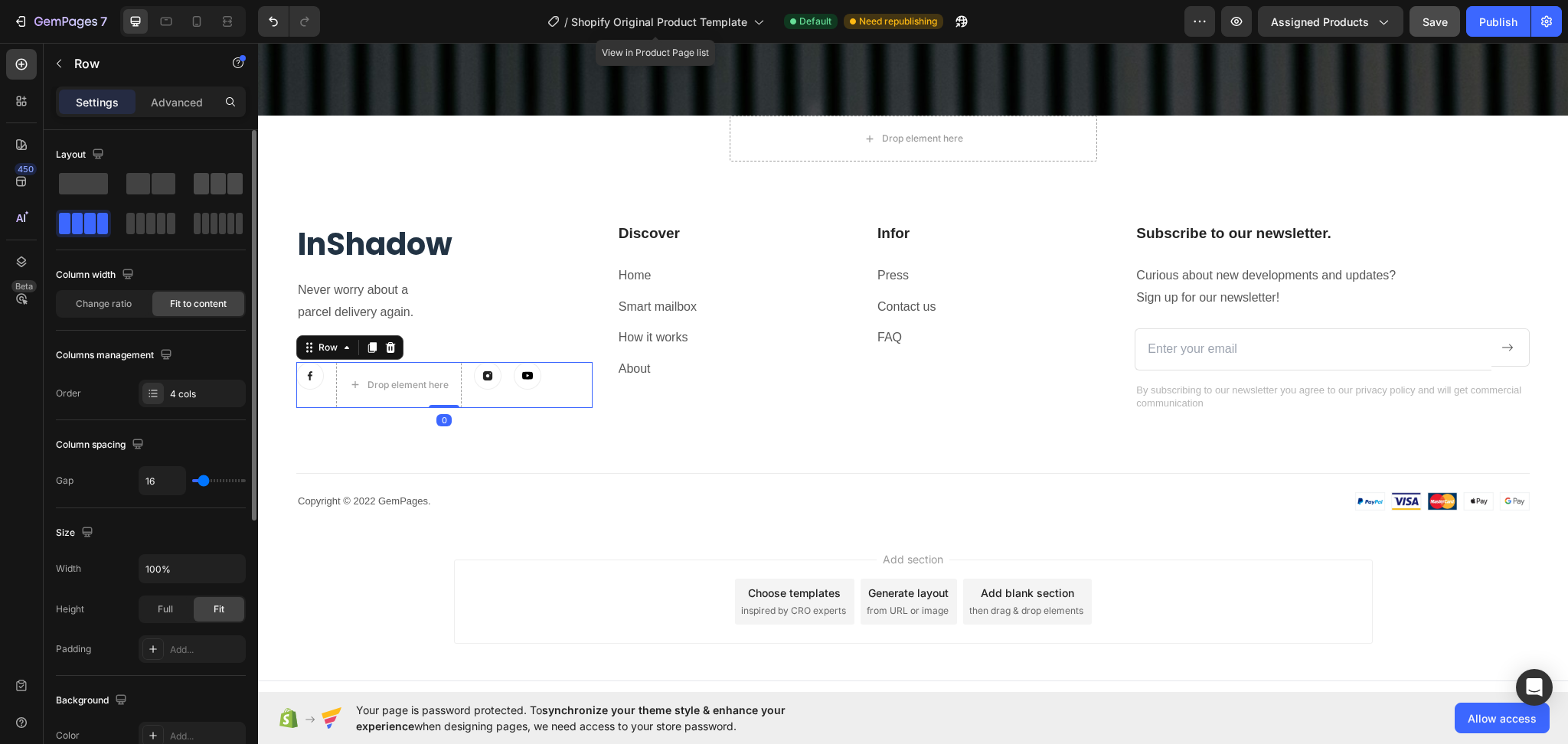
click at [206, 188] on span at bounding box center [201, 184] width 15 height 21
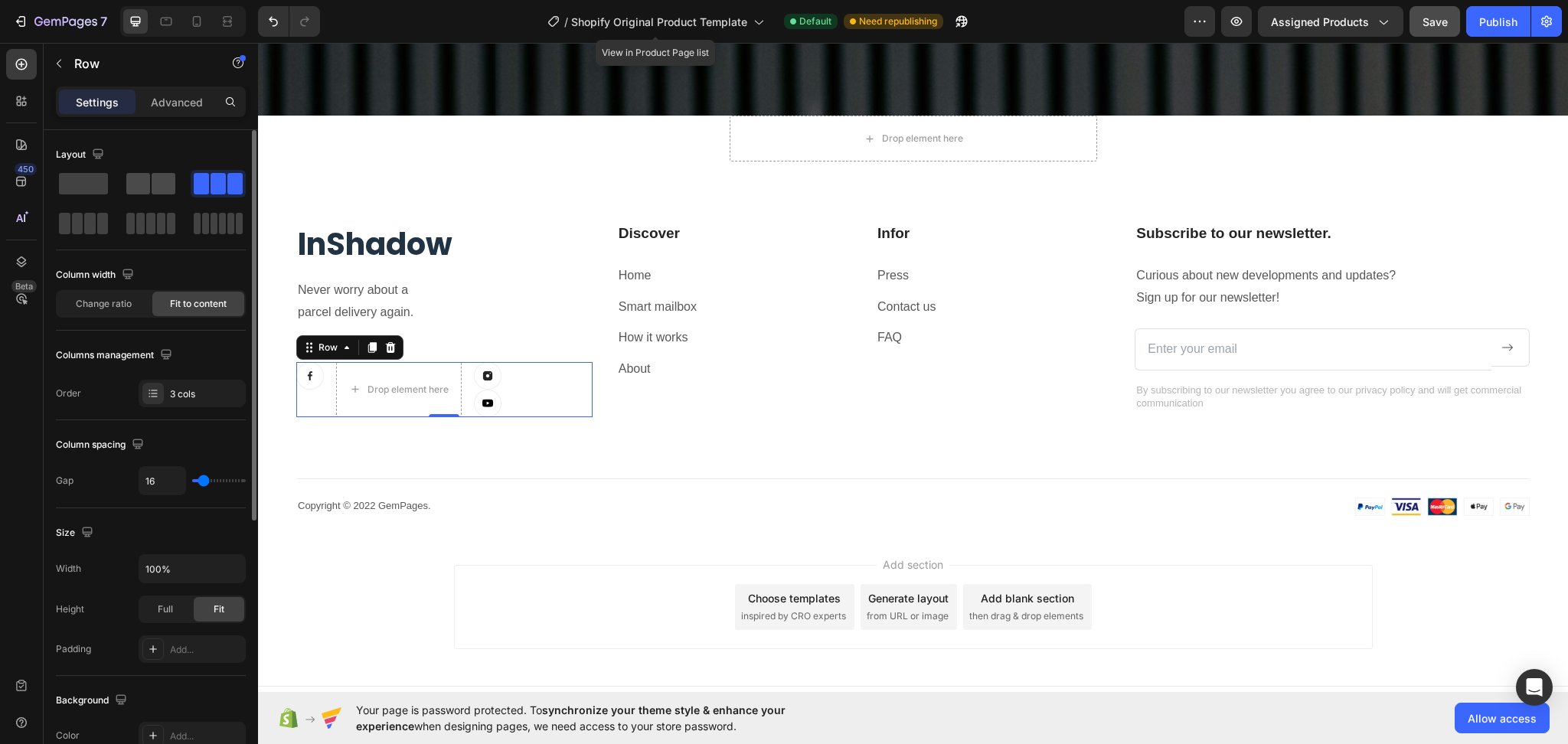
click at [145, 193] on span at bounding box center [138, 184] width 24 height 21
click at [198, 392] on div "2 cols" at bounding box center [206, 394] width 72 height 14
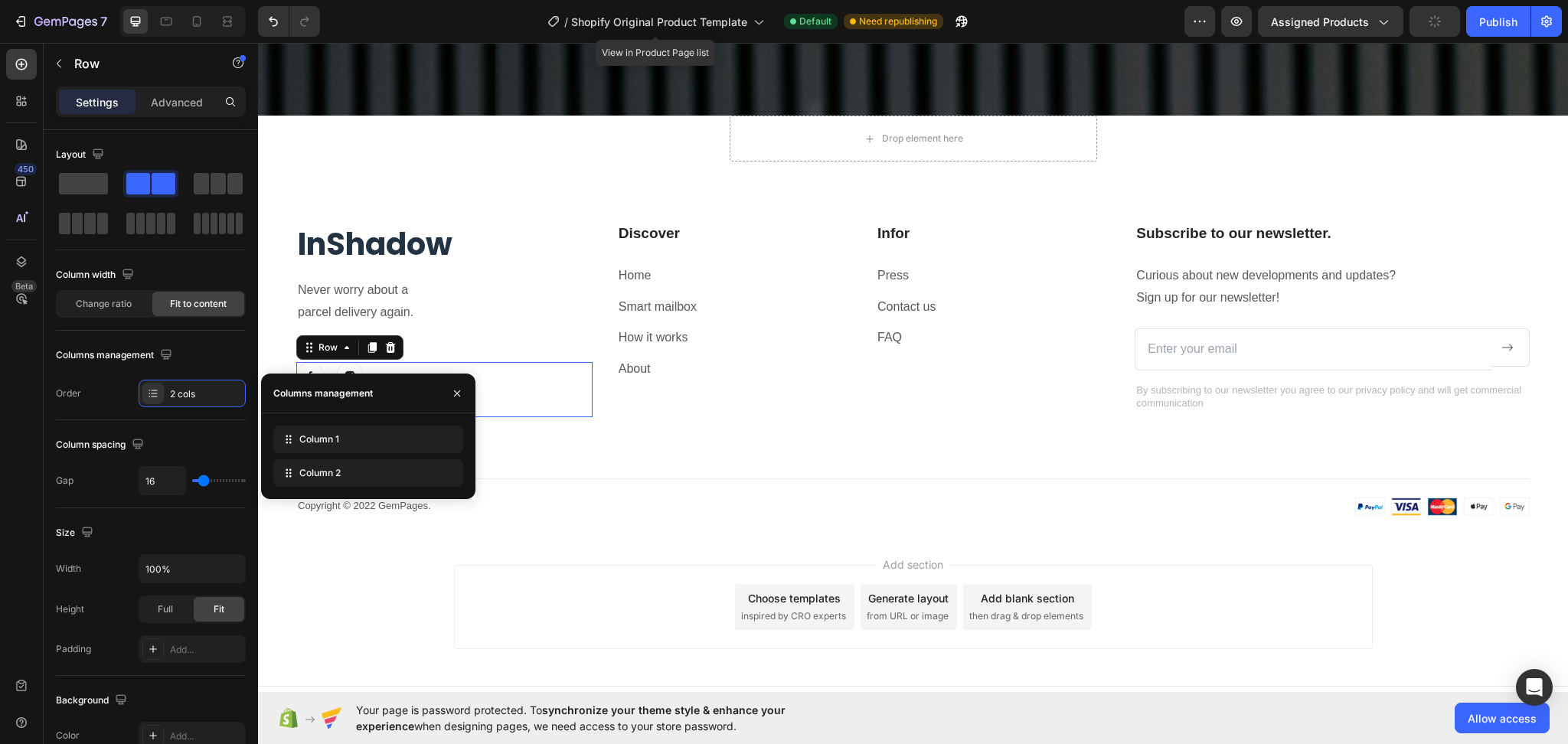
click at [359, 455] on div "Column 1 Column 2" at bounding box center [369, 456] width 190 height 62
click at [355, 451] on div "Column 1" at bounding box center [369, 439] width 190 height 27
click at [651, 465] on div "InShadow Heading Never worry about a parcel delivery again. Text block Image Im…" at bounding box center [913, 368] width 1234 height 293
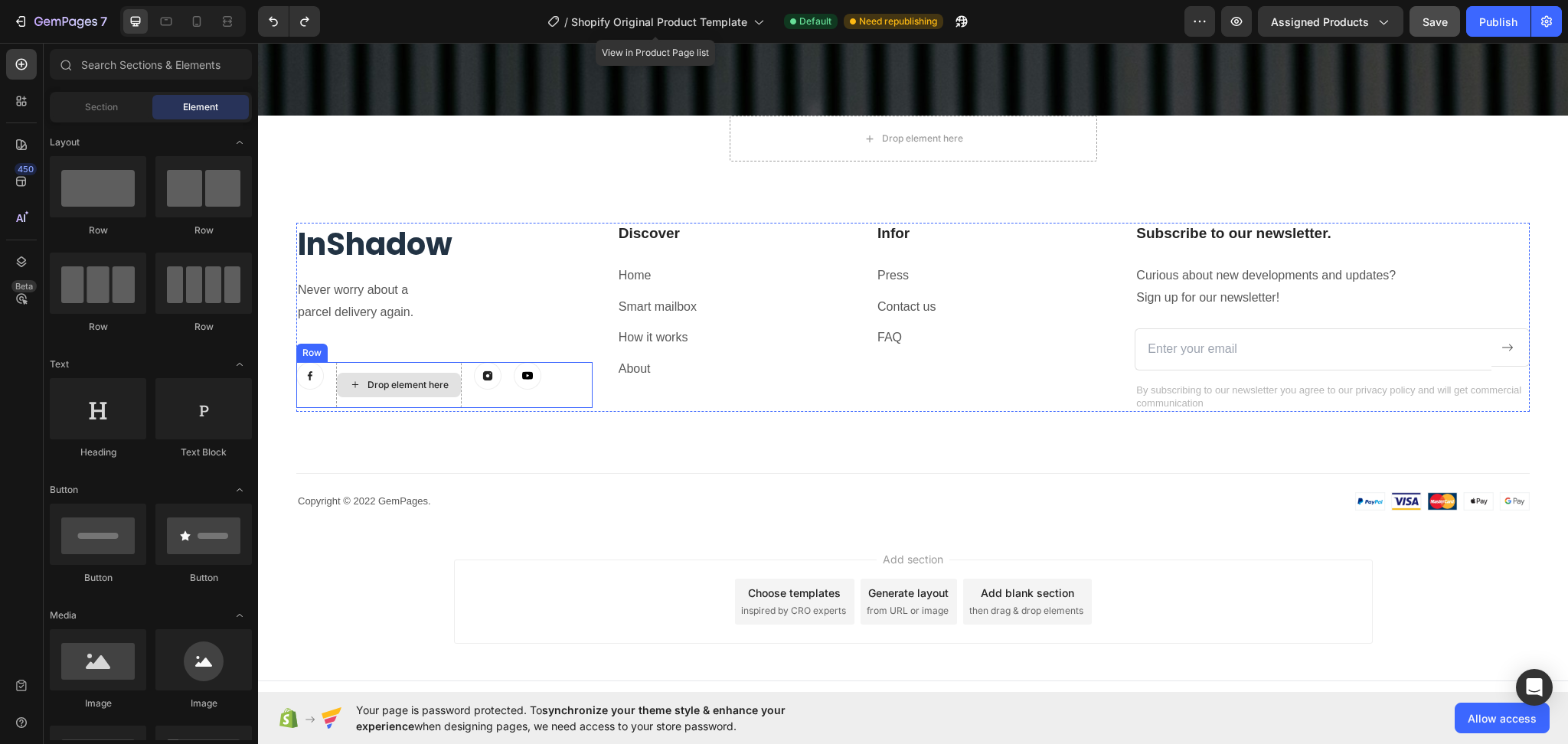
click at [394, 381] on div "Drop element here" at bounding box center [408, 385] width 81 height 12
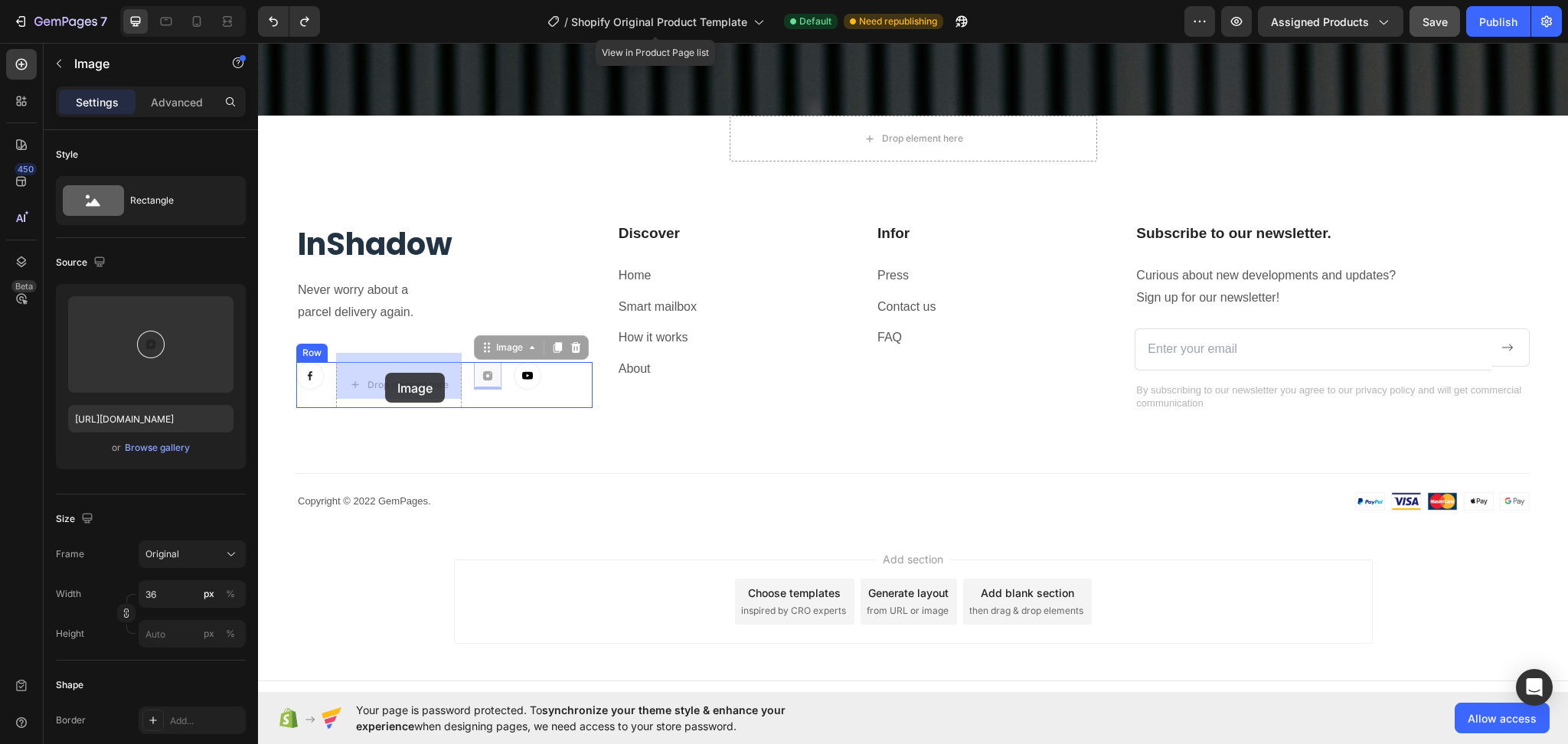
drag, startPoint x: 488, startPoint y: 368, endPoint x: 385, endPoint y: 373, distance: 103.1
drag, startPoint x: 525, startPoint y: 369, endPoint x: 426, endPoint y: 375, distance: 99.2
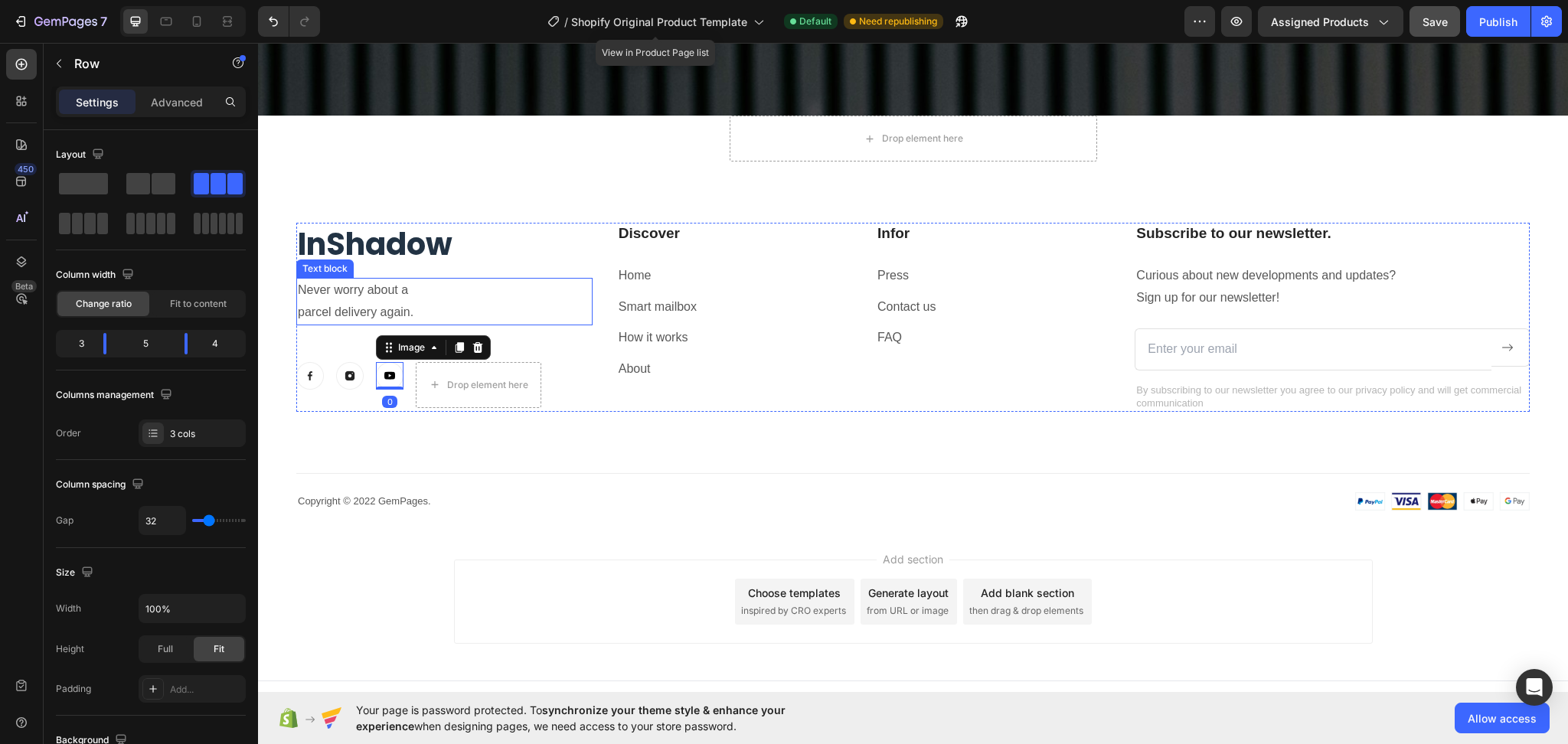
click at [534, 263] on div "InShadow Heading Never worry about a parcel delivery again. Text block Image Im…" at bounding box center [444, 317] width 297 height 189
click at [501, 529] on div "Add section Choose templates inspired by CRO experts Generate layout from URL o…" at bounding box center [912, 604] width 1310 height 151
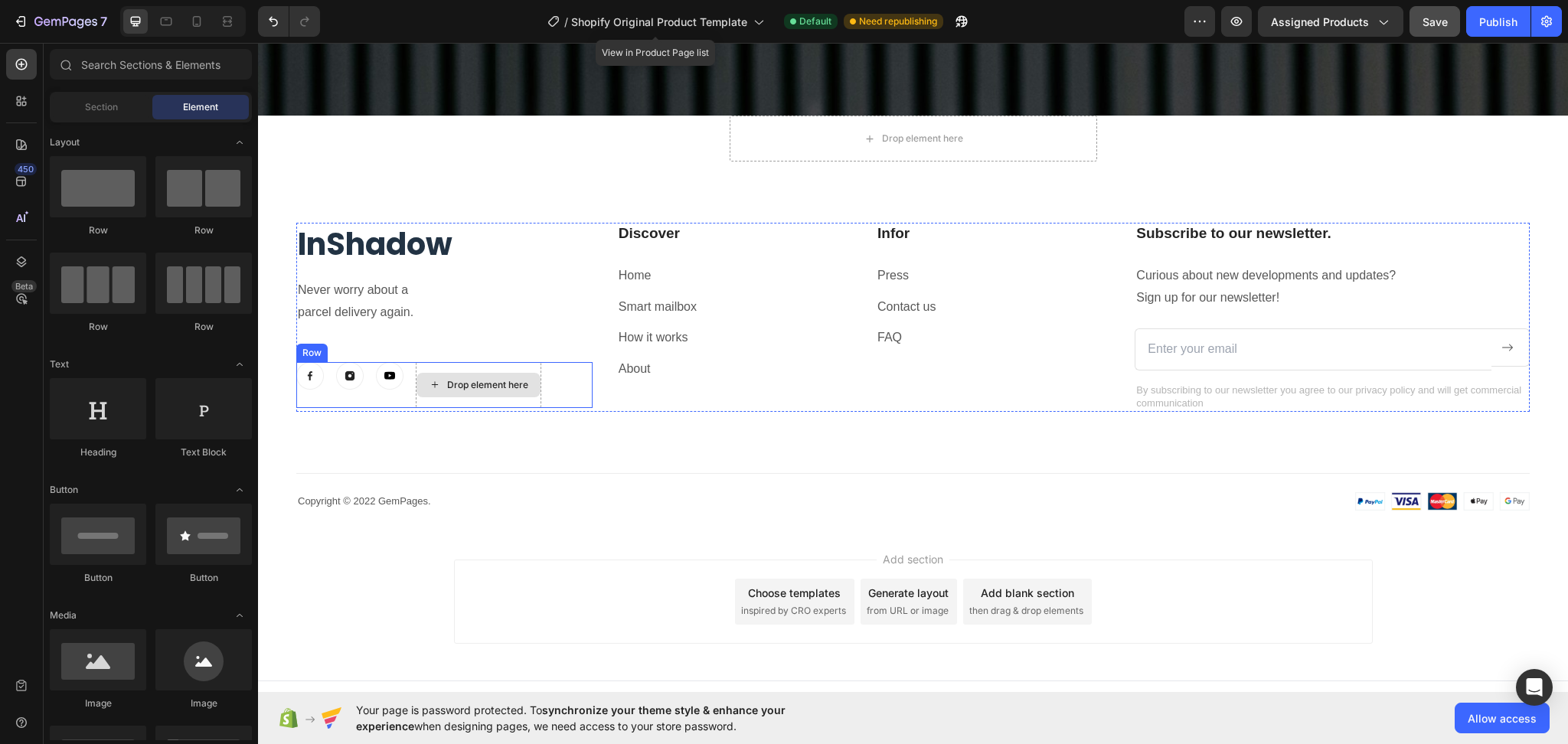
click at [445, 373] on div "Drop element here" at bounding box center [478, 385] width 124 height 25
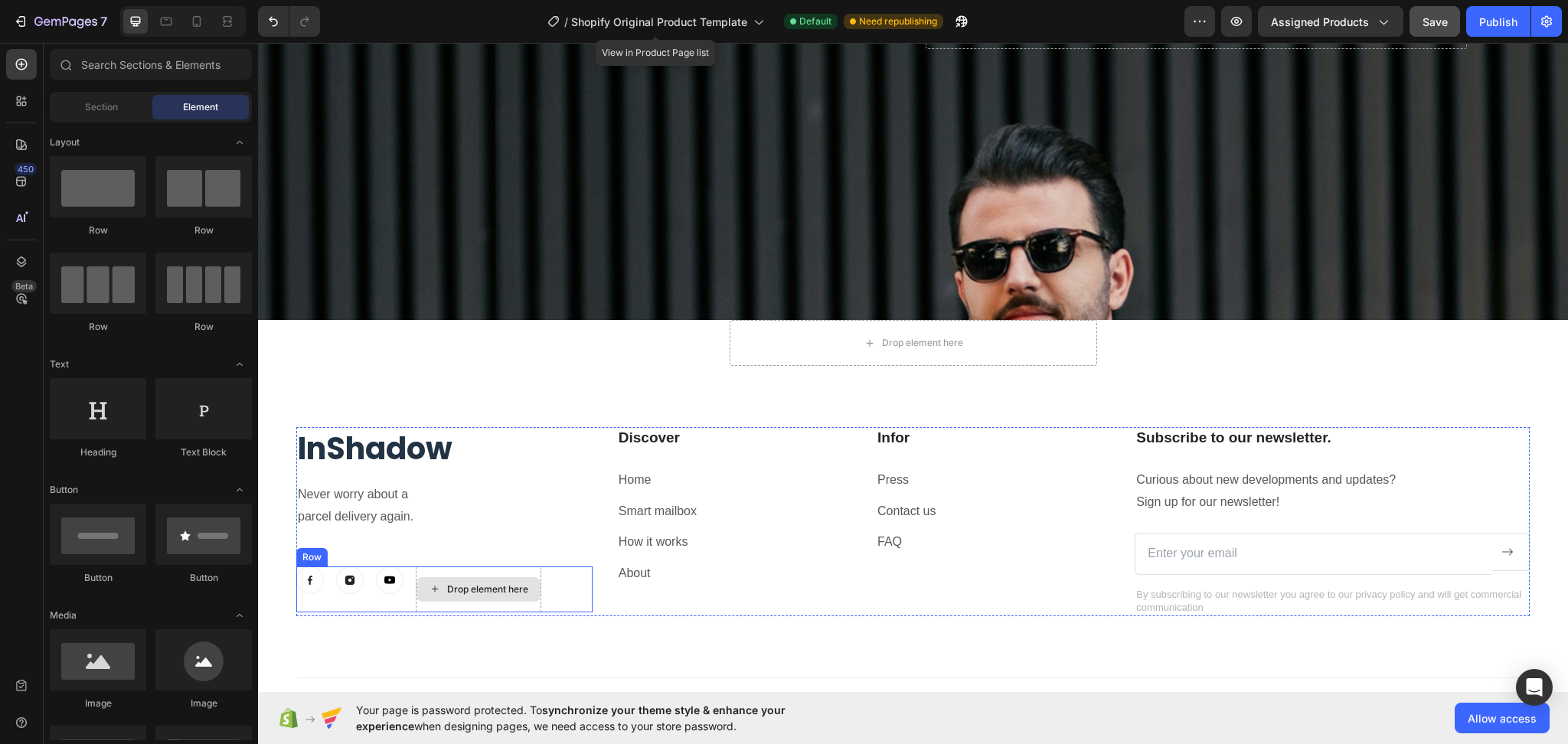
click at [478, 583] on div "Drop element here" at bounding box center [487, 589] width 81 height 12
drag, startPoint x: 479, startPoint y: 728, endPoint x: 481, endPoint y: 574, distance: 154.0
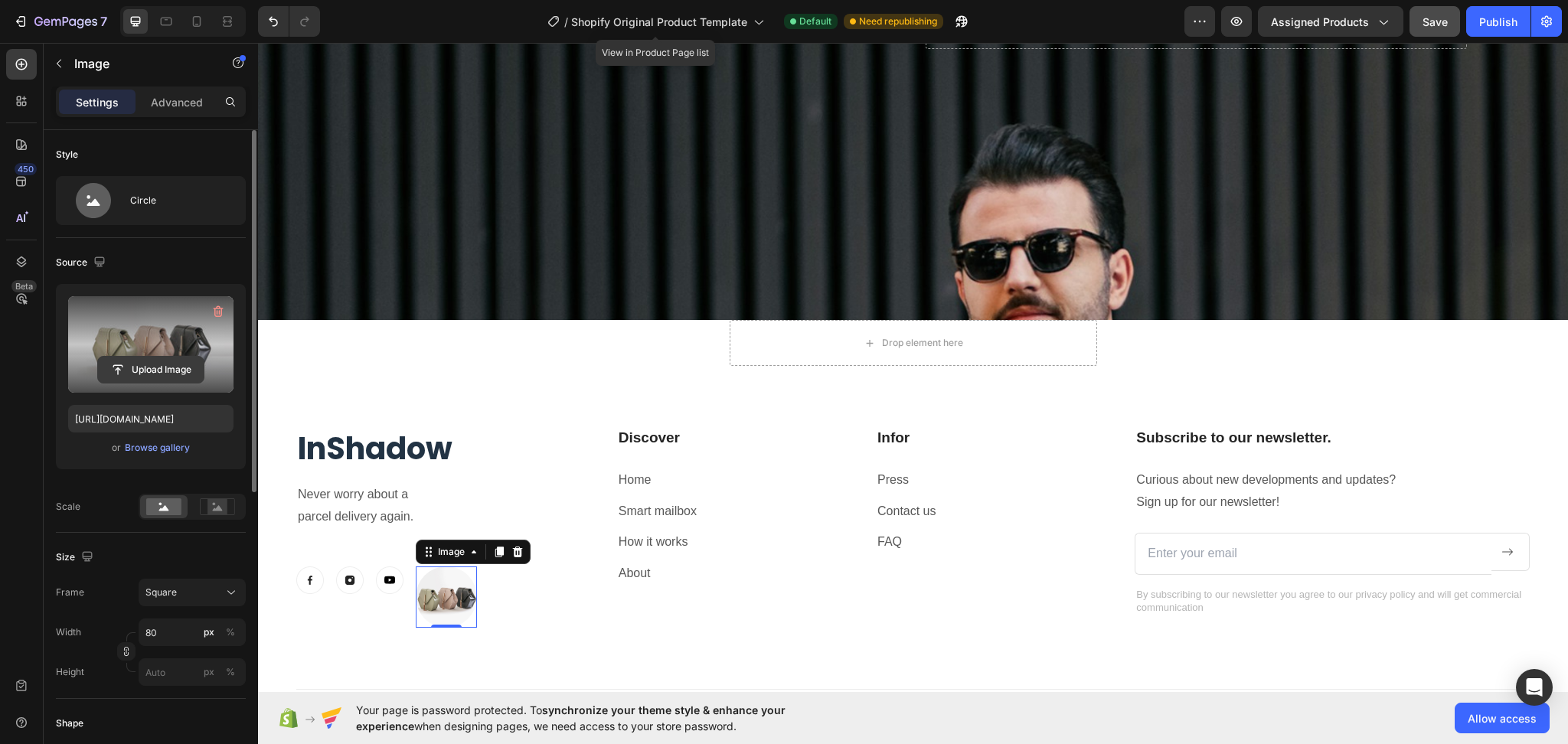
click at [182, 368] on input "file" at bounding box center [150, 370] width 106 height 26
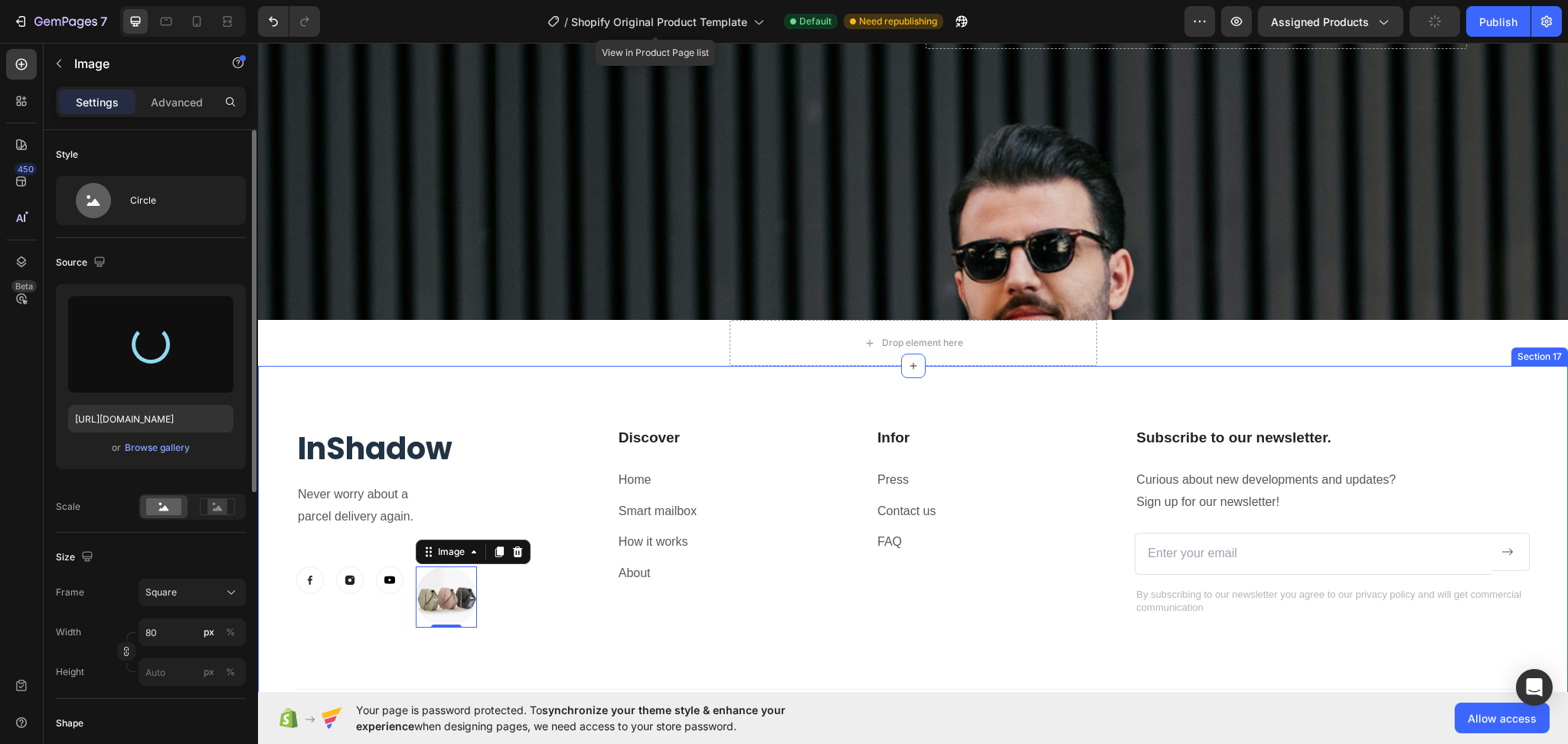
type input "https://cdn.shopify.com/s/files/1/0753/1649/4563/files/gempages_581500426780672…"
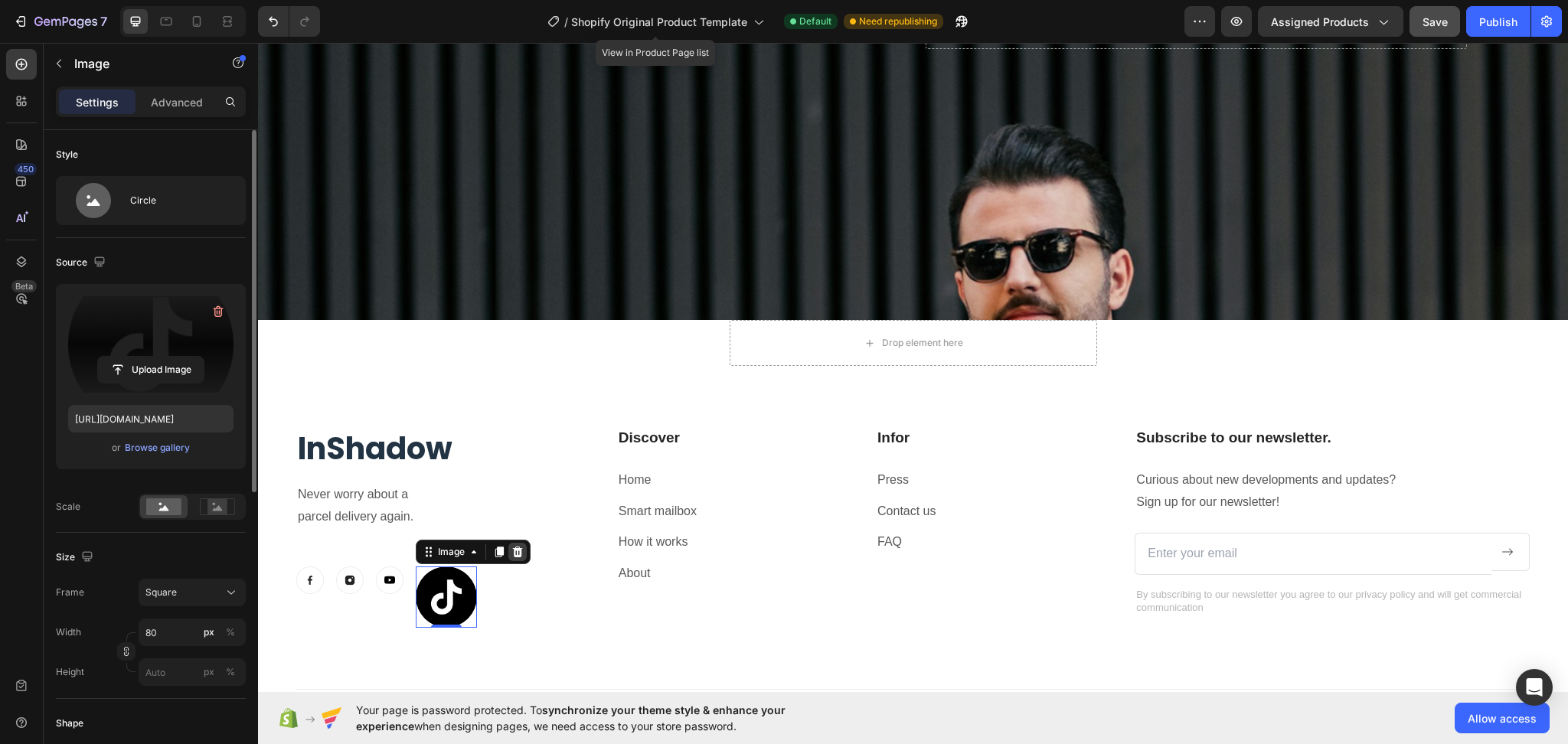
click at [518, 545] on icon at bounding box center [517, 551] width 12 height 12
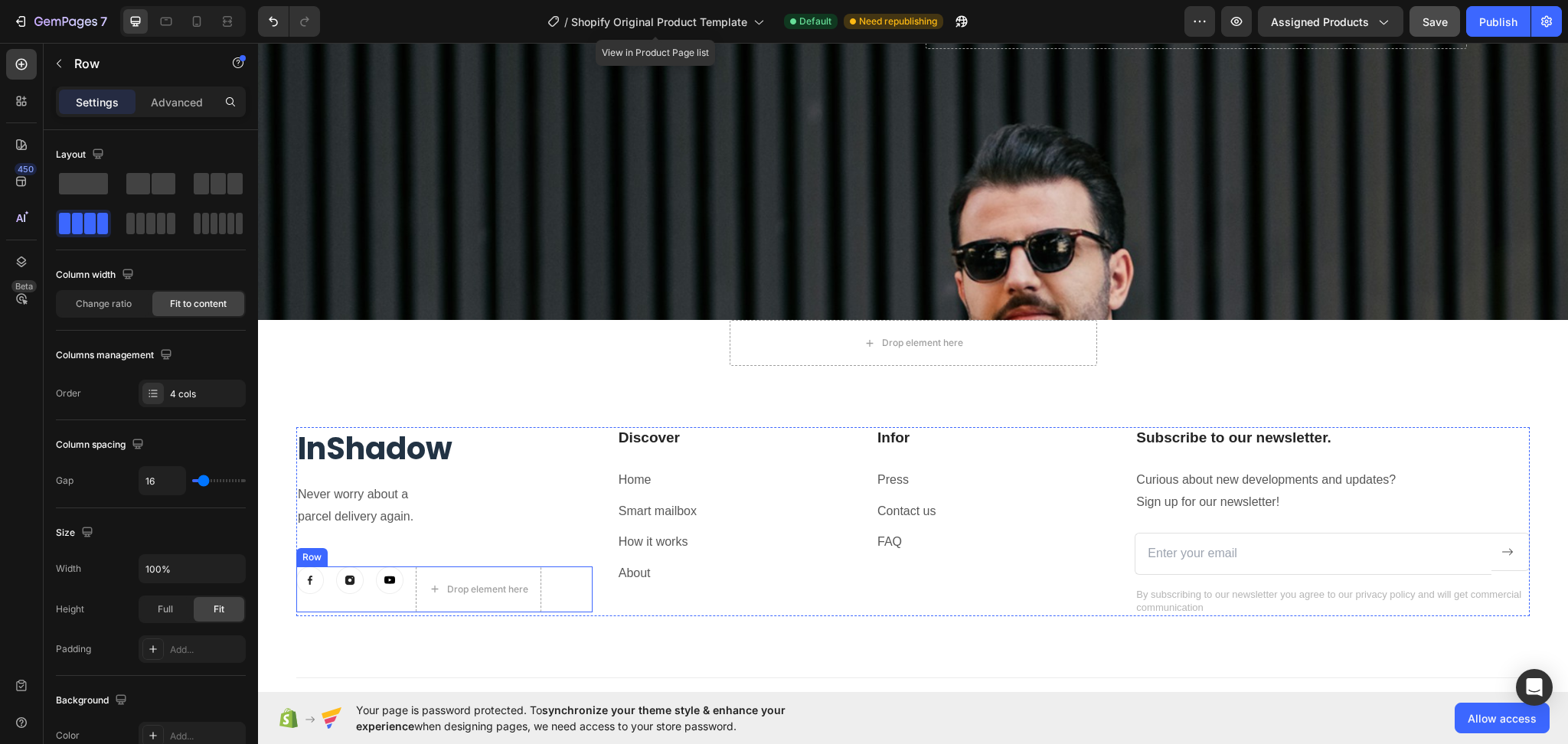
click at [375, 573] on div "Image Image Image Drop element here Row" at bounding box center [444, 589] width 297 height 46
click at [382, 543] on div at bounding box center [390, 551] width 18 height 18
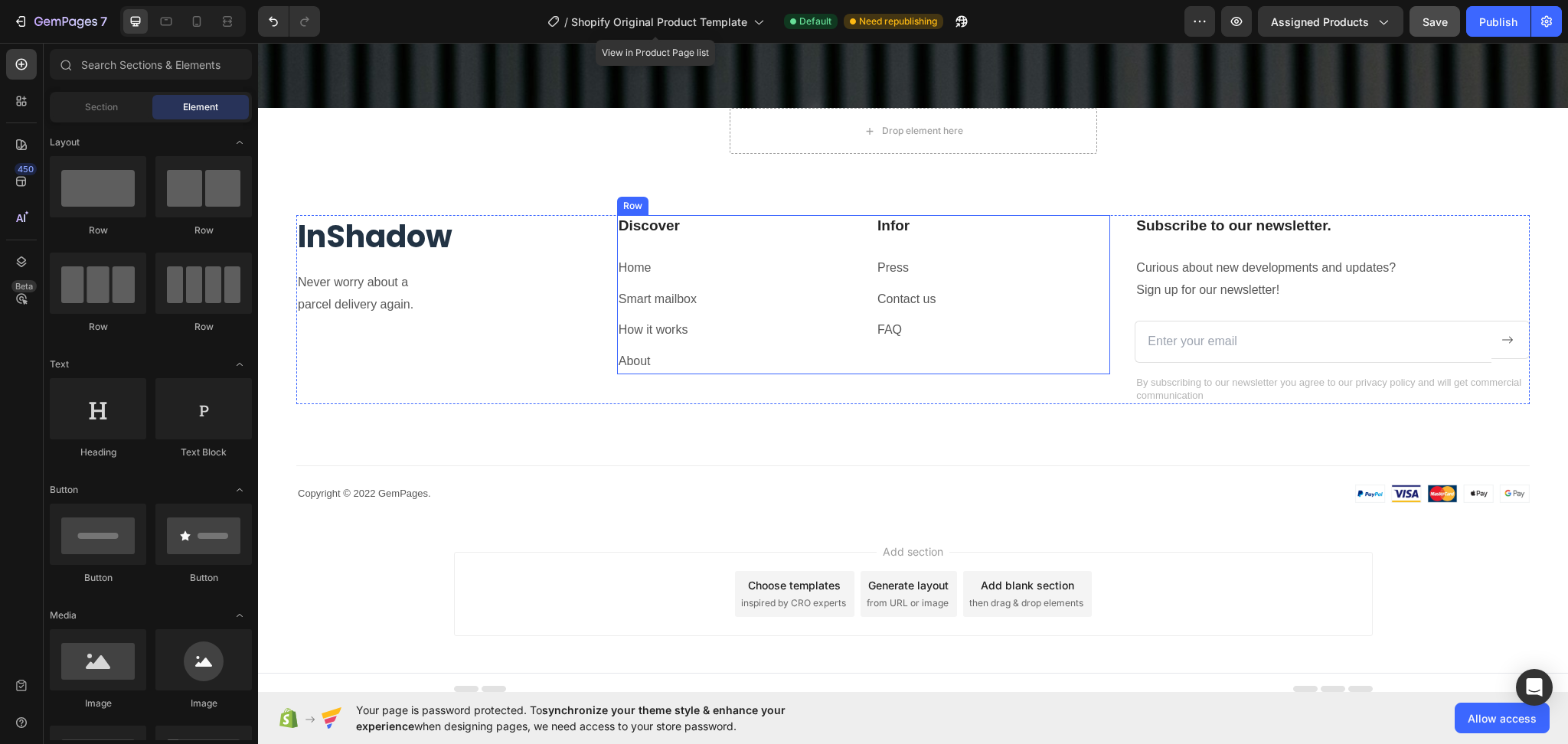
scroll to position [6317, 0]
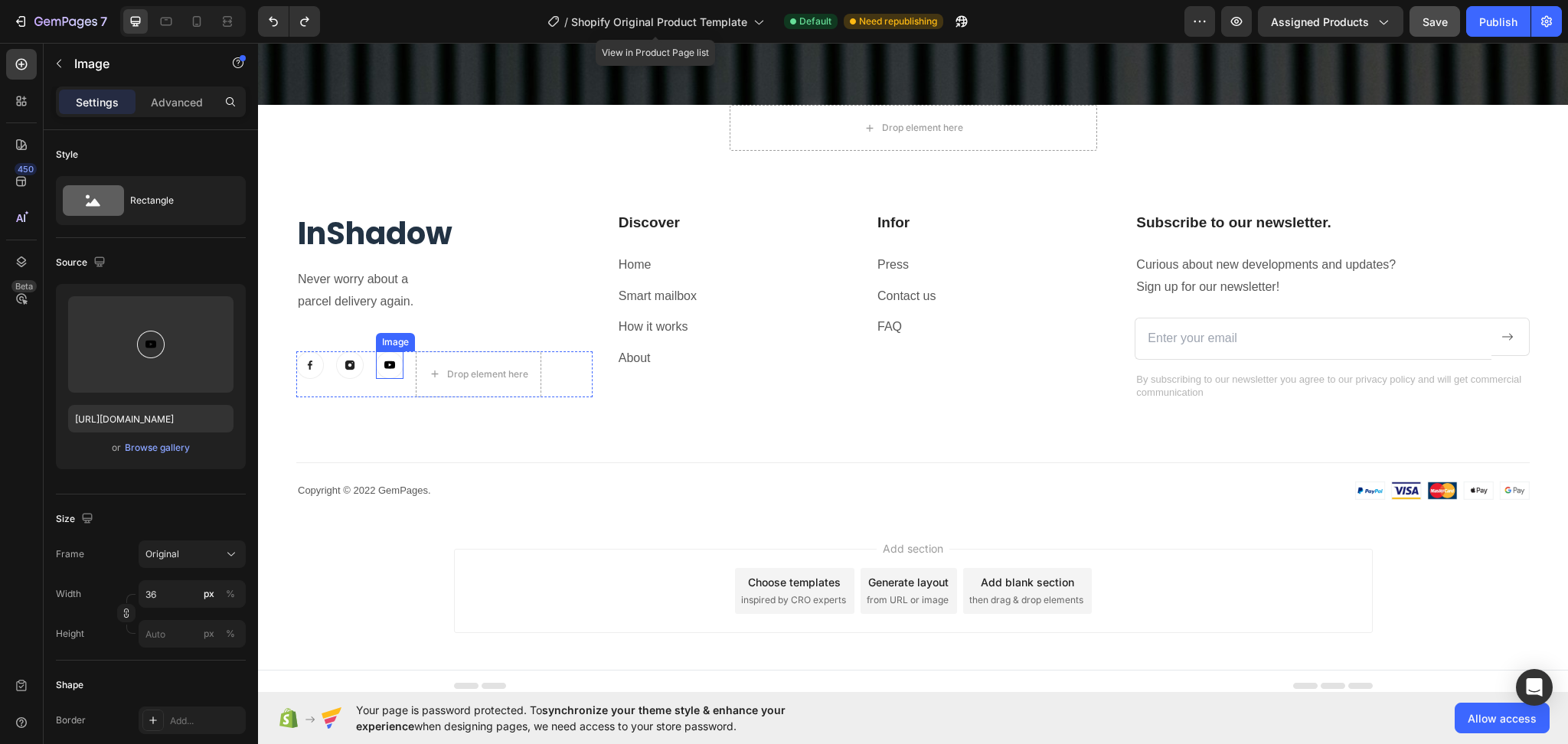
click at [395, 354] on img at bounding box center [389, 364] width 27 height 27
click at [451, 331] on div at bounding box center [459, 336] width 18 height 18
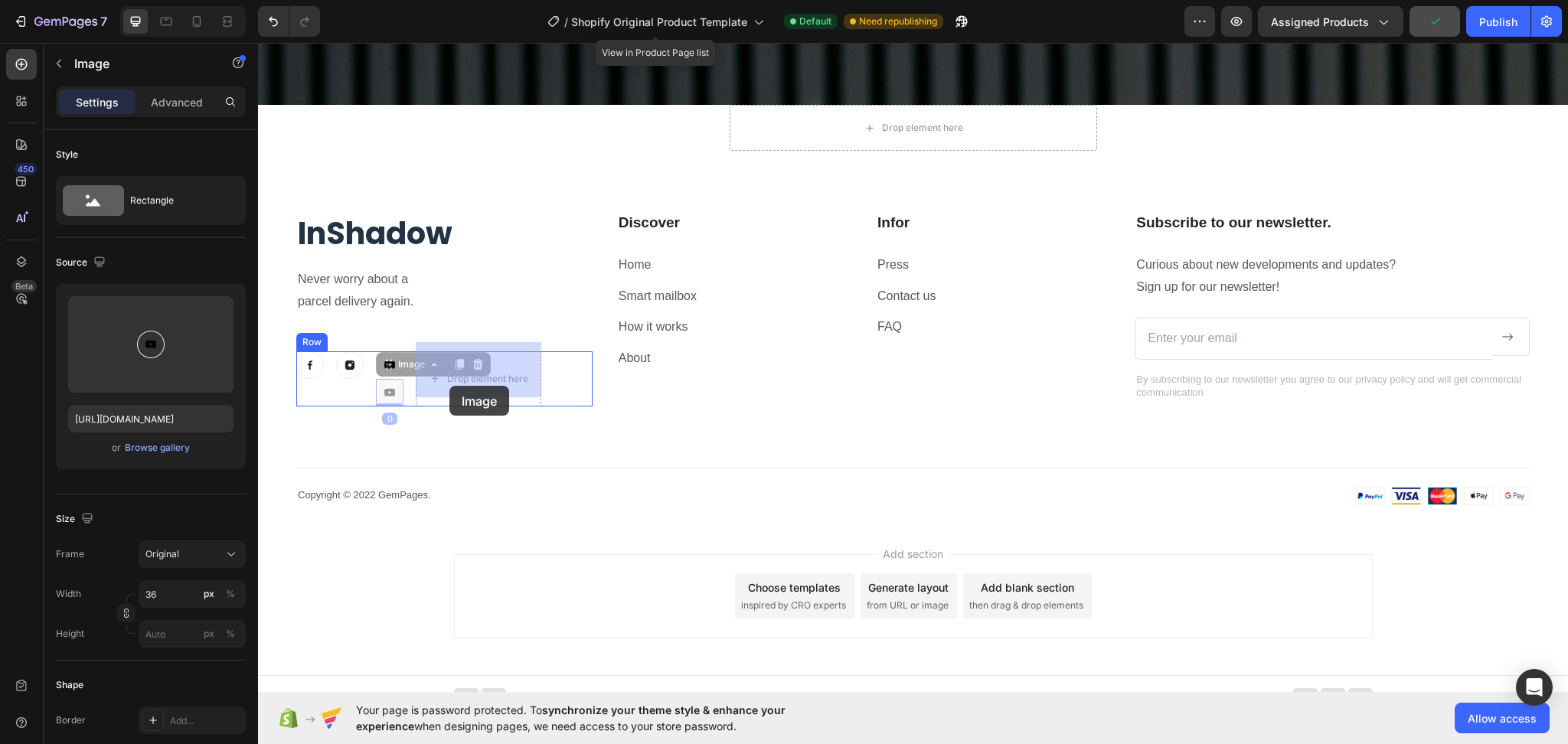
drag, startPoint x: 393, startPoint y: 383, endPoint x: 400, endPoint y: 375, distance: 10.6
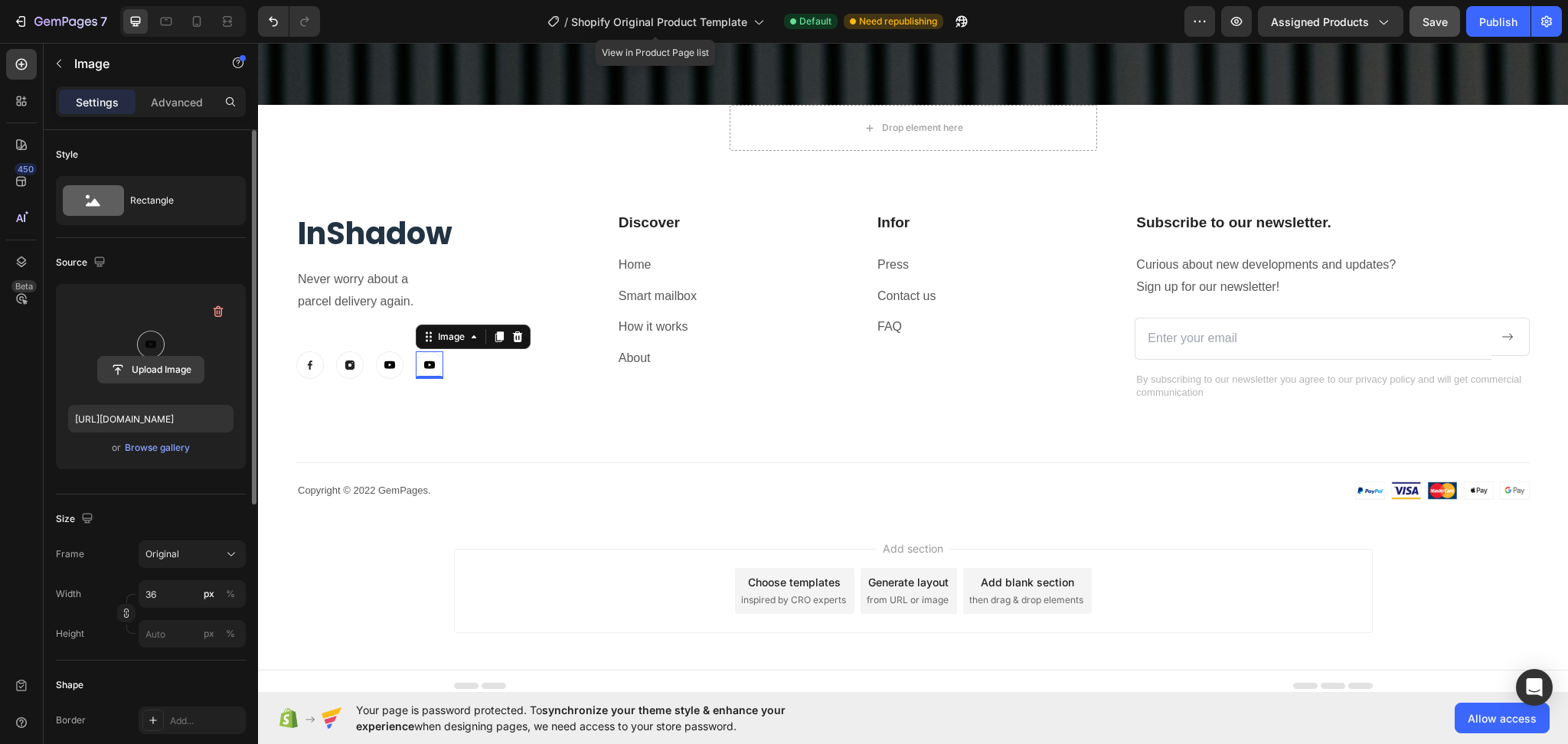
click at [147, 361] on input "file" at bounding box center [150, 370] width 106 height 26
type input "https://cdn.shopify.com/s/files/1/0753/1649/4563/files/gempages_581500426780672…"
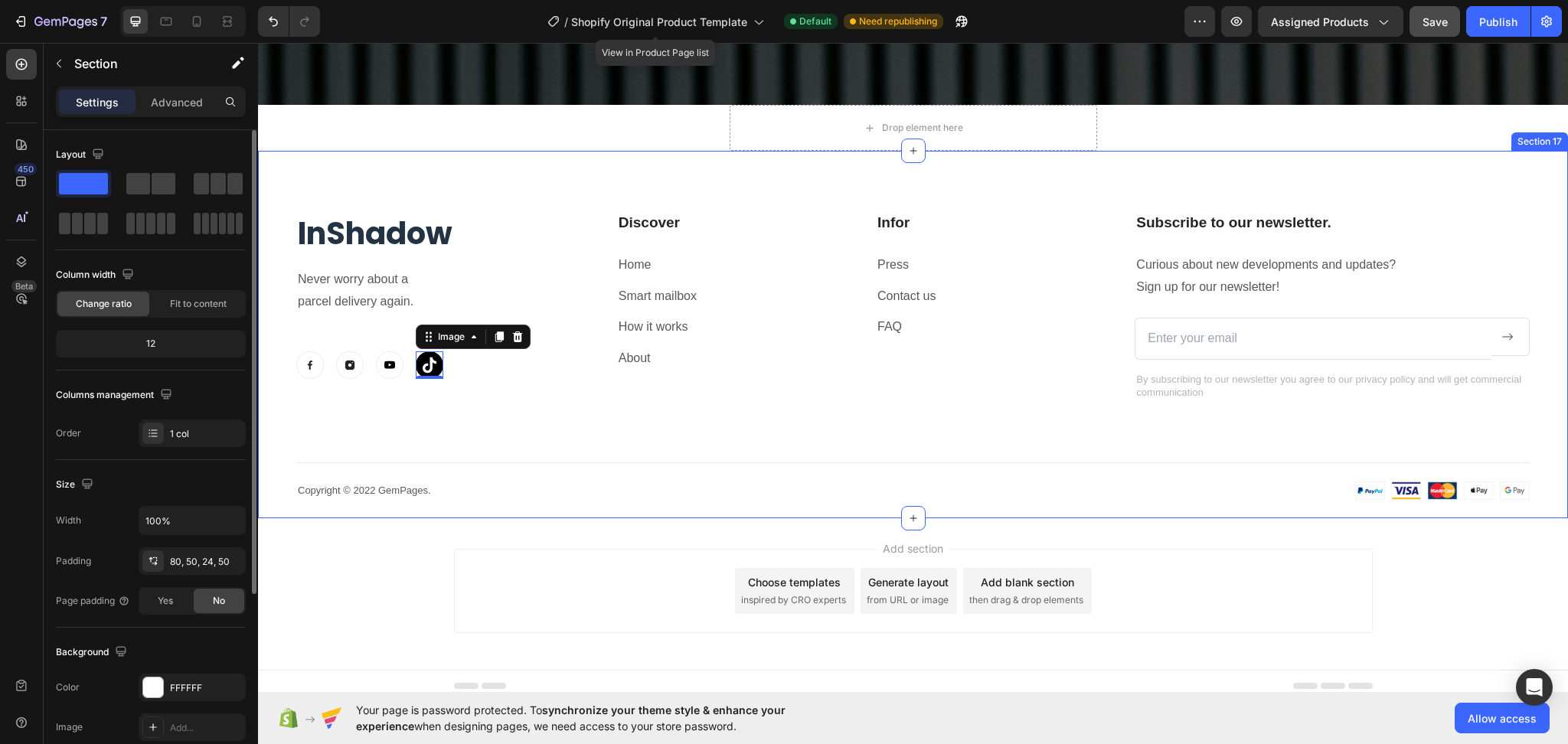
click at [447, 410] on div "InShadow Heading Never worry about a parcel delivery again. Text block Image Im…" at bounding box center [913, 355] width 1234 height 288
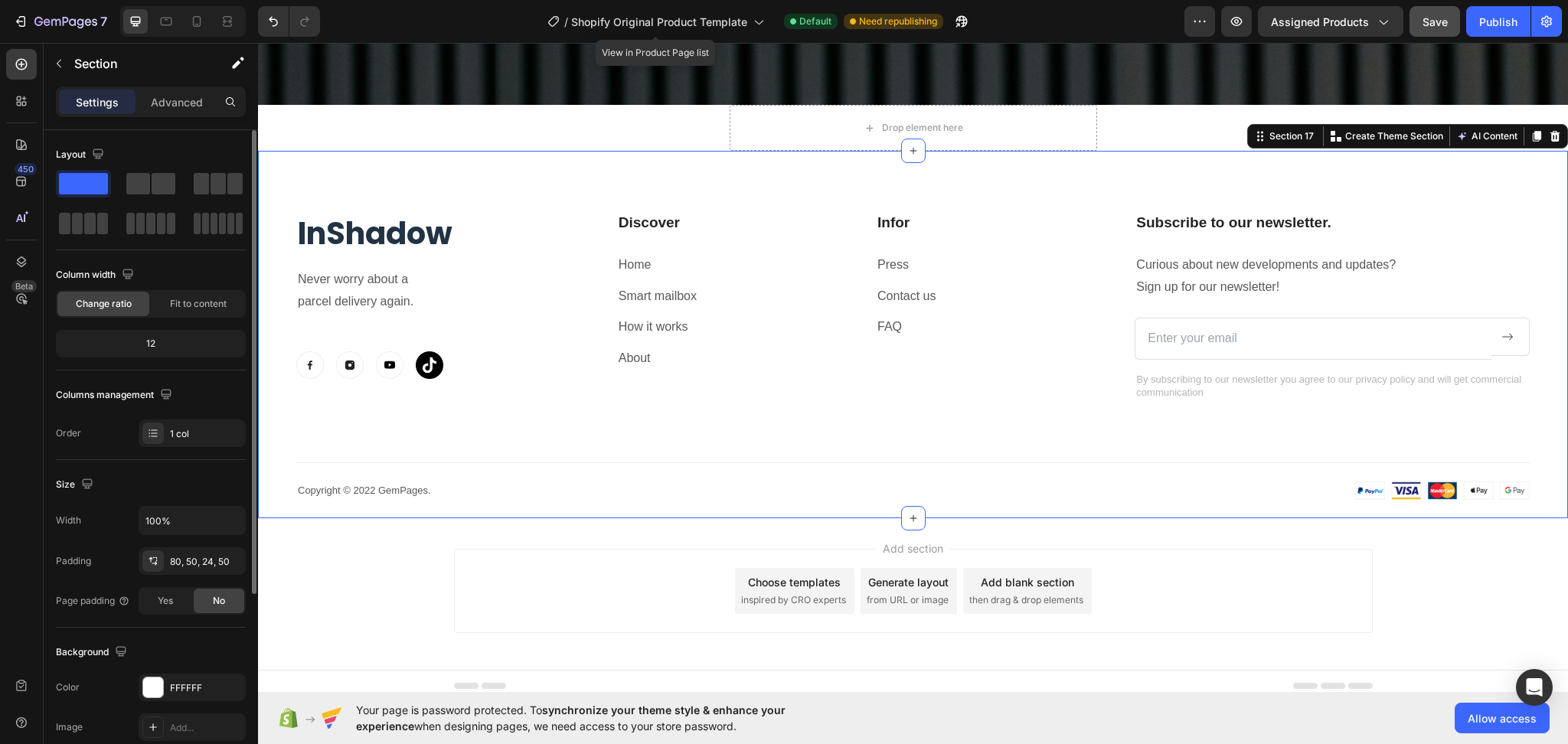
scroll to position [203, 0]
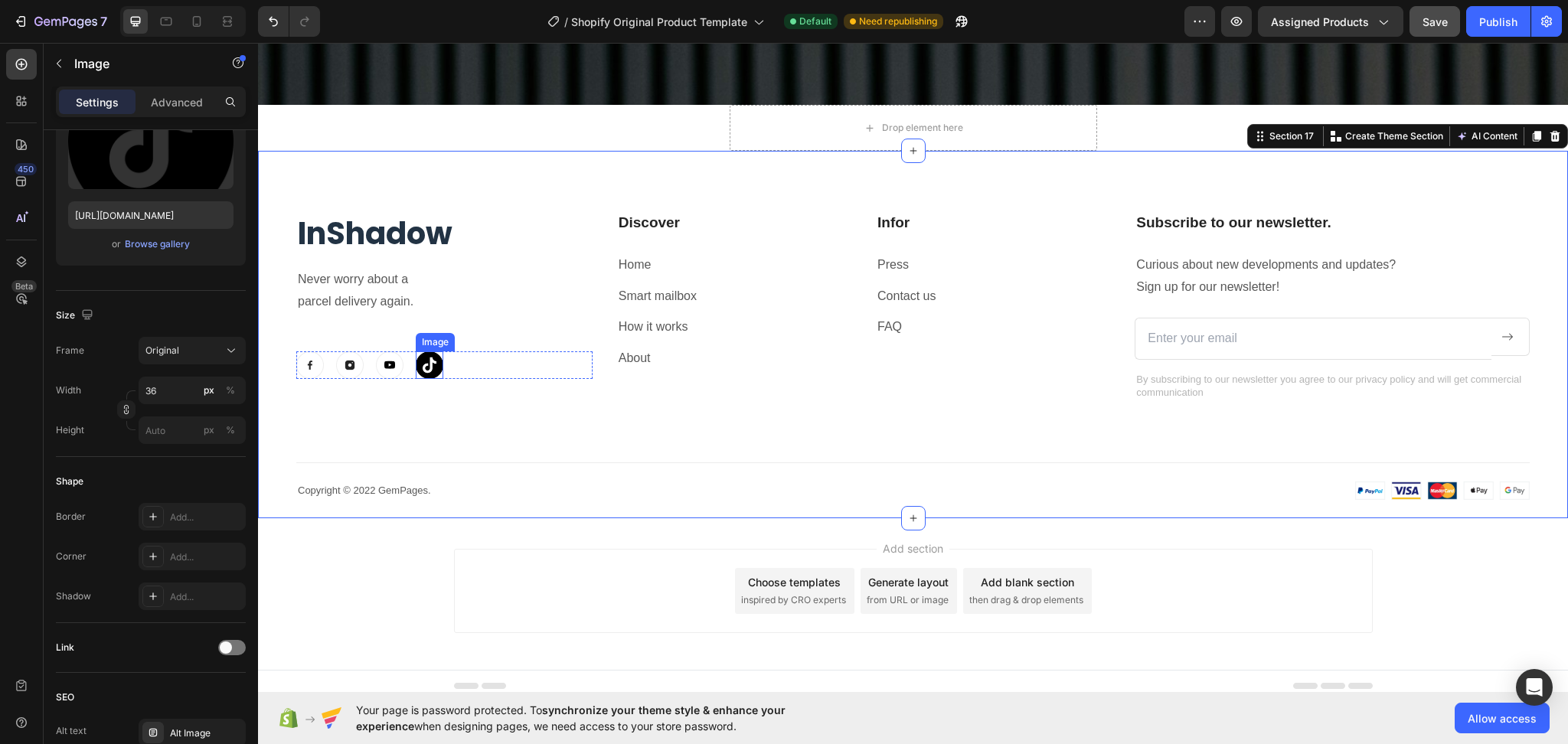
click at [425, 357] on img at bounding box center [429, 364] width 27 height 27
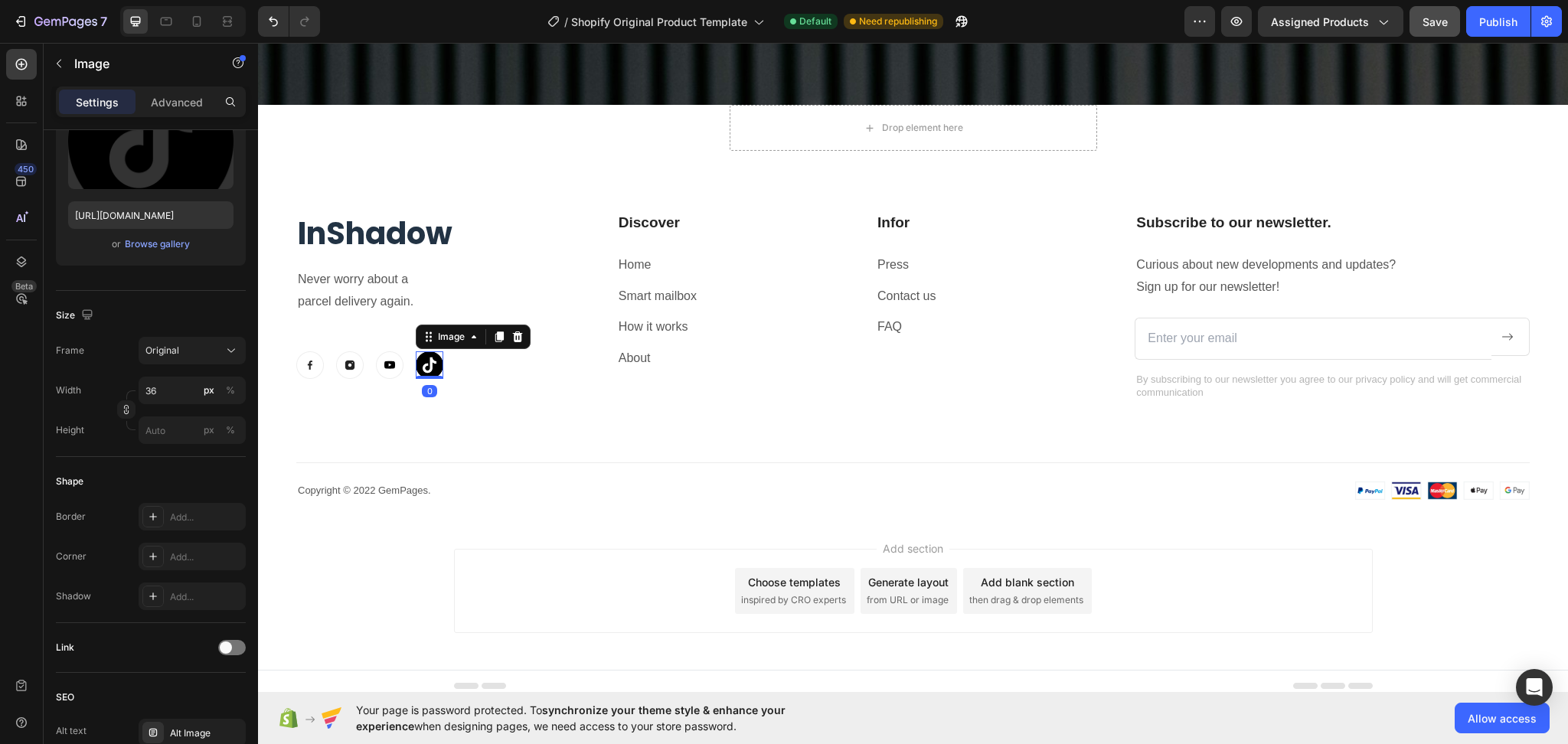
scroll to position [0, 0]
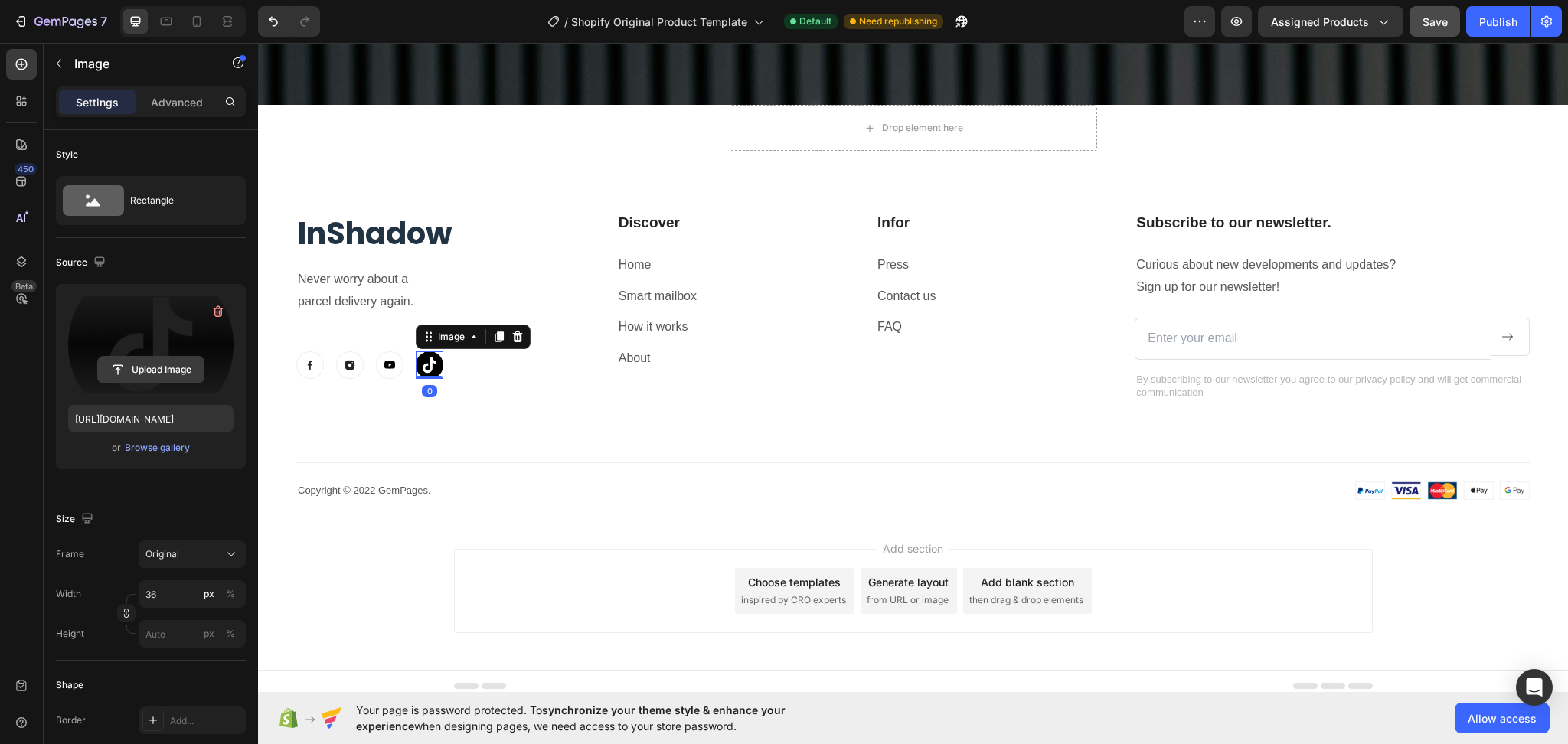
click at [159, 375] on input "file" at bounding box center [150, 370] width 106 height 26
click at [160, 367] on input "file" at bounding box center [150, 370] width 106 height 26
type input "https://cdn.shopify.com/s/files/1/0753/1649/4563/files/gempages_581500426780672…"
click at [170, 353] on label at bounding box center [150, 345] width 165 height 97
click at [170, 357] on input "file" at bounding box center [150, 370] width 106 height 26
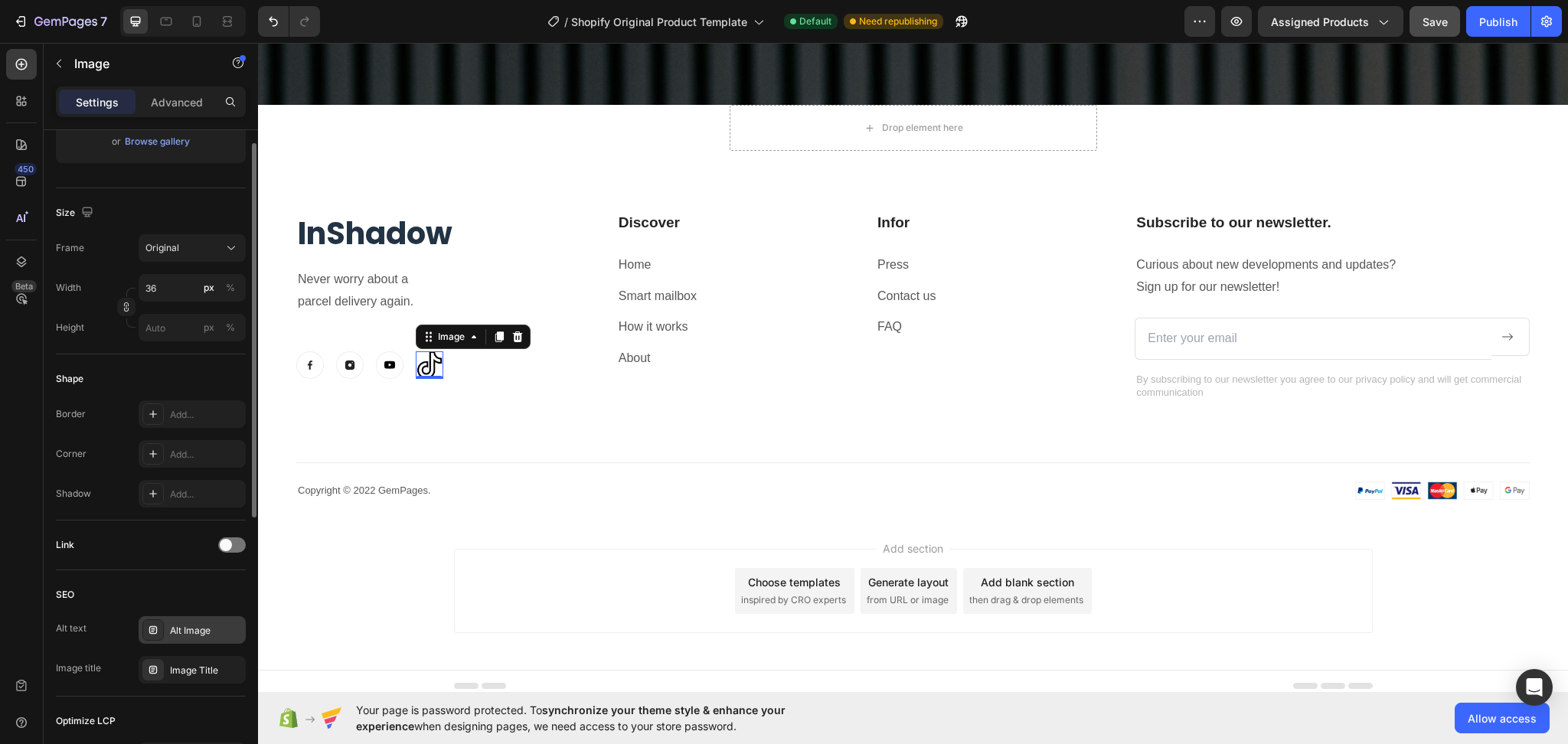
scroll to position [203, 0]
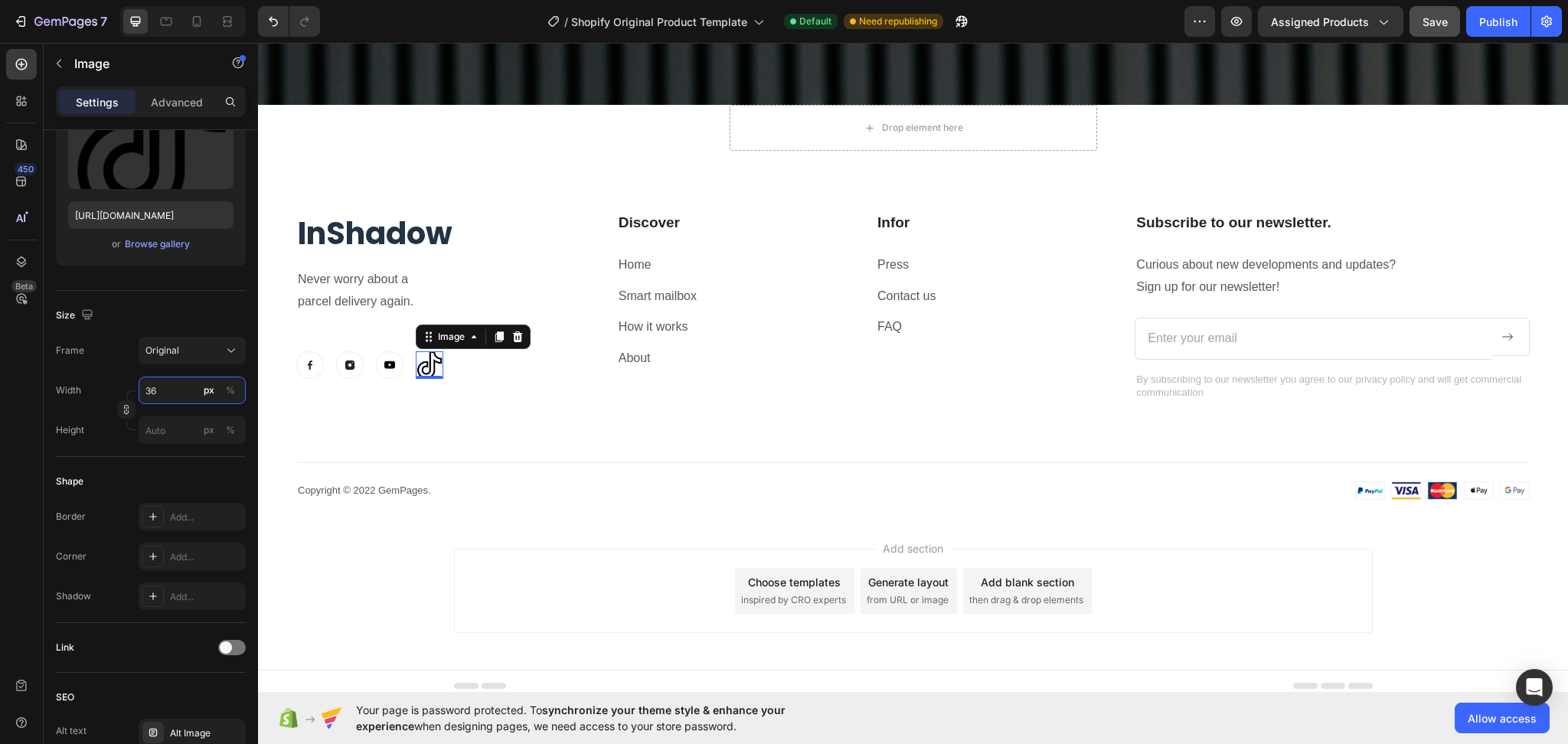
click at [162, 386] on input "36" at bounding box center [193, 390] width 107 height 27
type input "20"
click at [493, 412] on div "InShadow Heading Never worry about a parcel delivery again. Text block Image Im…" at bounding box center [913, 355] width 1234 height 288
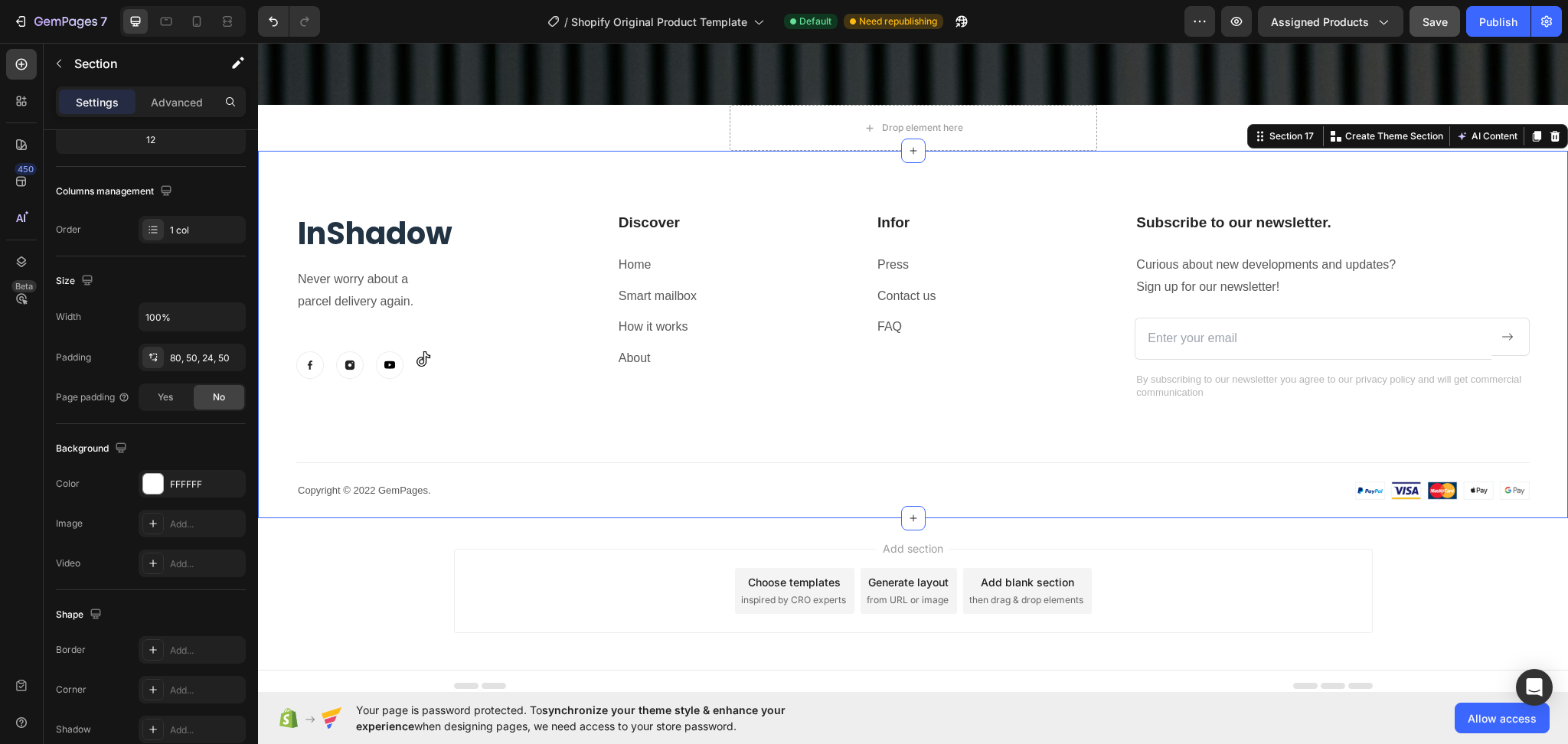
scroll to position [0, 0]
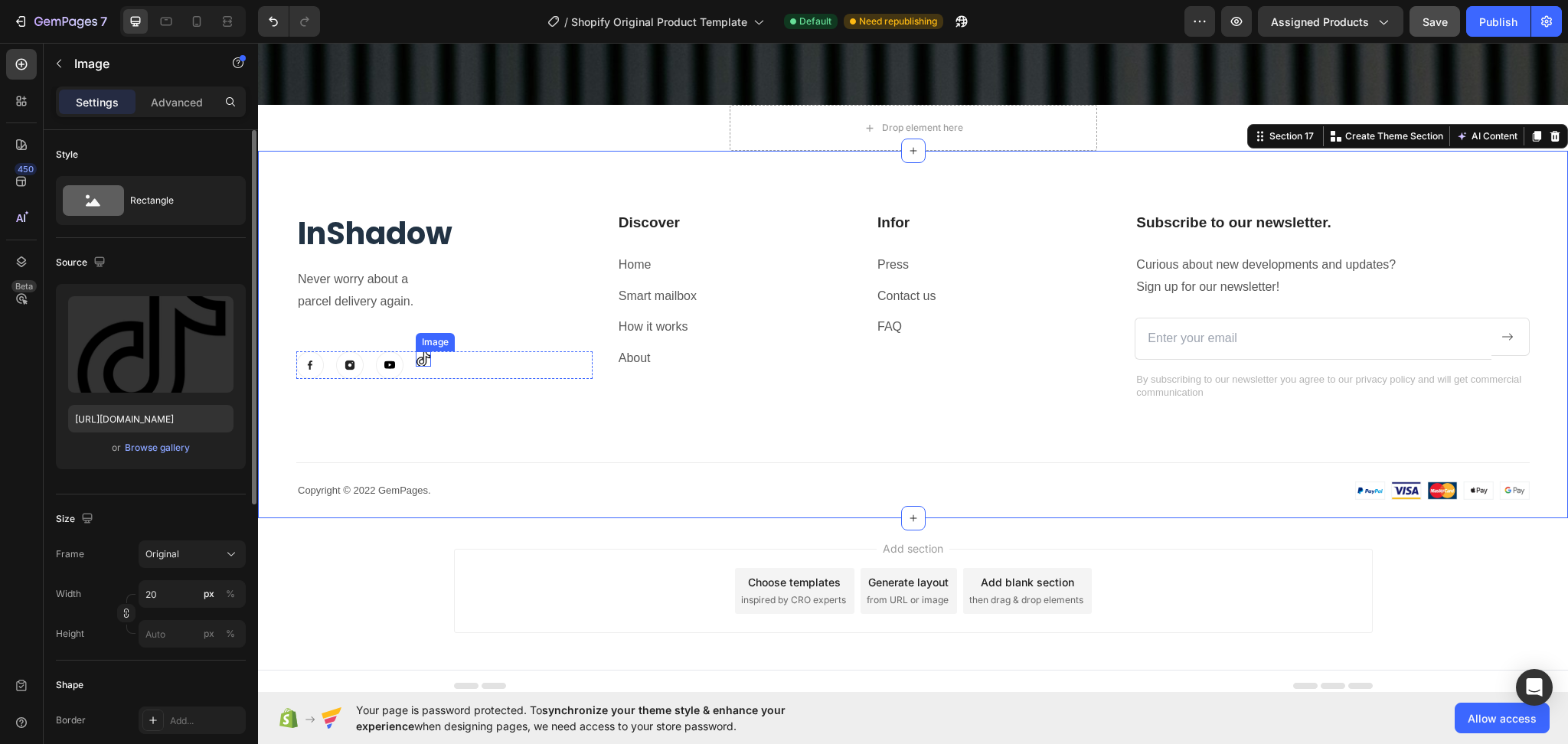
click at [430, 355] on div "Image" at bounding box center [423, 358] width 15 height 15
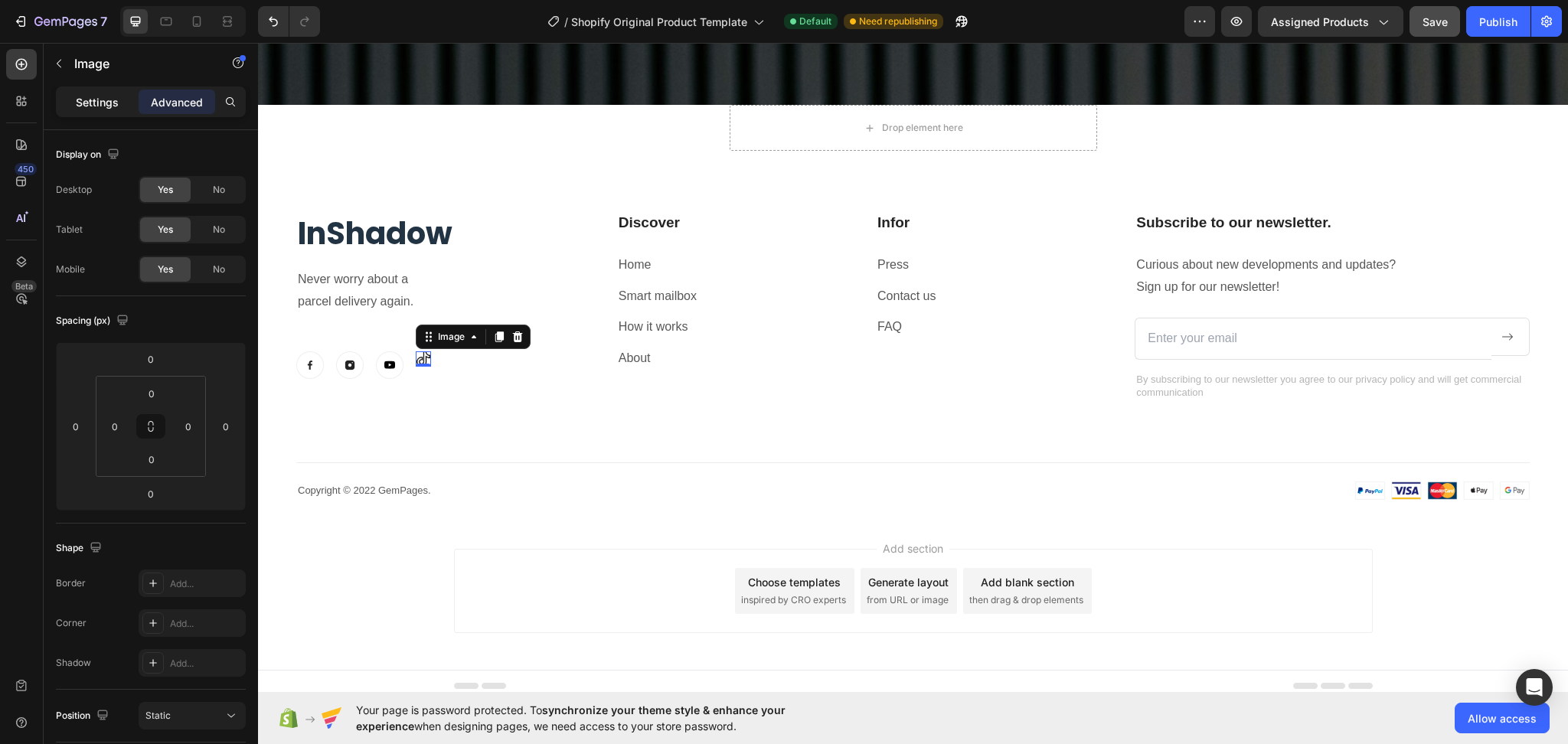
click at [100, 104] on p "Settings" at bounding box center [97, 102] width 43 height 16
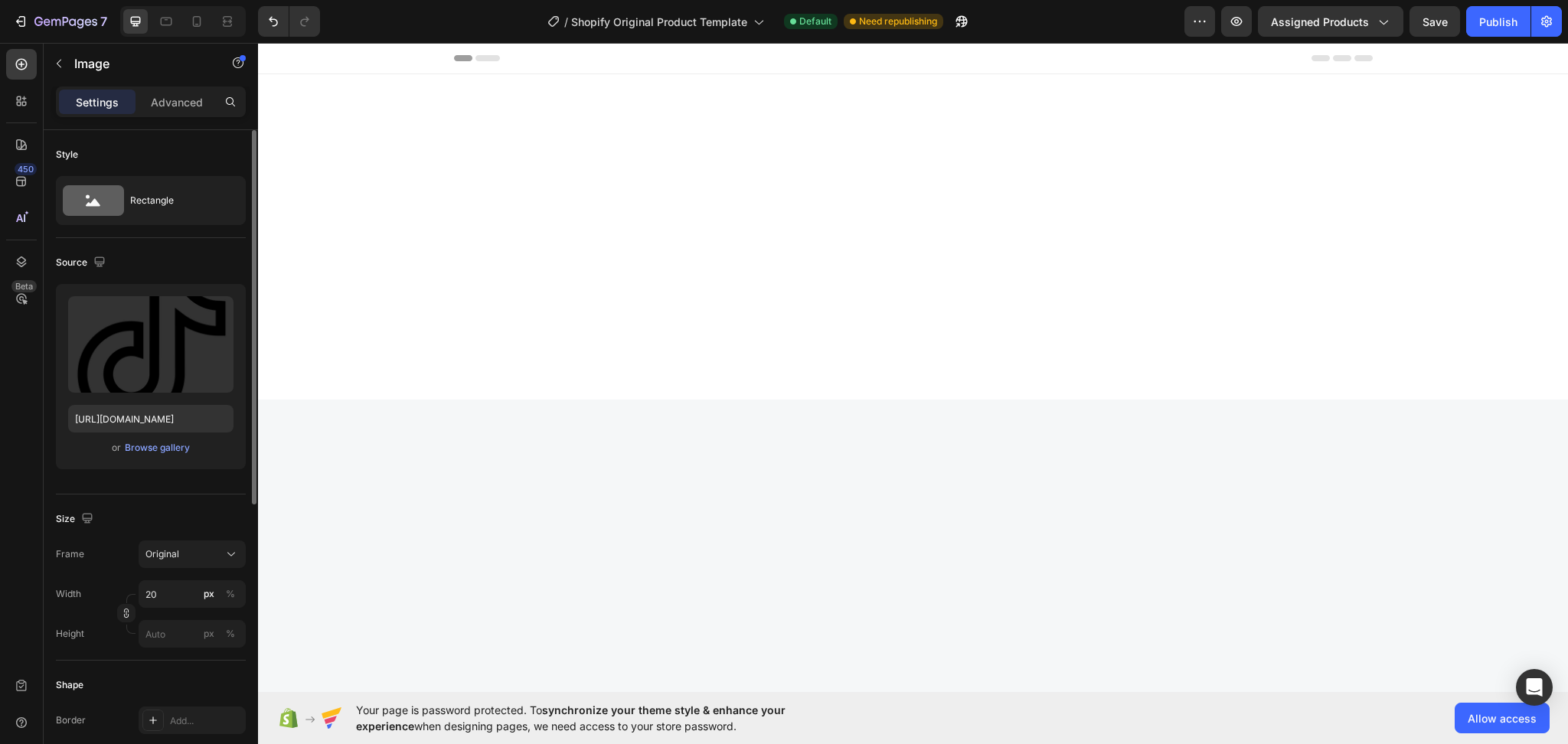
scroll to position [6317, 0]
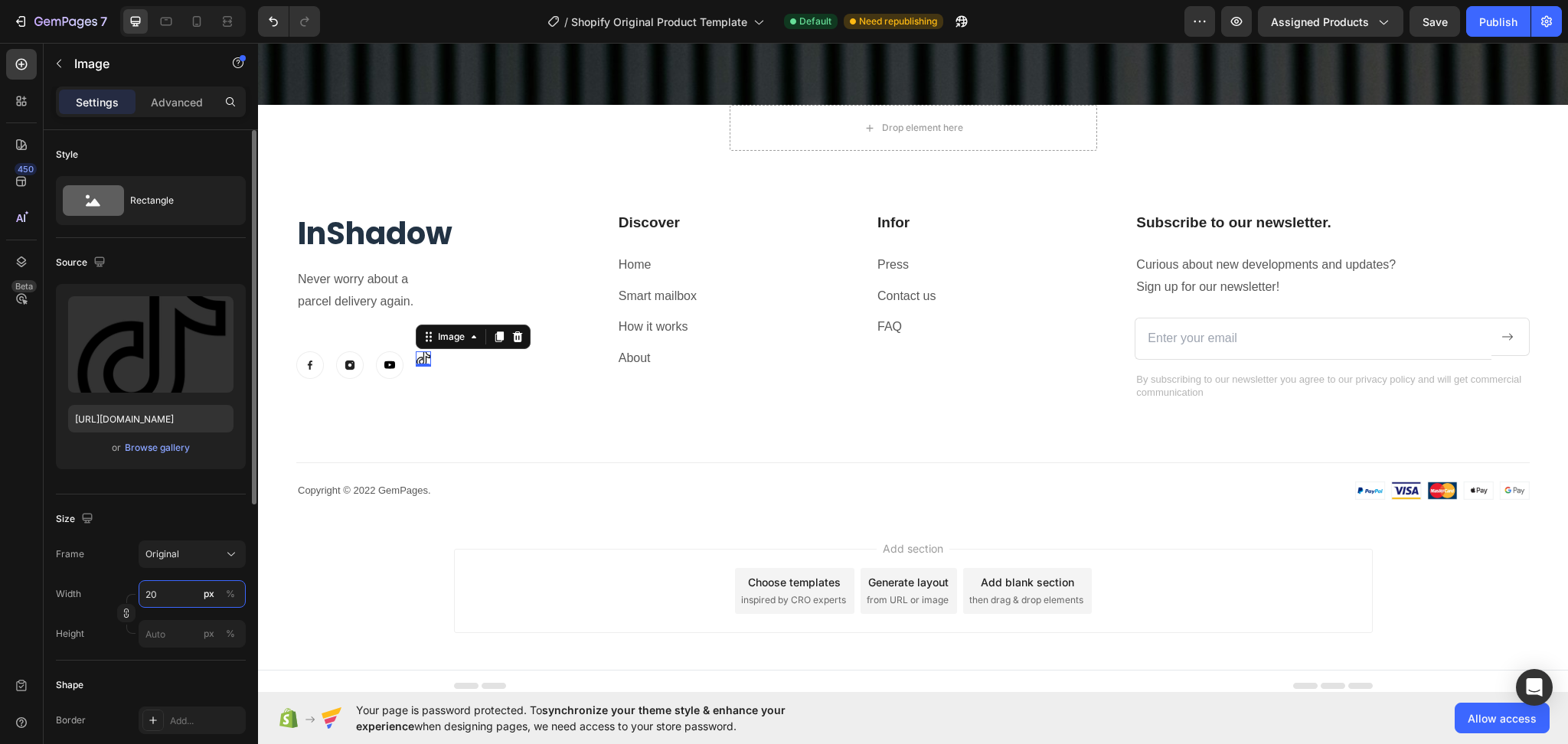
click at [173, 593] on input "20" at bounding box center [193, 594] width 107 height 27
type input "3"
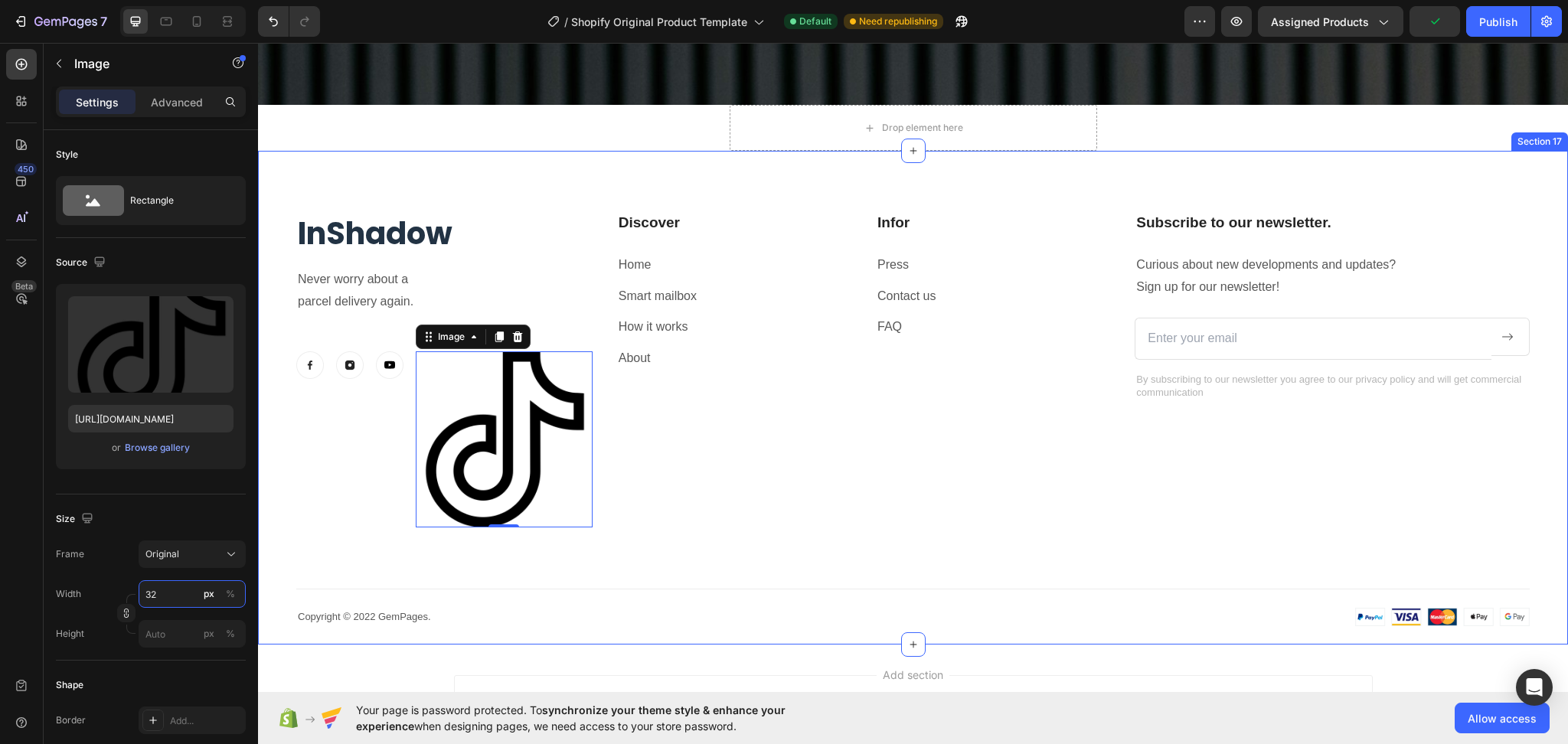
type input "3"
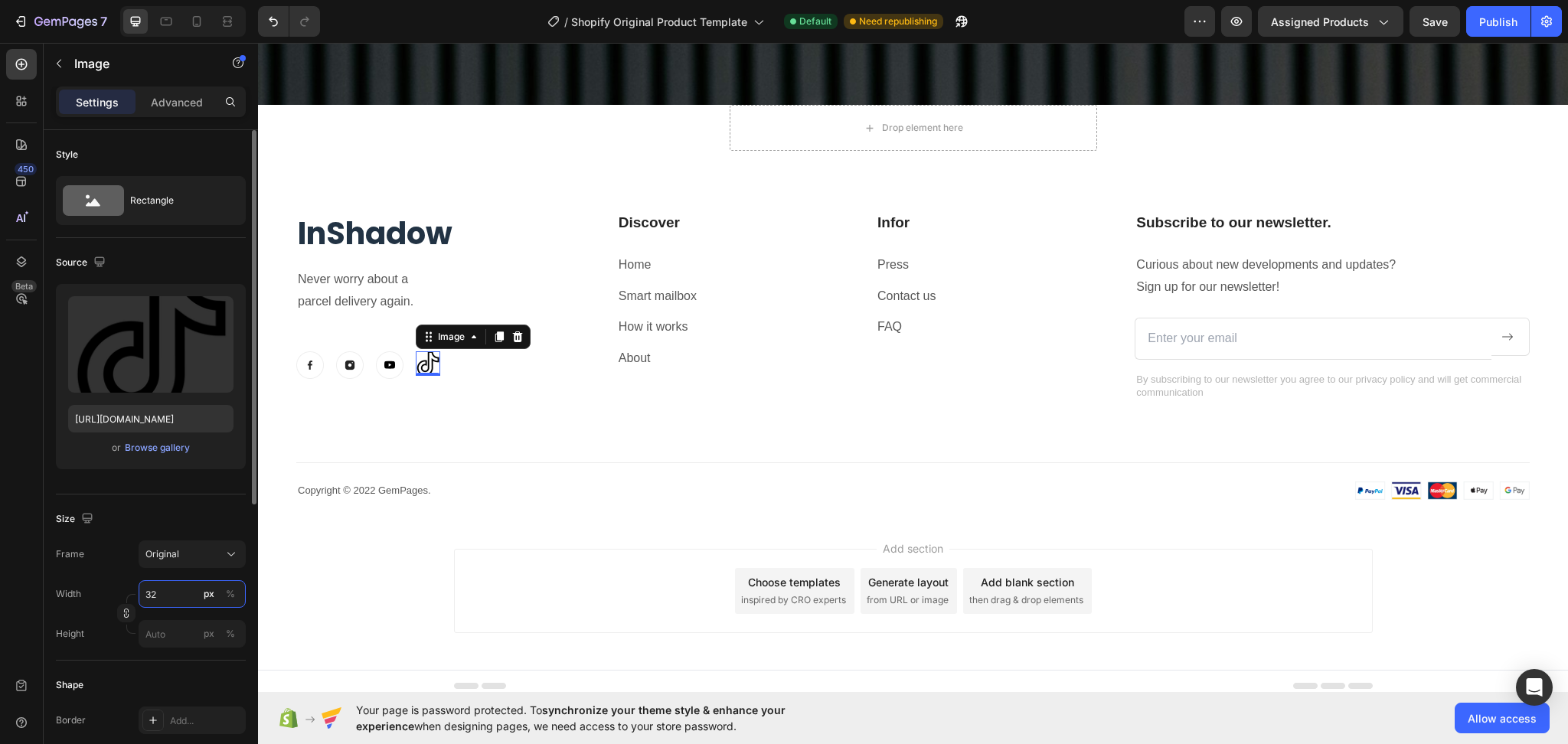
click at [149, 587] on input "32" at bounding box center [193, 594] width 107 height 27
click at [165, 592] on input "2" at bounding box center [193, 594] width 107 height 27
type input "25"
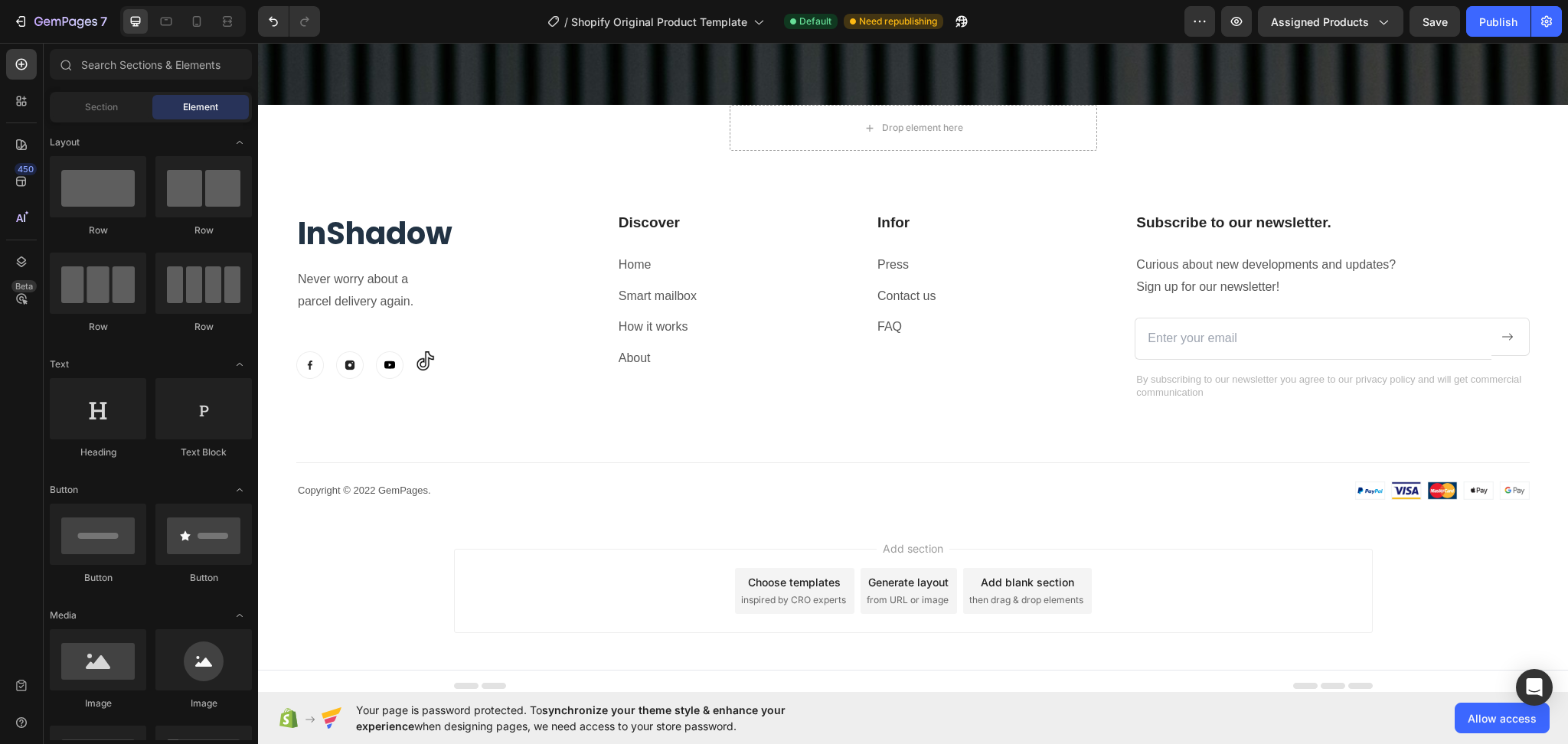
click at [399, 594] on div "Add section Choose templates inspired by CRO experts Generate layout from URL o…" at bounding box center [912, 594] width 1310 height 151
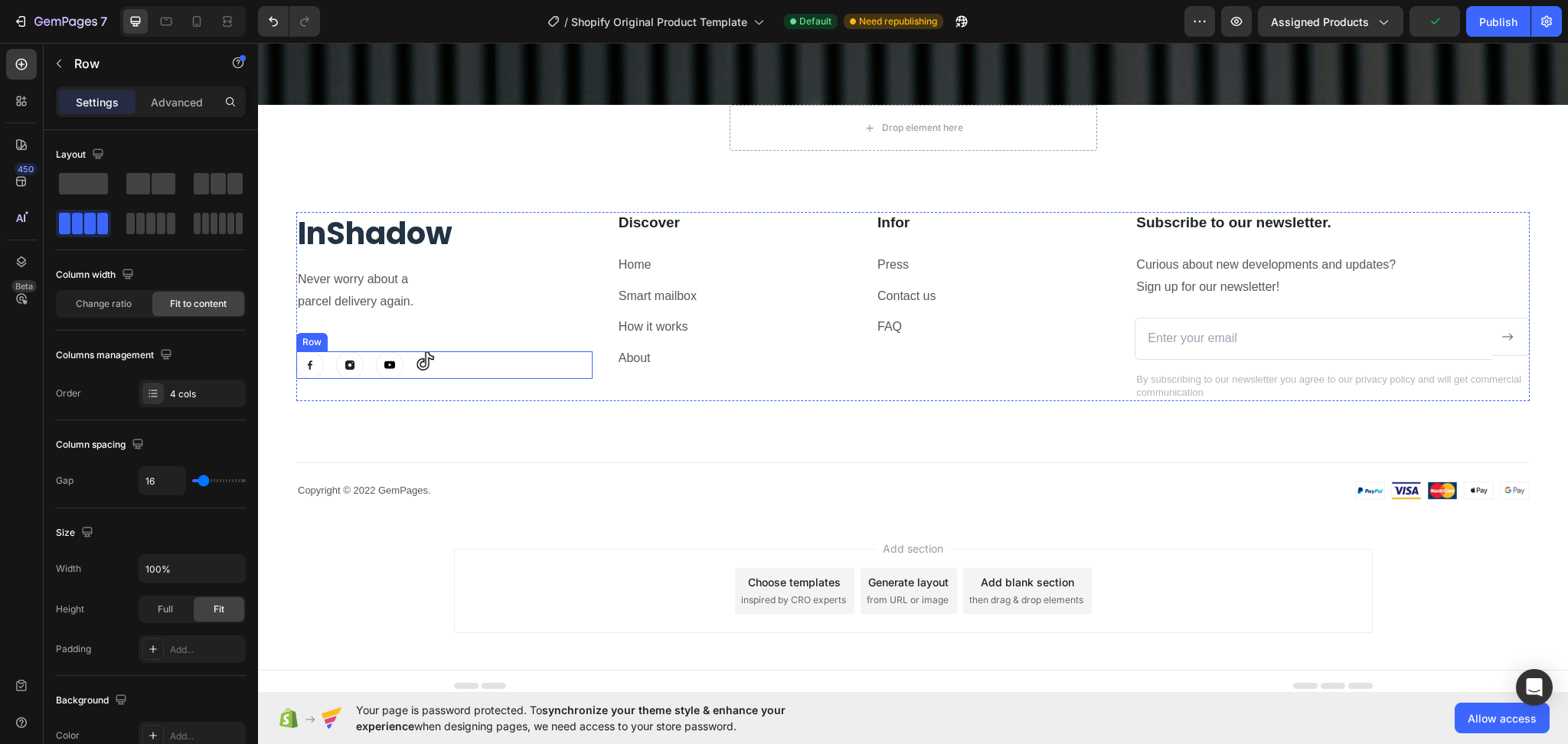
click at [421, 361] on div "Image" at bounding box center [426, 364] width 19 height 27
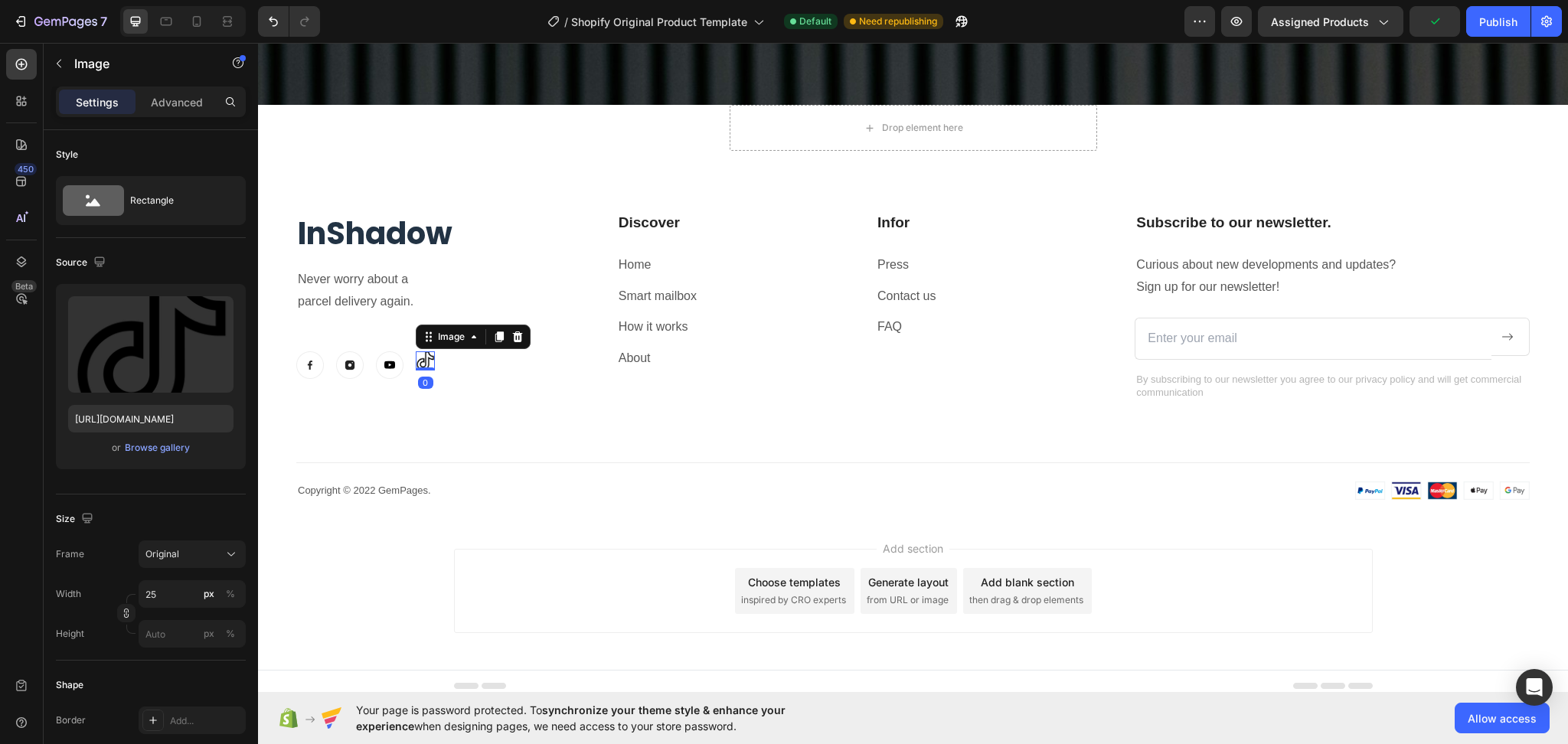
click at [429, 358] on div "Image 0" at bounding box center [426, 361] width 19 height 19
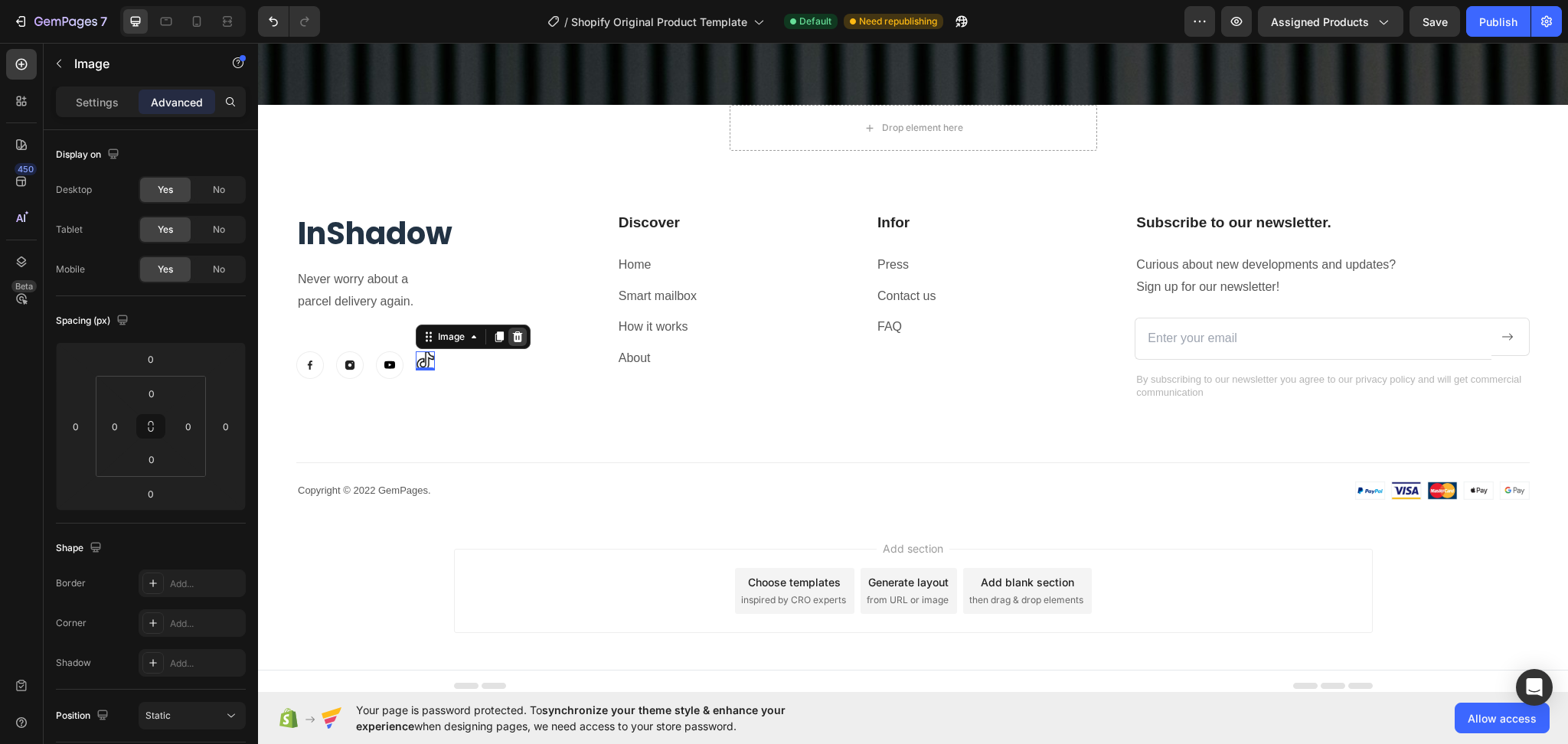
click at [517, 331] on icon at bounding box center [517, 337] width 12 height 12
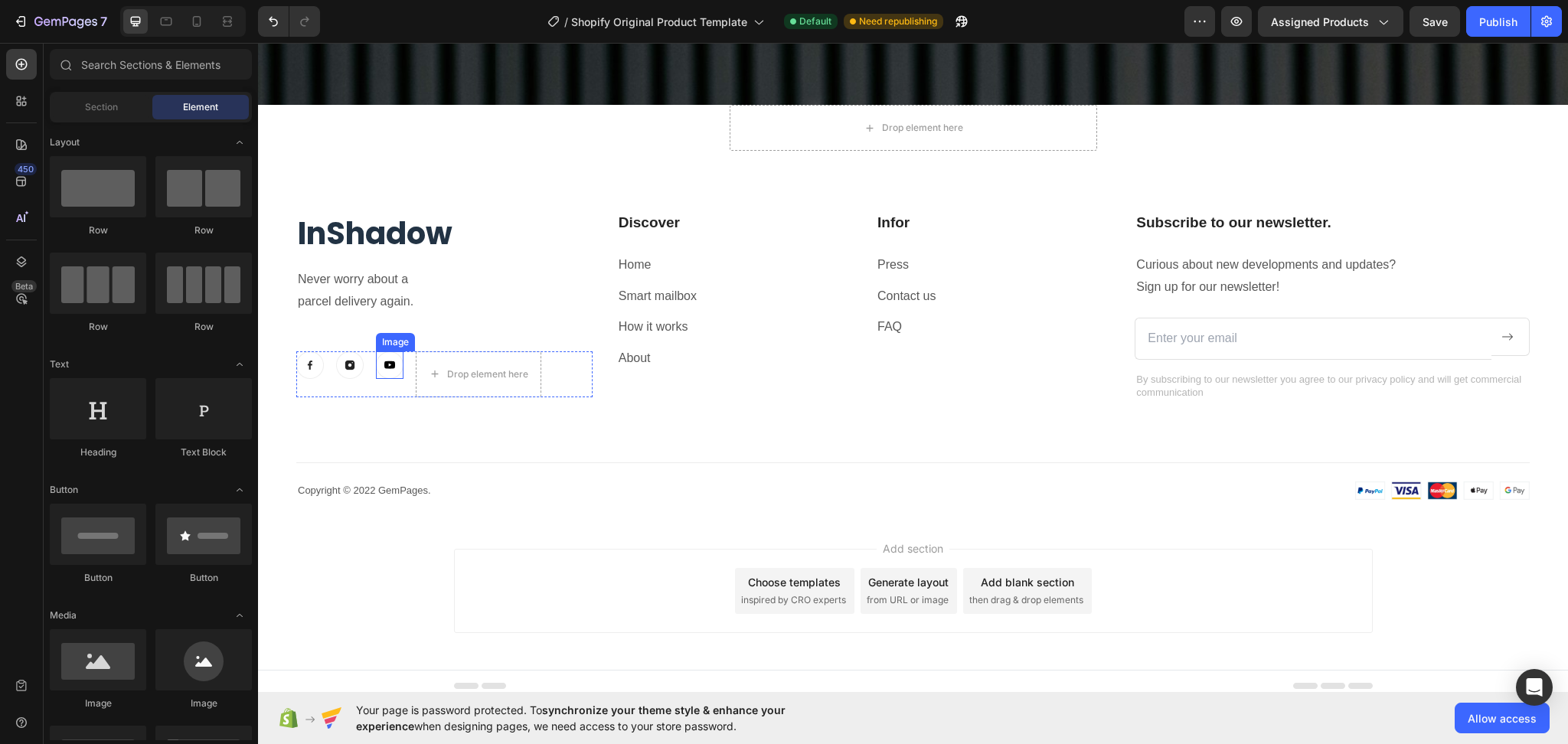
click at [385, 357] on img at bounding box center [389, 364] width 27 height 27
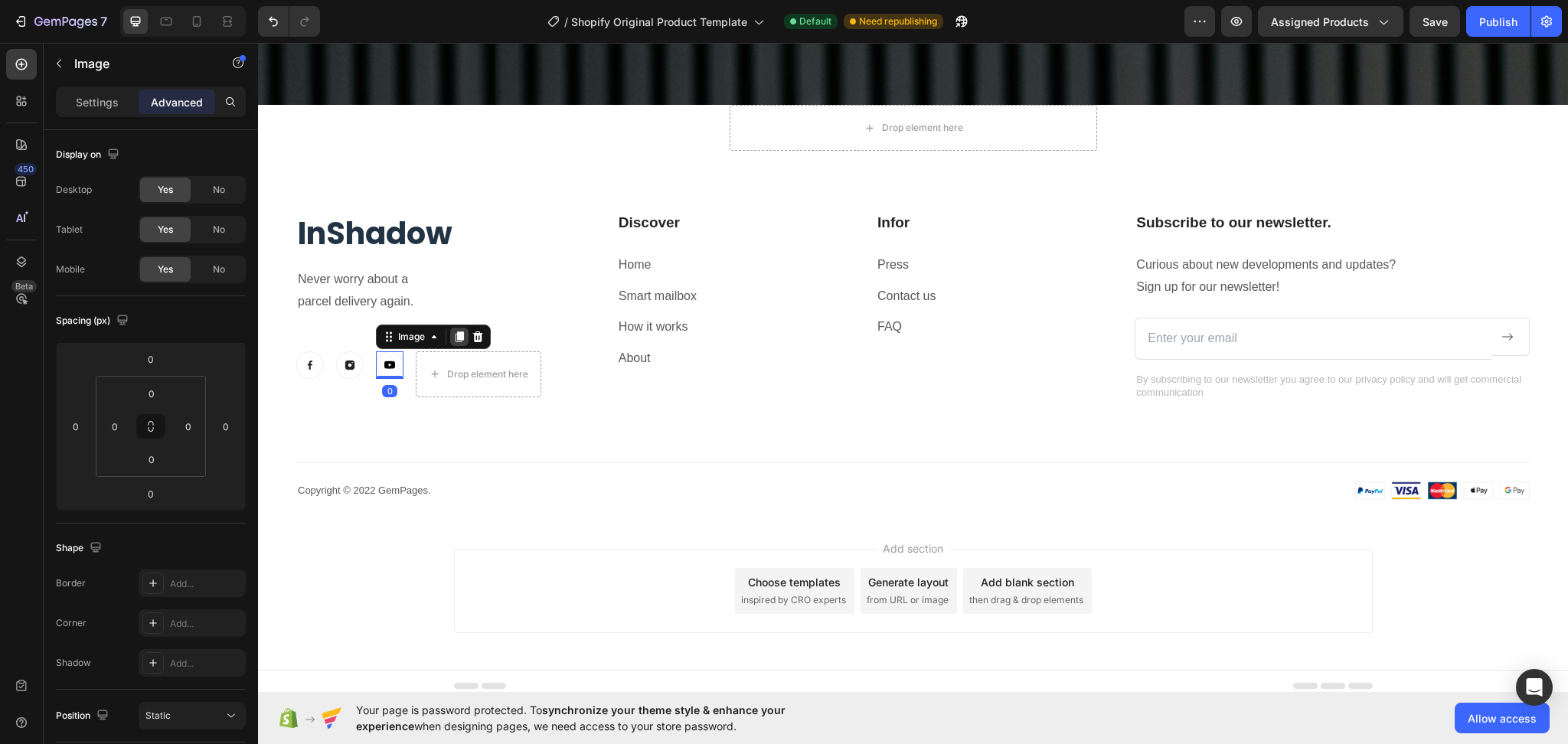
click at [462, 332] on icon at bounding box center [460, 337] width 9 height 11
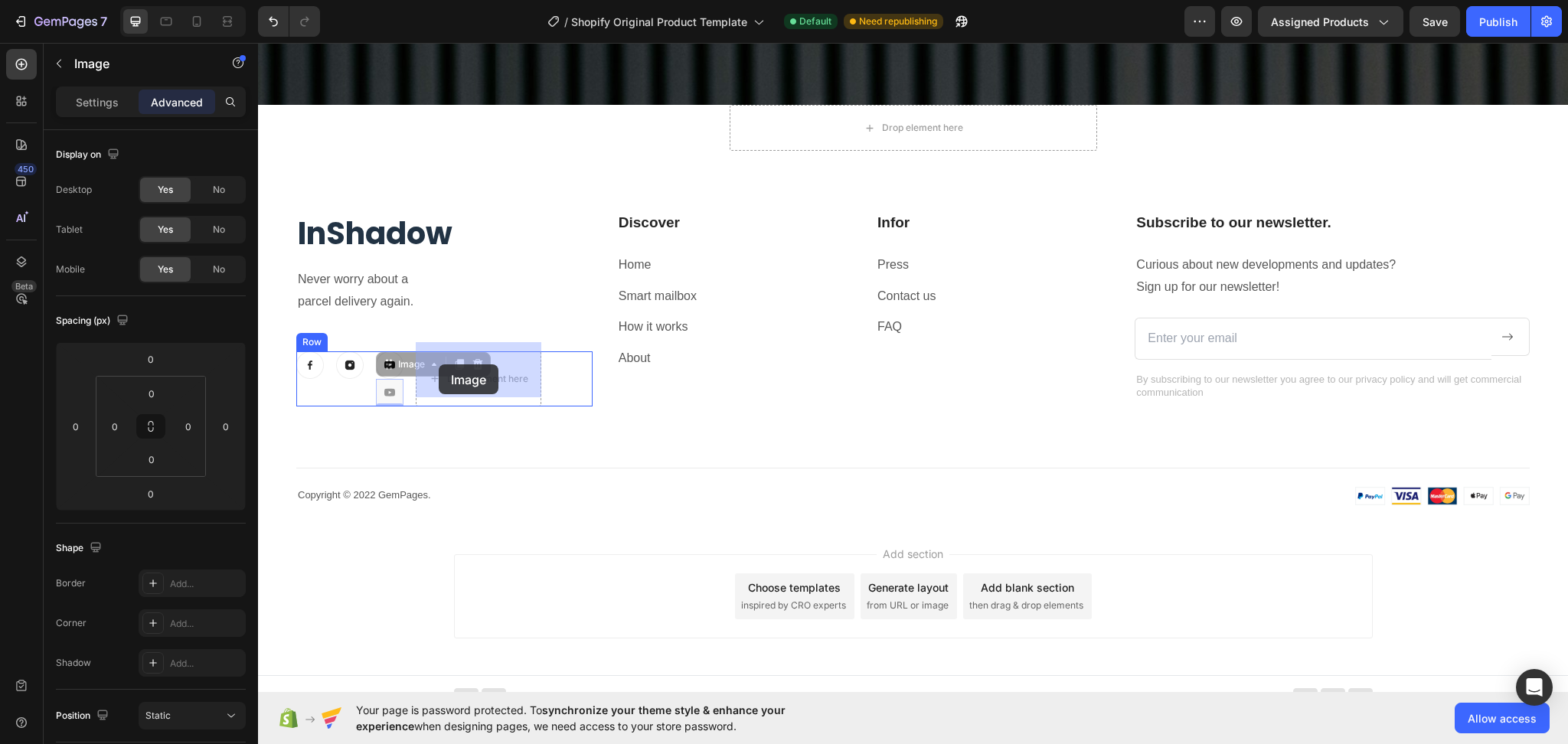
drag, startPoint x: 384, startPoint y: 358, endPoint x: 439, endPoint y: 364, distance: 55.3
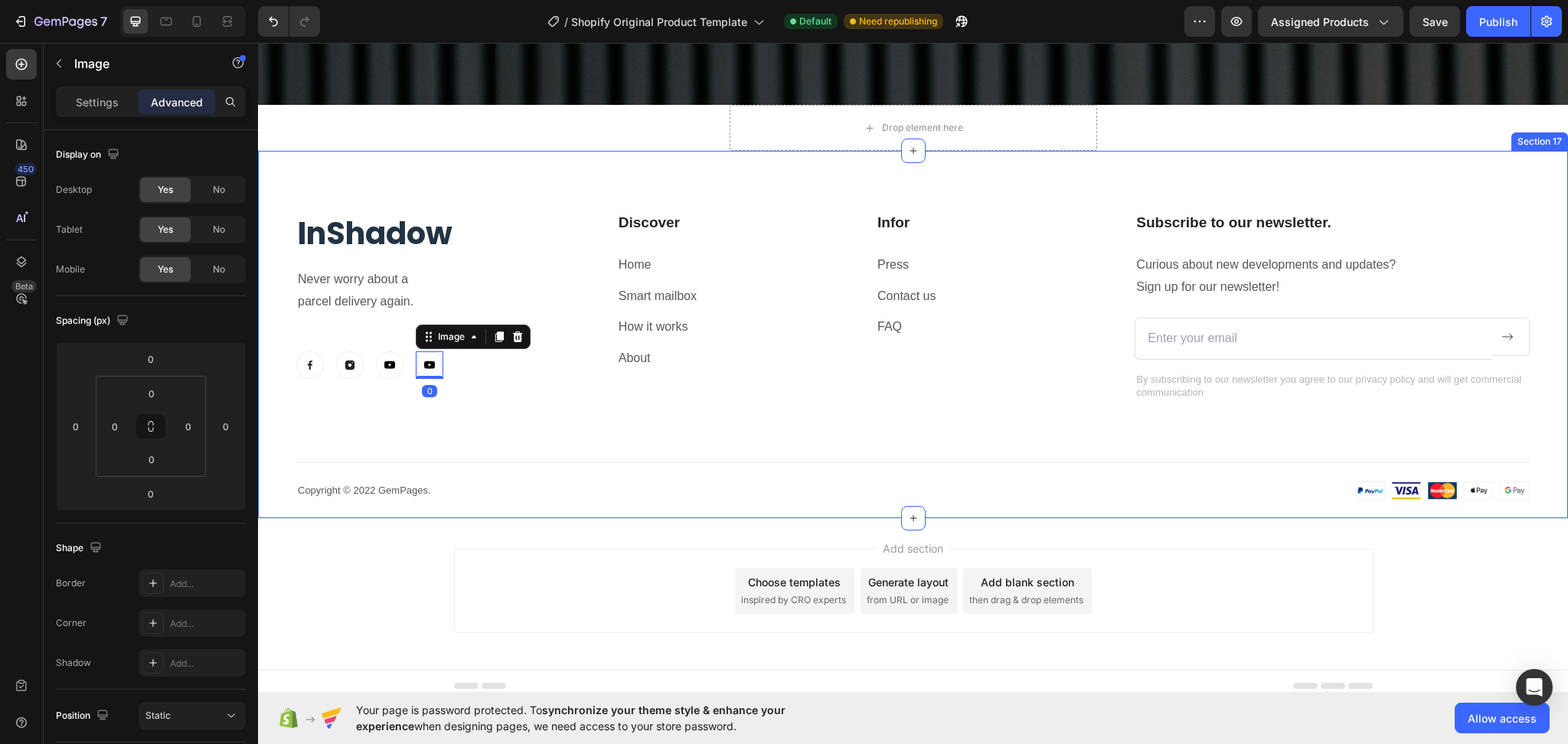
click at [493, 411] on div "InShadow Heading Never worry about a parcel delivery again. Text block Image Im…" at bounding box center [913, 355] width 1234 height 288
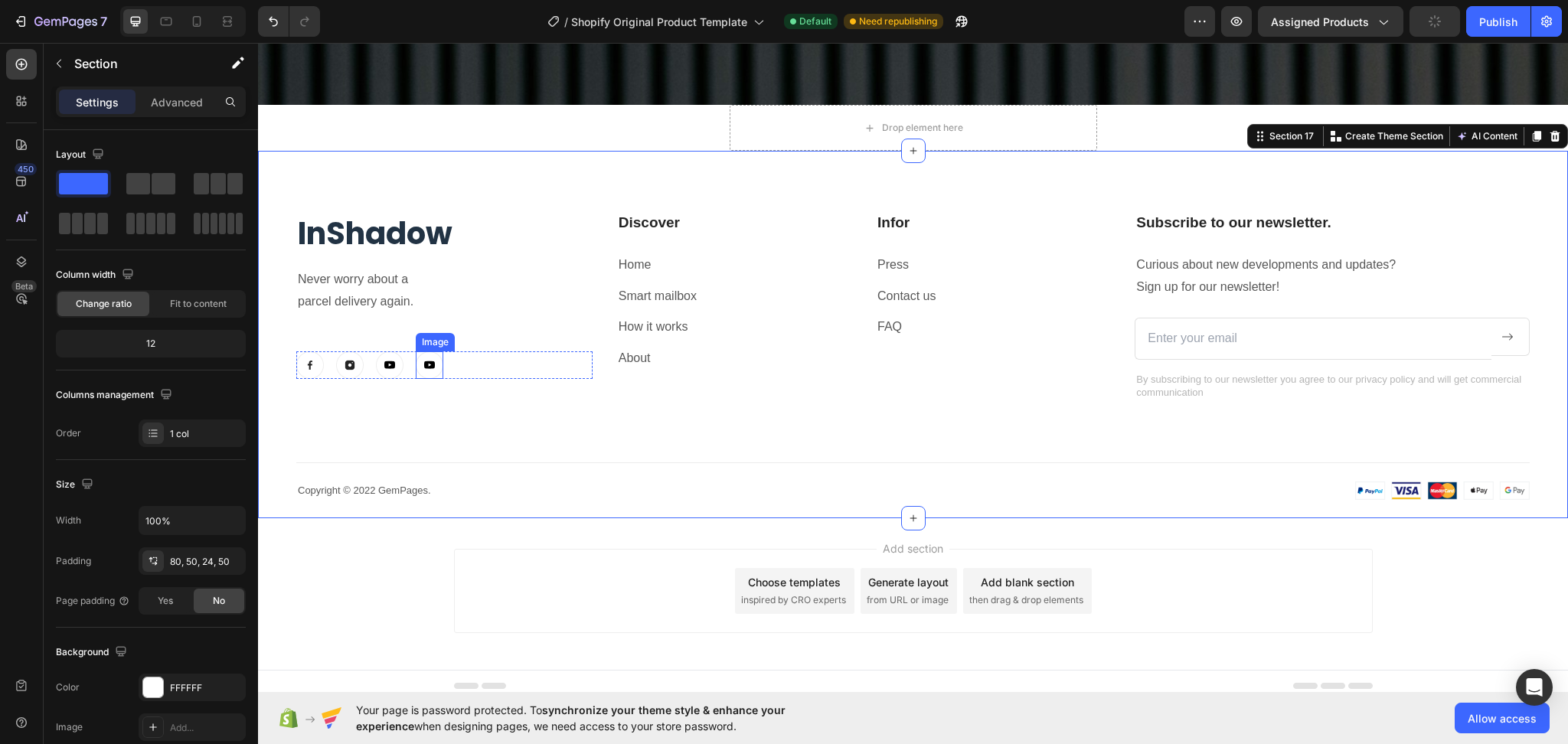
click at [430, 354] on img at bounding box center [429, 364] width 27 height 27
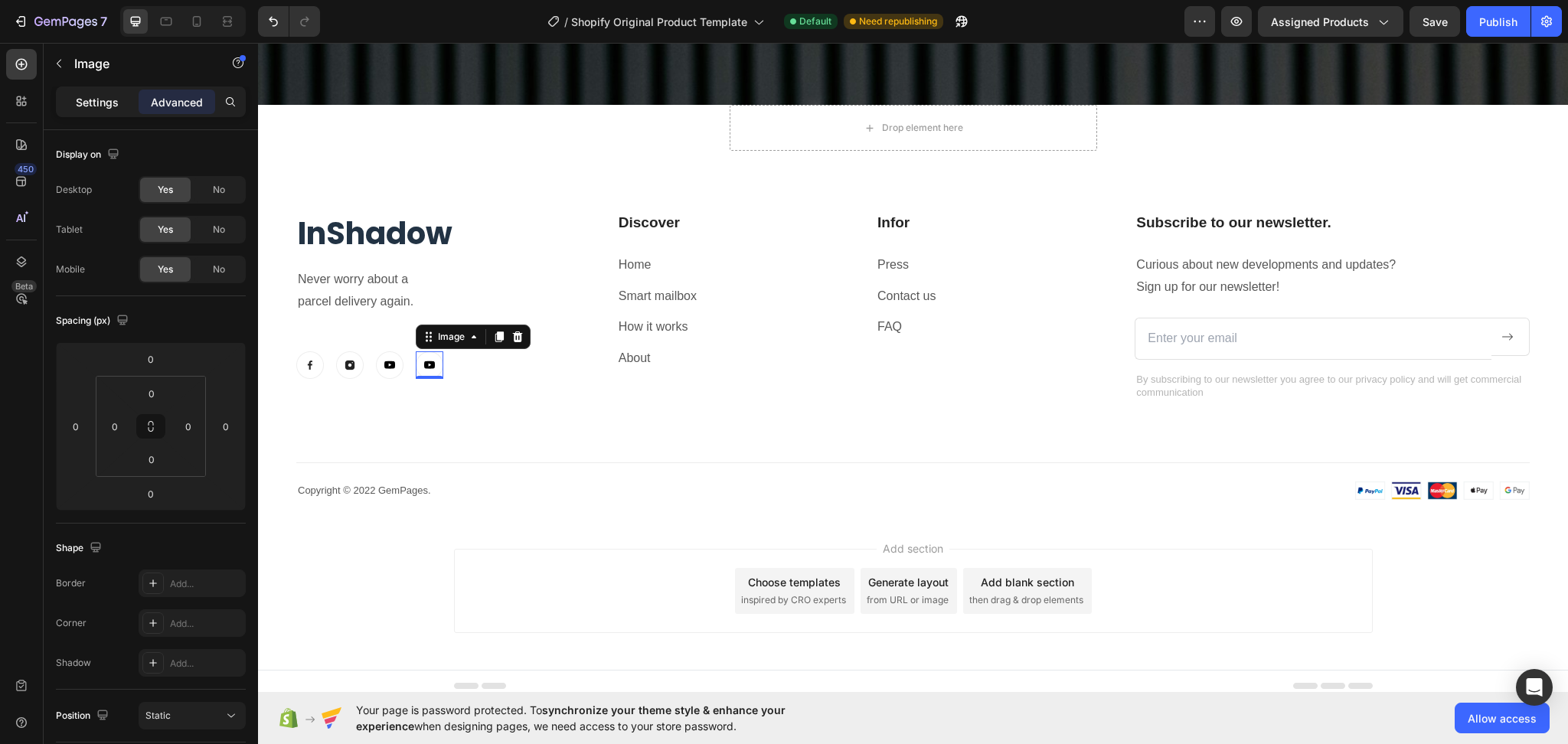
click at [92, 106] on p "Settings" at bounding box center [97, 102] width 43 height 16
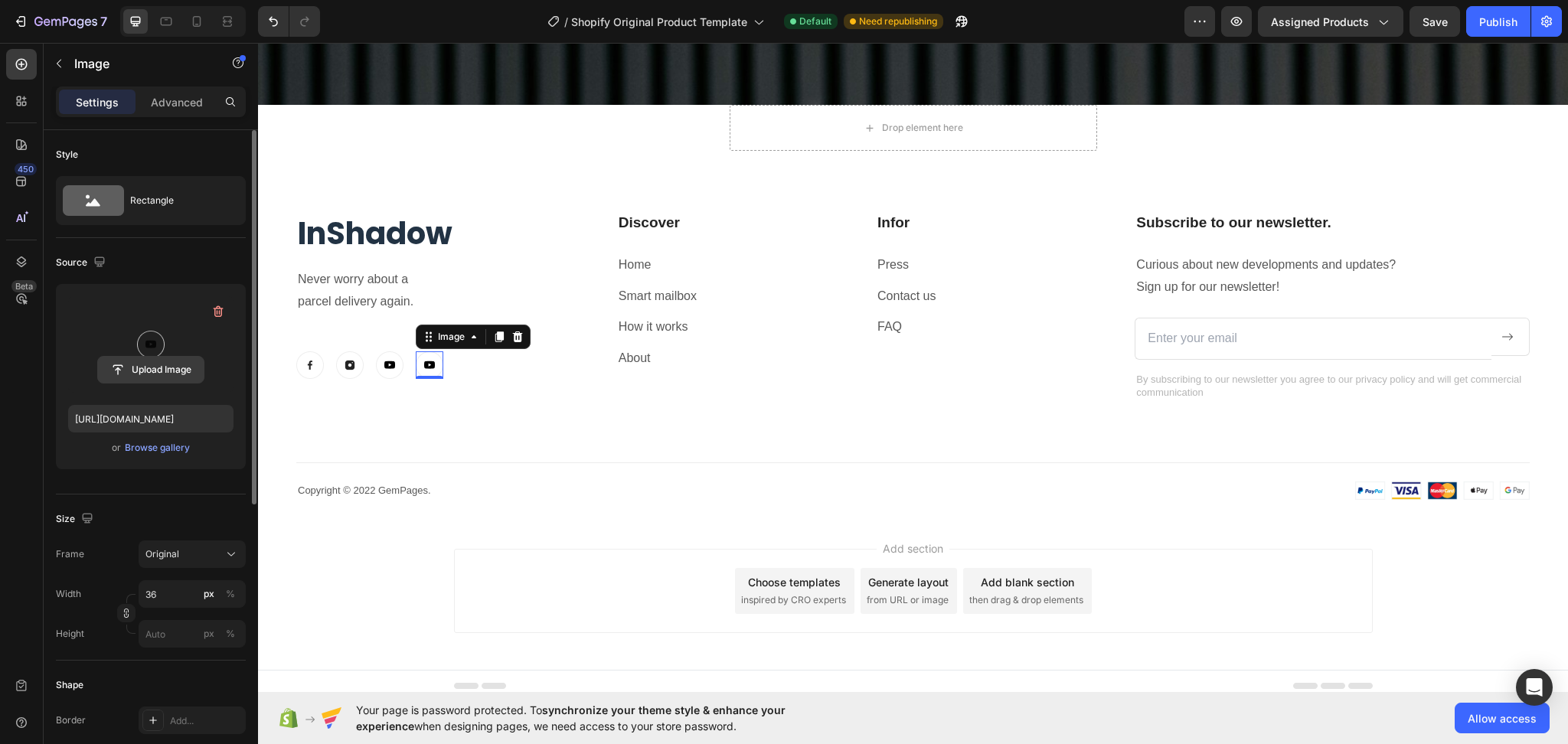
click at [151, 373] on input "file" at bounding box center [150, 370] width 106 height 26
type input "[URL][DOMAIN_NAME]"
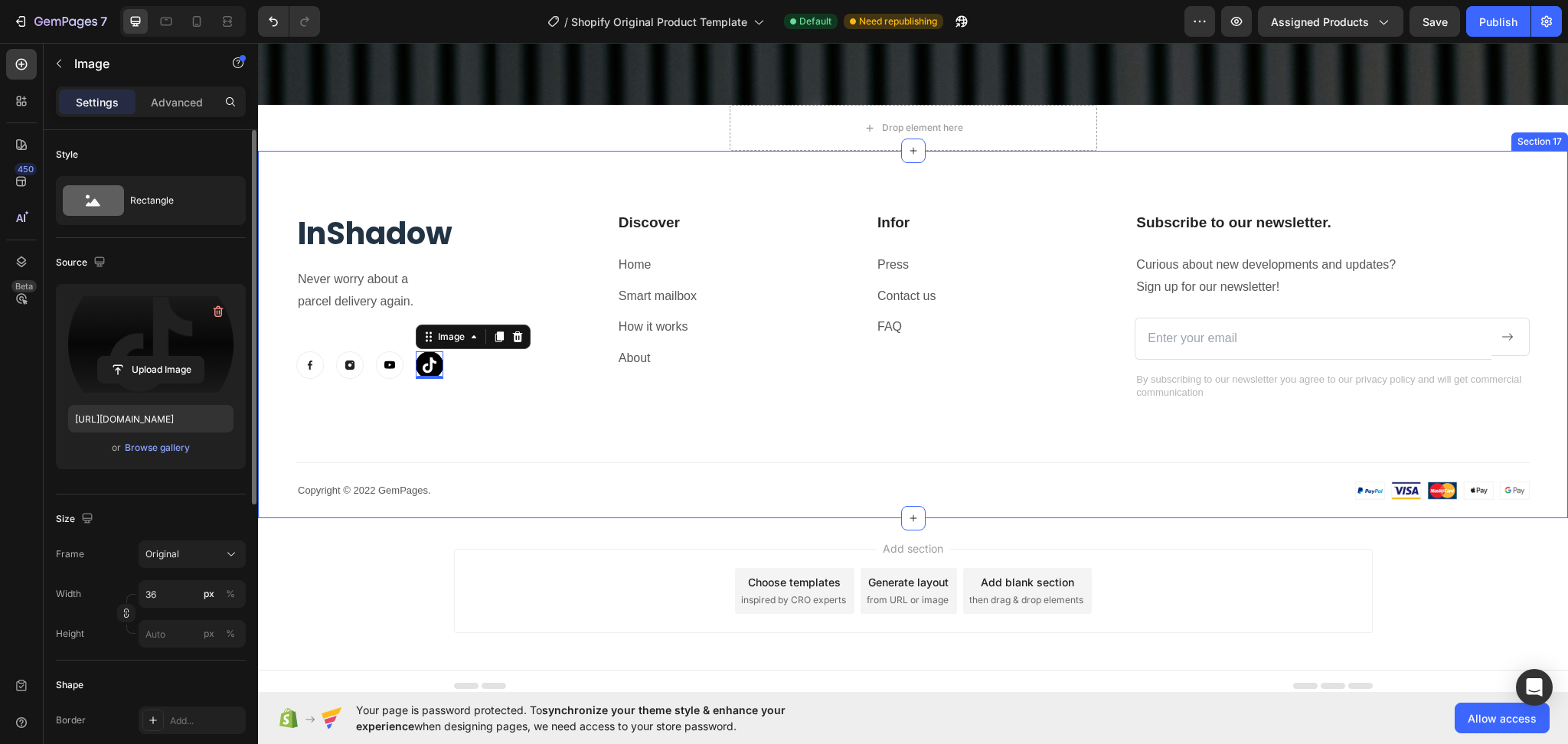
click at [588, 428] on div "InShadow Heading Never worry about a parcel delivery again. Text block Image Im…" at bounding box center [913, 355] width 1234 height 288
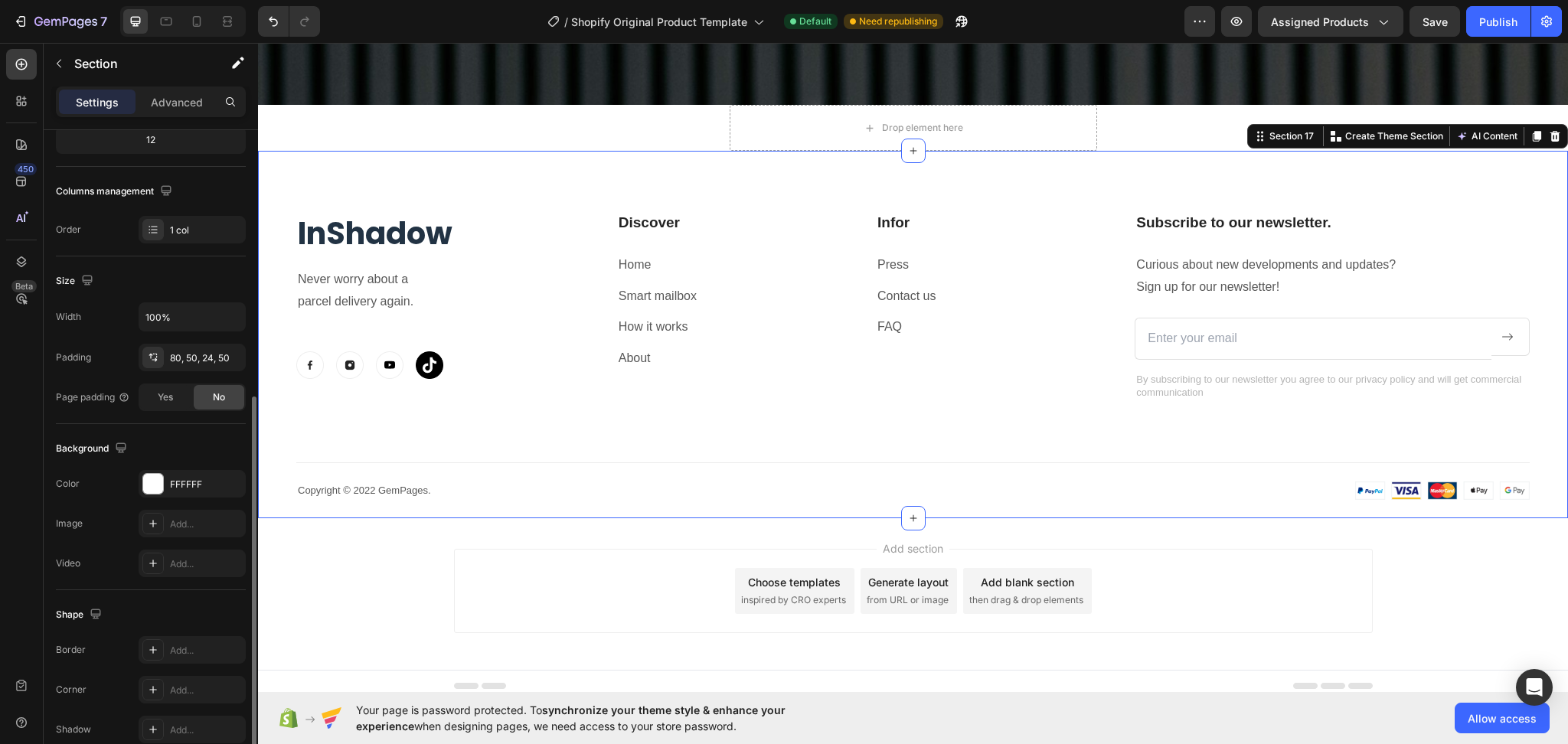
scroll to position [275, 0]
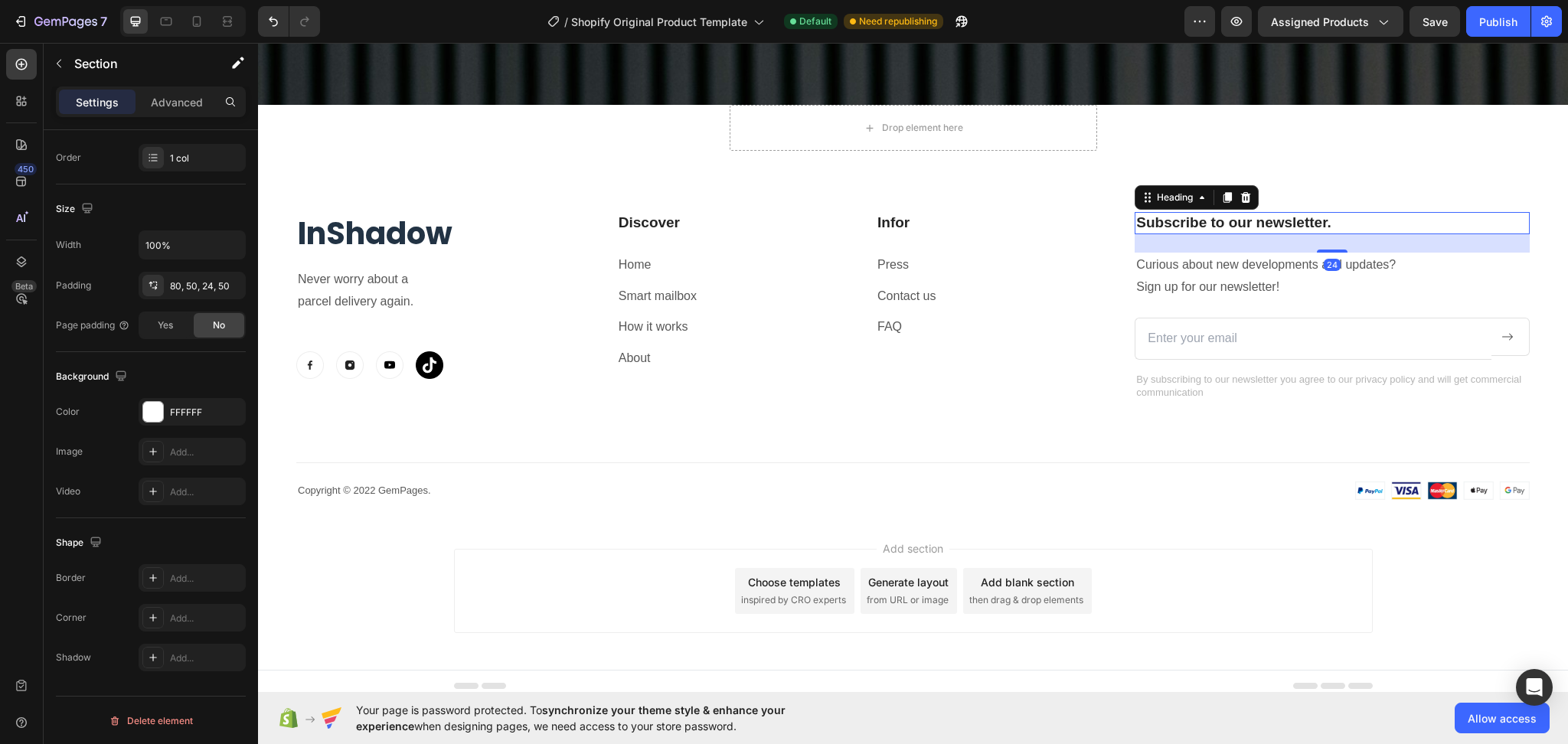
click at [1314, 214] on p "Subscribe to our newsletter." at bounding box center [1332, 223] width 392 height 19
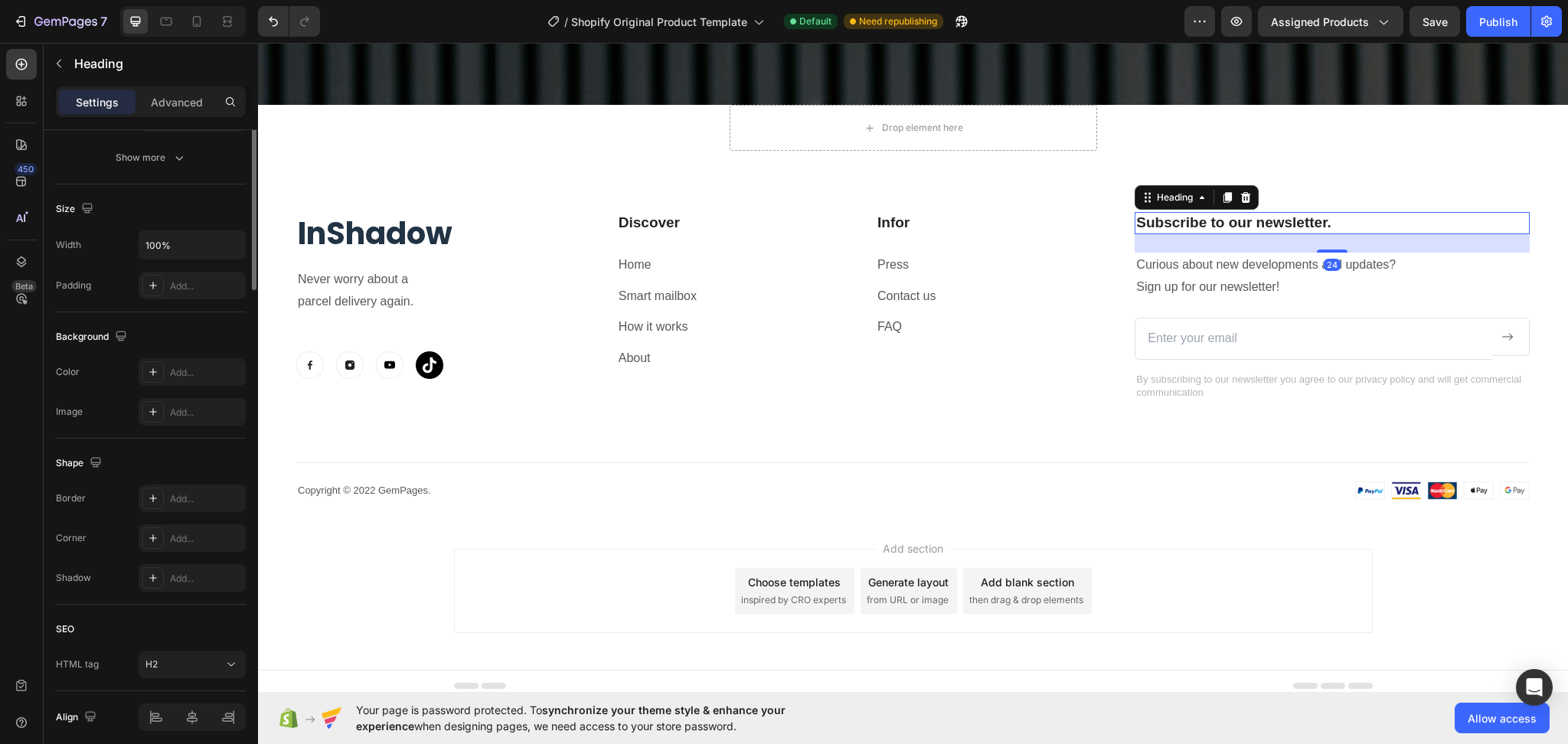
scroll to position [0, 0]
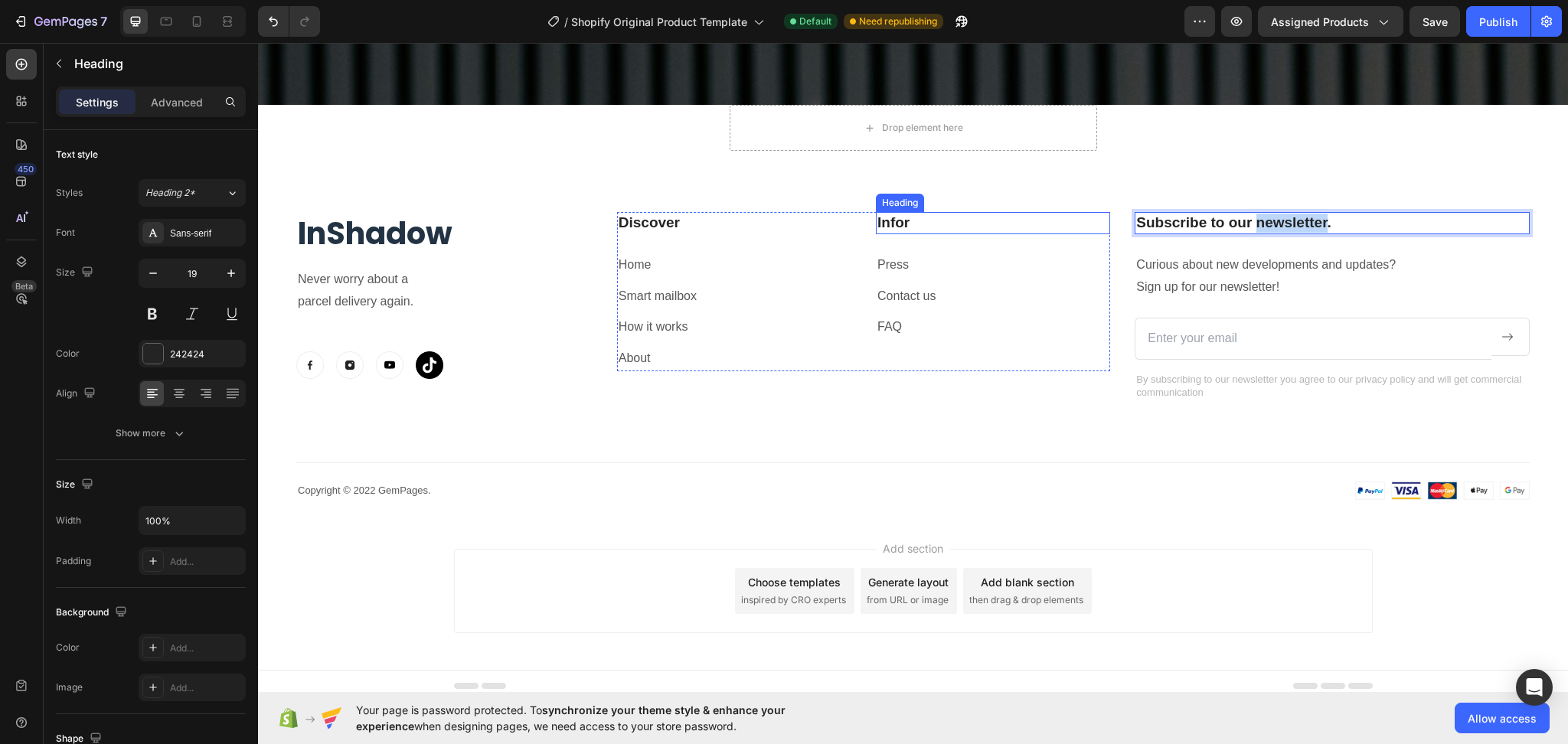
drag, startPoint x: 1337, startPoint y: 215, endPoint x: 1005, endPoint y: 218, distance: 332.0
click at [1005, 218] on div "InShadow Heading Never worry about a parcel delivery again. Text block Image Im…" at bounding box center [913, 306] width 1234 height 189
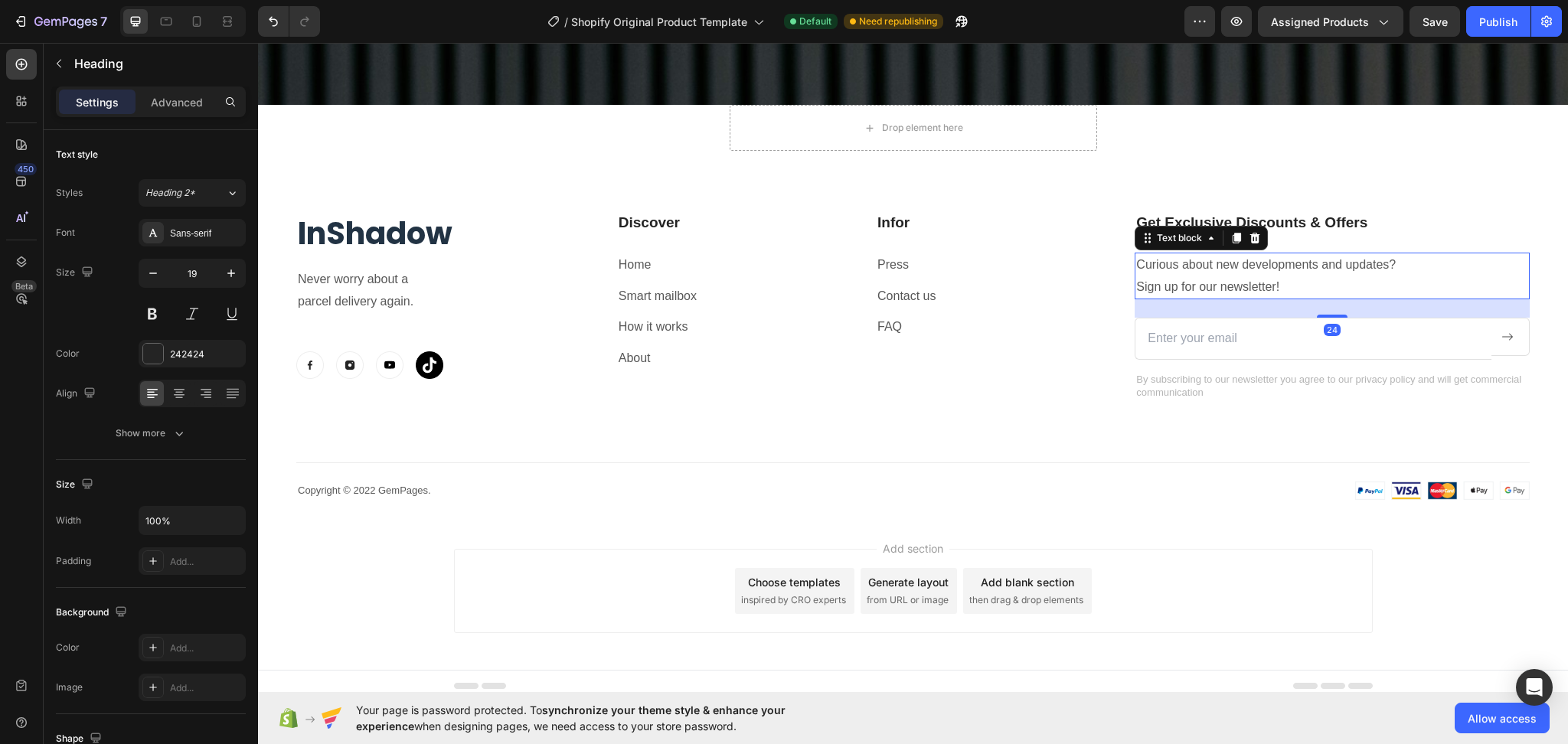
click at [1328, 254] on p "Curious about new developments and updates? Sign up for our newsletter!" at bounding box center [1332, 276] width 392 height 44
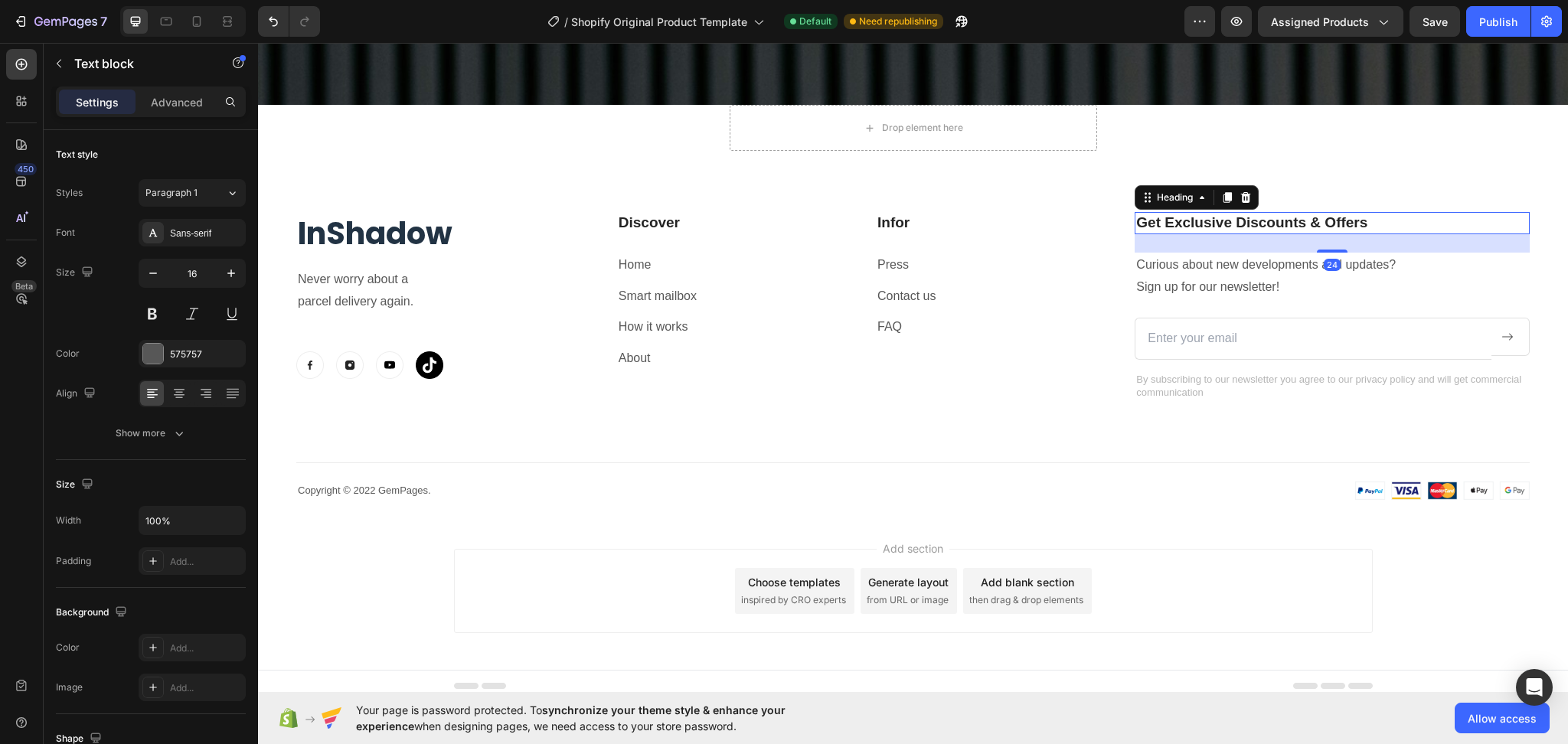
click at [1359, 219] on p "Get Exclusive Discounts & Offers" at bounding box center [1332, 223] width 392 height 19
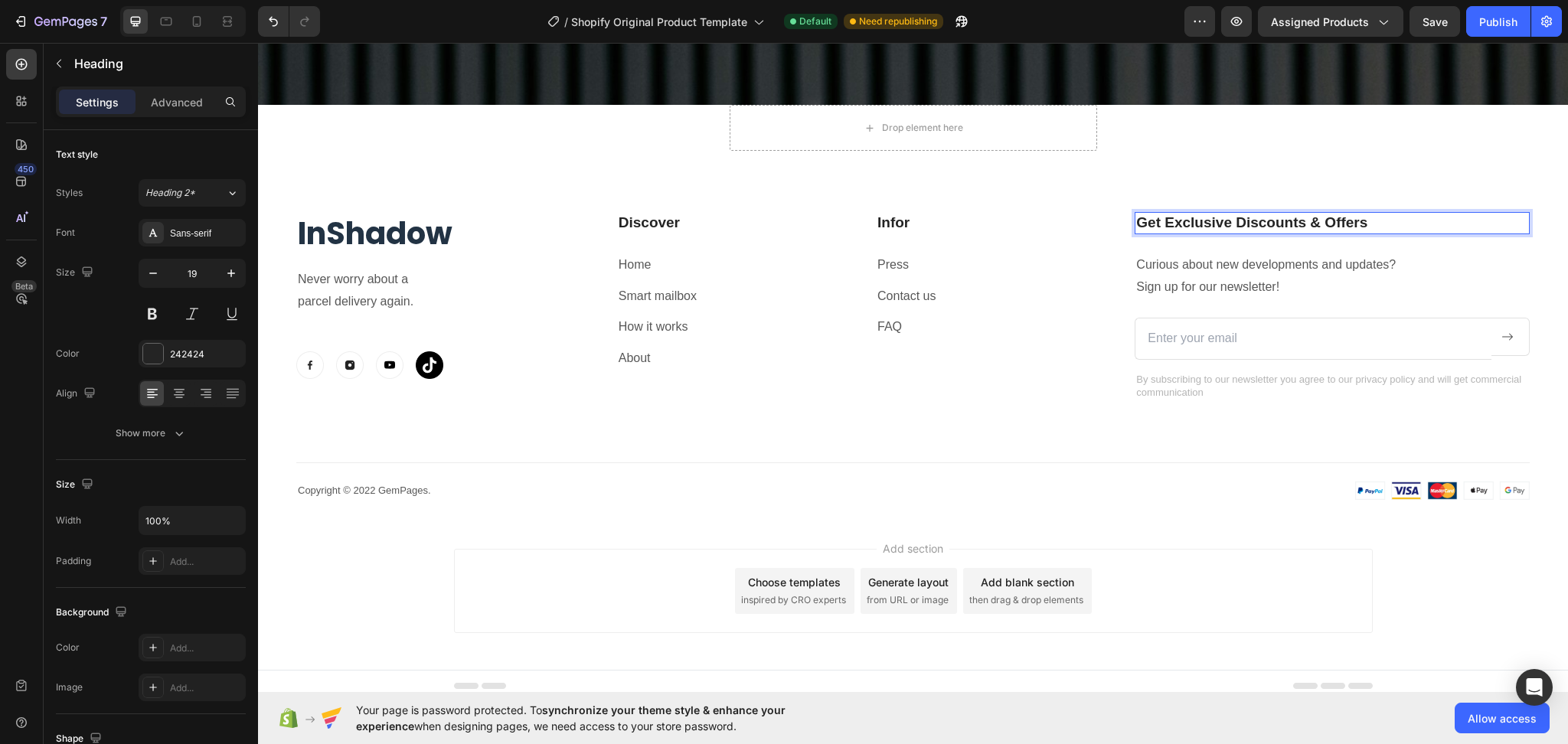
click at [1362, 214] on p "Get Exclusive Discounts & Offers" at bounding box center [1332, 223] width 392 height 19
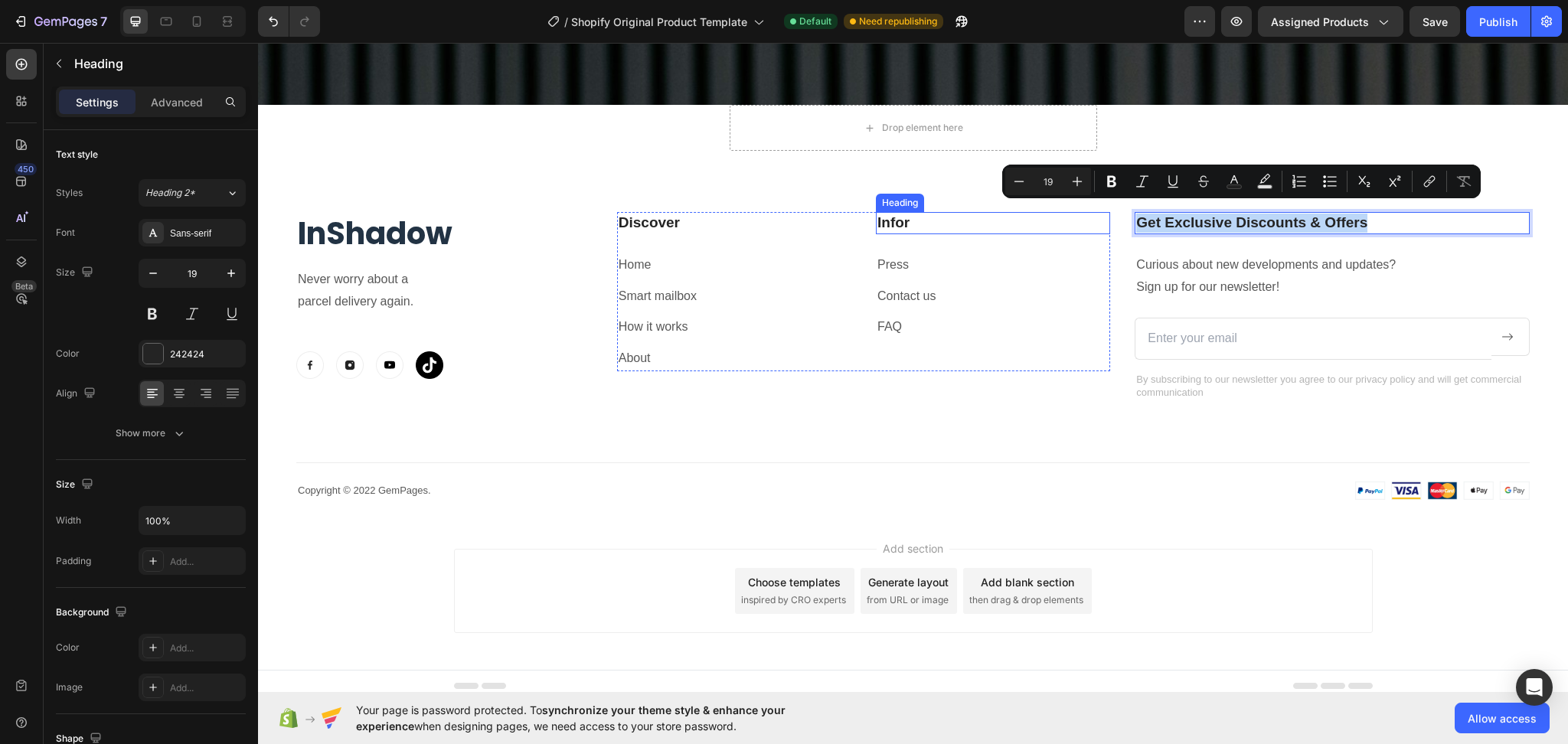
drag, startPoint x: 1378, startPoint y: 215, endPoint x: 1015, endPoint y: 213, distance: 363.0
click at [1015, 213] on div "InShadow Heading Never worry about a parcel delivery again. Text block Image Im…" at bounding box center [913, 306] width 1234 height 189
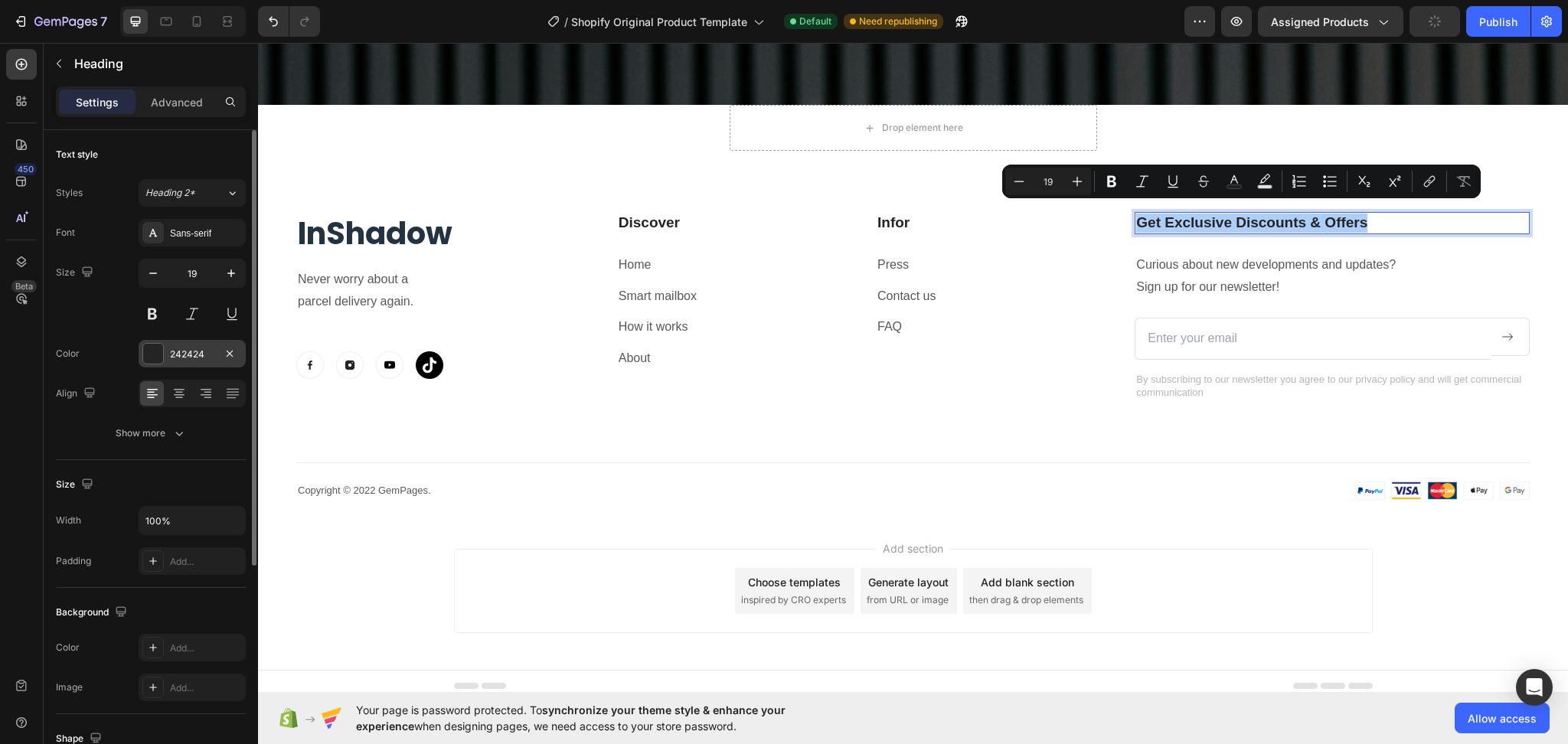
click at [187, 345] on div "242424" at bounding box center [193, 353] width 107 height 27
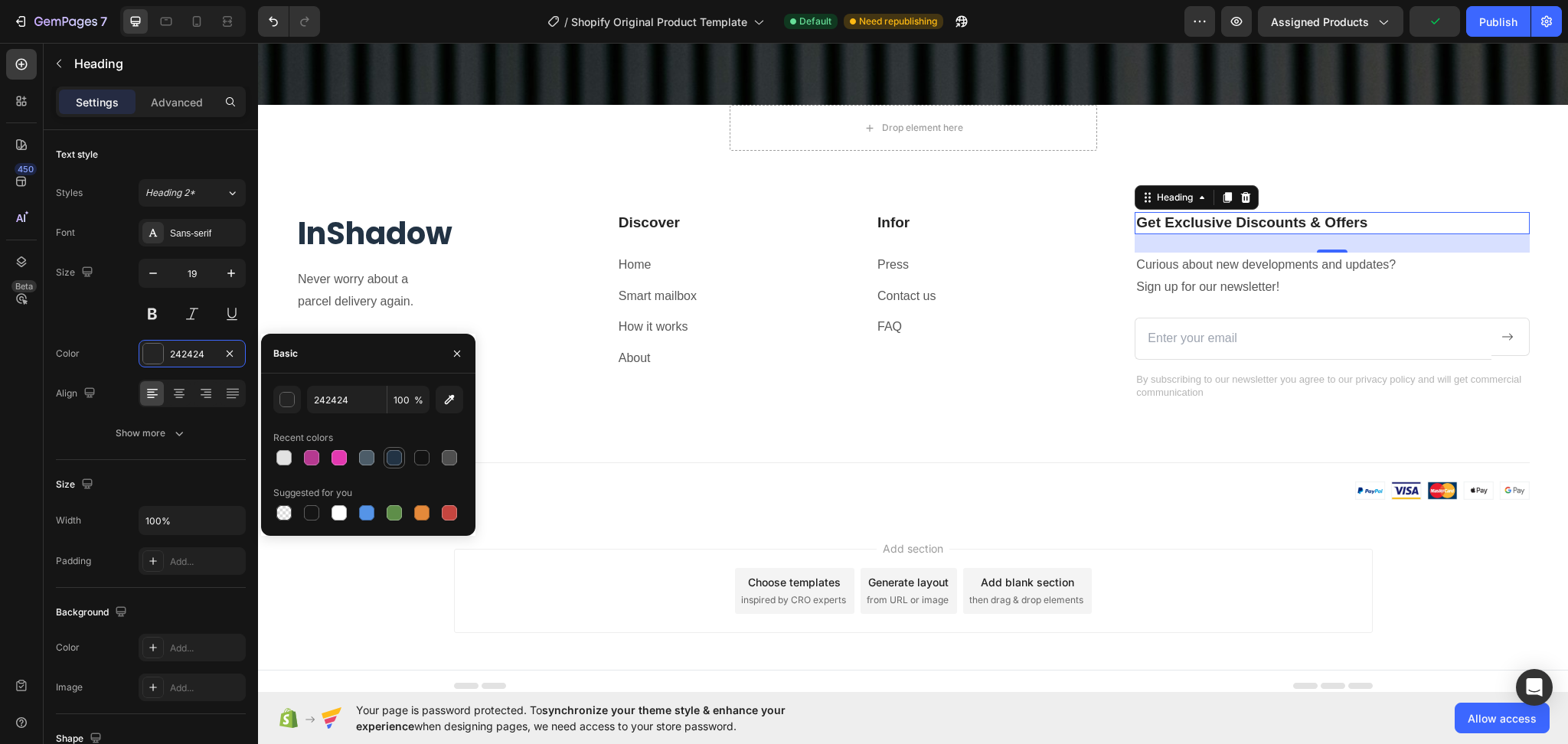
click at [393, 458] on div at bounding box center [393, 457] width 15 height 15
type input "223344"
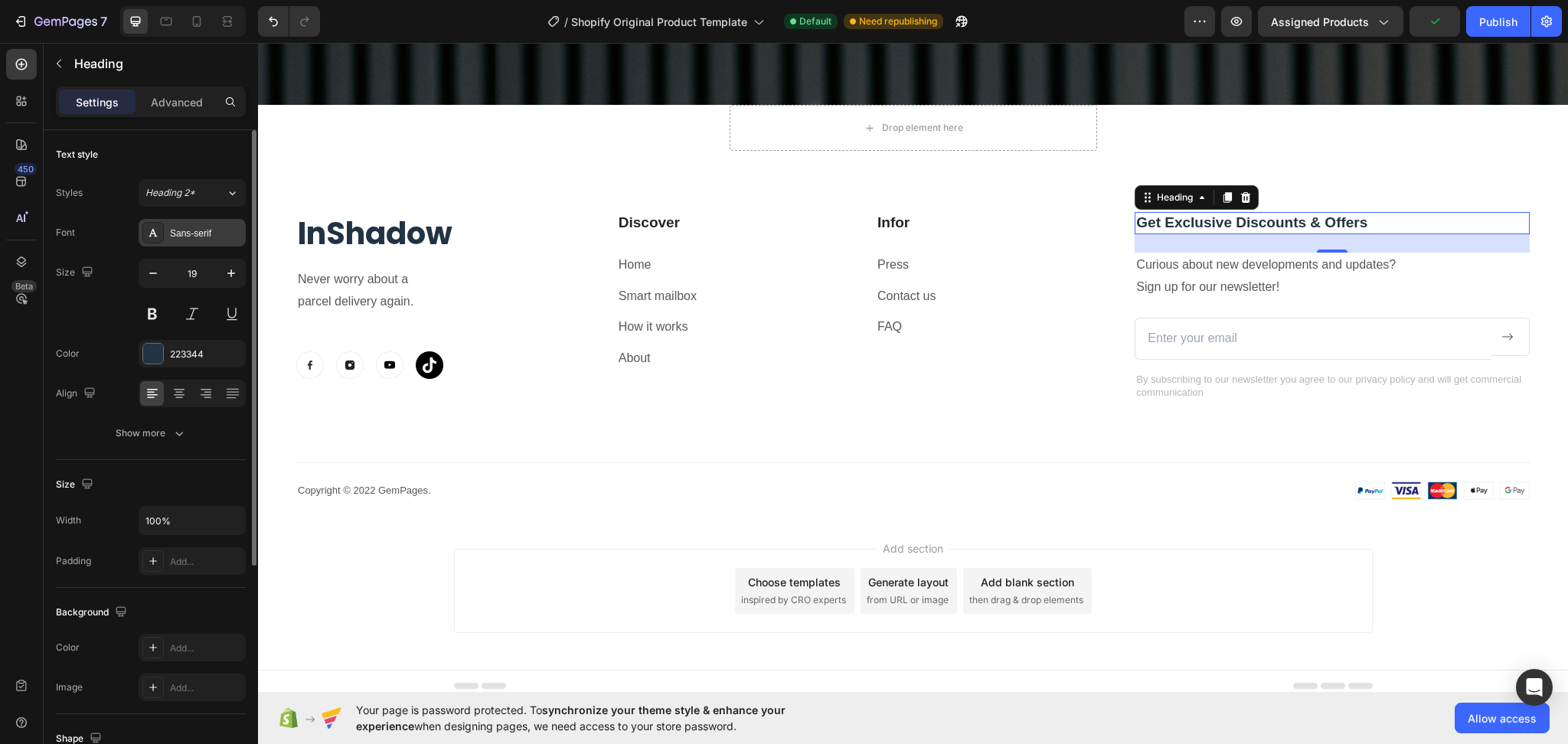
click at [174, 235] on div "Sans-serif" at bounding box center [206, 234] width 72 height 14
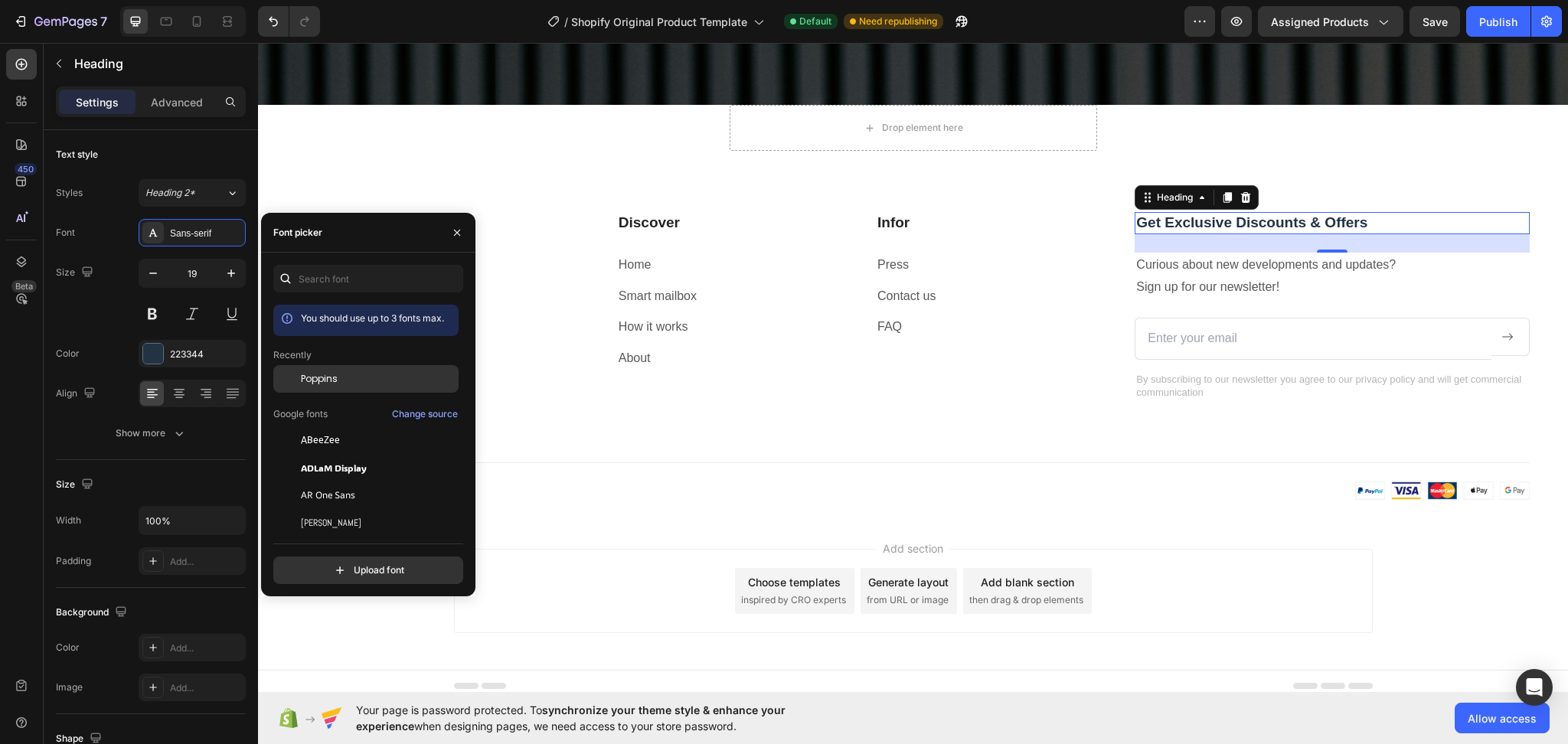
click at [327, 382] on span "Poppins" at bounding box center [319, 379] width 37 height 14
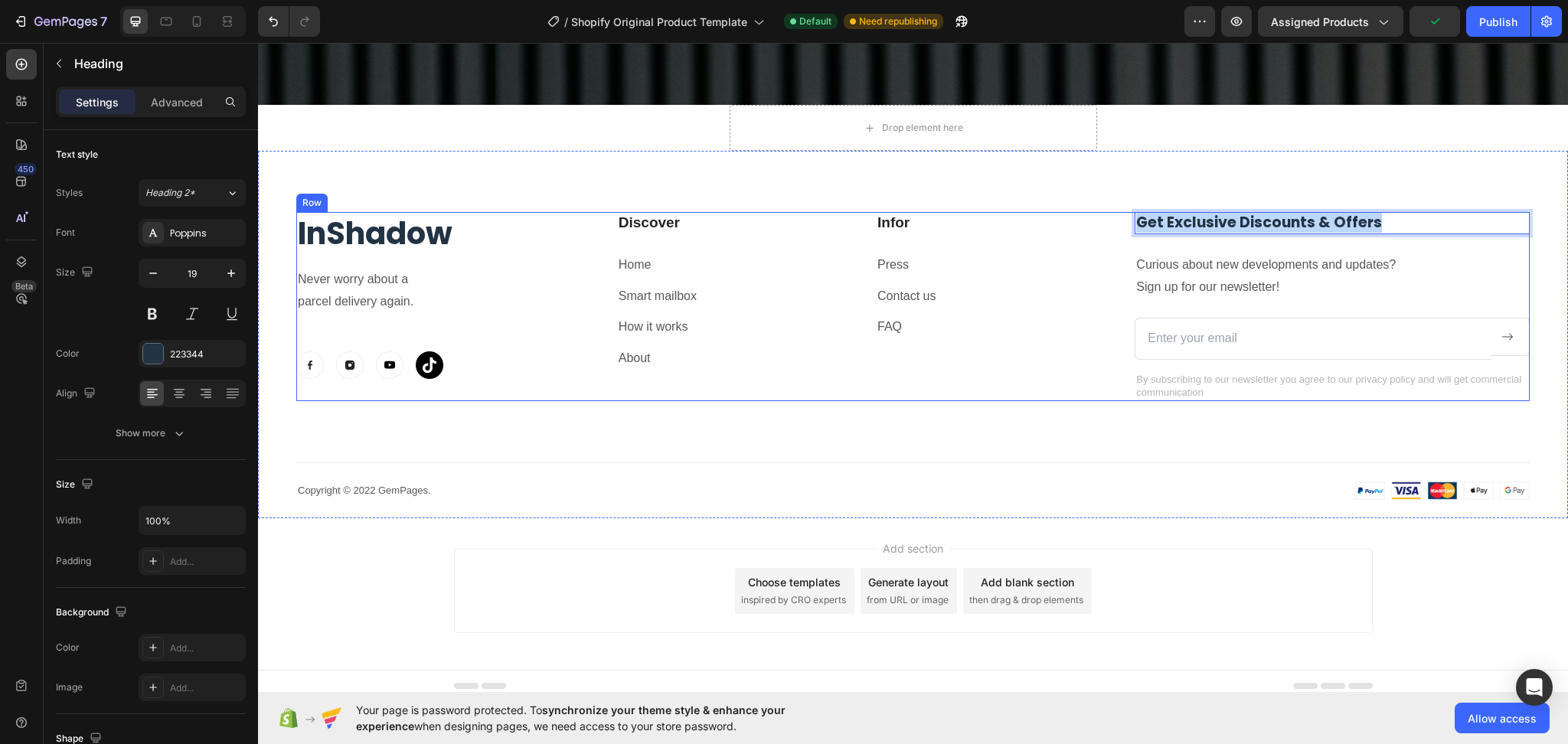
drag, startPoint x: 1388, startPoint y: 215, endPoint x: 1100, endPoint y: 215, distance: 288.0
click at [1100, 215] on div "InShadow Heading Never worry about a parcel delivery again. Text block Image Im…" at bounding box center [913, 306] width 1234 height 189
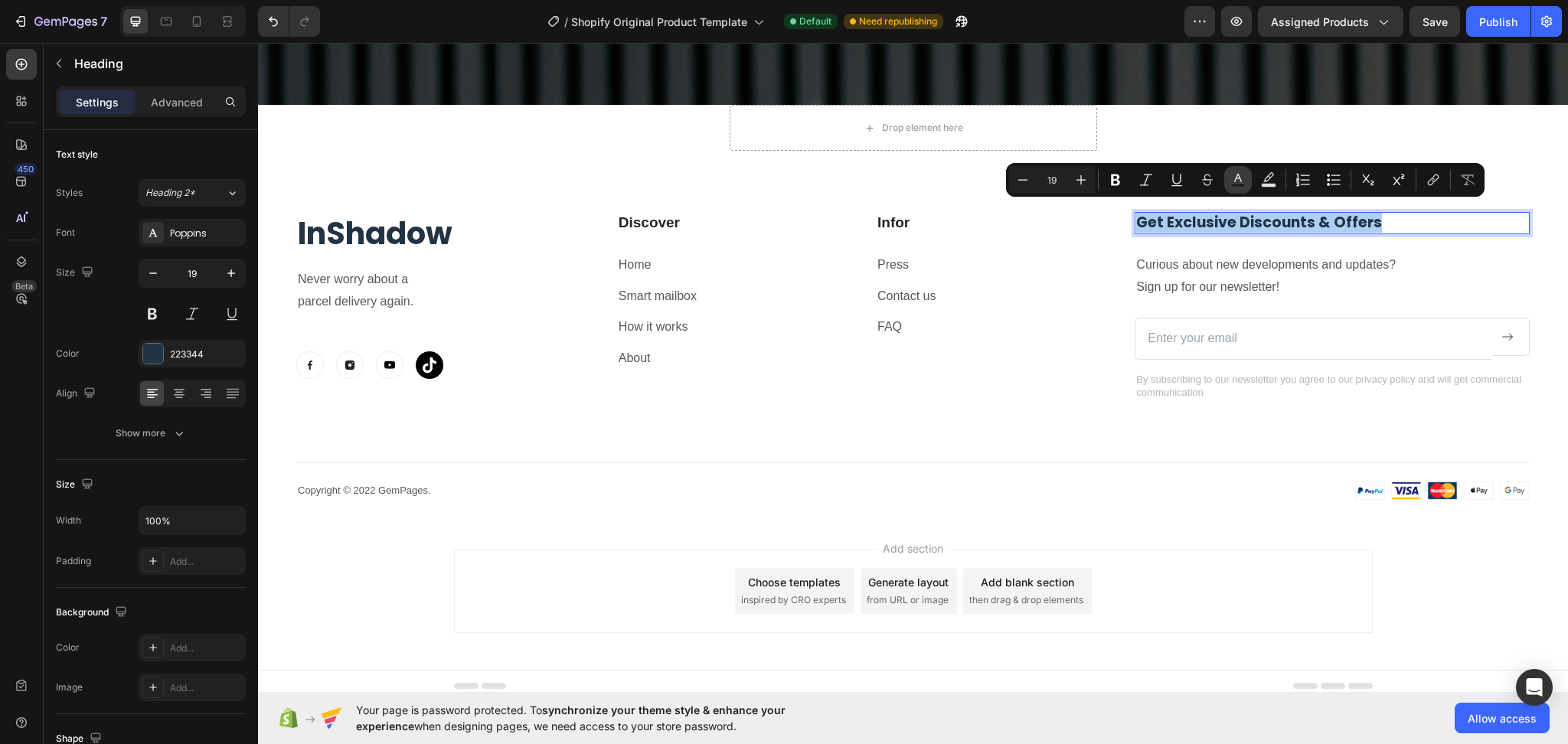
click at [1234, 185] on rect "Editor contextual toolbar" at bounding box center [1238, 186] width 15 height 4
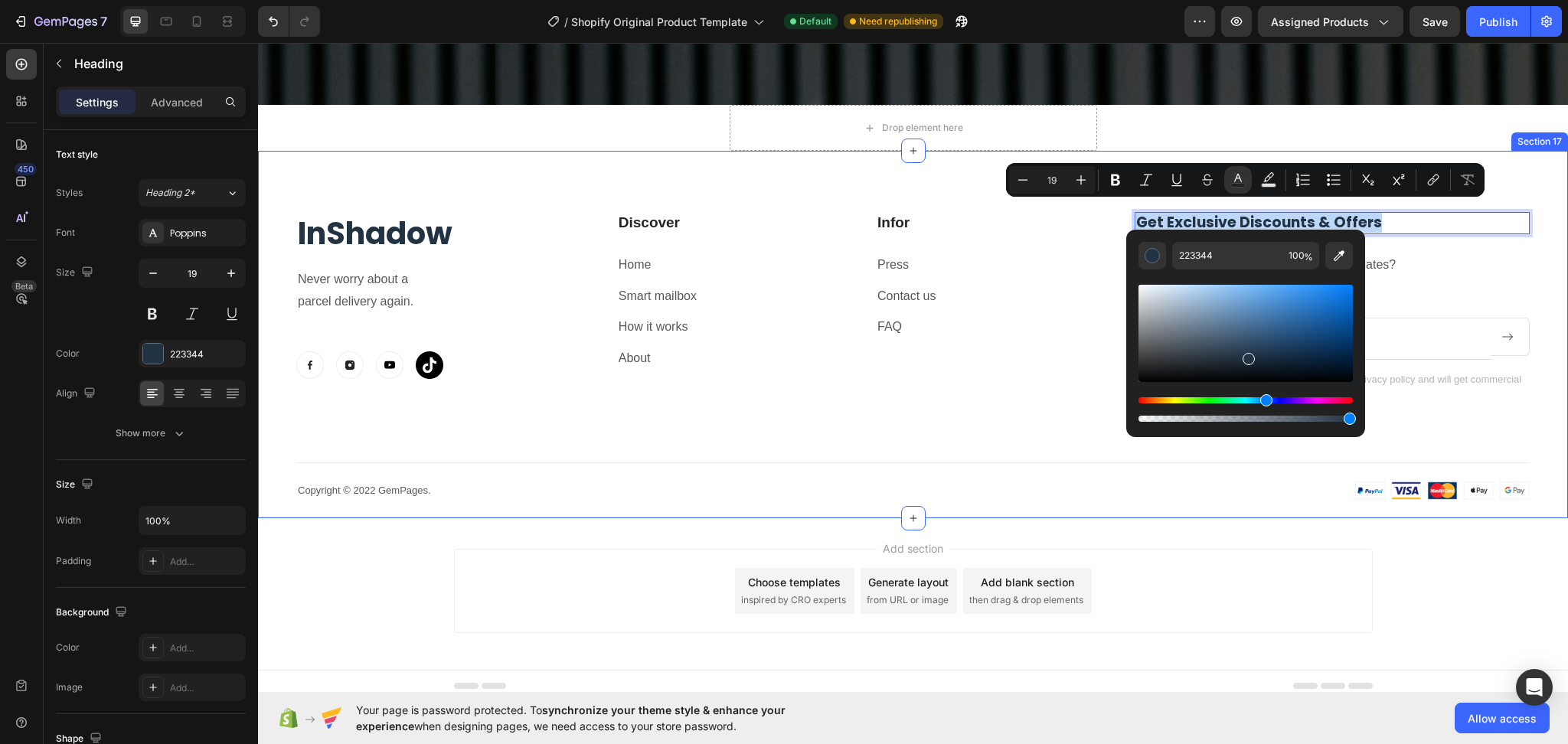
click at [1209, 494] on div "InShadow Heading Never worry about a parcel delivery again. Text block Image Im…" at bounding box center [912, 334] width 1310 height 368
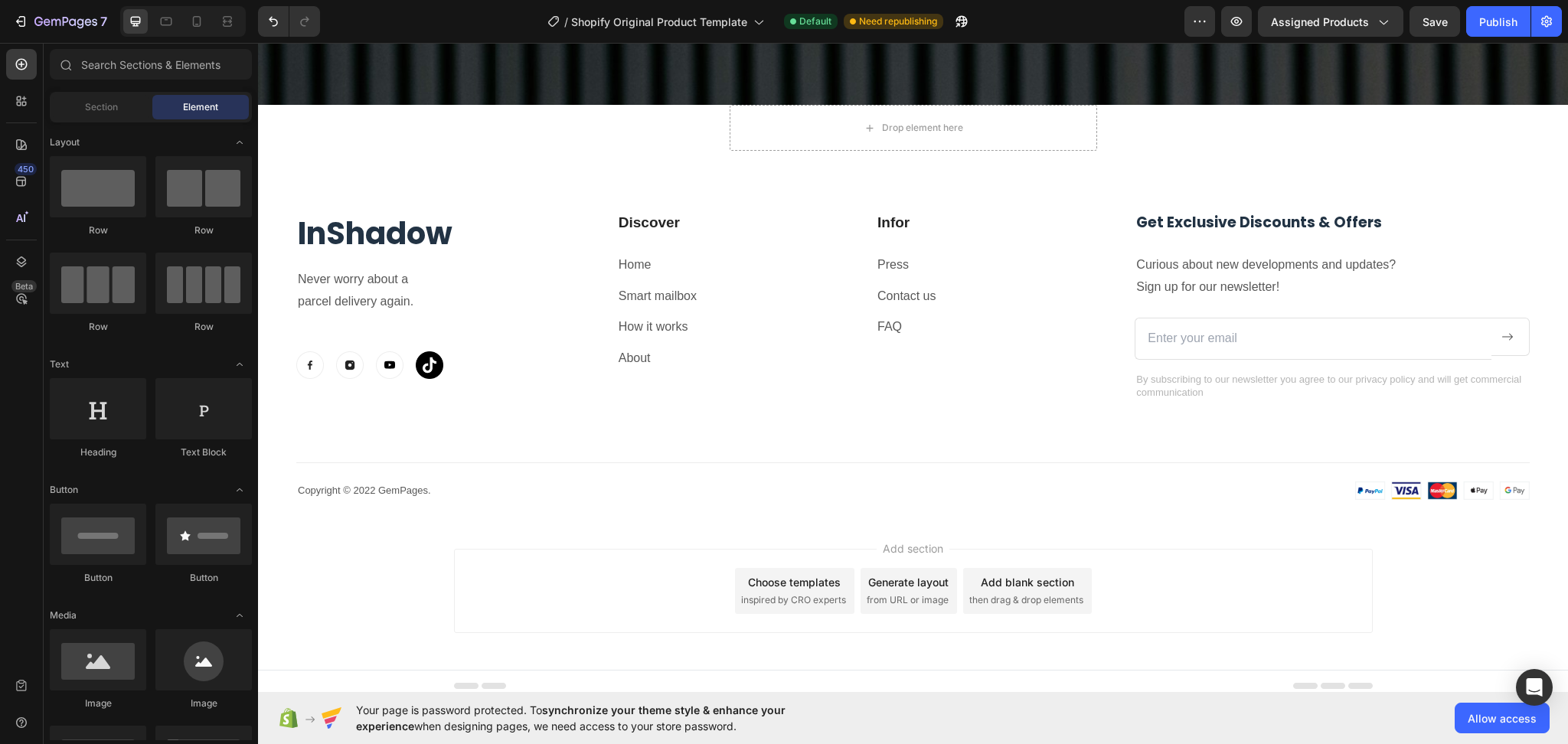
click at [1226, 549] on div "Add section Choose templates inspired by CRO experts Generate layout from URL o…" at bounding box center [913, 591] width 919 height 84
click at [427, 217] on p "InShadow" at bounding box center [444, 233] width 293 height 40
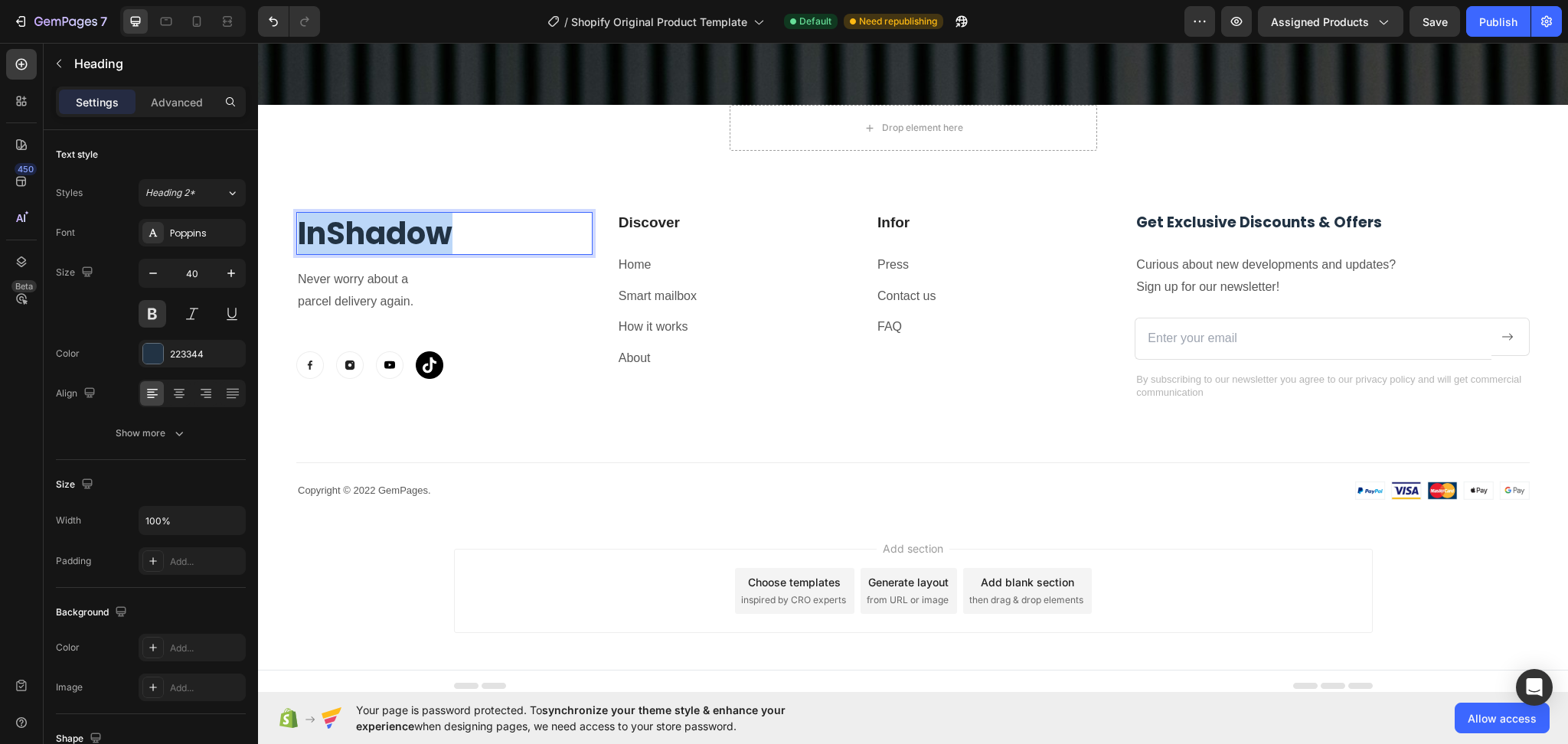
drag, startPoint x: 492, startPoint y: 228, endPoint x: 399, endPoint y: 219, distance: 93.4
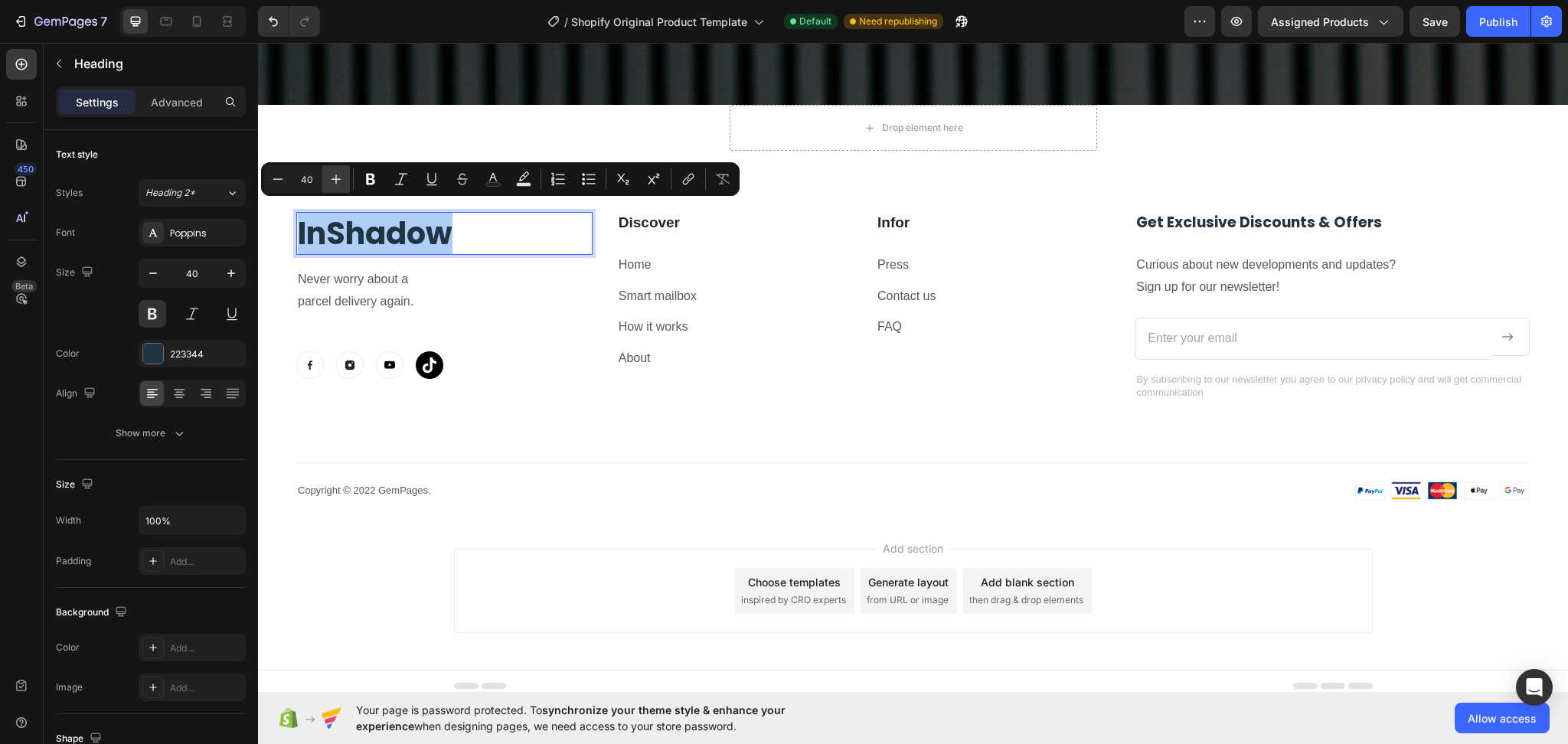
click at [336, 173] on icon "Editor contextual toolbar" at bounding box center [335, 179] width 15 height 15
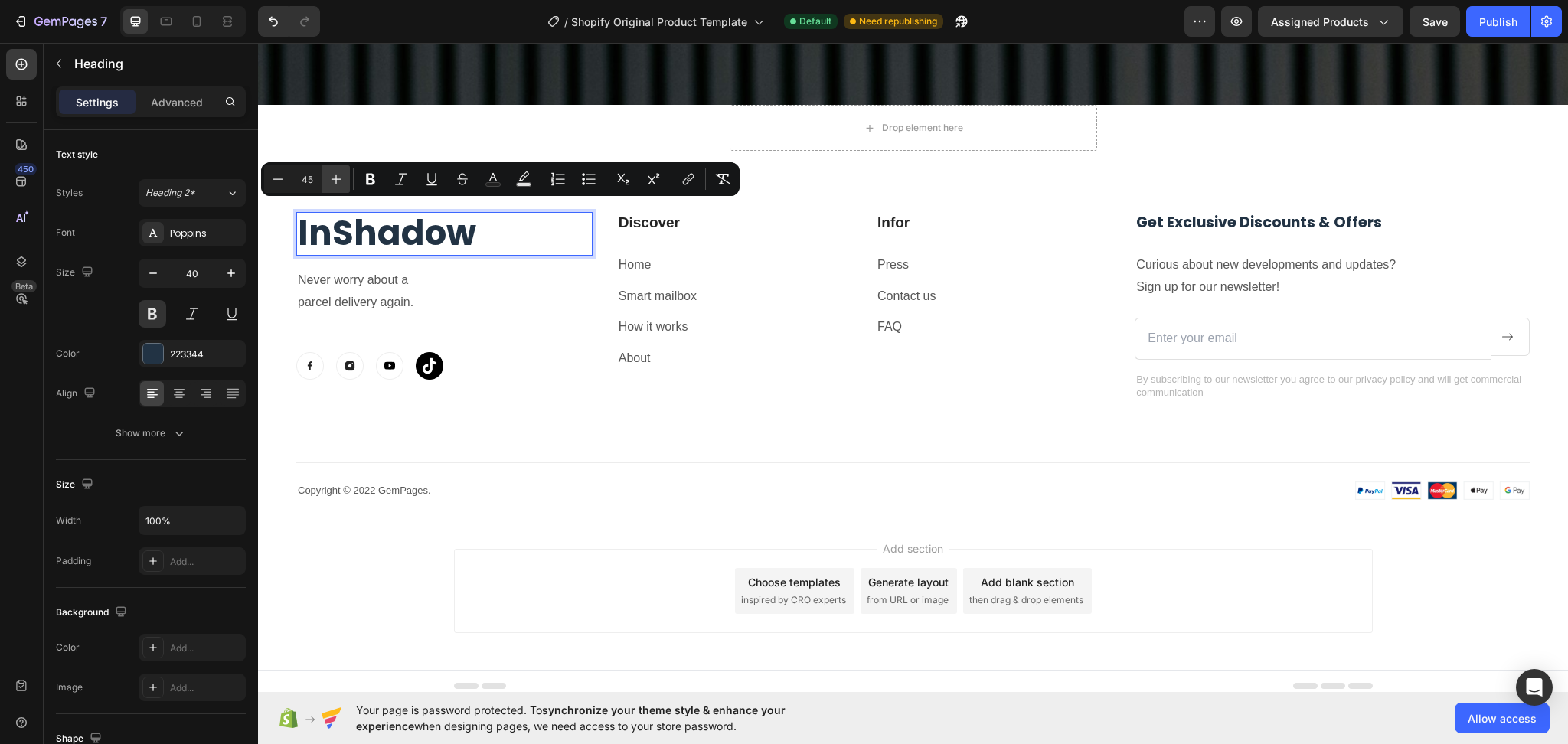
click at [336, 173] on icon "Editor contextual toolbar" at bounding box center [335, 179] width 15 height 15
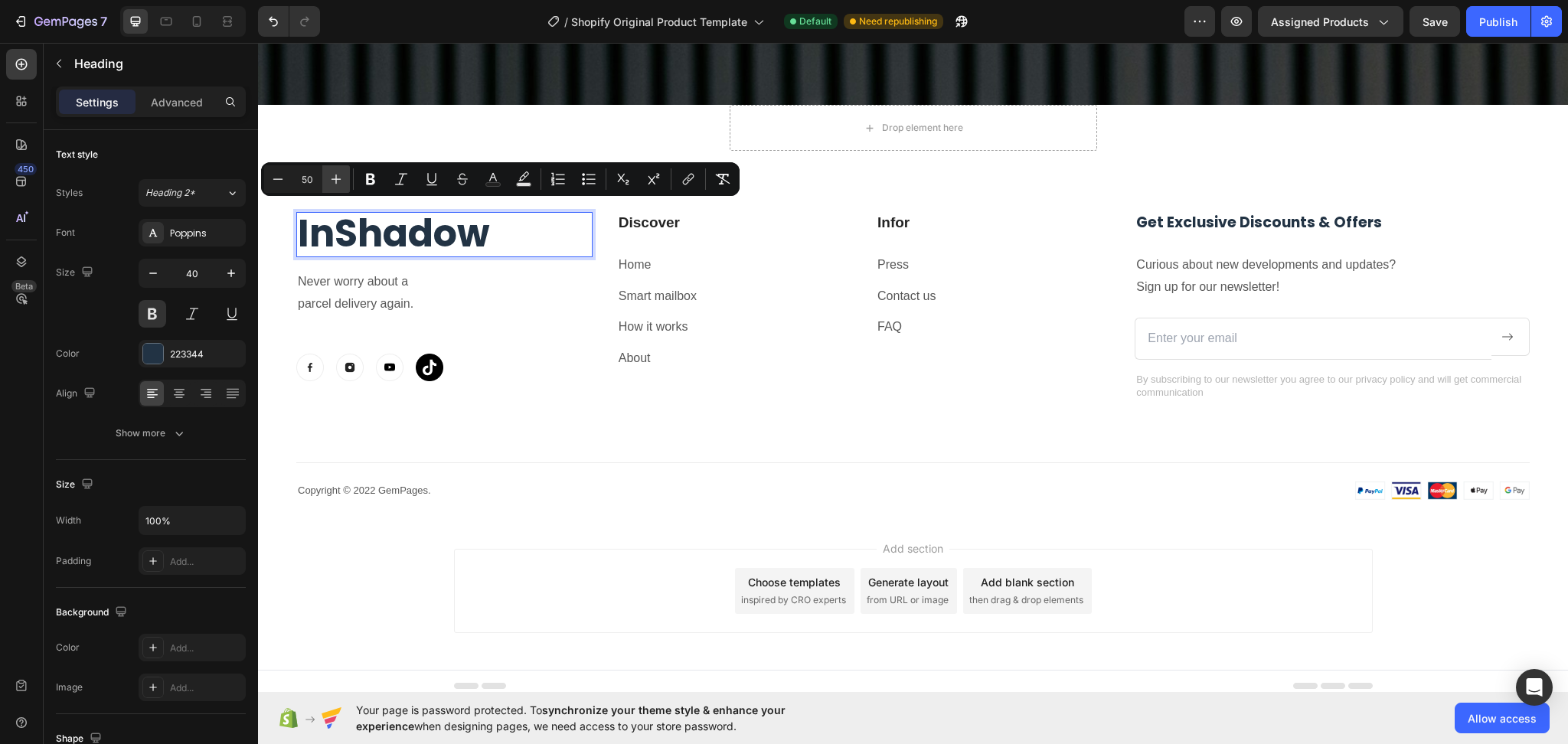
click at [336, 173] on icon "Editor contextual toolbar" at bounding box center [335, 179] width 15 height 15
type input "53"
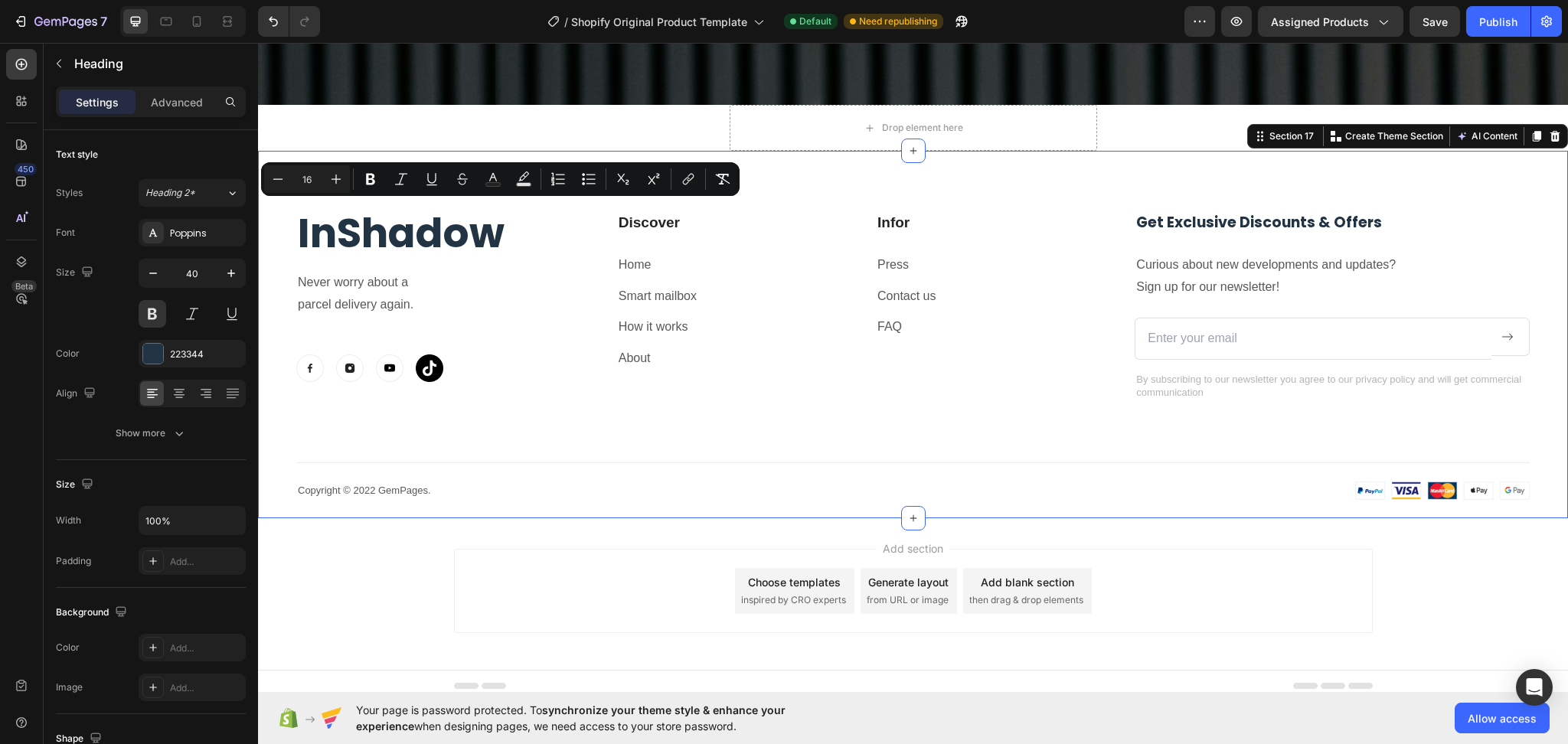
click at [533, 427] on div "⁠⁠⁠⁠⁠⁠⁠ InShadow Heading Never worry about a parcel delivery again. Text block …" at bounding box center [913, 355] width 1234 height 288
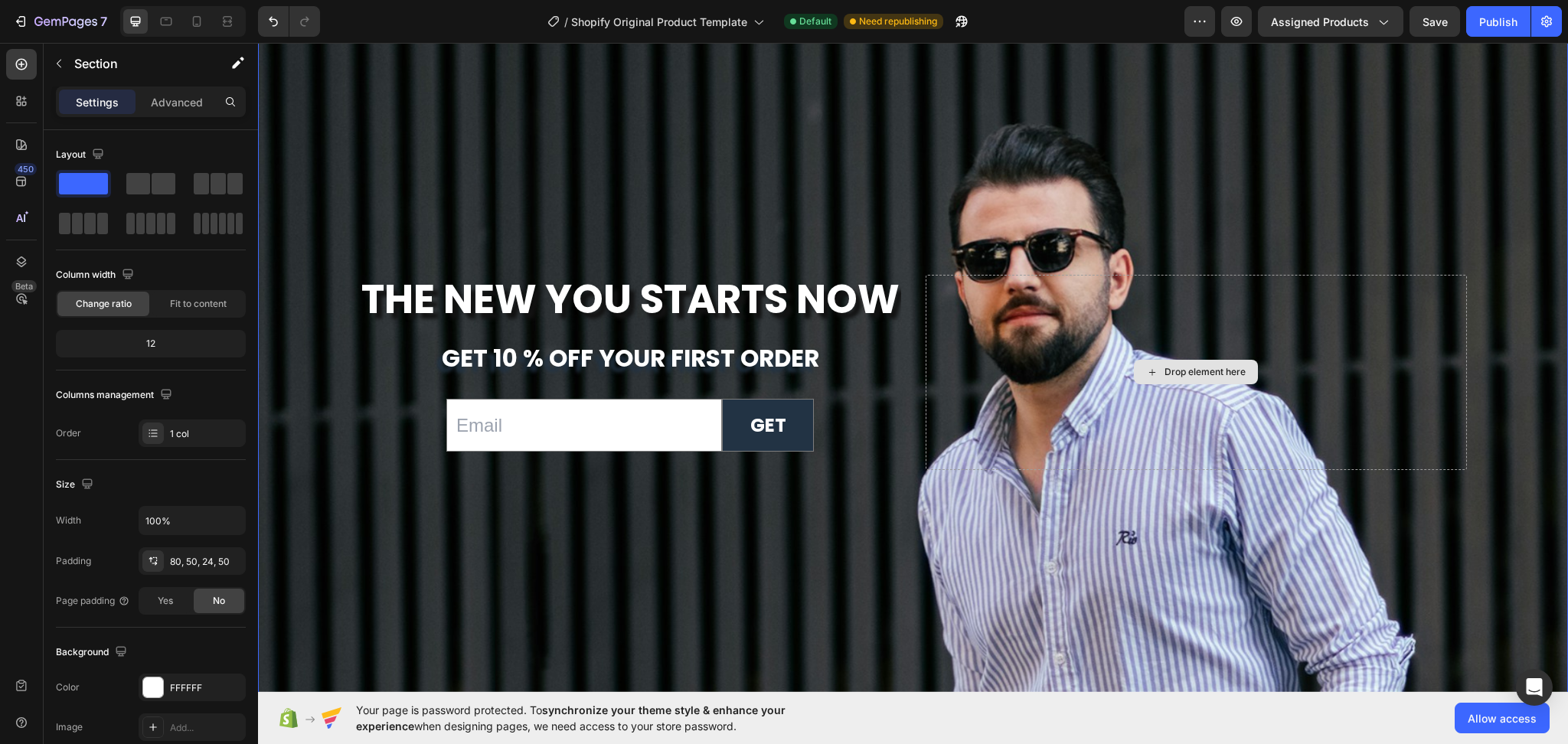
scroll to position [5603, 0]
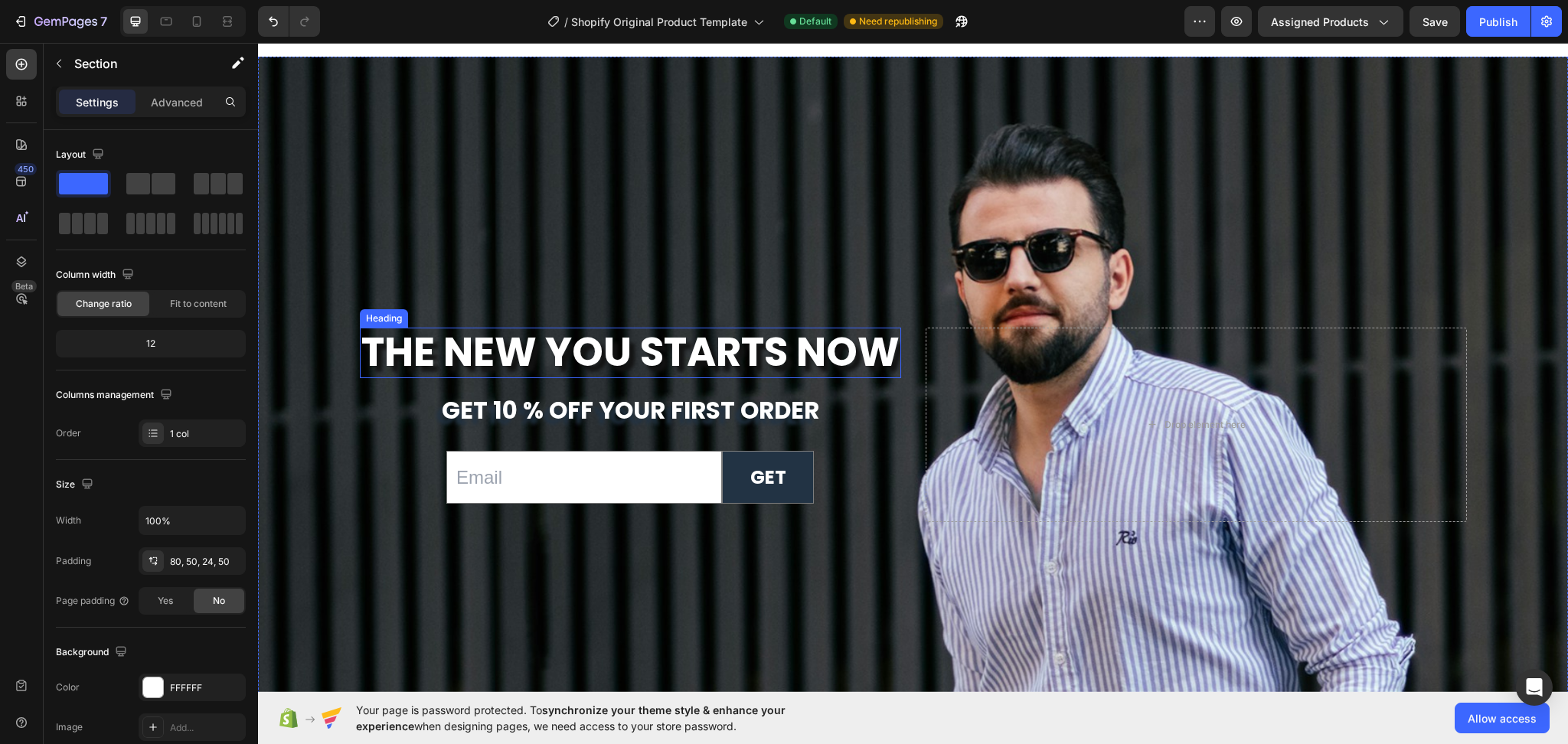
click at [853, 380] on strong "The New You Starts Now" at bounding box center [631, 352] width 539 height 56
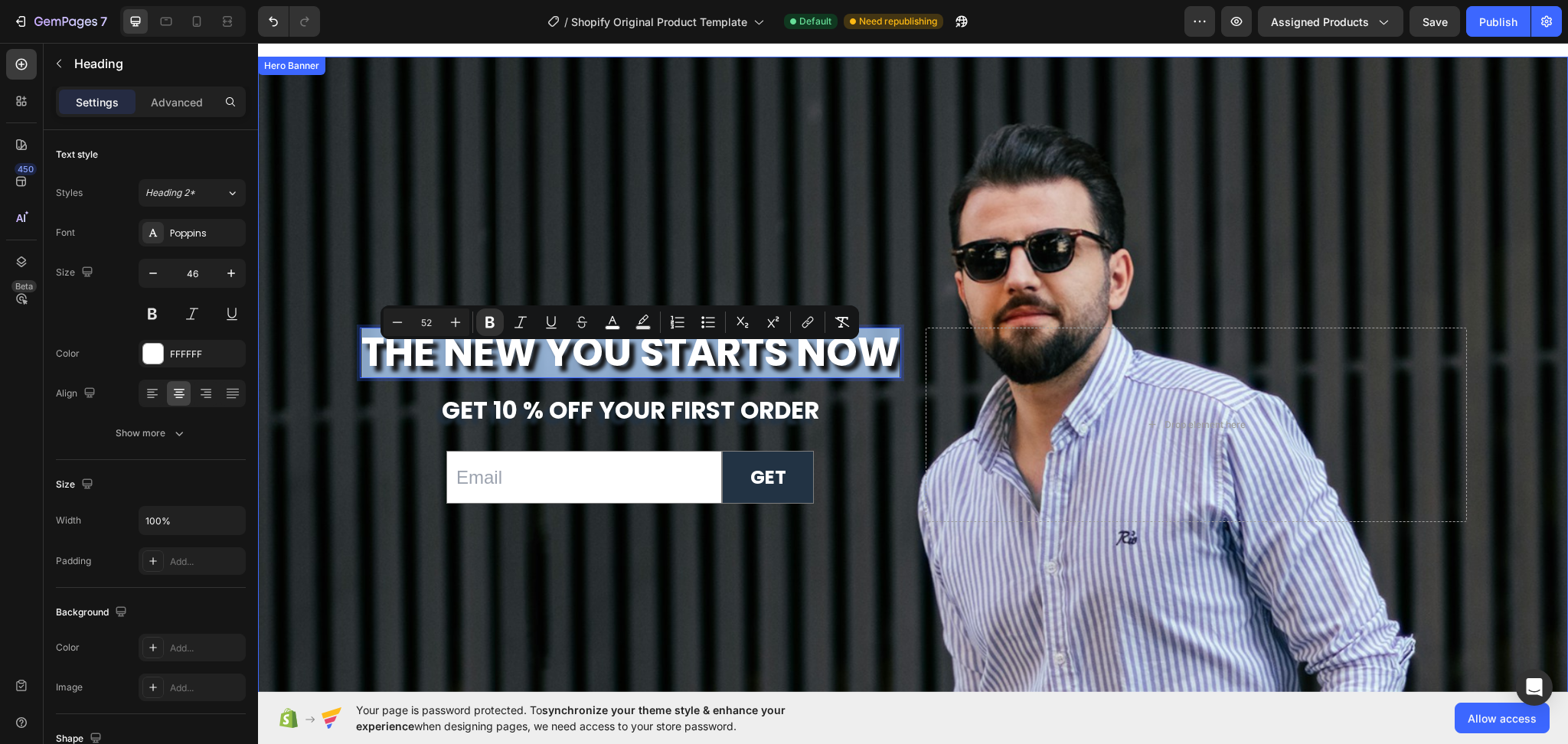
drag, startPoint x: 355, startPoint y: 368, endPoint x: 903, endPoint y: 383, distance: 548.2
click at [685, 427] on span "get 10 % off your first order" at bounding box center [630, 410] width 377 height 33
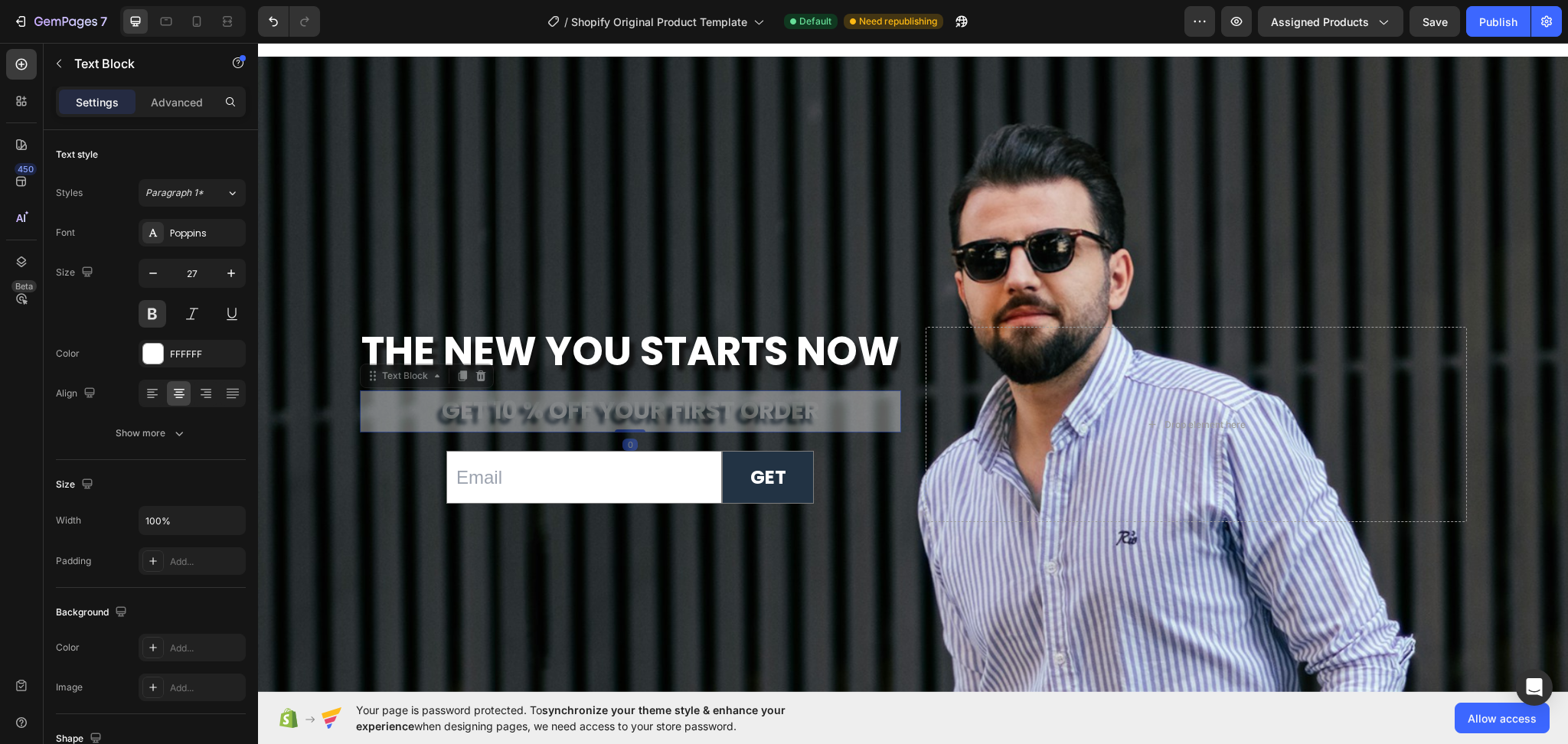
scroll to position [5582, 0]
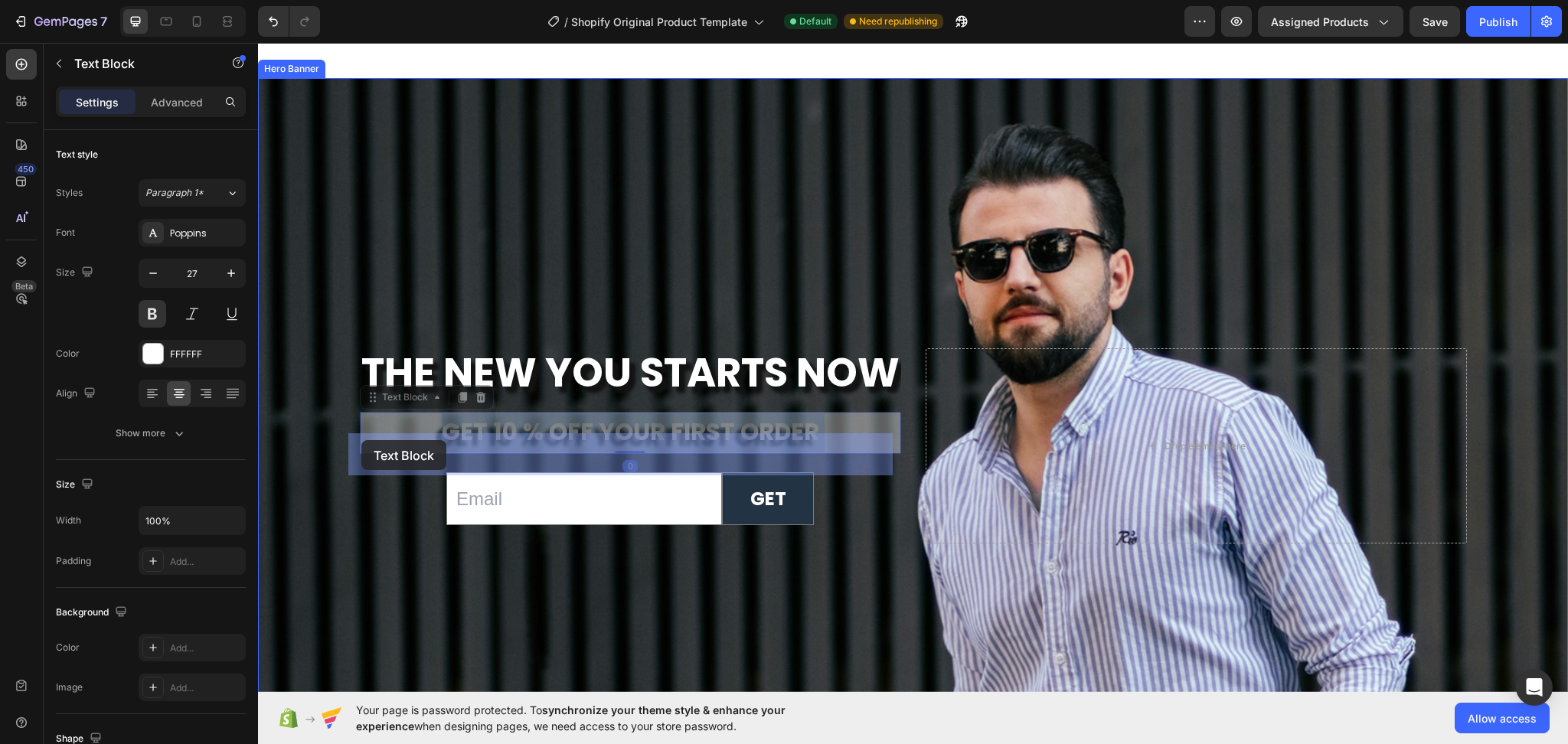
drag, startPoint x: 824, startPoint y: 434, endPoint x: 362, endPoint y: 440, distance: 462.0
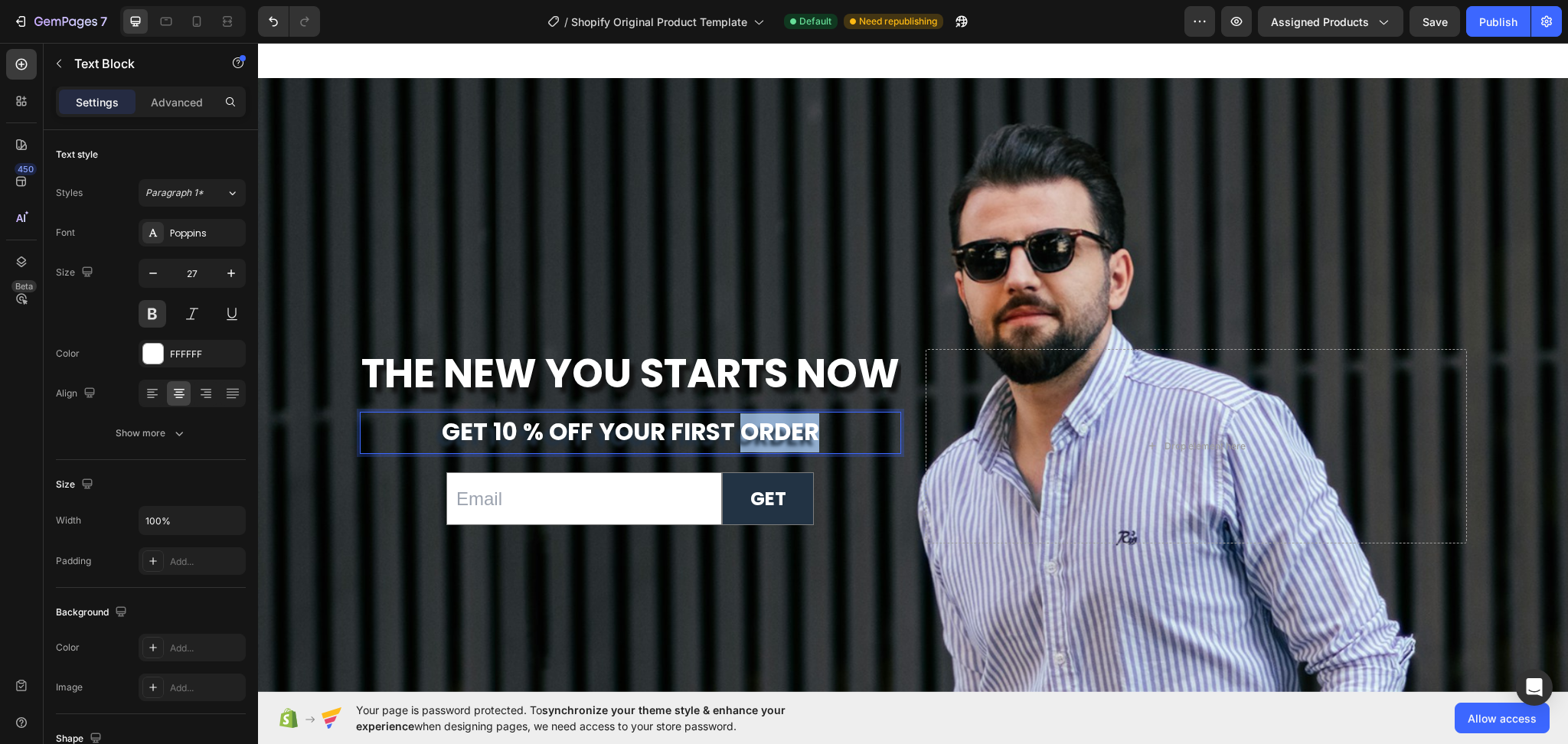
click at [799, 449] on span "get 10 % off your first order" at bounding box center [630, 432] width 377 height 33
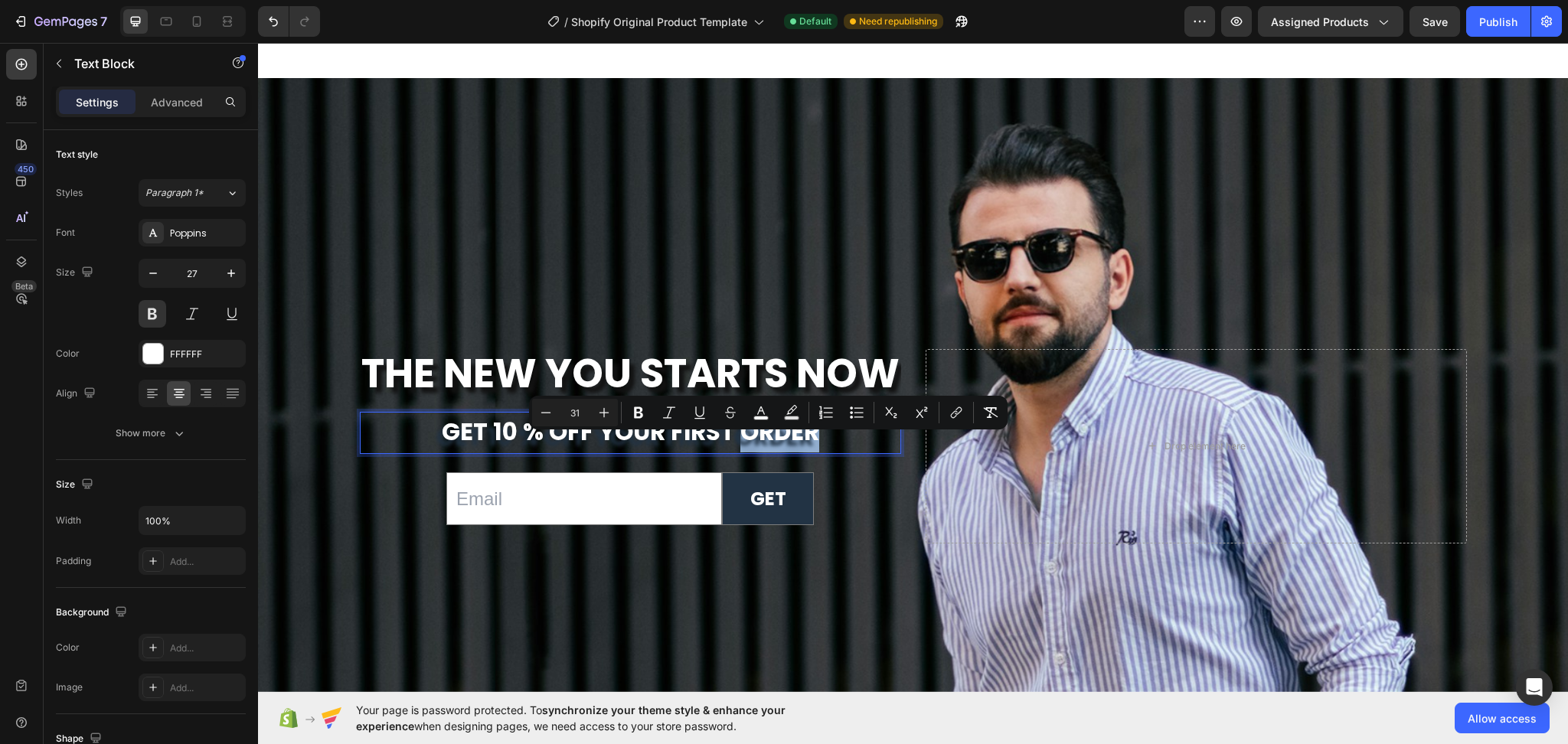
click at [814, 452] on p "get 10 % off your first order" at bounding box center [631, 433] width 539 height 39
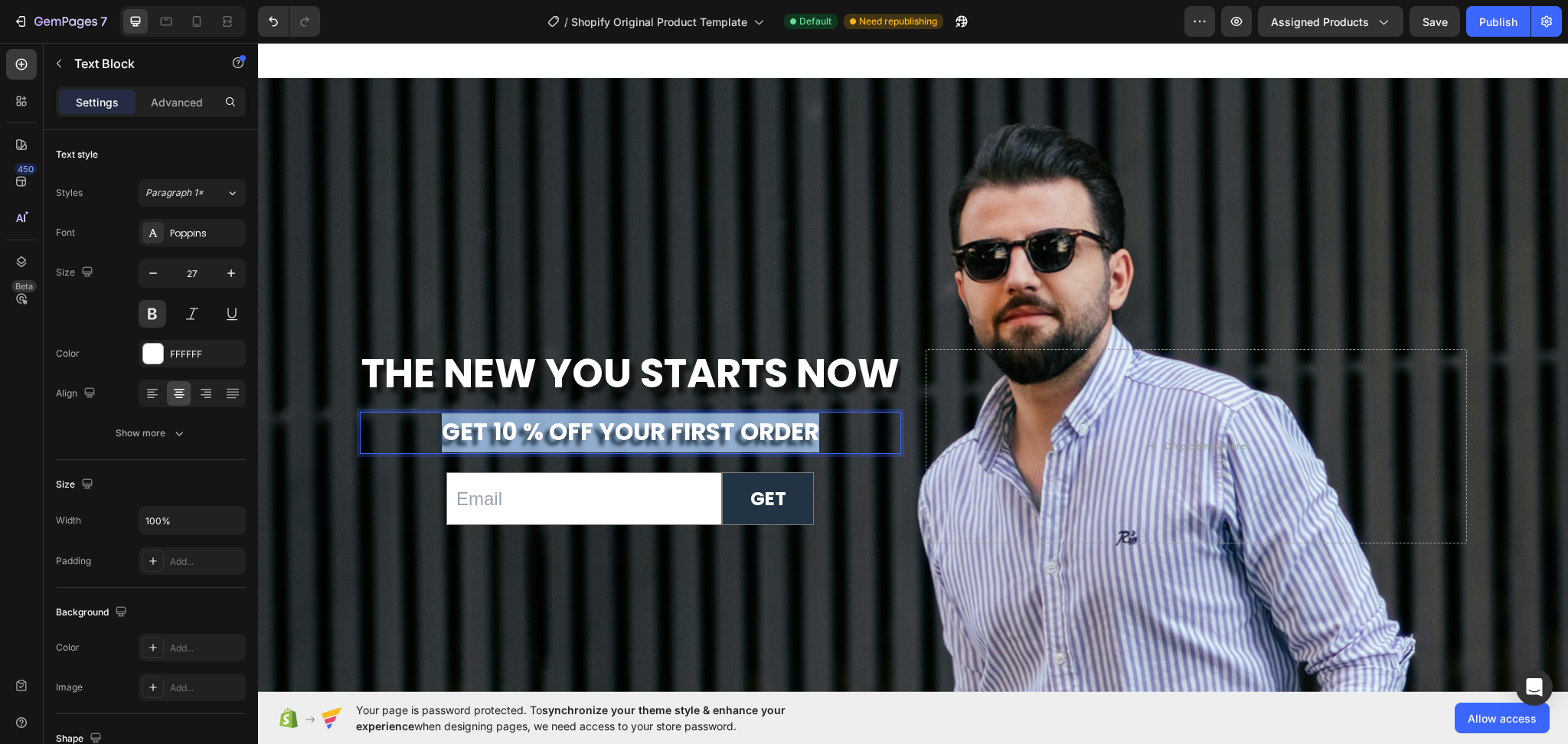
drag, startPoint x: 817, startPoint y: 456, endPoint x: 220, endPoint y: 444, distance: 597.1
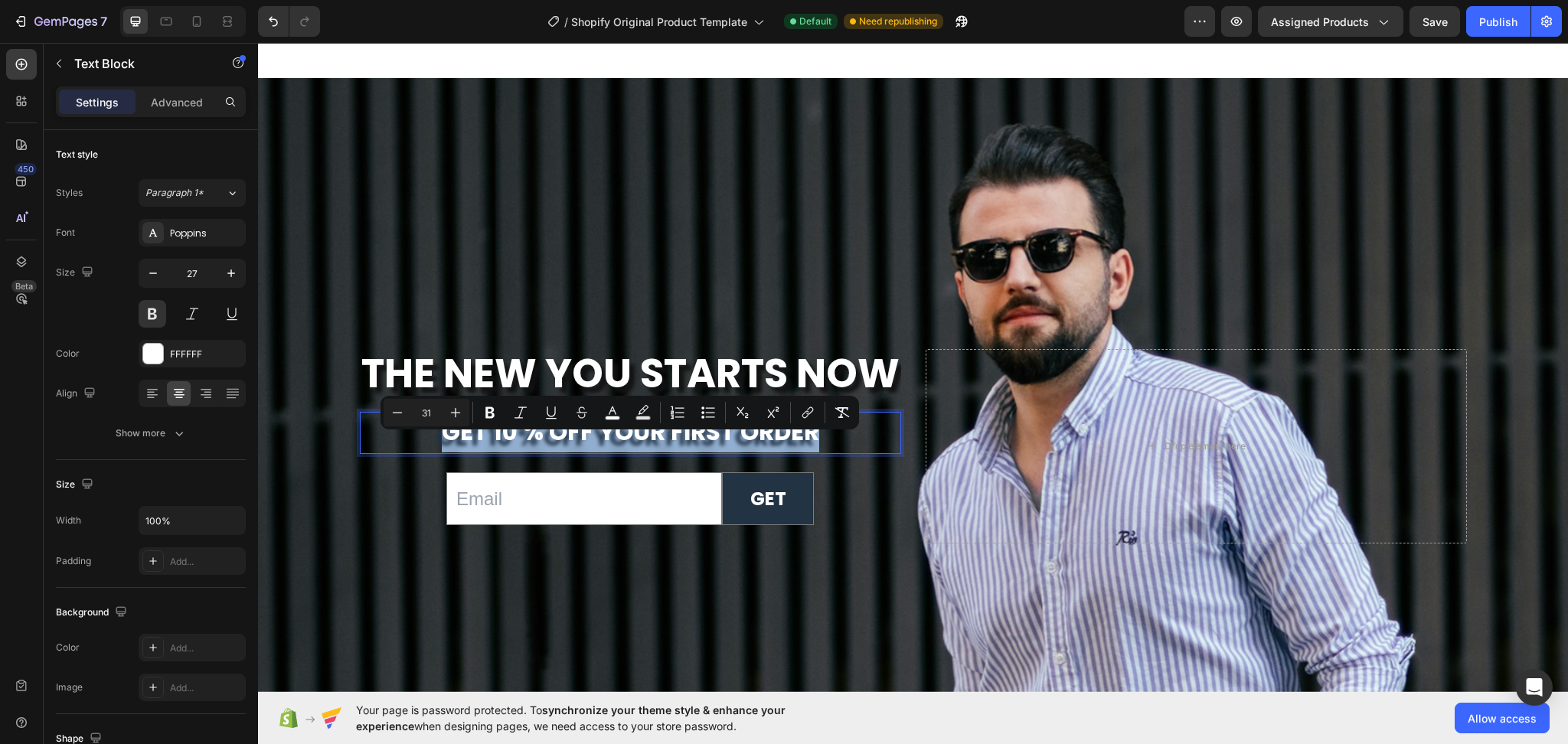
copy span "get 10 % off your first order"
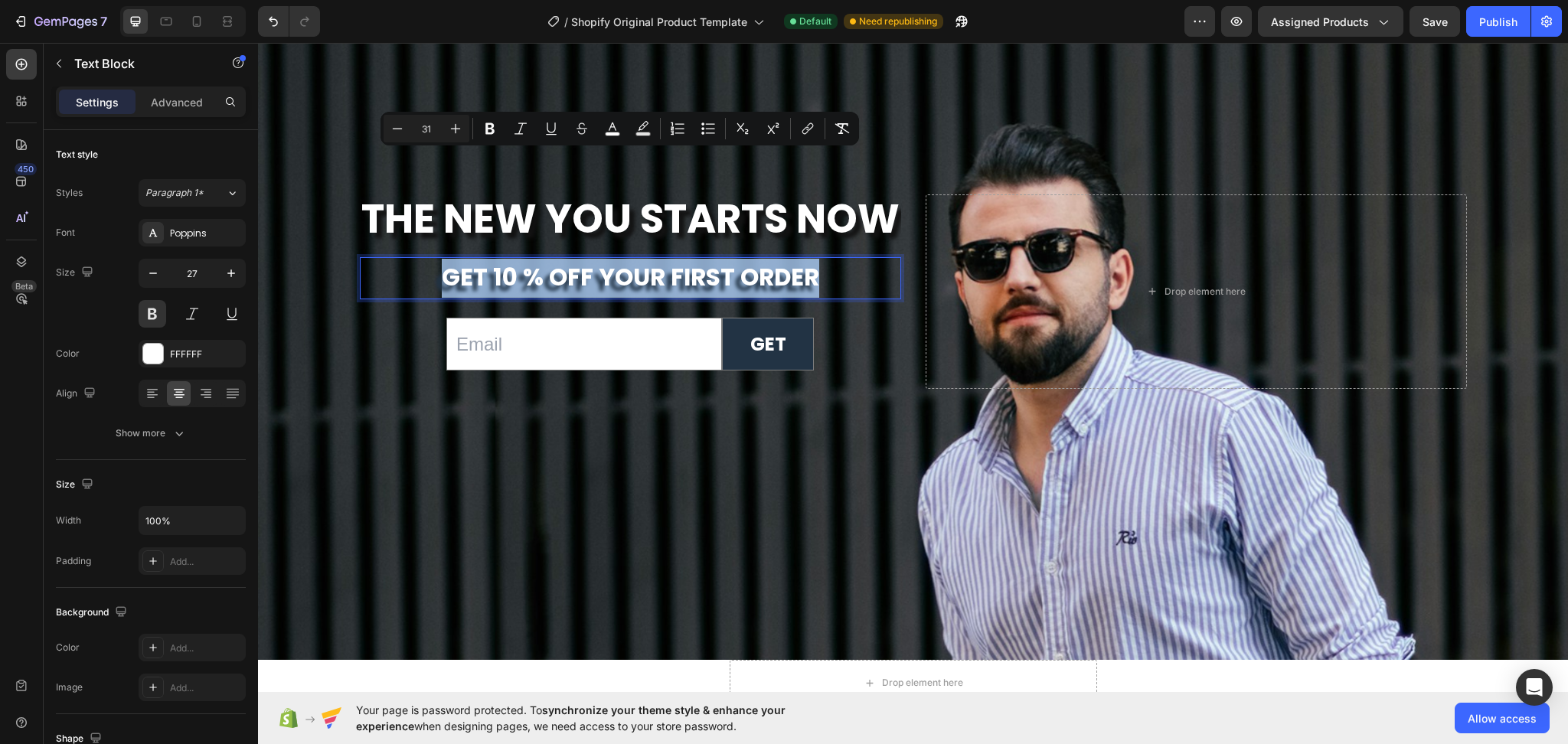
scroll to position [5990, 0]
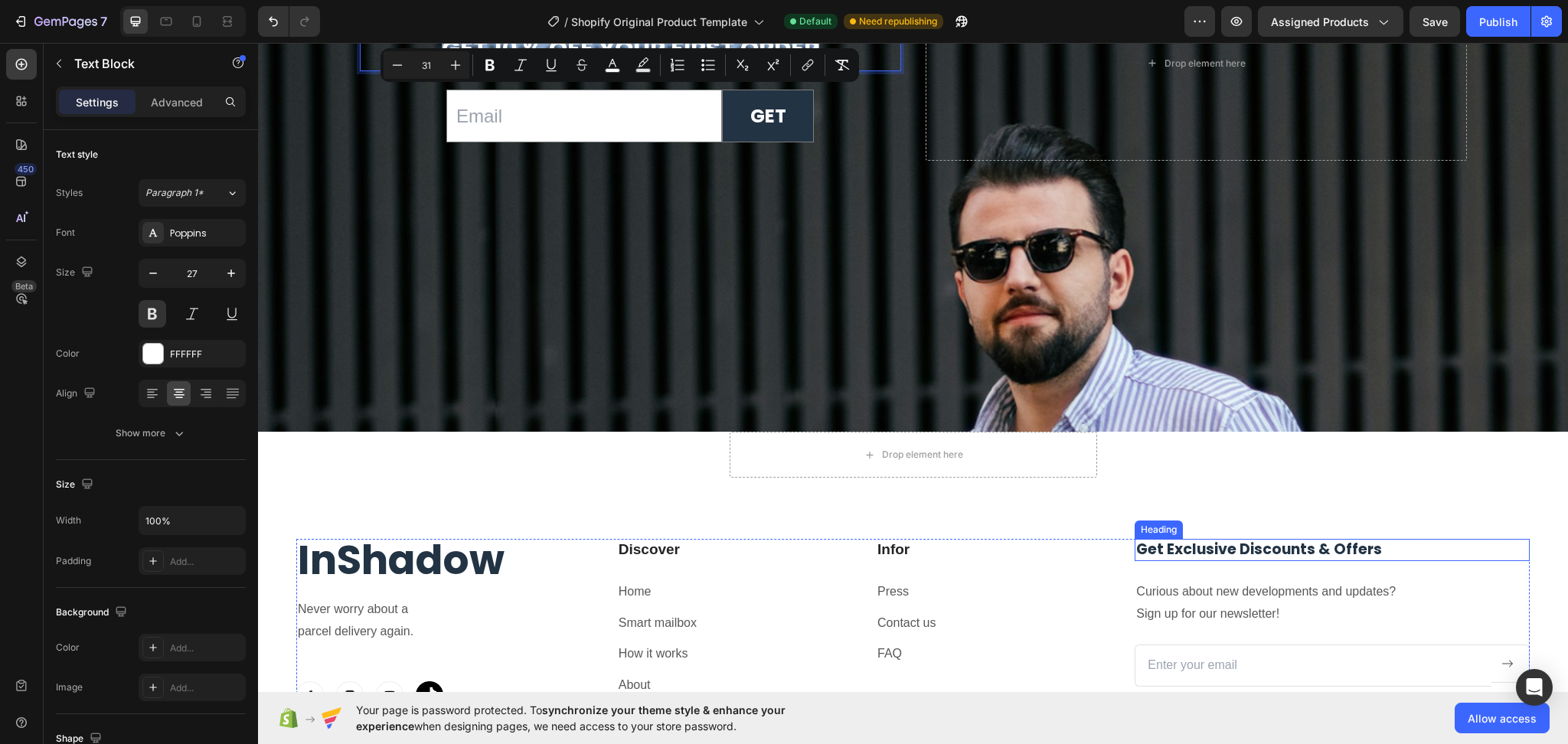
click at [1207, 542] on h2 "Get Exclusive Discounts & Offers" at bounding box center [1332, 550] width 395 height 22
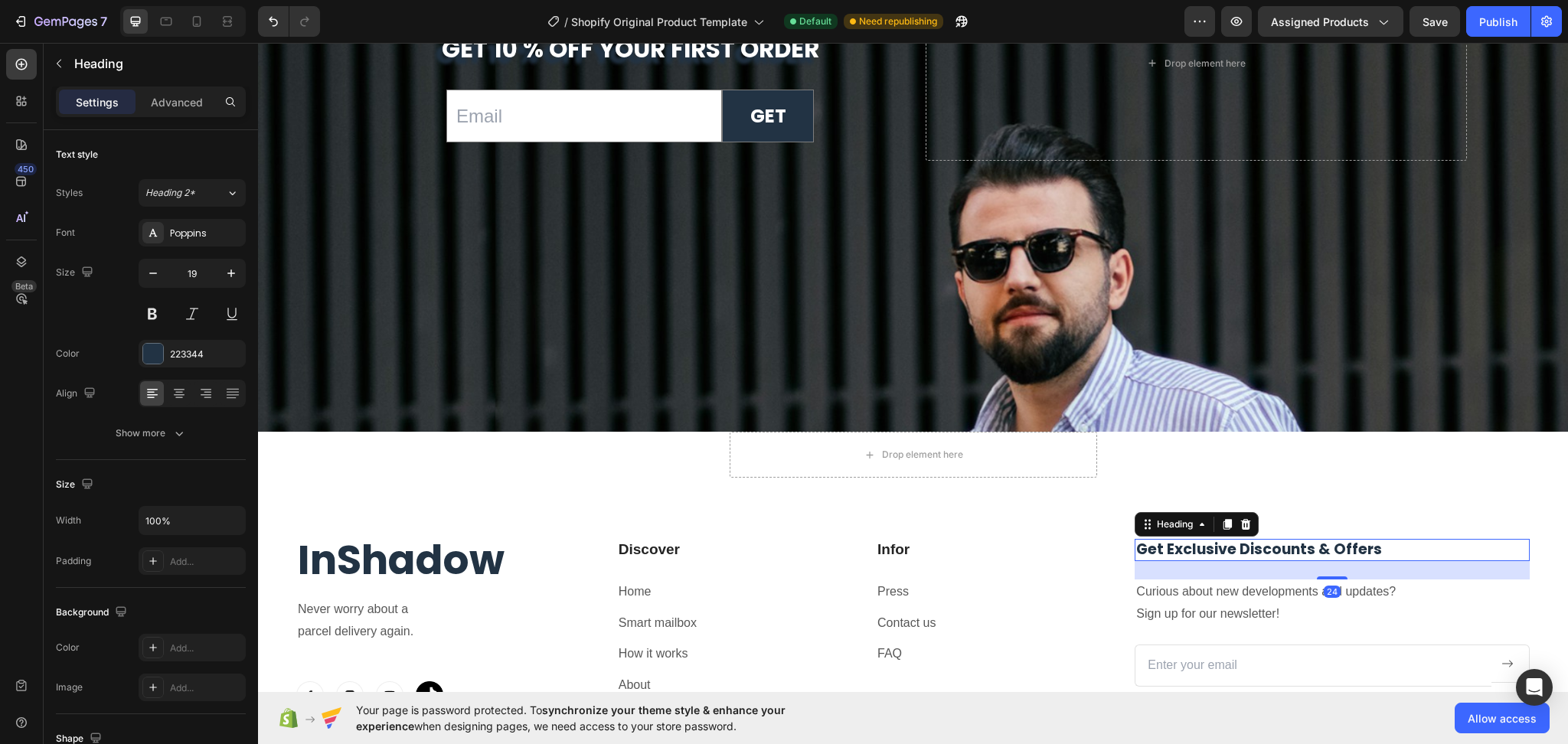
click at [1395, 543] on h2 "Get Exclusive Discounts & Offers" at bounding box center [1332, 550] width 395 height 22
click at [1395, 543] on p "Get Exclusive Discounts & Offers" at bounding box center [1332, 550] width 392 height 19
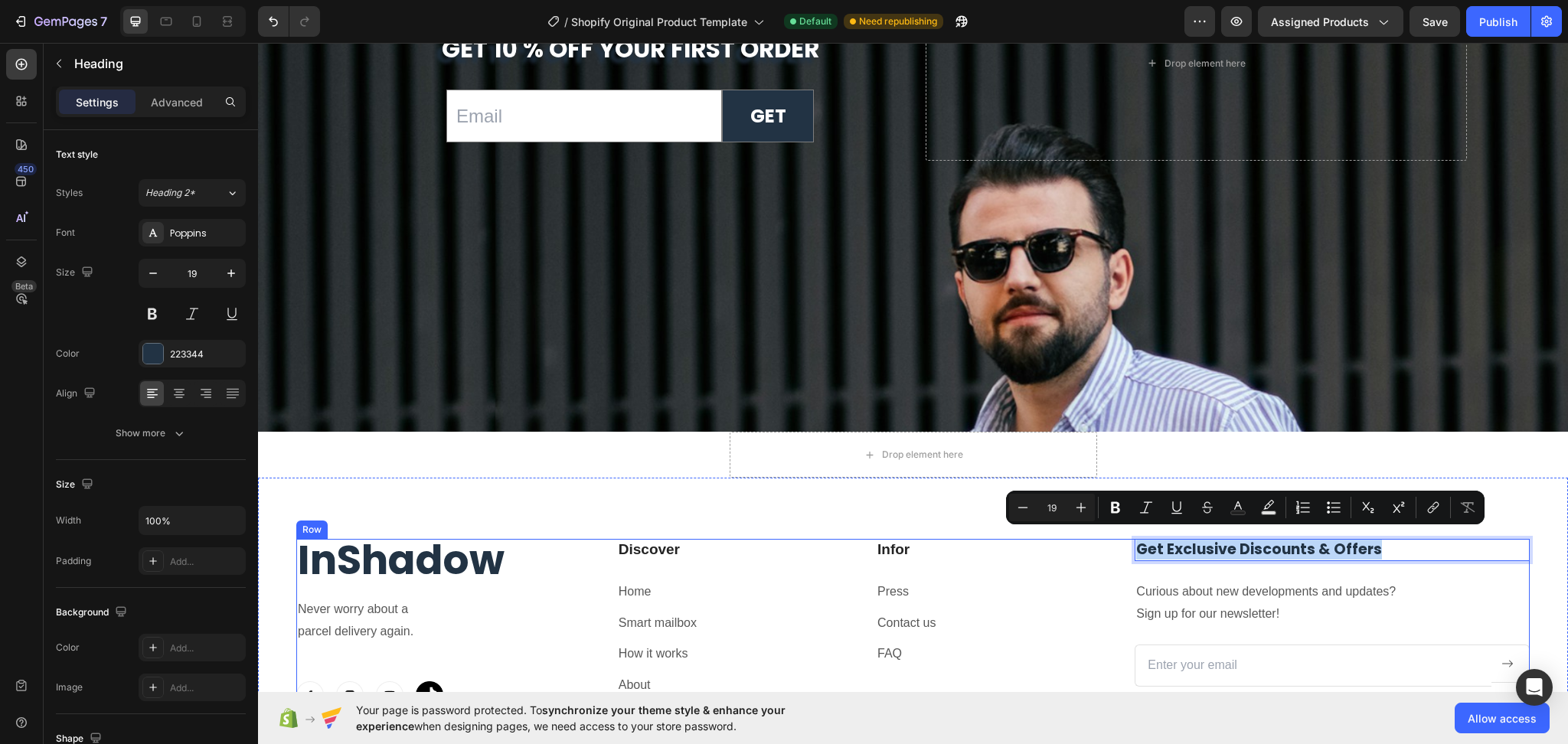
drag, startPoint x: 1404, startPoint y: 540, endPoint x: 1105, endPoint y: 542, distance: 299.0
click at [1105, 542] on div "InShadow Heading Never worry about a parcel delivery again. Text block Image Im…" at bounding box center [913, 633] width 1234 height 189
copy p "Get Exclusive Discounts & Offers"
click at [1368, 556] on div "Get Exclusive Discounts & Offers Heading 24 Curious about new developments and …" at bounding box center [1332, 633] width 395 height 189
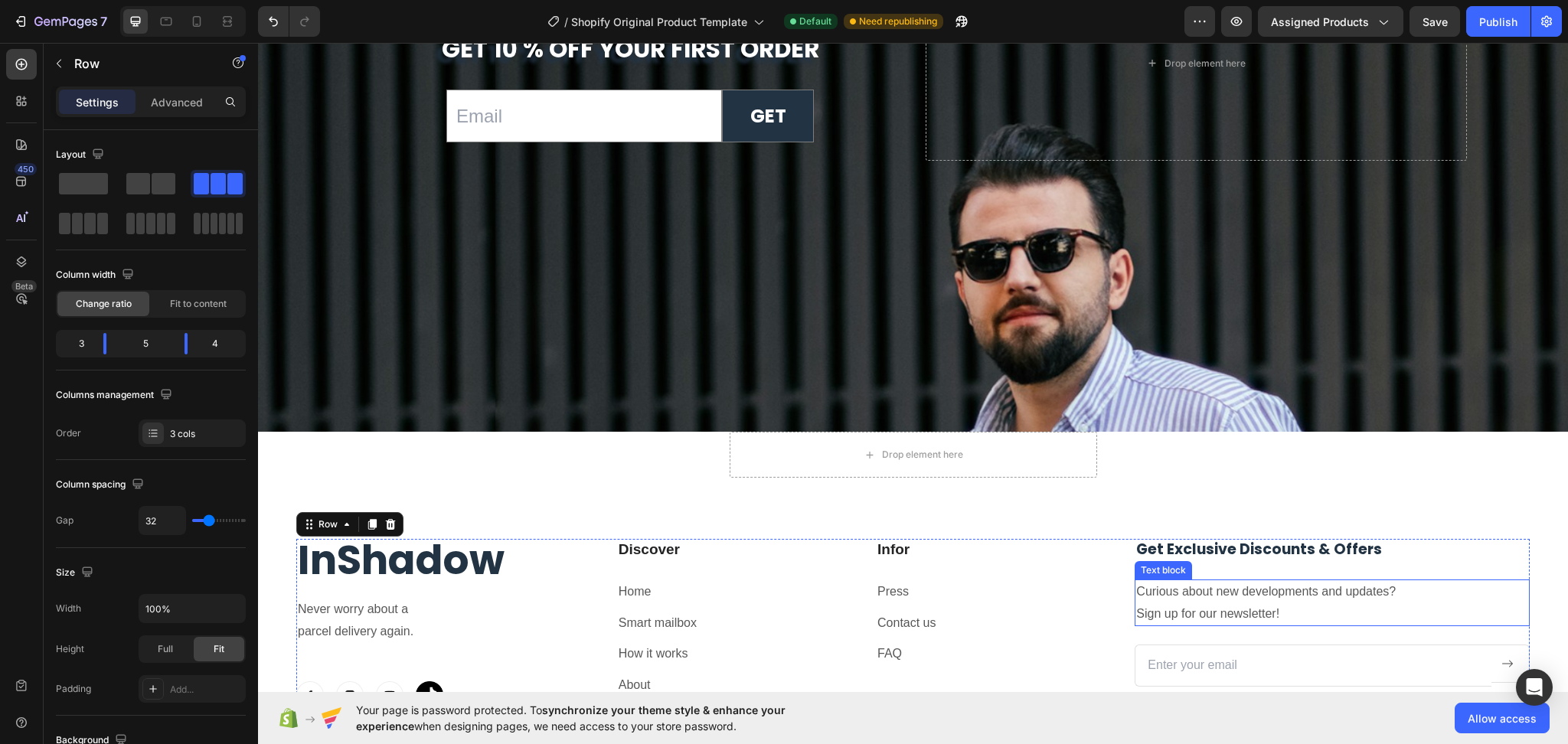
click at [1366, 604] on p "Curious about new developments and updates? Sign up for our newsletter!" at bounding box center [1332, 603] width 392 height 44
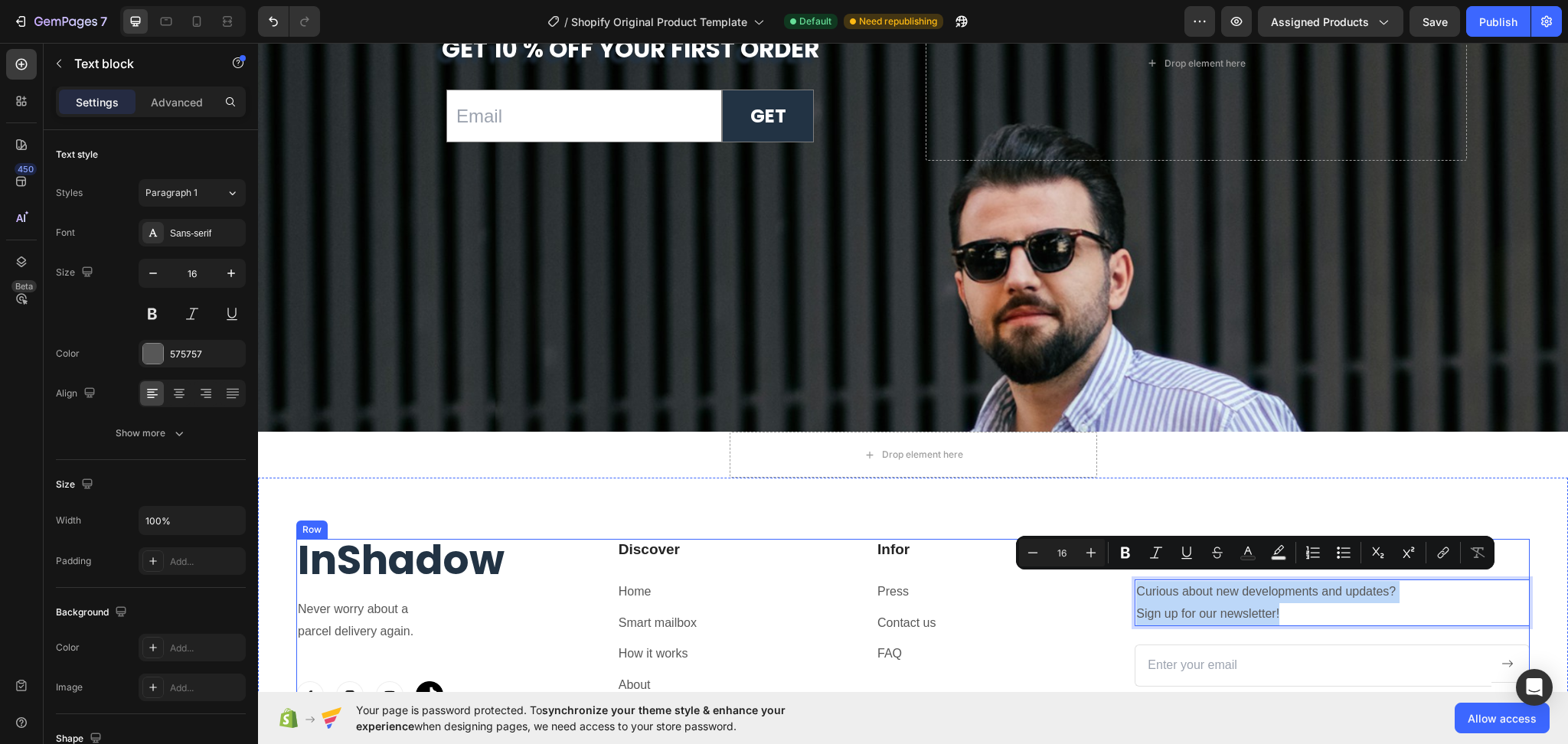
drag, startPoint x: 1307, startPoint y: 604, endPoint x: 1117, endPoint y: 579, distance: 191.6
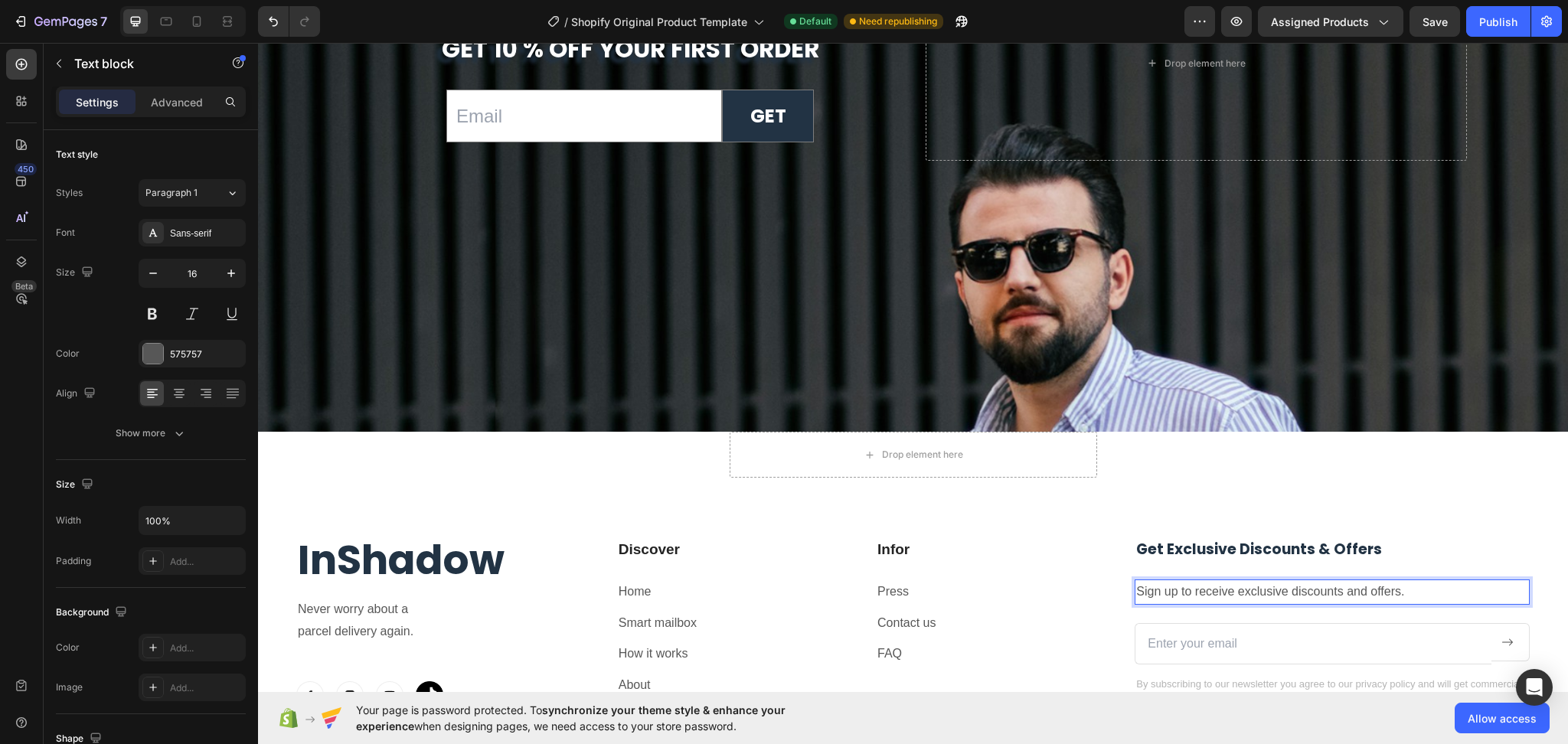
click at [1403, 582] on p "Sign up to receive exclusive discounts and offers." at bounding box center [1332, 592] width 392 height 22
click at [1405, 585] on p "Sign up to receive exclusive discounts and offers." at bounding box center [1332, 592] width 392 height 22
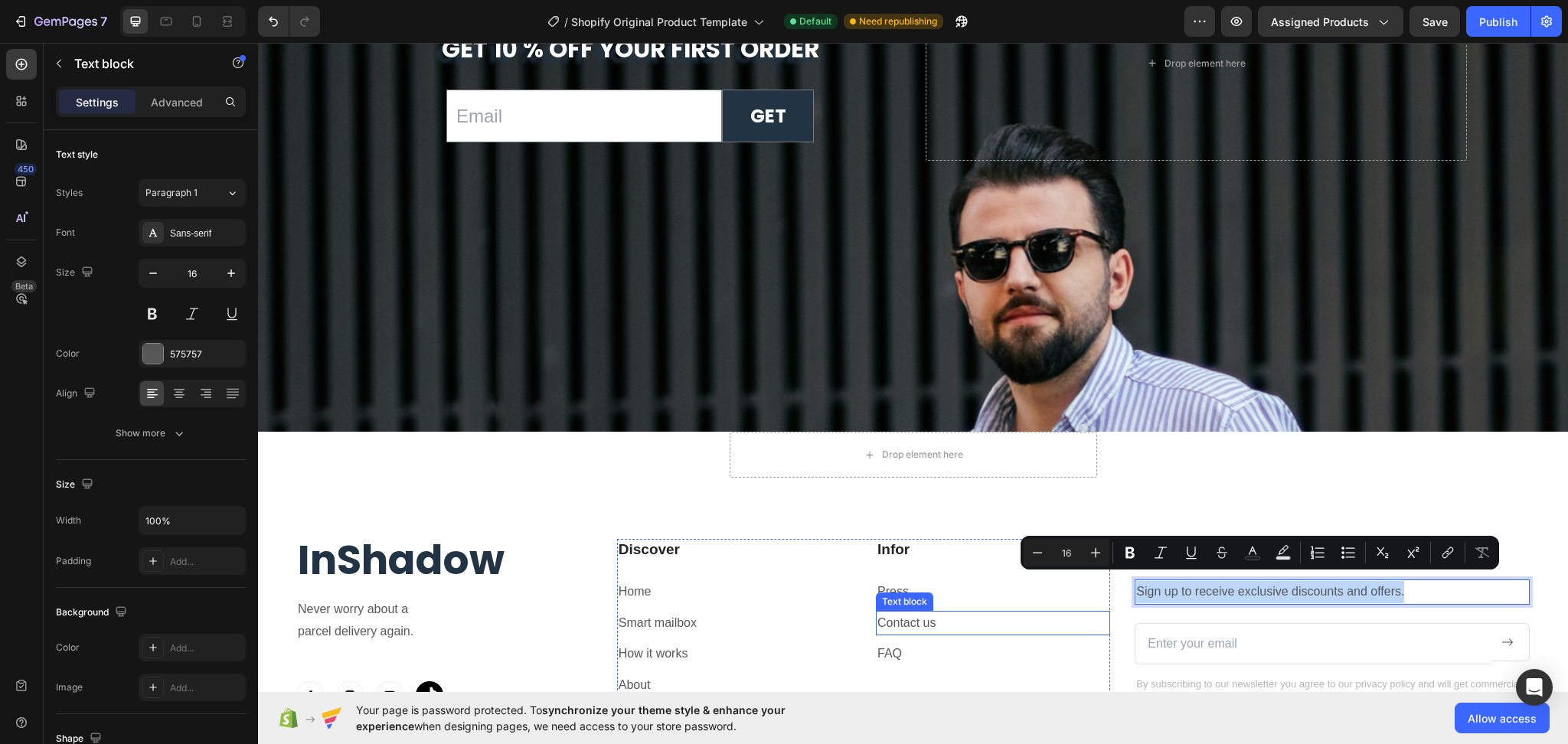
drag, startPoint x: 1407, startPoint y: 585, endPoint x: 1083, endPoint y: 611, distance: 325.0
click at [1083, 611] on div "InShadow Heading Never worry about a parcel delivery again. Text block Image Im…" at bounding box center [913, 624] width 1234 height 170
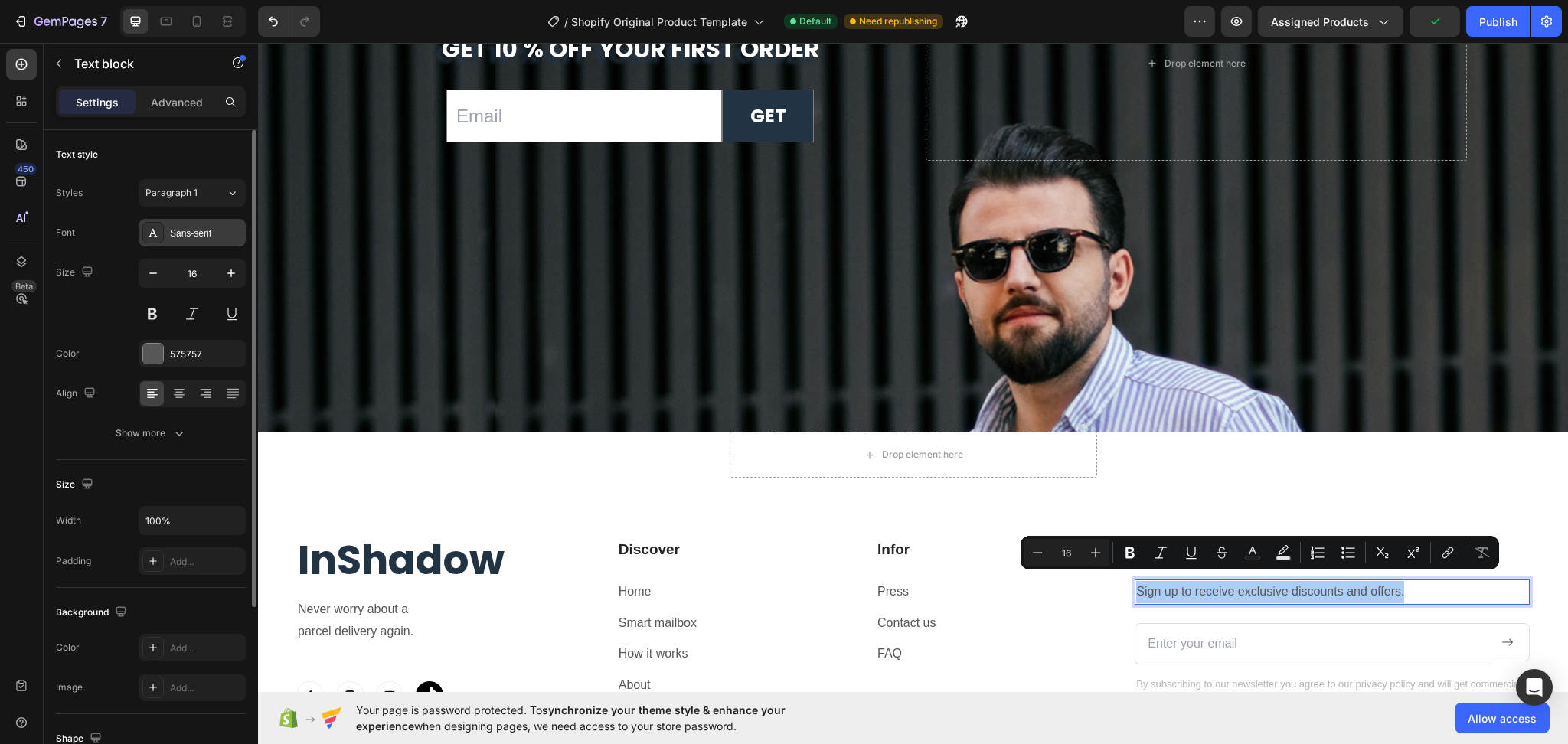
click at [200, 245] on div "Sans-serif" at bounding box center [193, 232] width 107 height 27
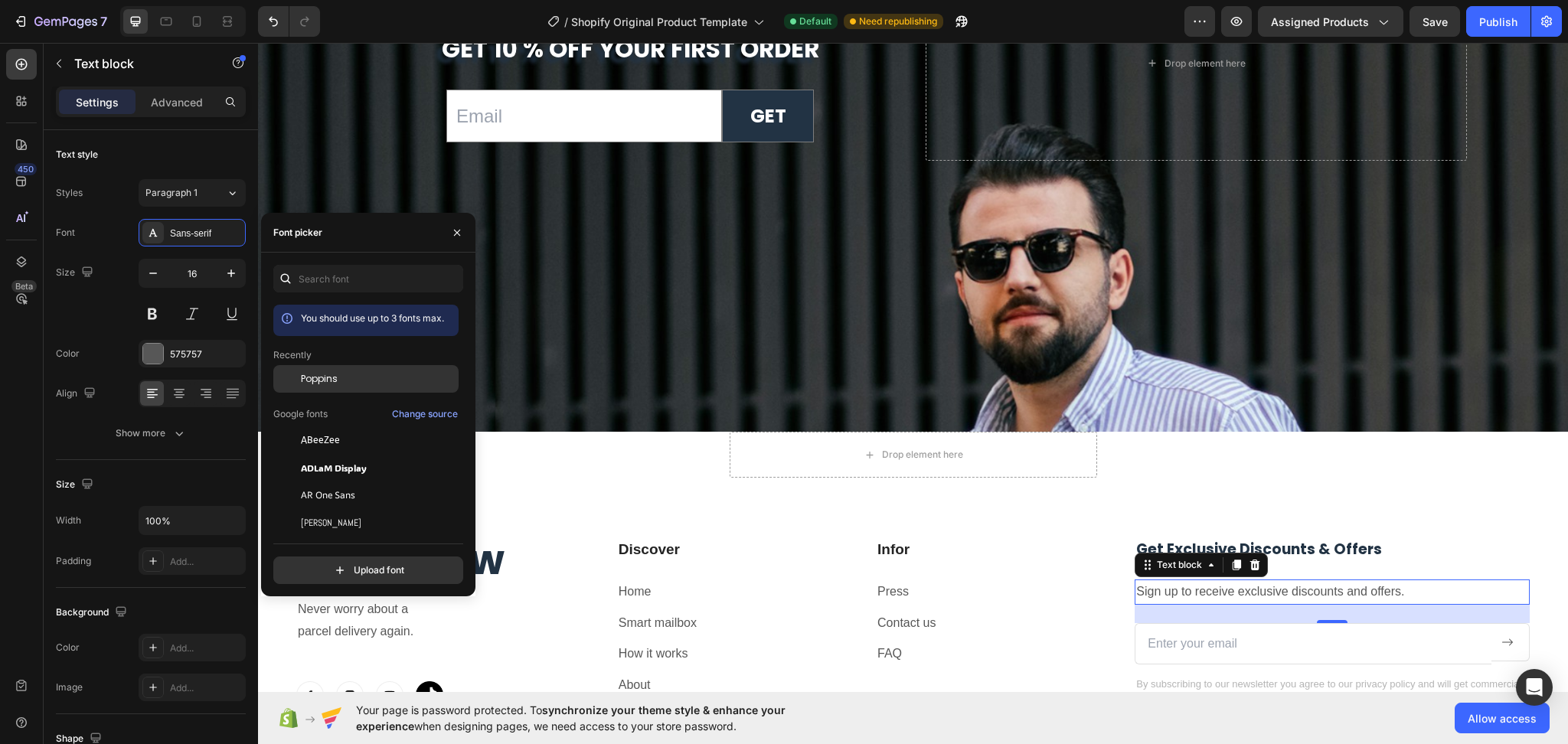
click at [322, 382] on span "Poppins" at bounding box center [319, 379] width 37 height 14
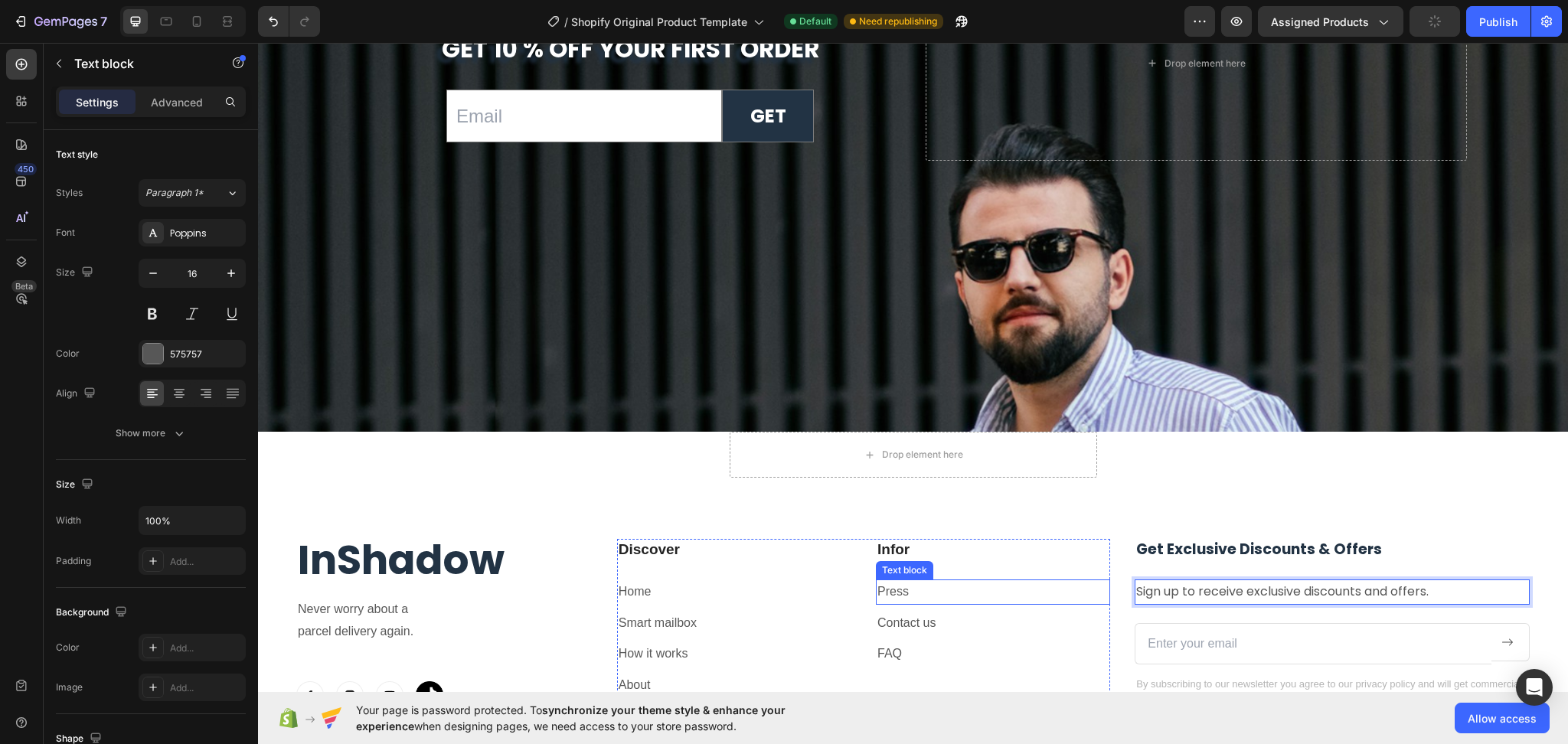
click at [1049, 558] on div "Infor Heading Press Text block Contact us Text block FAQ Text block" at bounding box center [993, 618] width 234 height 159
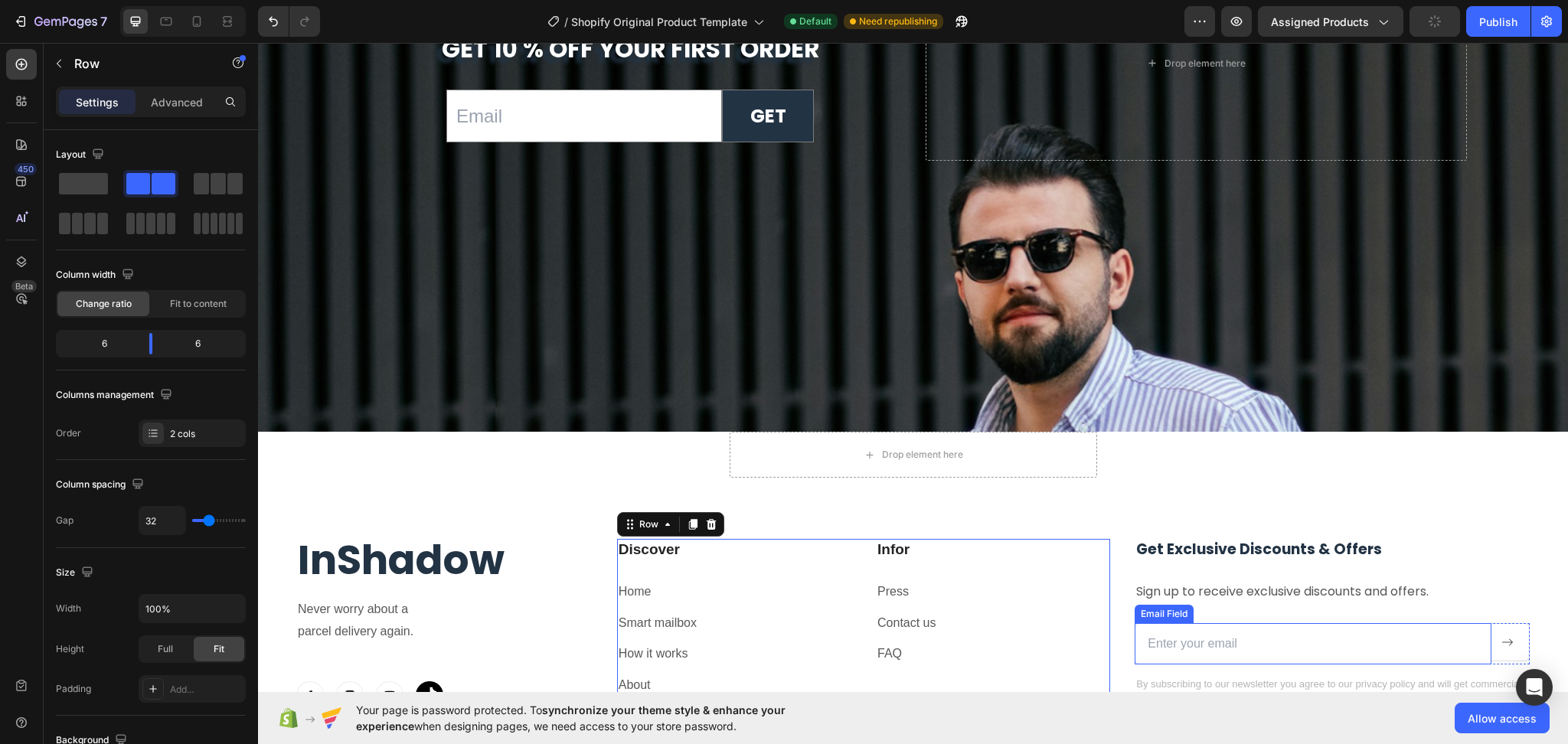
click at [1459, 637] on input "email" at bounding box center [1314, 644] width 357 height 42
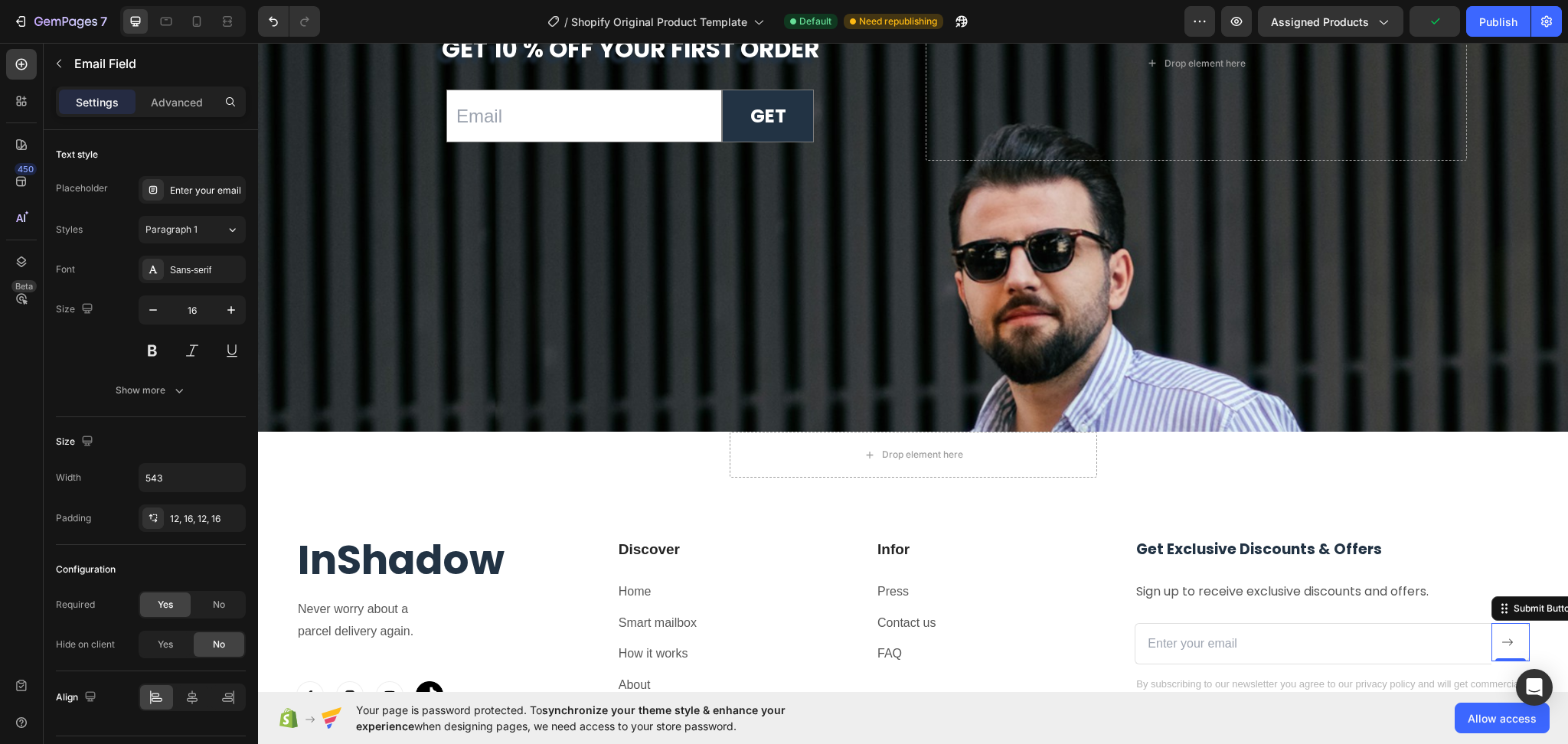
click at [1495, 652] on div "Submit Button 0" at bounding box center [1511, 642] width 39 height 39
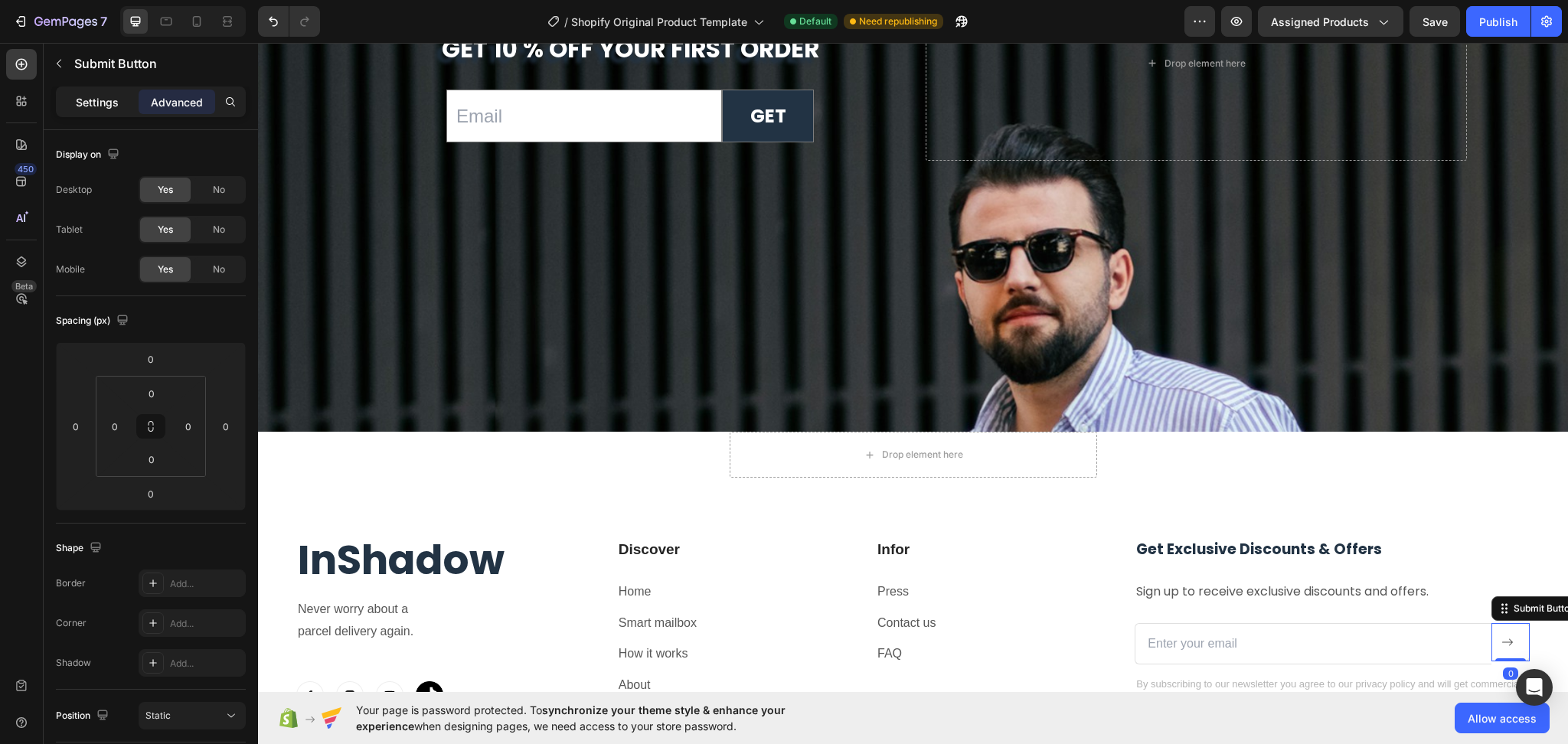
click at [103, 103] on p "Settings" at bounding box center [97, 102] width 43 height 16
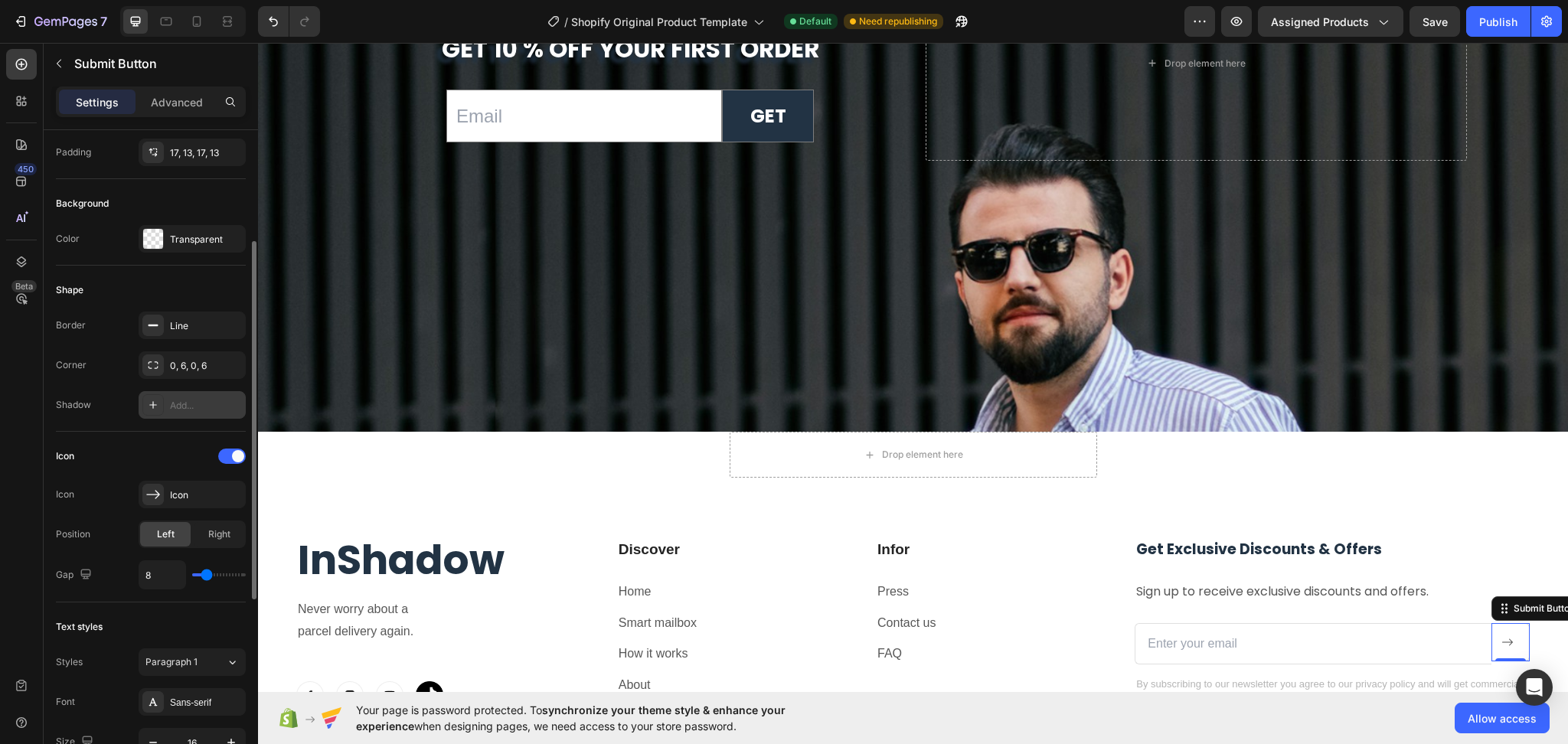
scroll to position [306, 0]
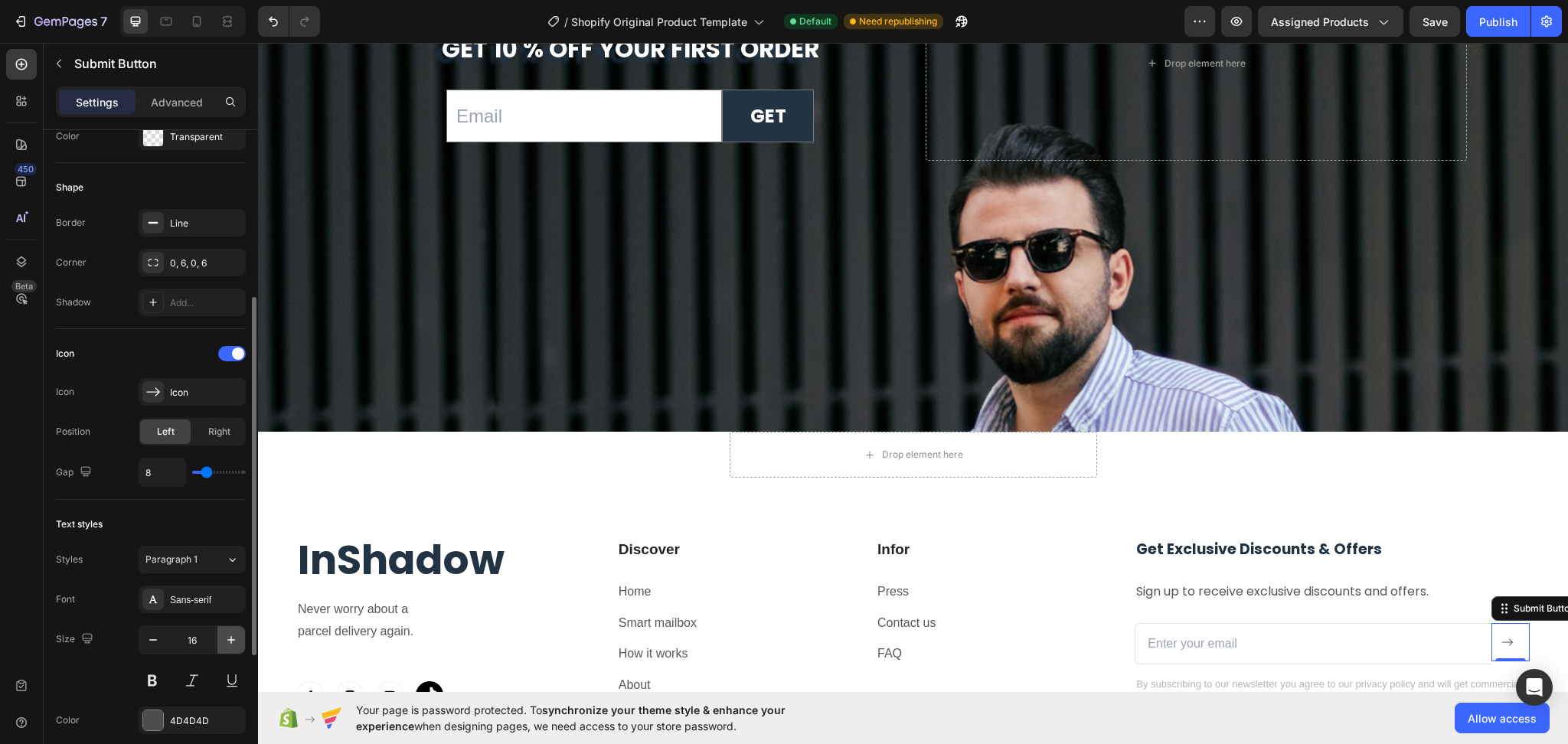
click at [230, 639] on icon "button" at bounding box center [231, 639] width 15 height 15
type input "17"
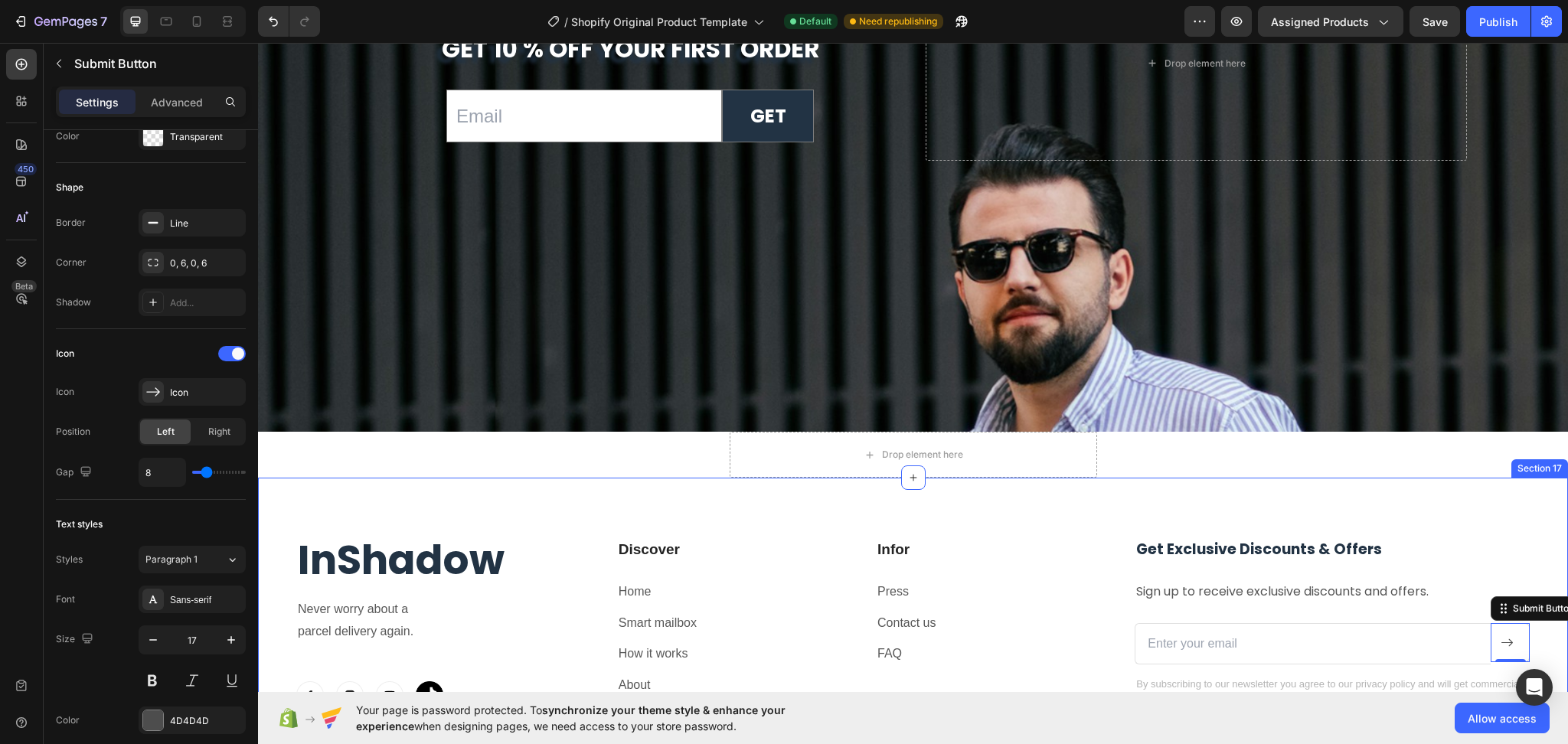
click at [1293, 490] on div "InShadow Heading Never worry about a parcel delivery again. Text block Image Im…" at bounding box center [912, 652] width 1310 height 348
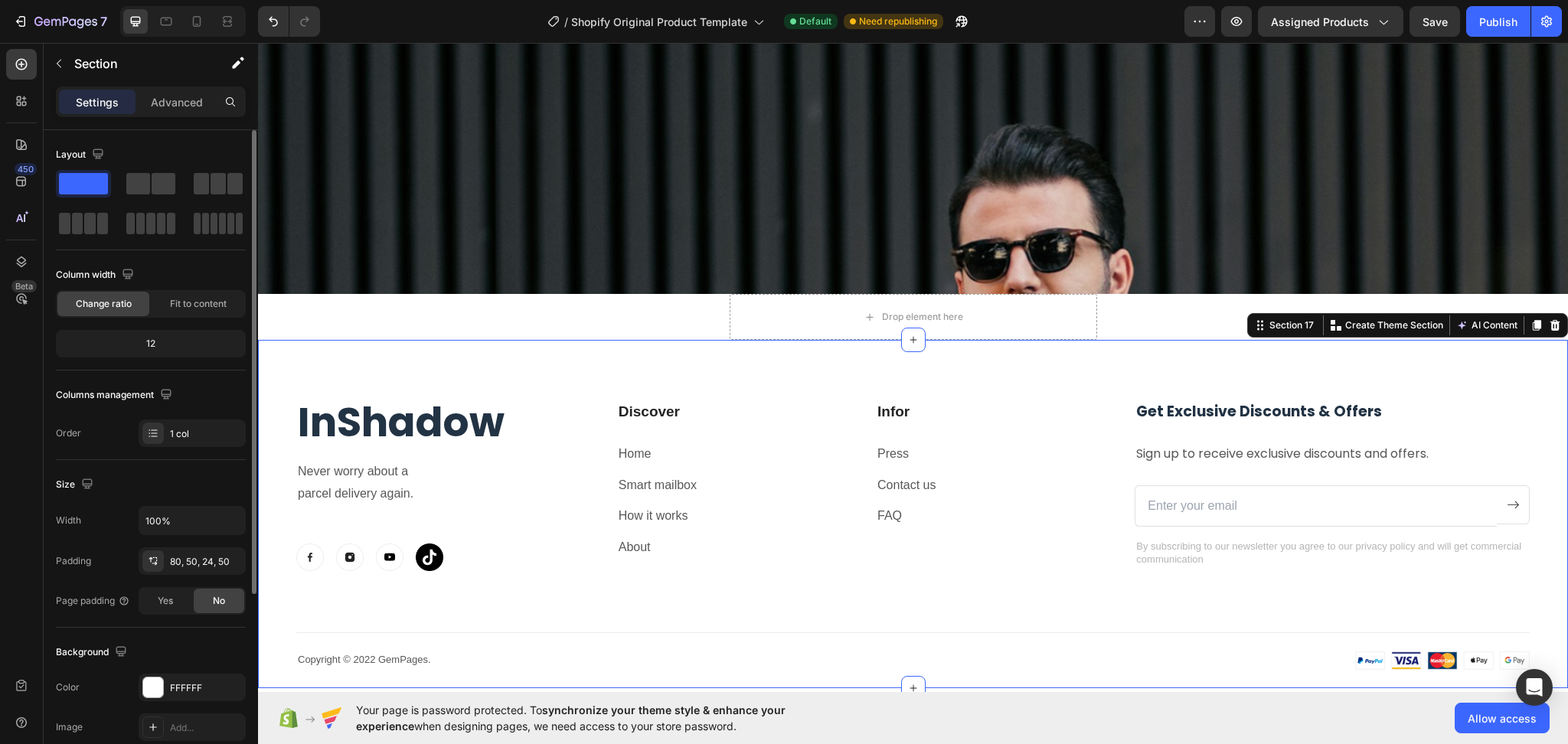
scroll to position [6194, 0]
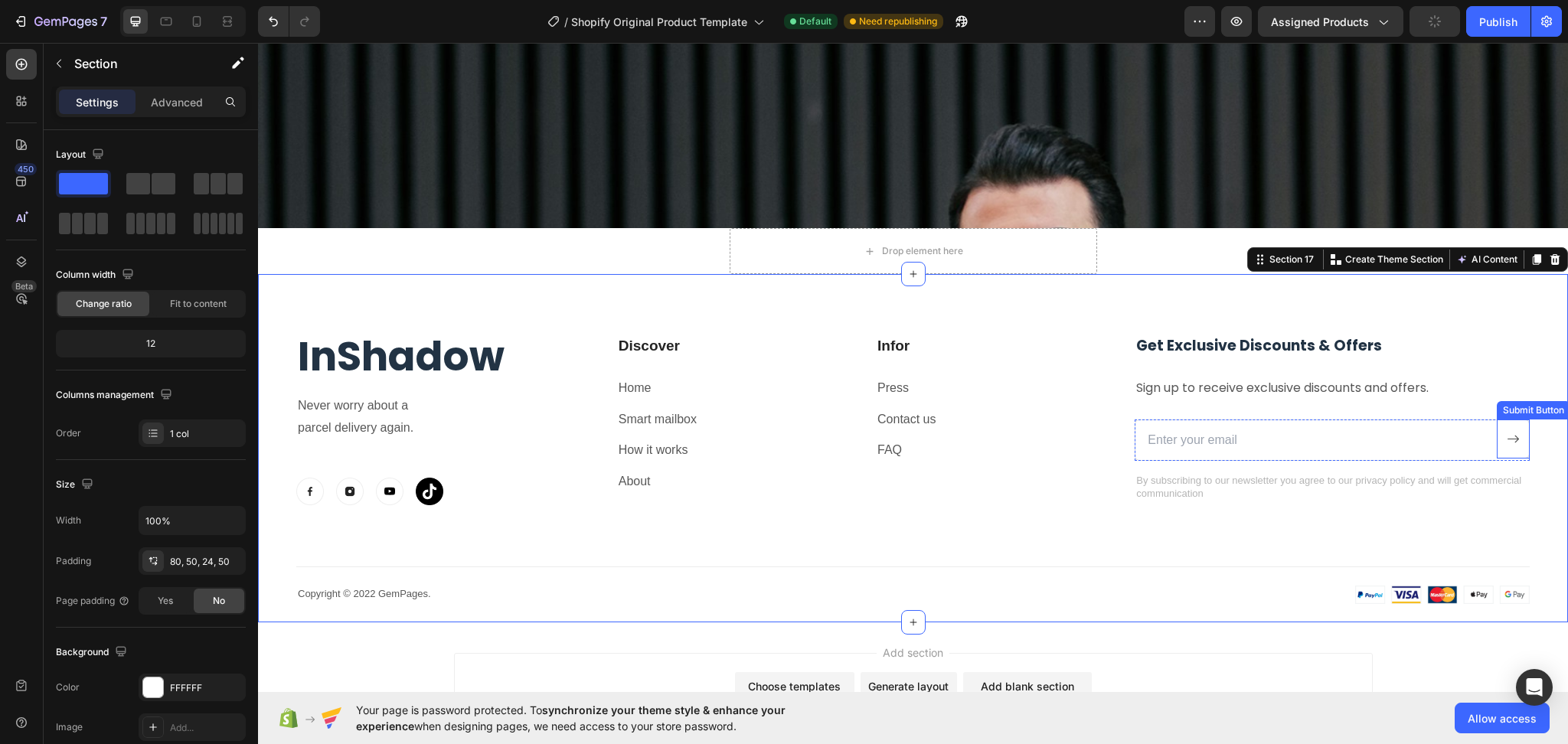
click at [1500, 440] on button at bounding box center [1513, 439] width 33 height 39
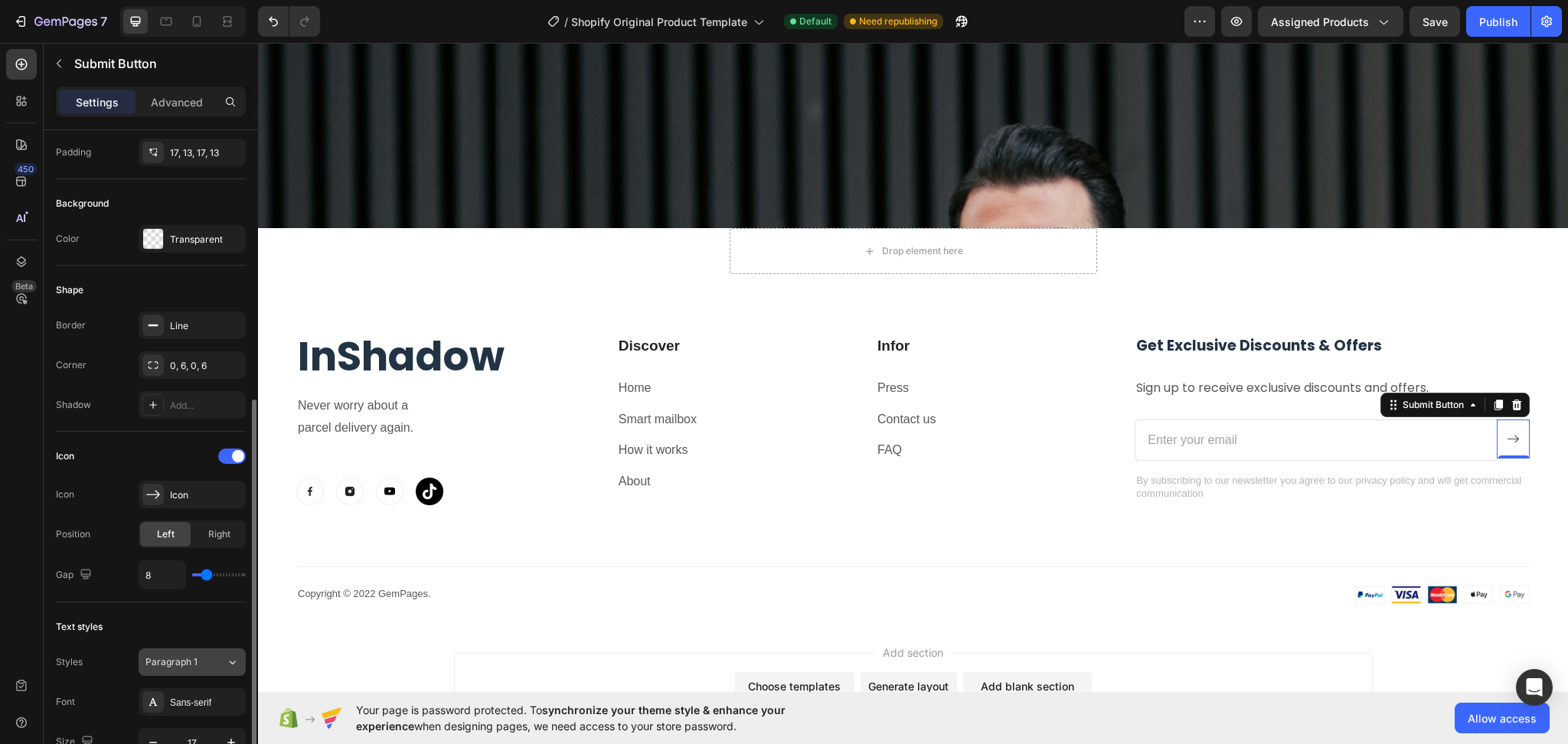
scroll to position [306, 0]
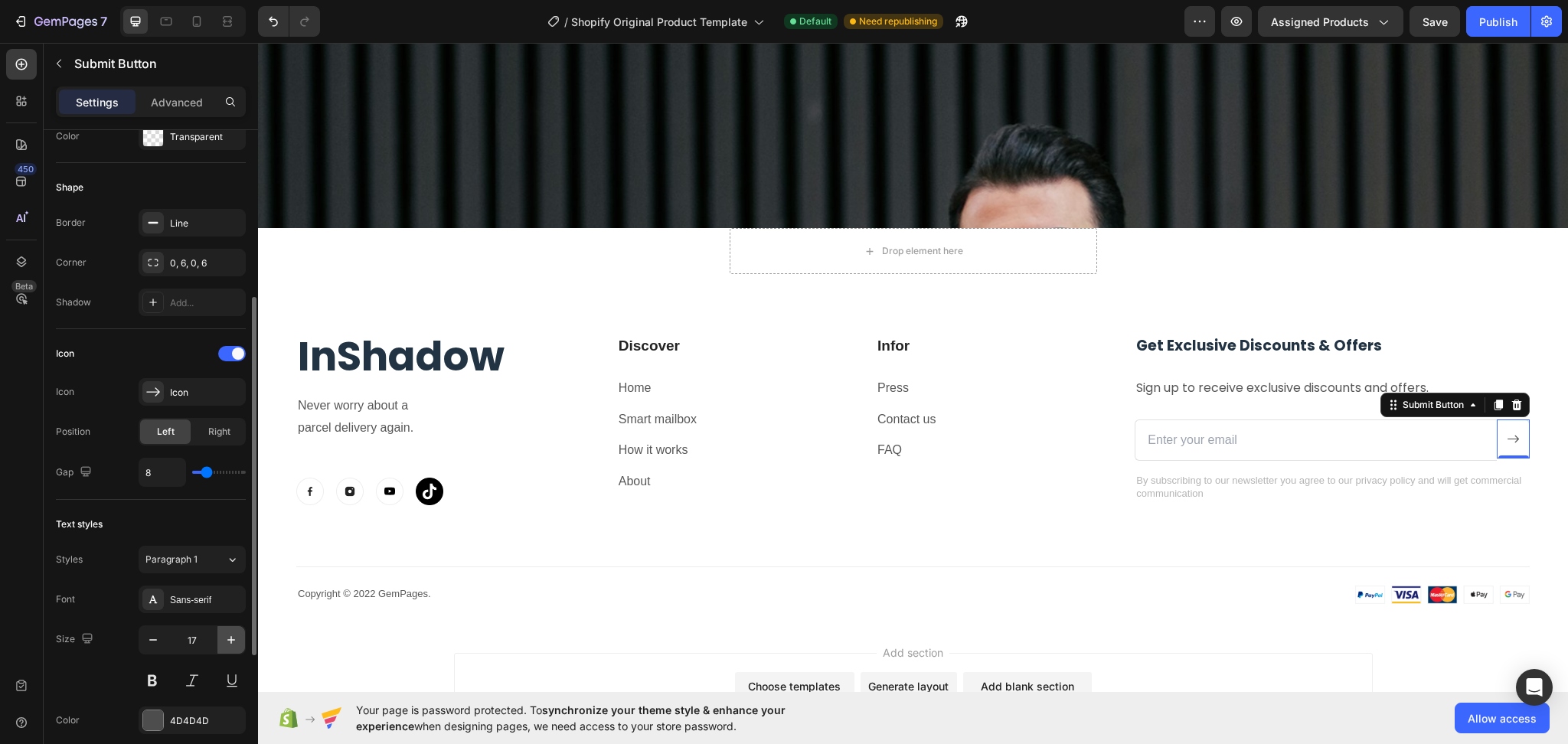
click at [226, 645] on icon "button" at bounding box center [231, 639] width 15 height 15
type input "20"
click at [1455, 337] on p "Get Exclusive Discounts & Offers" at bounding box center [1332, 346] width 392 height 19
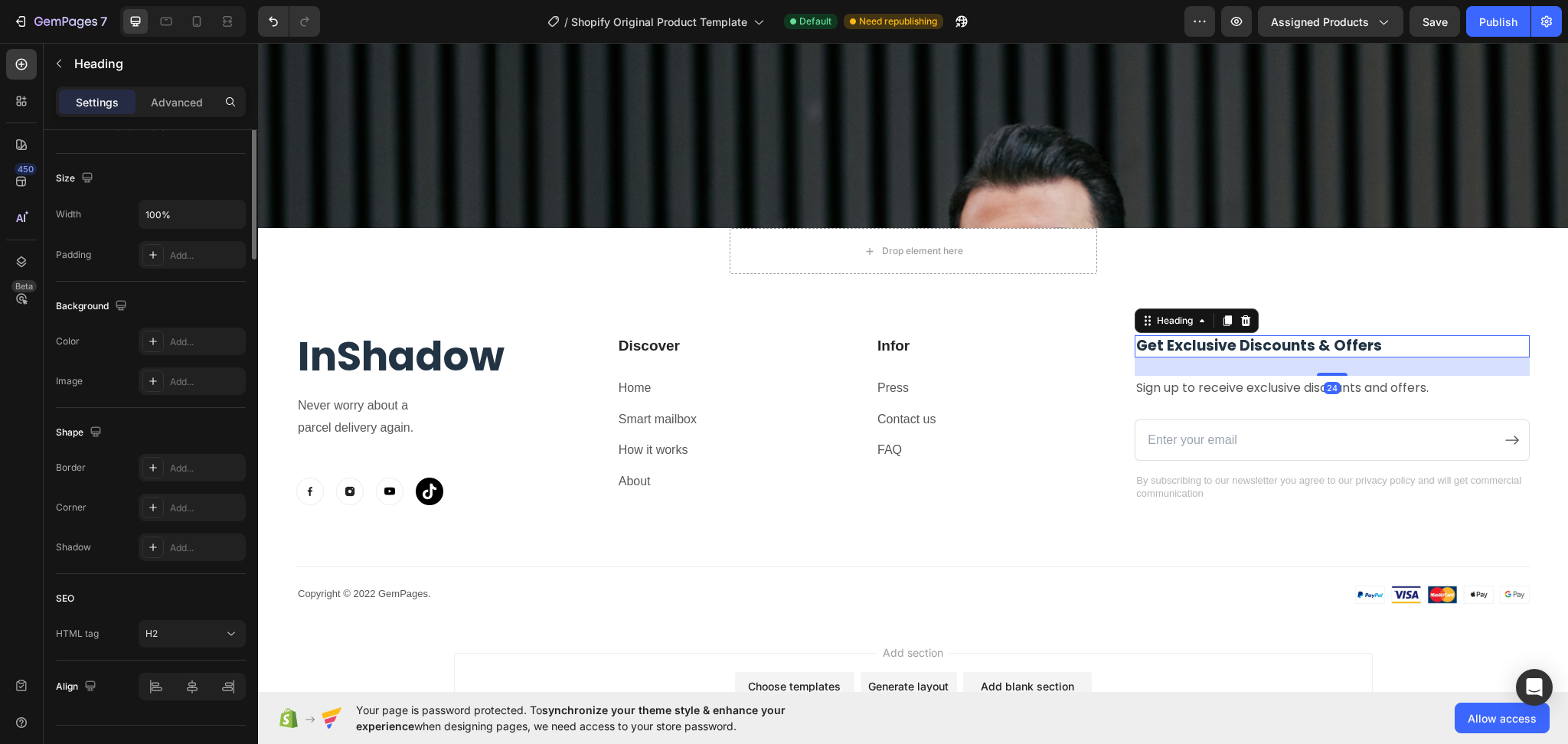
scroll to position [0, 0]
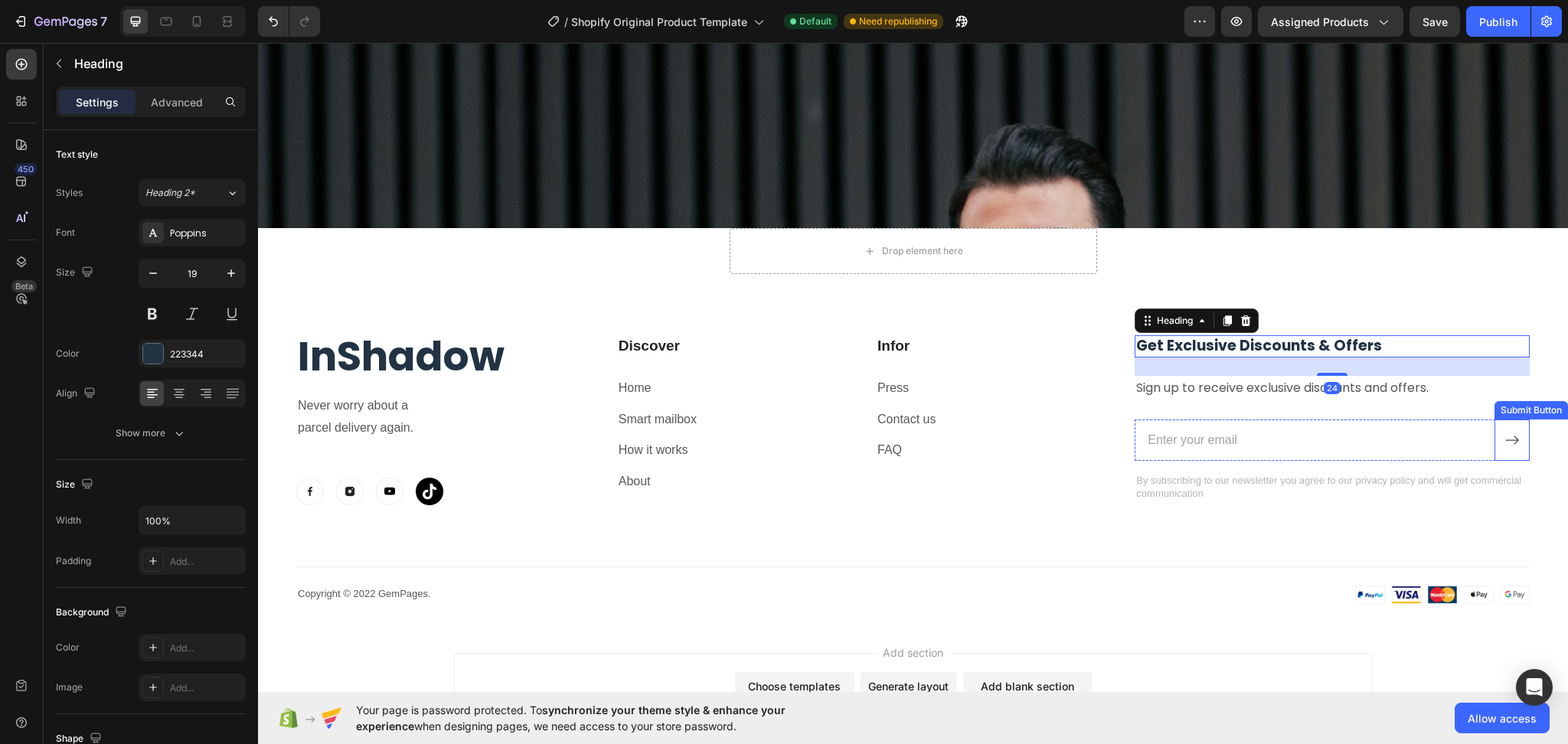
click at [1509, 441] on button at bounding box center [1513, 440] width 35 height 41
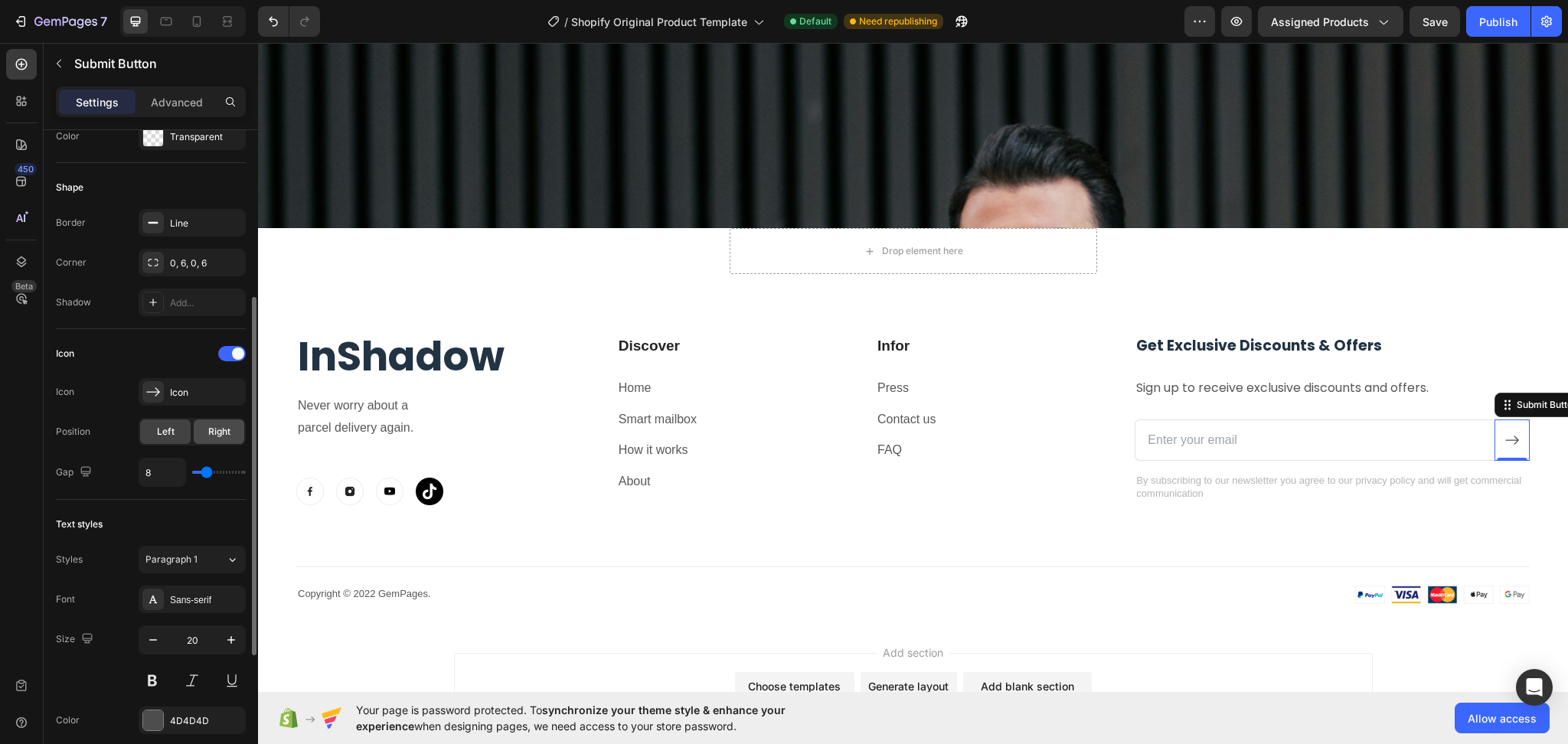
scroll to position [510, 0]
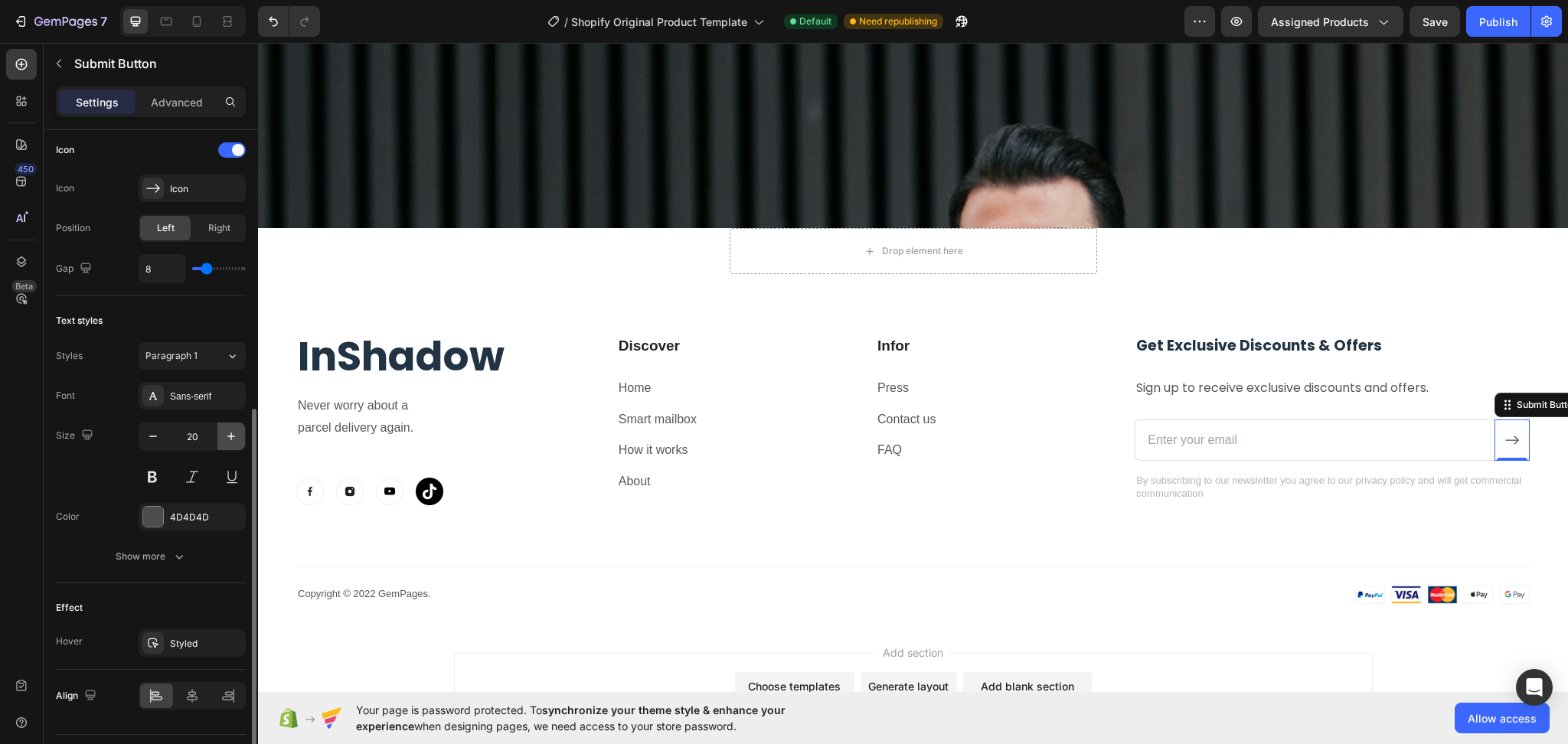
click at [231, 436] on icon "button" at bounding box center [231, 436] width 8 height 8
type input "21"
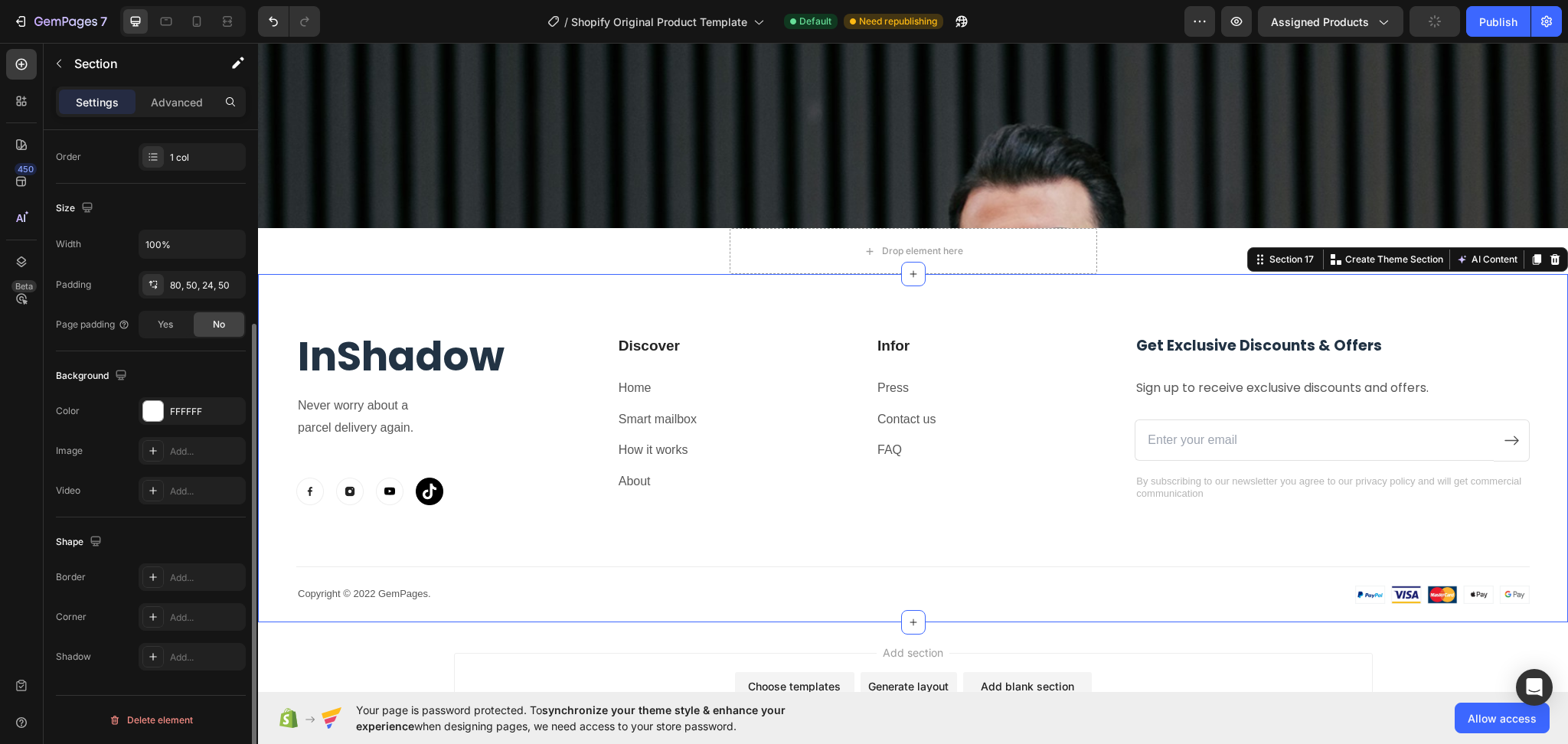
click at [1213, 279] on div "InShadow Heading Never worry about a parcel delivery again. Text block Image Im…" at bounding box center [912, 449] width 1310 height 348
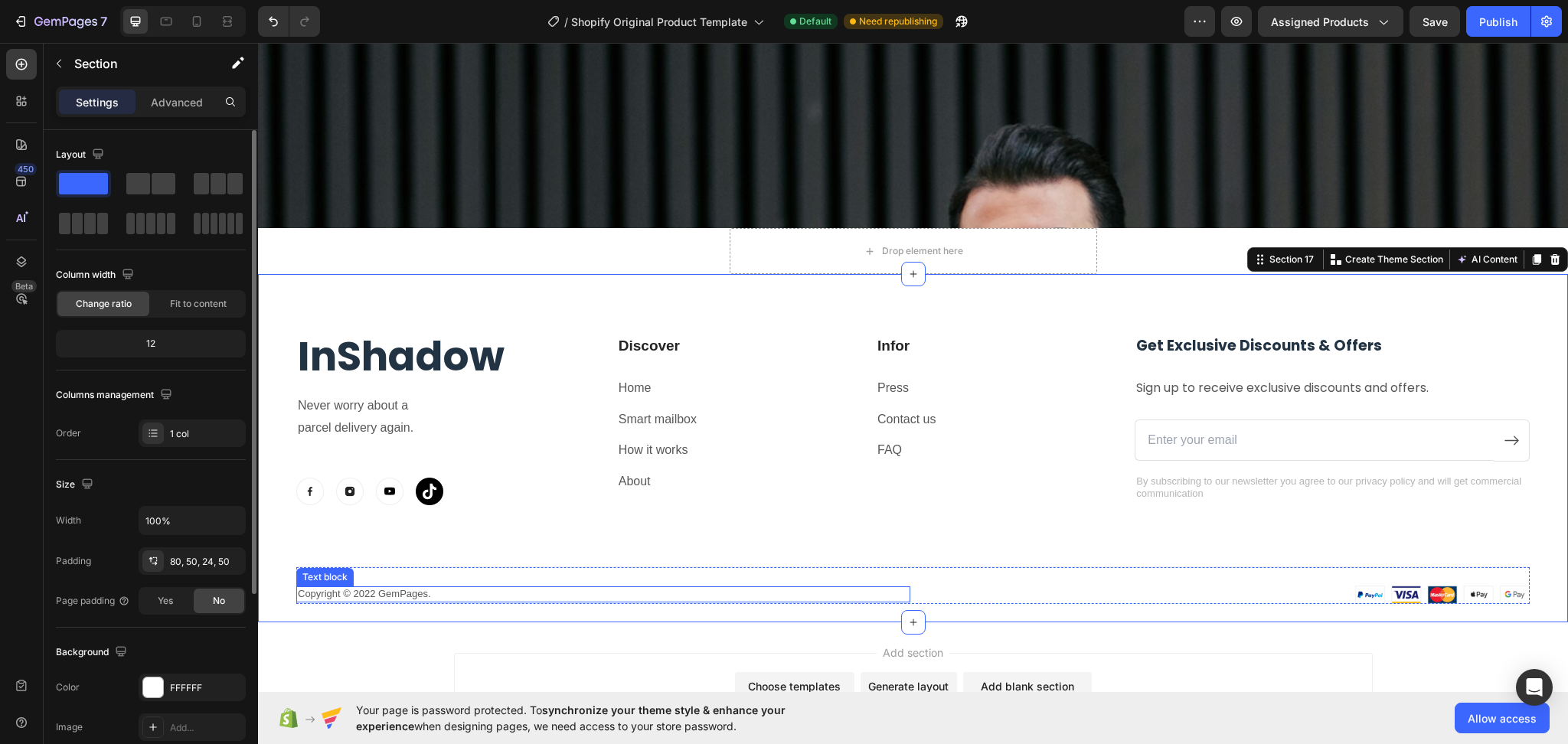
click at [385, 588] on p "Copyright © 2022 GemPages." at bounding box center [604, 594] width 611 height 13
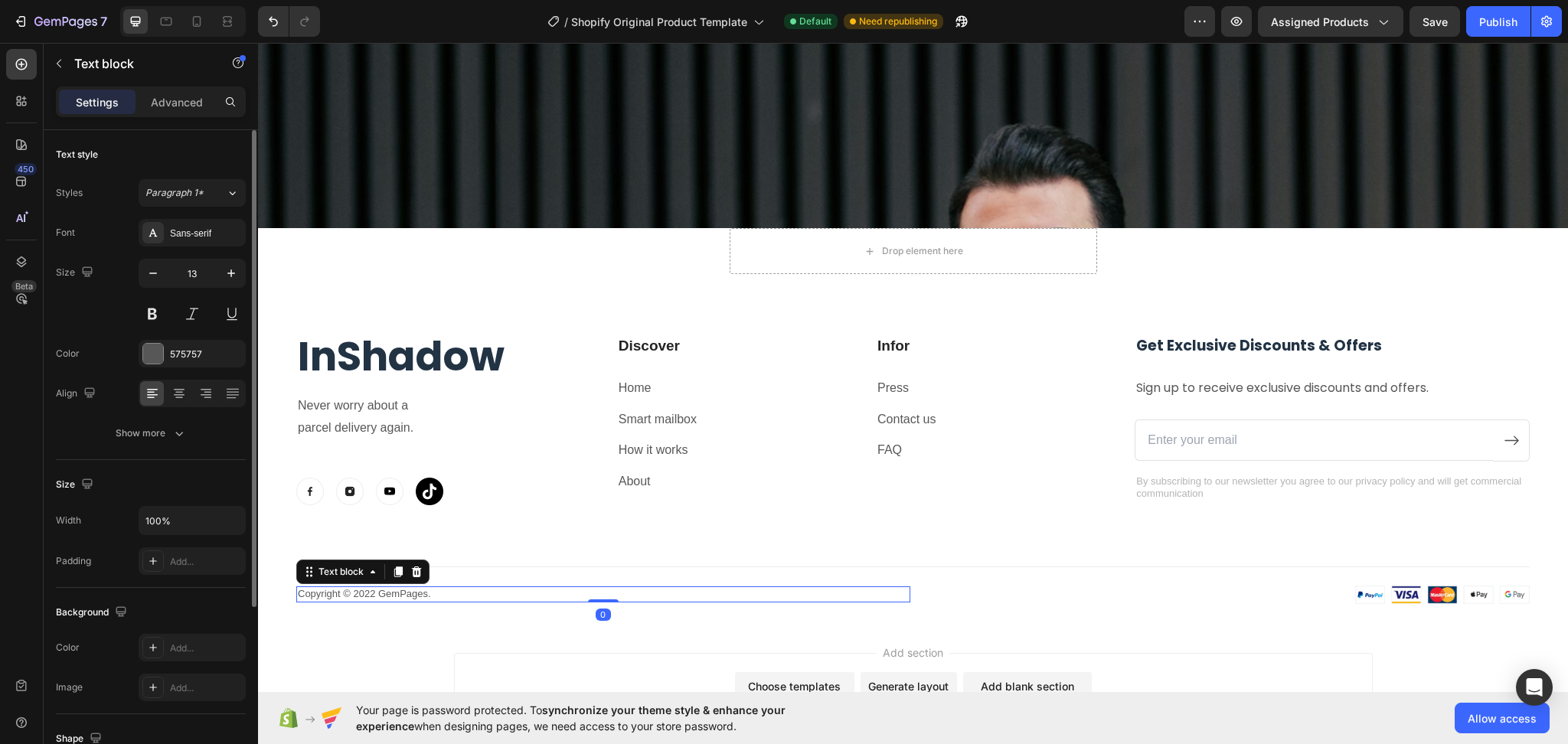
click at [385, 588] on p "Copyright © 2022 GemPages." at bounding box center [604, 594] width 611 height 13
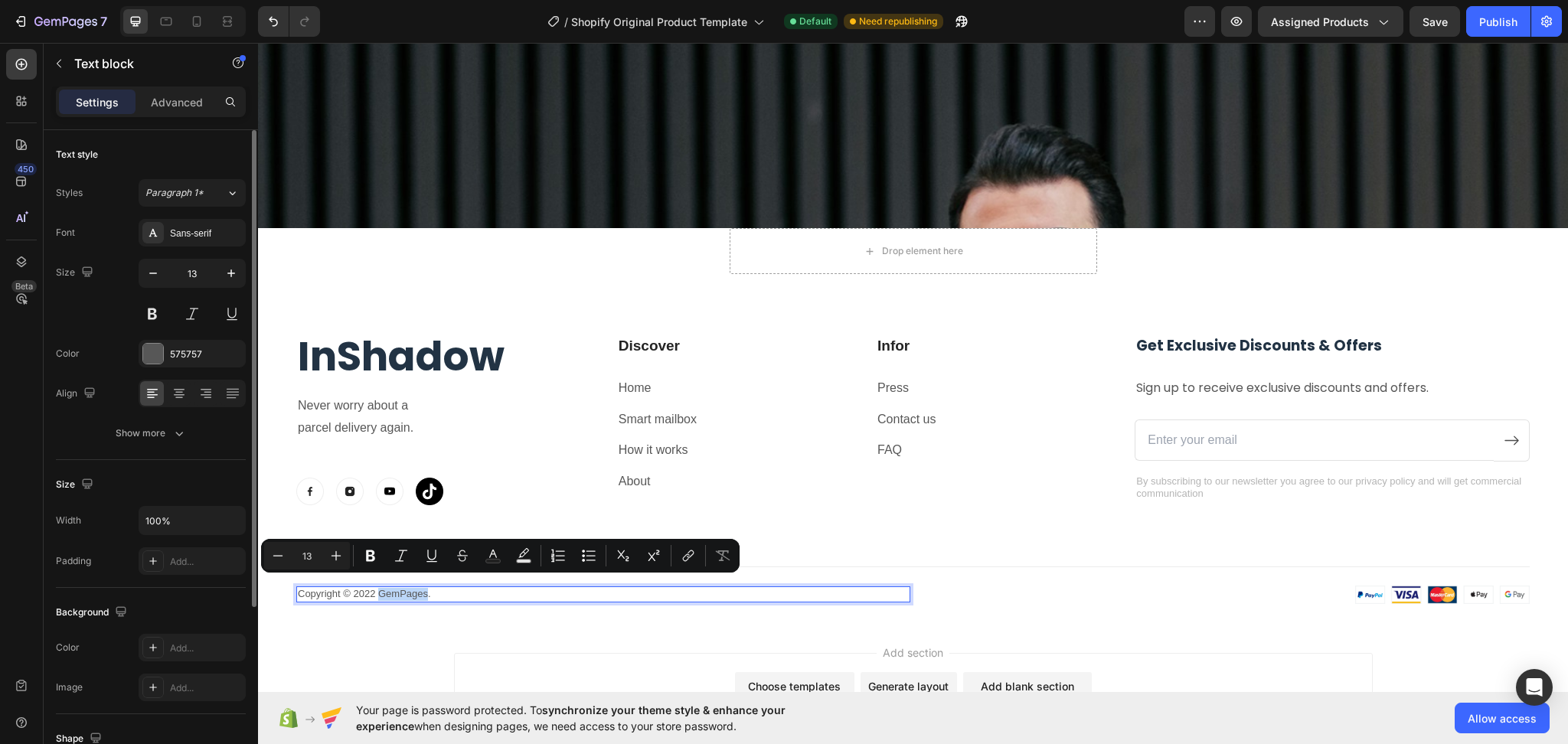
click at [378, 587] on p "Copyright © 2022 GemPages." at bounding box center [604, 594] width 611 height 13
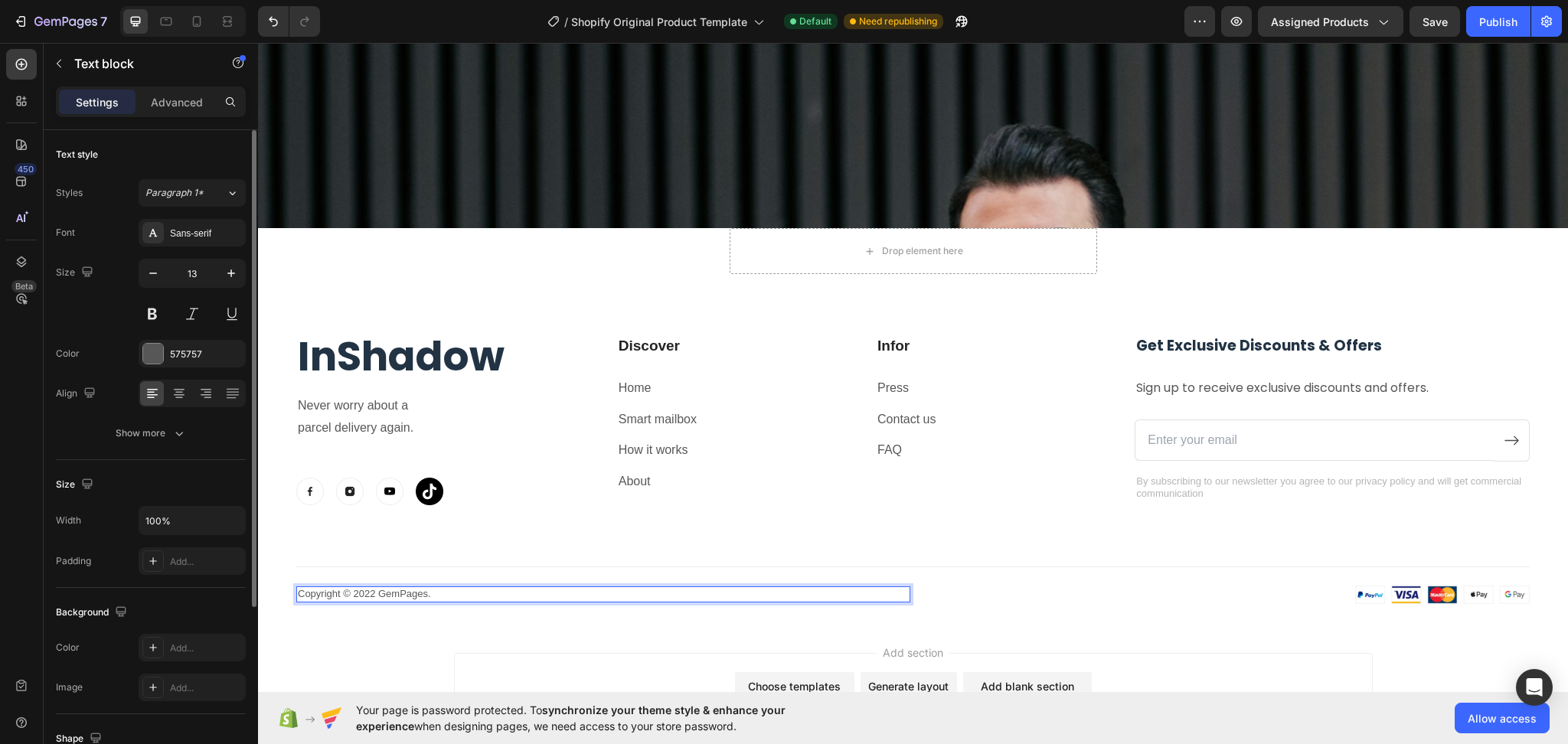
click at [487, 587] on p "Copyright © 2022 GemPages." at bounding box center [604, 594] width 611 height 13
click at [791, 520] on div "InShadow Heading Never worry about a parcel delivery again. Text block Image Im…" at bounding box center [913, 469] width 1234 height 268
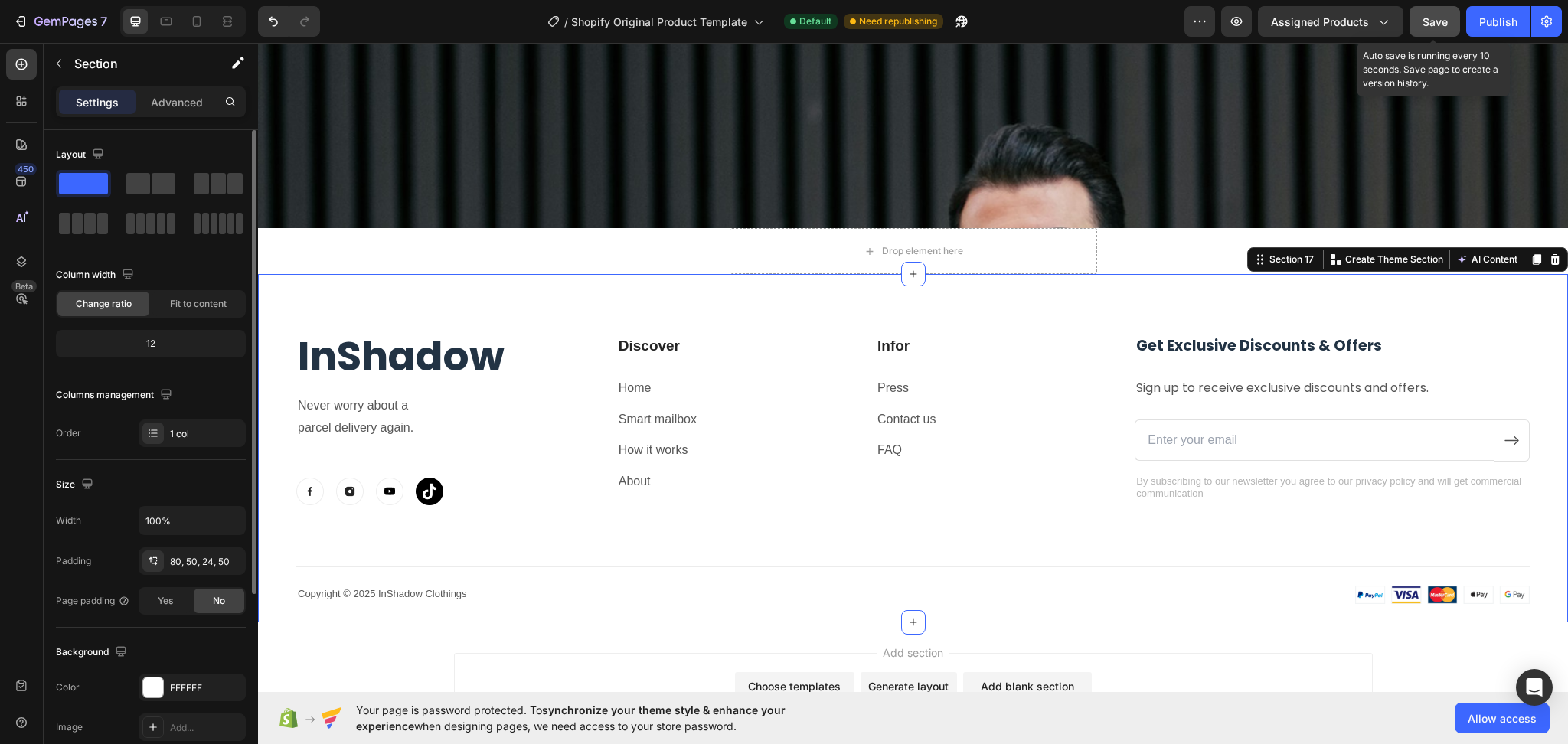
click at [1438, 21] on span "Save" at bounding box center [1435, 21] width 26 height 13
click at [192, 32] on div at bounding box center [197, 21] width 25 height 25
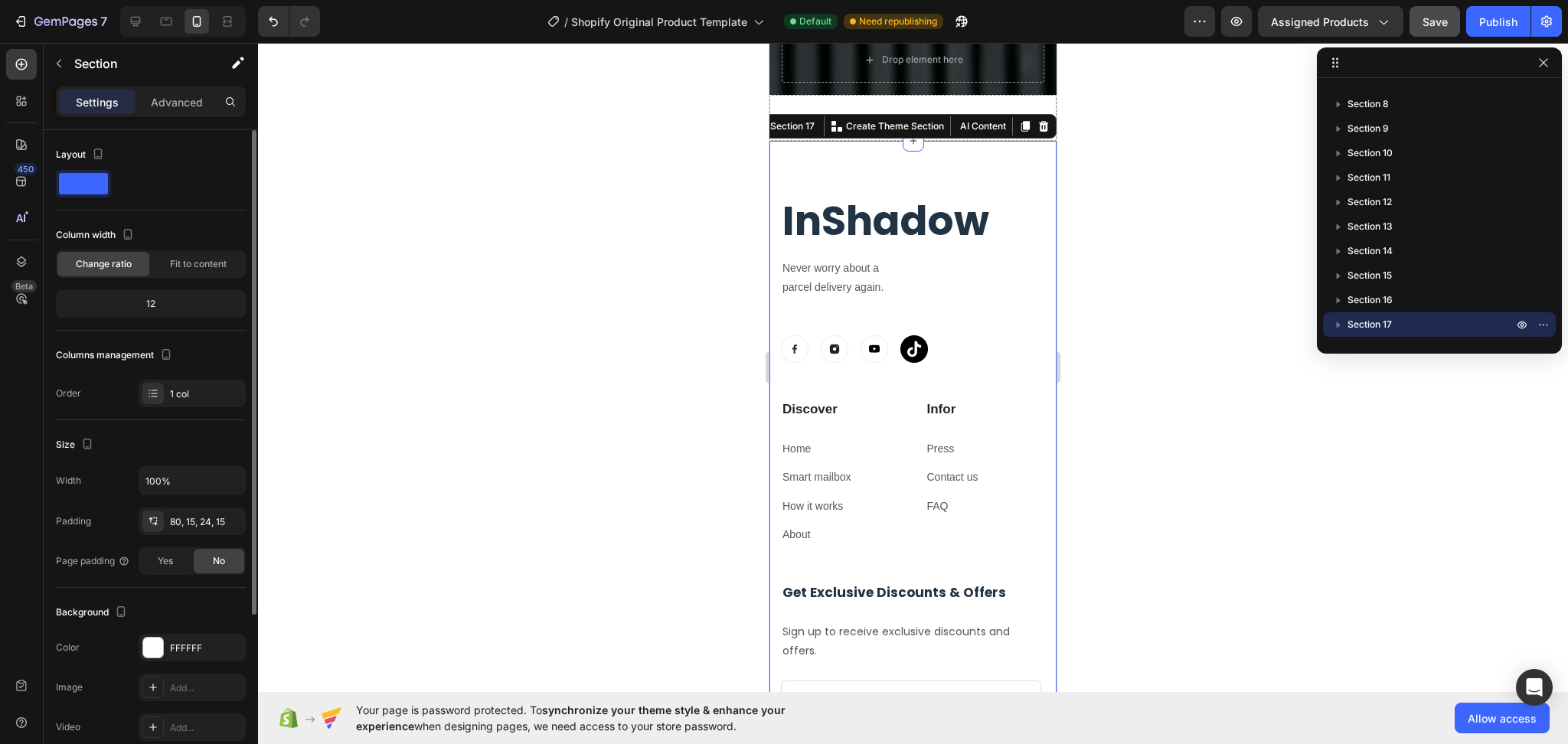
scroll to position [5252, 0]
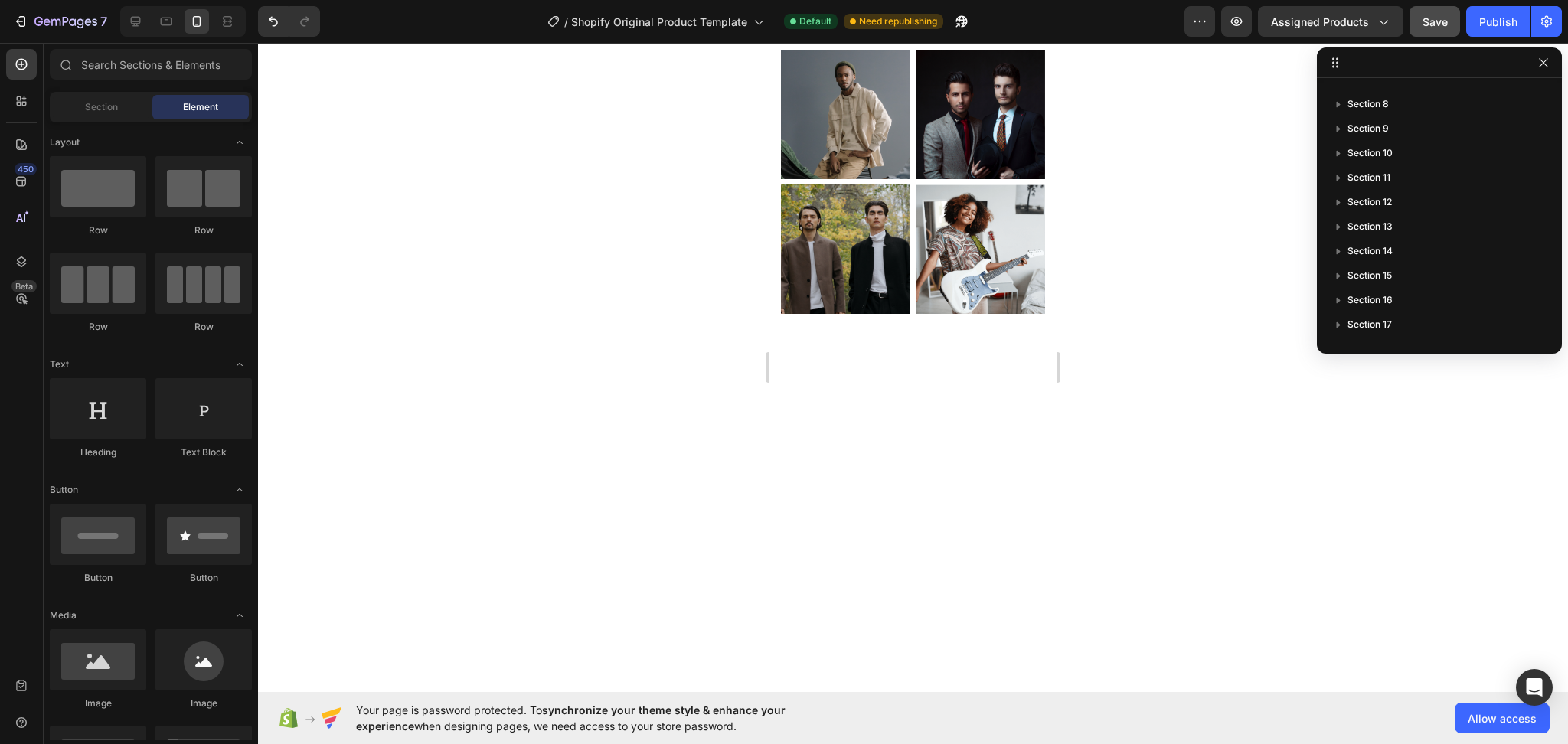
drag, startPoint x: 1047, startPoint y: 614, endPoint x: 1866, endPoint y: 166, distance: 933.5
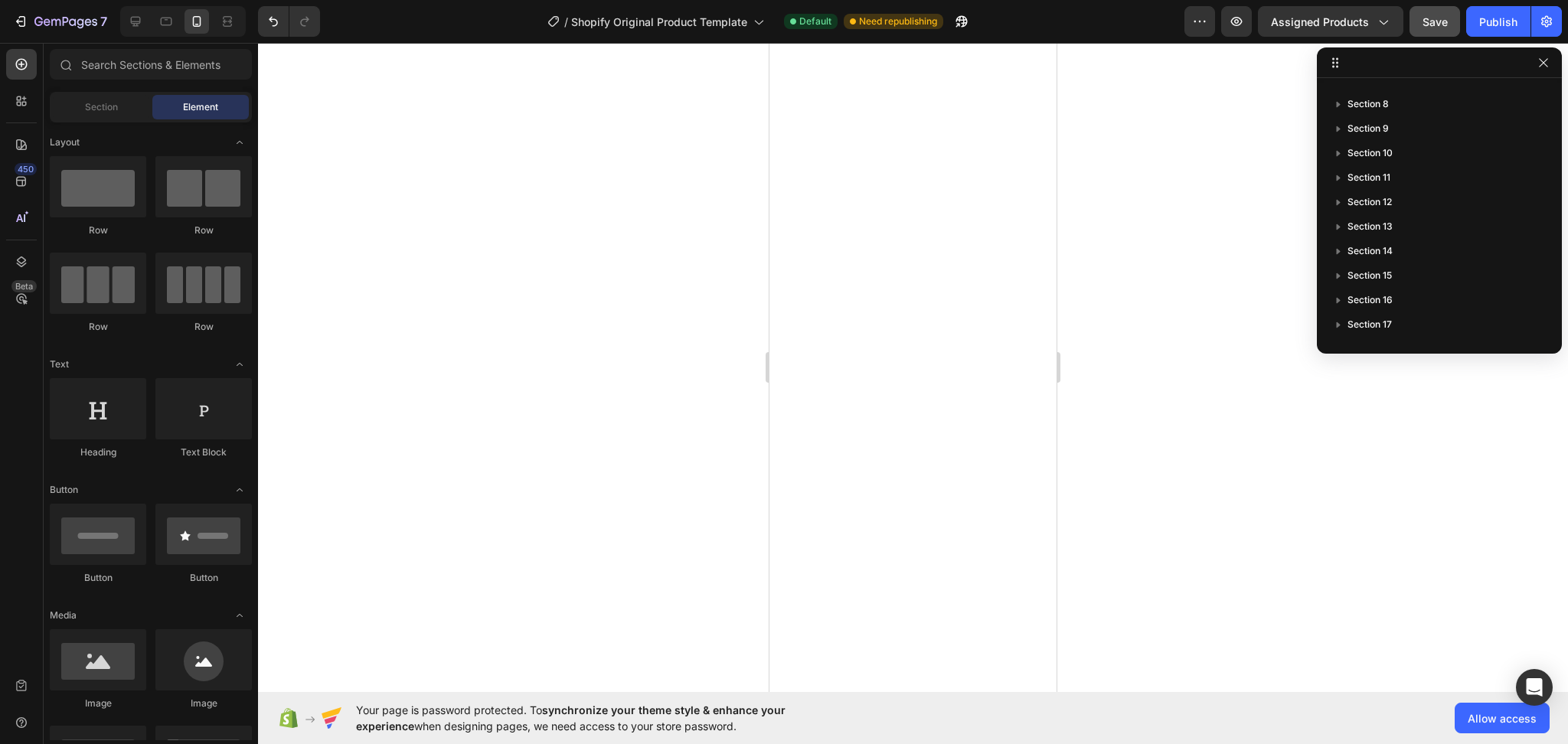
scroll to position [0, 0]
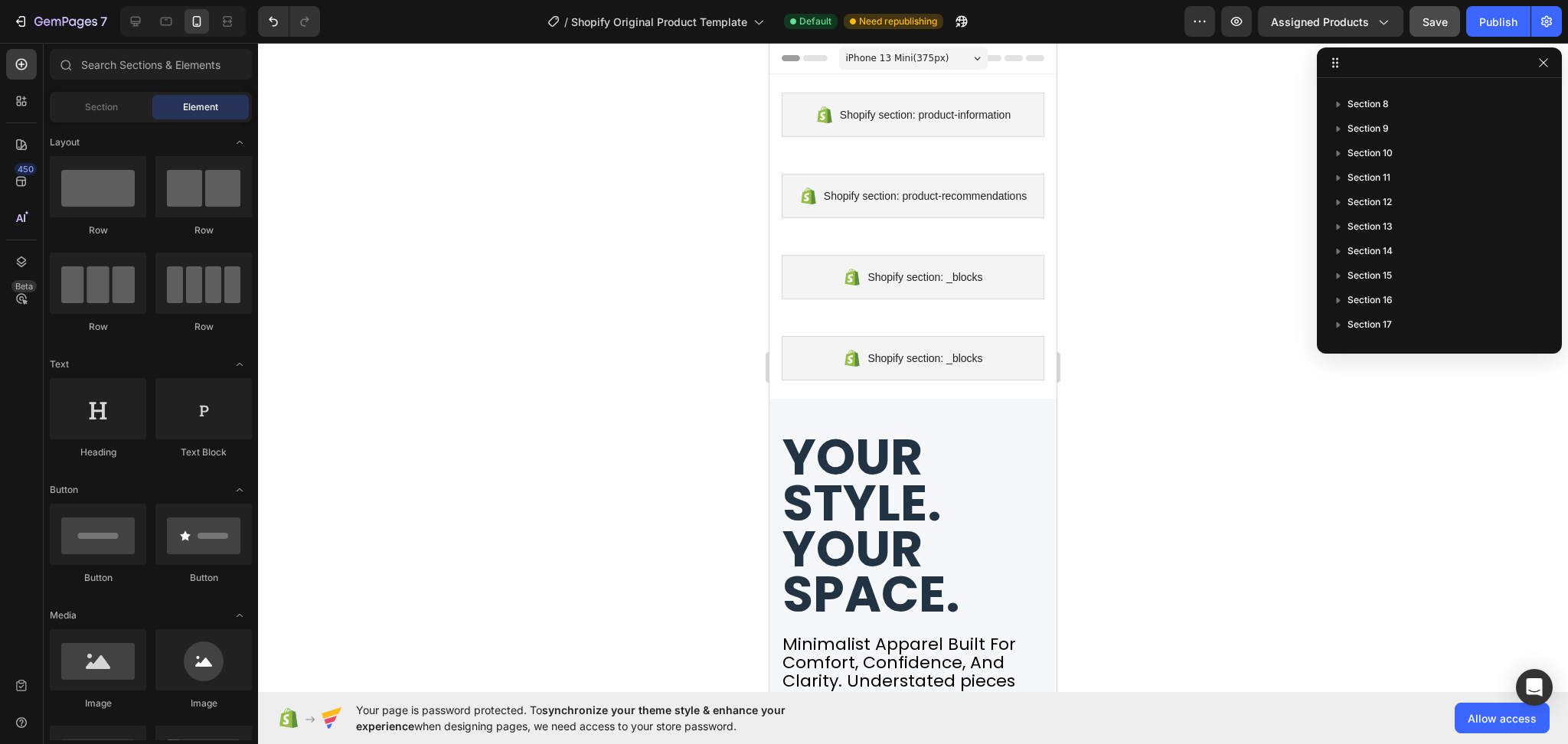
click at [1550, 71] on div at bounding box center [1543, 62] width 18 height 18
click at [1543, 54] on button "button" at bounding box center [1543, 62] width 18 height 18
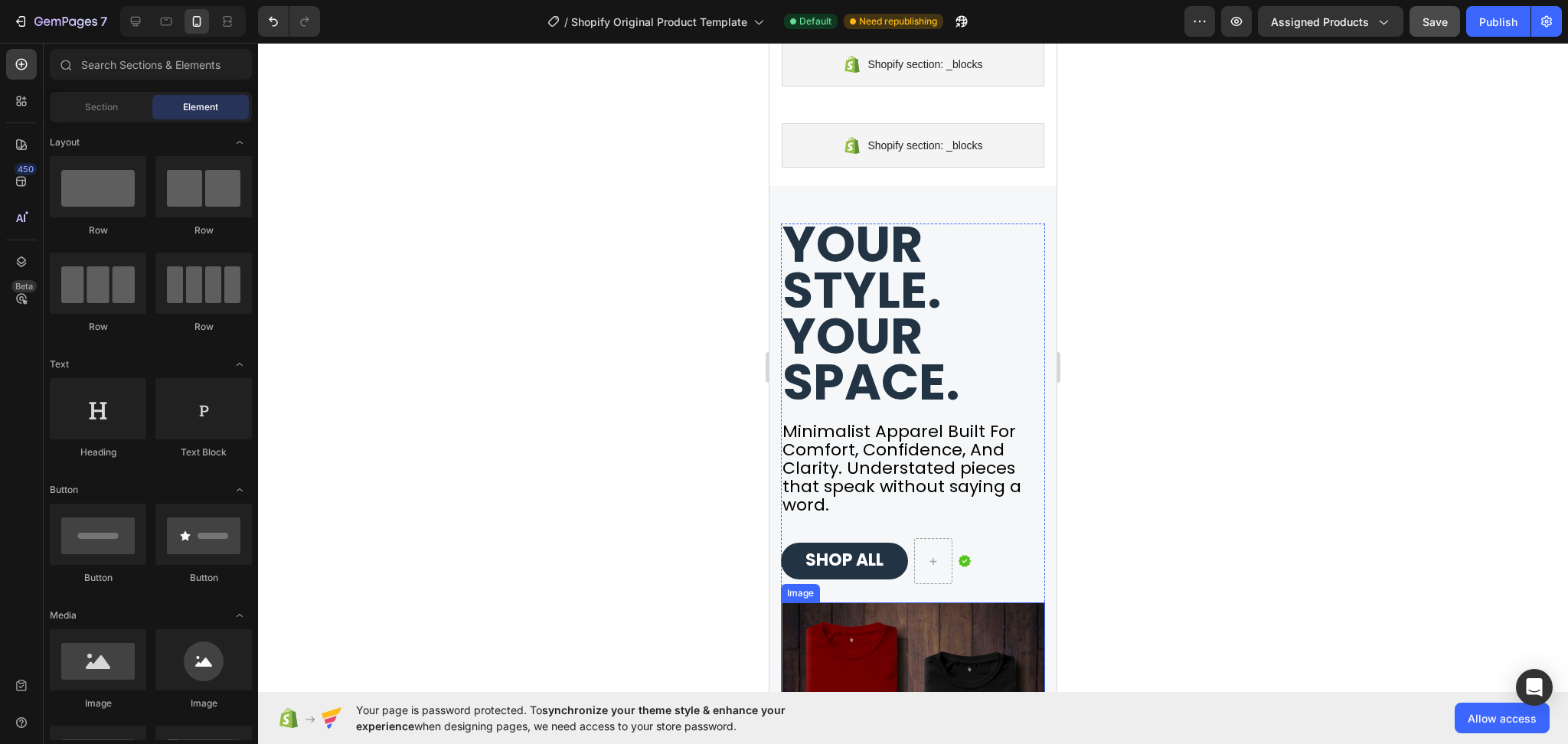
scroll to position [203, 0]
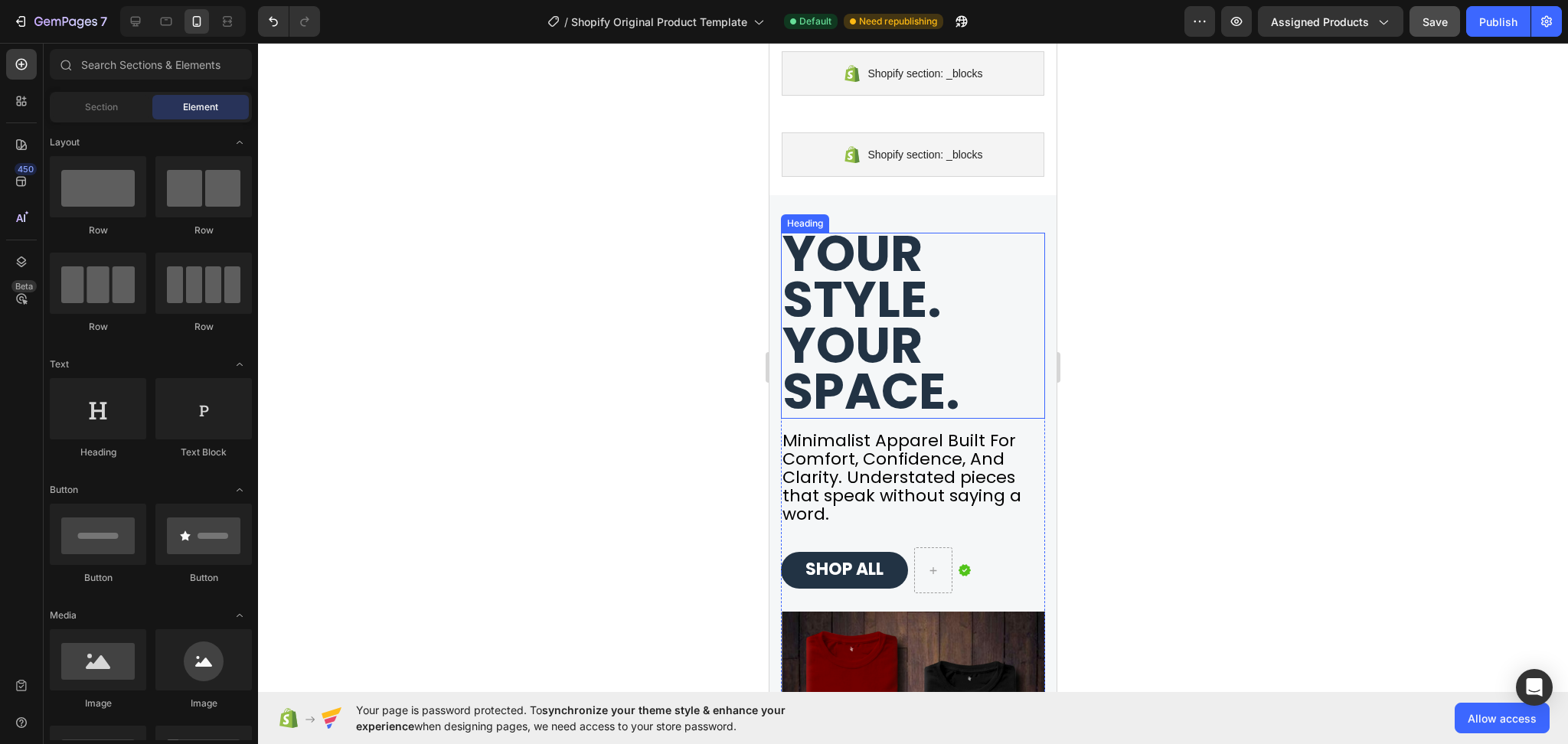
click at [901, 364] on strong "Your style. Your space." at bounding box center [871, 322] width 178 height 207
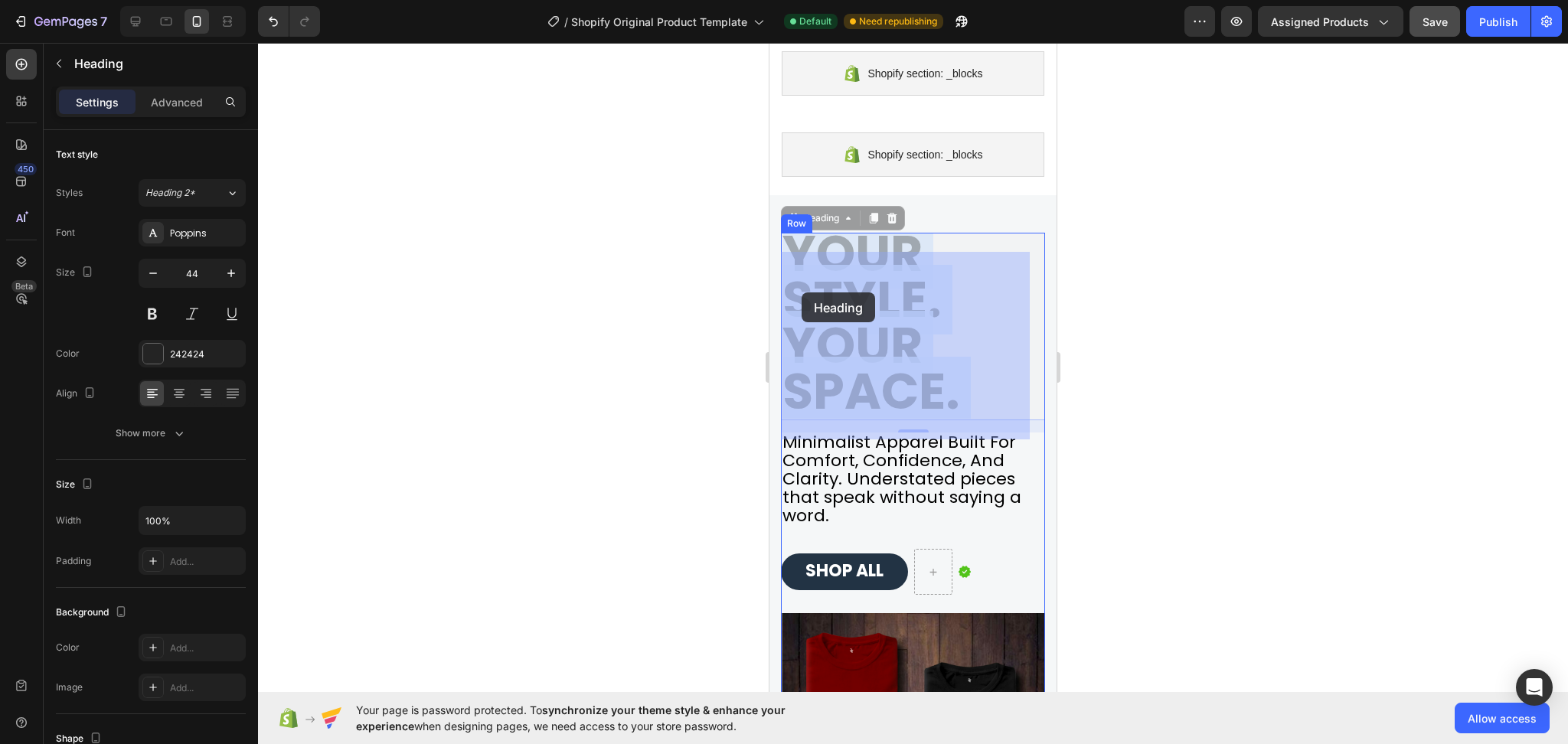
drag, startPoint x: 985, startPoint y: 421, endPoint x: 801, endPoint y: 292, distance: 224.7
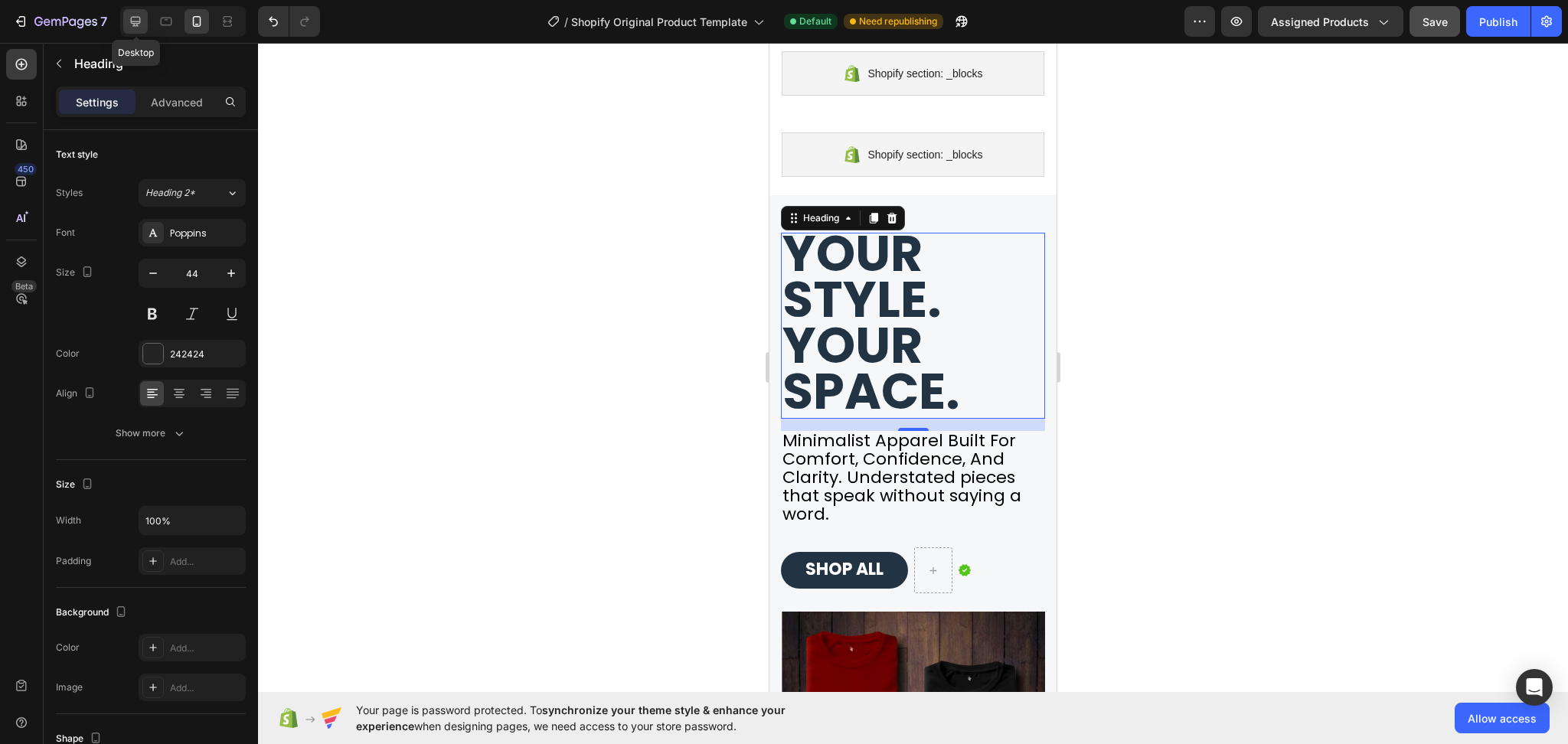
click at [143, 21] on icon at bounding box center [135, 21] width 15 height 15
type input "69"
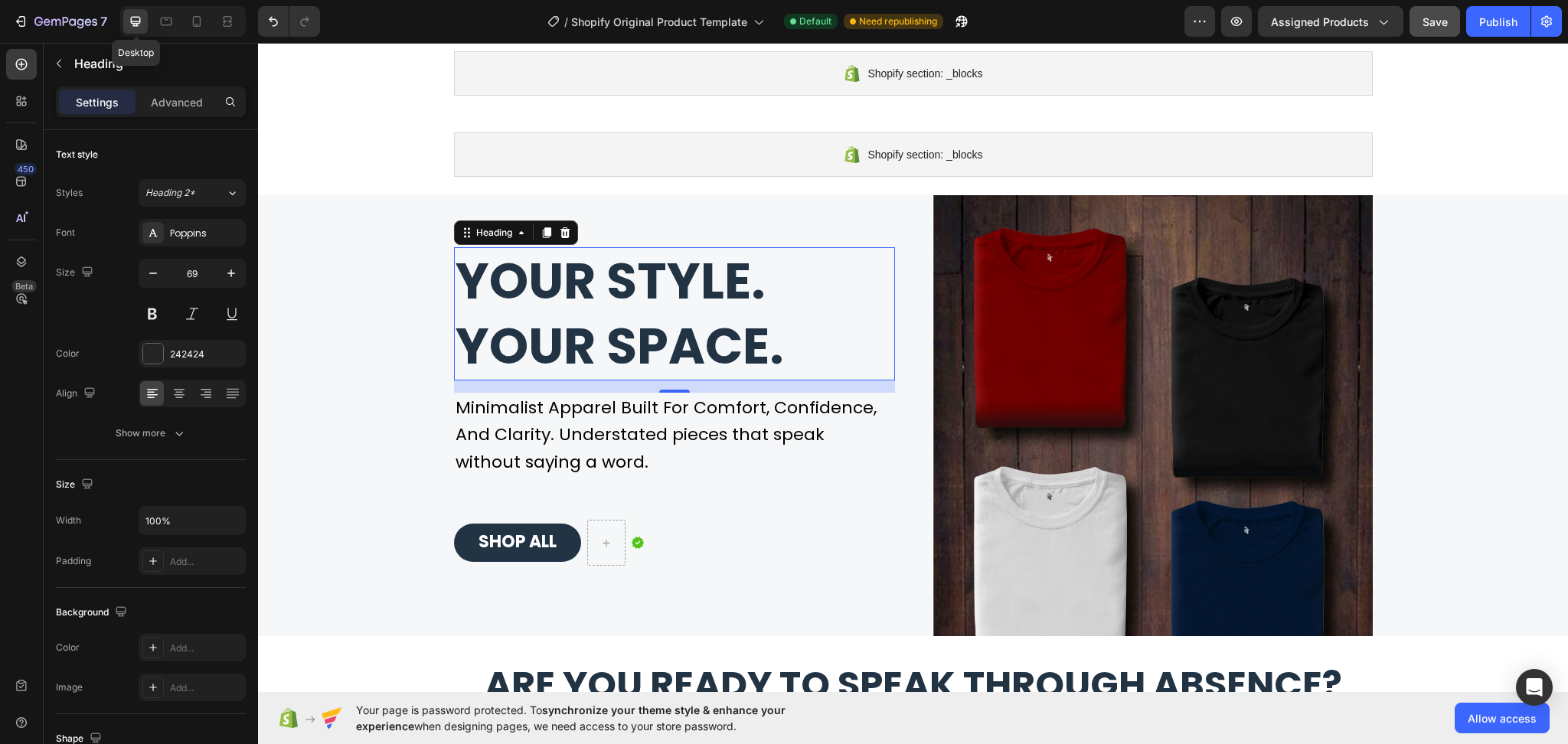
scroll to position [357, 0]
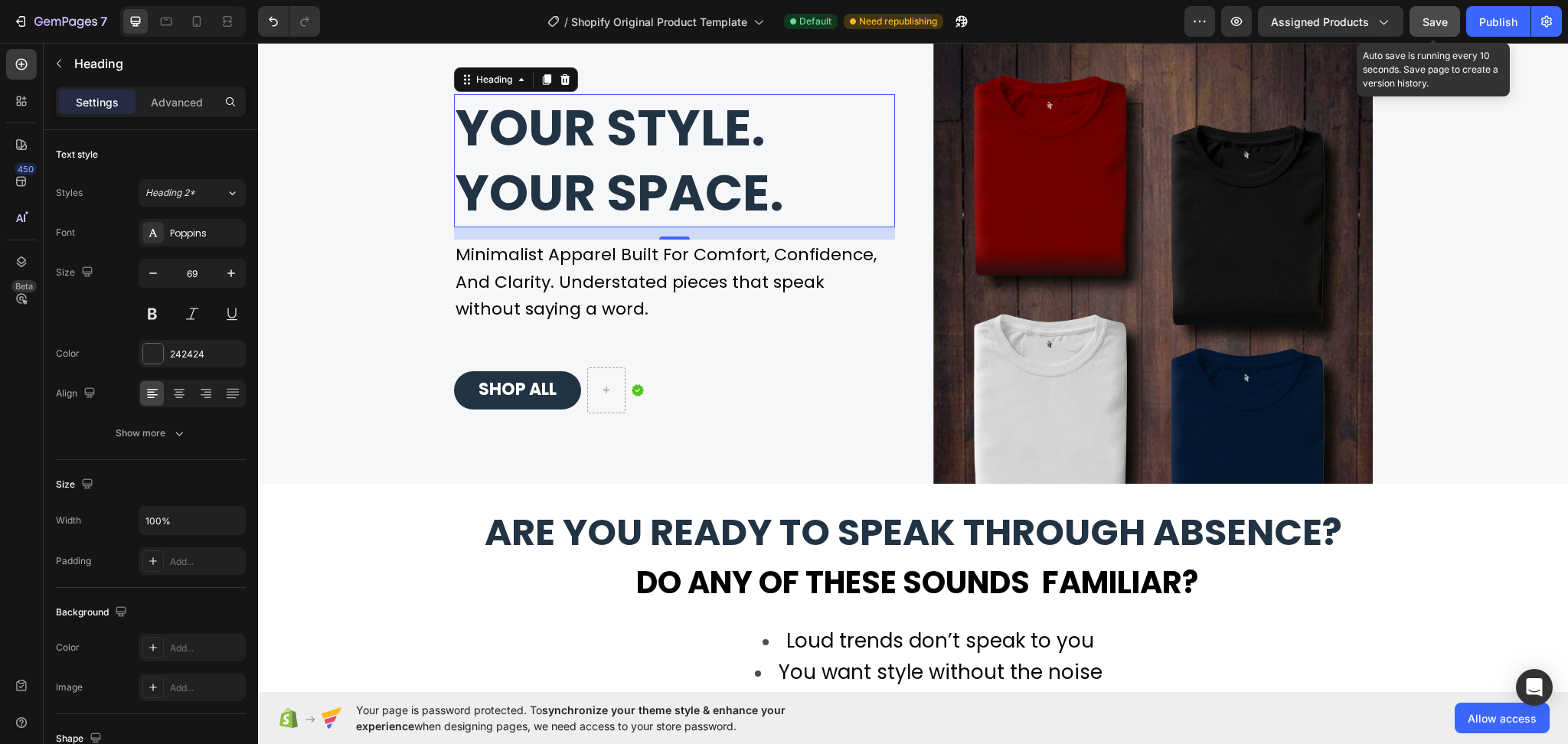
click at [1434, 21] on span "Save" at bounding box center [1435, 21] width 26 height 13
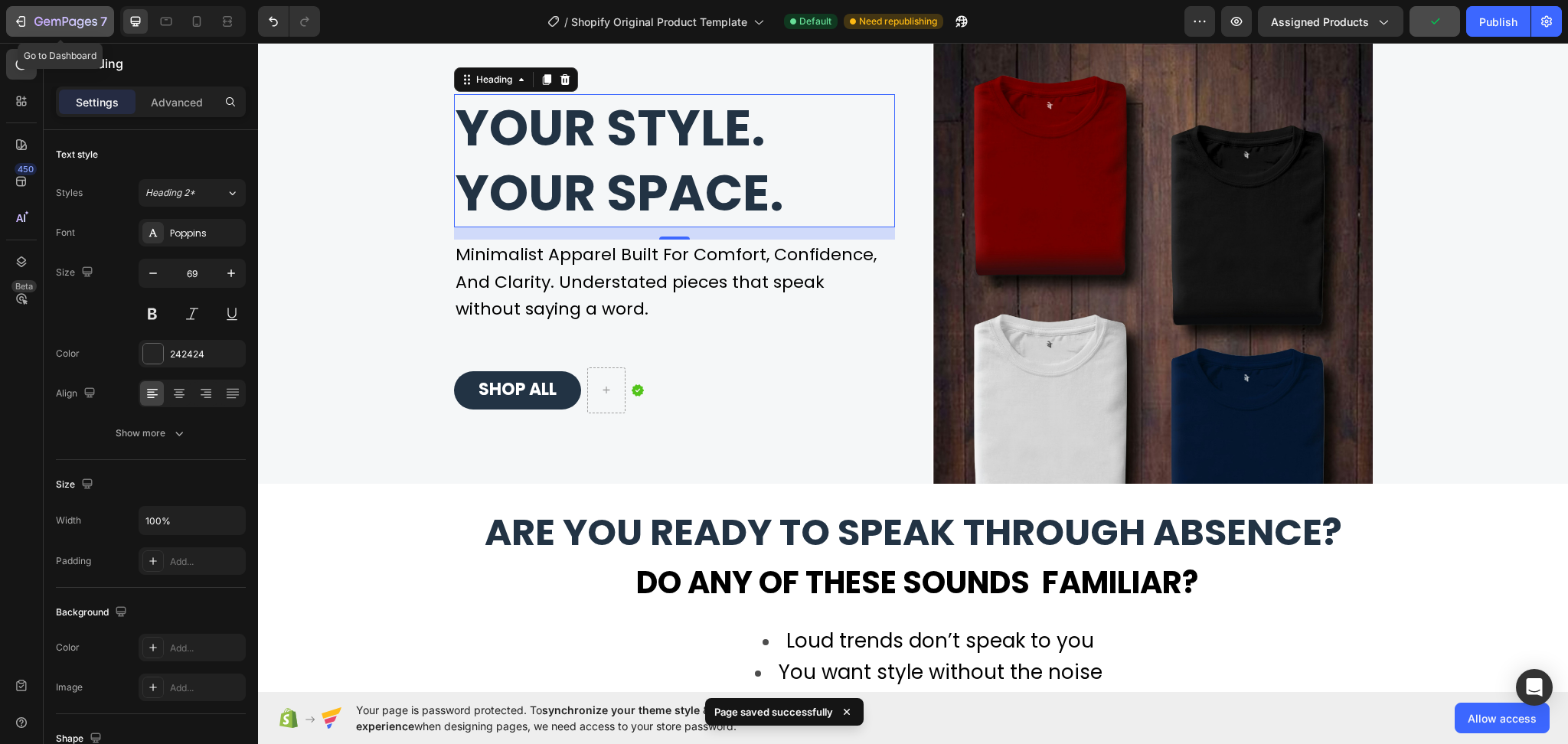
click at [26, 26] on icon "button" at bounding box center [20, 21] width 15 height 15
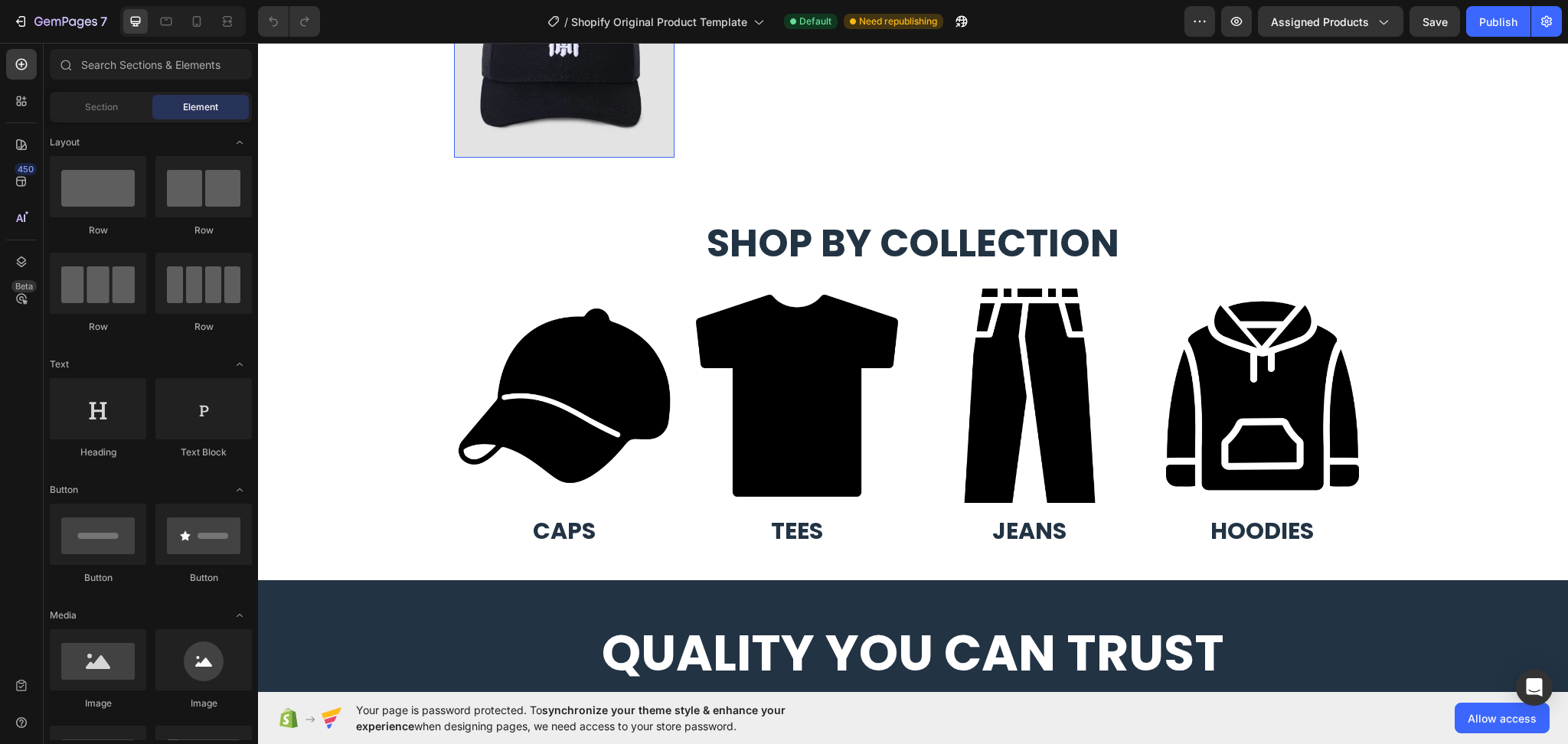
scroll to position [1632, 0]
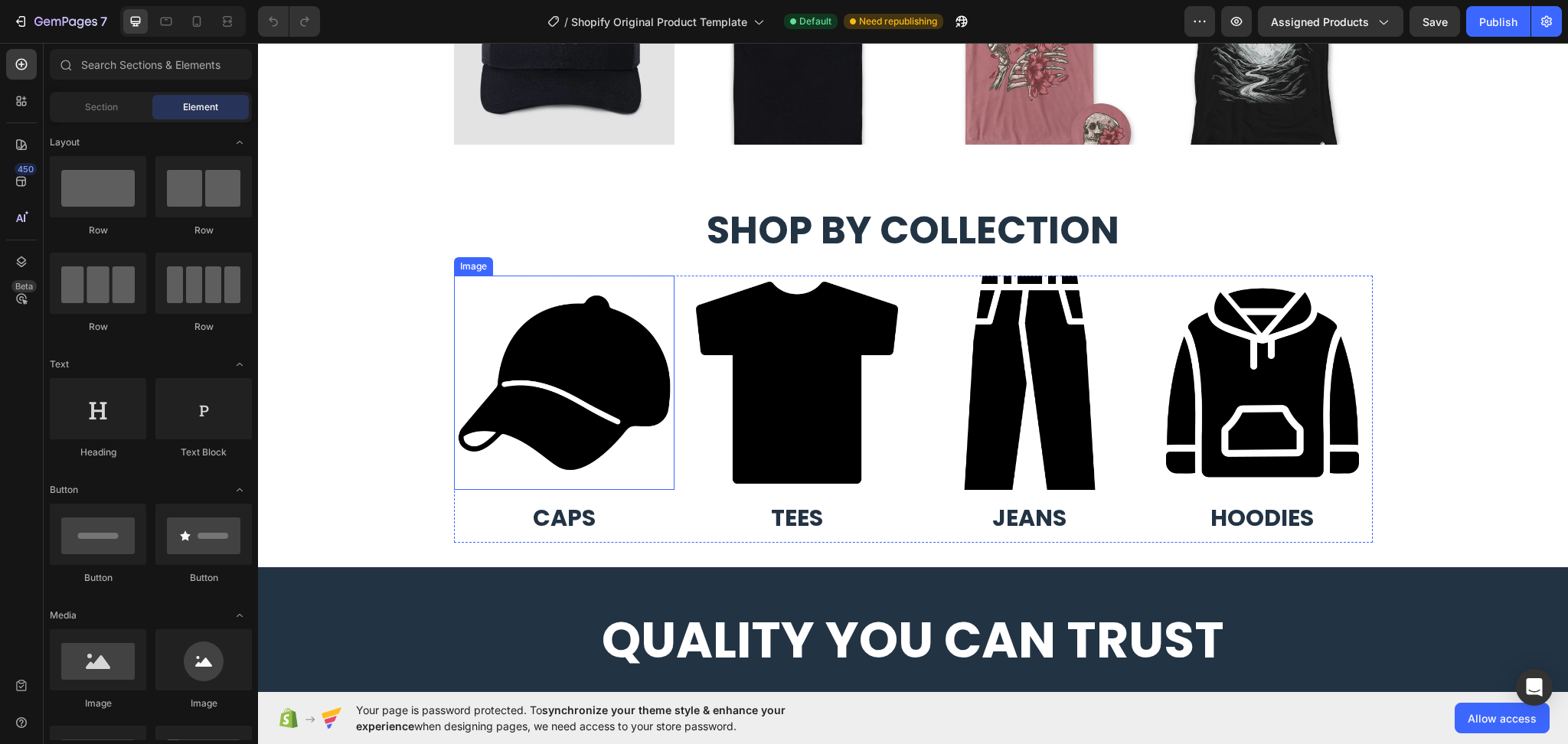
click at [561, 466] on img at bounding box center [564, 383] width 221 height 215
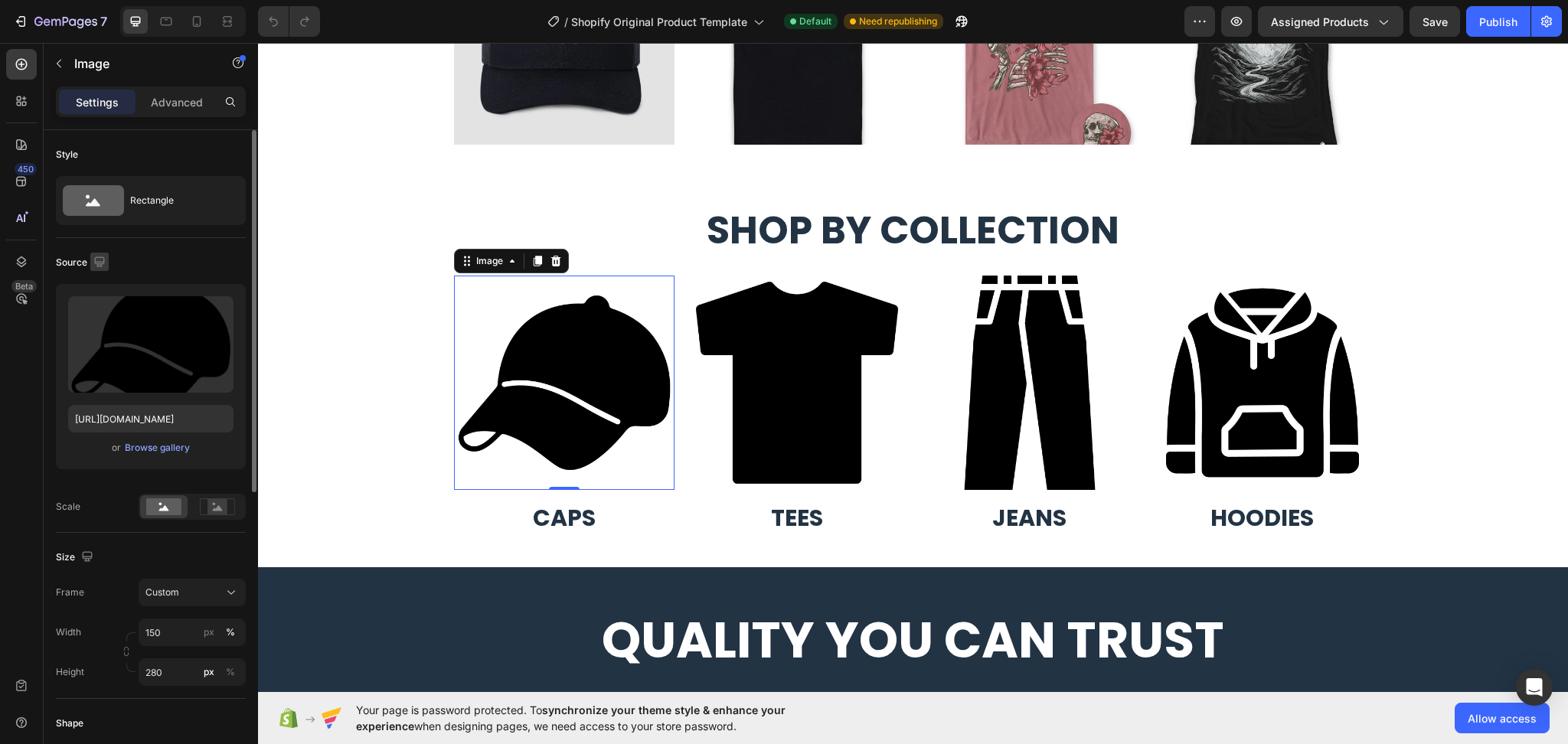
click at [99, 258] on icon "button" at bounding box center [99, 261] width 15 height 15
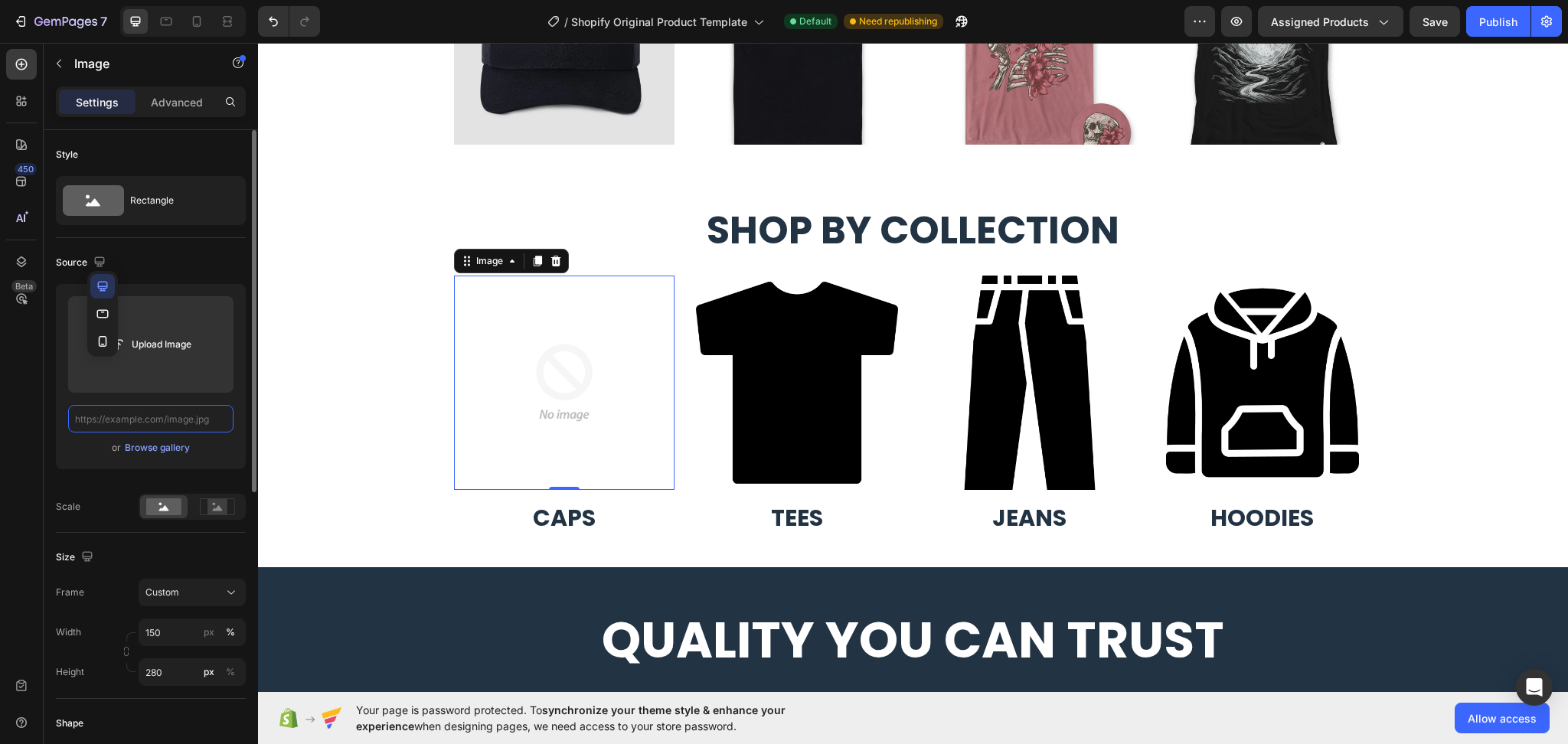
scroll to position [0, 0]
click at [493, 438] on img at bounding box center [564, 383] width 221 height 215
type input "https://cdn.shopify.com/s/files/1/0753/1649/4563/files/gempages_581500426780672…"
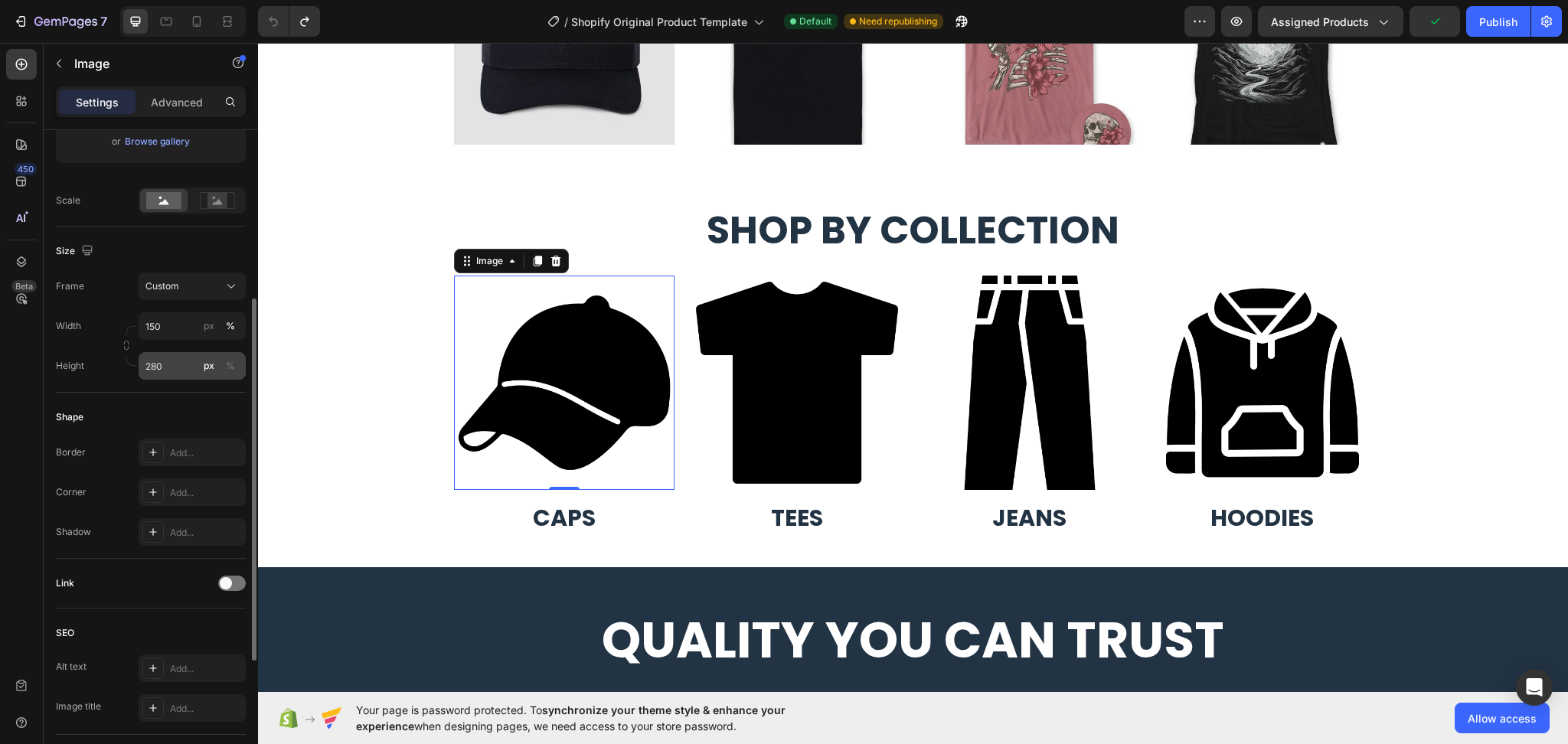
scroll to position [408, 0]
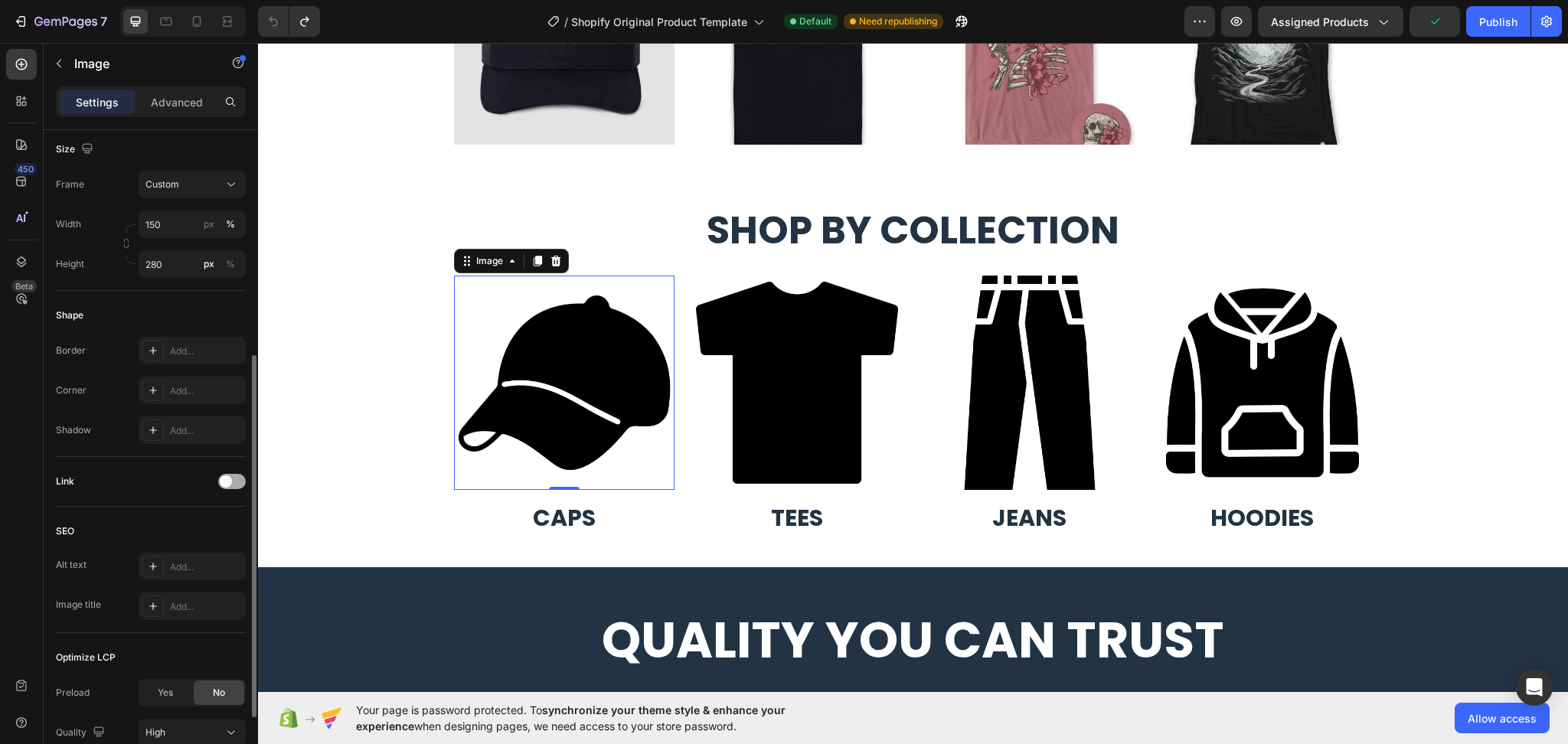
click at [231, 478] on div at bounding box center [231, 481] width 27 height 15
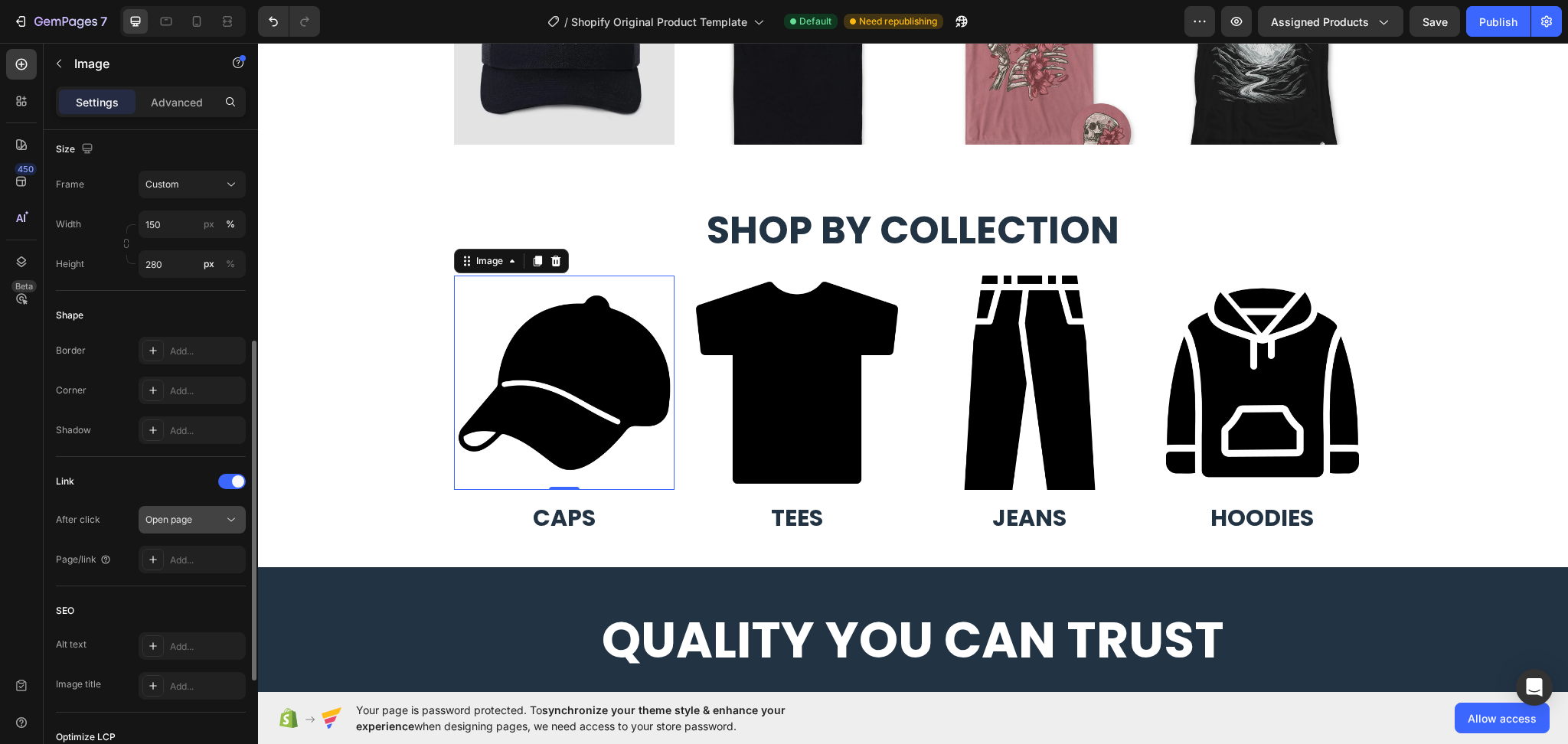
click at [233, 519] on icon at bounding box center [231, 520] width 8 height 4
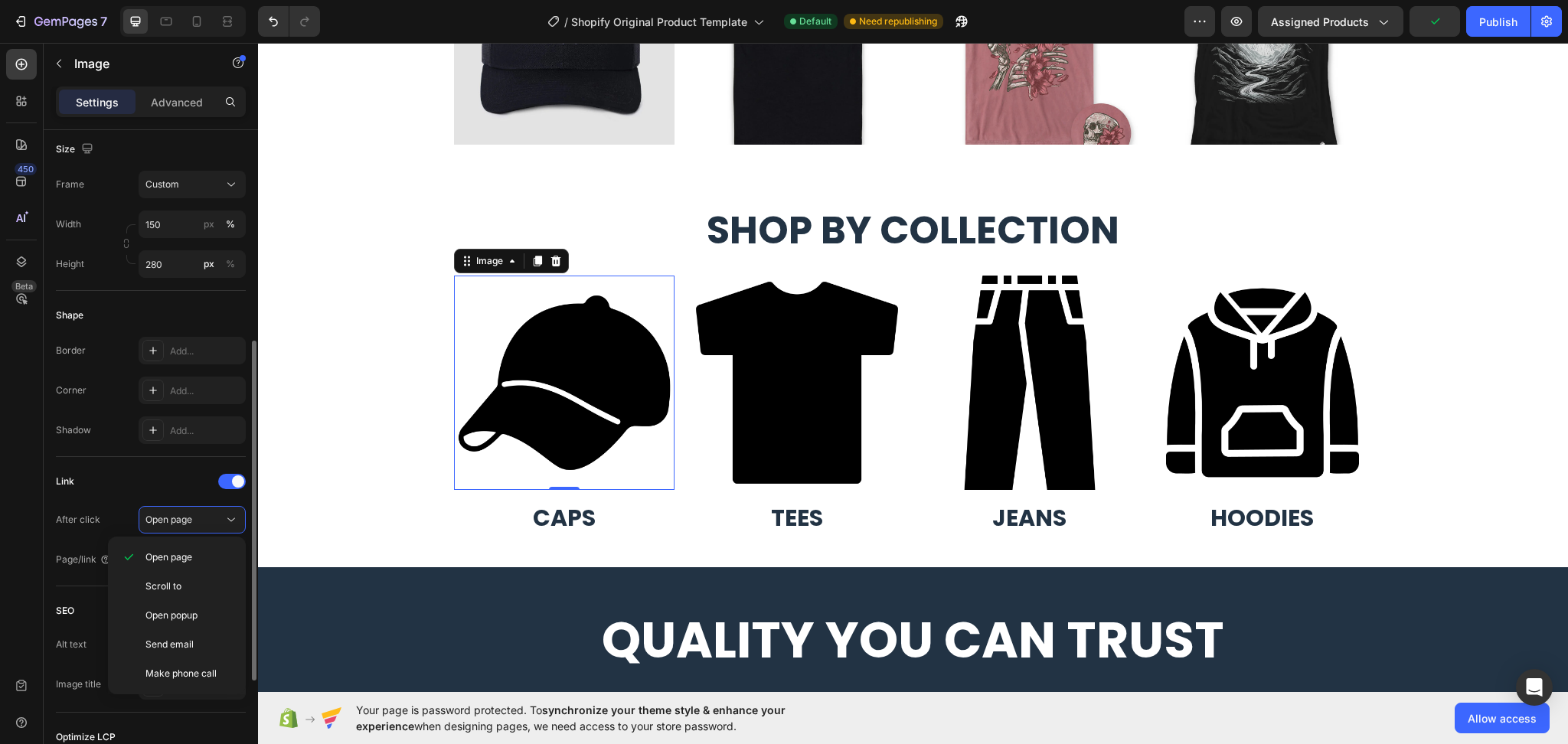
click at [167, 481] on div "Link" at bounding box center [151, 481] width 190 height 25
click at [162, 557] on div at bounding box center [153, 559] width 21 height 21
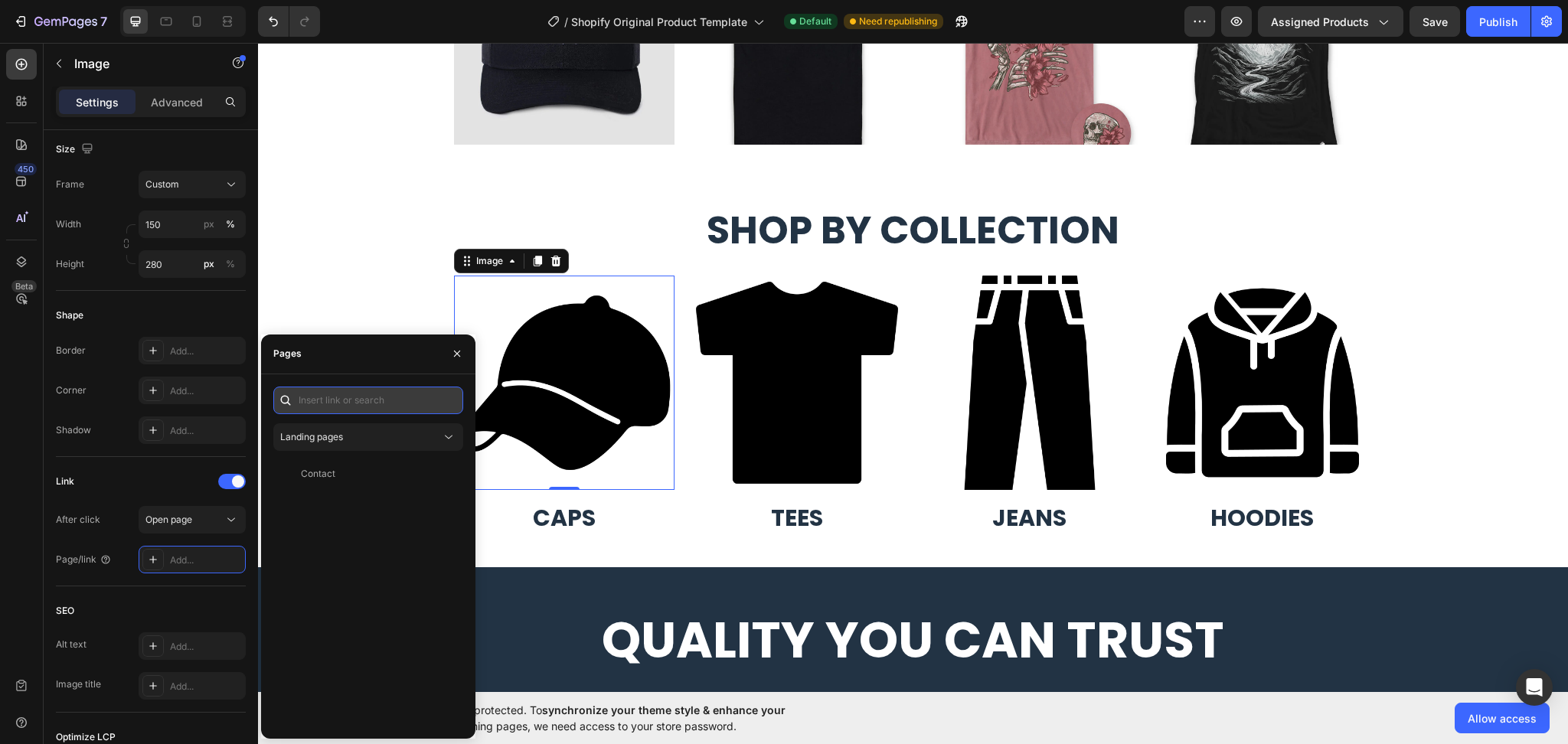
click at [363, 409] on input "text" at bounding box center [369, 399] width 190 height 27
paste input "https://zt7jpn-xv.myshopify.com/collections/caps"
type input "https://zt7jpn-xv.myshopify.com/collections/caps"
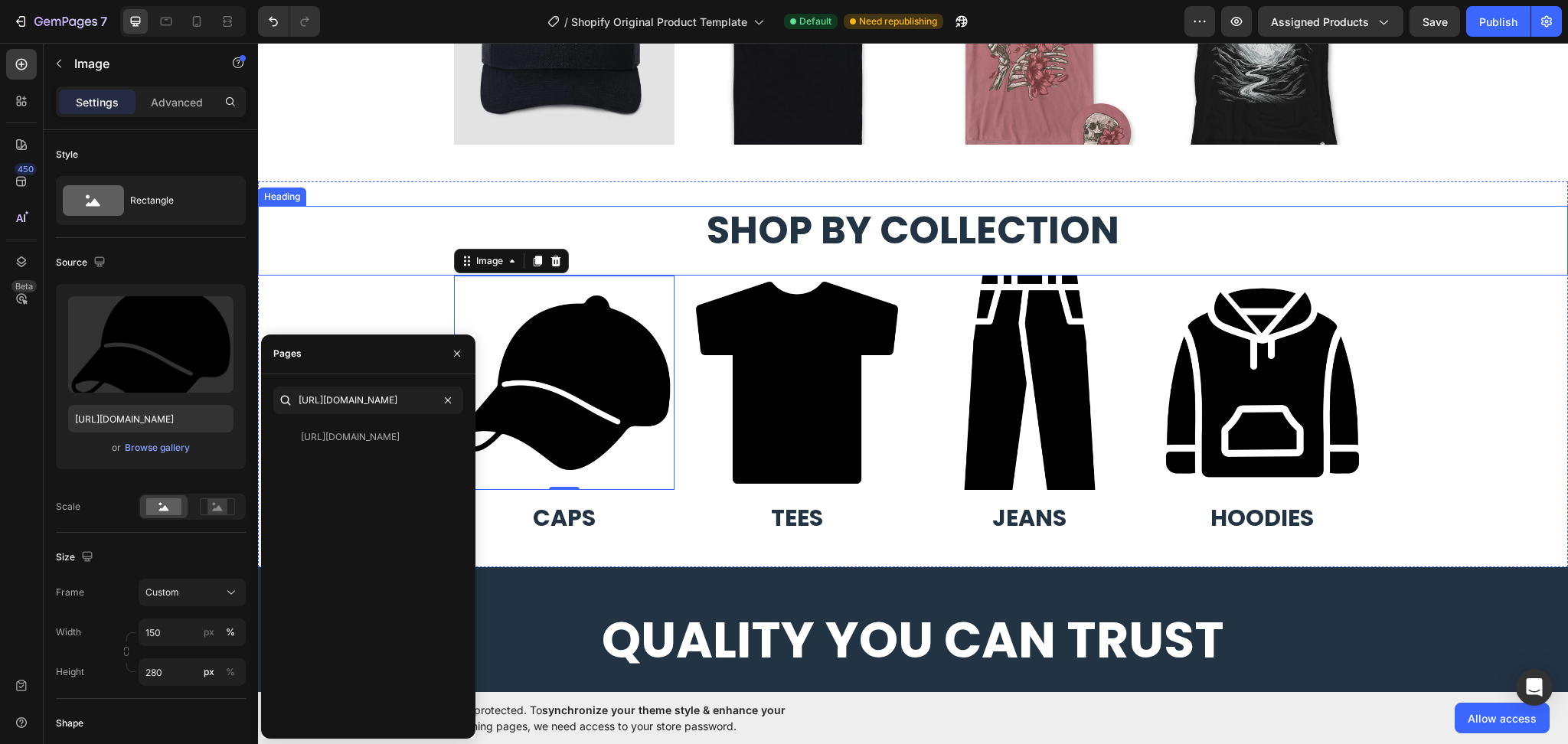
click at [358, 257] on div "shop by collection" at bounding box center [912, 230] width 1310 height 50
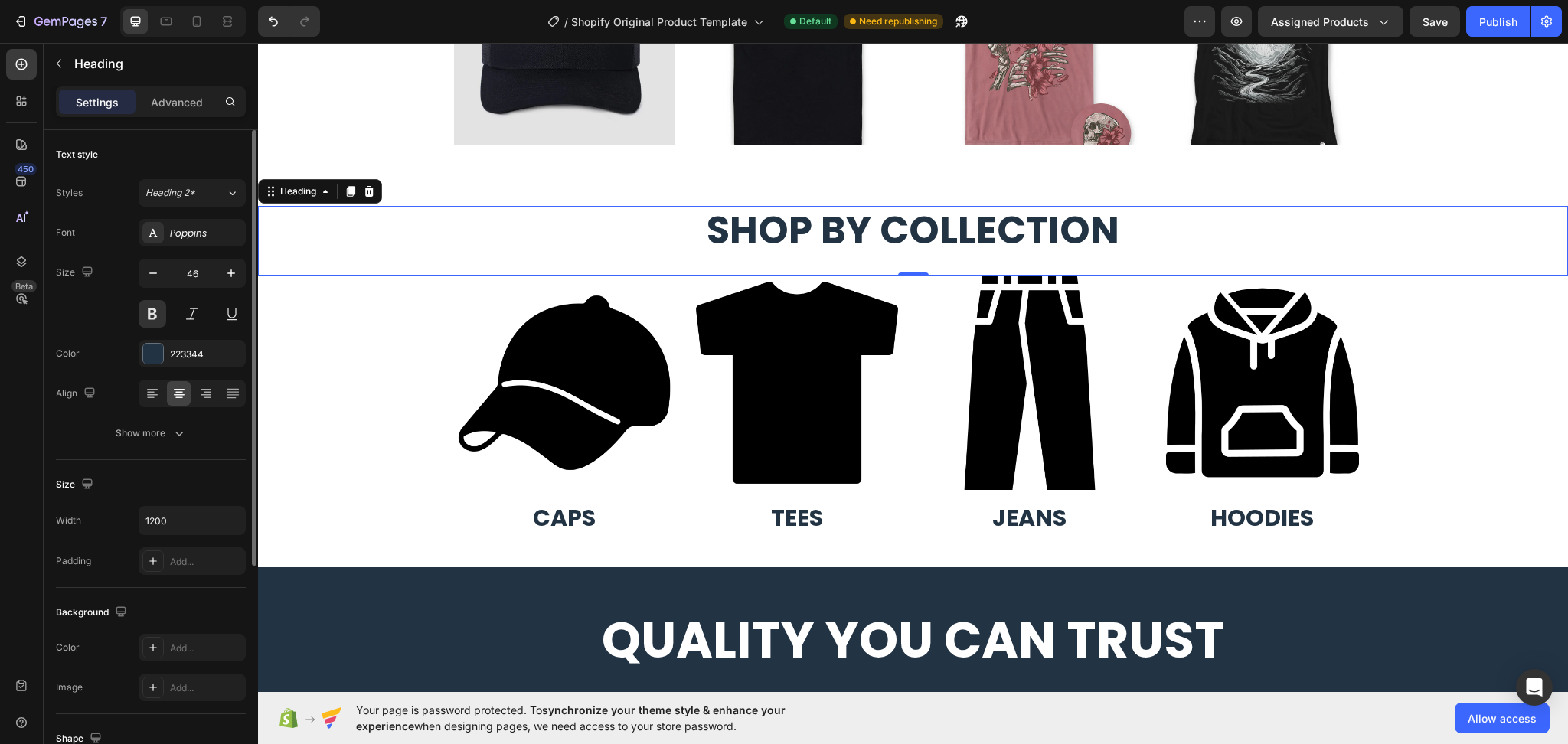
scroll to position [0, 0]
click at [556, 461] on img at bounding box center [564, 383] width 221 height 215
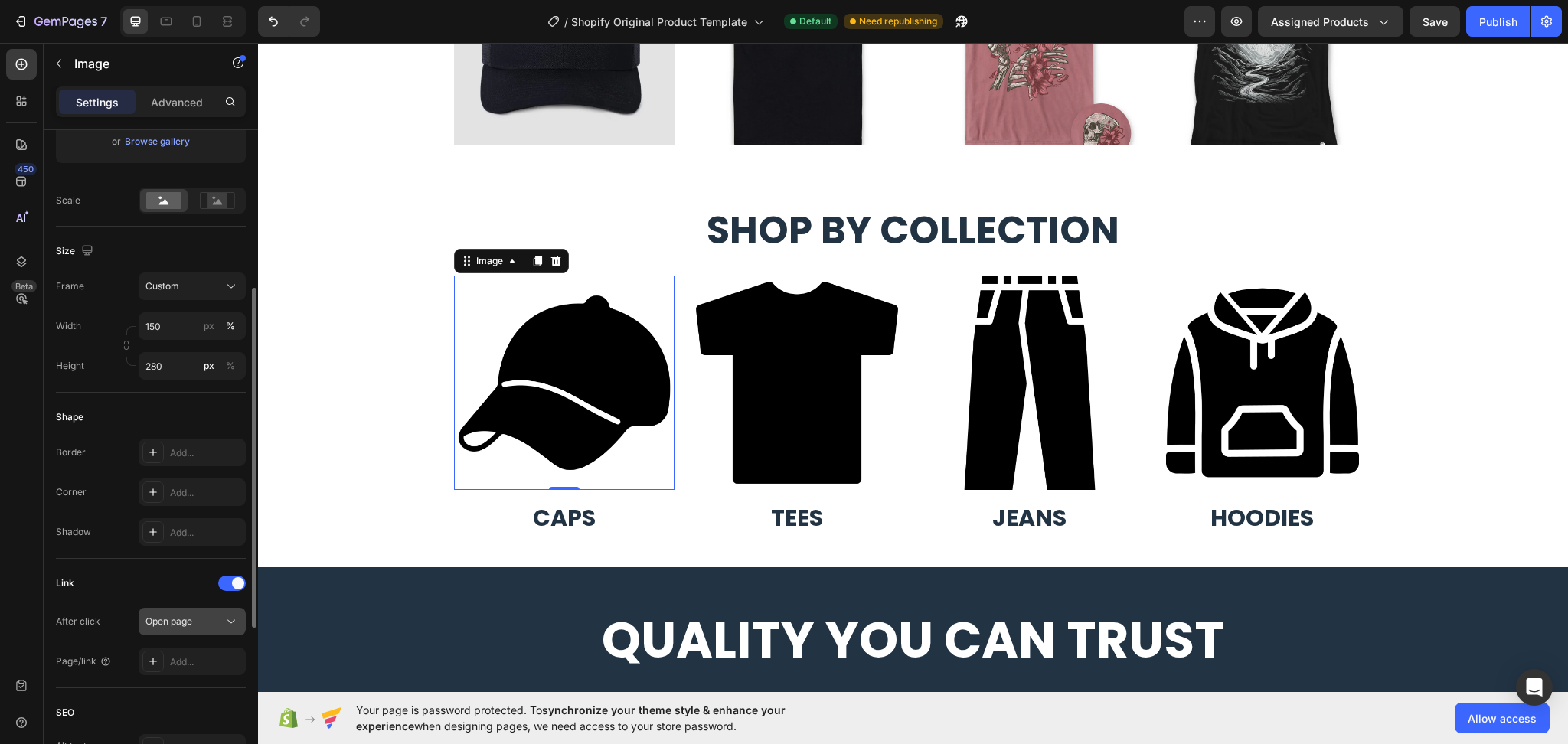
scroll to position [408, 0]
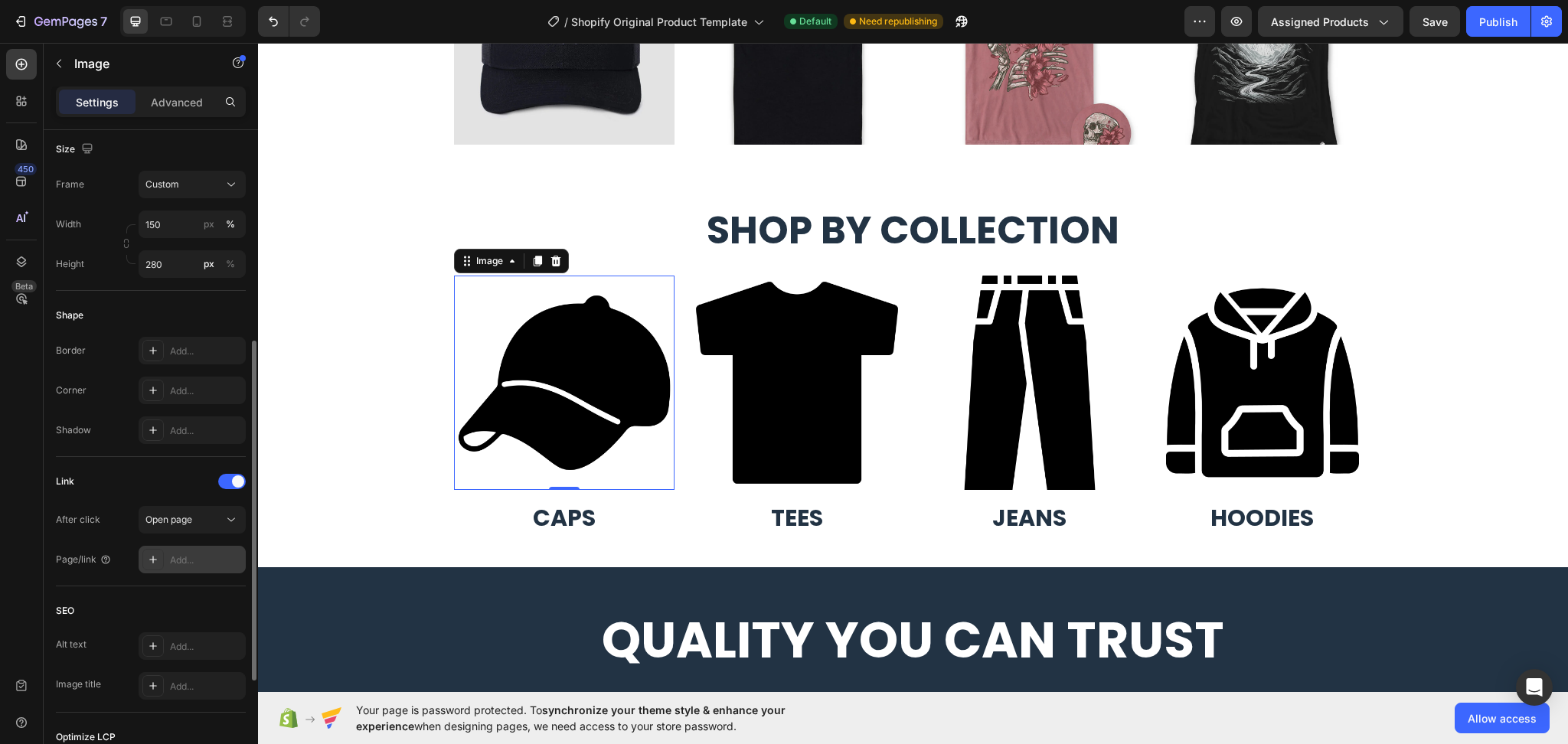
click at [165, 558] on div "Add..." at bounding box center [193, 558] width 107 height 27
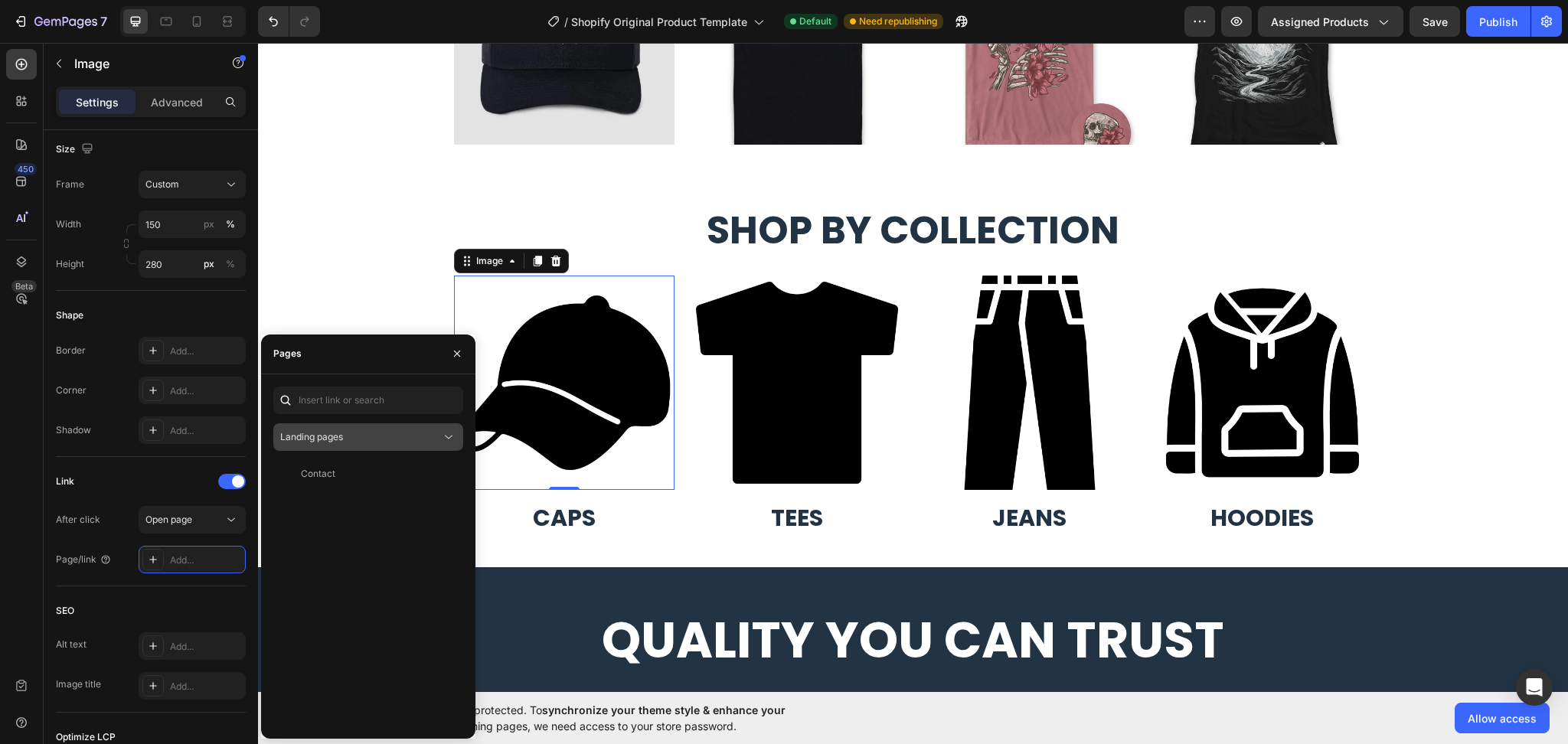
click at [445, 440] on icon at bounding box center [448, 436] width 15 height 15
click at [374, 398] on input "text" at bounding box center [369, 399] width 190 height 27
paste input "https://zt7jpn-xv.myshopify.com/collections/caps"
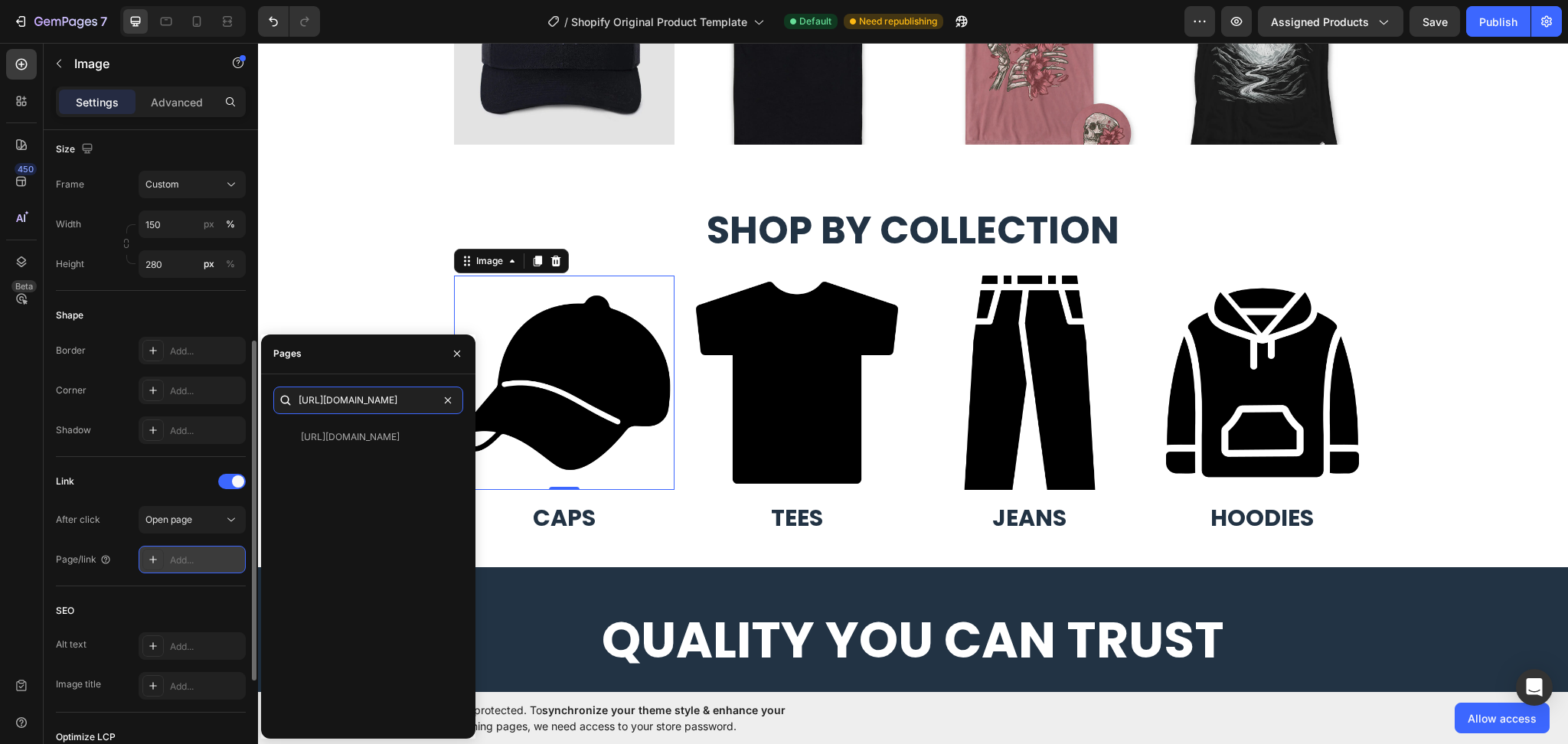
type input "https://zt7jpn-xv.myshopify.com/collections/caps"
click at [197, 553] on div "Add..." at bounding box center [206, 560] width 72 height 14
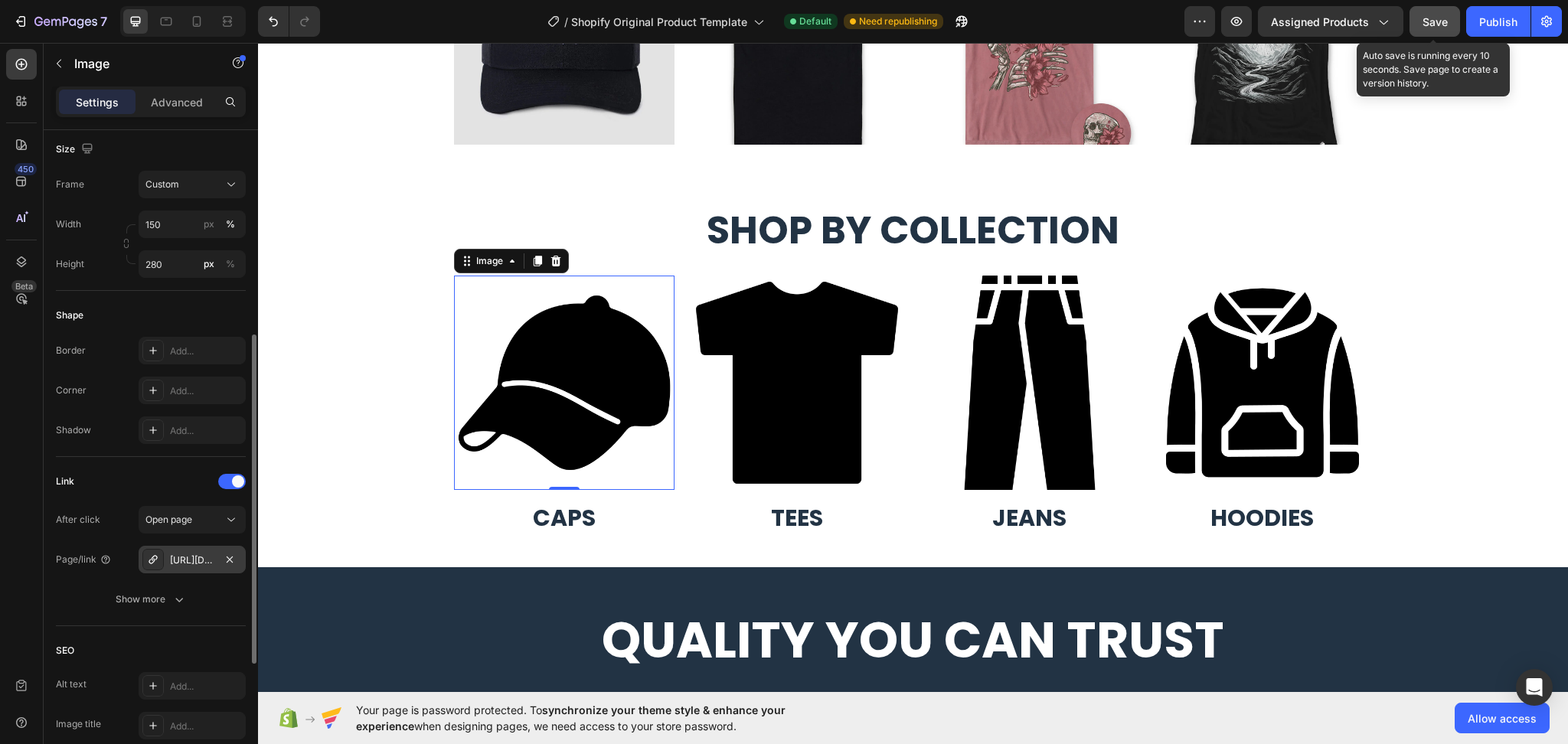
drag, startPoint x: 1434, startPoint y: 16, endPoint x: 1424, endPoint y: 21, distance: 11.2
click at [1433, 16] on span "Save" at bounding box center [1435, 21] width 26 height 13
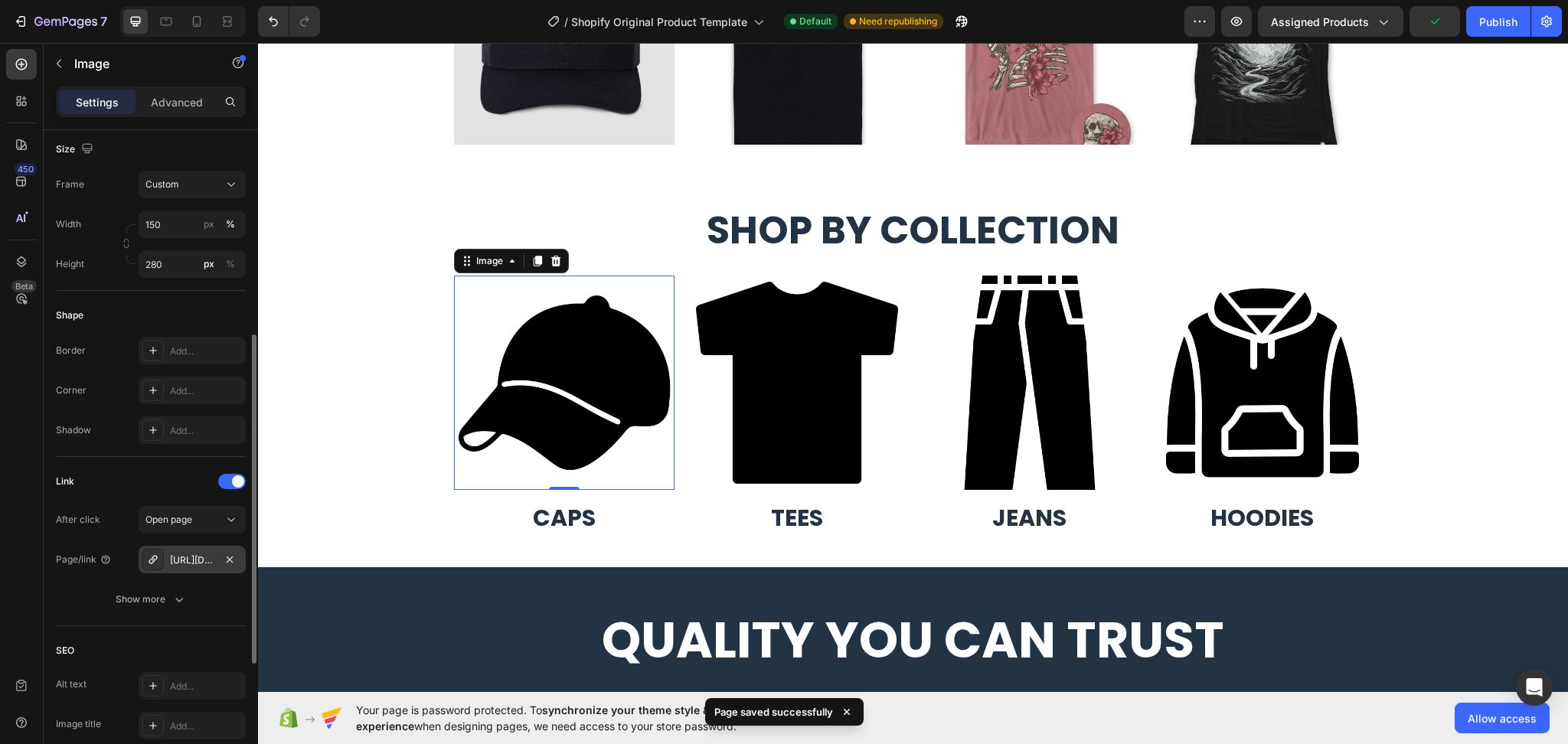
click at [569, 458] on img at bounding box center [564, 383] width 221 height 215
click at [523, 466] on img at bounding box center [564, 383] width 221 height 215
click at [1231, 18] on icon "button" at bounding box center [1236, 21] width 15 height 15
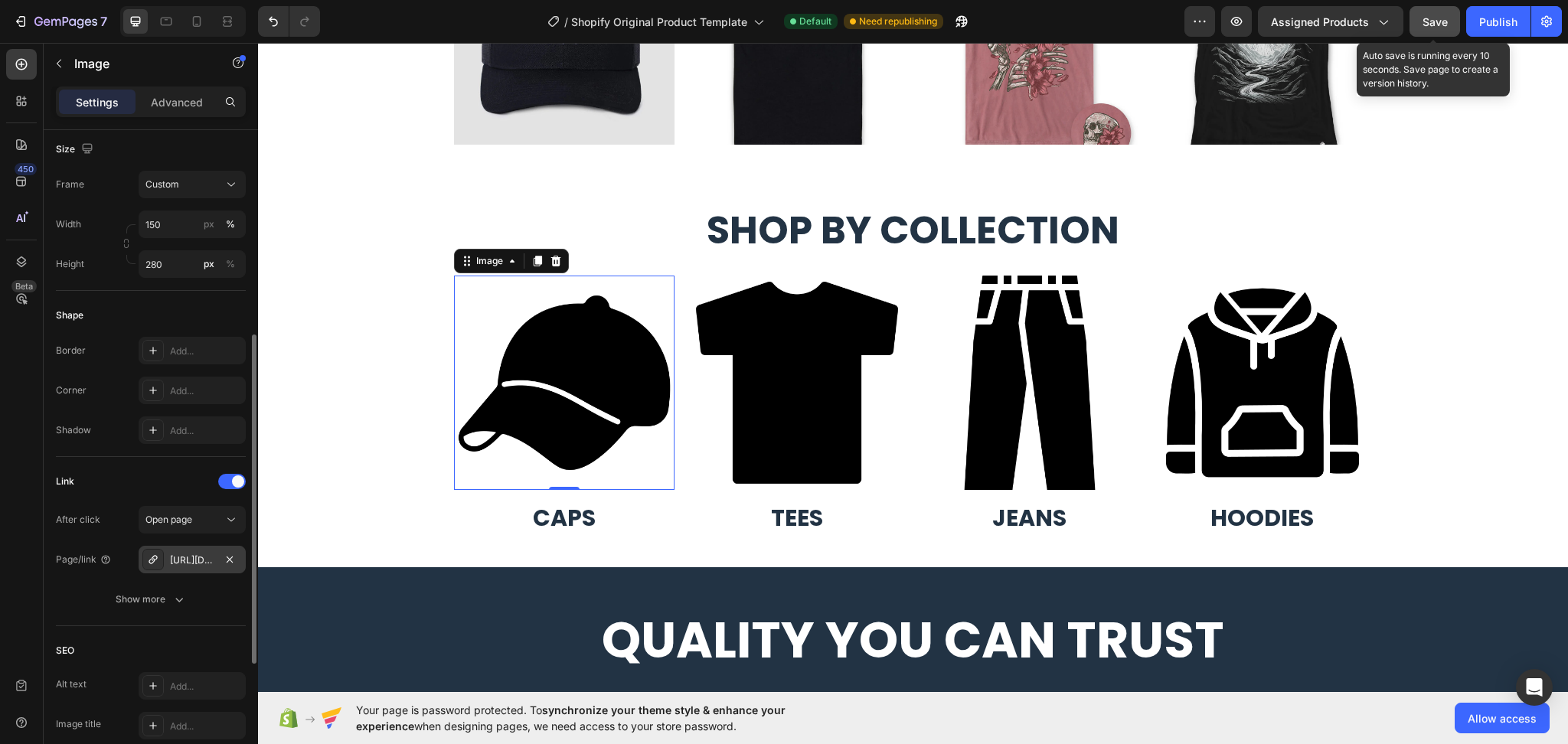
click at [1448, 15] on button "Save" at bounding box center [1434, 21] width 50 height 31
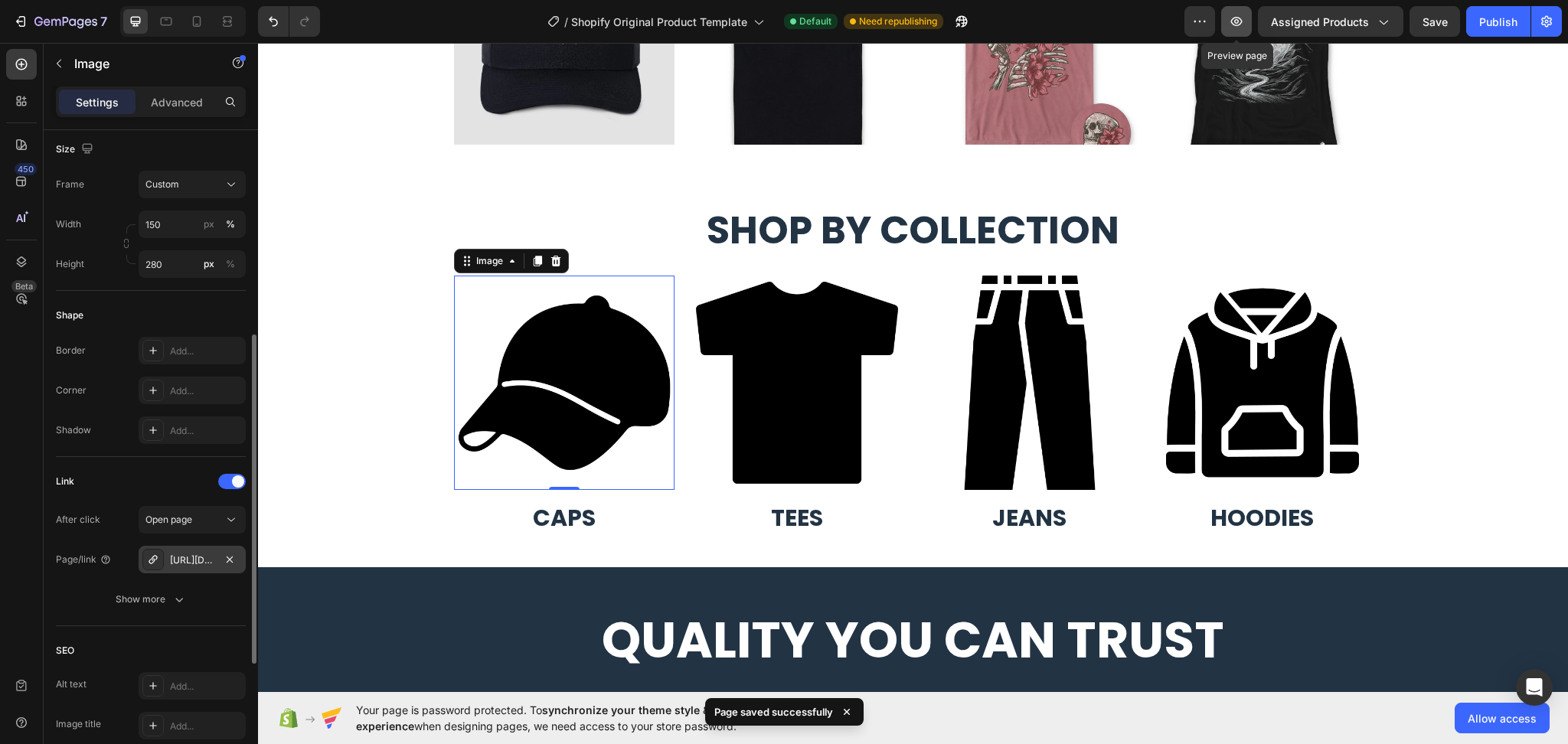
click at [1243, 19] on icon "button" at bounding box center [1236, 21] width 15 height 15
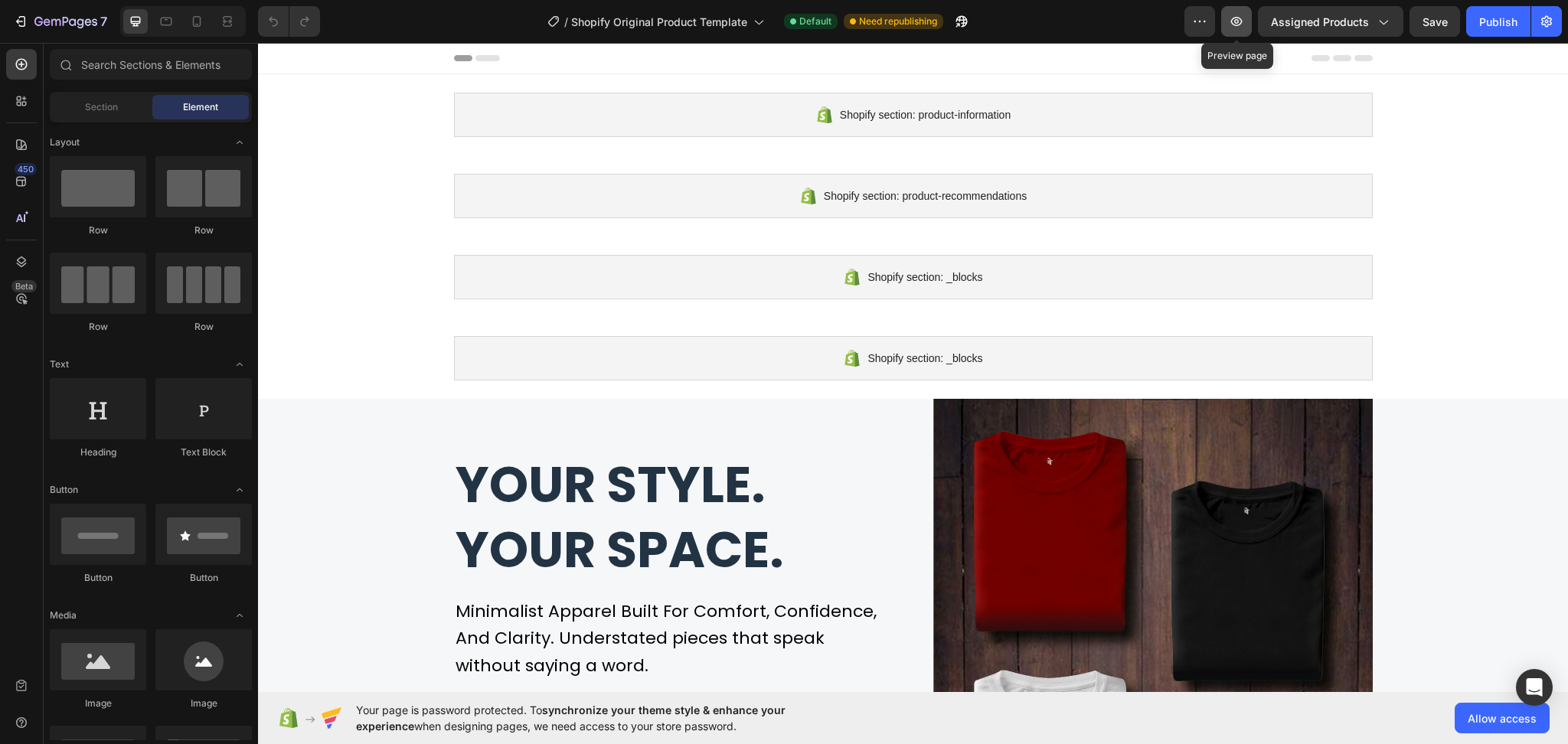
click at [1239, 19] on icon "button" at bounding box center [1236, 21] width 11 height 9
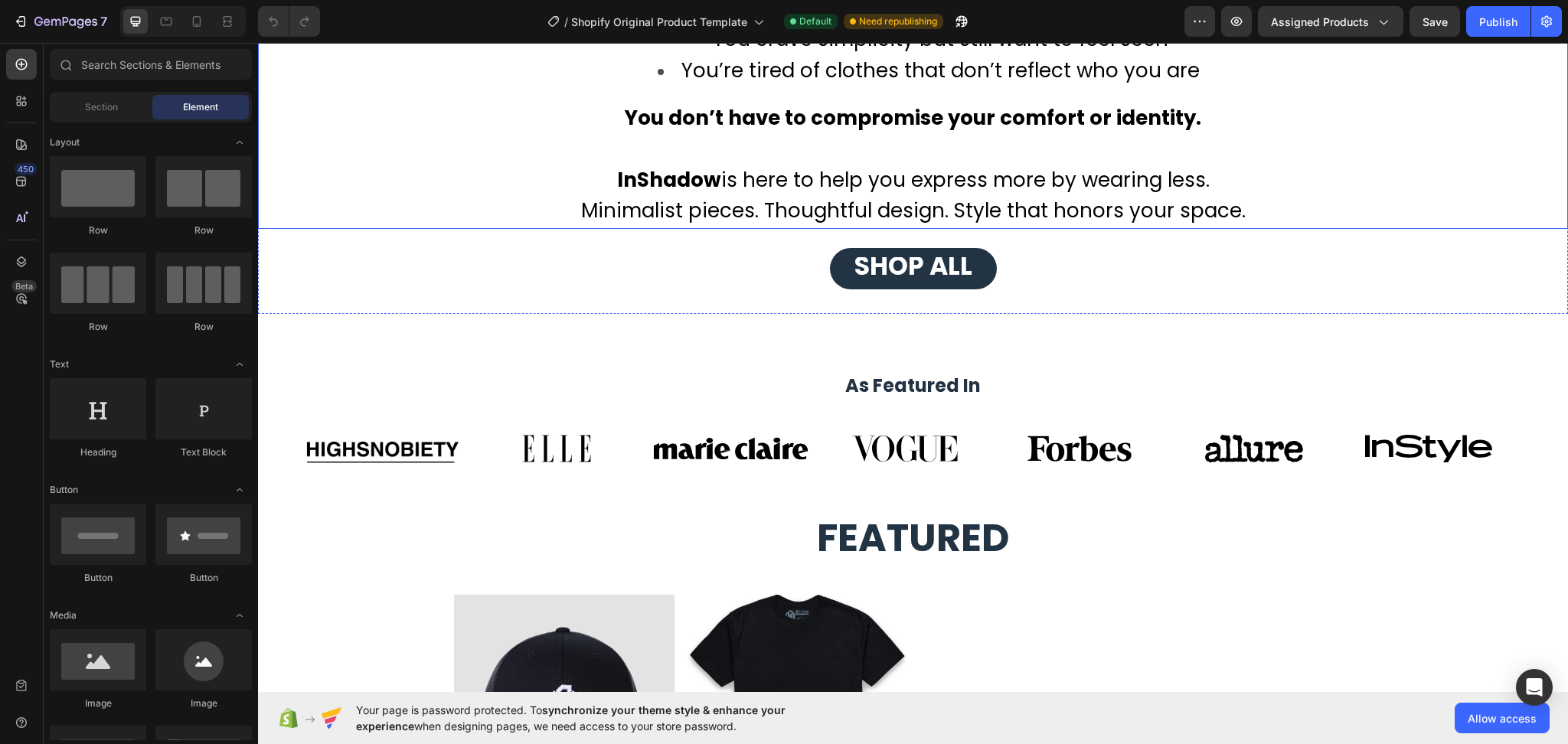
scroll to position [1530, 0]
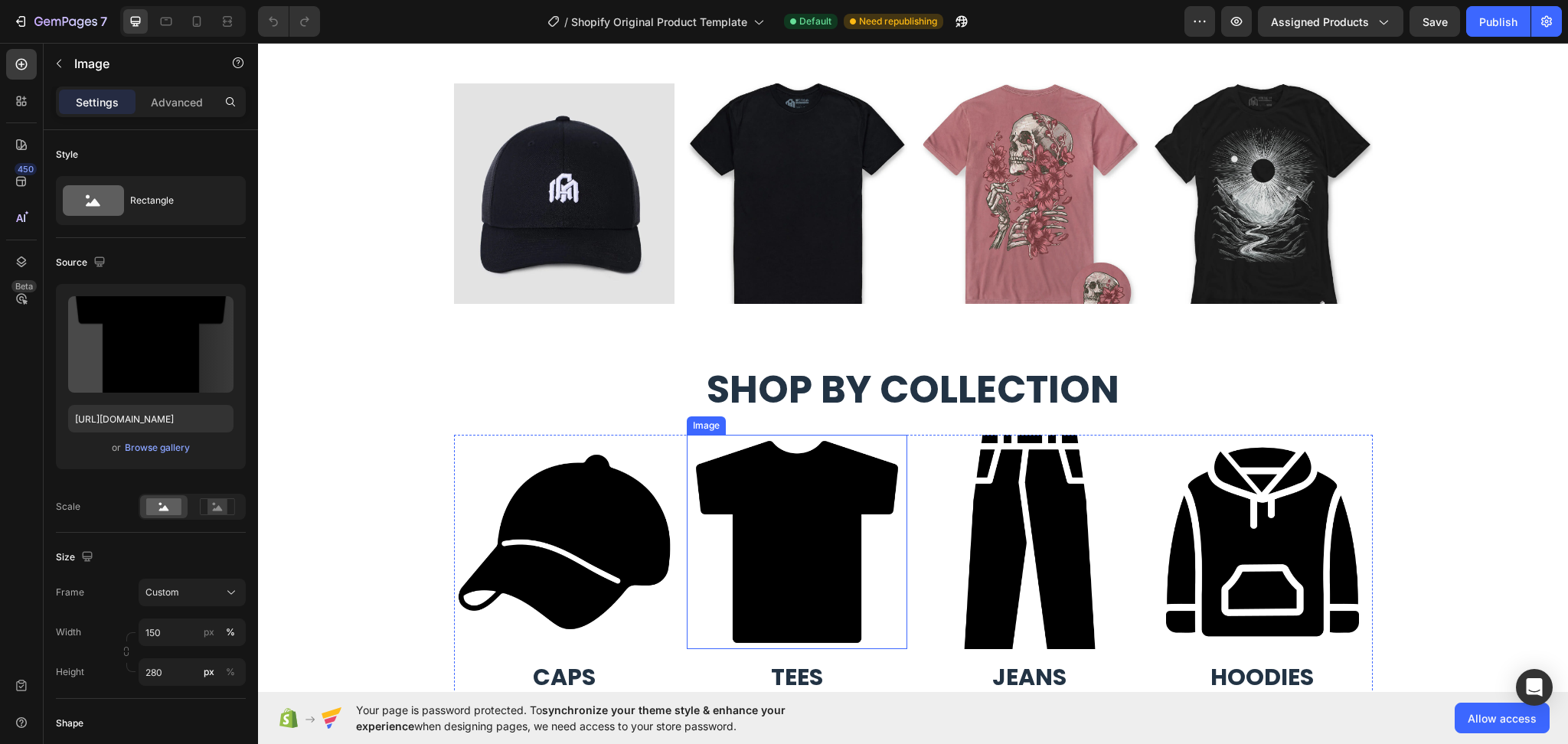
click at [800, 549] on img at bounding box center [797, 542] width 221 height 215
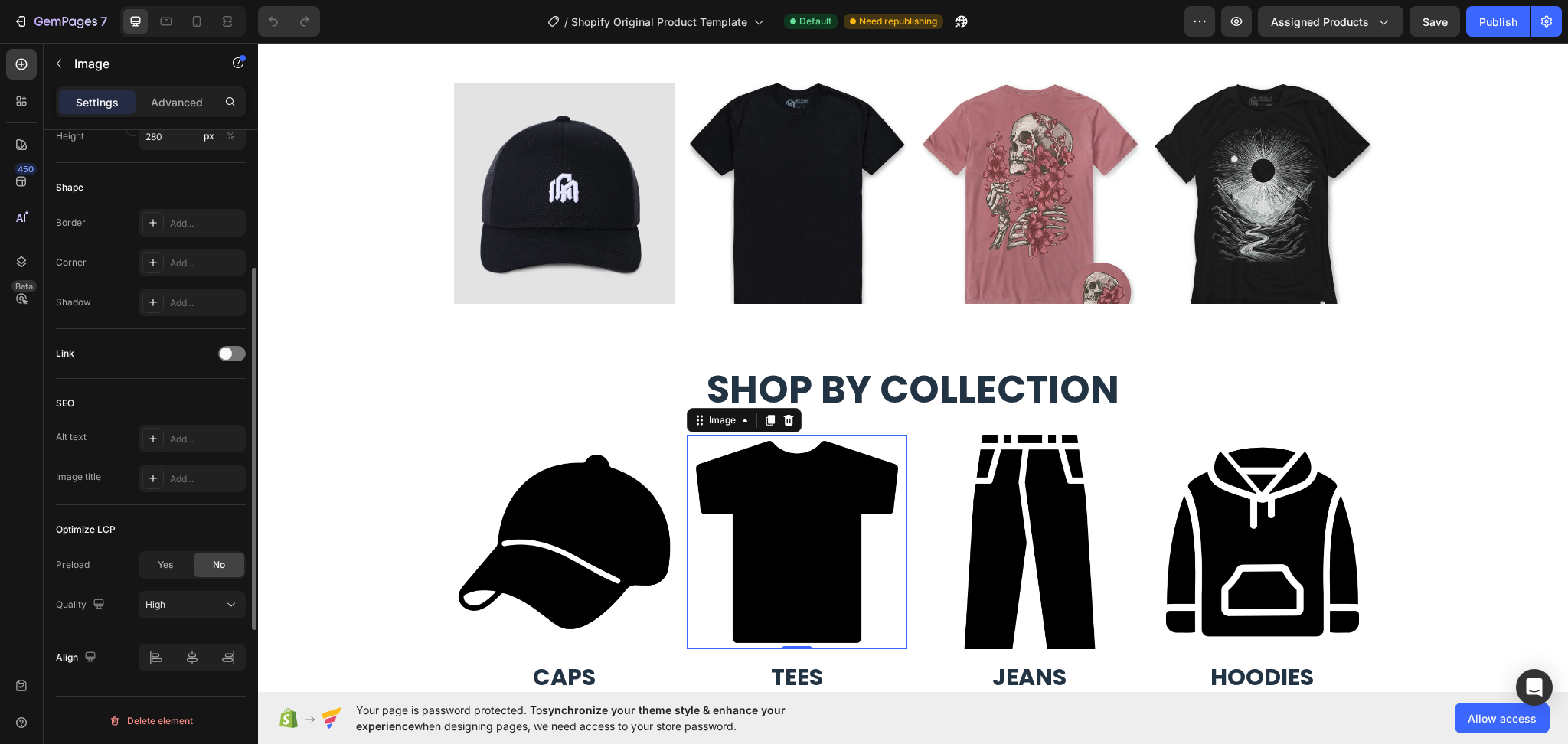
scroll to position [434, 0]
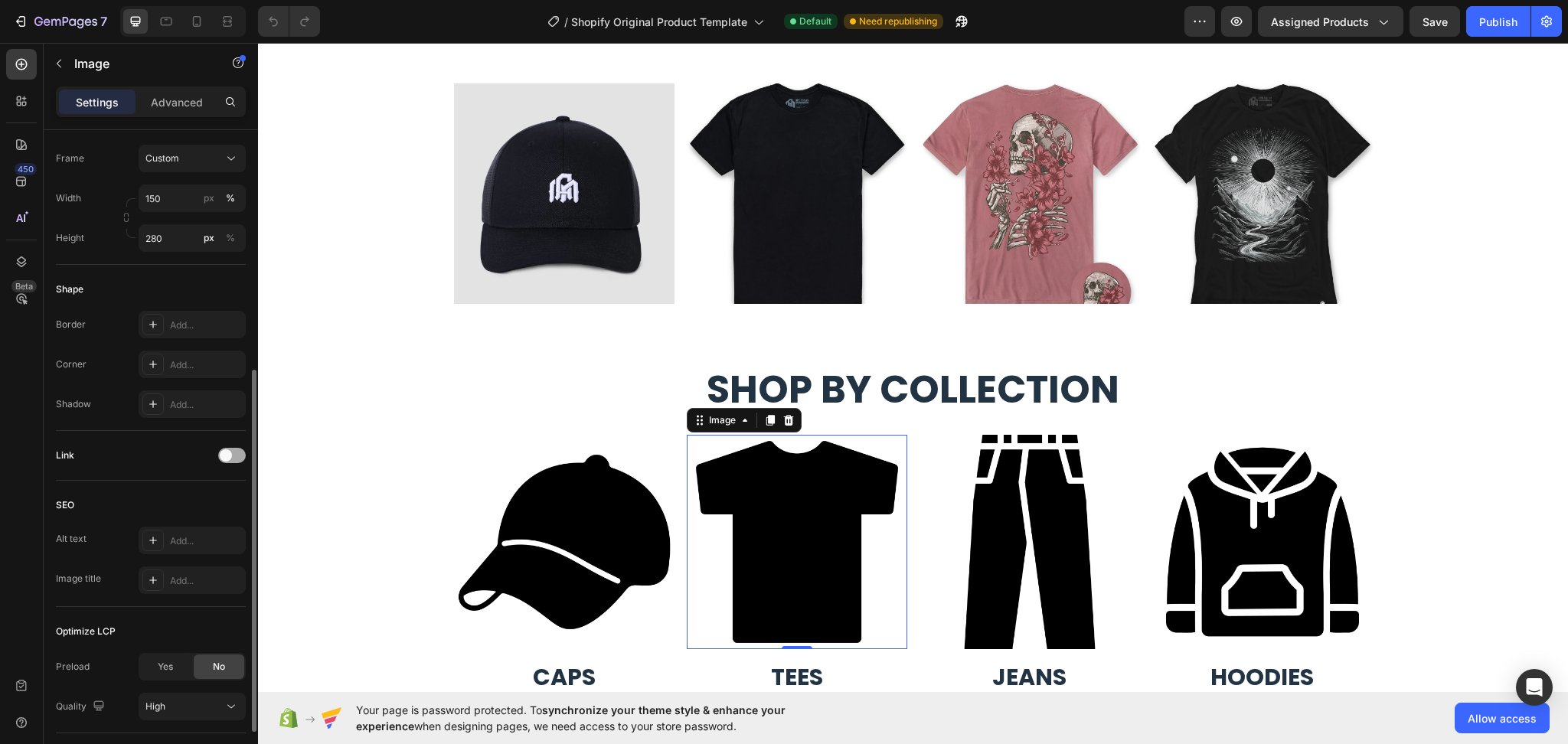
click at [230, 458] on span at bounding box center [226, 456] width 12 height 12
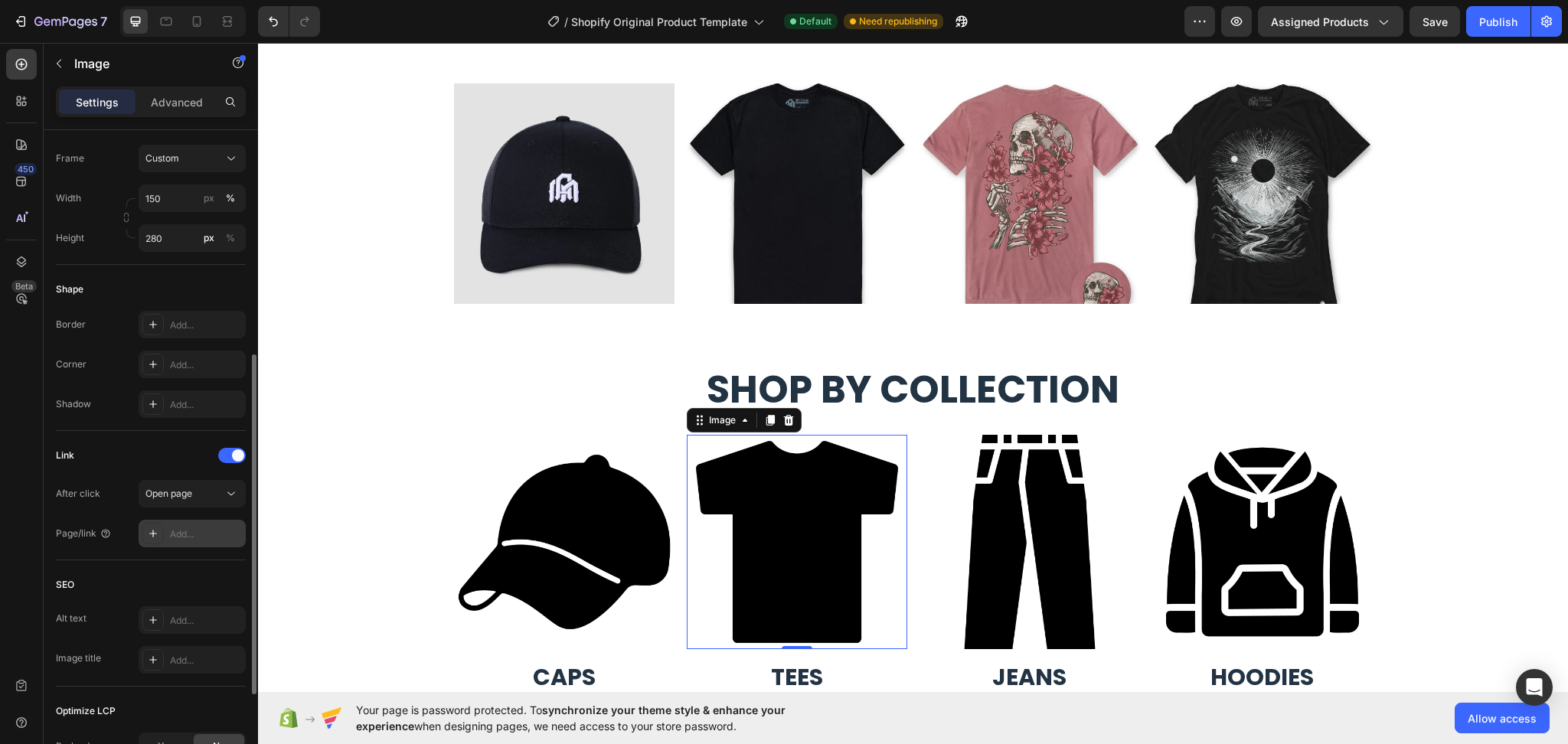
click at [186, 529] on div "Add..." at bounding box center [206, 535] width 72 height 14
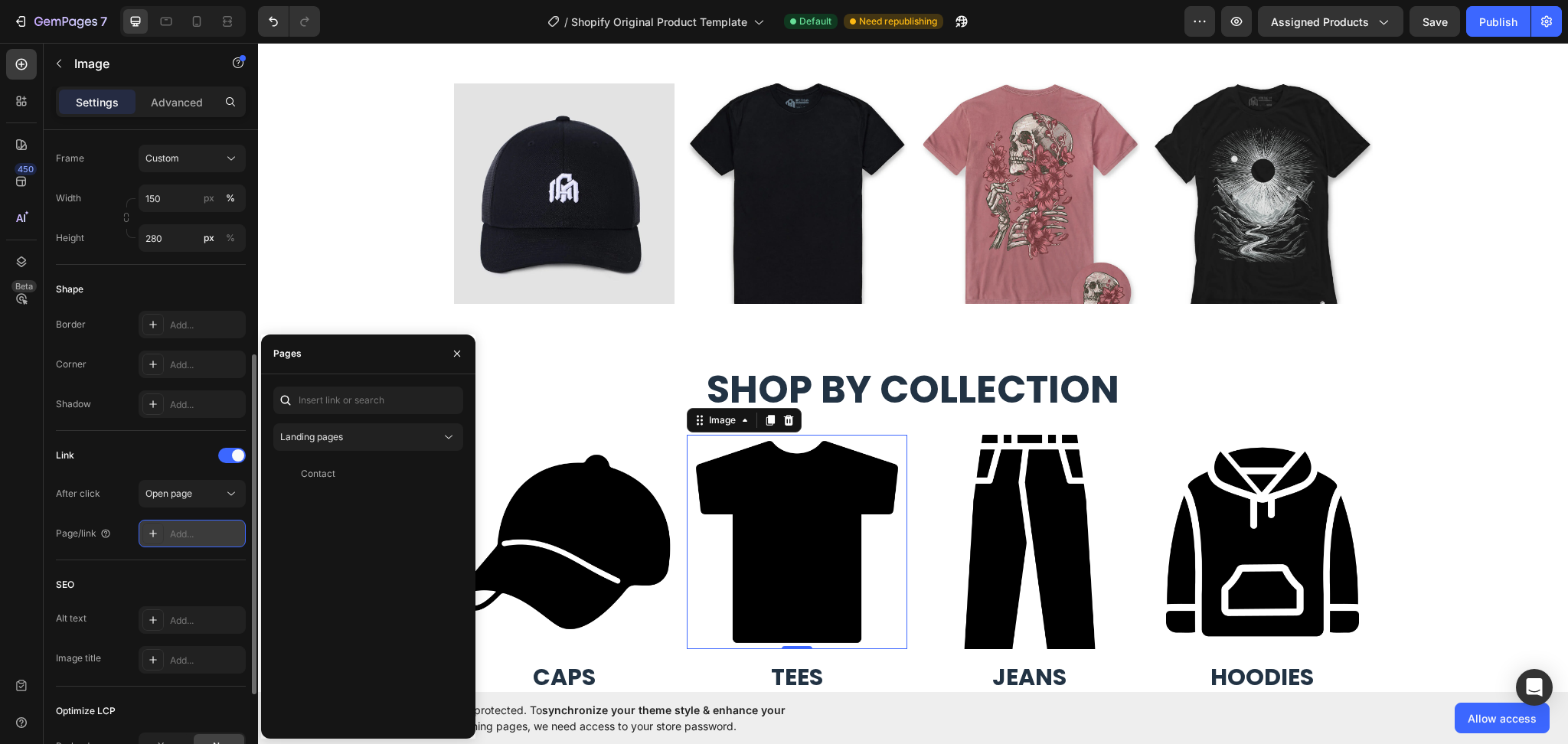
click at [186, 529] on div "Add..." at bounding box center [206, 535] width 72 height 14
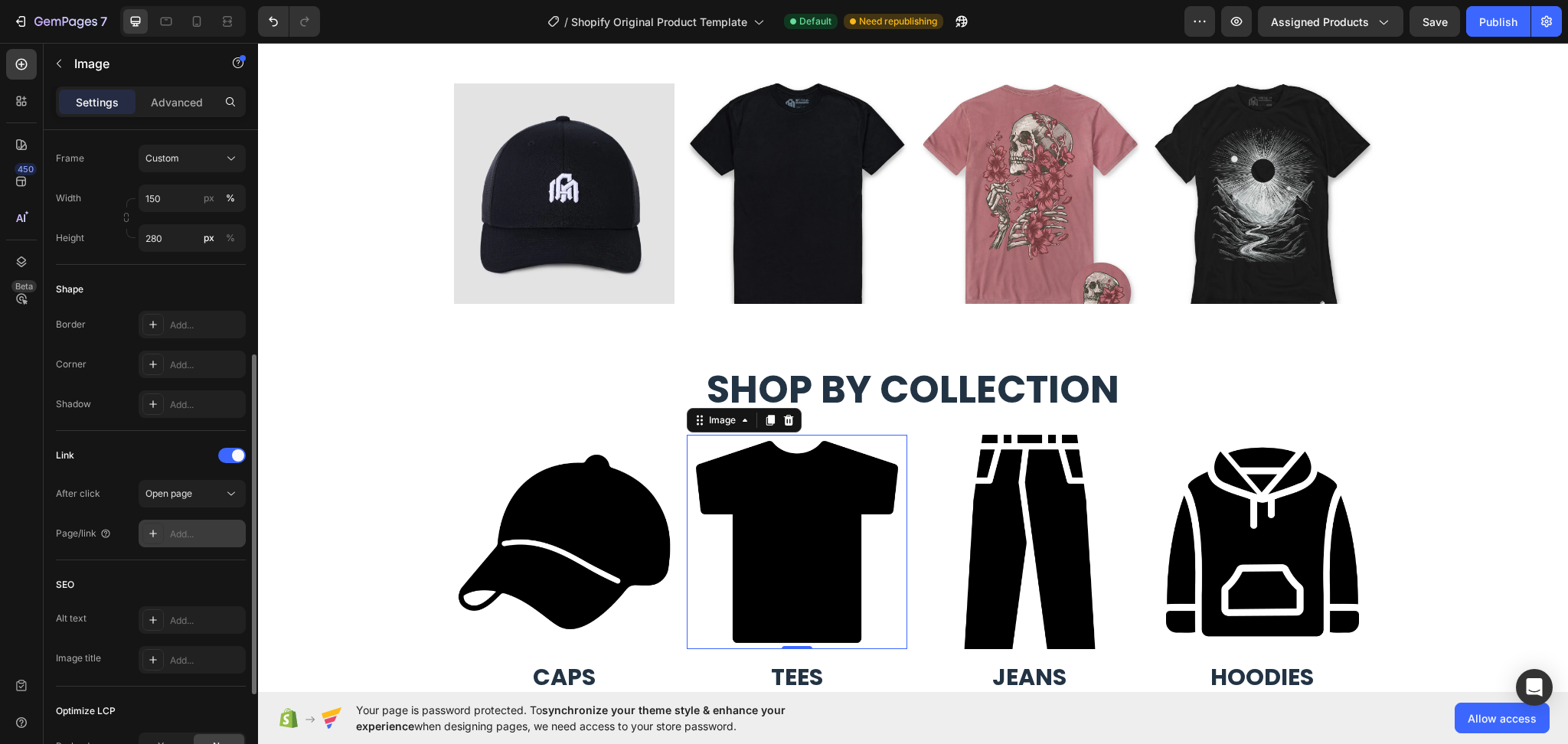
click at [186, 529] on div "Add..." at bounding box center [206, 535] width 72 height 14
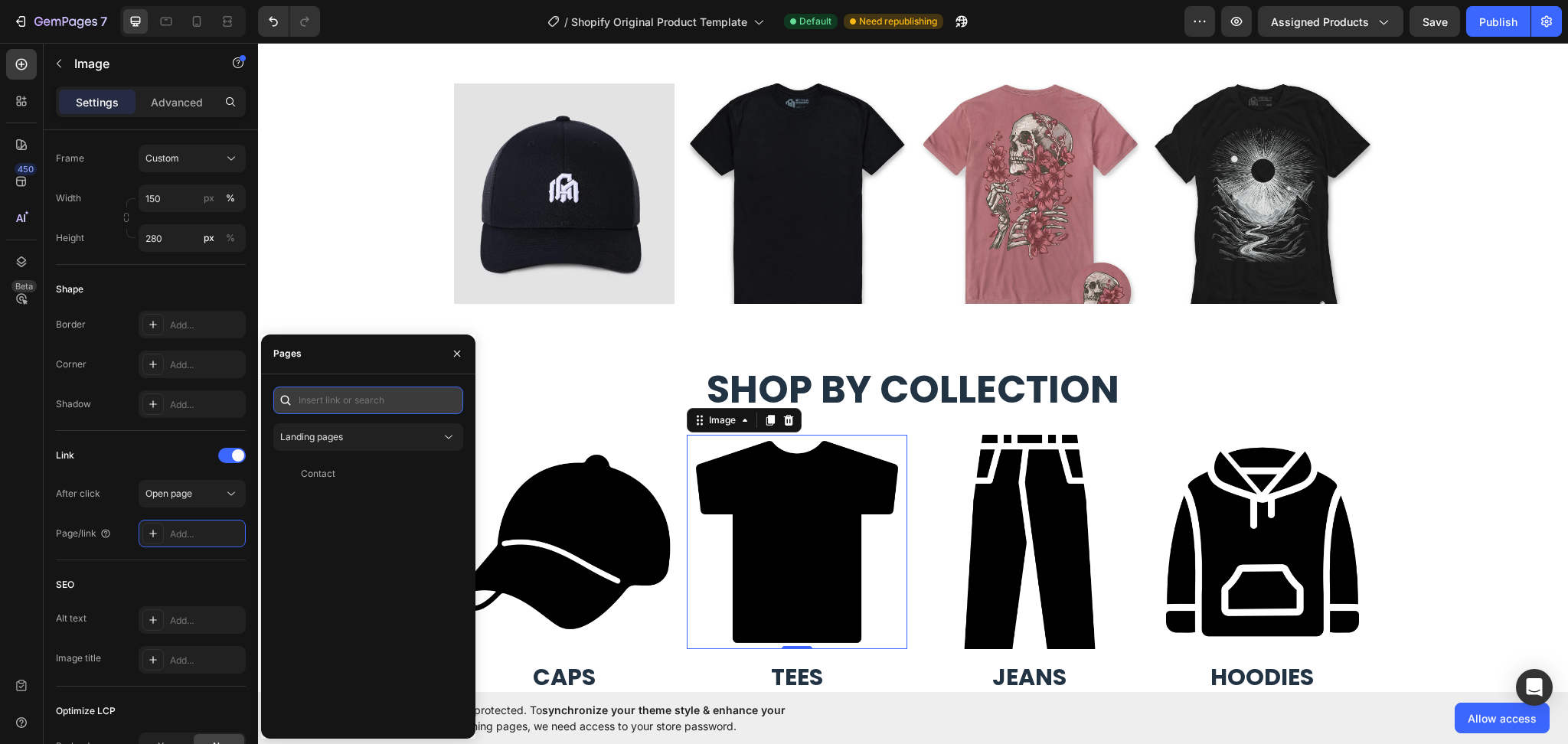
click at [345, 404] on input "text" at bounding box center [369, 399] width 190 height 27
paste input "https://zt7jpn-xv.myshopify.com/collections/tees"
type input "https://zt7jpn-xv.myshopify.com/collections/tees"
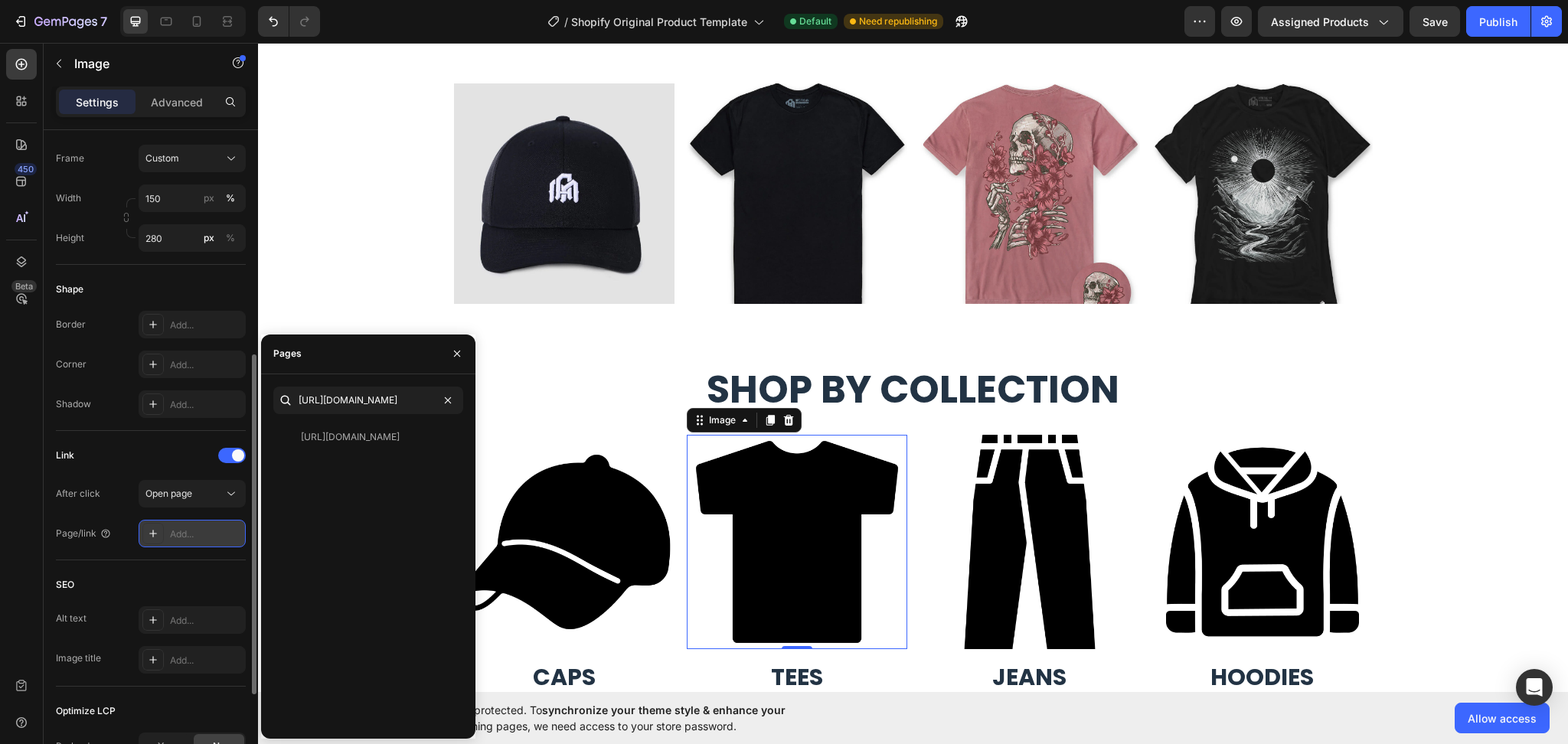
scroll to position [0, 0]
click at [192, 536] on div "Add..." at bounding box center [206, 535] width 72 height 14
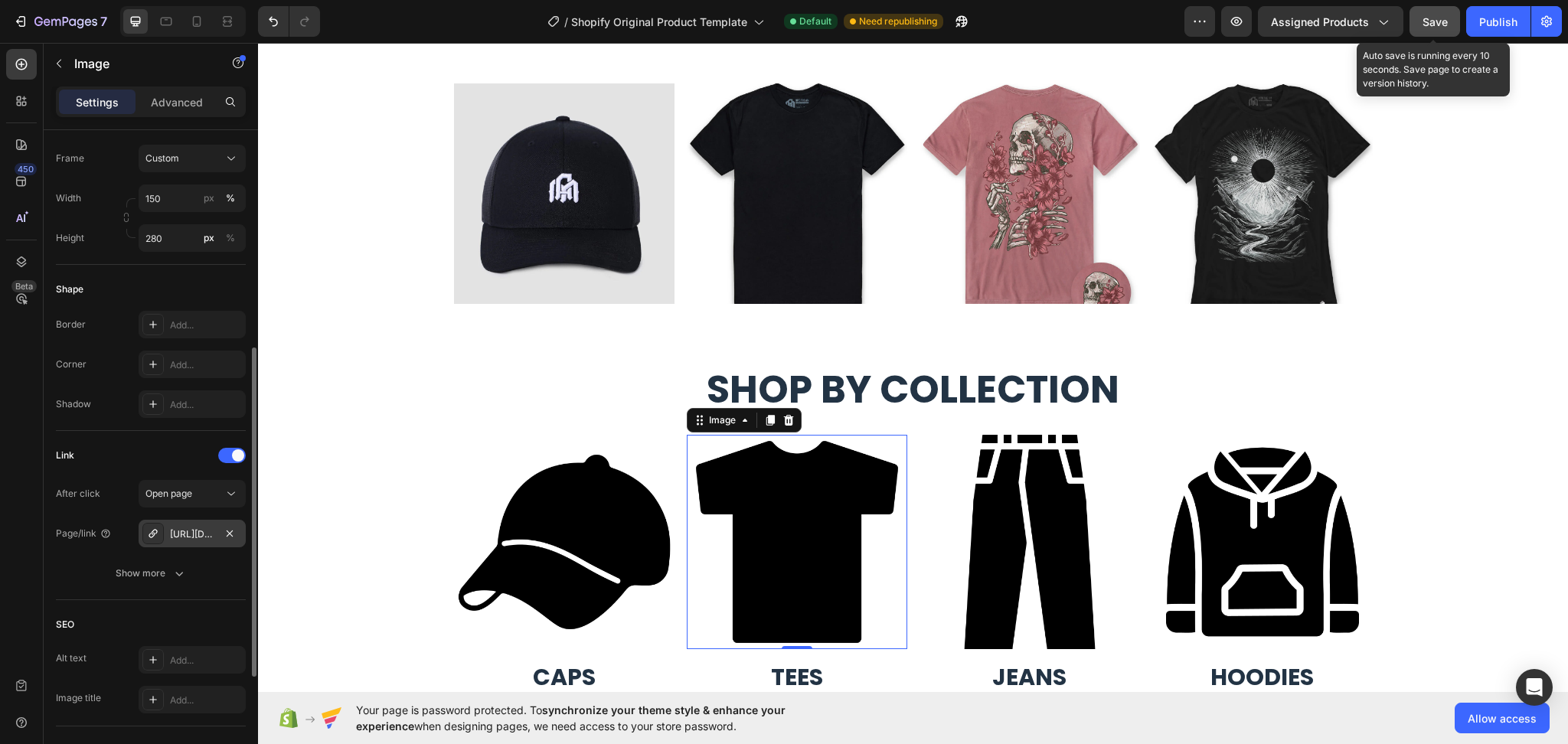
click at [1443, 21] on button "Save" at bounding box center [1434, 21] width 50 height 31
click at [1423, 18] on span "Save" at bounding box center [1435, 21] width 26 height 13
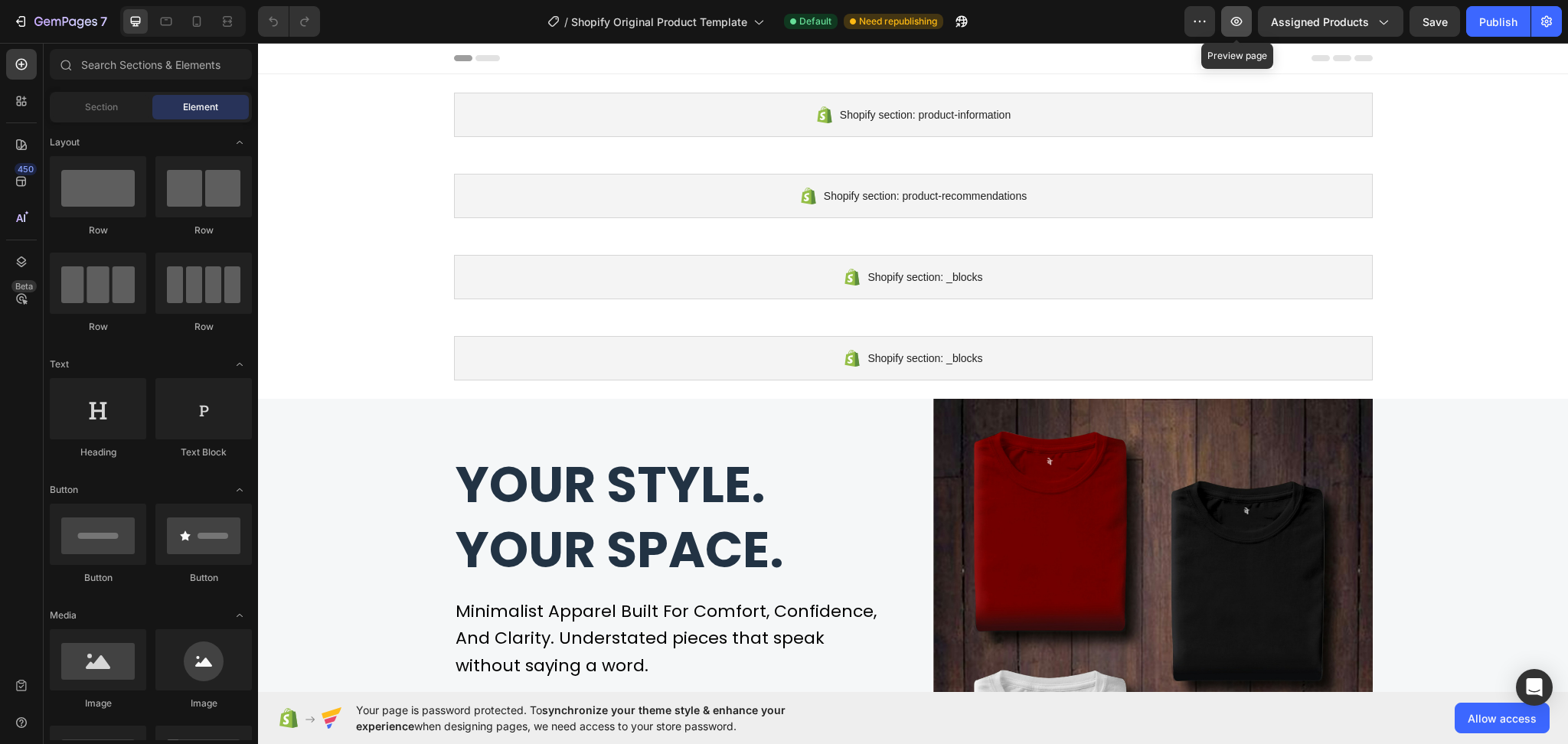
click at [1236, 26] on icon "button" at bounding box center [1236, 21] width 15 height 15
click at [1249, 10] on button "button" at bounding box center [1236, 21] width 31 height 31
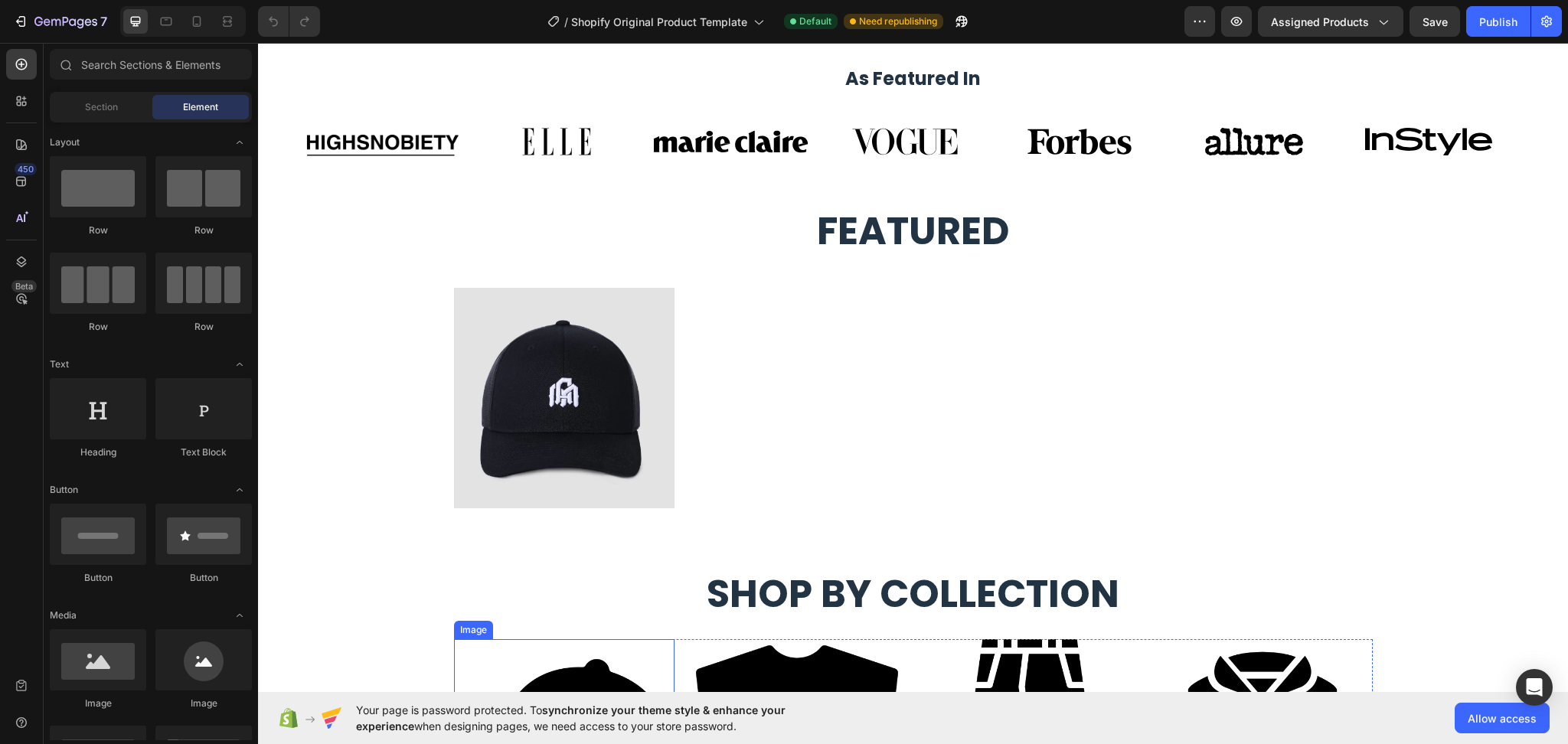
scroll to position [1632, 0]
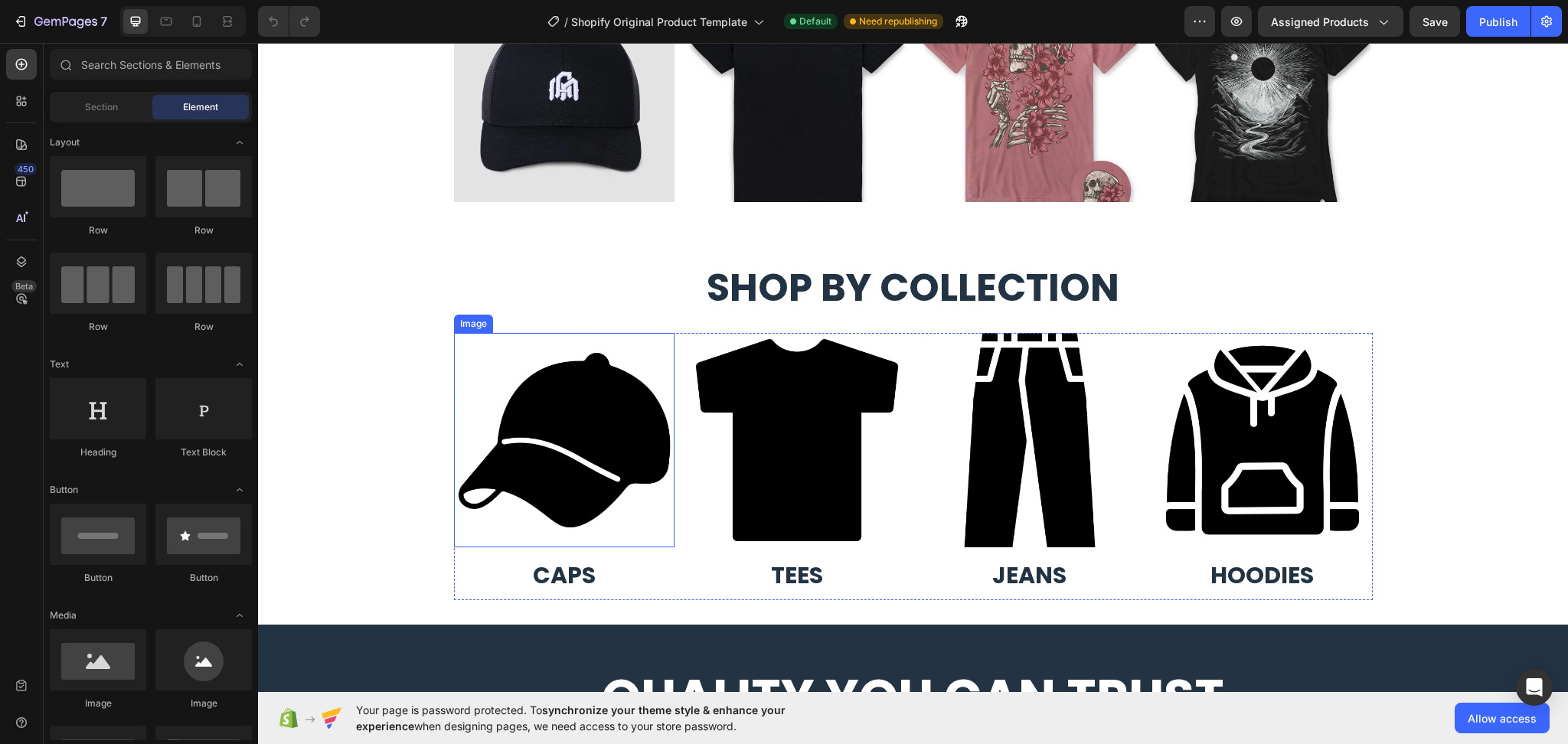
click at [571, 450] on img at bounding box center [564, 441] width 221 height 215
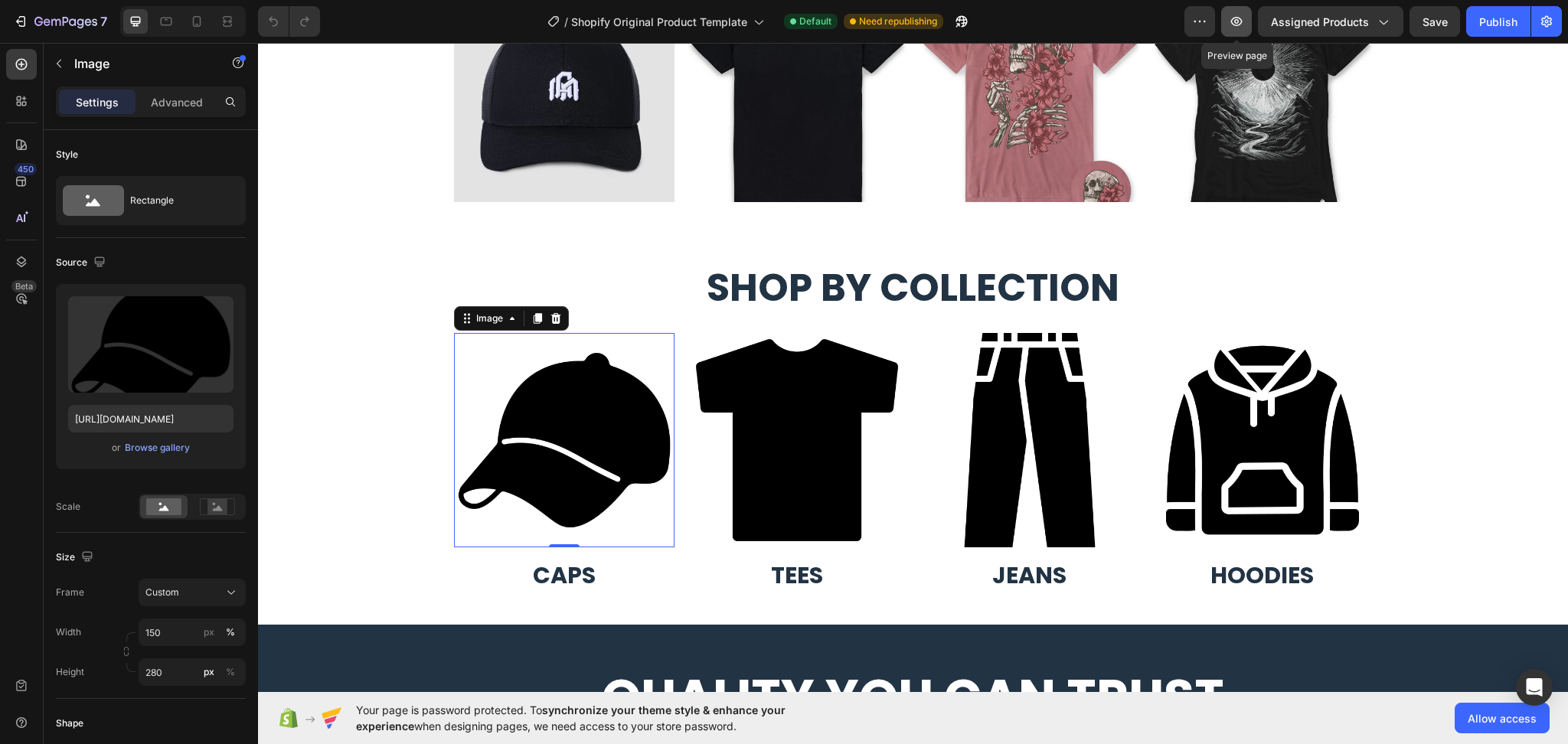
click at [1237, 22] on icon "button" at bounding box center [1236, 21] width 11 height 9
